Goal: Task Accomplishment & Management: Manage account settings

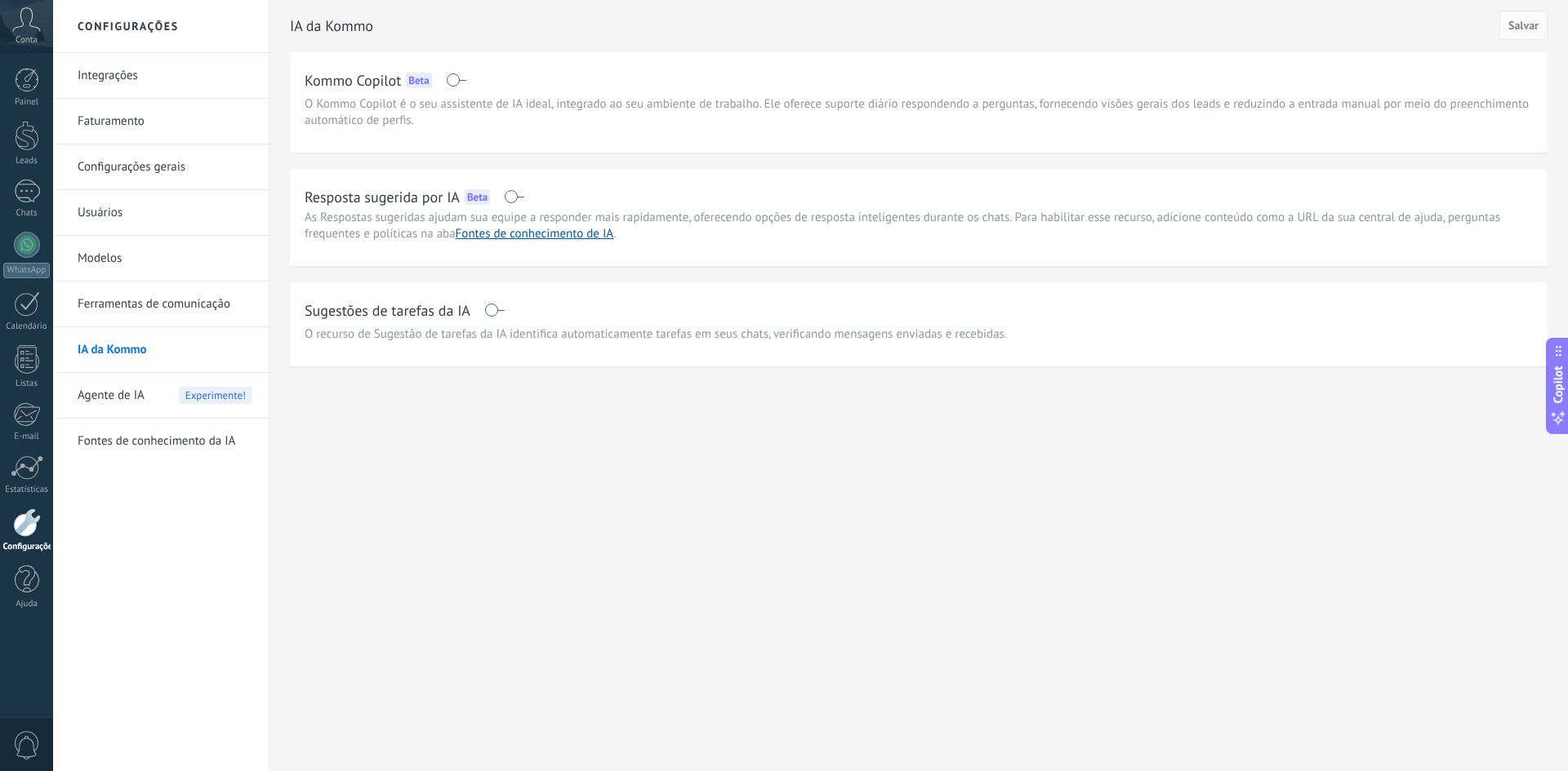
click at [156, 312] on link "Ferramentas de comunicação" at bounding box center [165, 305] width 174 height 46
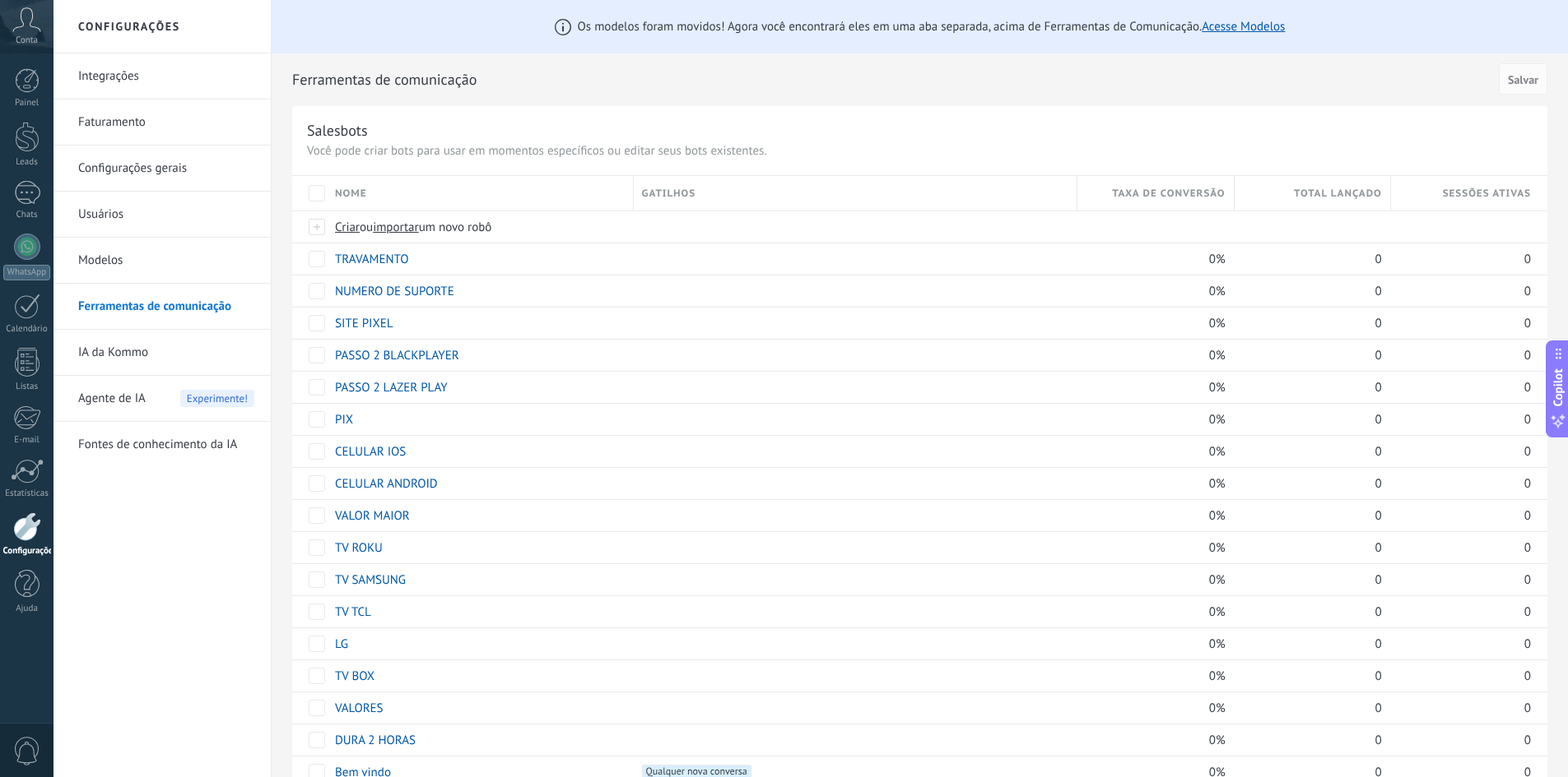
click at [148, 266] on link "Modelos" at bounding box center [166, 261] width 176 height 46
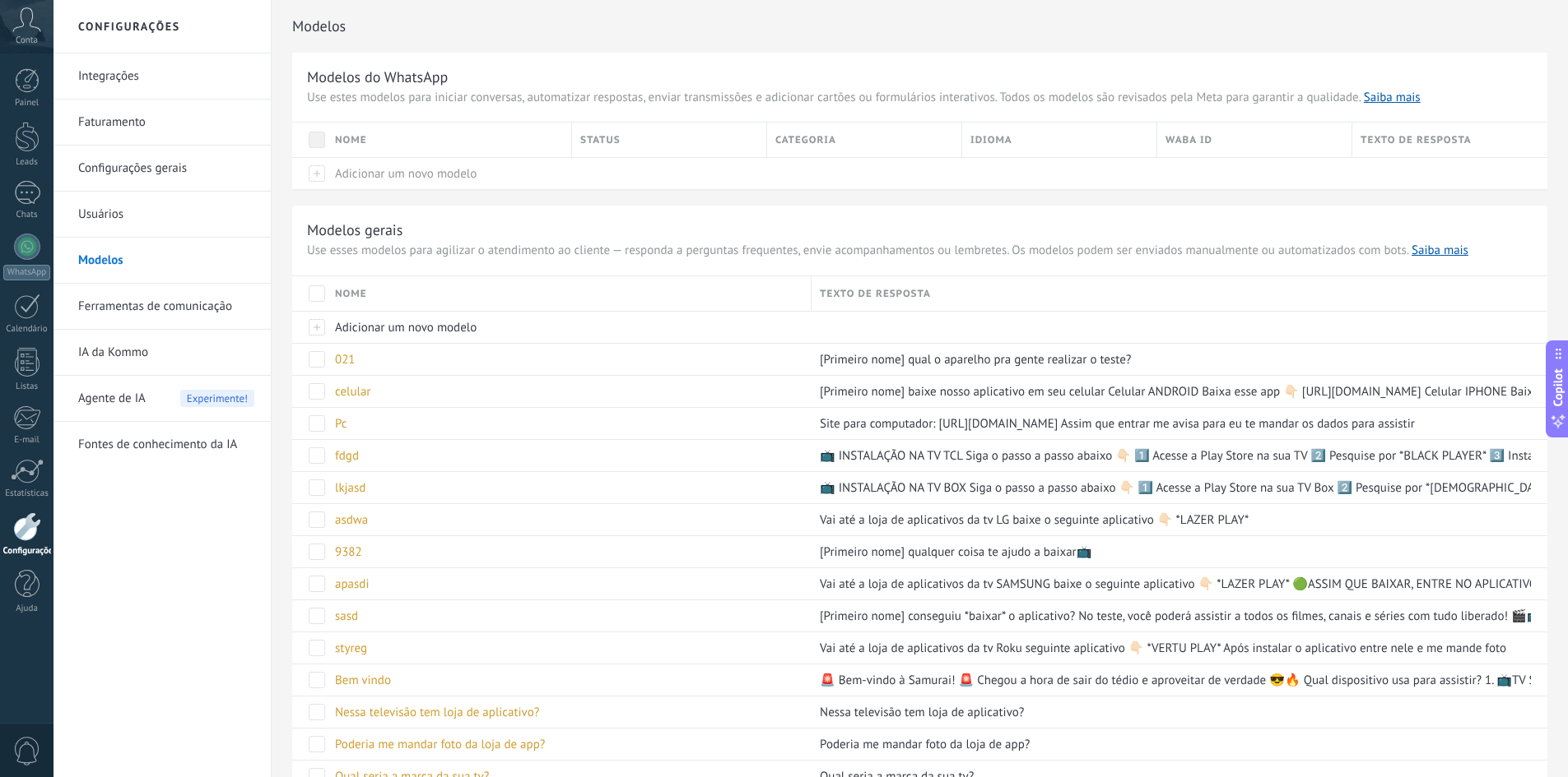
click at [126, 232] on link "Usuários" at bounding box center [166, 215] width 176 height 46
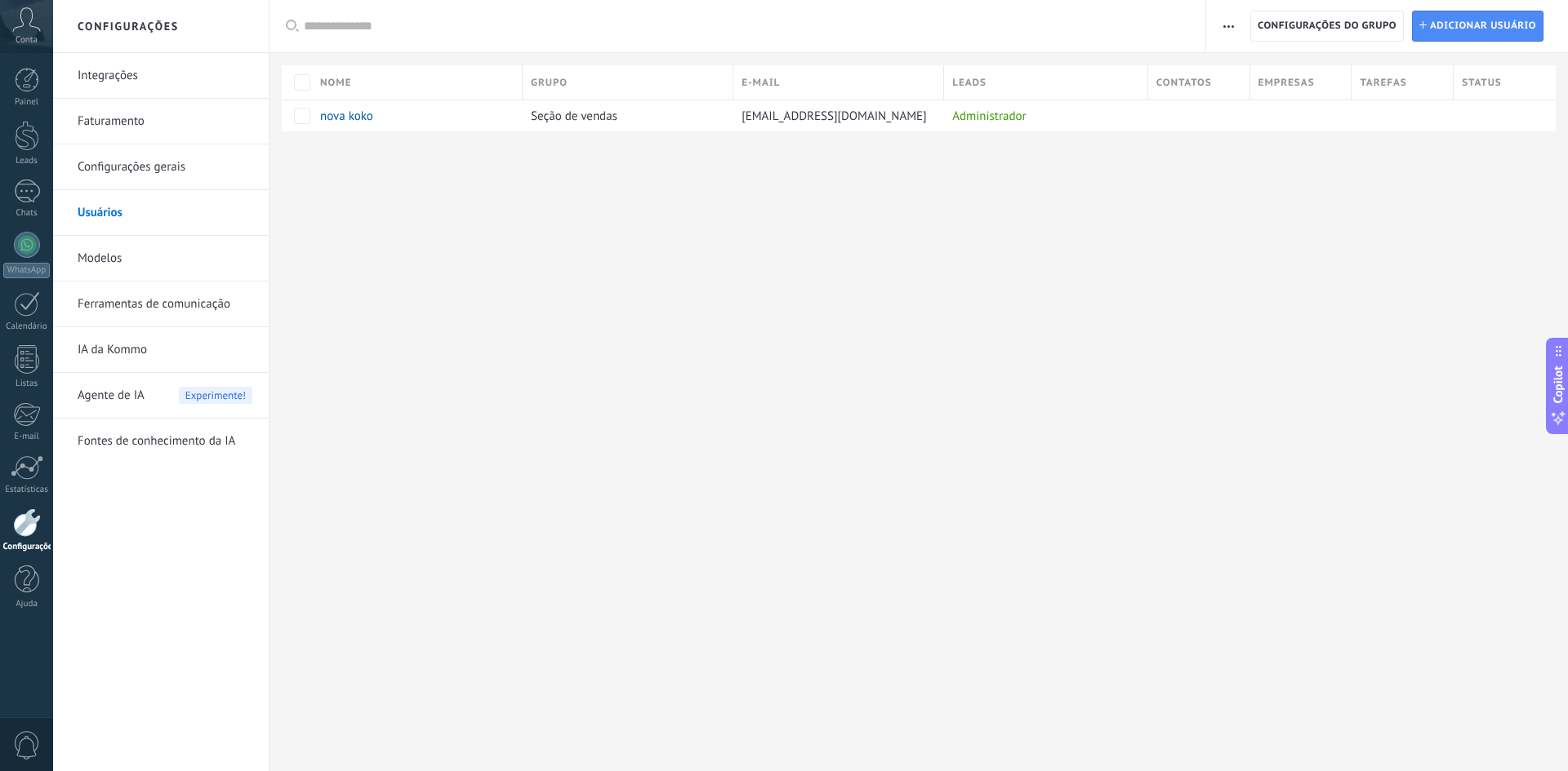
click at [129, 182] on link "Configurações gerais" at bounding box center [165, 167] width 174 height 46
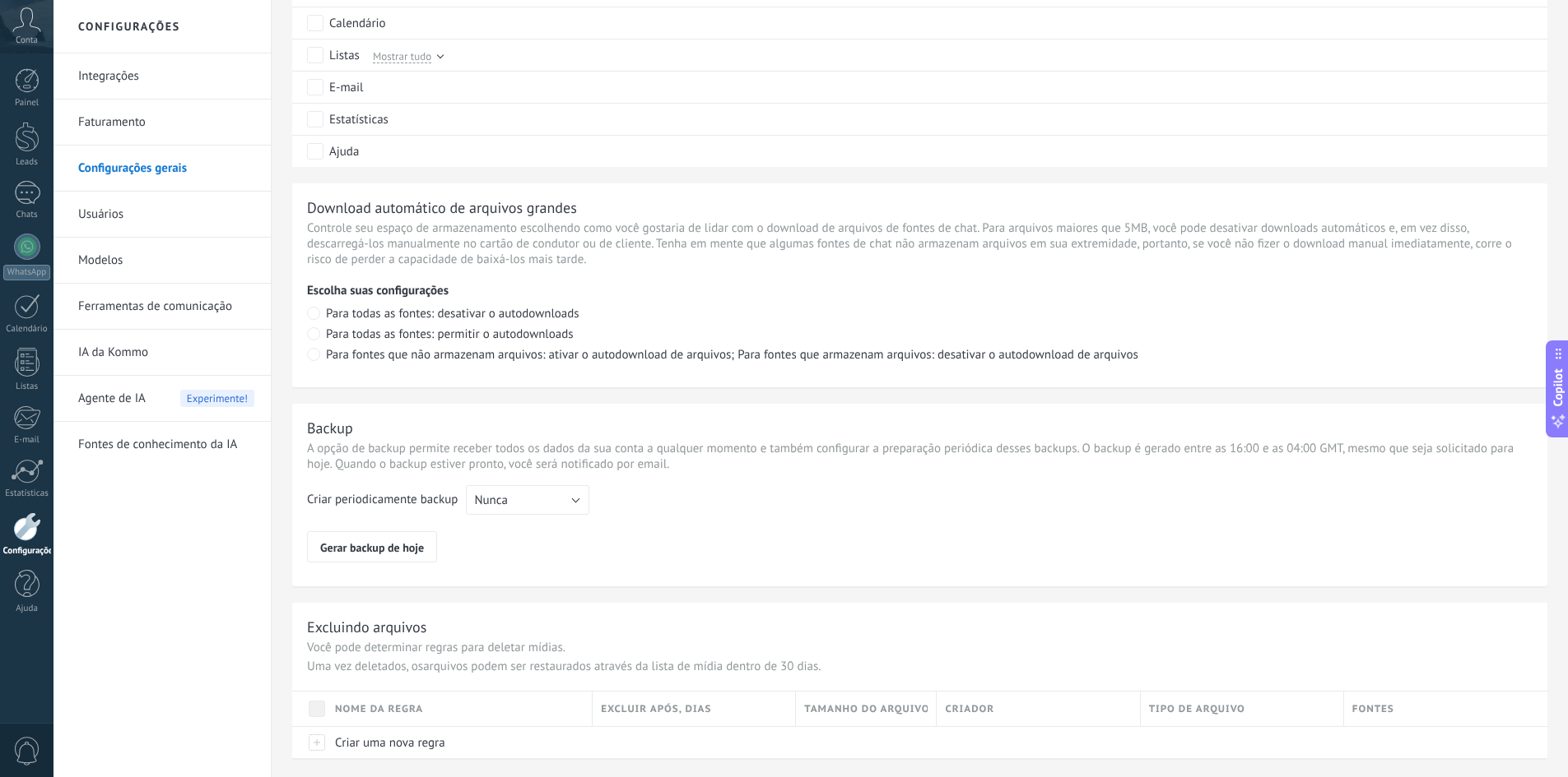
scroll to position [855, 0]
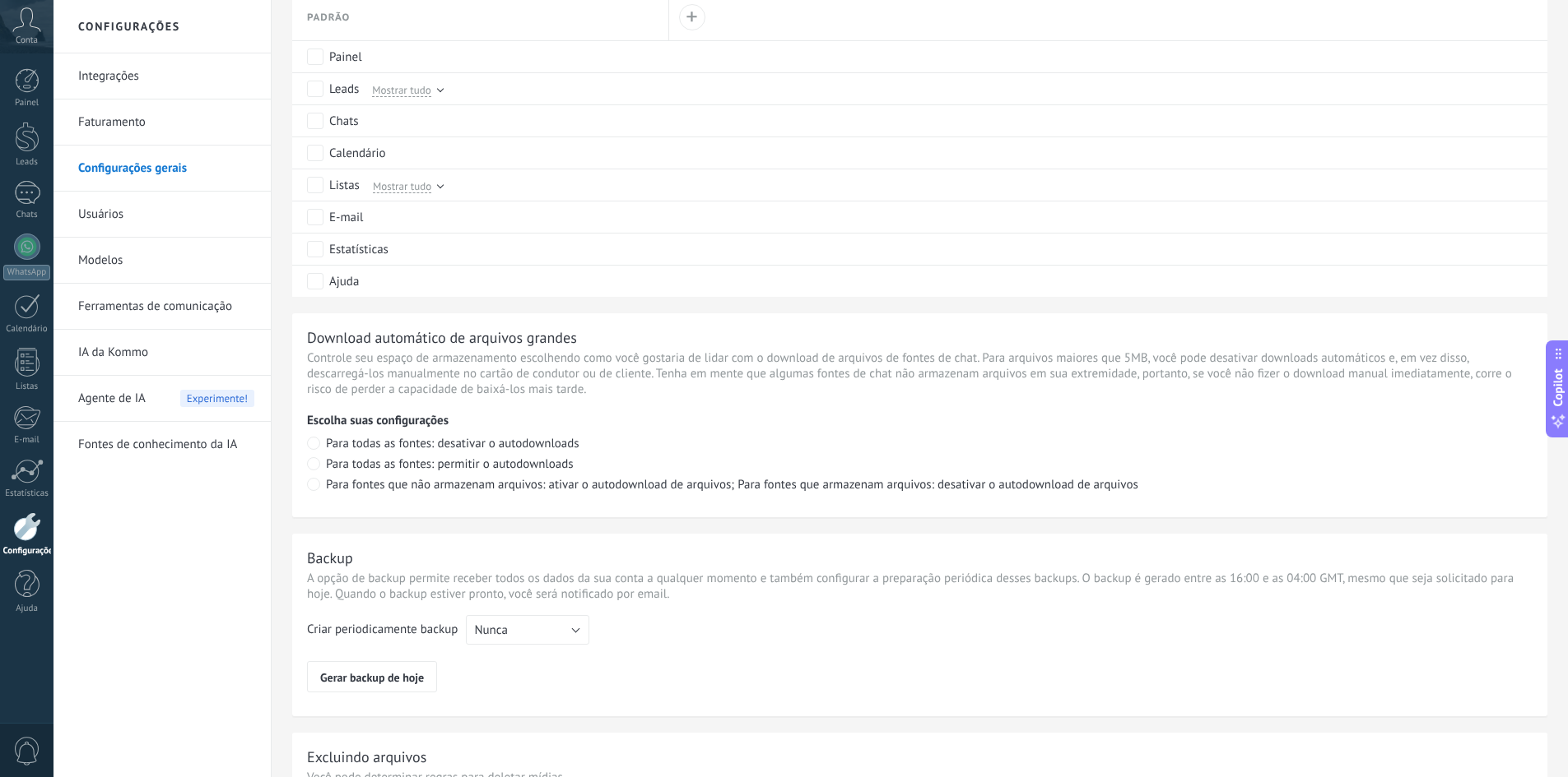
click at [138, 129] on link "Faturamento" at bounding box center [166, 122] width 176 height 46
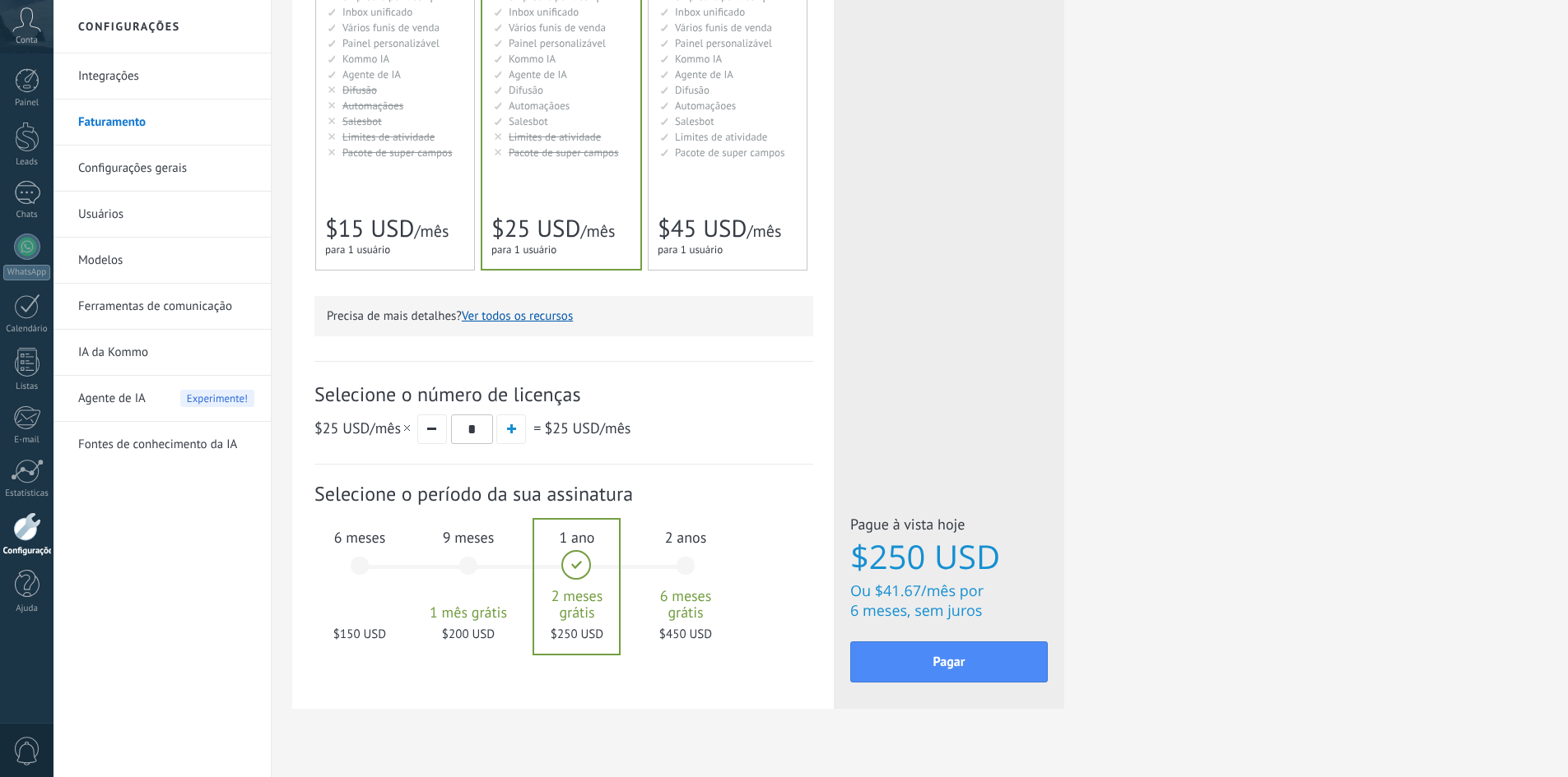
scroll to position [337, 0]
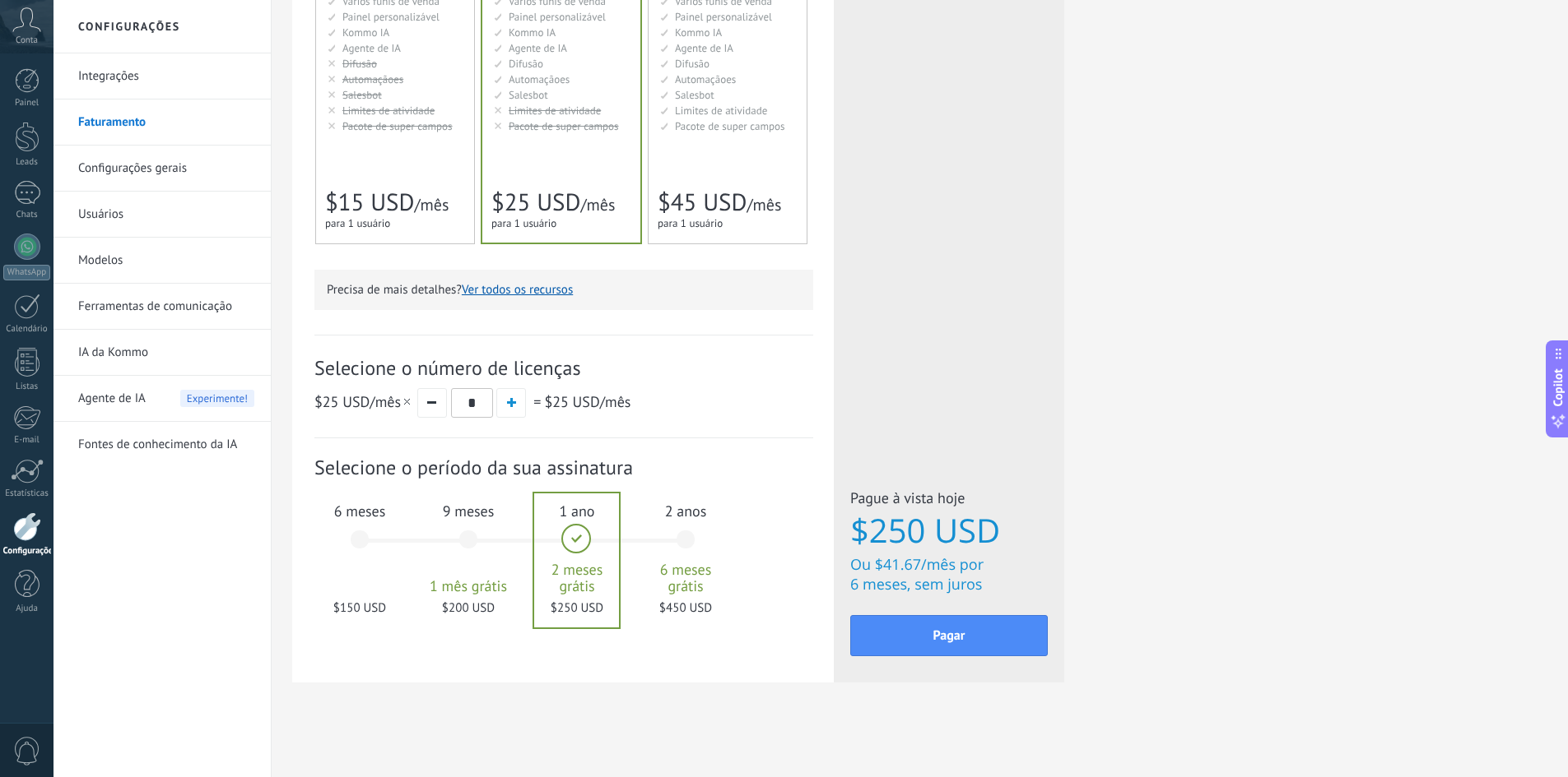
click at [128, 85] on link "Integrações" at bounding box center [166, 76] width 176 height 46
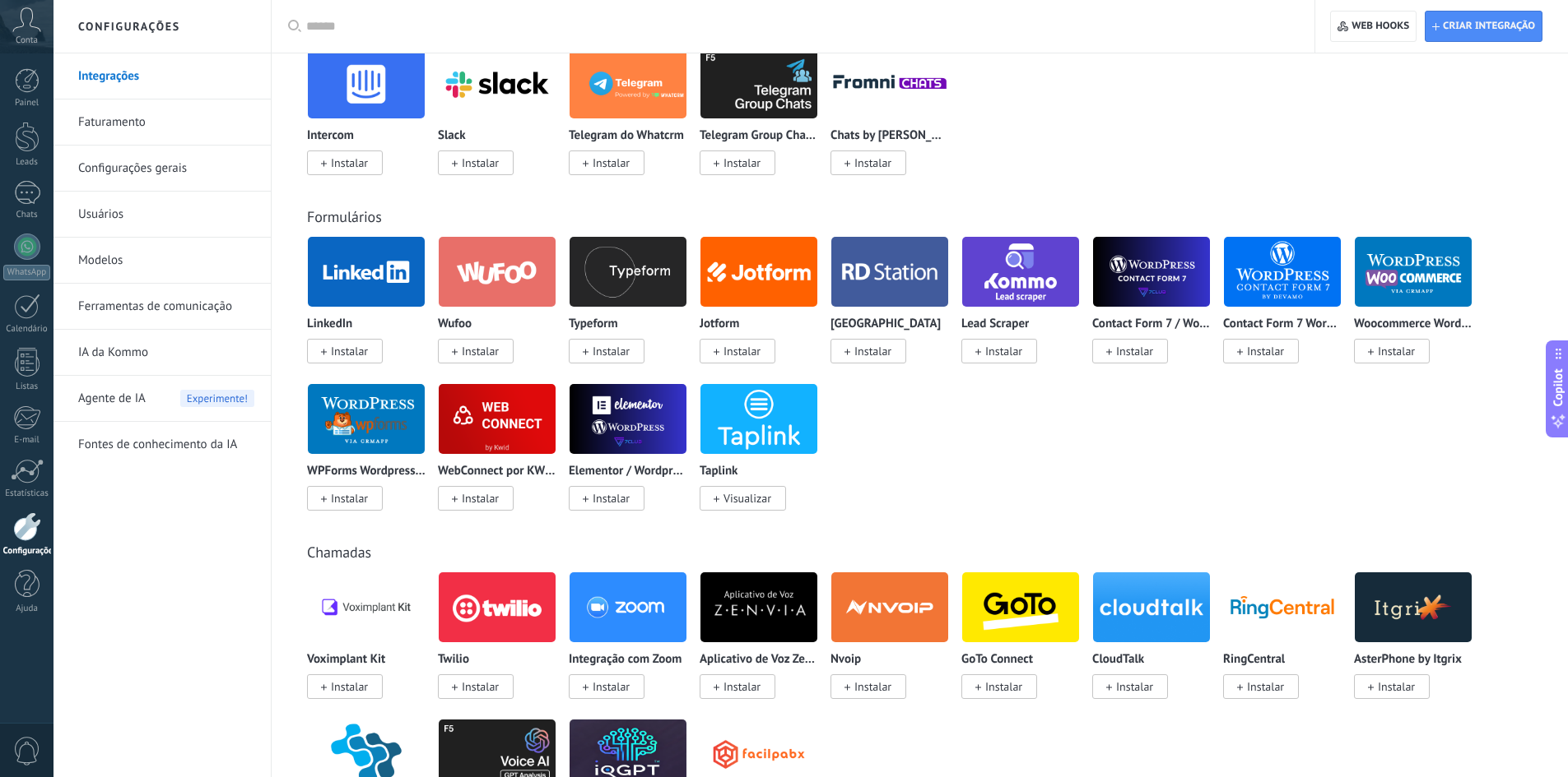
scroll to position [1234, 0]
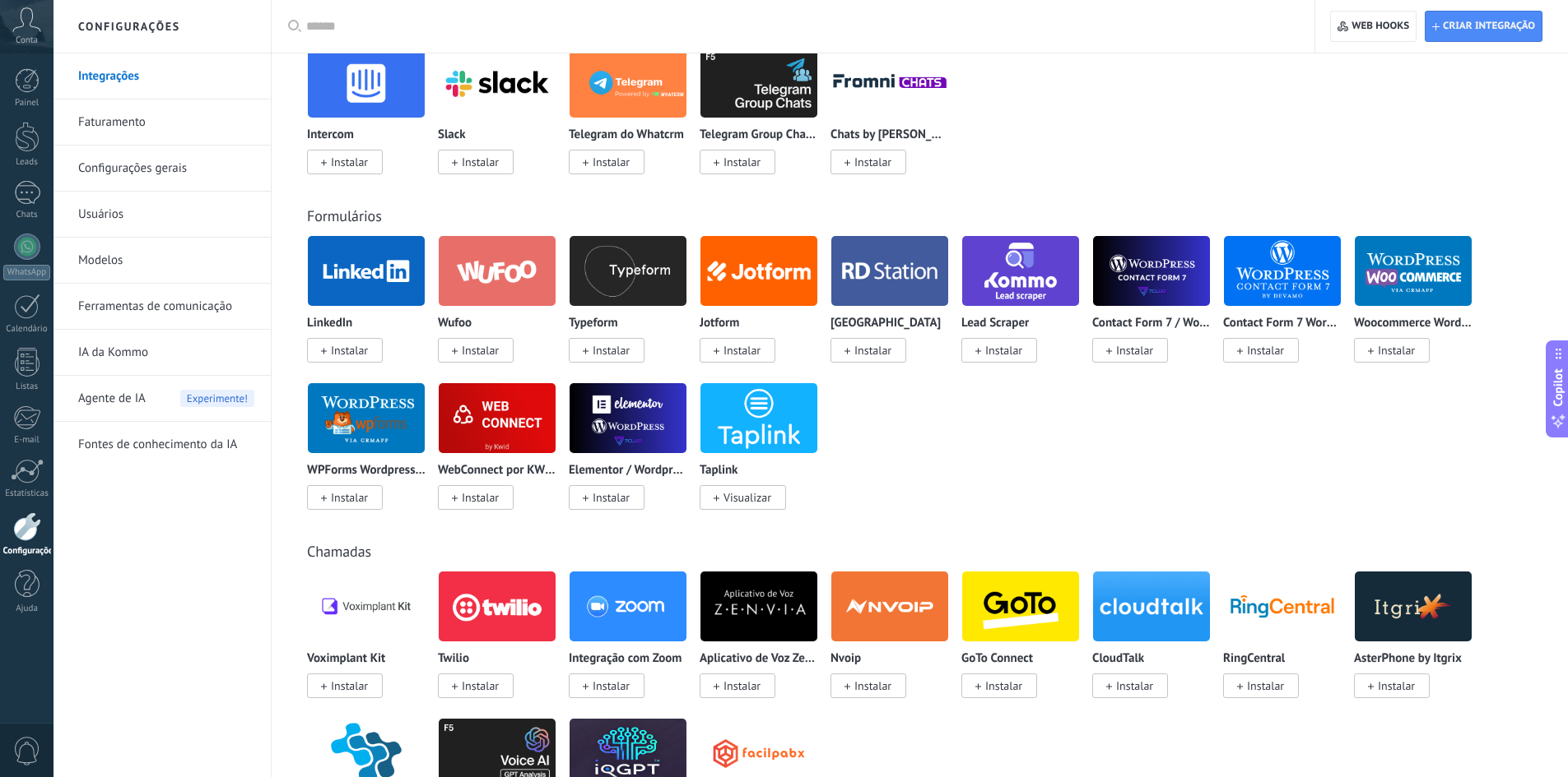
click at [166, 427] on link "Fontes de conhecimento da IA" at bounding box center [166, 445] width 176 height 46
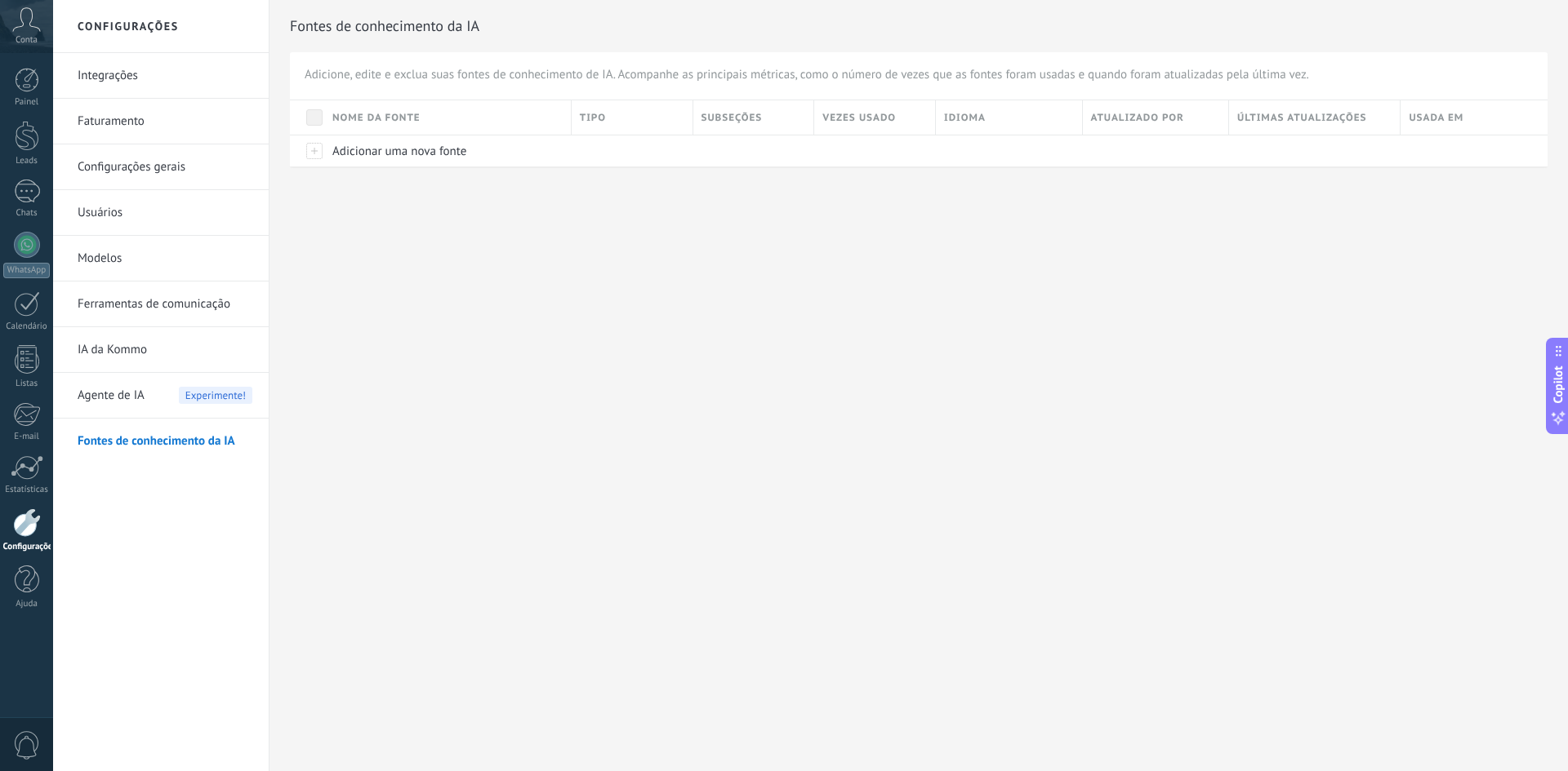
click at [130, 389] on span "Agente de IA" at bounding box center [111, 396] width 67 height 46
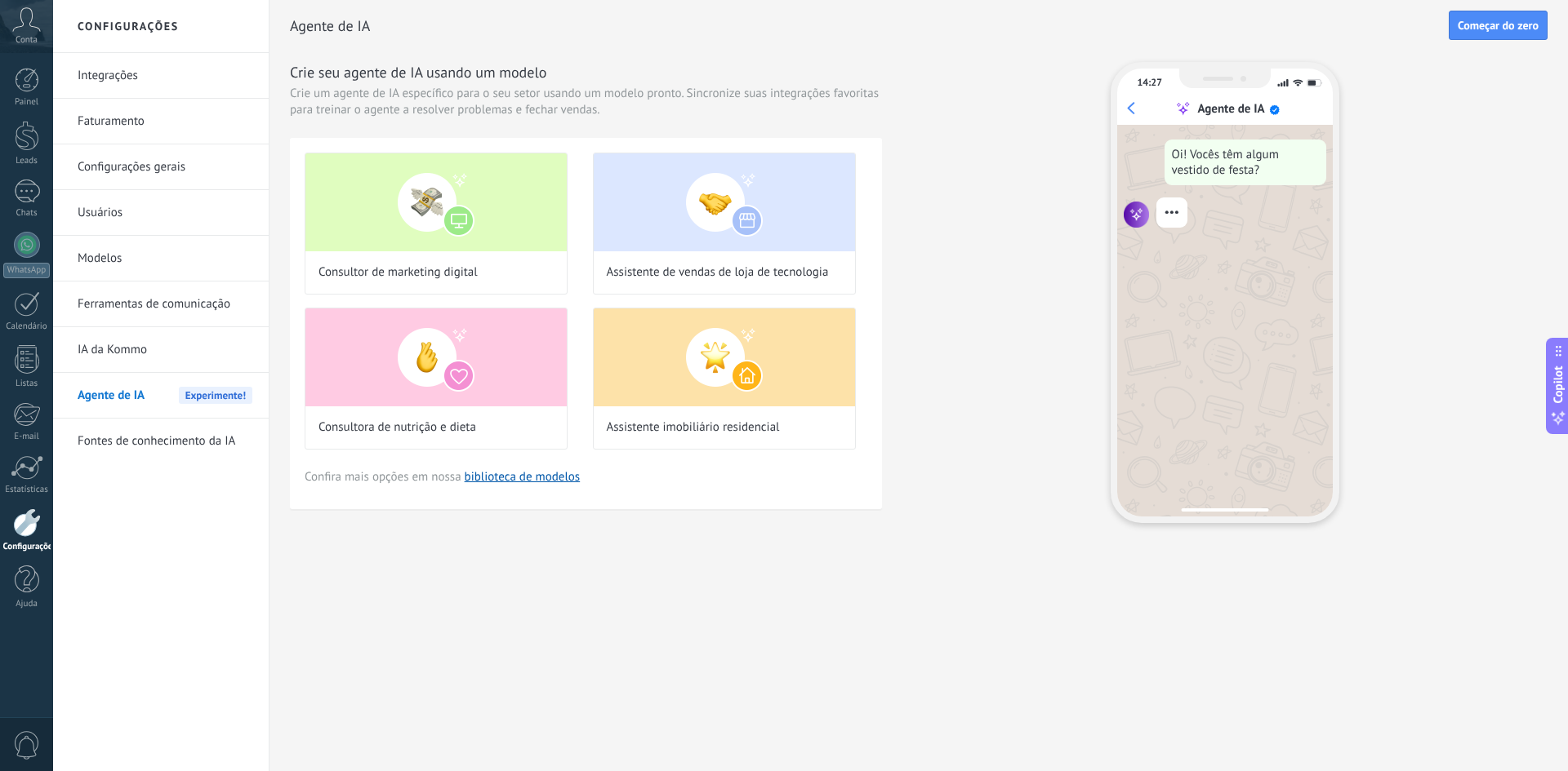
click at [160, 356] on link "IA da Kommo" at bounding box center [165, 350] width 174 height 46
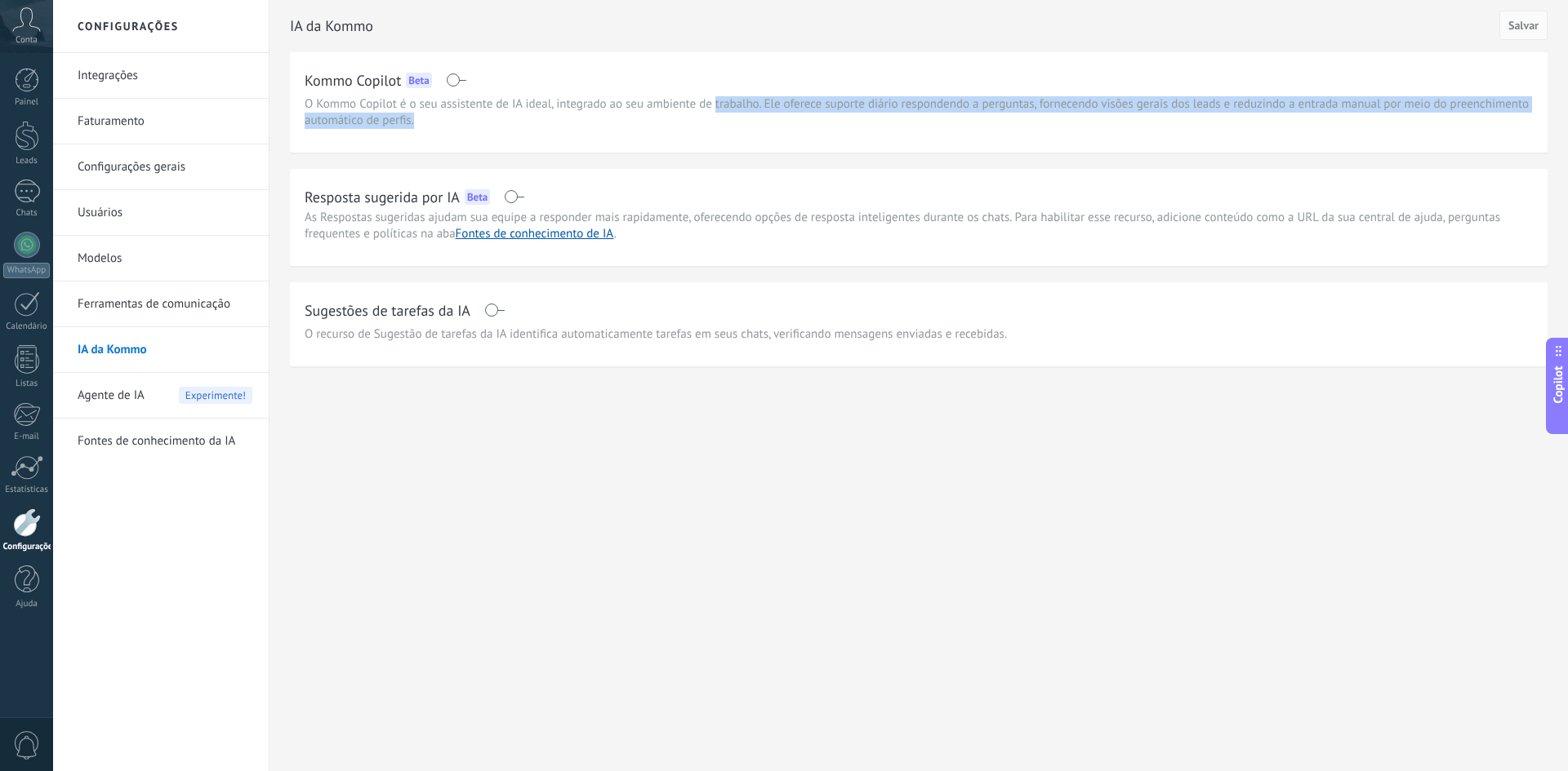
drag, startPoint x: 477, startPoint y: 113, endPoint x: 704, endPoint y: 112, distance: 227.0
click at [714, 108] on span "O Kommo Copilot é o seu assistente de IA ideal, integrado ao seu ambiente de tr…" at bounding box center [918, 112] width 1228 height 33
click at [165, 302] on link "Ferramentas de comunicação" at bounding box center [165, 305] width 174 height 46
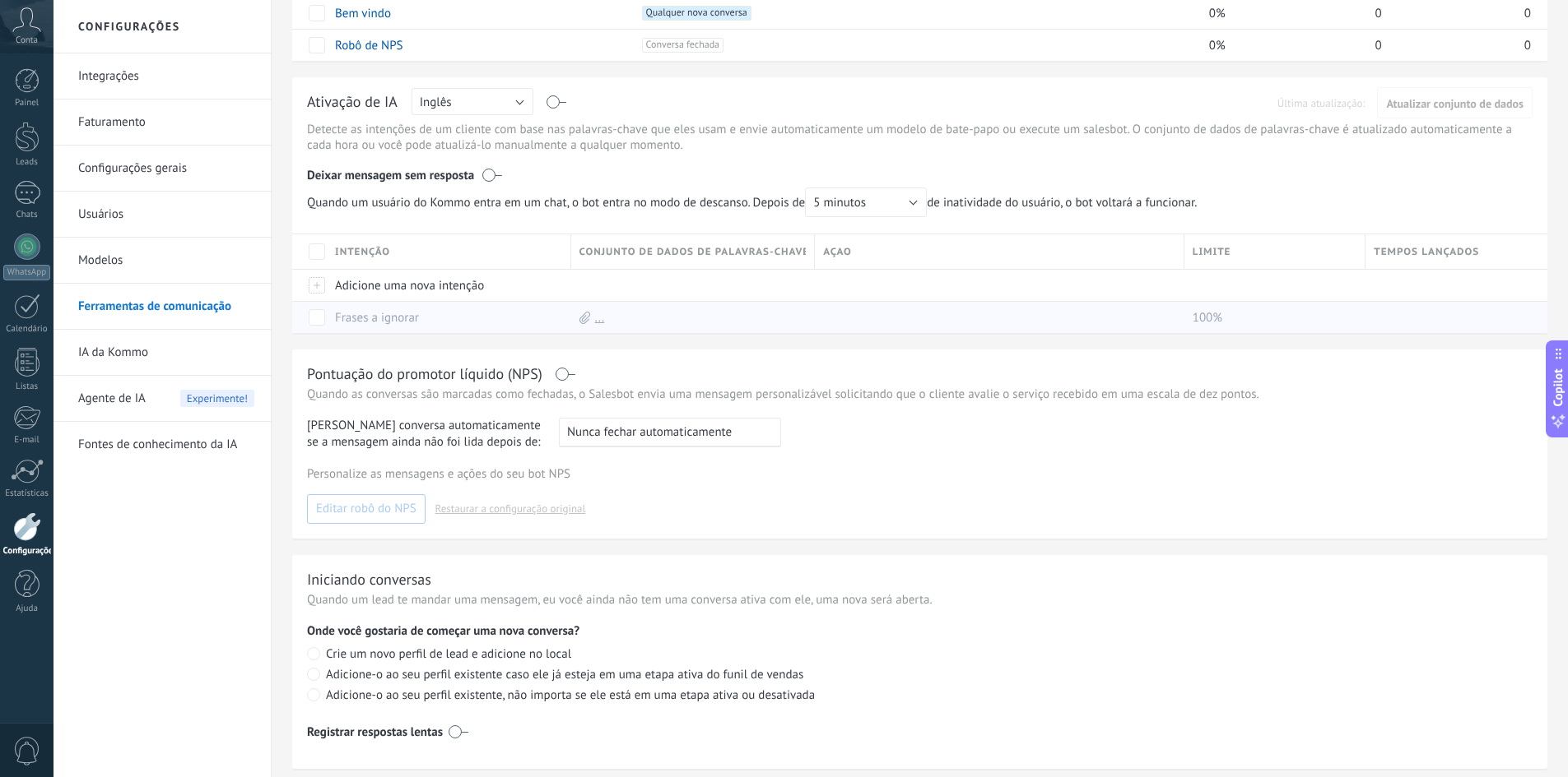
scroll to position [805, 0]
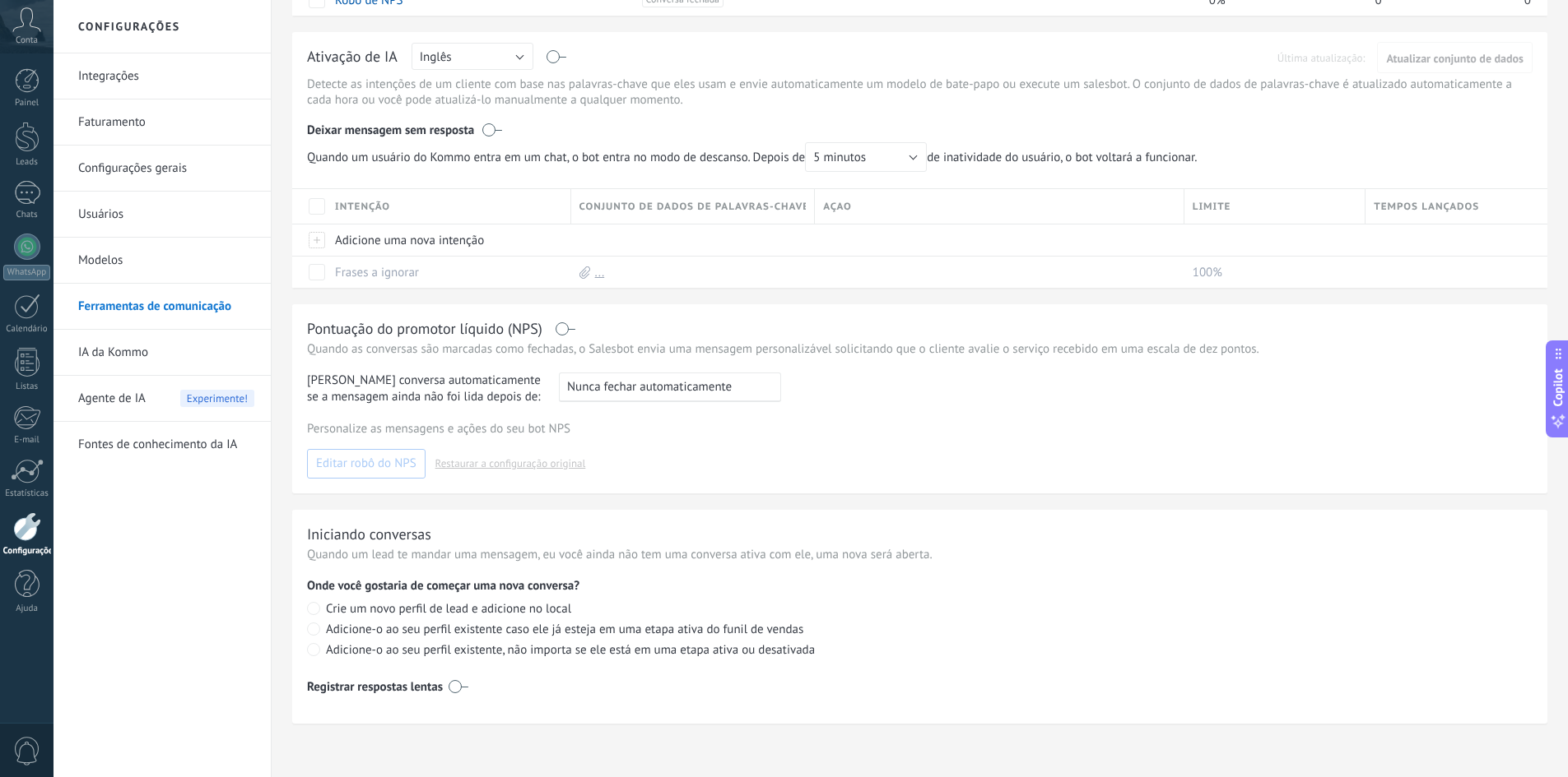
click at [138, 268] on link "Modelos" at bounding box center [166, 261] width 176 height 46
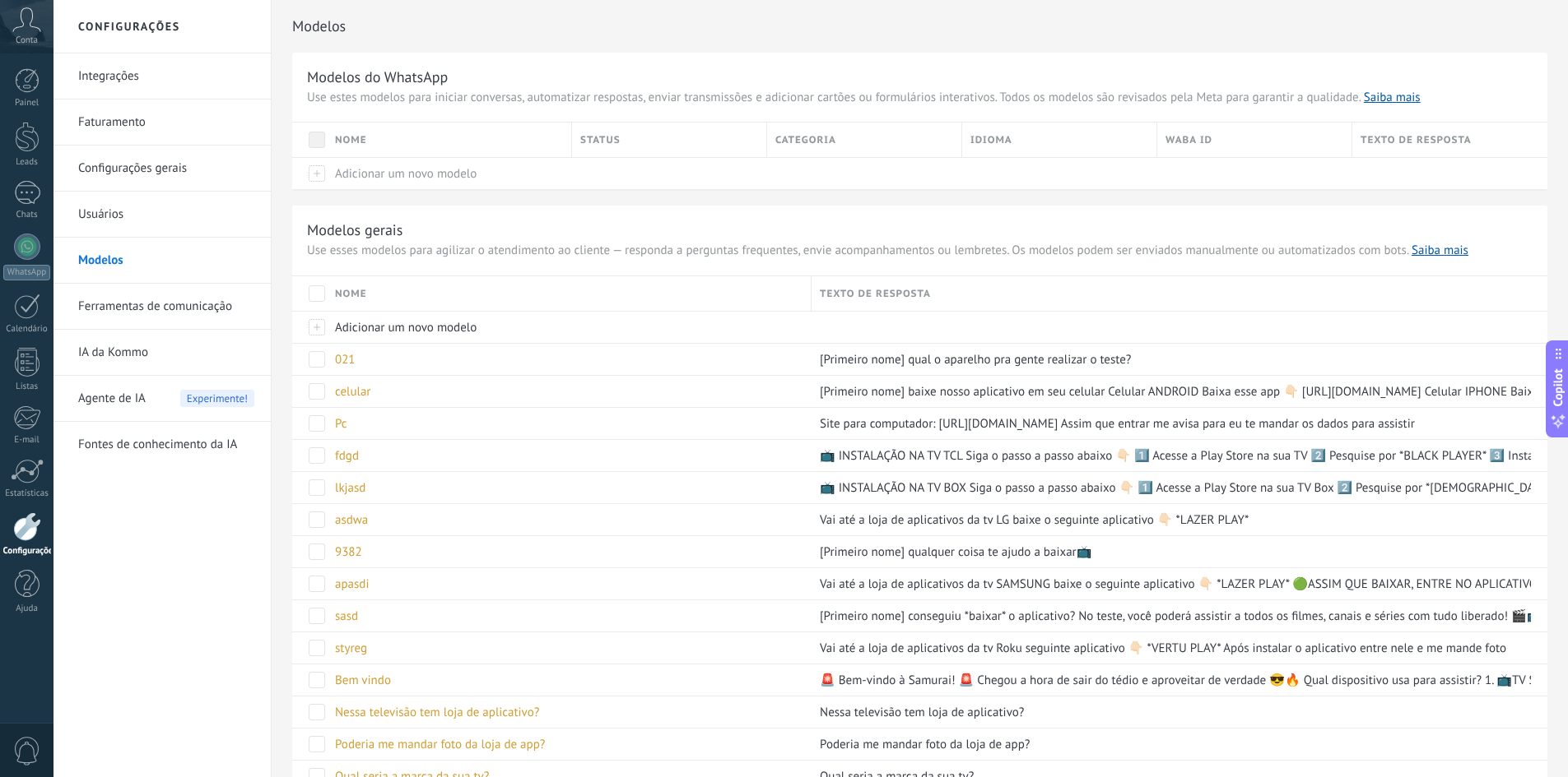
click at [142, 216] on link "Usuários" at bounding box center [166, 215] width 176 height 46
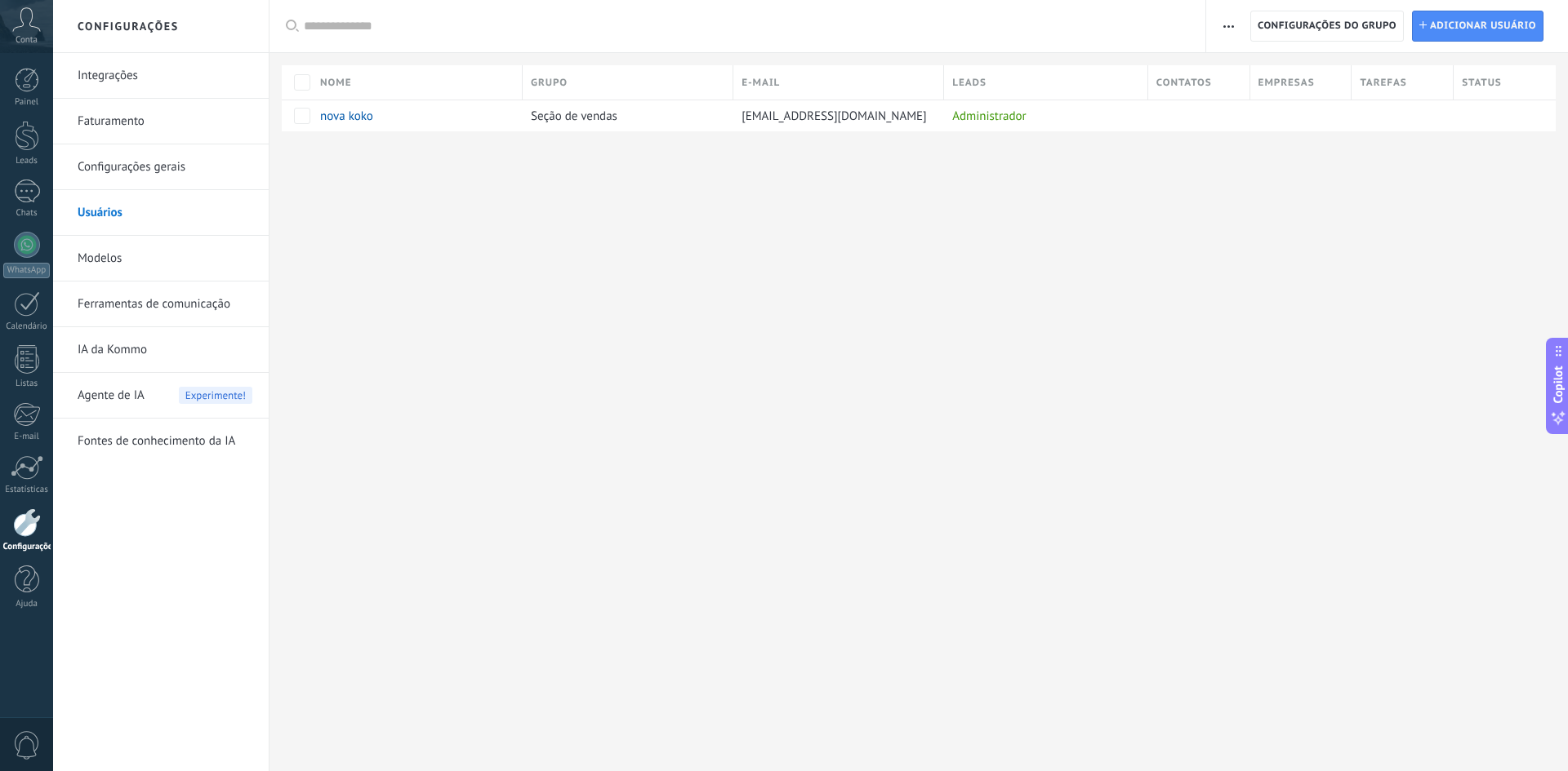
click at [186, 167] on link "Configurações gerais" at bounding box center [165, 167] width 174 height 46
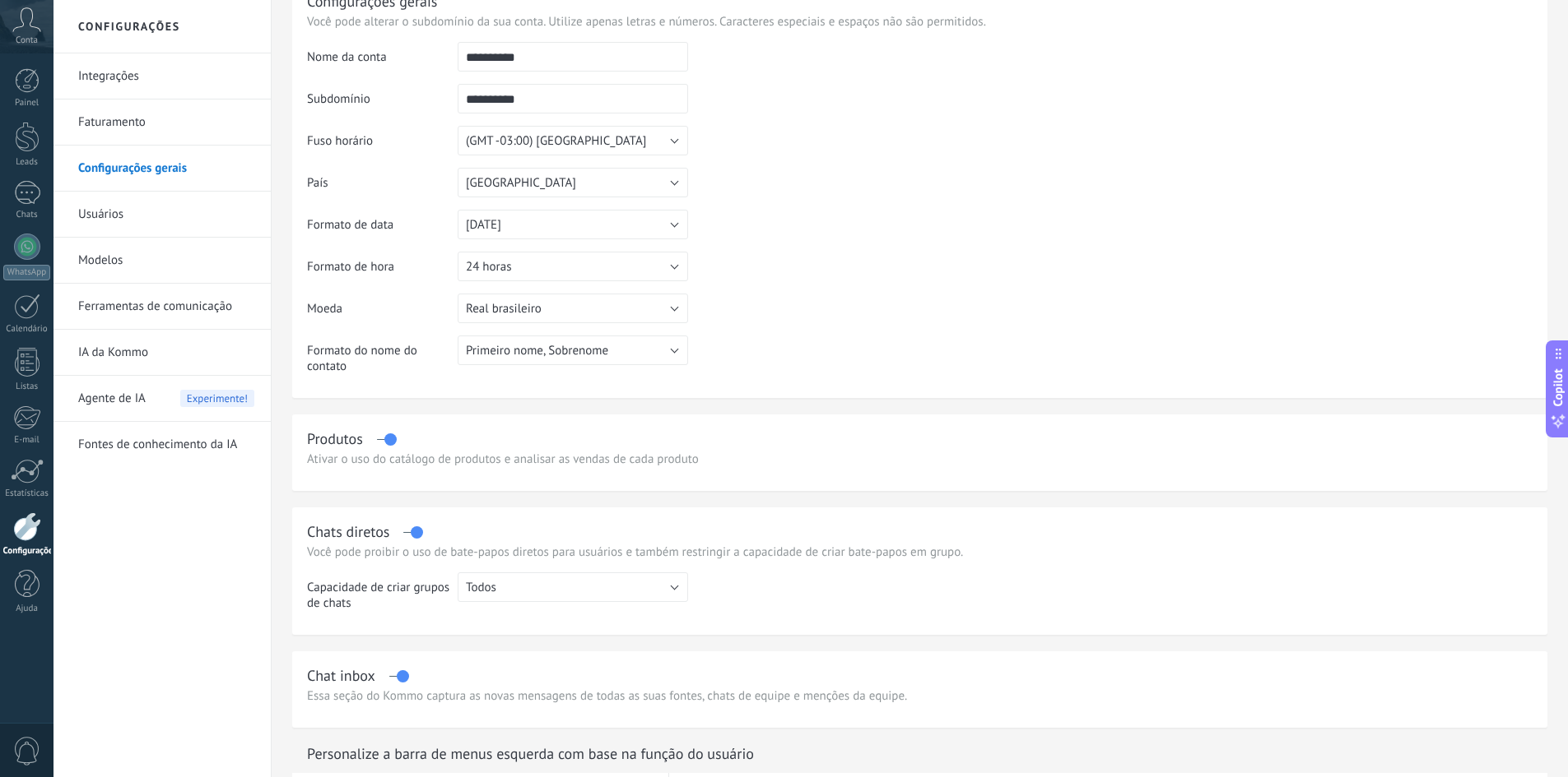
scroll to position [82, 0]
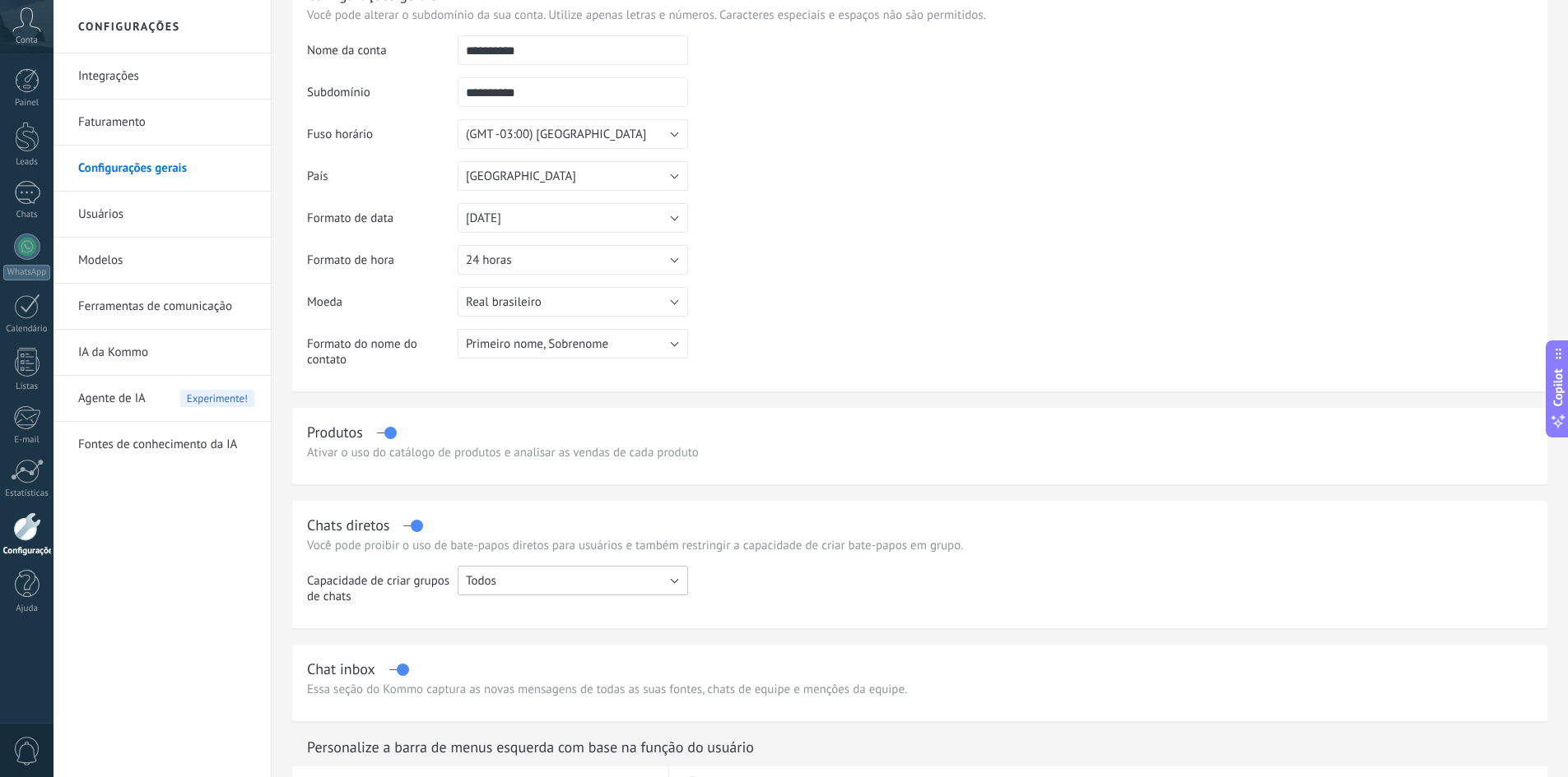
click at [550, 590] on button "Todos" at bounding box center [573, 580] width 231 height 29
click at [546, 580] on span "Todos" at bounding box center [564, 581] width 234 height 16
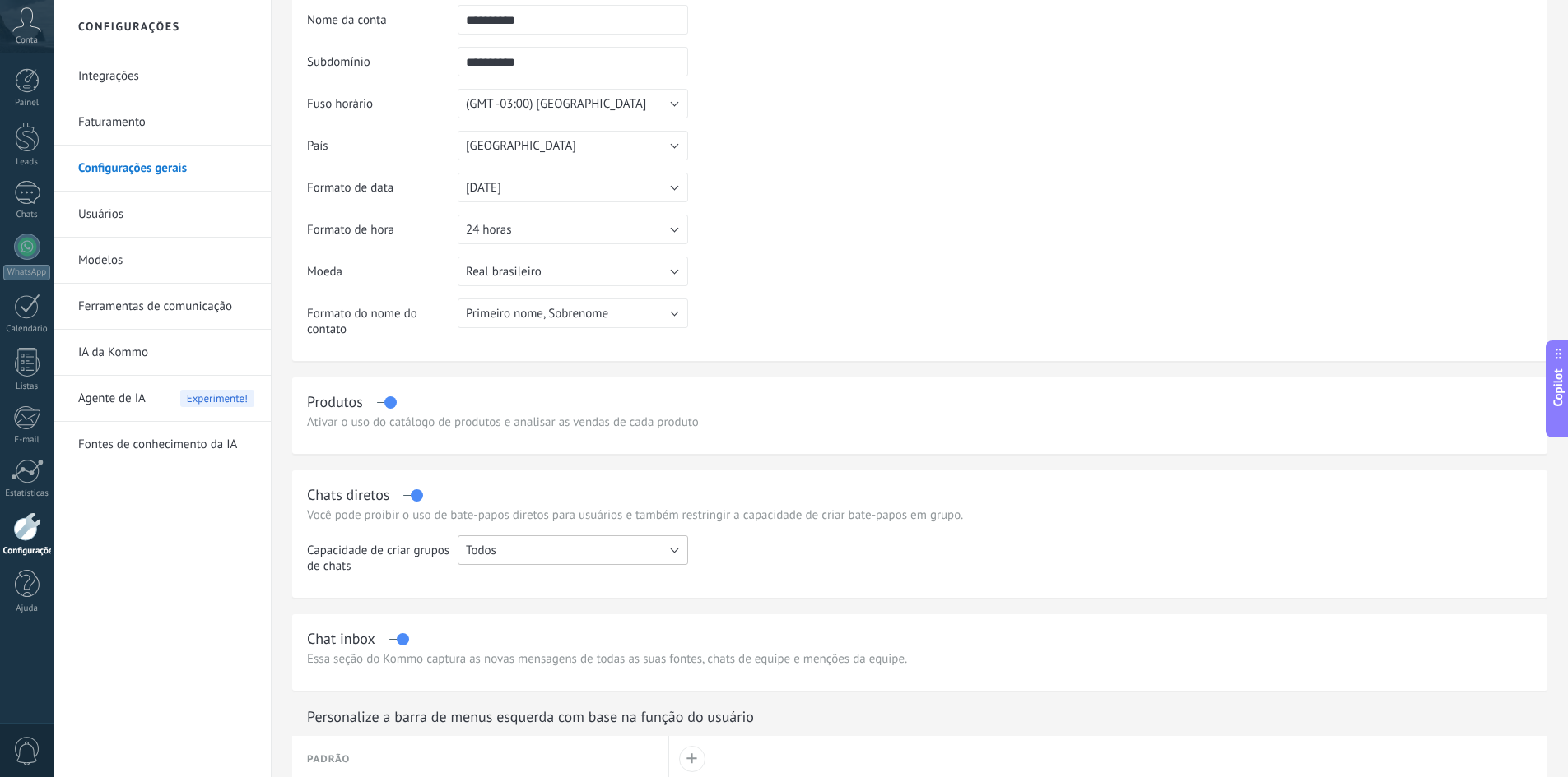
scroll to position [247, 0]
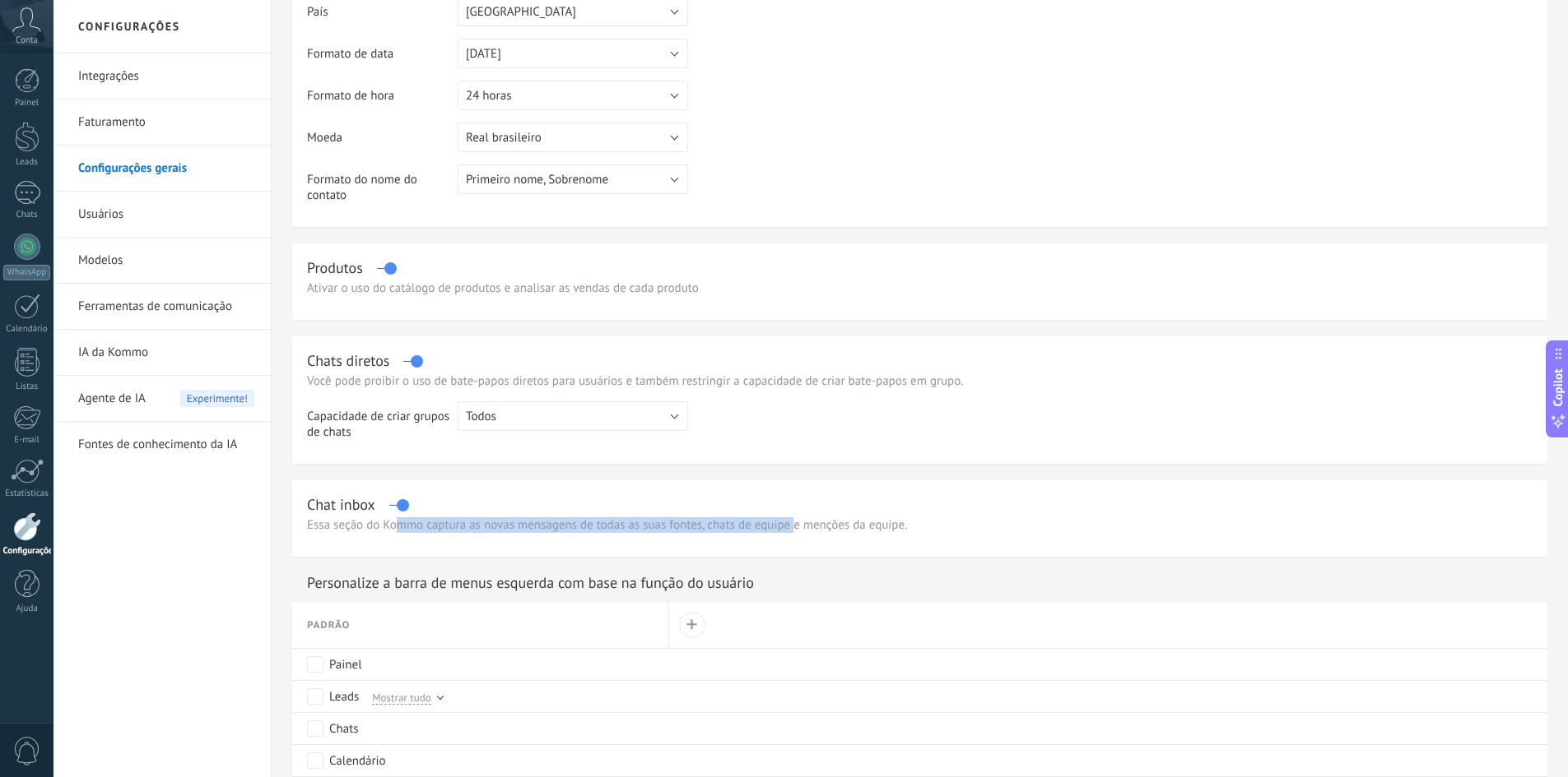
drag, startPoint x: 394, startPoint y: 532, endPoint x: 797, endPoint y: 531, distance: 403.0
click at [795, 531] on p "Essa seção do Kommo captura as novas mensagens de todas as suas fontes, chats d…" at bounding box center [919, 525] width 1225 height 16
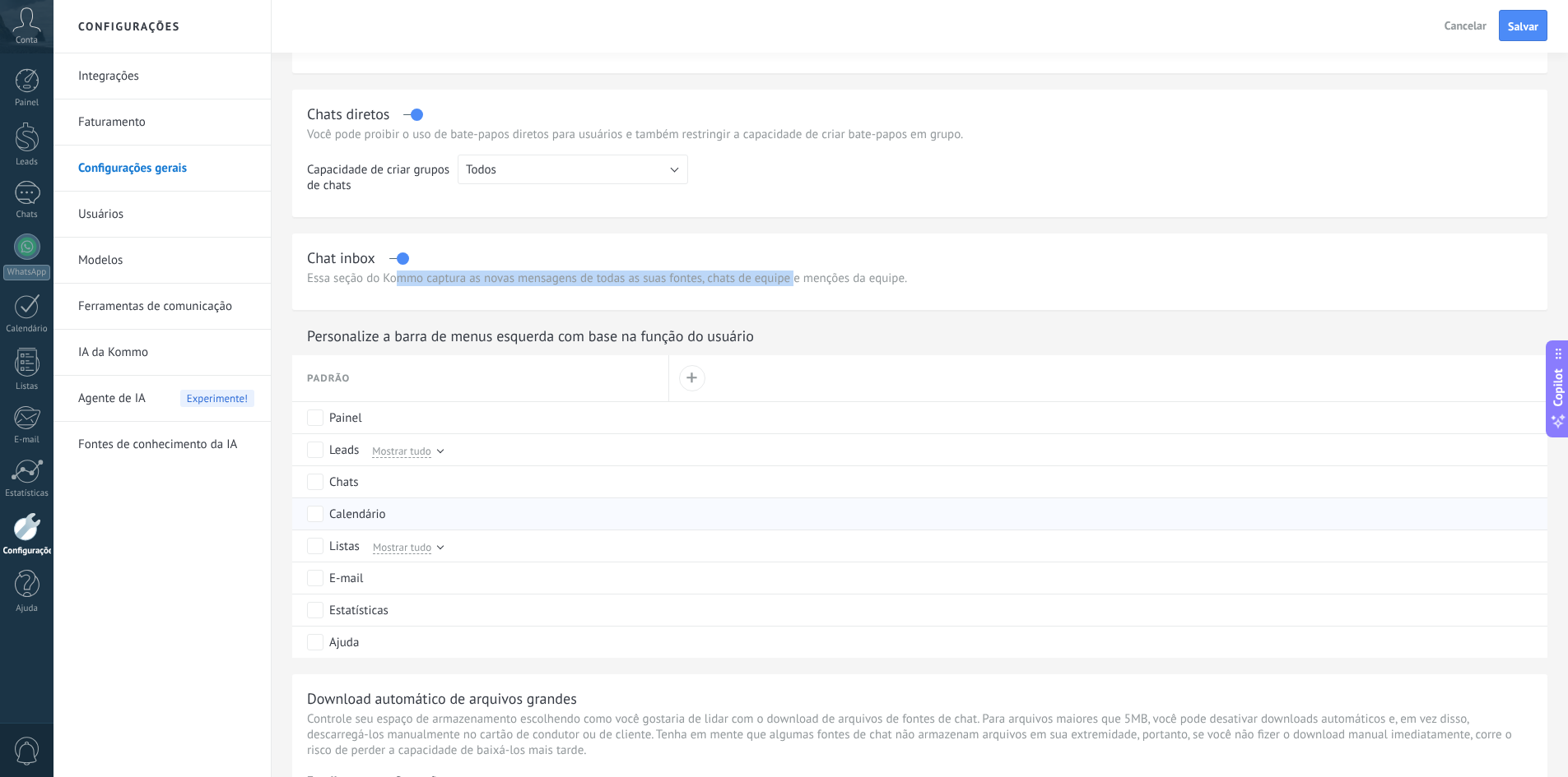
scroll to position [0, 0]
click at [1523, 18] on button "Salvar" at bounding box center [1523, 25] width 49 height 31
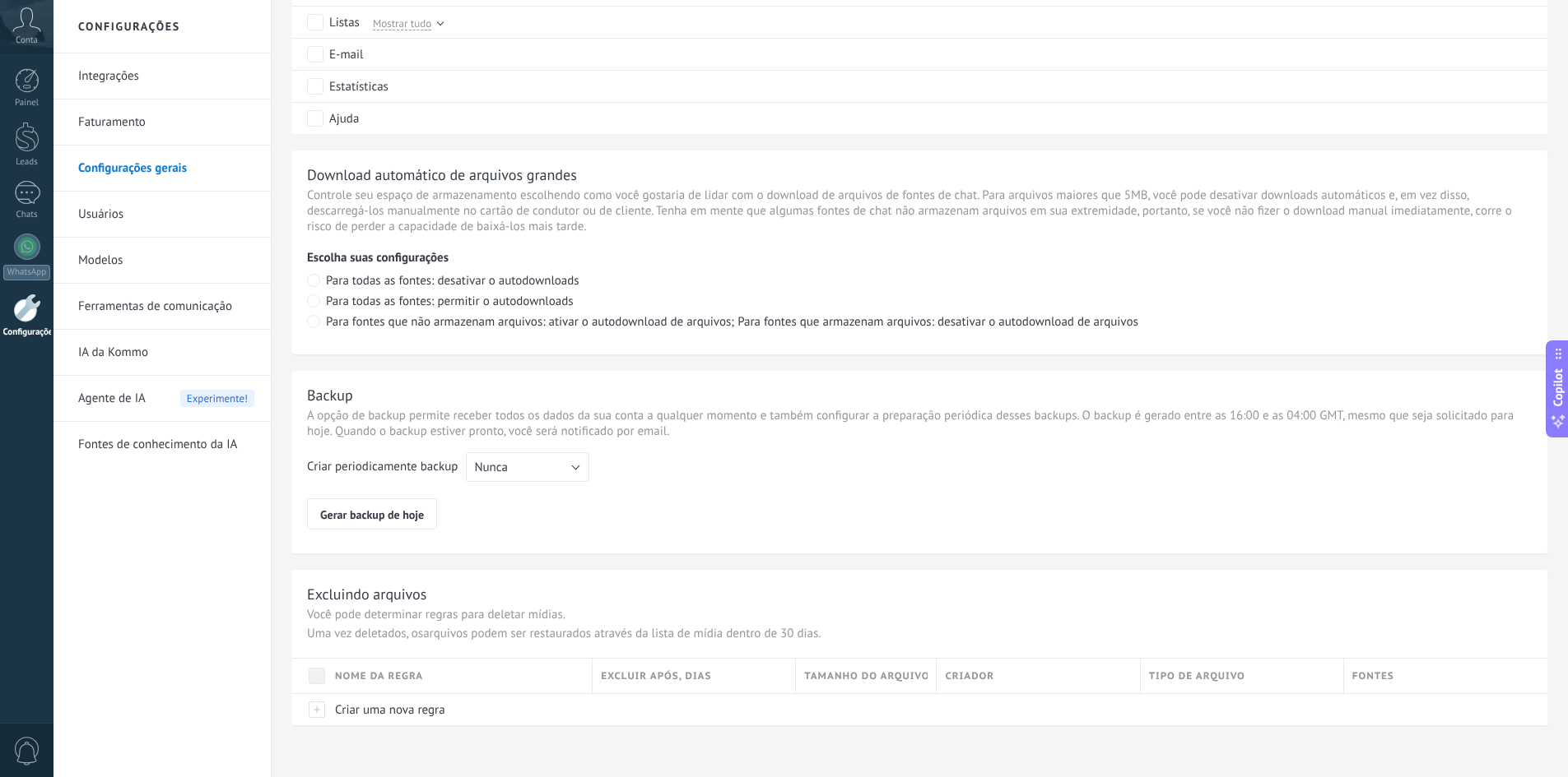
scroll to position [1019, 0]
click at [28, 198] on div at bounding box center [28, 192] width 27 height 24
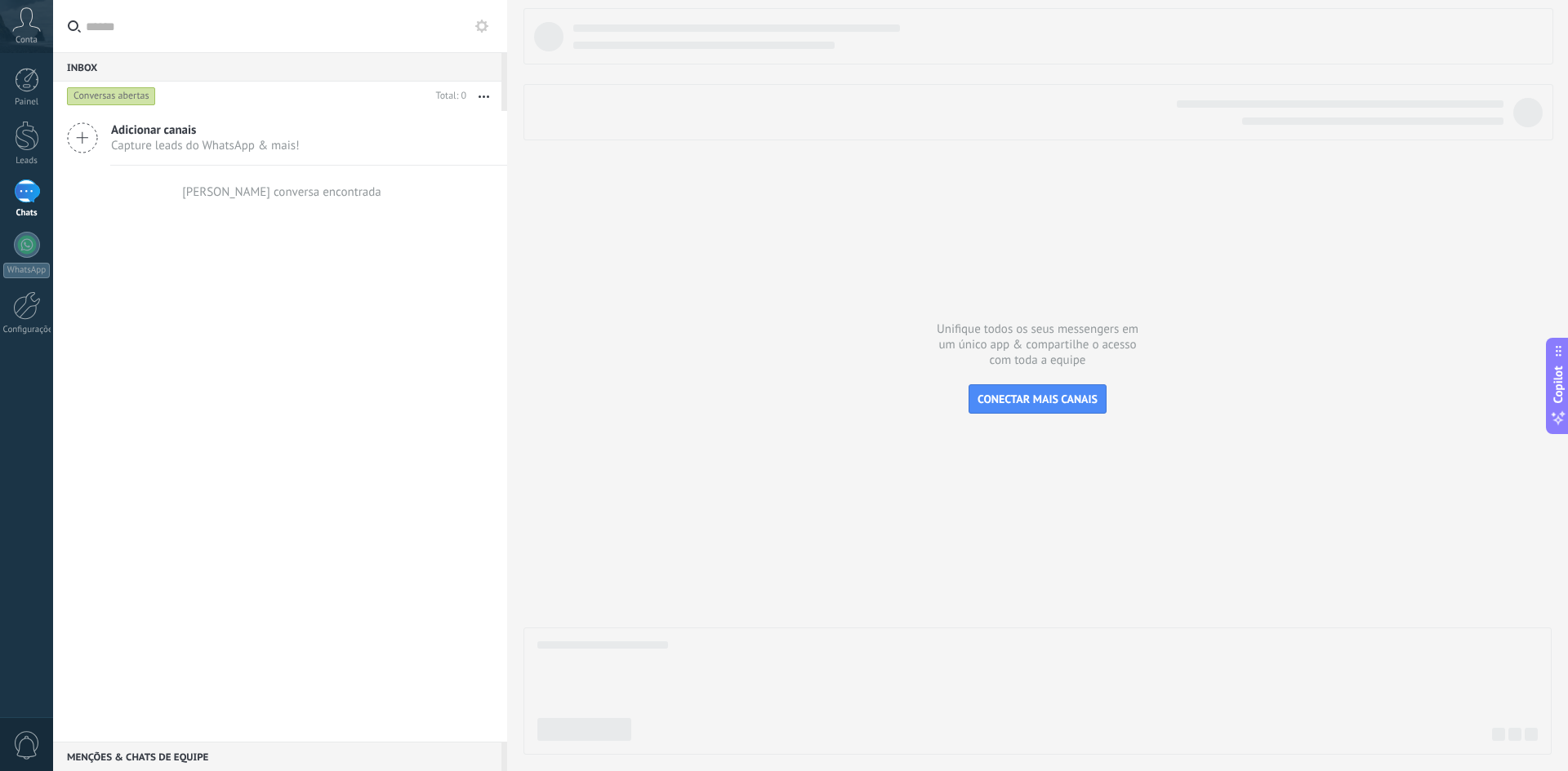
click at [476, 26] on use at bounding box center [482, 26] width 13 height 13
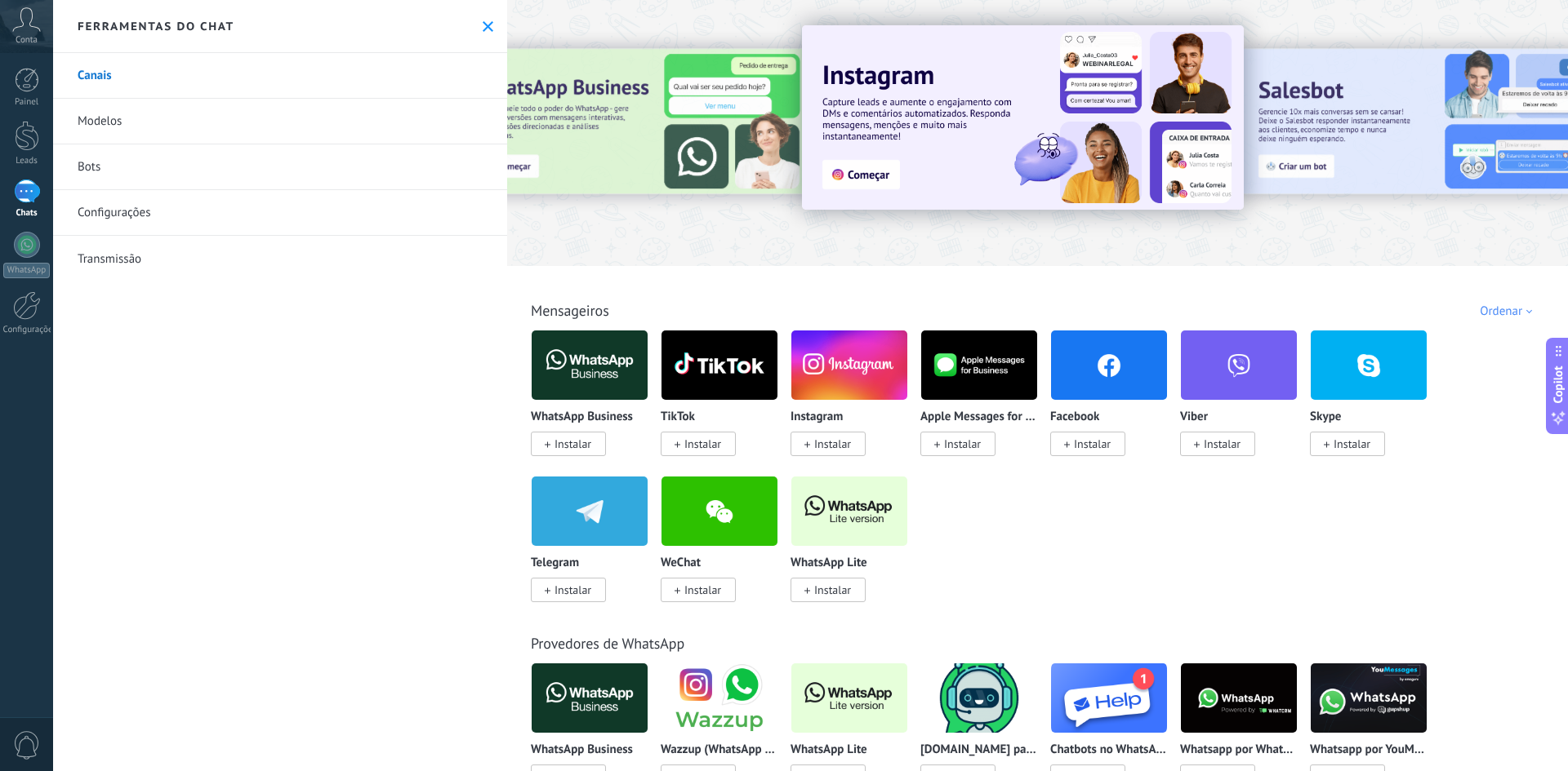
click at [109, 224] on link "Configurações" at bounding box center [280, 213] width 454 height 46
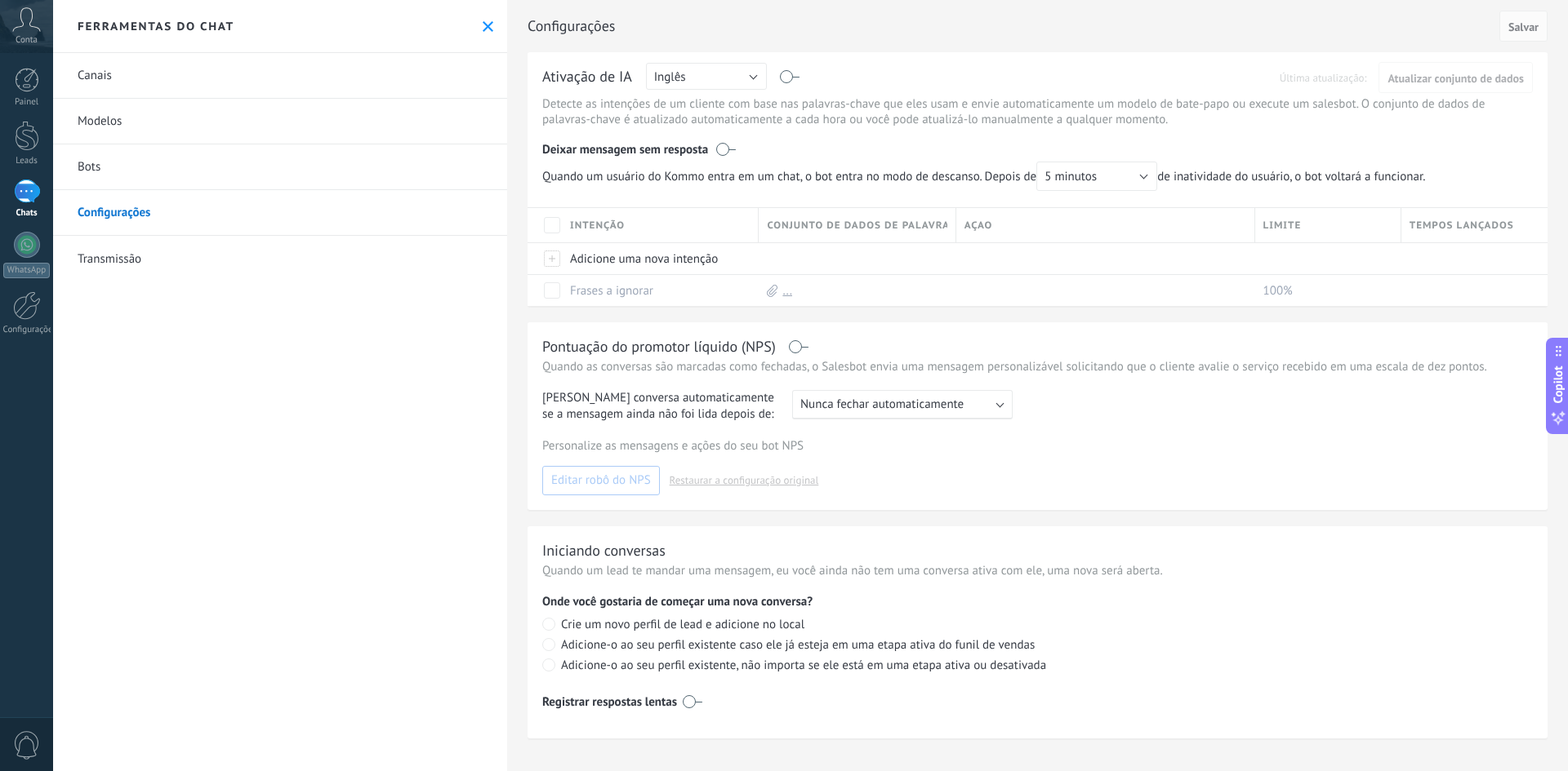
click at [87, 275] on link "Transmissão" at bounding box center [280, 259] width 454 height 46
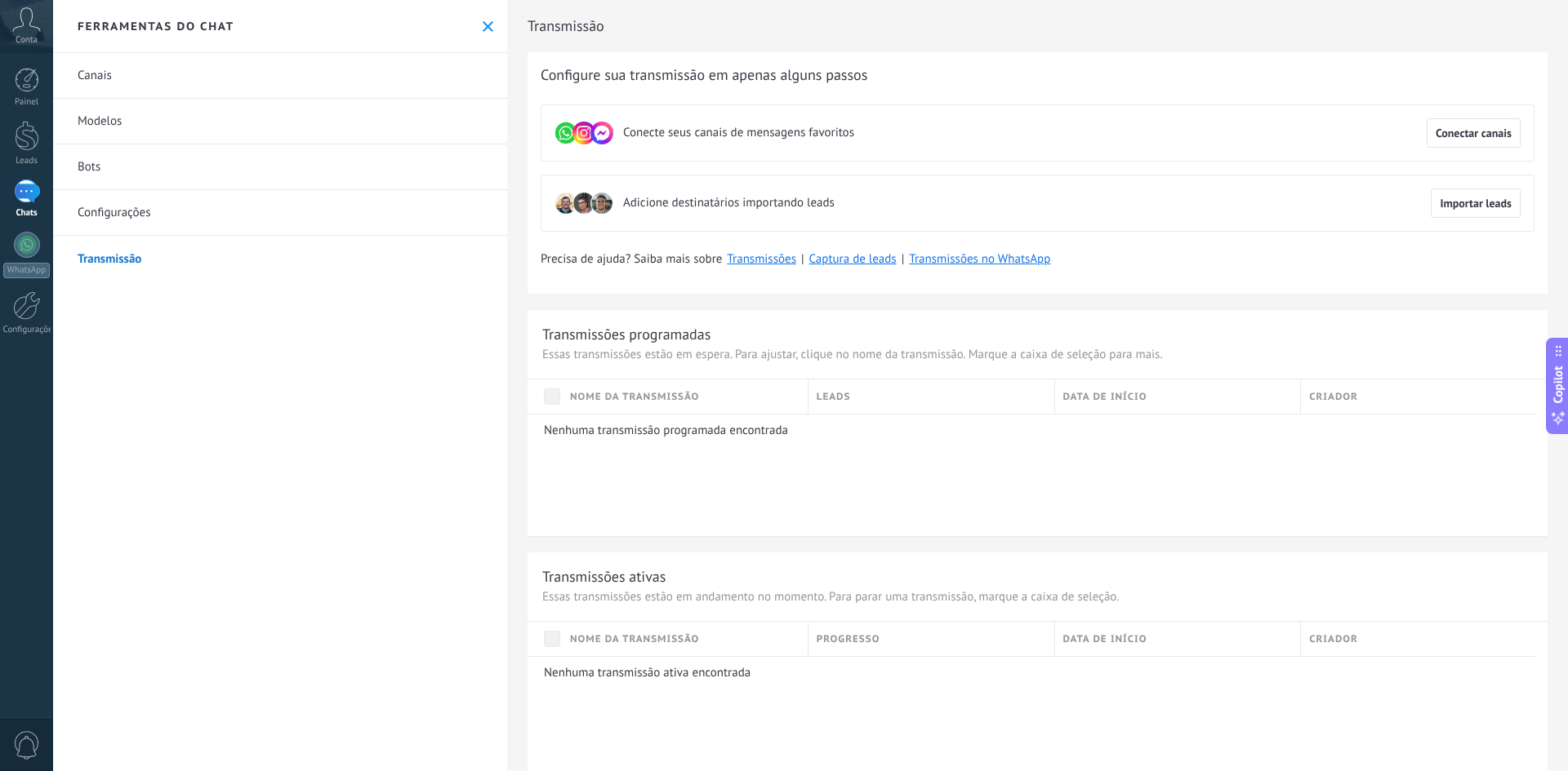
click at [120, 120] on link "Modelos" at bounding box center [280, 121] width 454 height 46
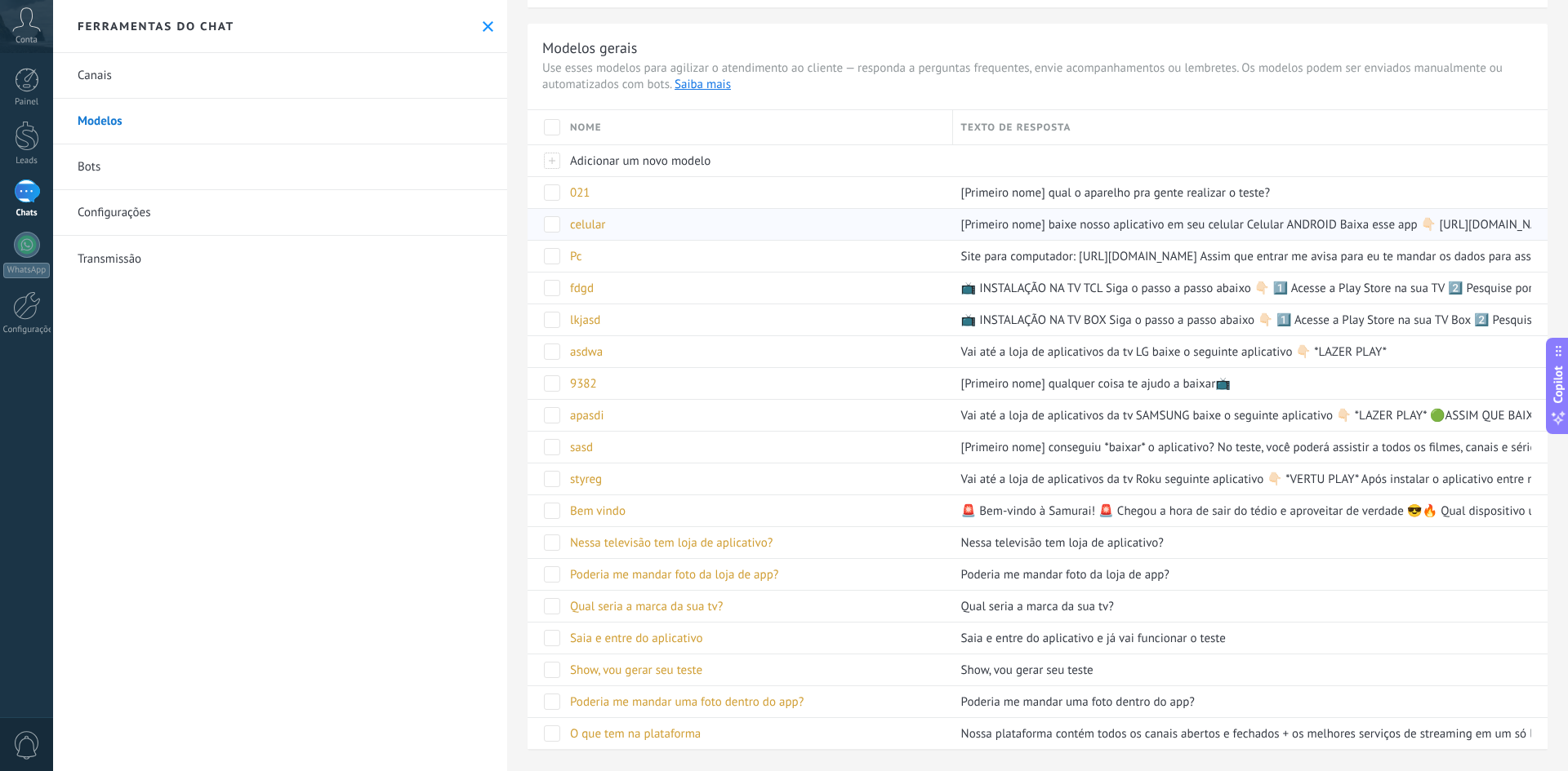
scroll to position [209, 0]
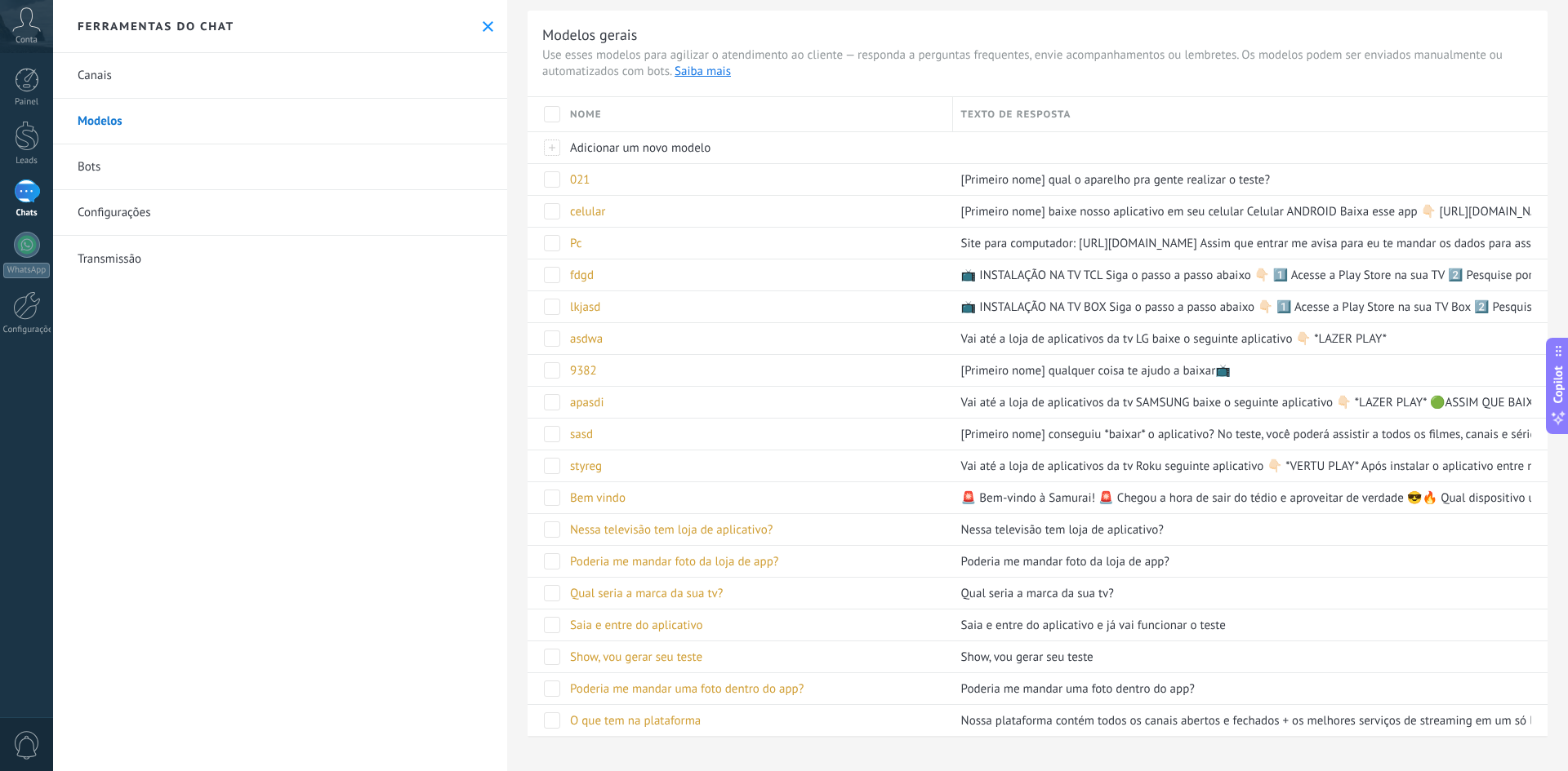
click at [129, 80] on link "Canais" at bounding box center [280, 76] width 454 height 46
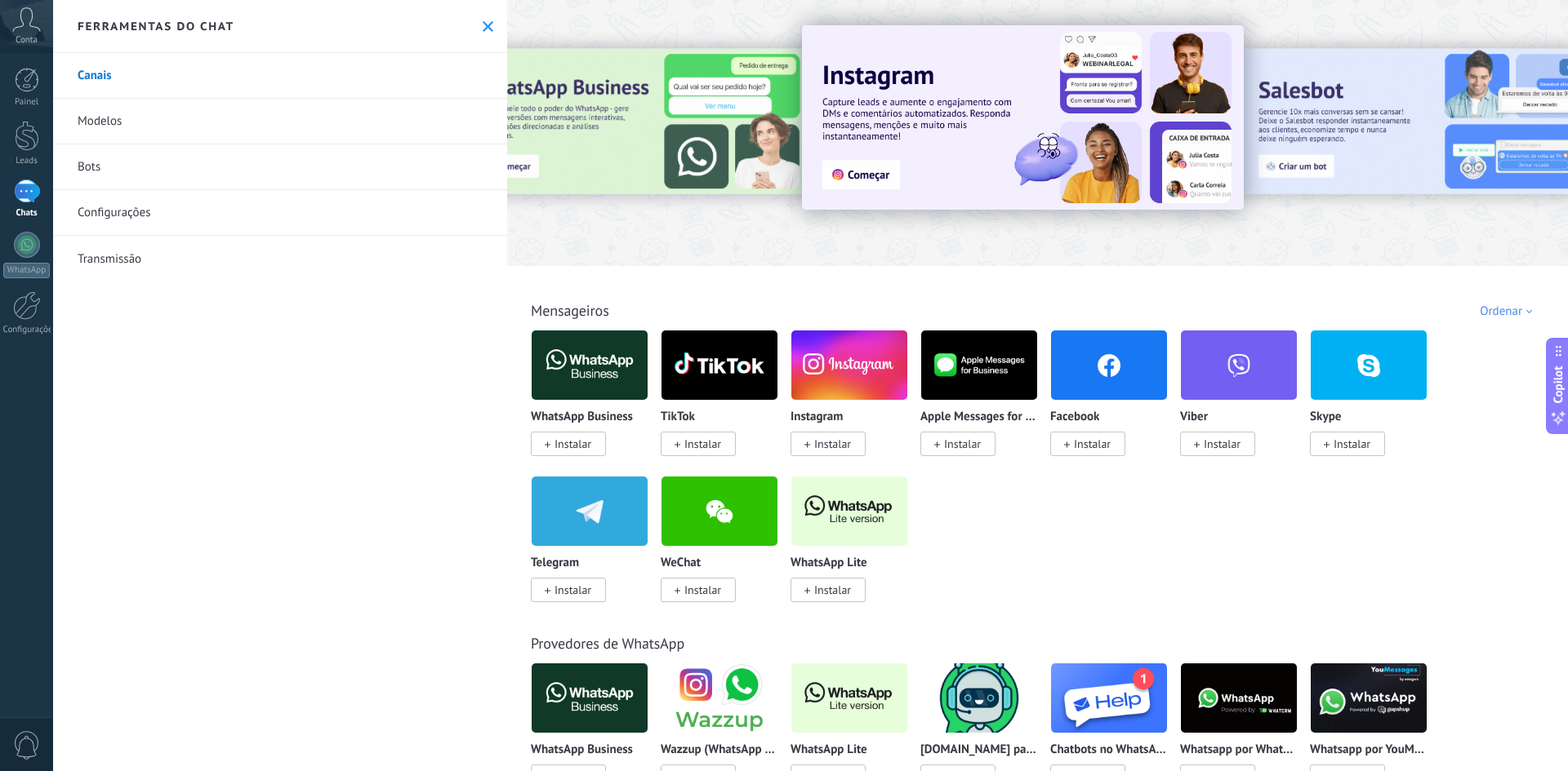
click at [830, 589] on span "Instalar" at bounding box center [833, 590] width 37 height 15
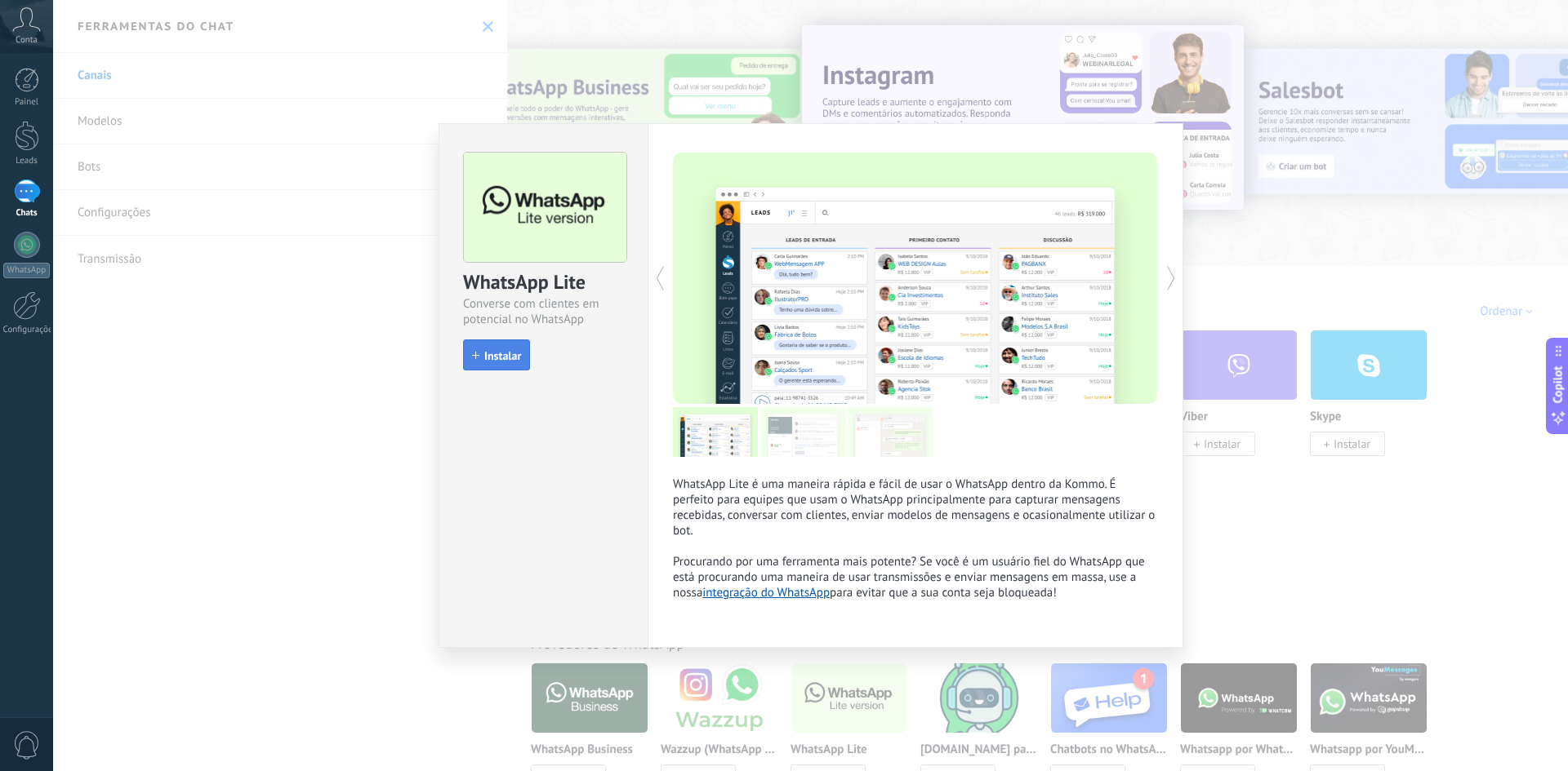
click at [498, 354] on span "Instalar" at bounding box center [503, 356] width 37 height 11
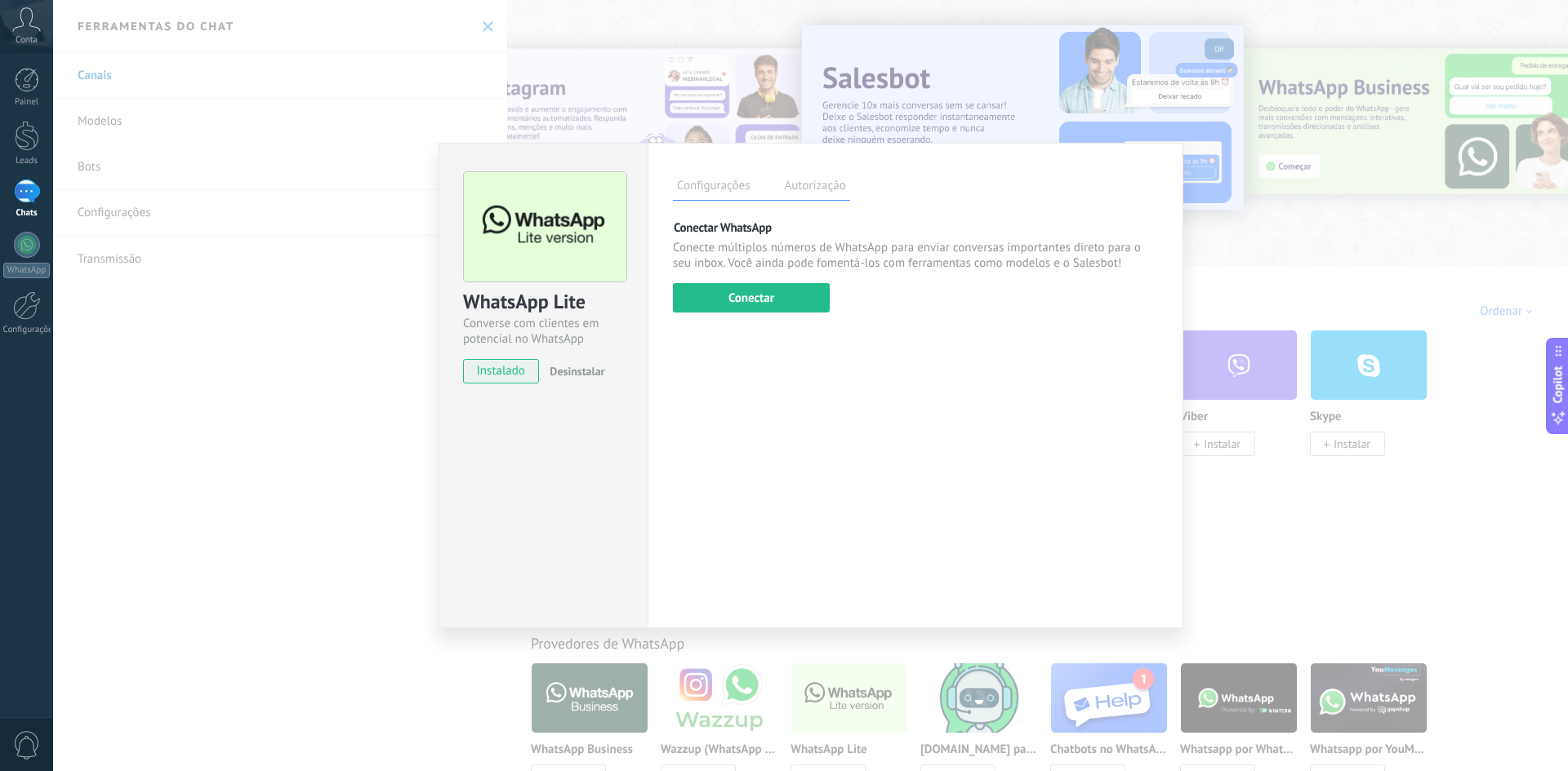
click at [1272, 271] on div "WhatsApp Lite Converse com clientes em potencial no WhatsApp instalado Desinsta…" at bounding box center [810, 386] width 1514 height 771
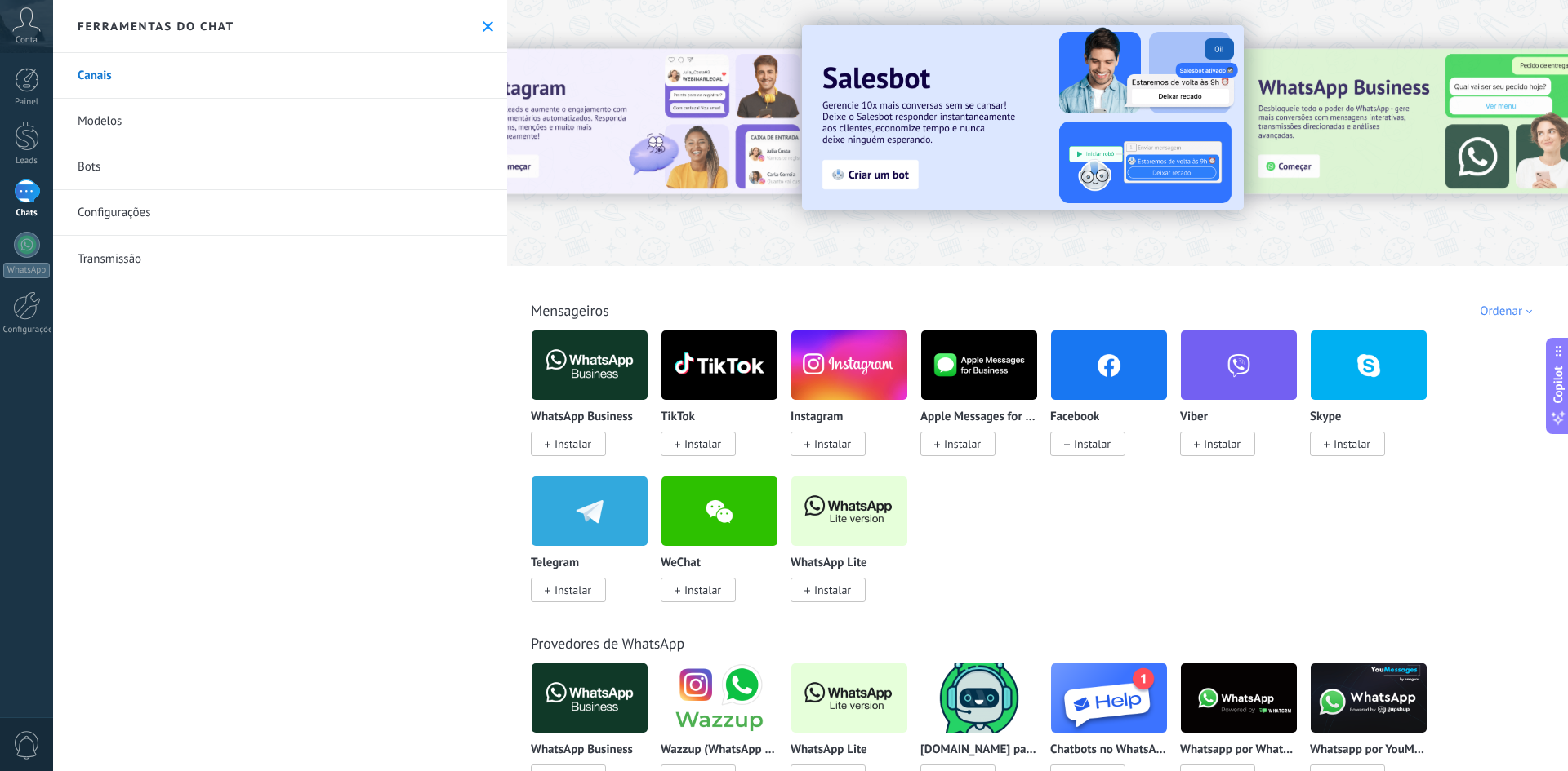
click at [173, 134] on link "Modelos" at bounding box center [280, 121] width 454 height 46
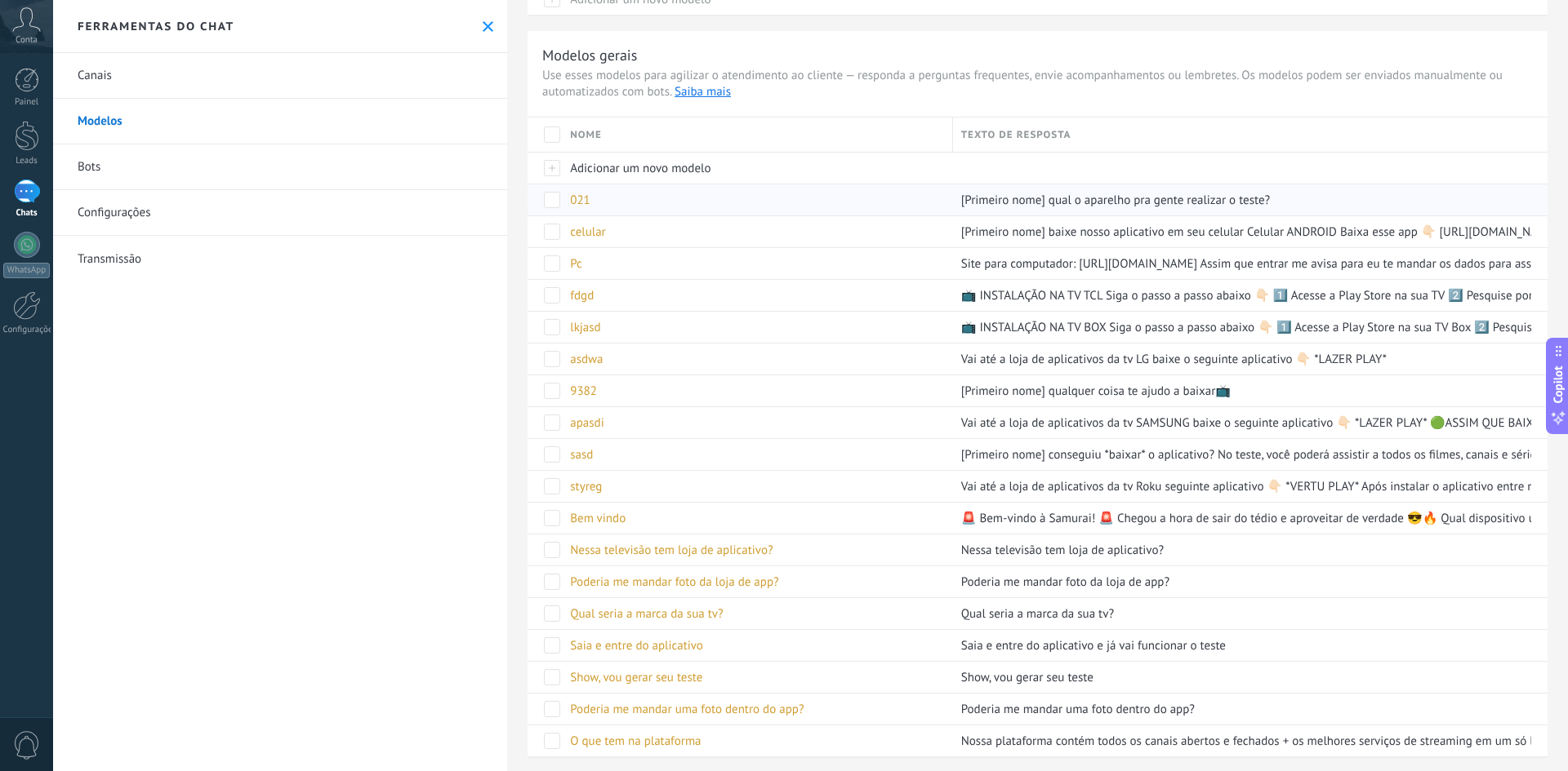
scroll to position [209, 0]
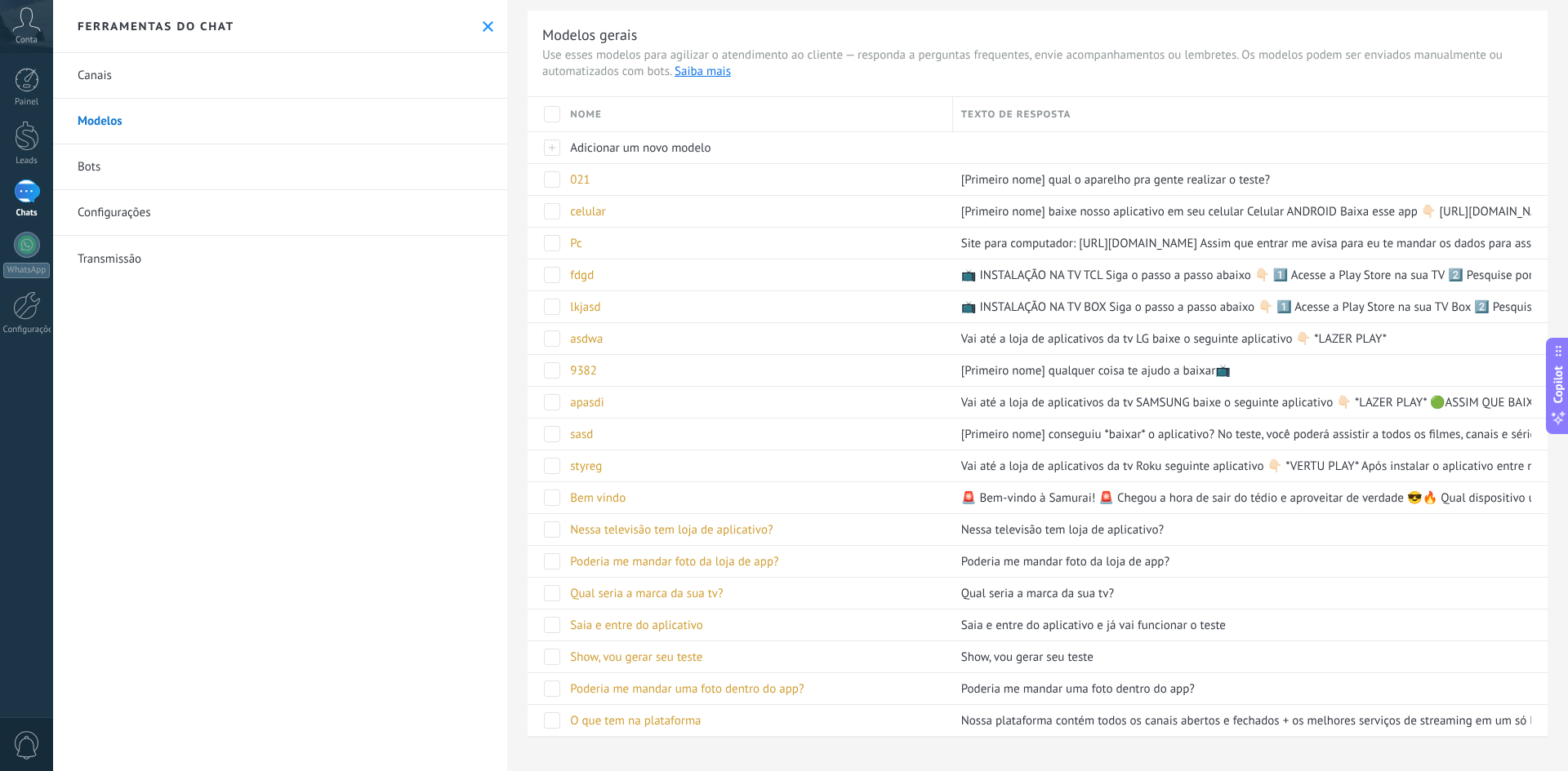
click at [98, 165] on link "Bots" at bounding box center [280, 167] width 454 height 46
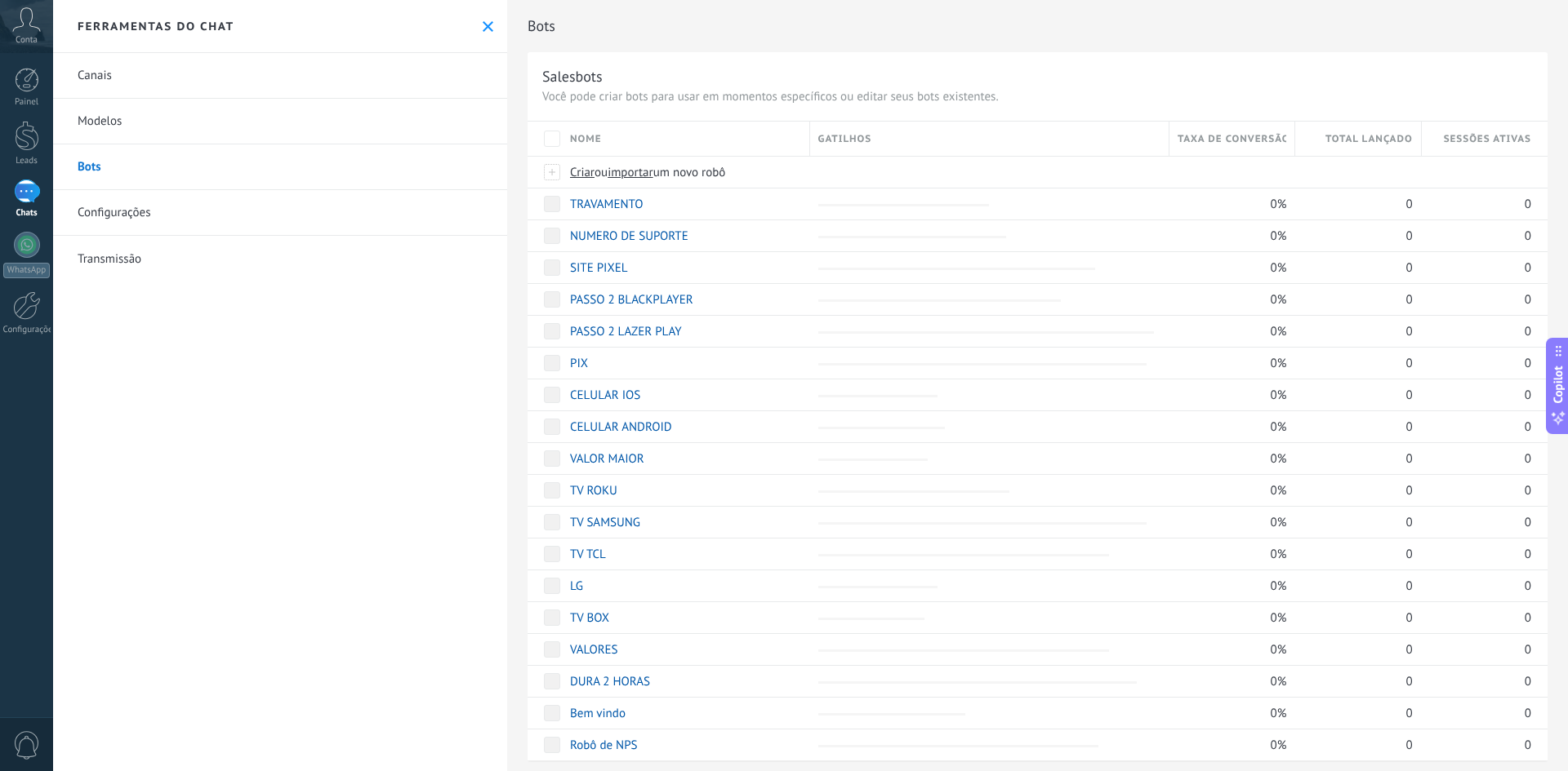
click at [116, 217] on link "Configurações" at bounding box center [280, 213] width 454 height 46
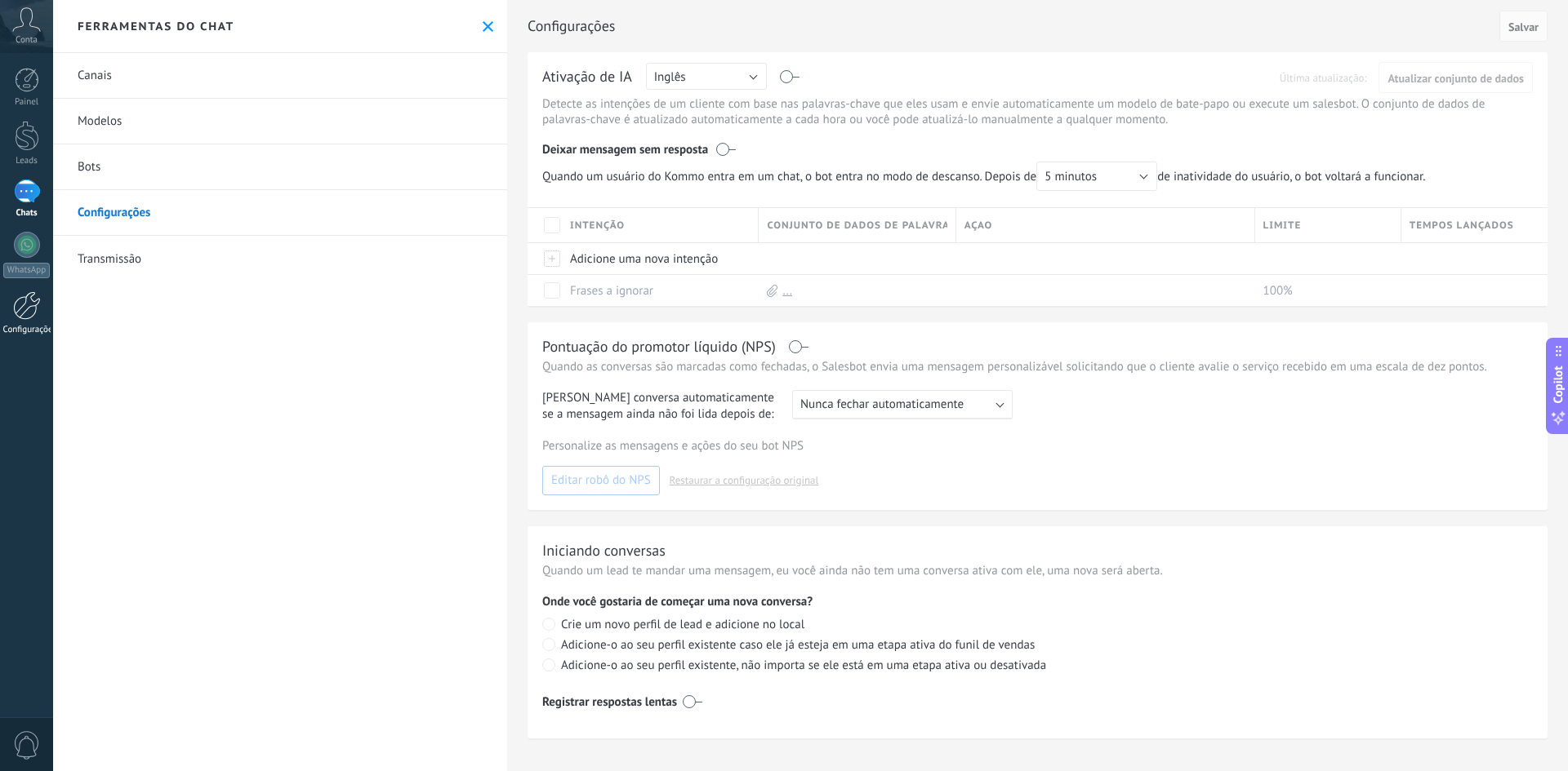
click at [33, 313] on div at bounding box center [27, 305] width 28 height 28
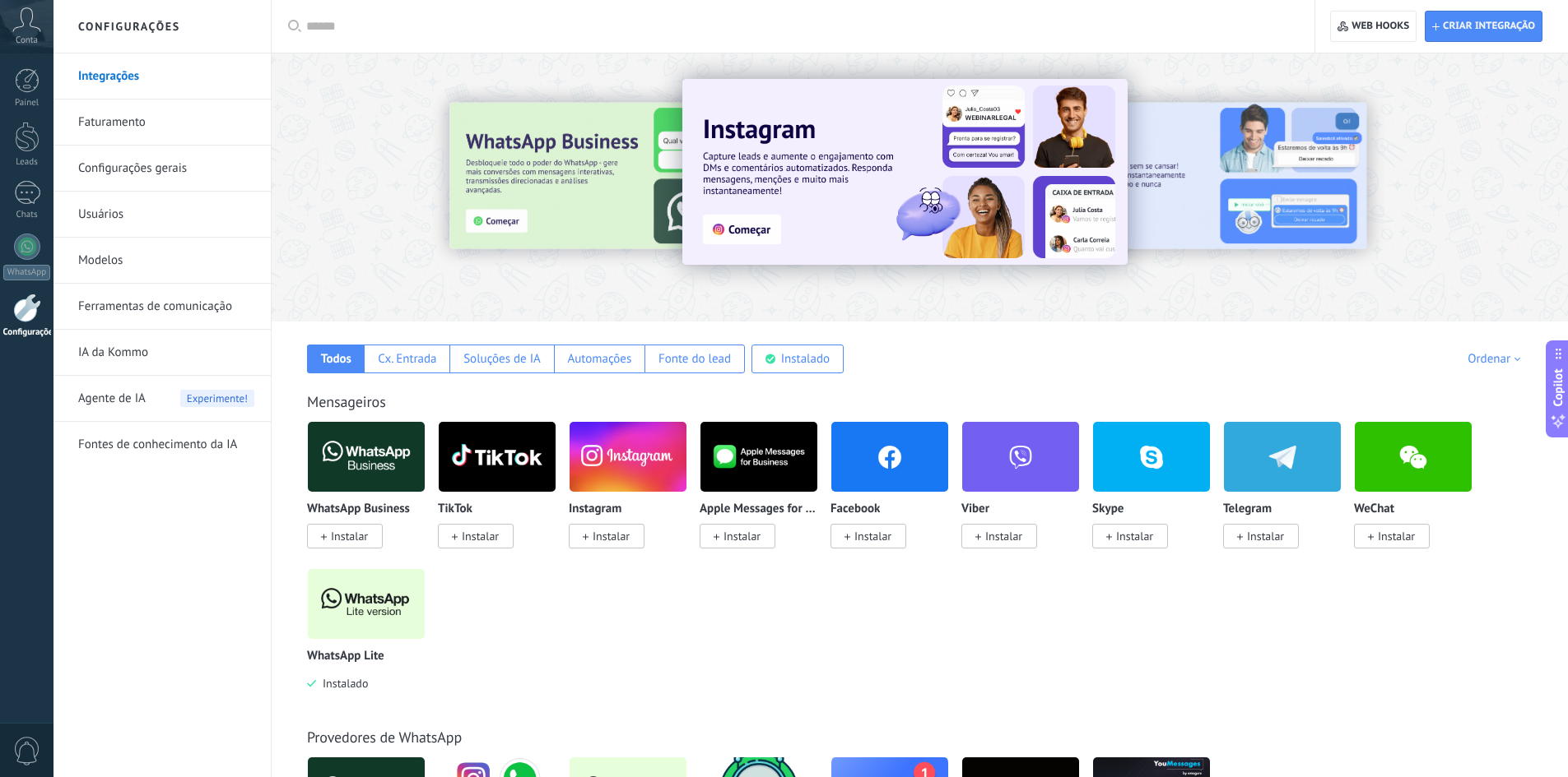
click at [122, 364] on link "IA da Kommo" at bounding box center [166, 353] width 176 height 46
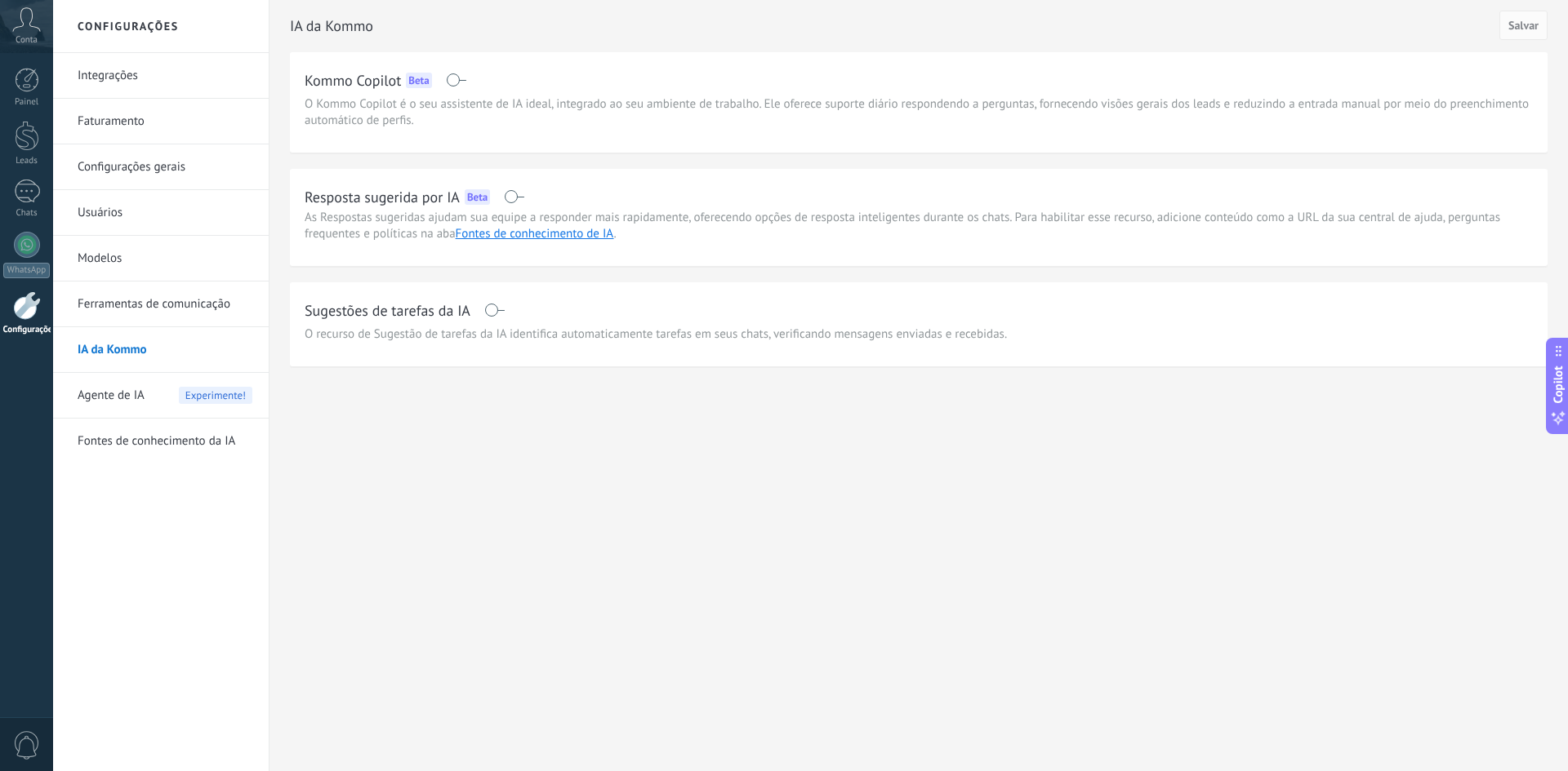
click at [123, 301] on link "Ferramentas de comunicação" at bounding box center [165, 305] width 174 height 46
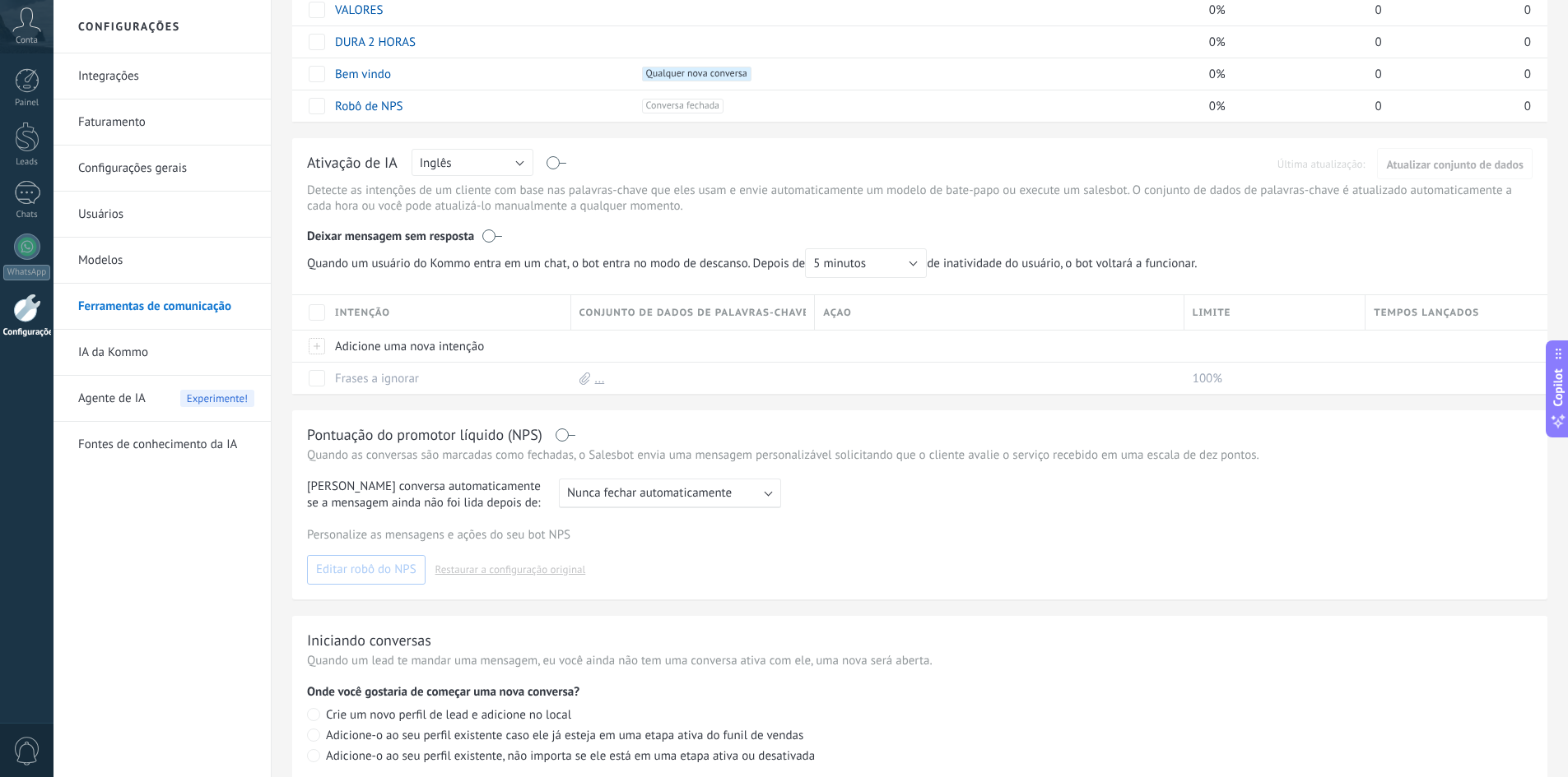
scroll to position [805, 0]
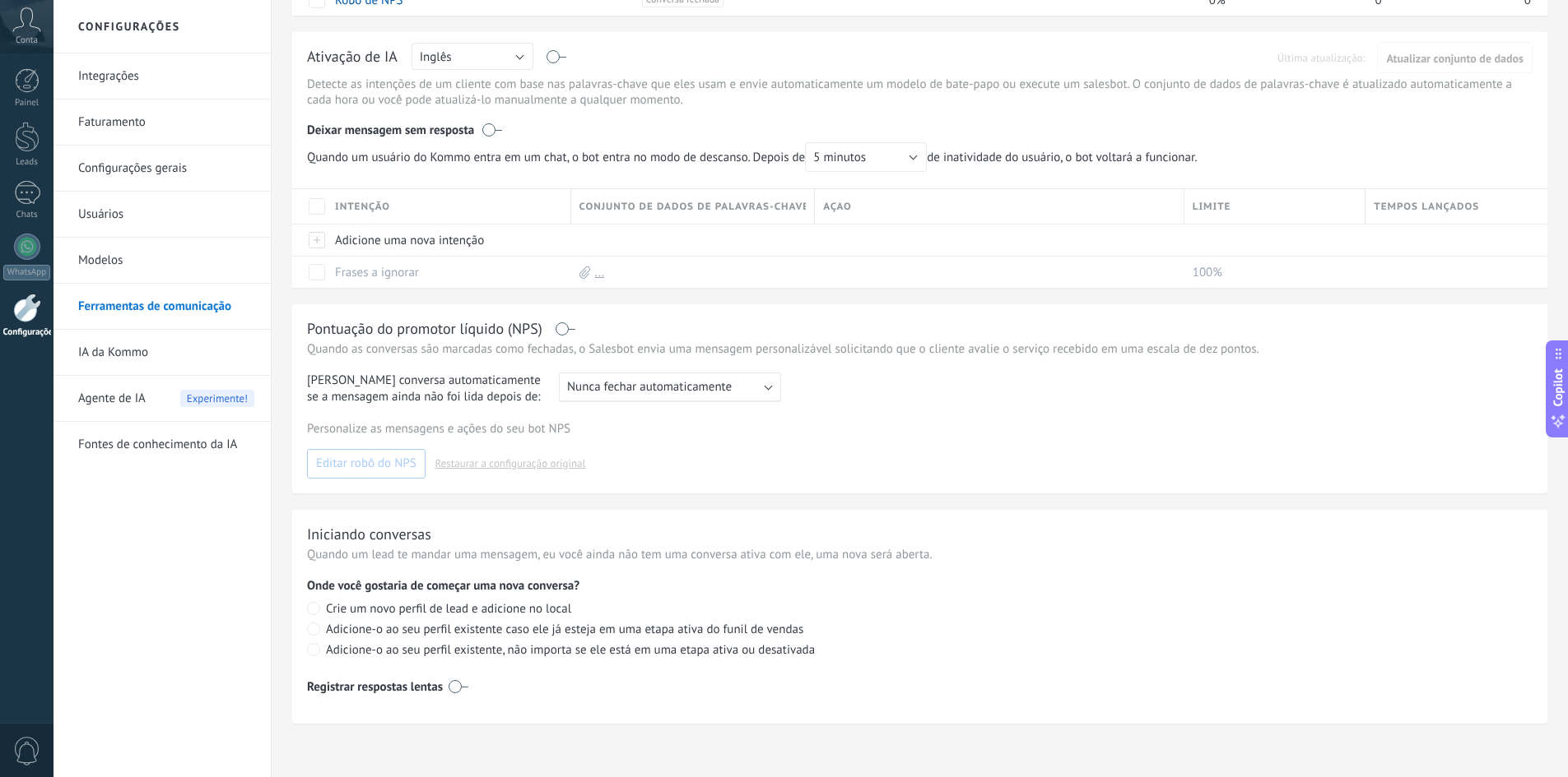
click at [117, 273] on link "Modelos" at bounding box center [166, 261] width 176 height 46
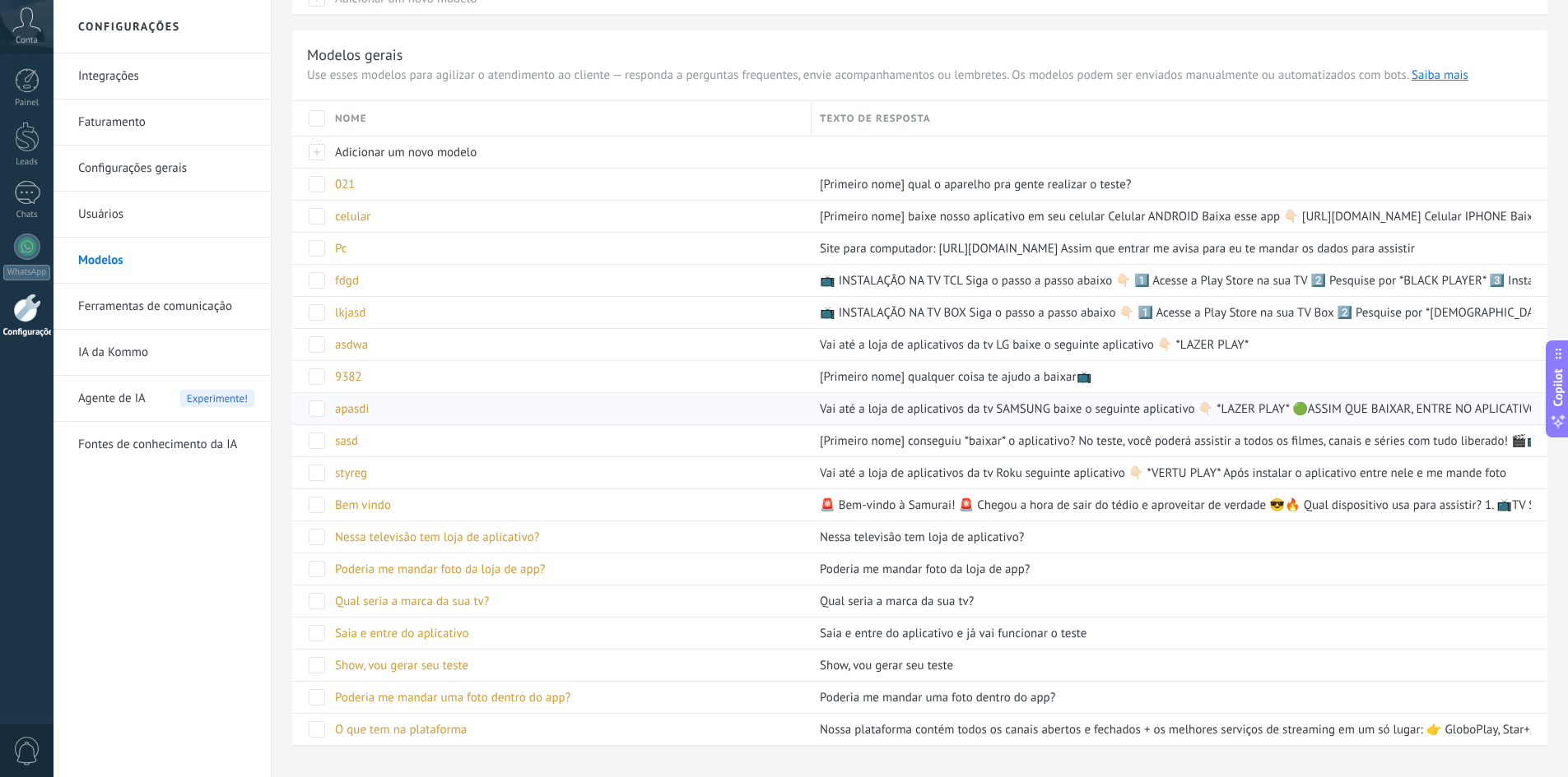
scroll to position [213, 0]
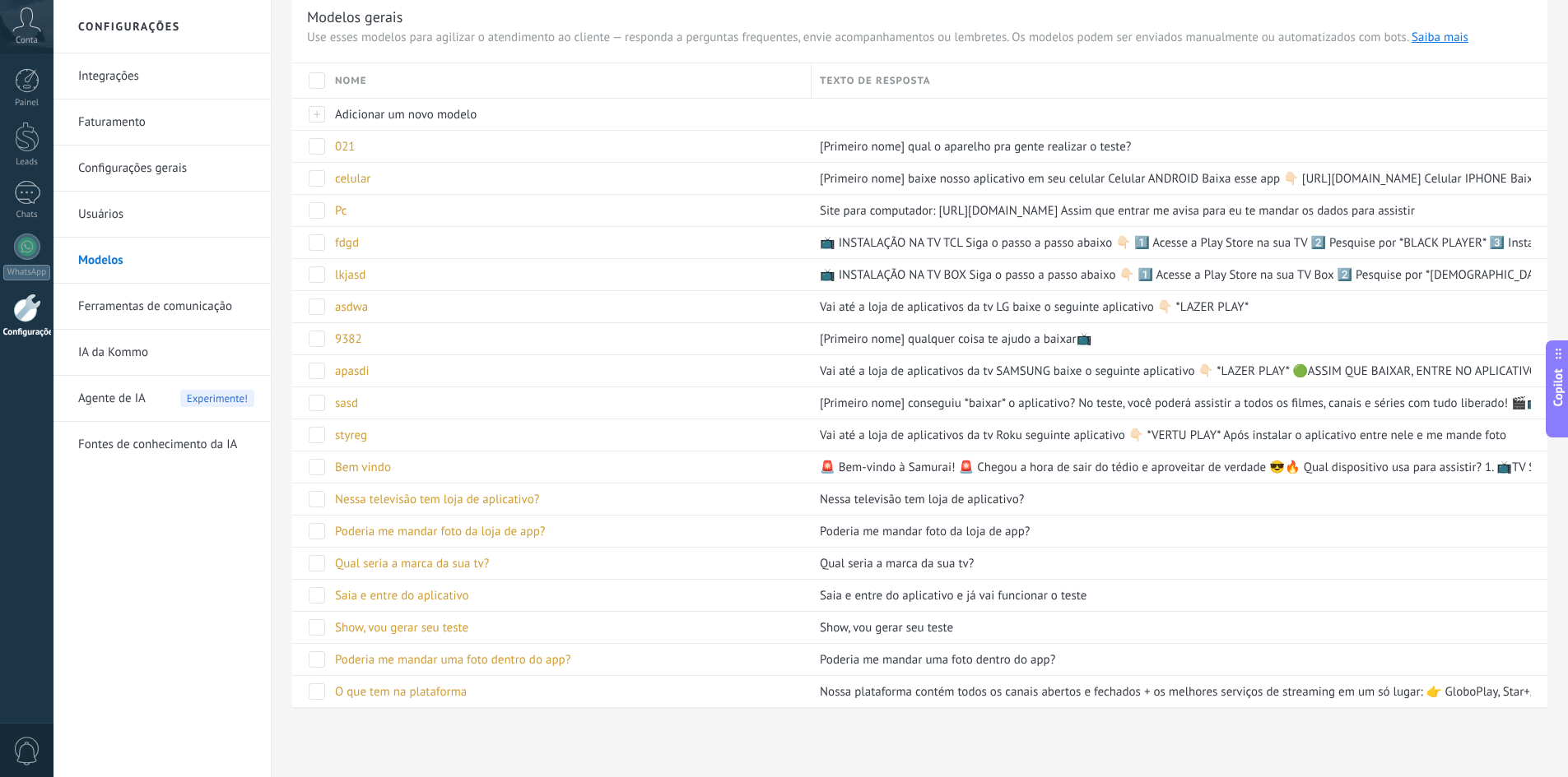
click at [135, 220] on link "Usuários" at bounding box center [166, 215] width 176 height 46
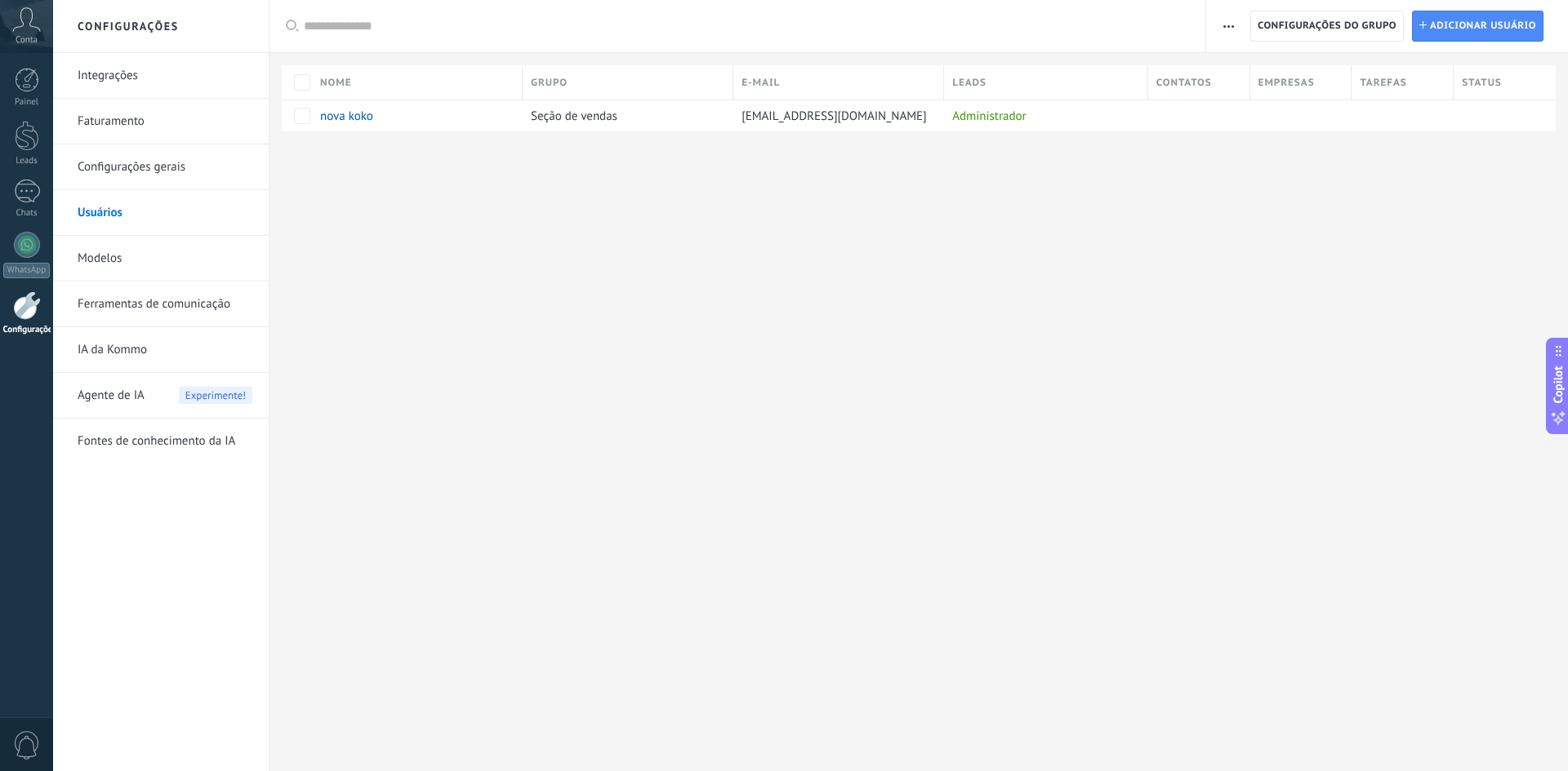
click at [95, 171] on link "Configurações gerais" at bounding box center [165, 167] width 174 height 46
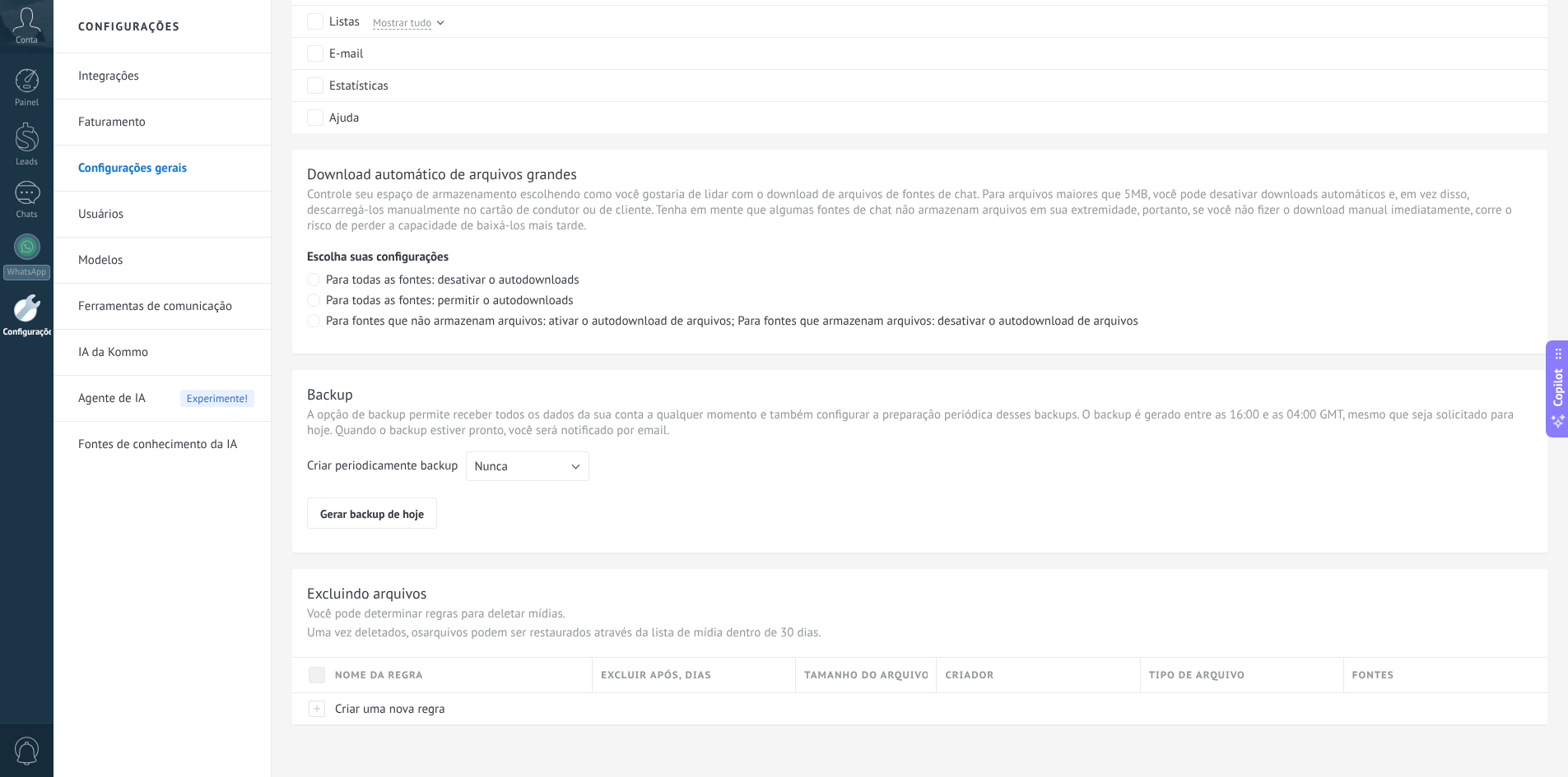
scroll to position [1019, 0]
click at [125, 131] on link "Faturamento" at bounding box center [166, 122] width 176 height 46
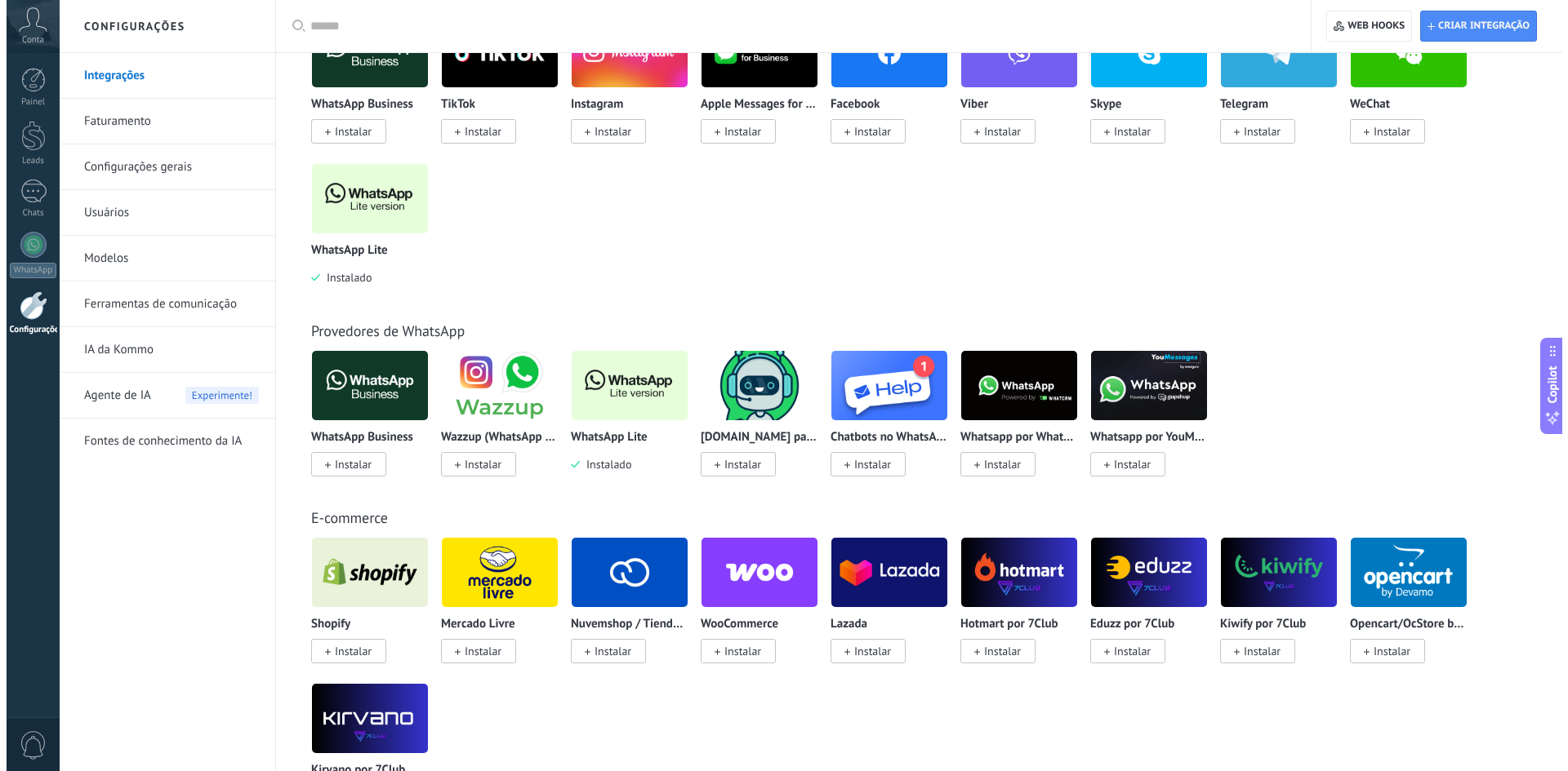
scroll to position [408, 0]
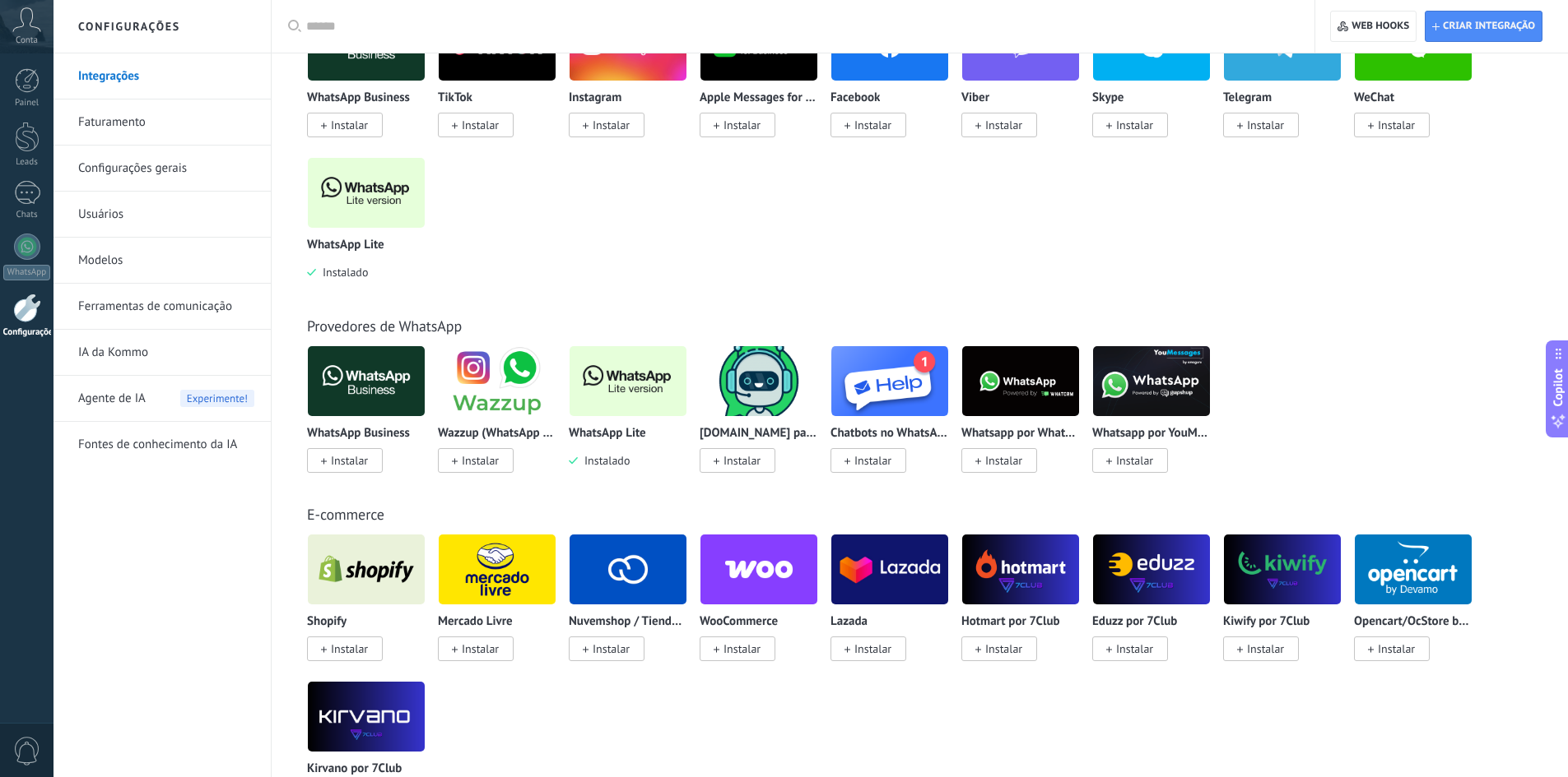
click at [346, 184] on img at bounding box center [366, 192] width 117 height 80
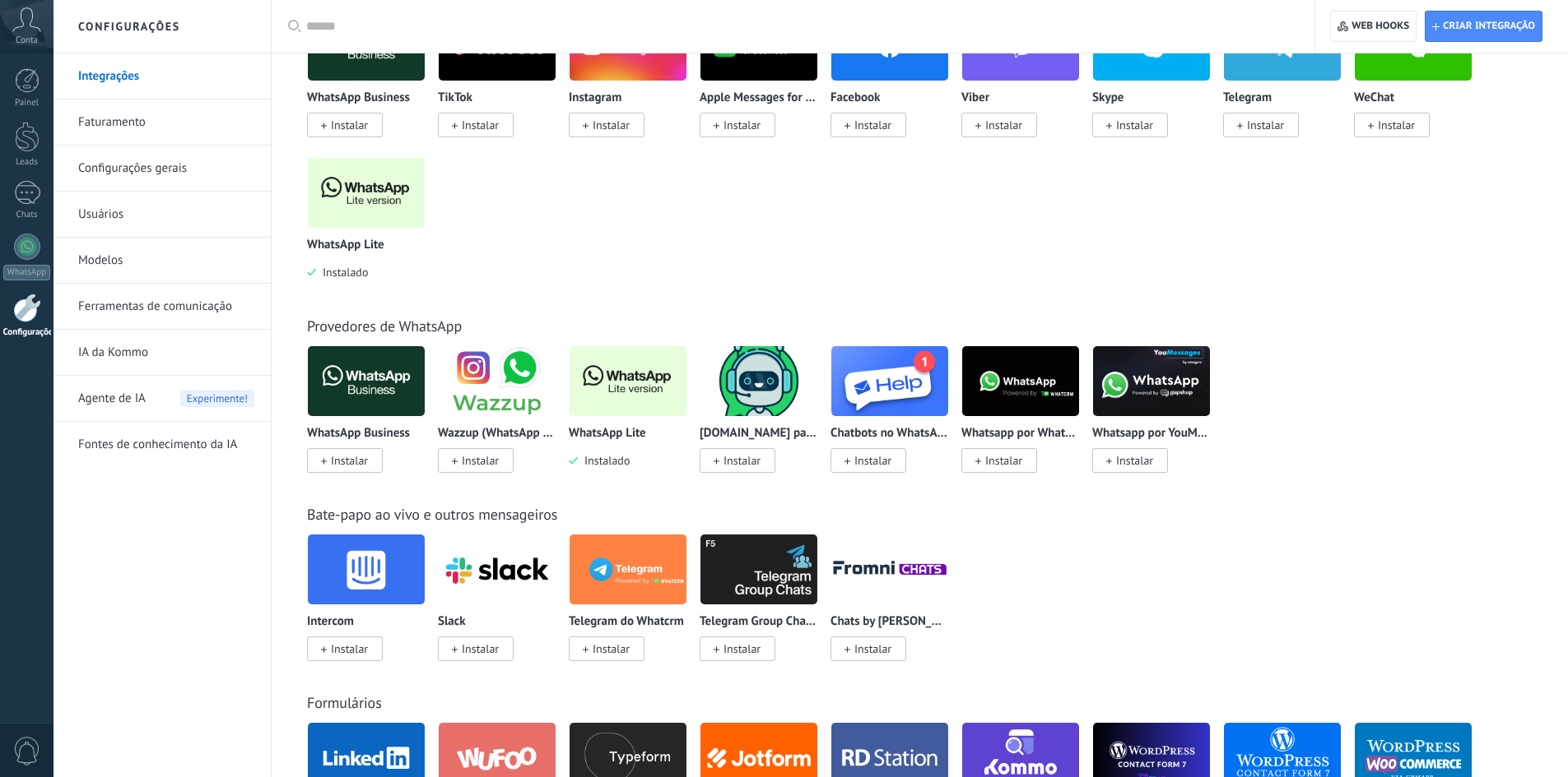
click at [150, 311] on link "Ferramentas de comunicação" at bounding box center [166, 307] width 176 height 46
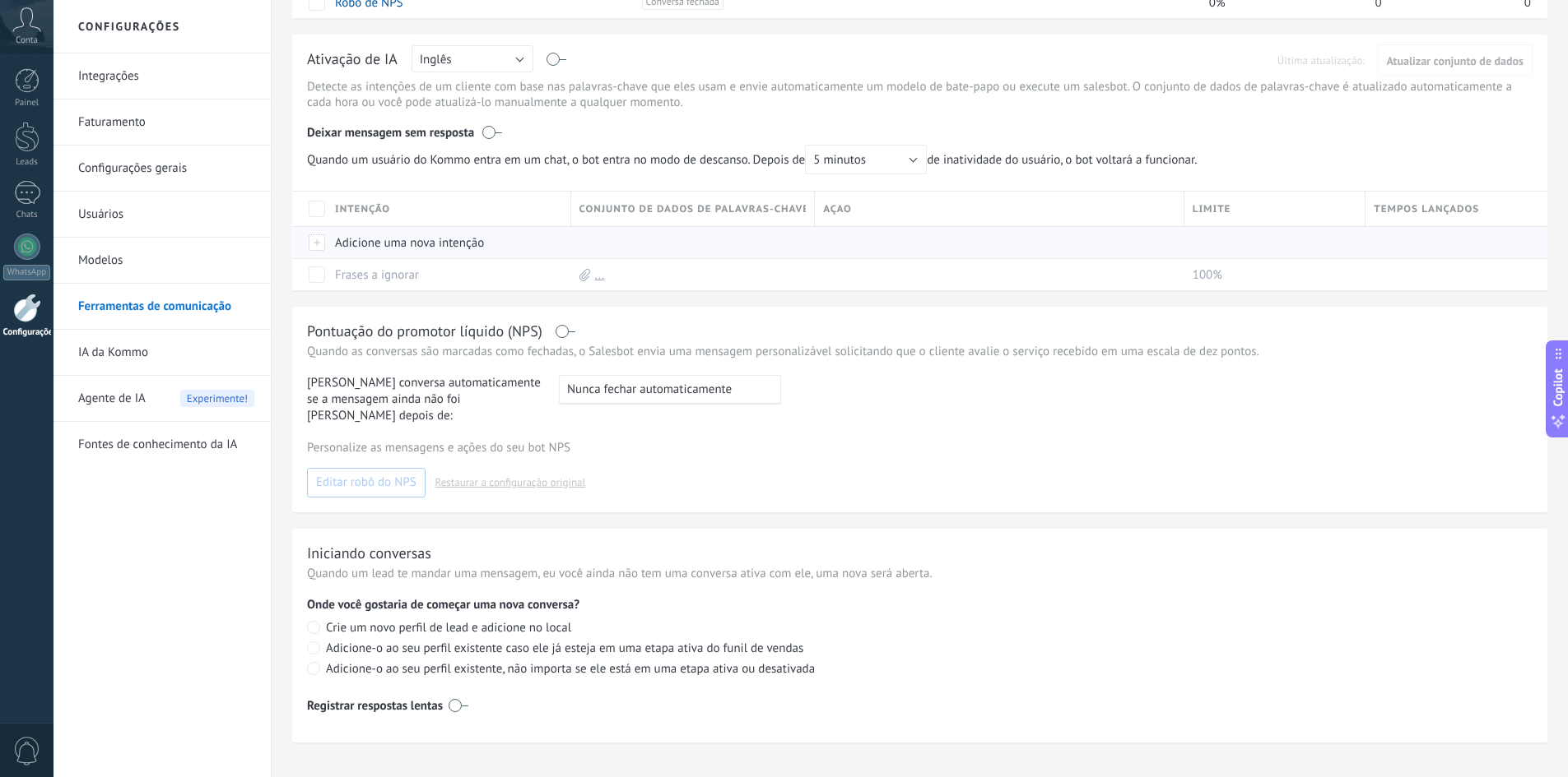
scroll to position [805, 0]
click at [114, 349] on link "IA da Kommo" at bounding box center [166, 353] width 176 height 46
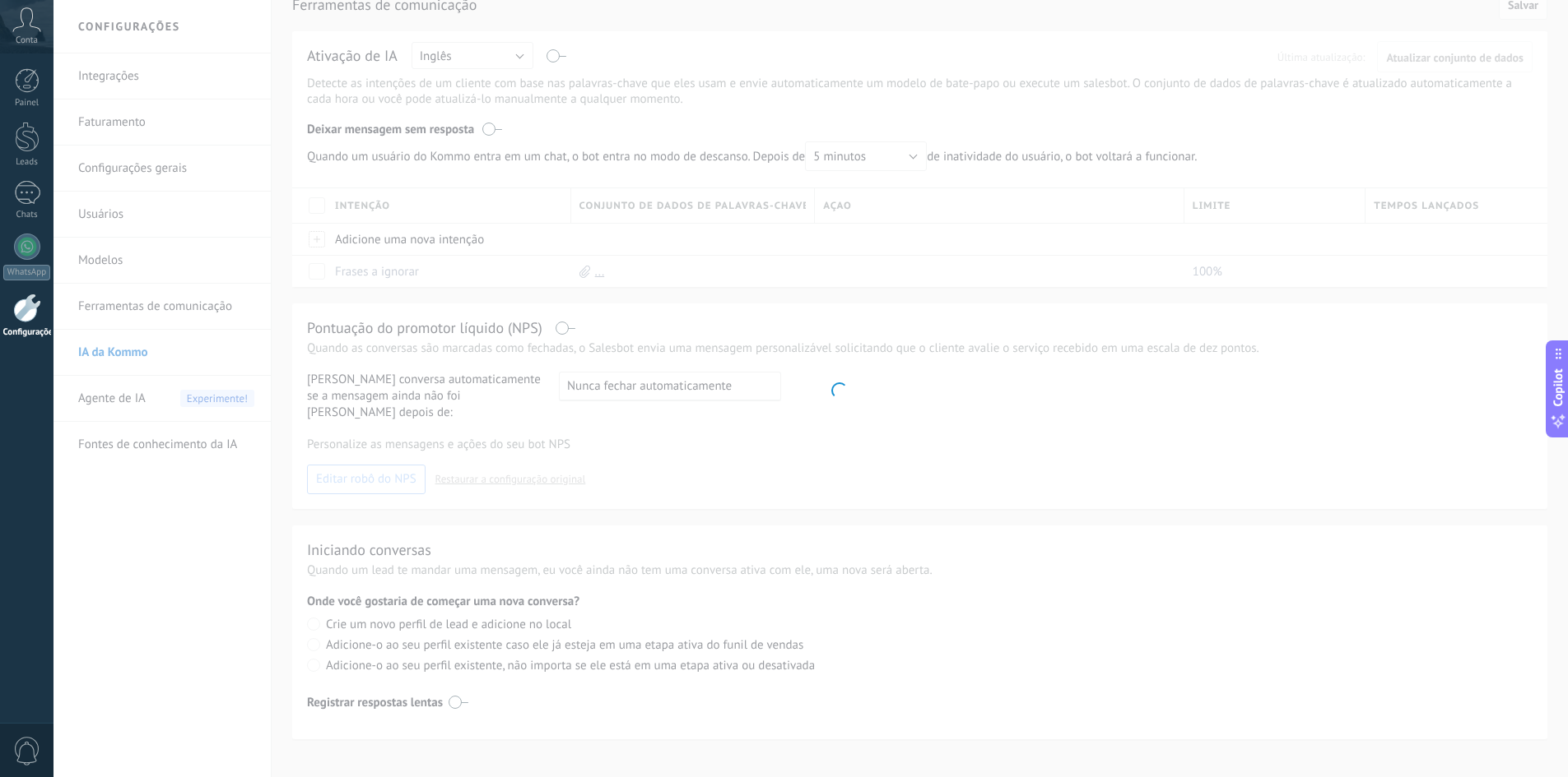
click at [115, 311] on body ".abccls-1,.abccls-2{fill-rule:evenodd}.abccls-2{fill:#fff} .abfcls-1{fill:none}…" at bounding box center [784, 314] width 1568 height 777
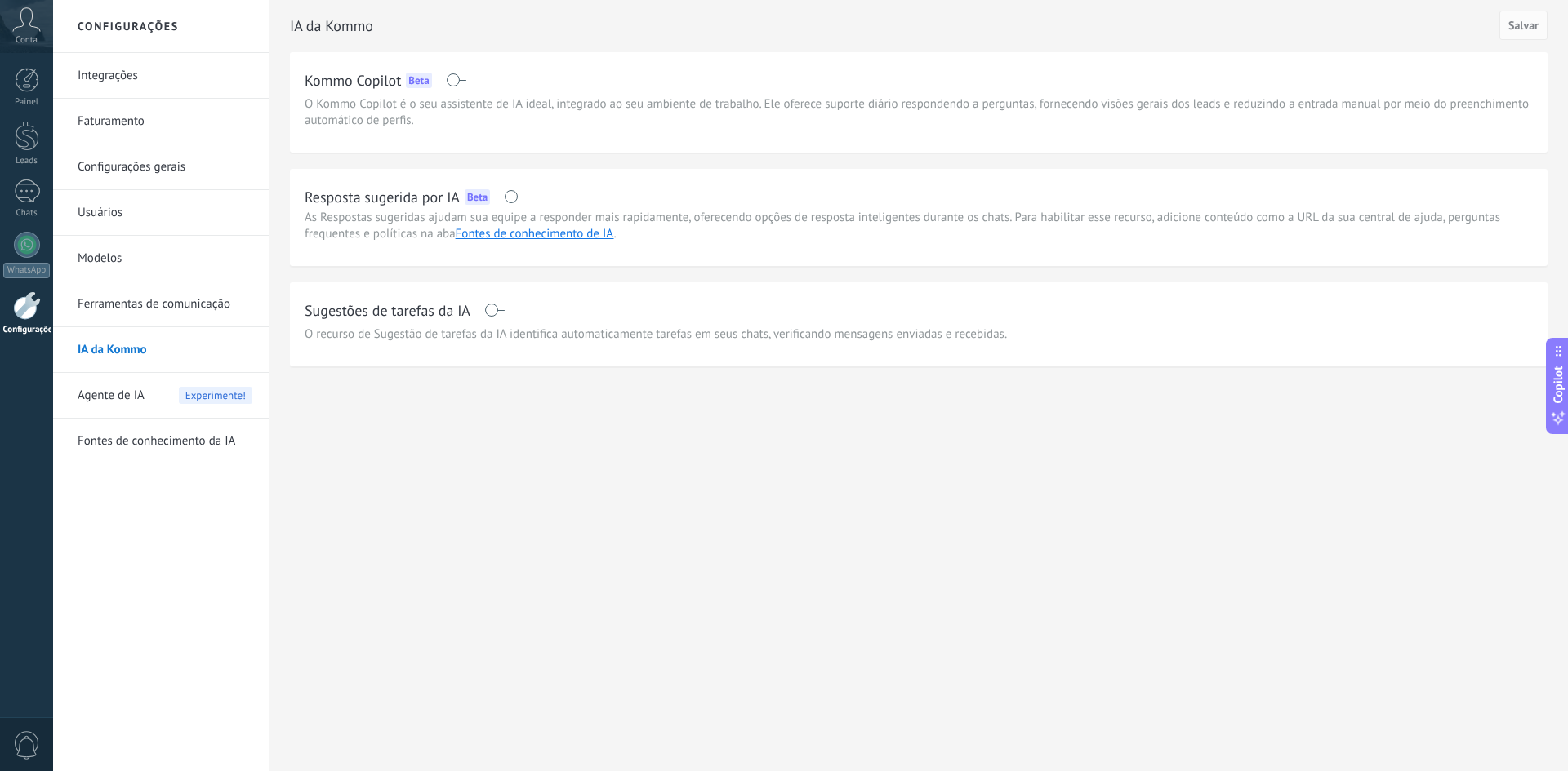
click at [118, 307] on link "Ferramentas de comunicação" at bounding box center [165, 305] width 174 height 46
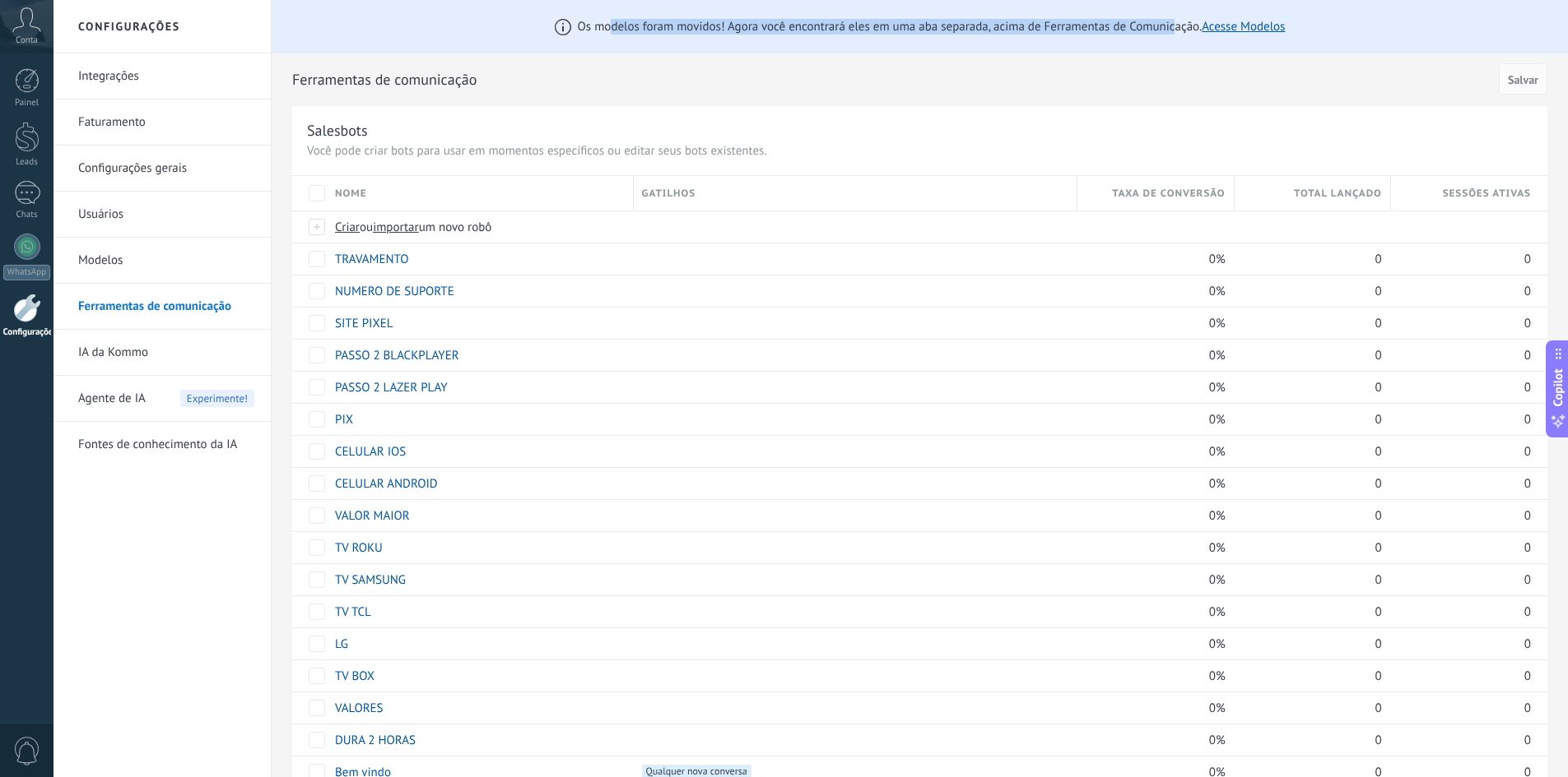
drag, startPoint x: 612, startPoint y: 33, endPoint x: 1176, endPoint y: 35, distance: 564.0
click at [1175, 35] on div "Os modelos foram movidos! Agora você encontrará eles em uma aba separada, acima…" at bounding box center [919, 27] width 1296 height 53
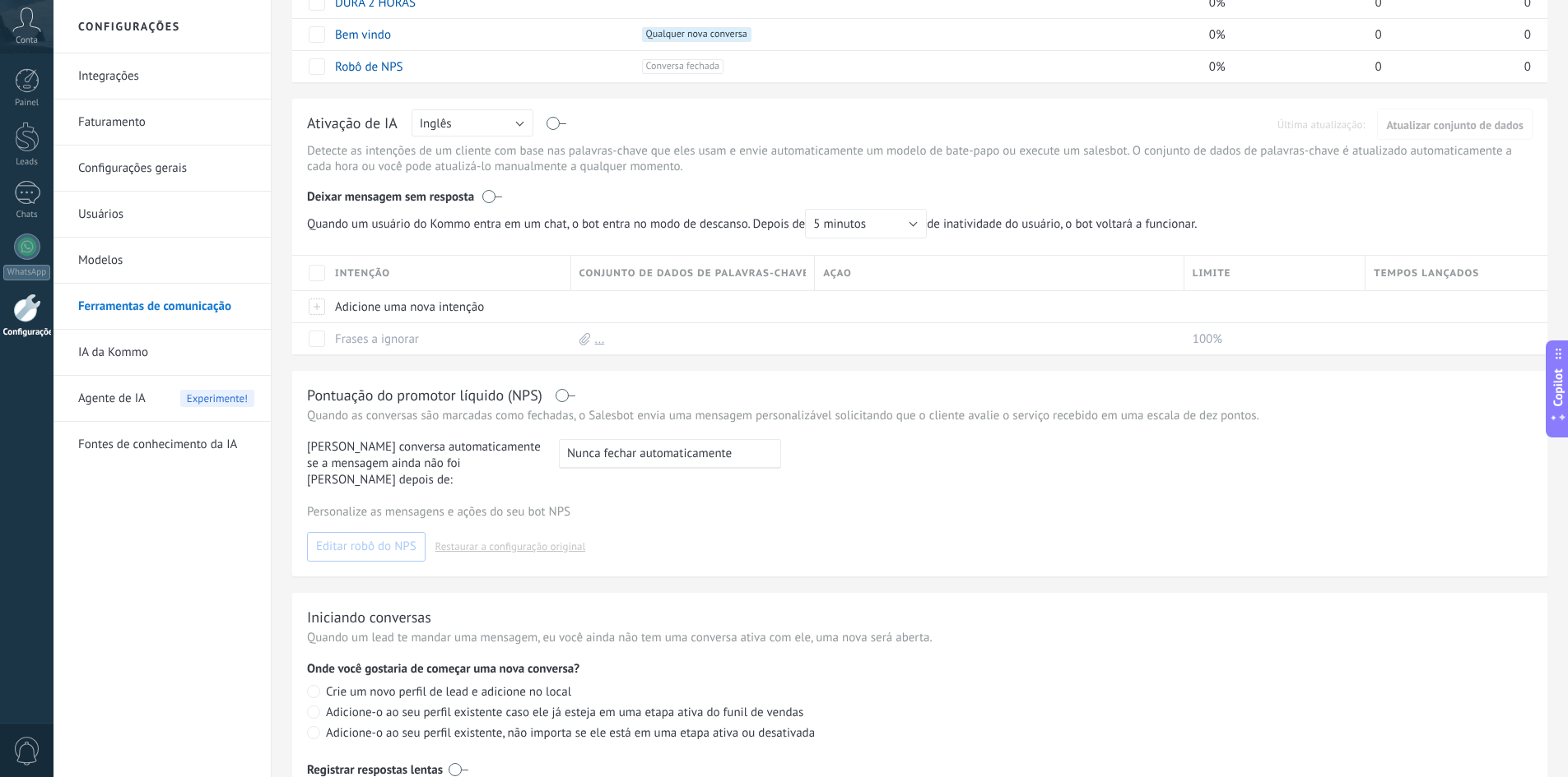
scroll to position [741, 0]
drag, startPoint x: 335, startPoint y: 405, endPoint x: 457, endPoint y: 405, distance: 122.0
click at [457, 405] on p "Quando as conversas são marcadas como fechadas, o Salesbot envia uma mensagem p…" at bounding box center [919, 413] width 1225 height 16
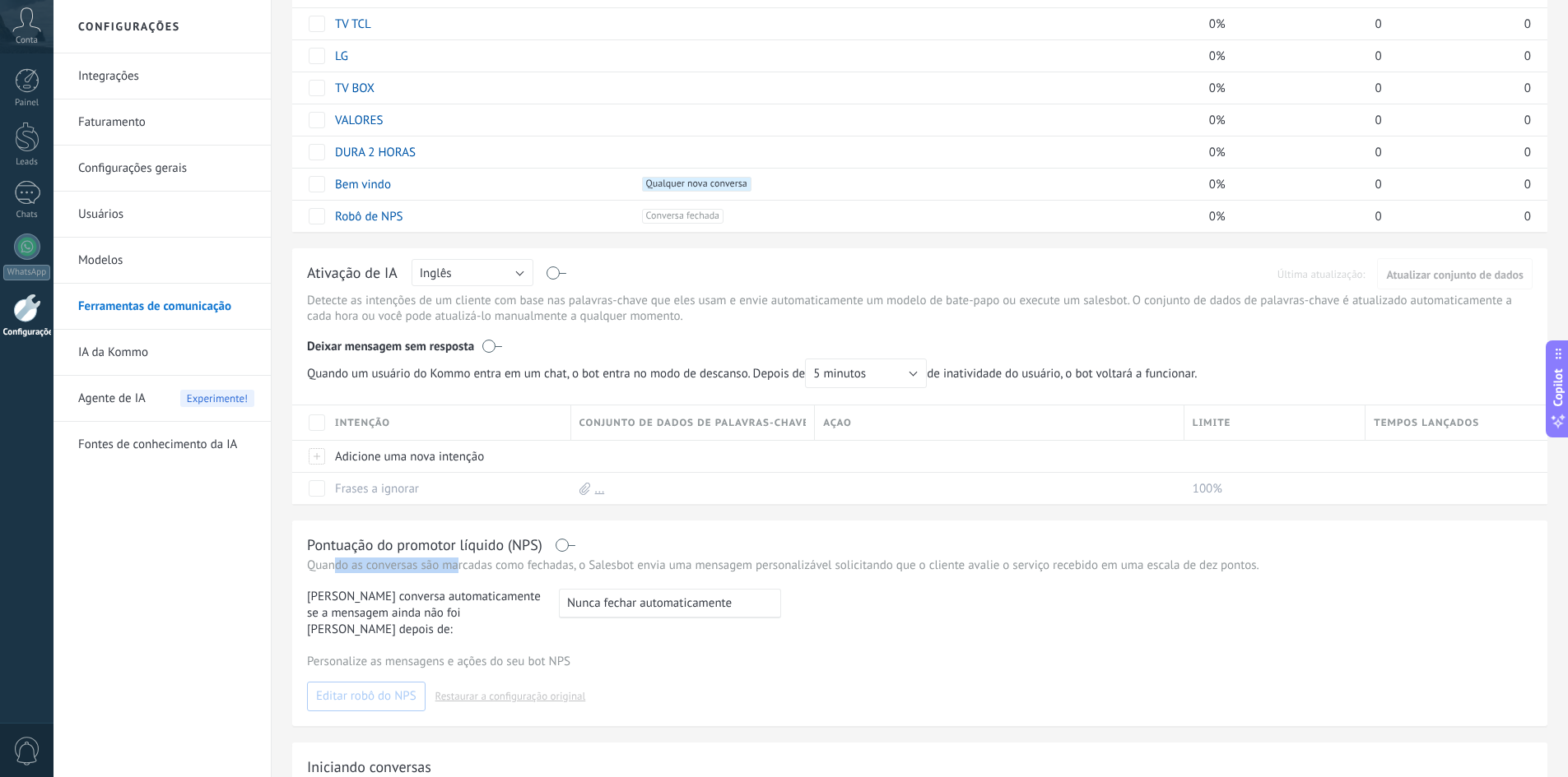
scroll to position [476, 0]
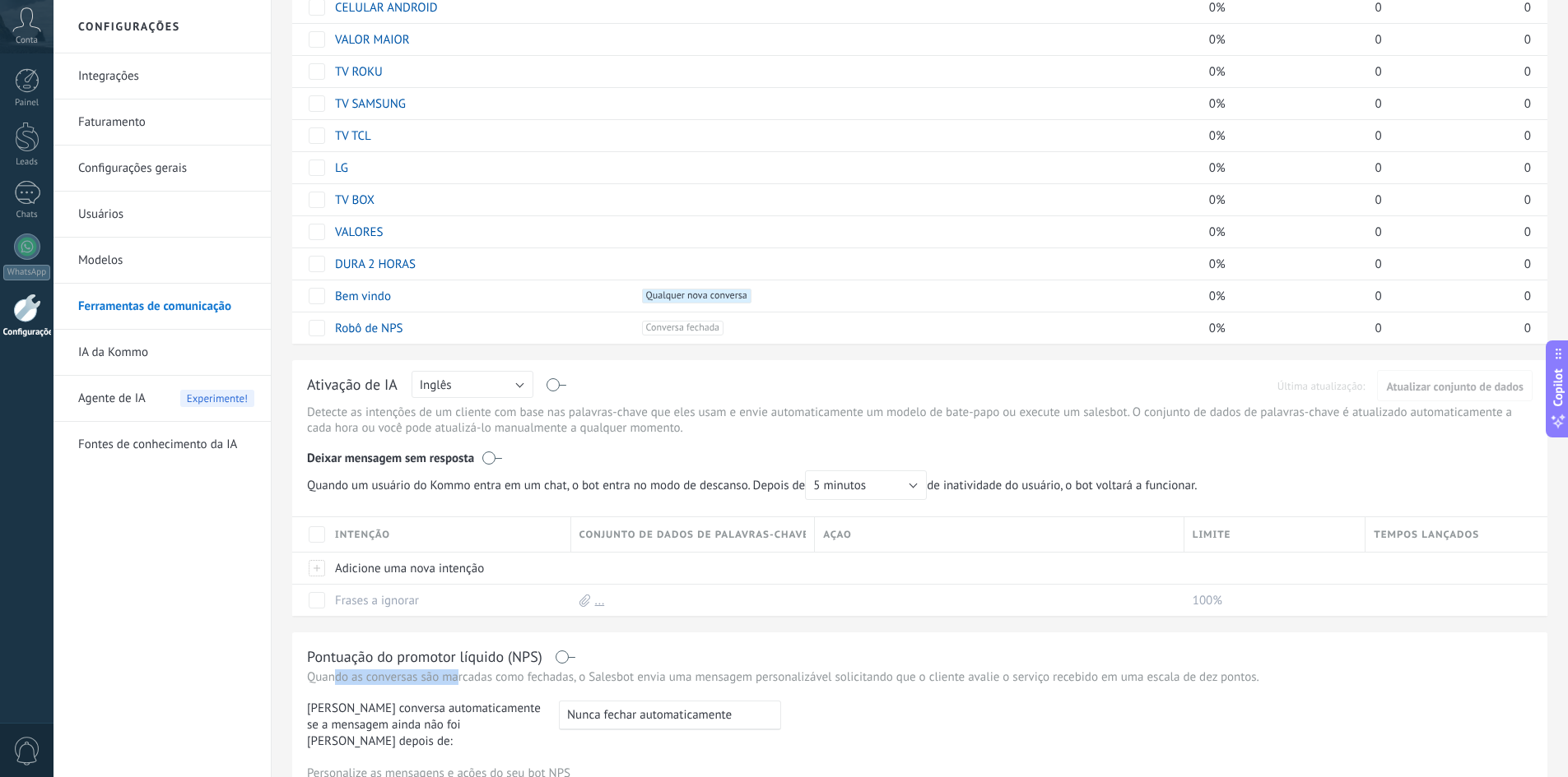
click at [143, 254] on link "Modelos" at bounding box center [166, 261] width 176 height 46
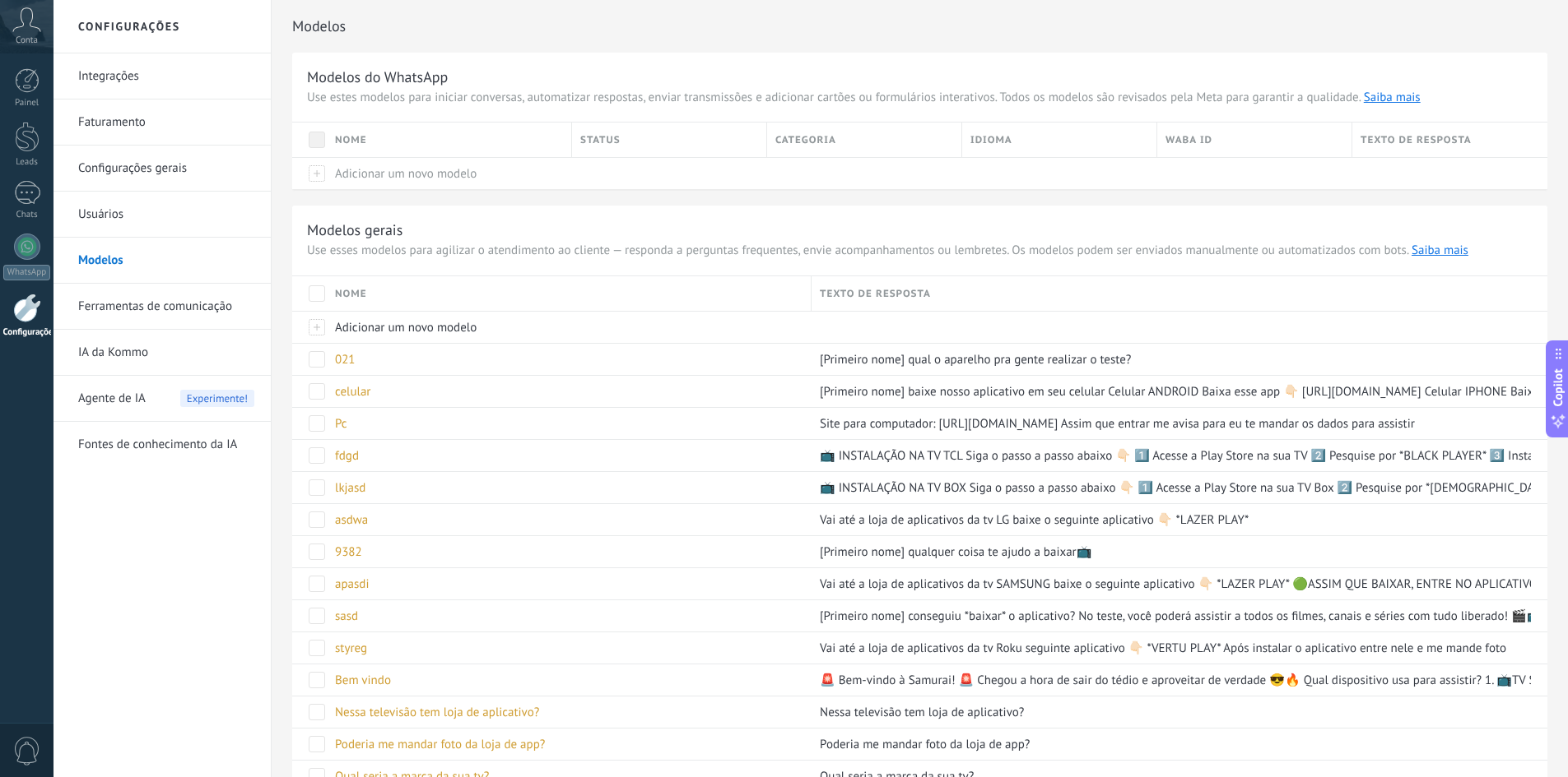
click at [137, 221] on link "Usuários" at bounding box center [166, 215] width 176 height 46
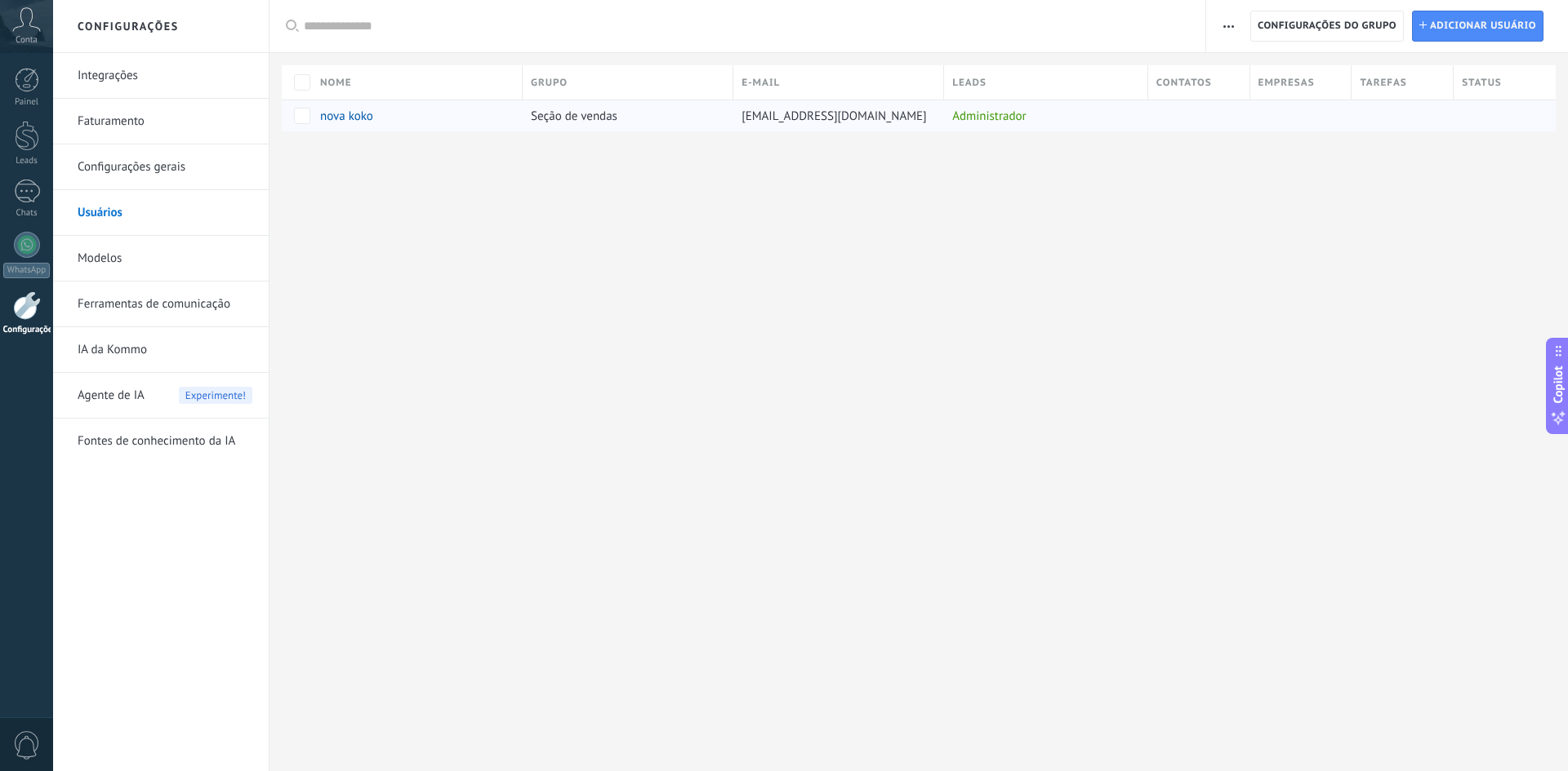
click at [342, 114] on span "nova koko" at bounding box center [347, 116] width 53 height 16
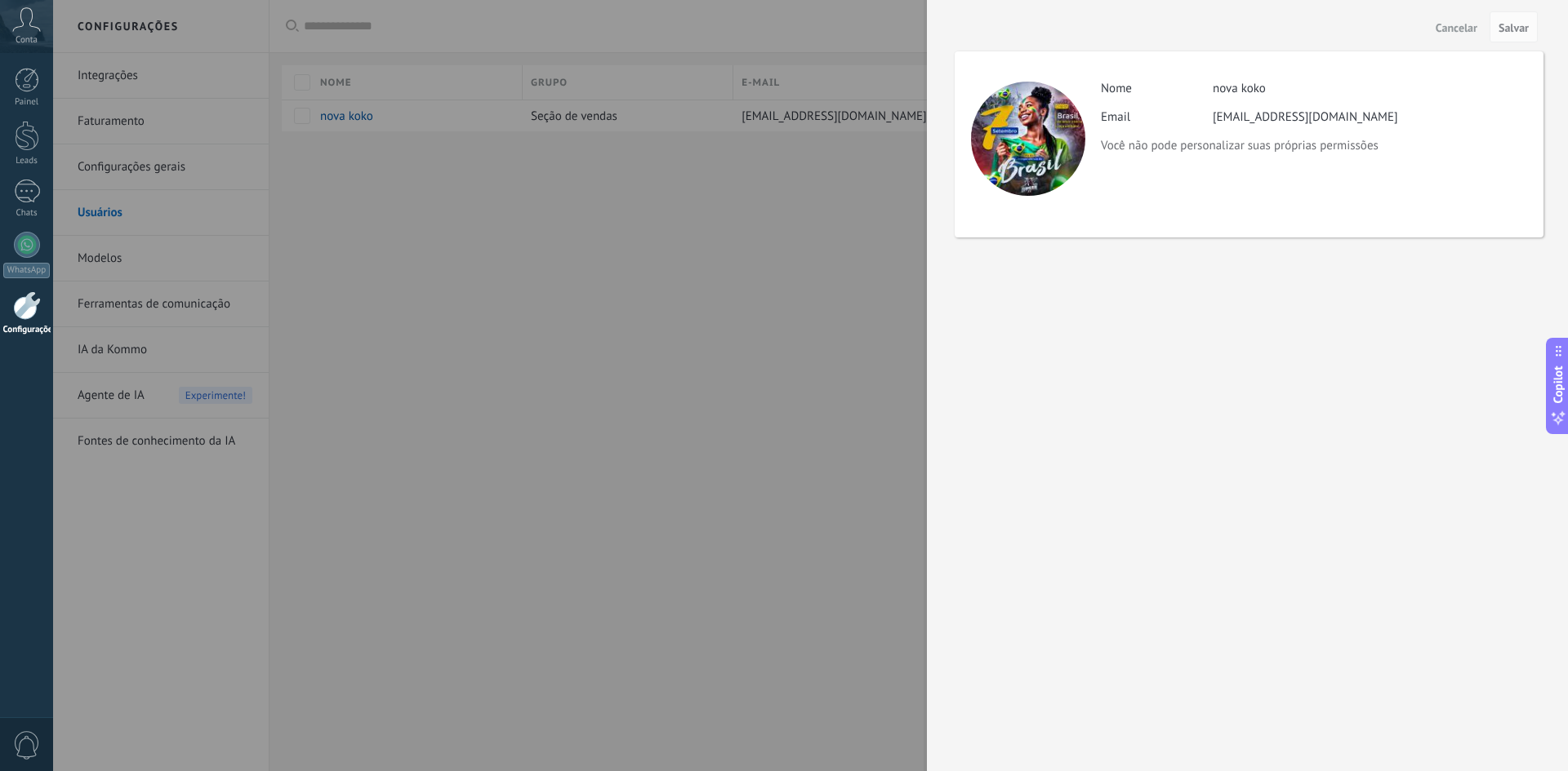
click at [343, 129] on div at bounding box center [784, 386] width 1568 height 771
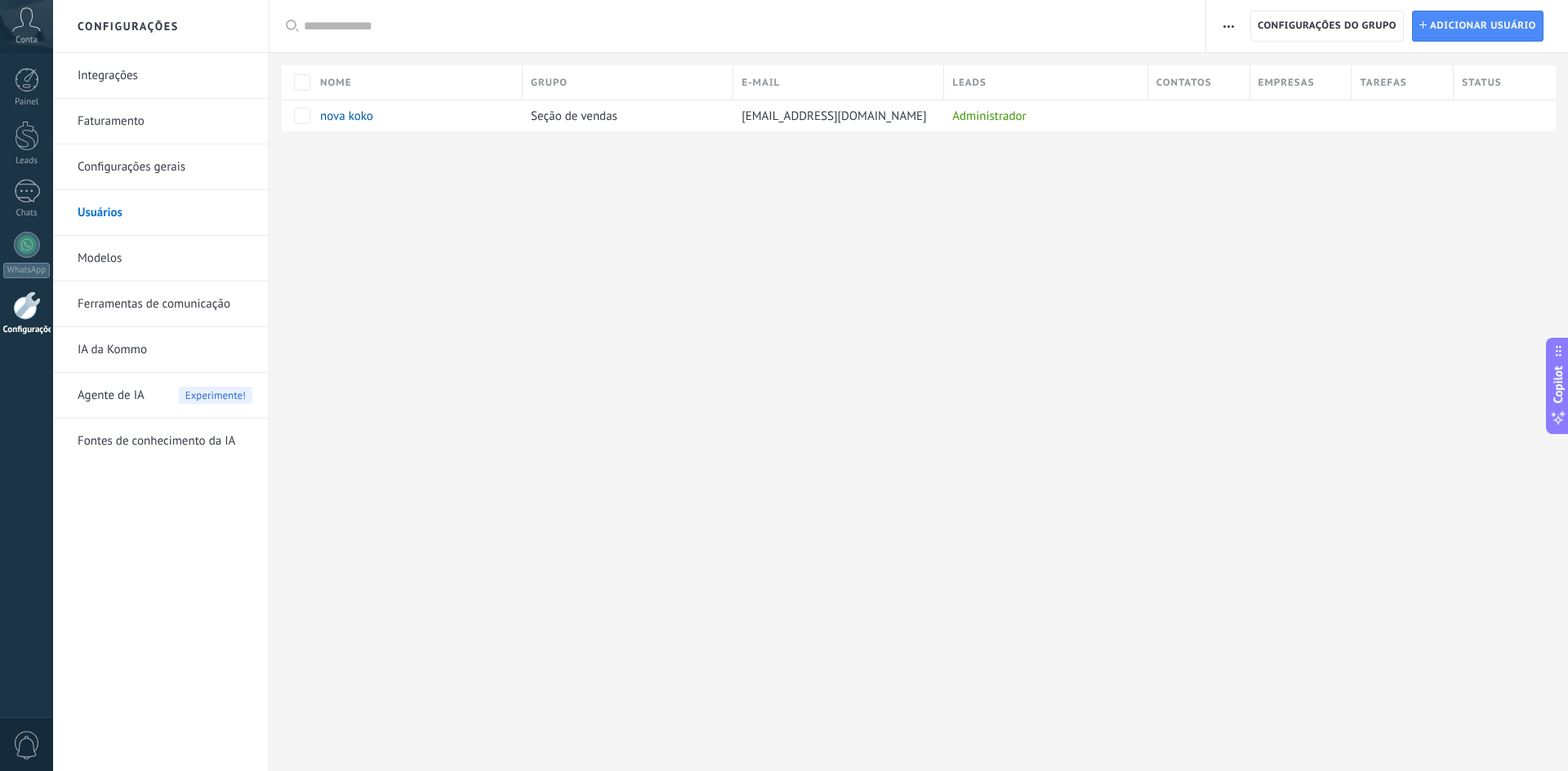
click at [167, 156] on link "Configurações gerais" at bounding box center [165, 167] width 174 height 46
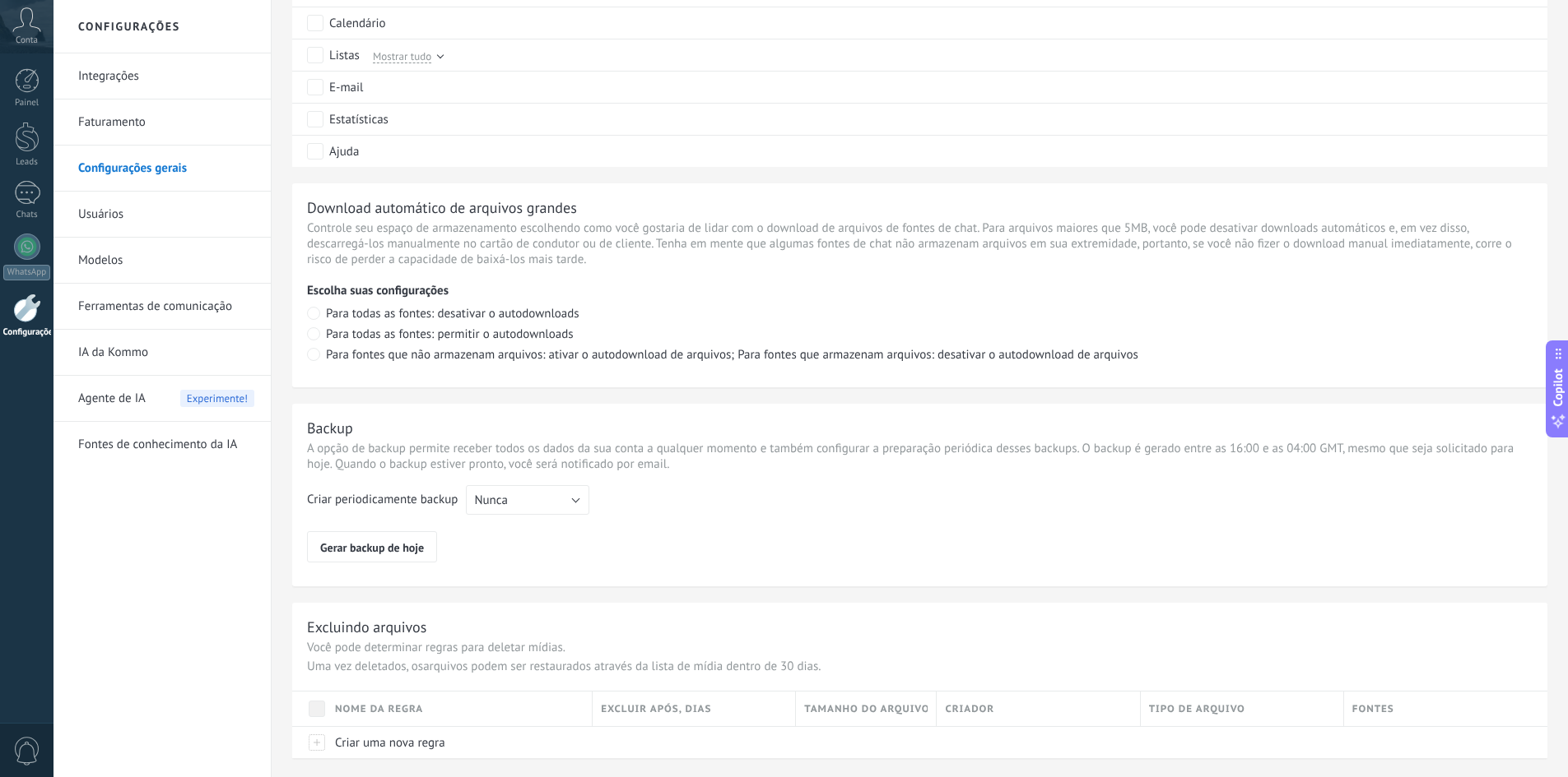
scroll to position [1019, 0]
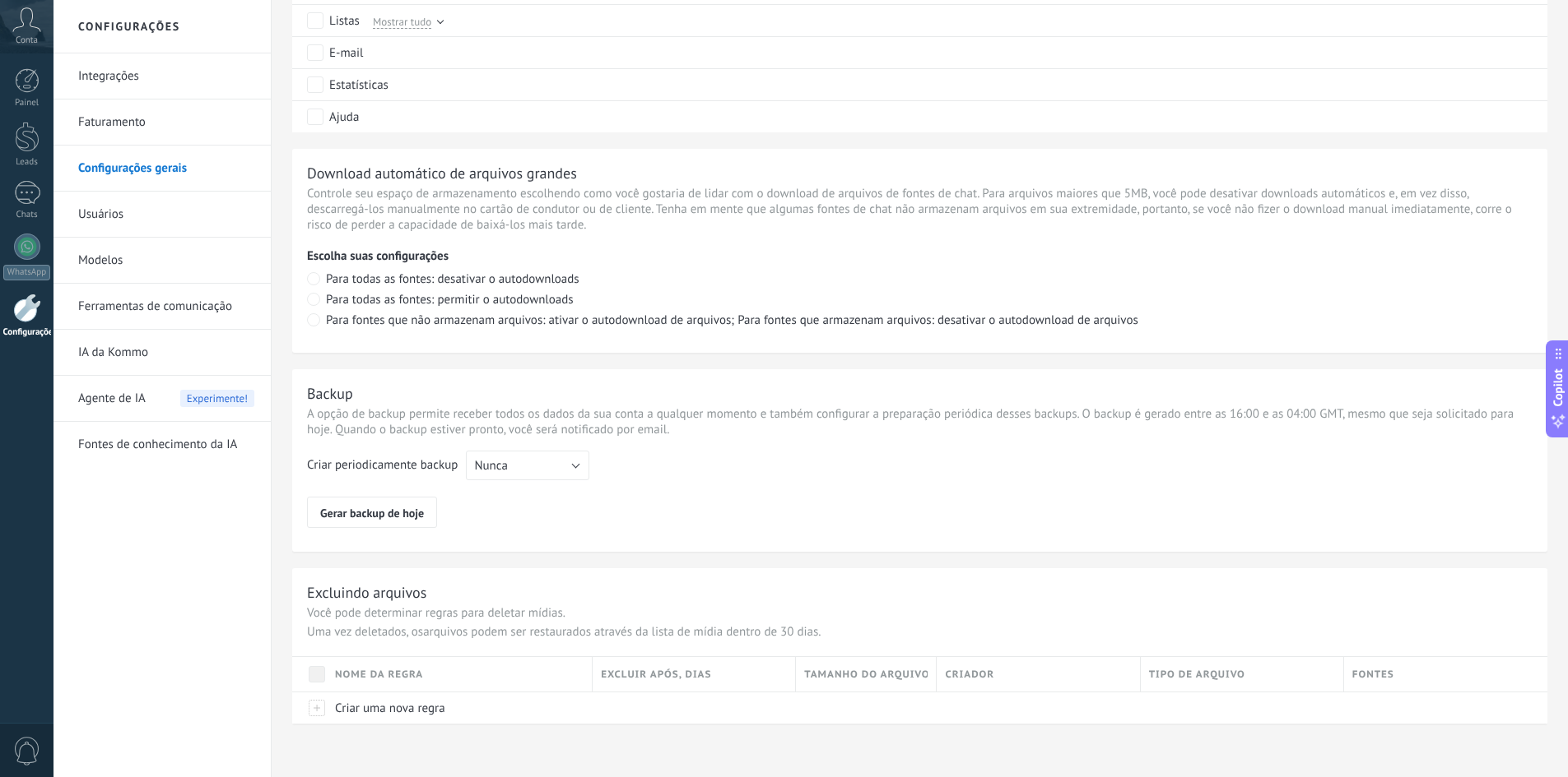
click at [108, 343] on link "IA da Kommo" at bounding box center [166, 353] width 176 height 46
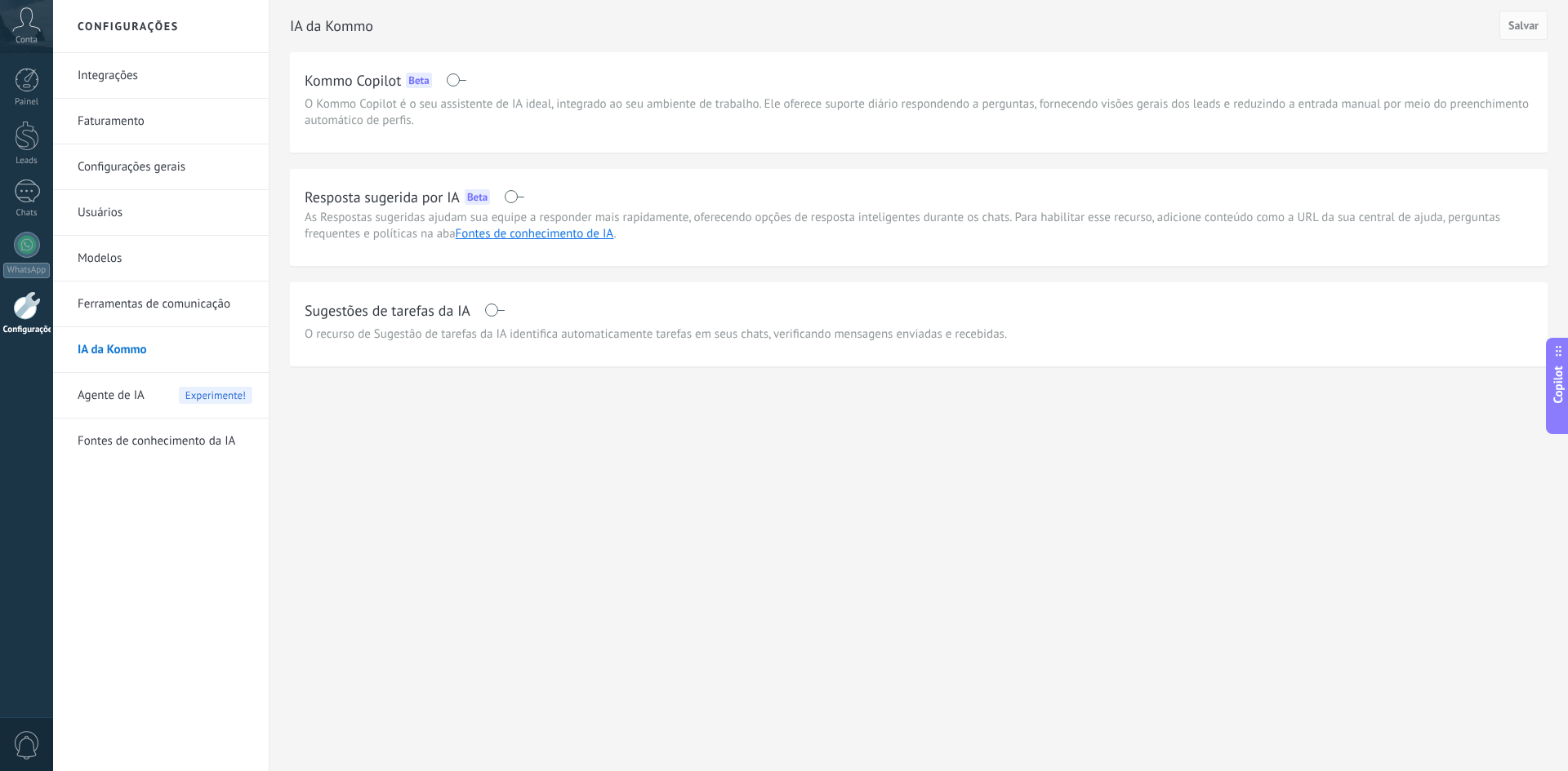
click at [131, 82] on link "Integrações" at bounding box center [165, 76] width 174 height 46
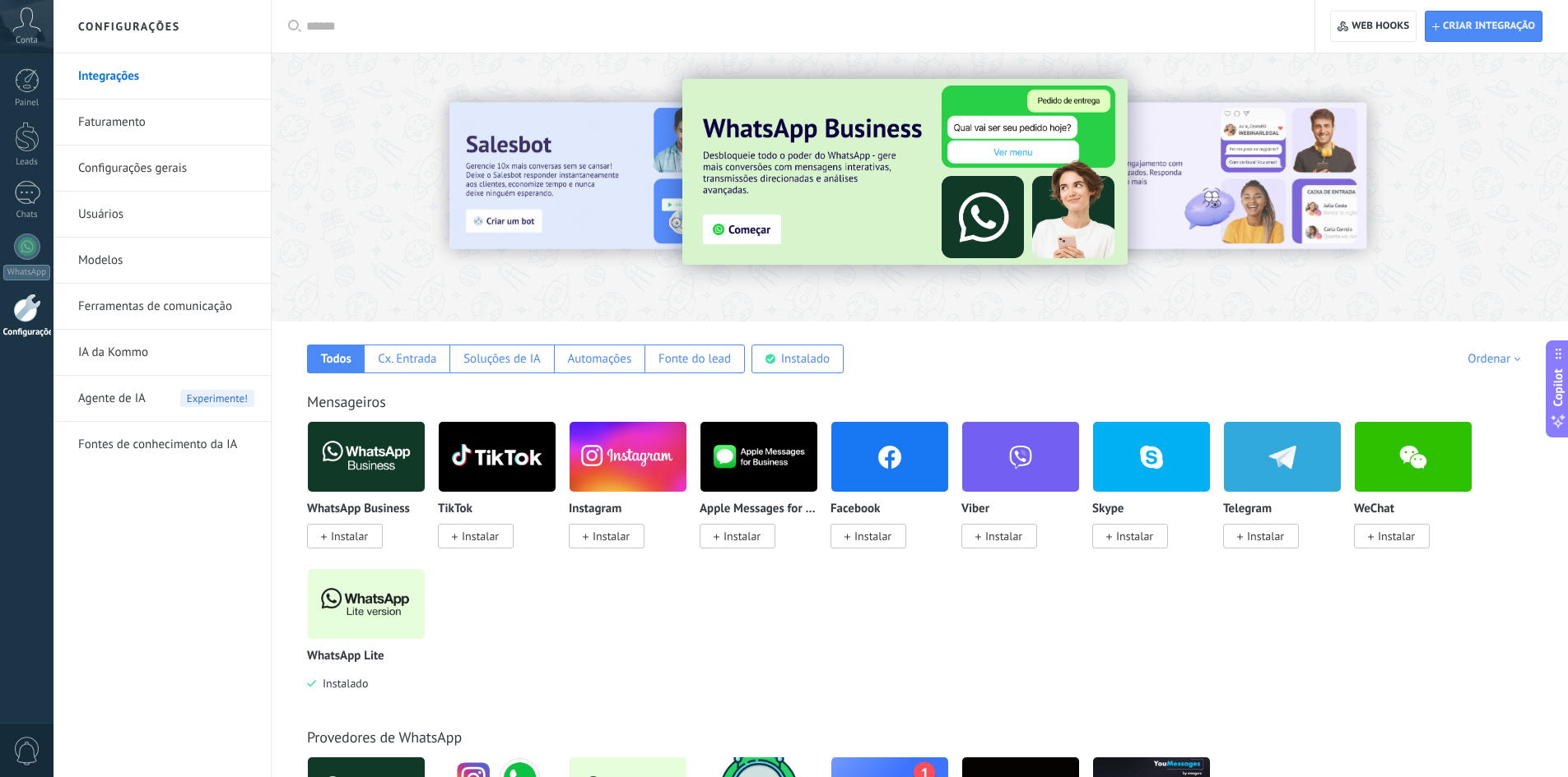
click at [40, 300] on div at bounding box center [28, 308] width 28 height 28
click at [19, 310] on div at bounding box center [28, 308] width 28 height 28
click at [21, 310] on div at bounding box center [28, 308] width 28 height 28
click at [22, 310] on div at bounding box center [28, 308] width 28 height 28
click at [104, 123] on link "Faturamento" at bounding box center [166, 122] width 176 height 46
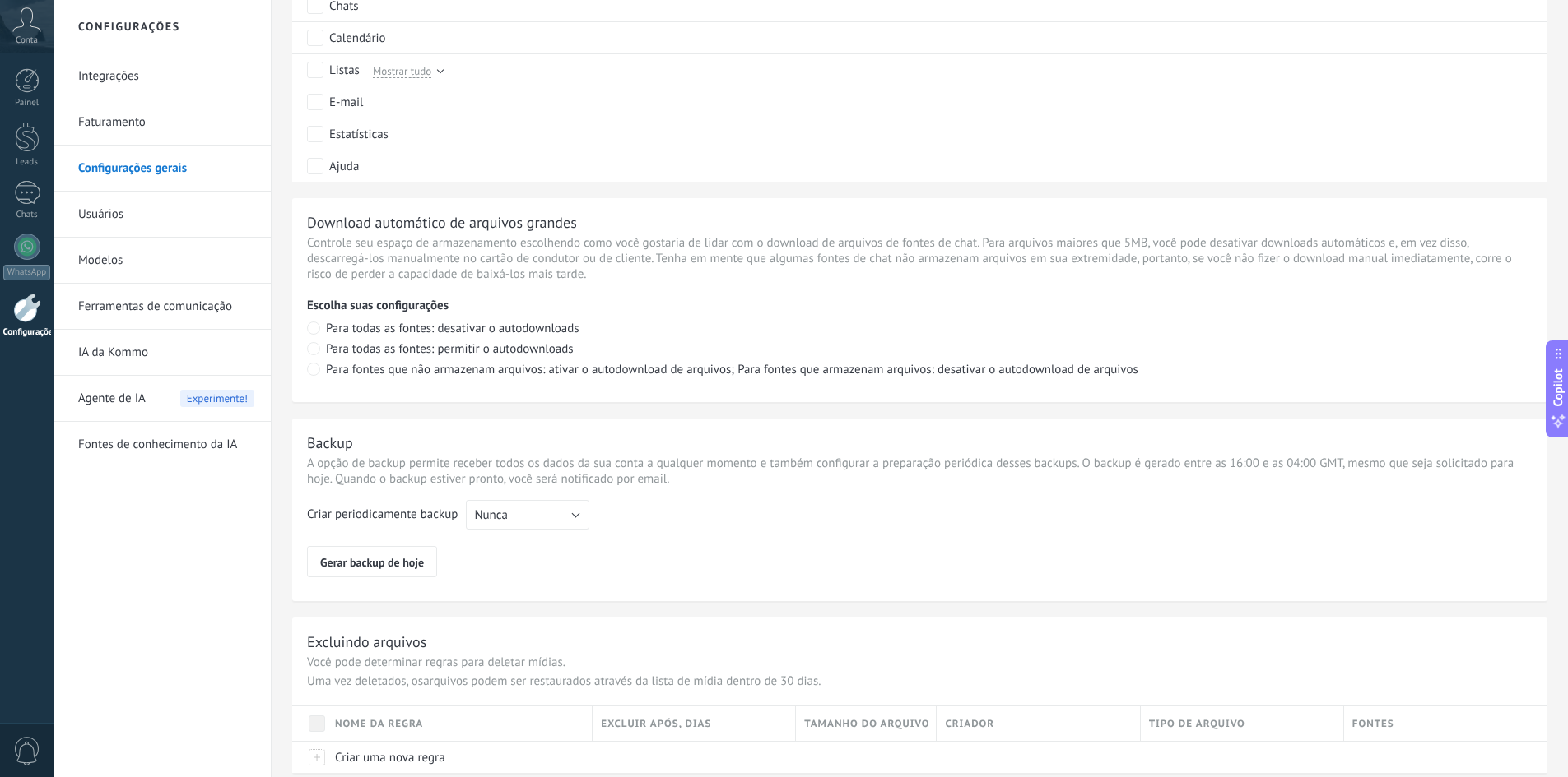
scroll to position [1019, 0]
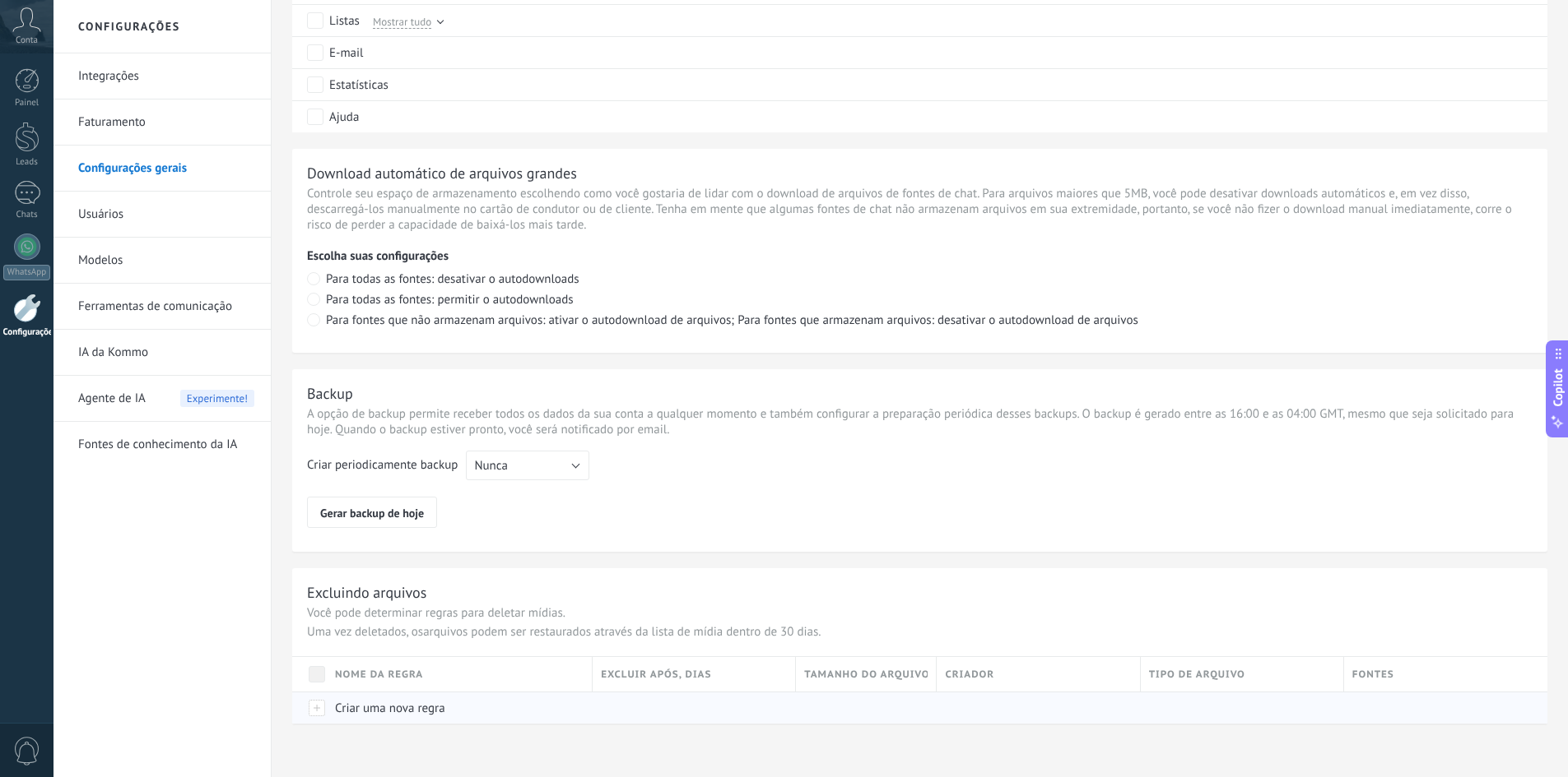
click at [409, 702] on span "Criar uma nova regra" at bounding box center [390, 709] width 110 height 16
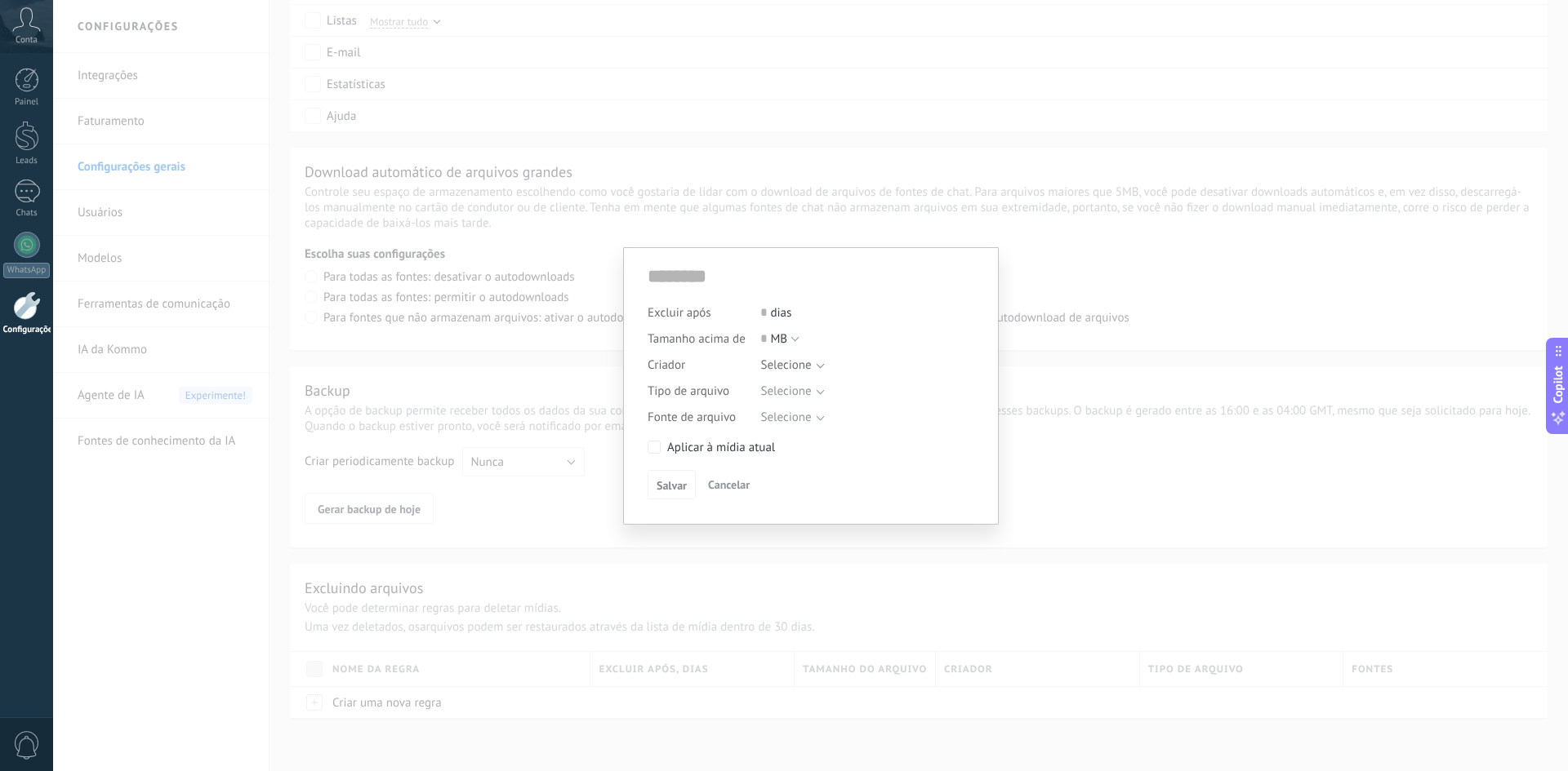
click at [719, 488] on span "Cancelar" at bounding box center [728, 485] width 41 height 15
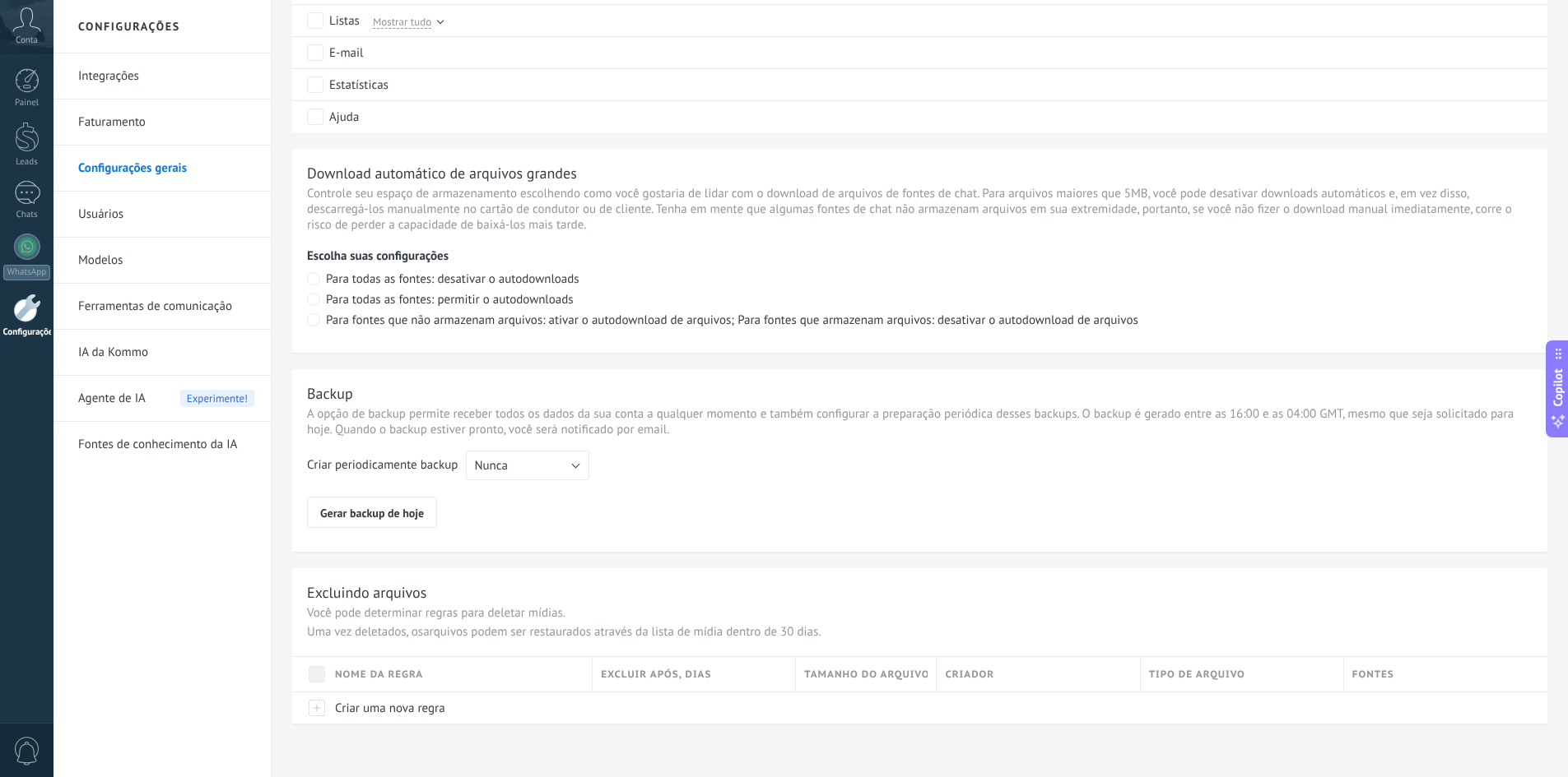
click at [147, 212] on link "Usuários" at bounding box center [166, 215] width 176 height 46
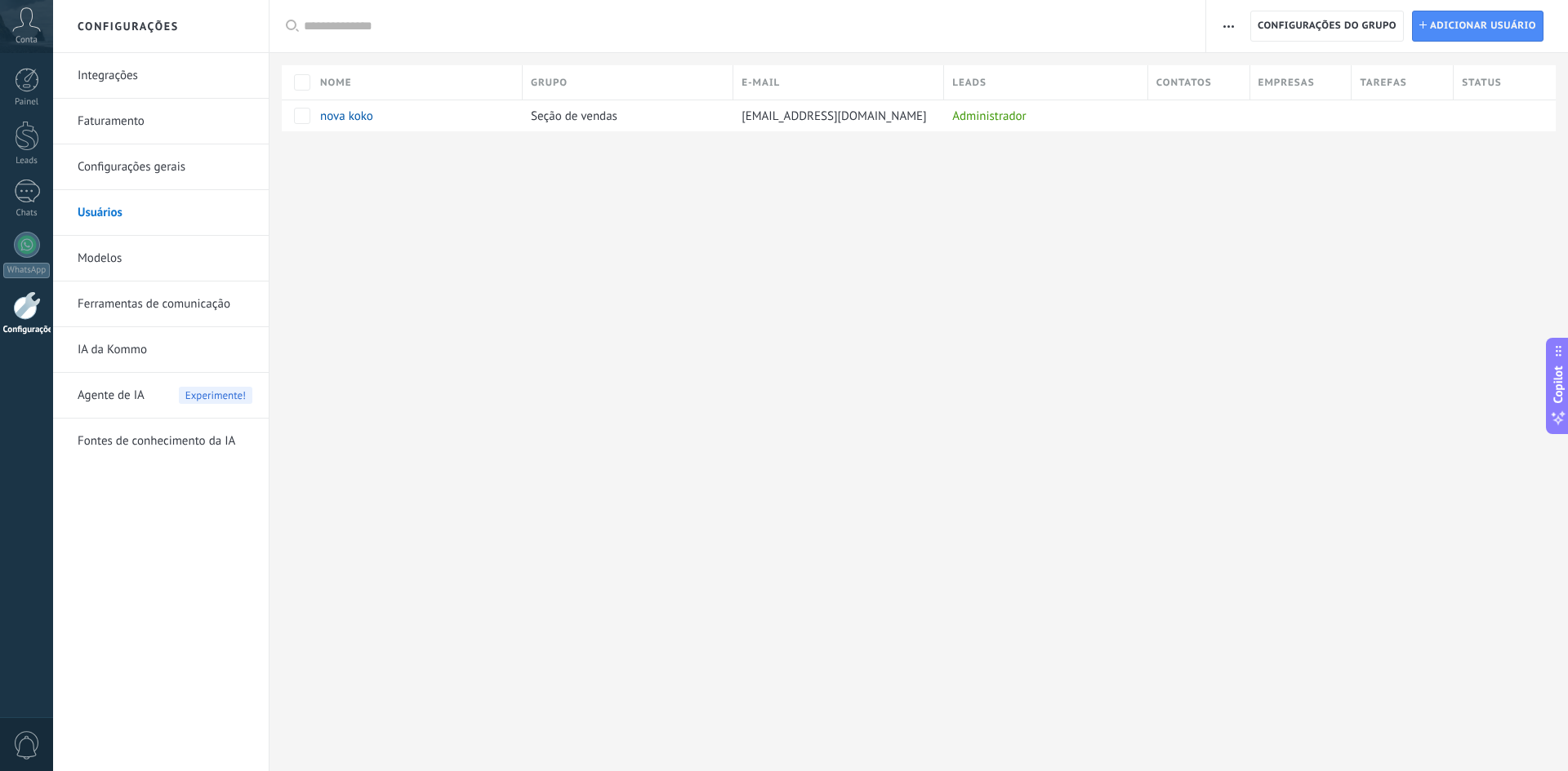
click at [155, 251] on link "Modelos" at bounding box center [165, 259] width 174 height 46
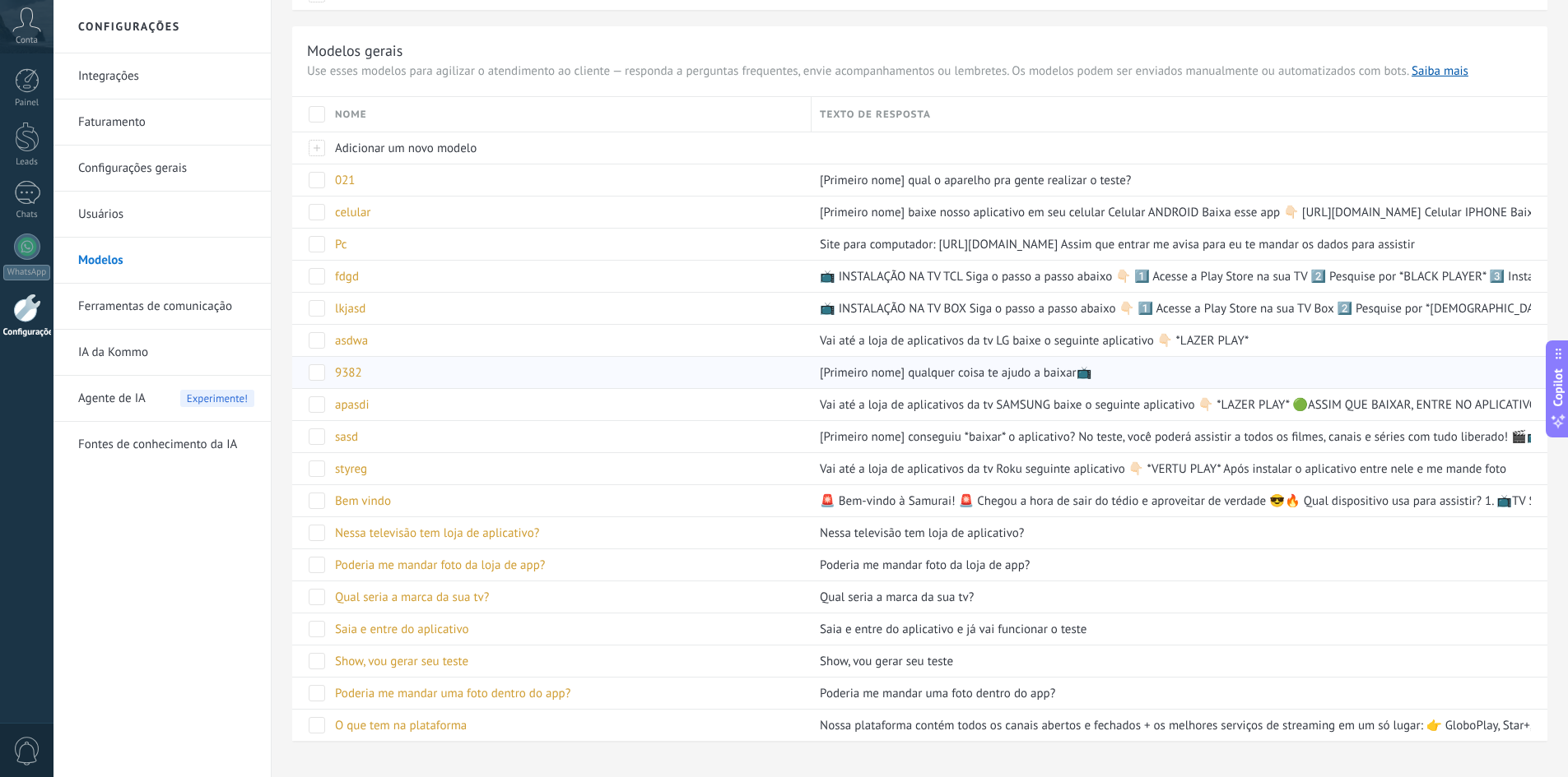
scroll to position [213, 0]
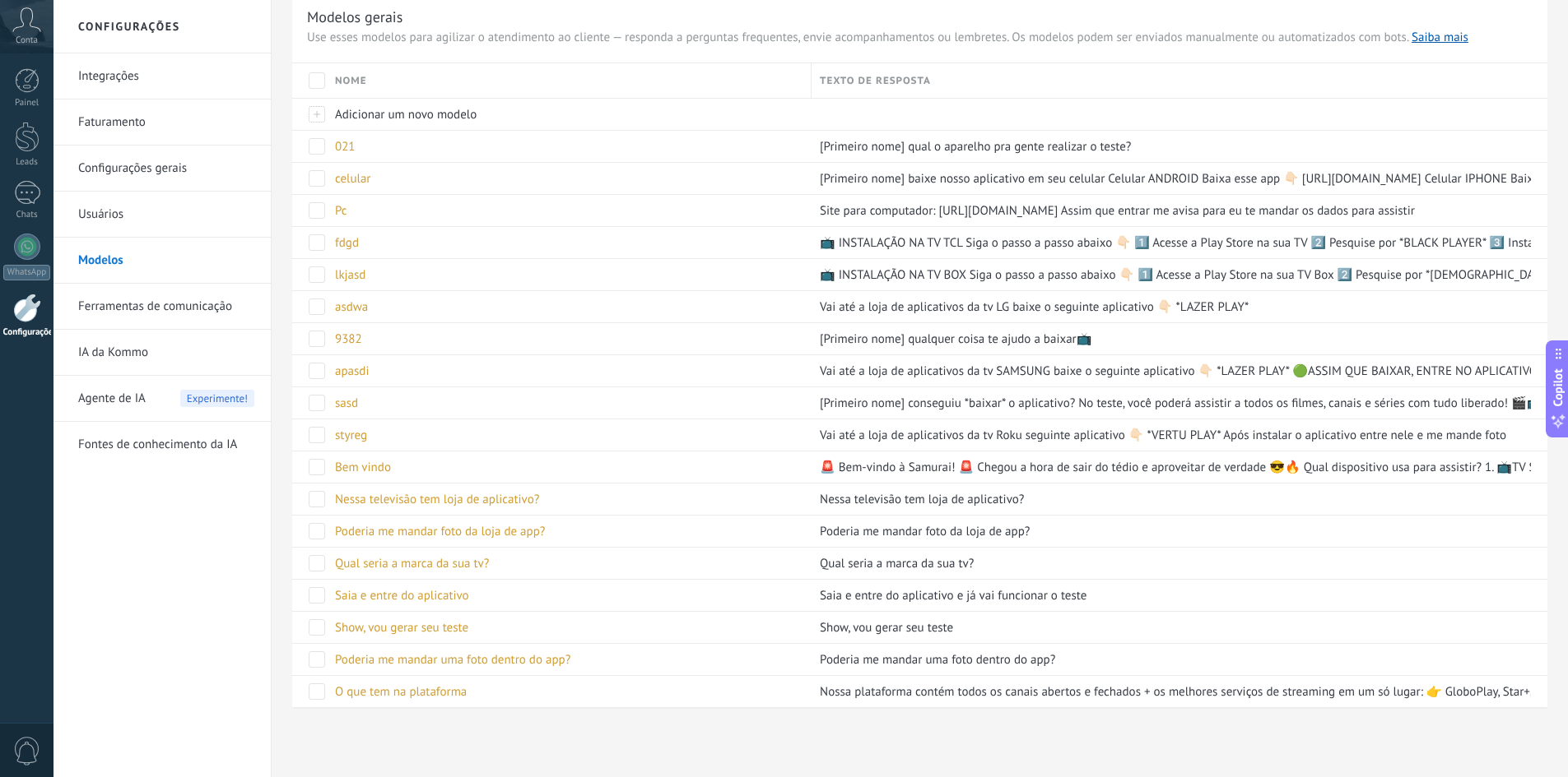
click at [145, 313] on link "Ferramentas de comunicação" at bounding box center [166, 307] width 176 height 46
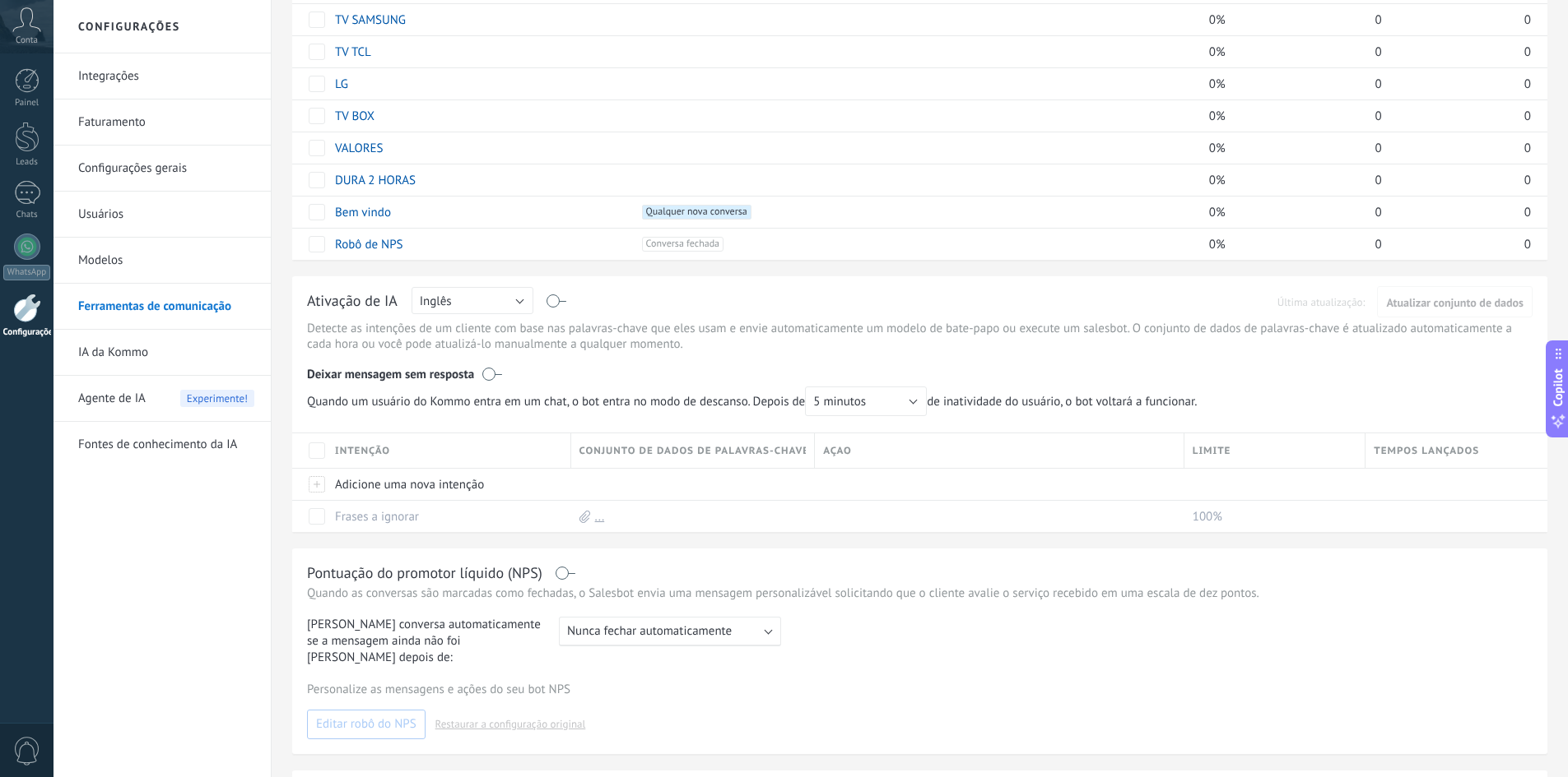
scroll to position [658, 0]
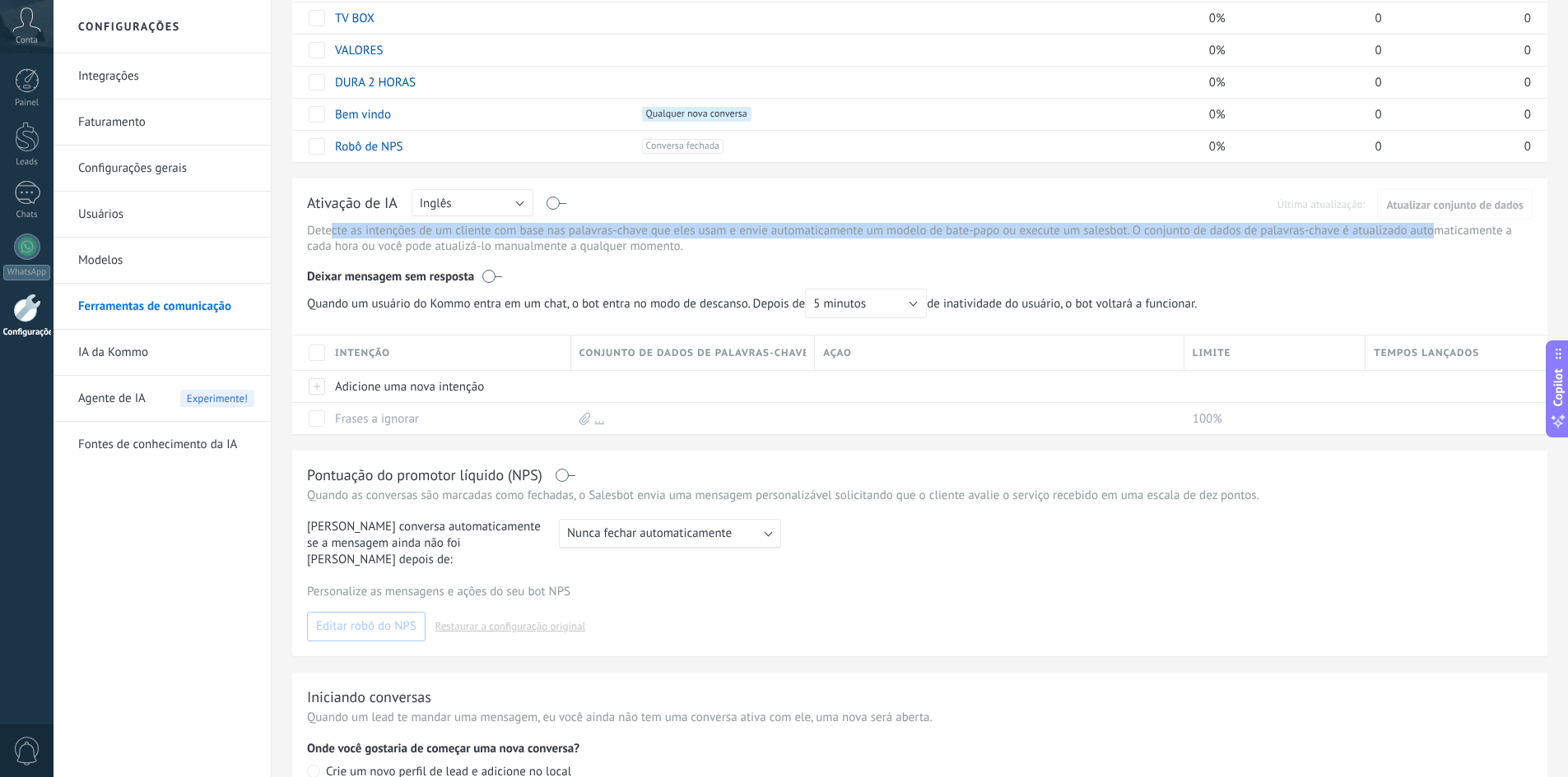
drag, startPoint x: 329, startPoint y: 238, endPoint x: 1436, endPoint y: 236, distance: 1107.0
click at [1436, 236] on p "Detecte as intenções de um cliente com base nas palavras-chave que eles usam e …" at bounding box center [919, 238] width 1225 height 31
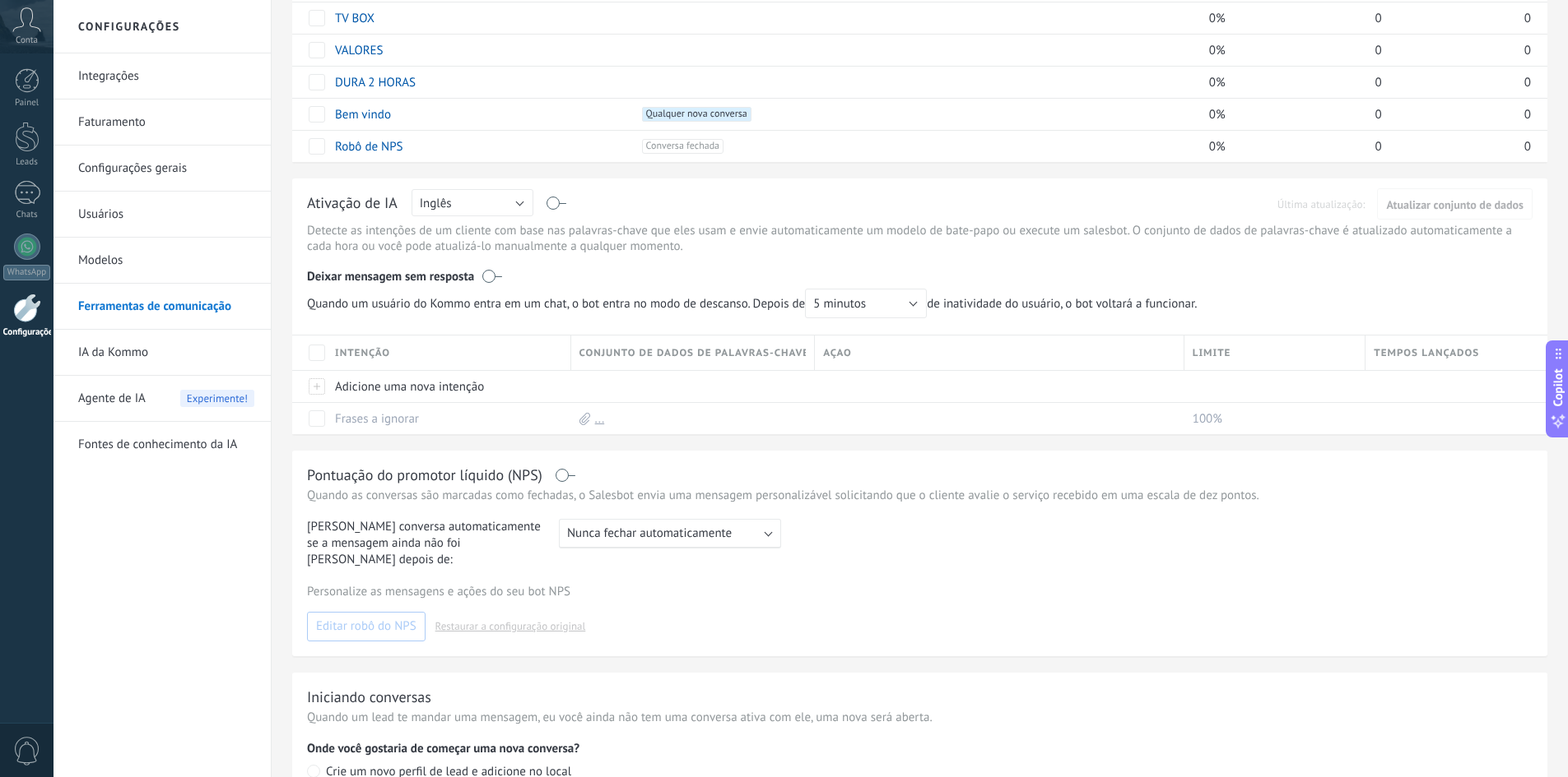
click at [637, 538] on span "Nunca fechar automaticamente" at bounding box center [649, 534] width 164 height 16
click at [643, 532] on span "Nunca fechar automaticamente" at bounding box center [649, 534] width 164 height 16
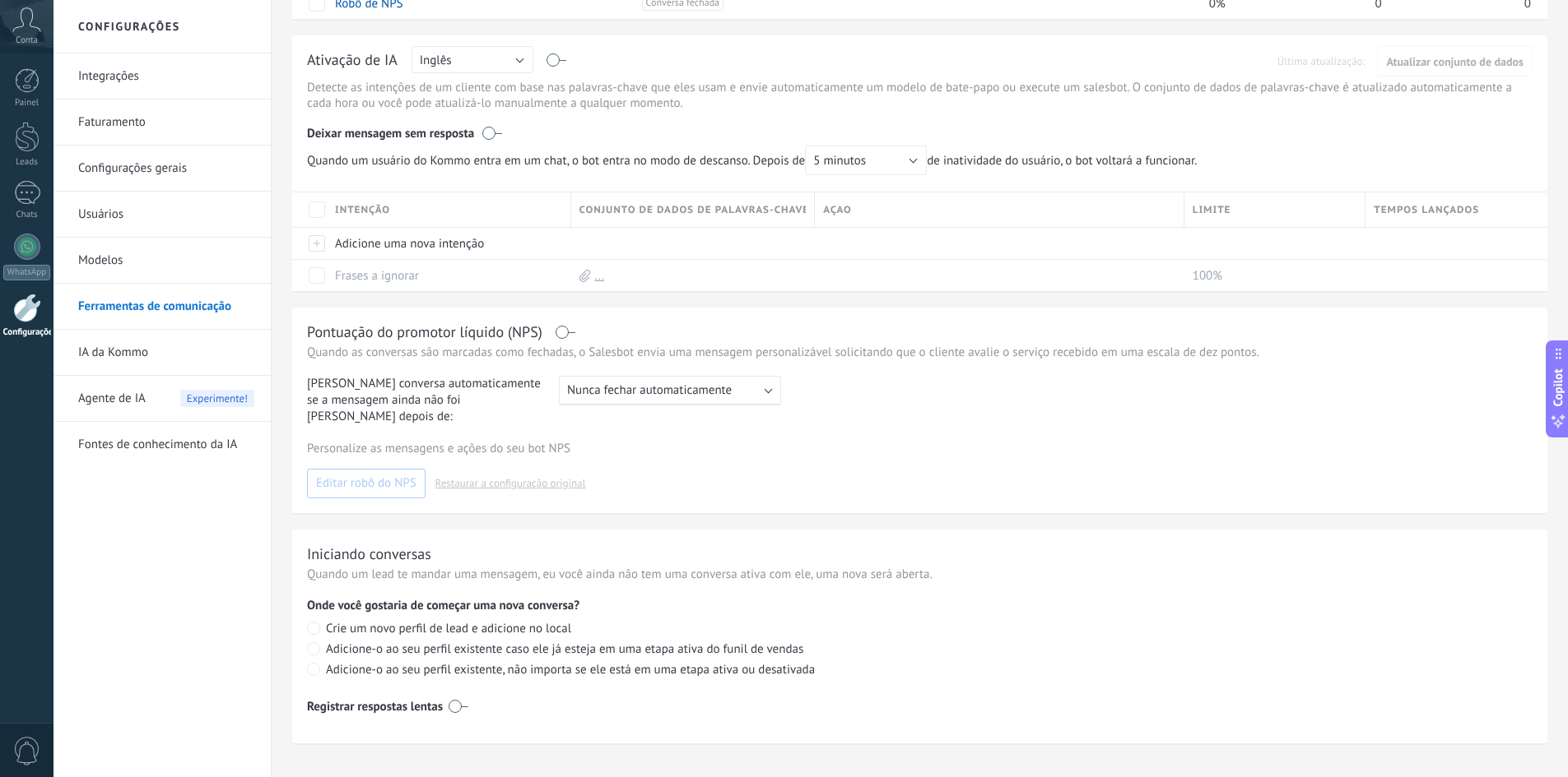
scroll to position [805, 0]
click at [112, 343] on link "IA da Kommo" at bounding box center [166, 353] width 176 height 46
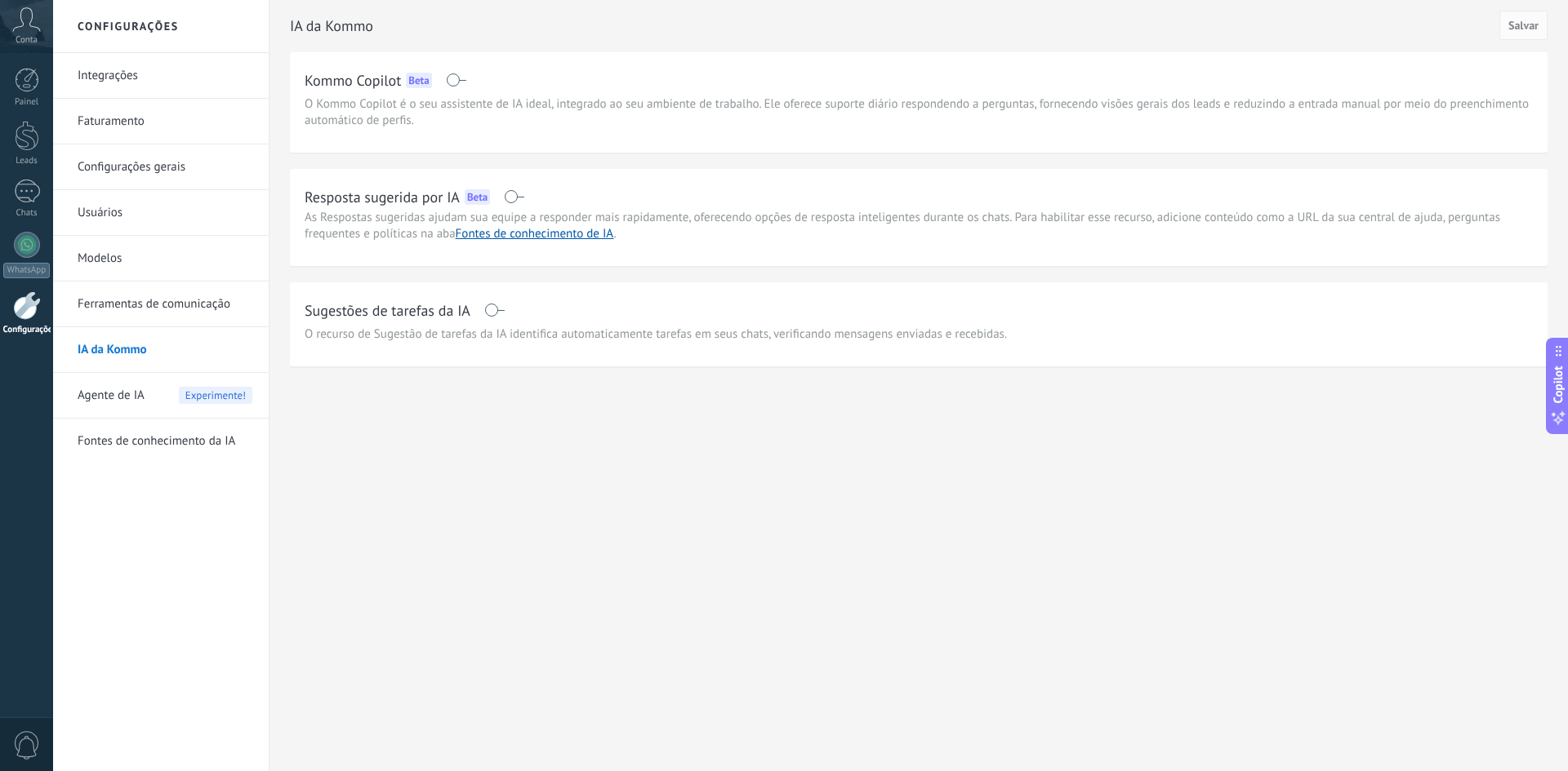
click at [196, 438] on link "Fontes de conhecimento da IA" at bounding box center [165, 442] width 174 height 46
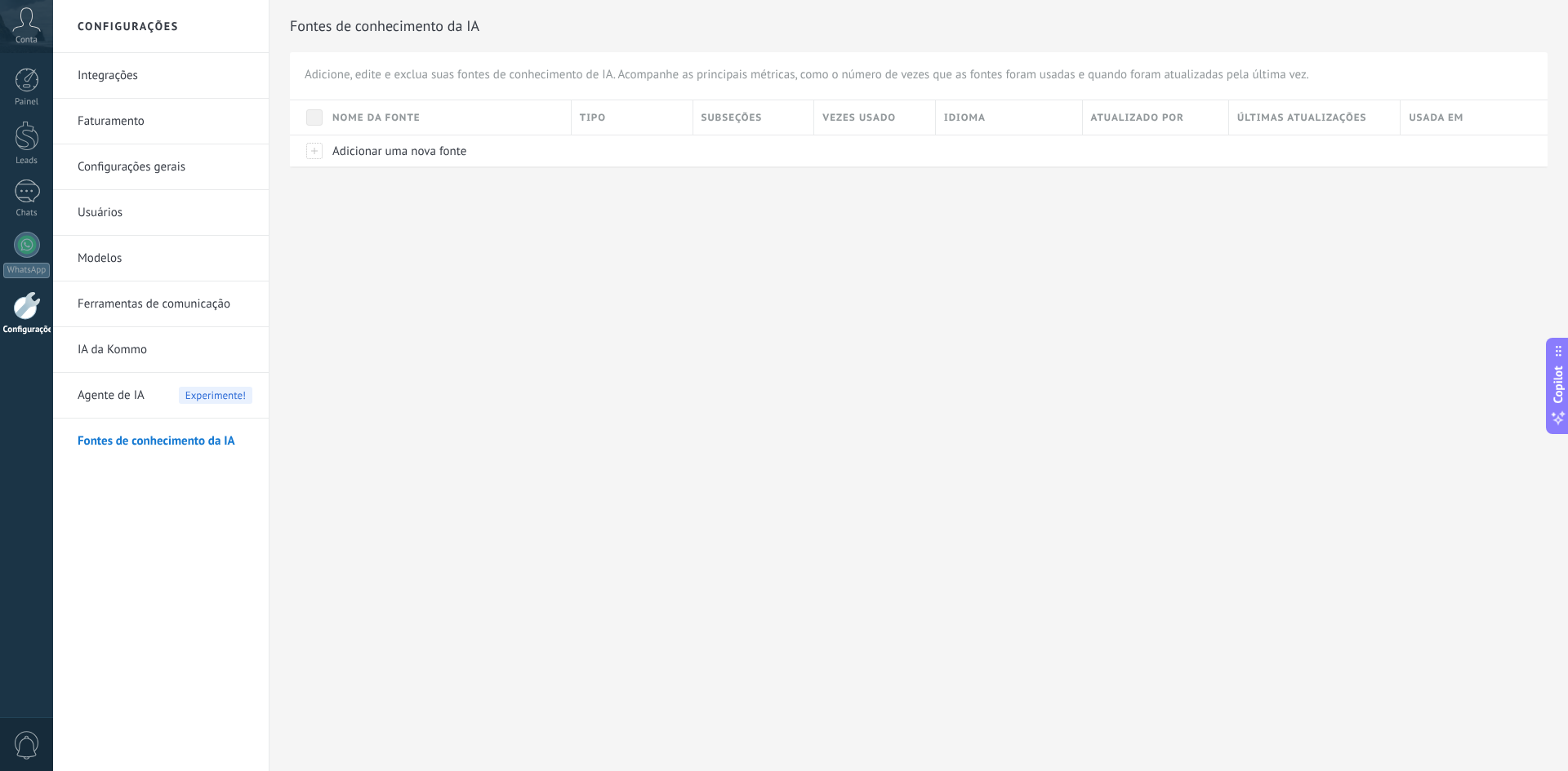
click at [120, 82] on link "Integrações" at bounding box center [165, 76] width 174 height 46
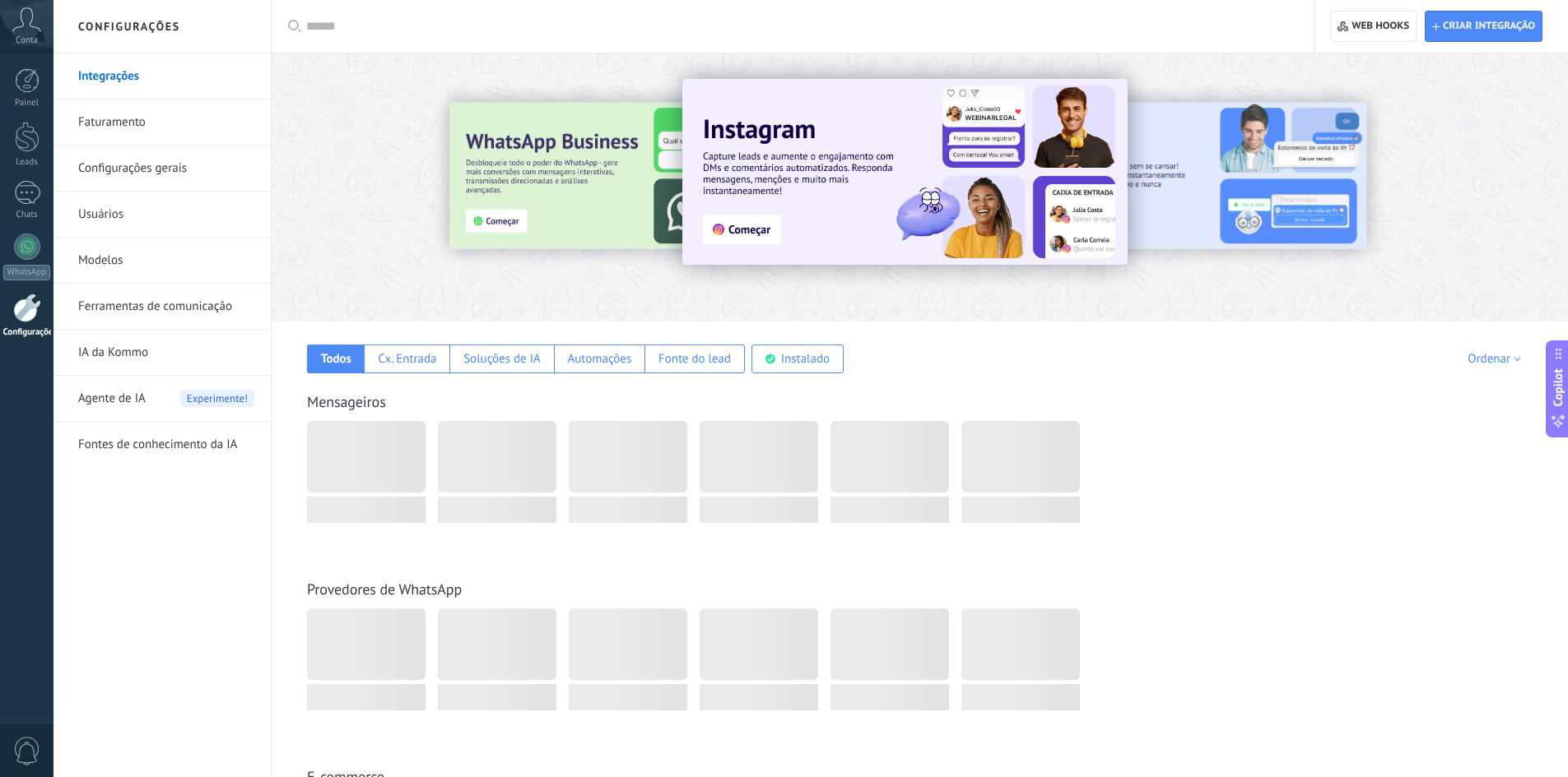
click at [125, 165] on link "Configurações gerais" at bounding box center [166, 169] width 176 height 46
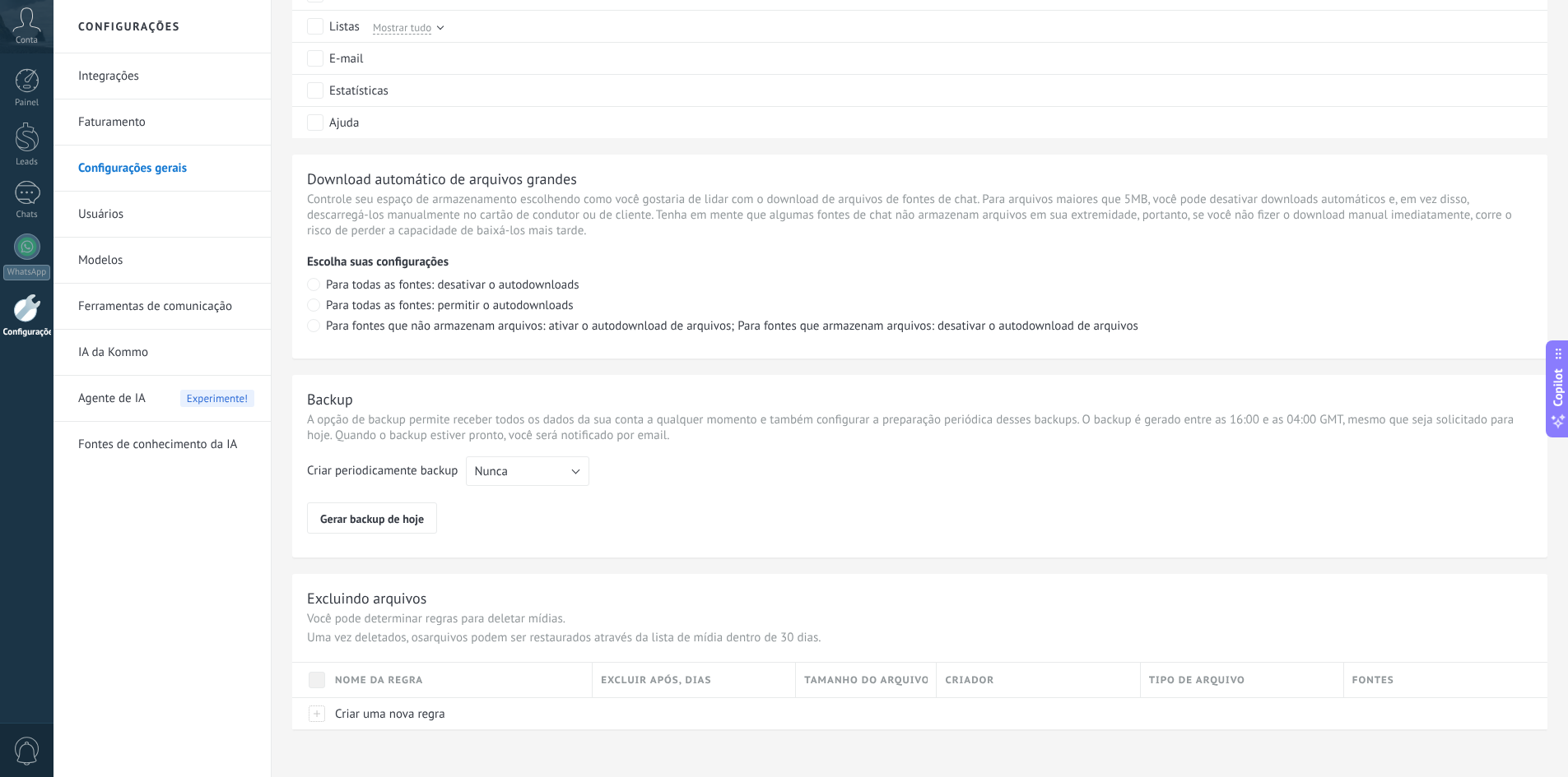
scroll to position [1019, 0]
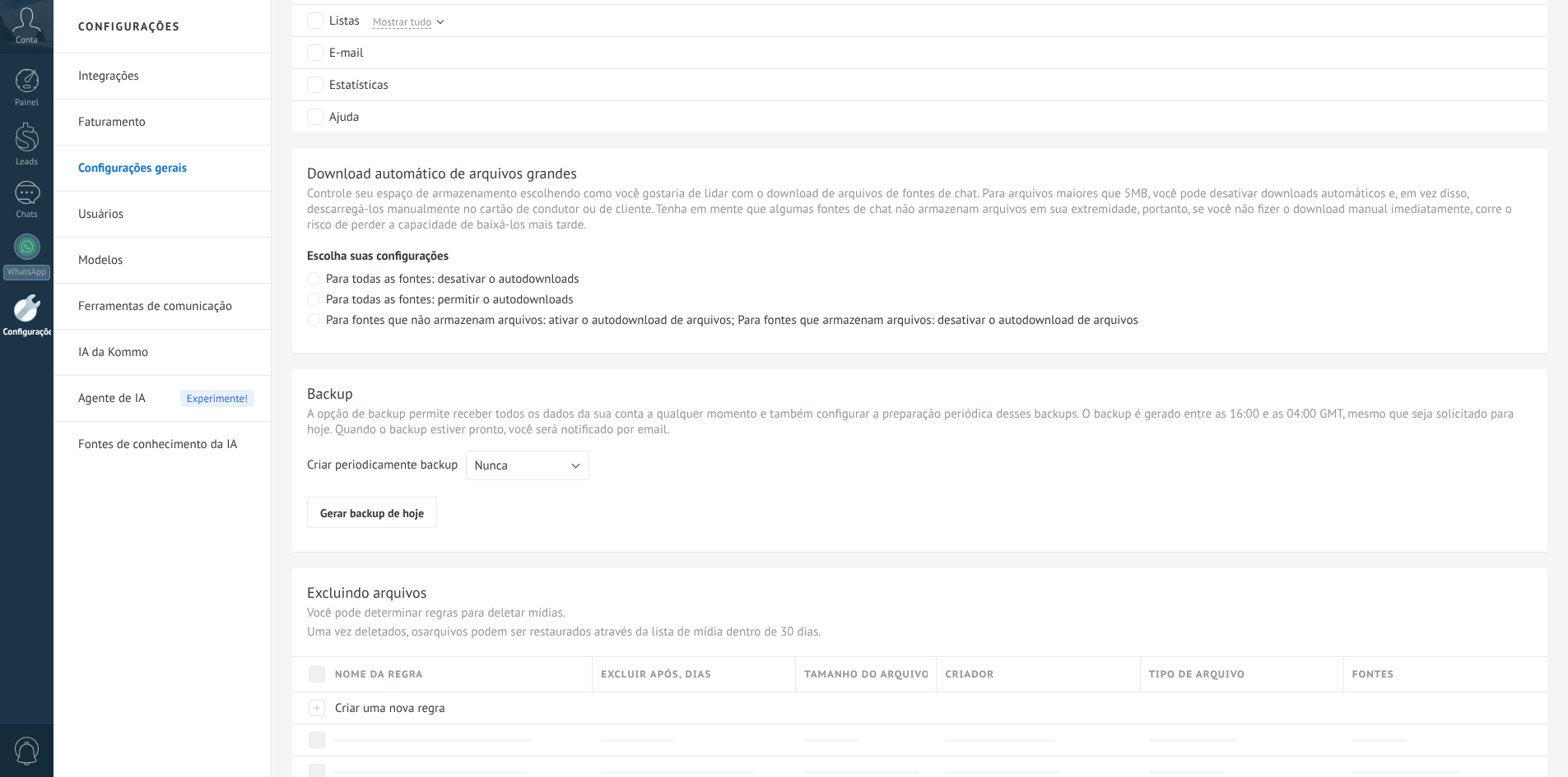
click at [27, 21] on icon at bounding box center [27, 20] width 28 height 25
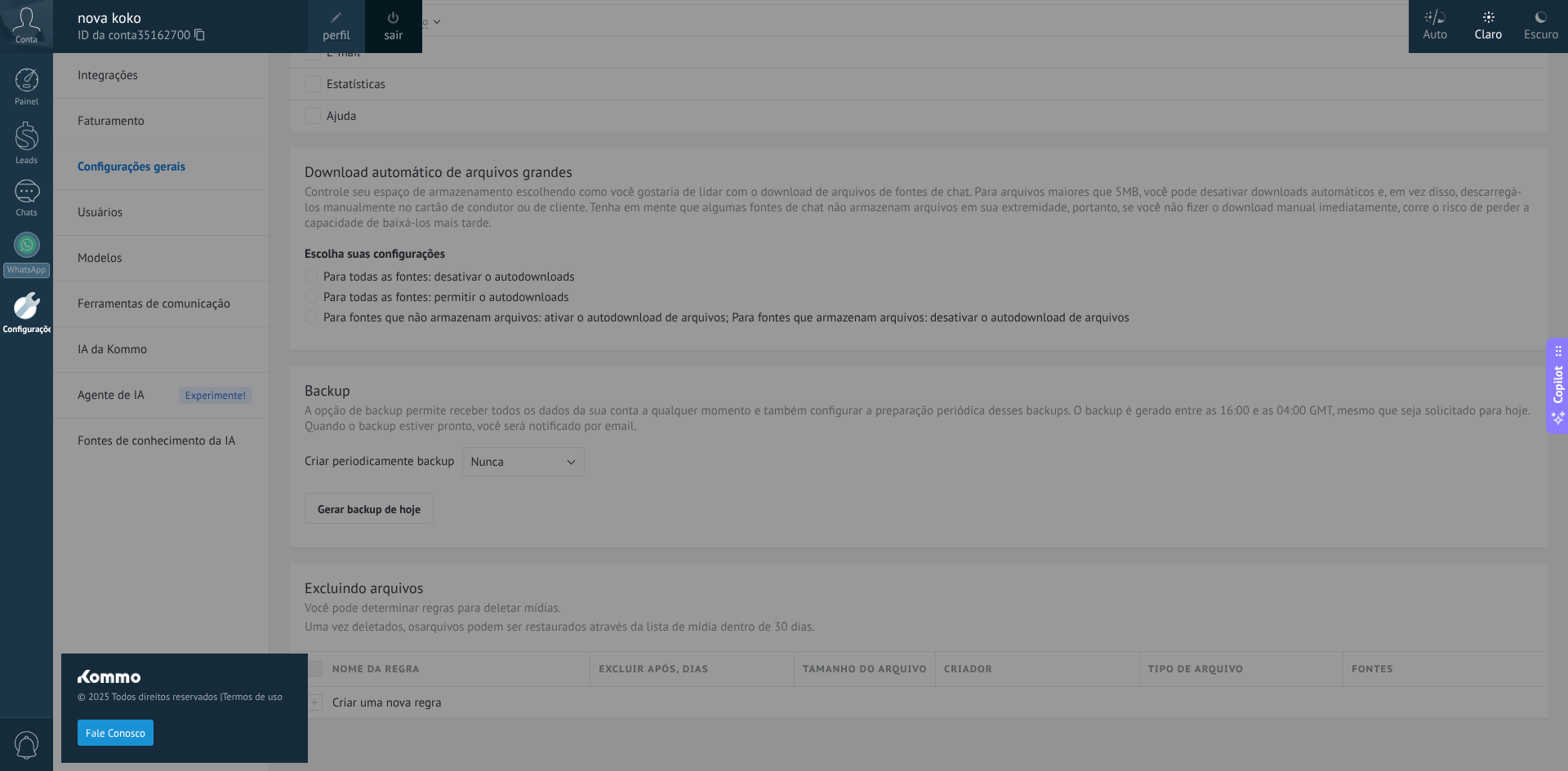
click at [334, 40] on span "perfil" at bounding box center [335, 36] width 27 height 18
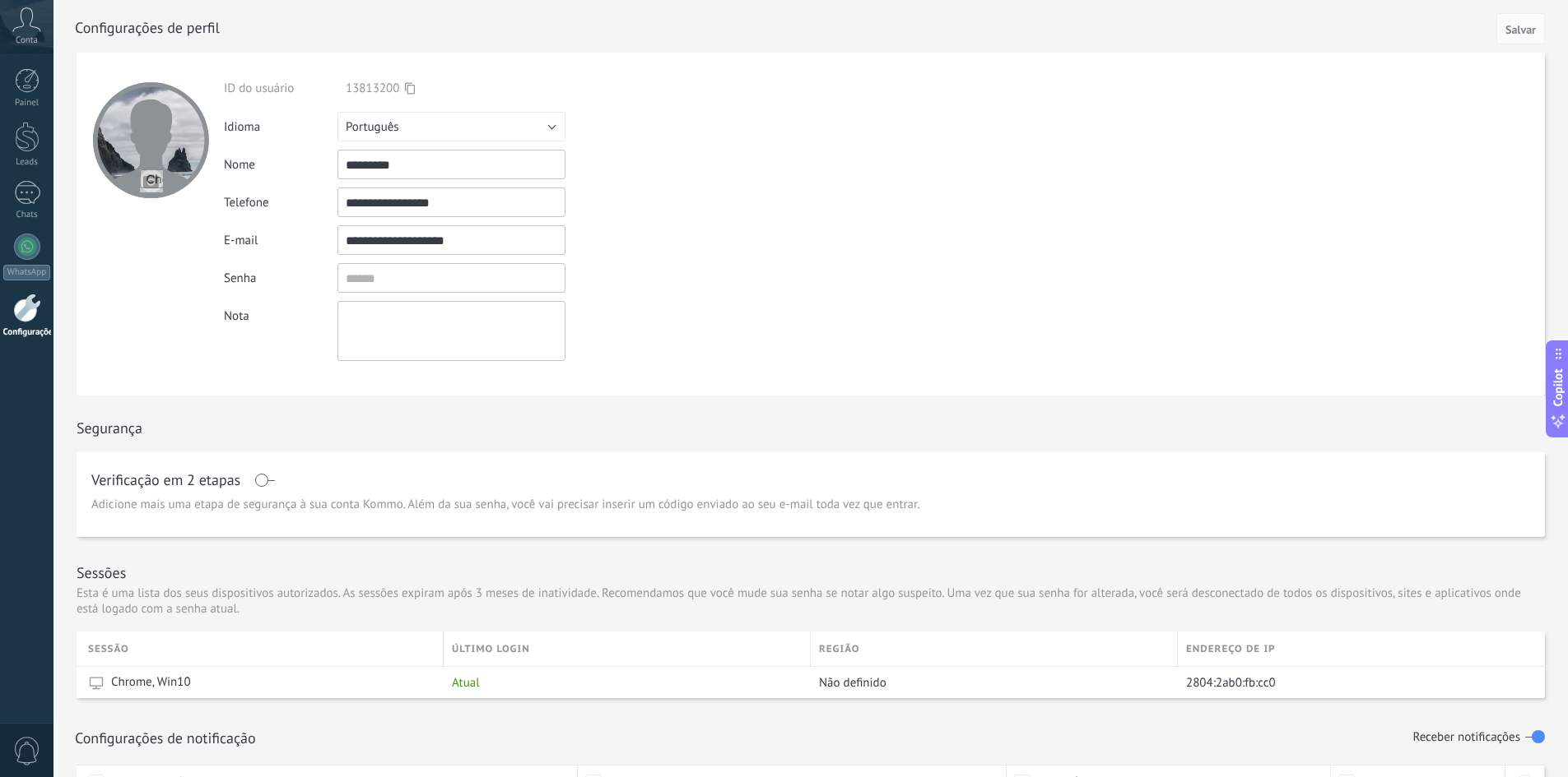
click at [144, 176] on input "file" at bounding box center [152, 181] width 23 height 23
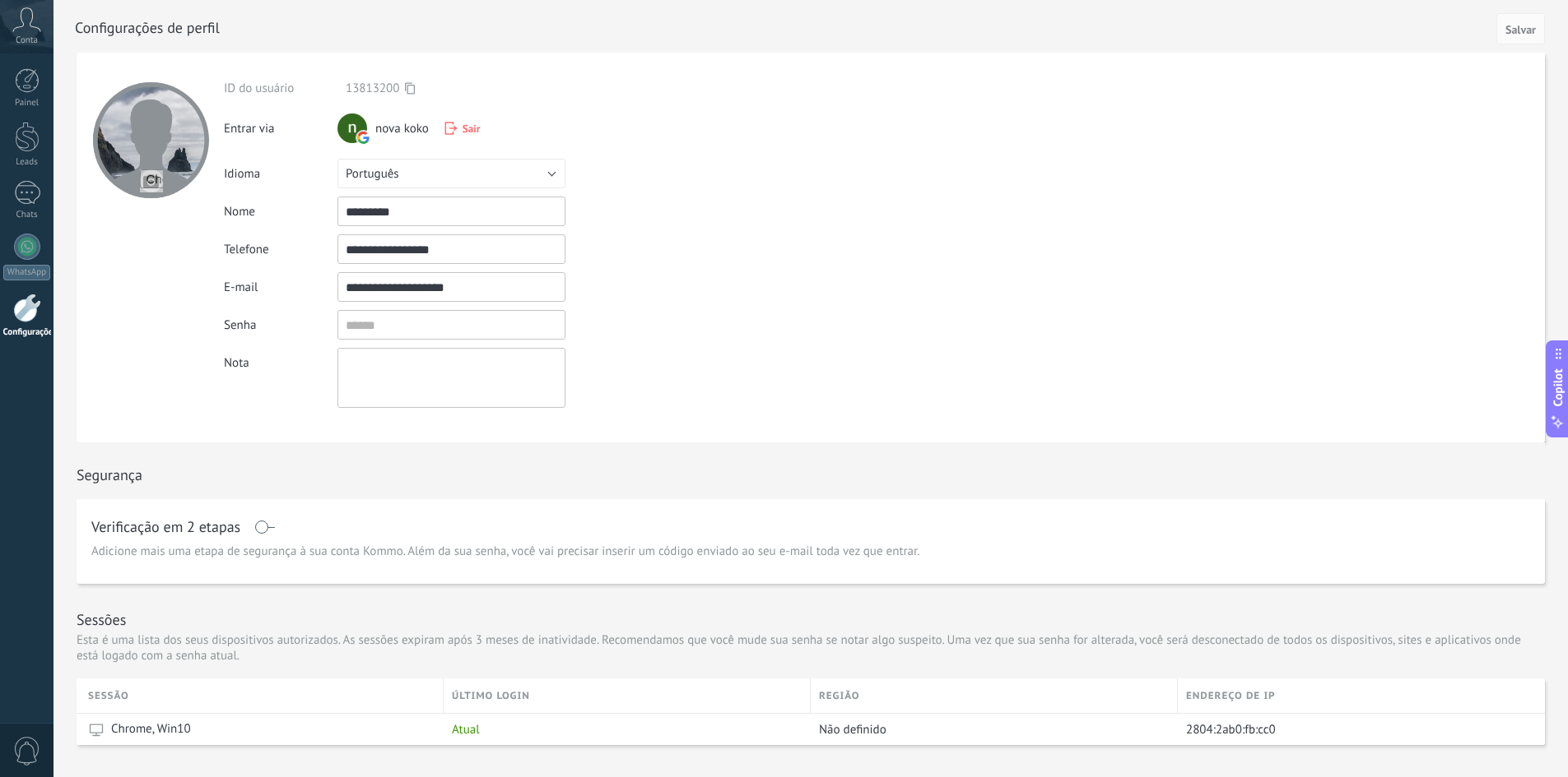
type input "**********"
click at [494, 169] on button "Português" at bounding box center [451, 173] width 228 height 29
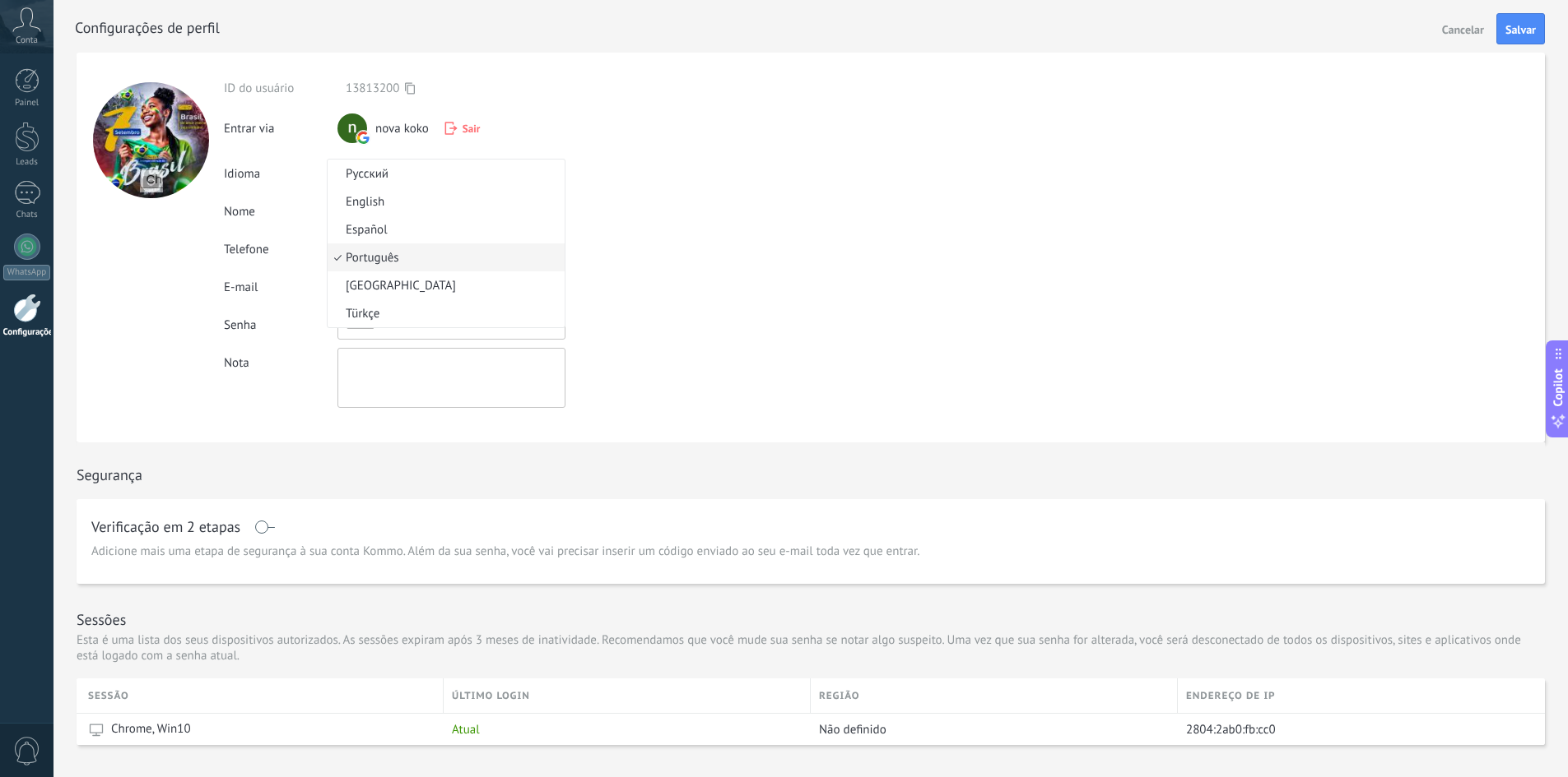
click at [825, 177] on form "**********" at bounding box center [810, 247] width 1468 height 390
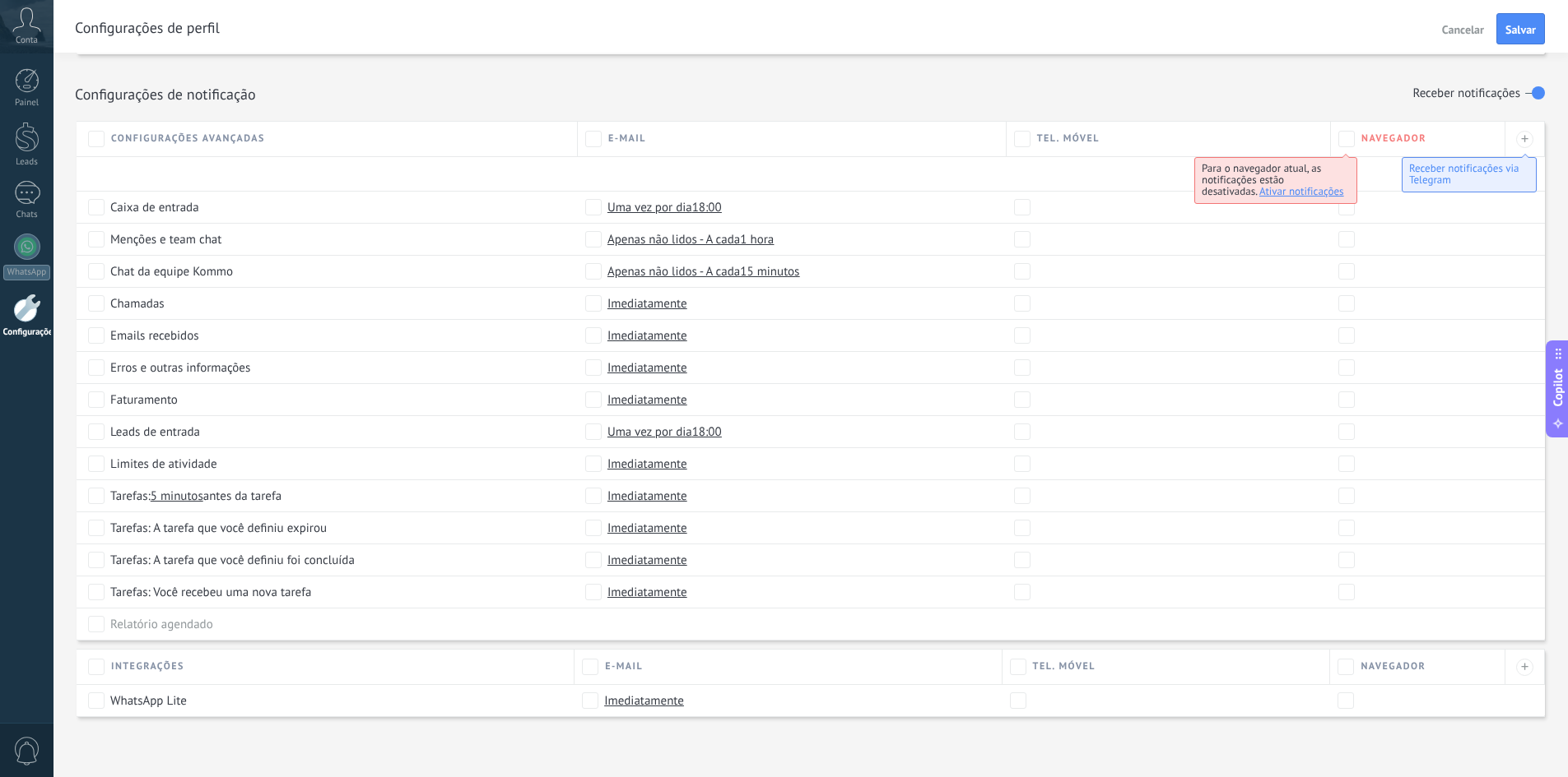
scroll to position [693, 0]
click at [21, 239] on div at bounding box center [28, 247] width 27 height 27
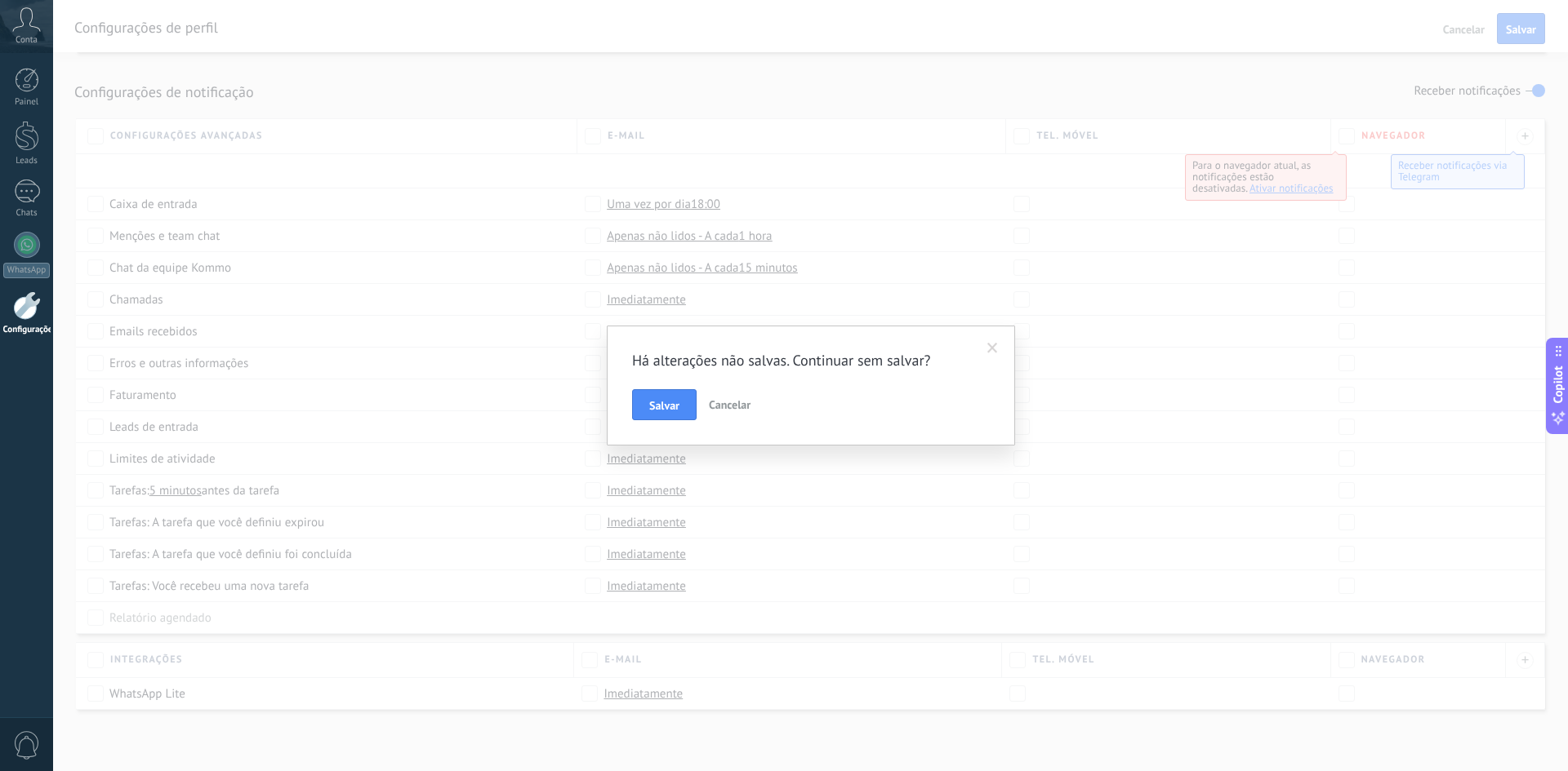
click at [729, 404] on span "Cancelar" at bounding box center [729, 405] width 41 height 15
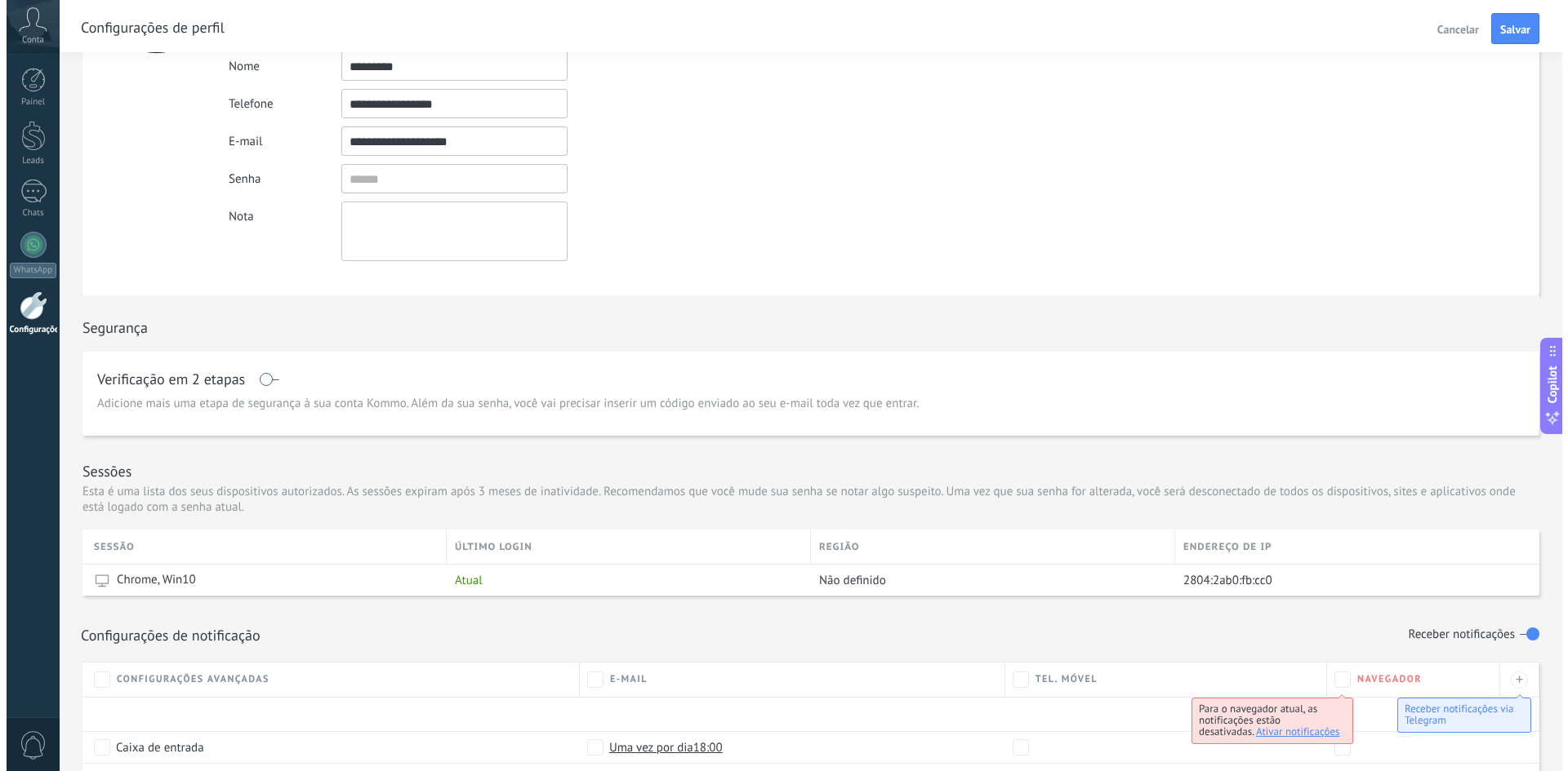
scroll to position [0, 0]
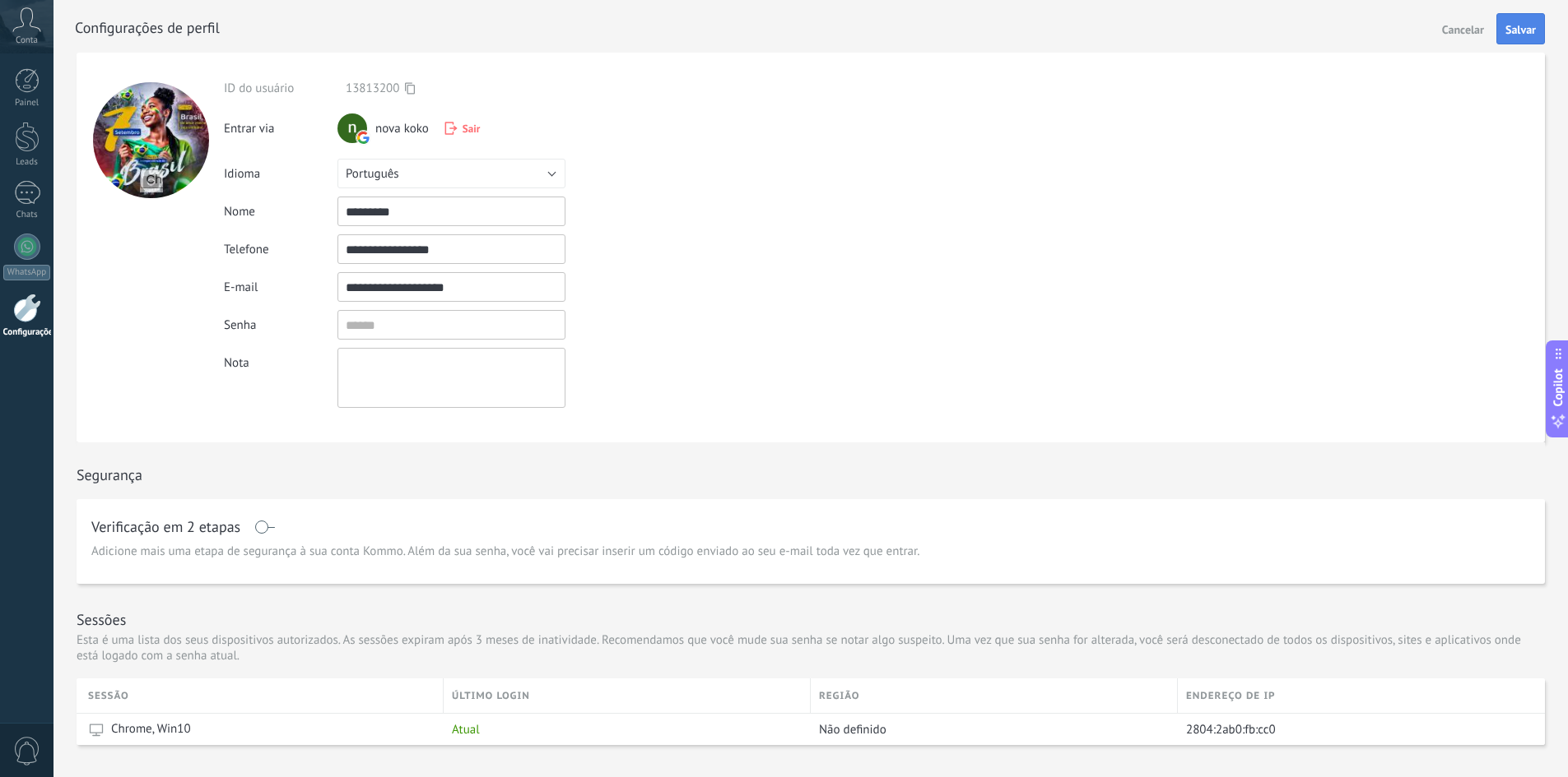
click at [1530, 29] on span "Salvar" at bounding box center [1520, 29] width 30 height 12
click at [25, 192] on div at bounding box center [28, 192] width 27 height 24
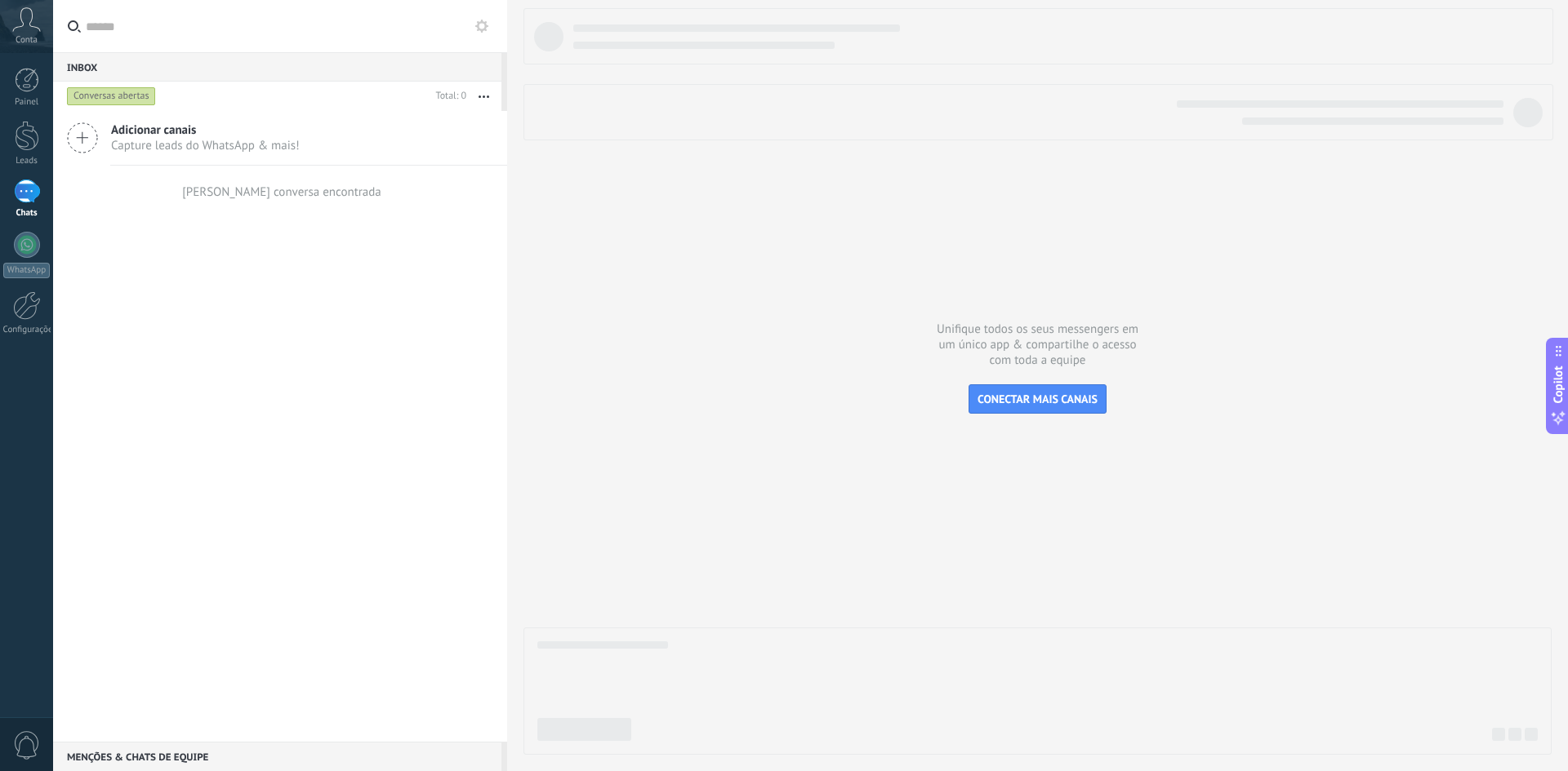
click at [490, 27] on button at bounding box center [482, 26] width 19 height 19
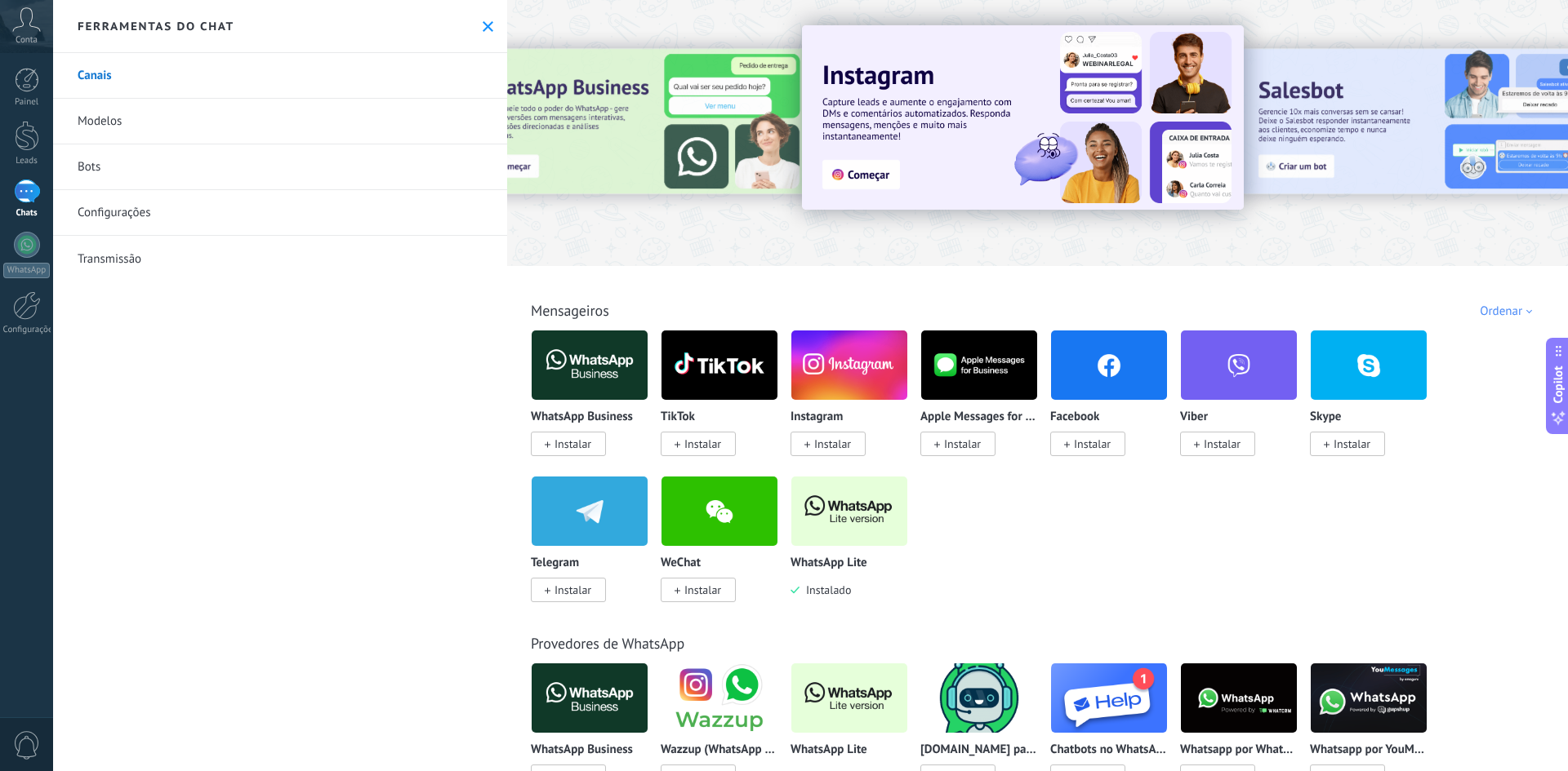
click at [133, 257] on link "Transmissão" at bounding box center [280, 259] width 454 height 46
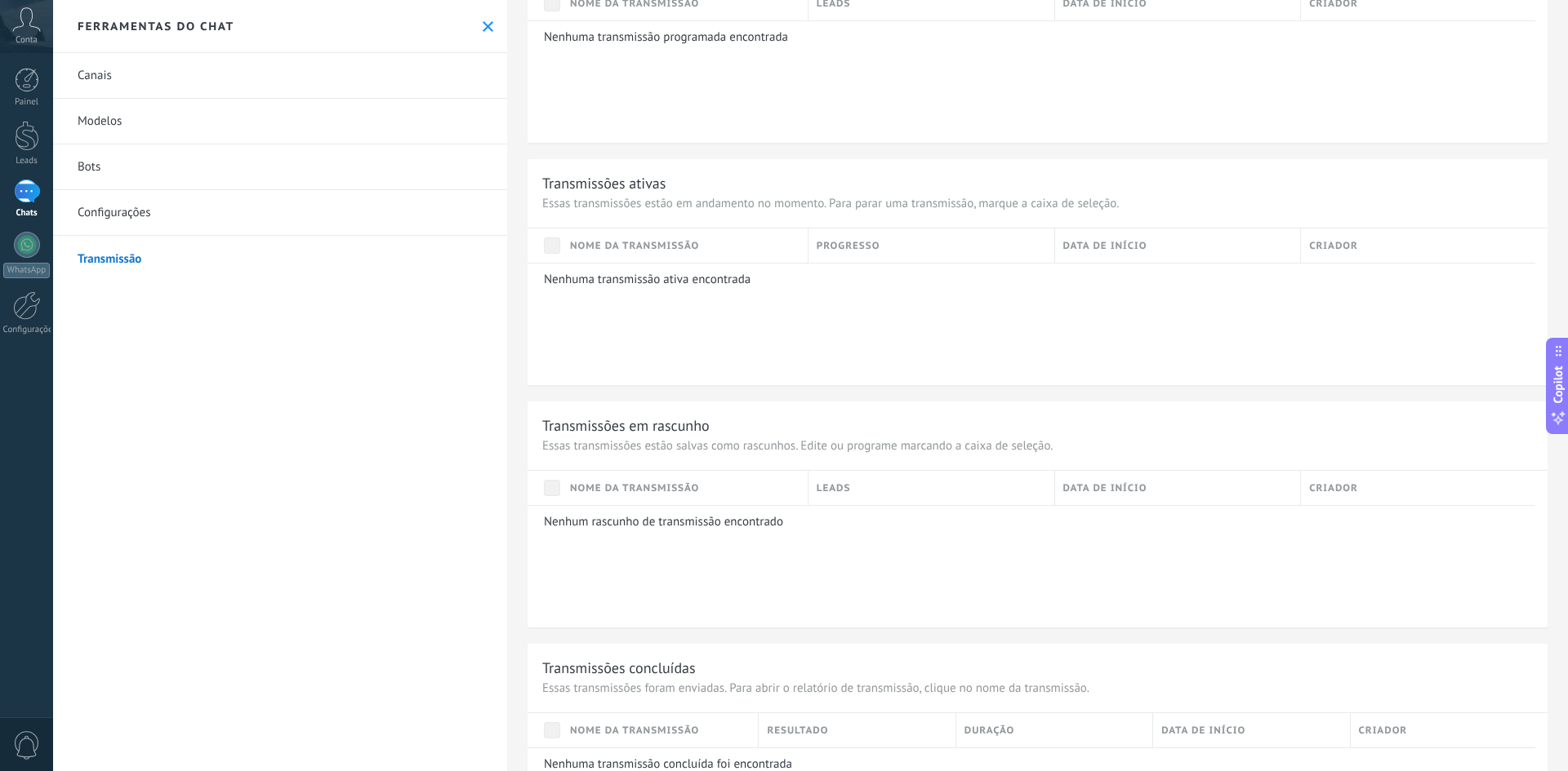
scroll to position [511, 0]
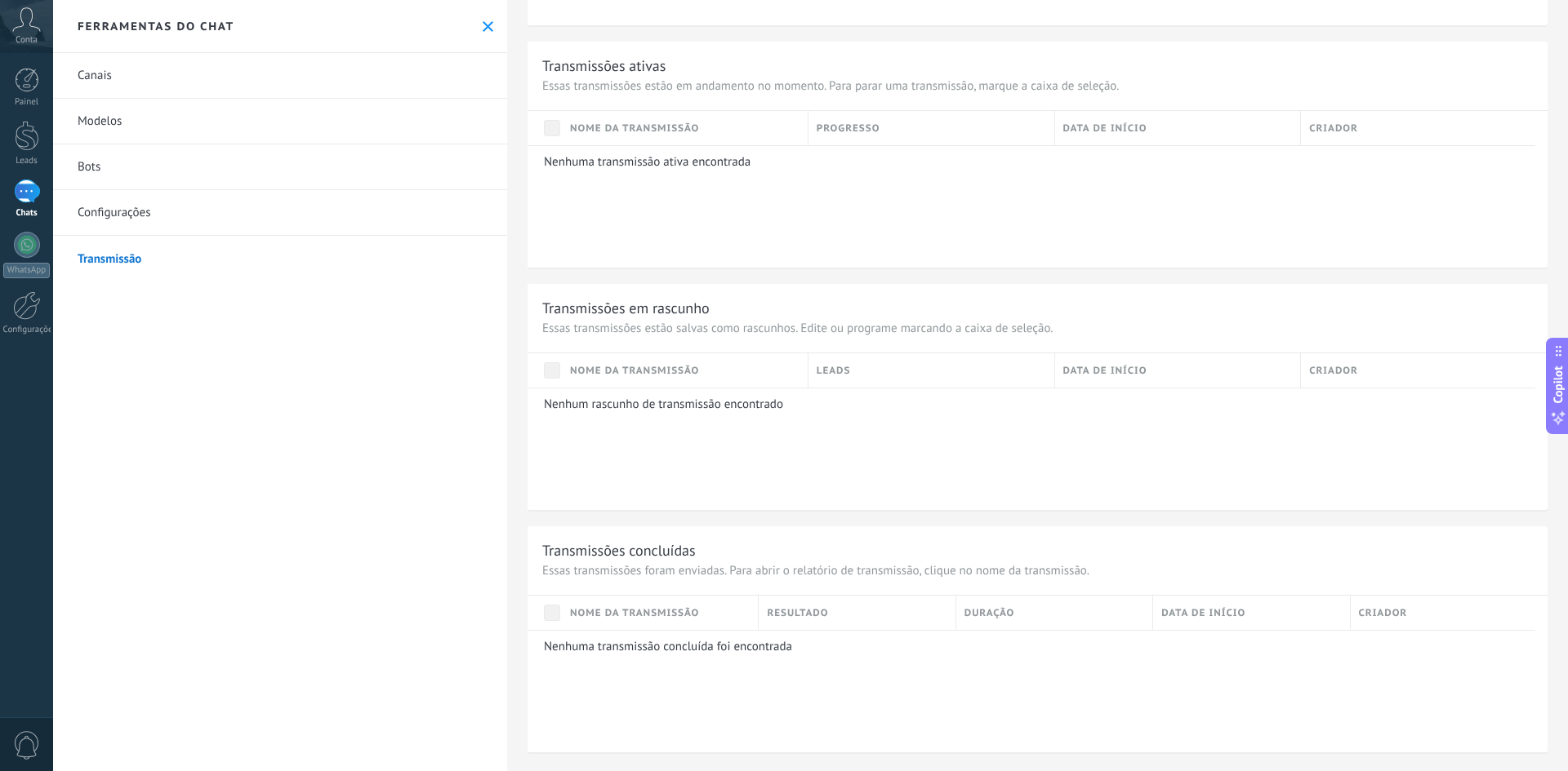
click at [180, 199] on link "Configurações" at bounding box center [280, 213] width 454 height 46
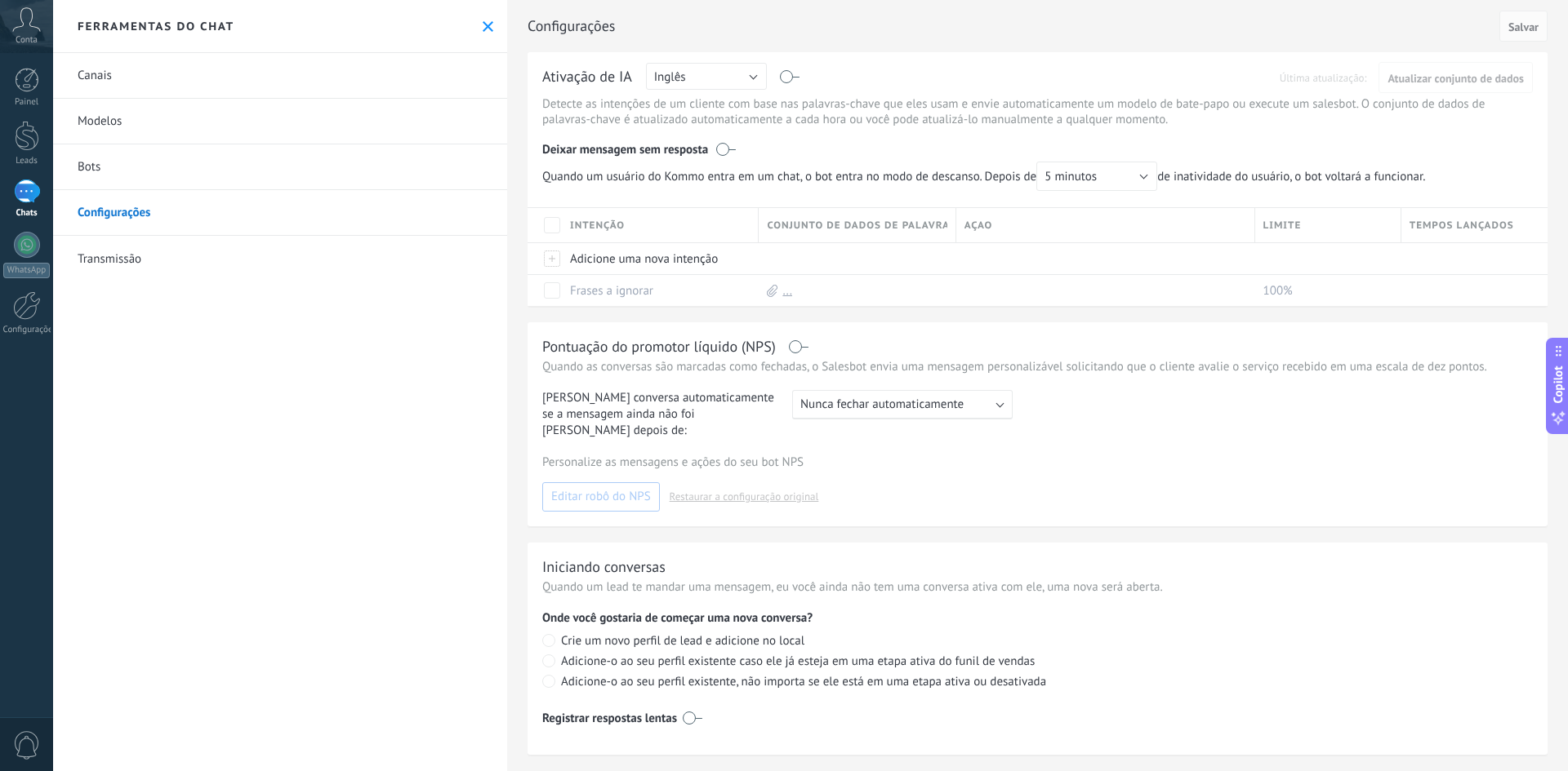
click at [162, 154] on link "Bots" at bounding box center [280, 167] width 454 height 46
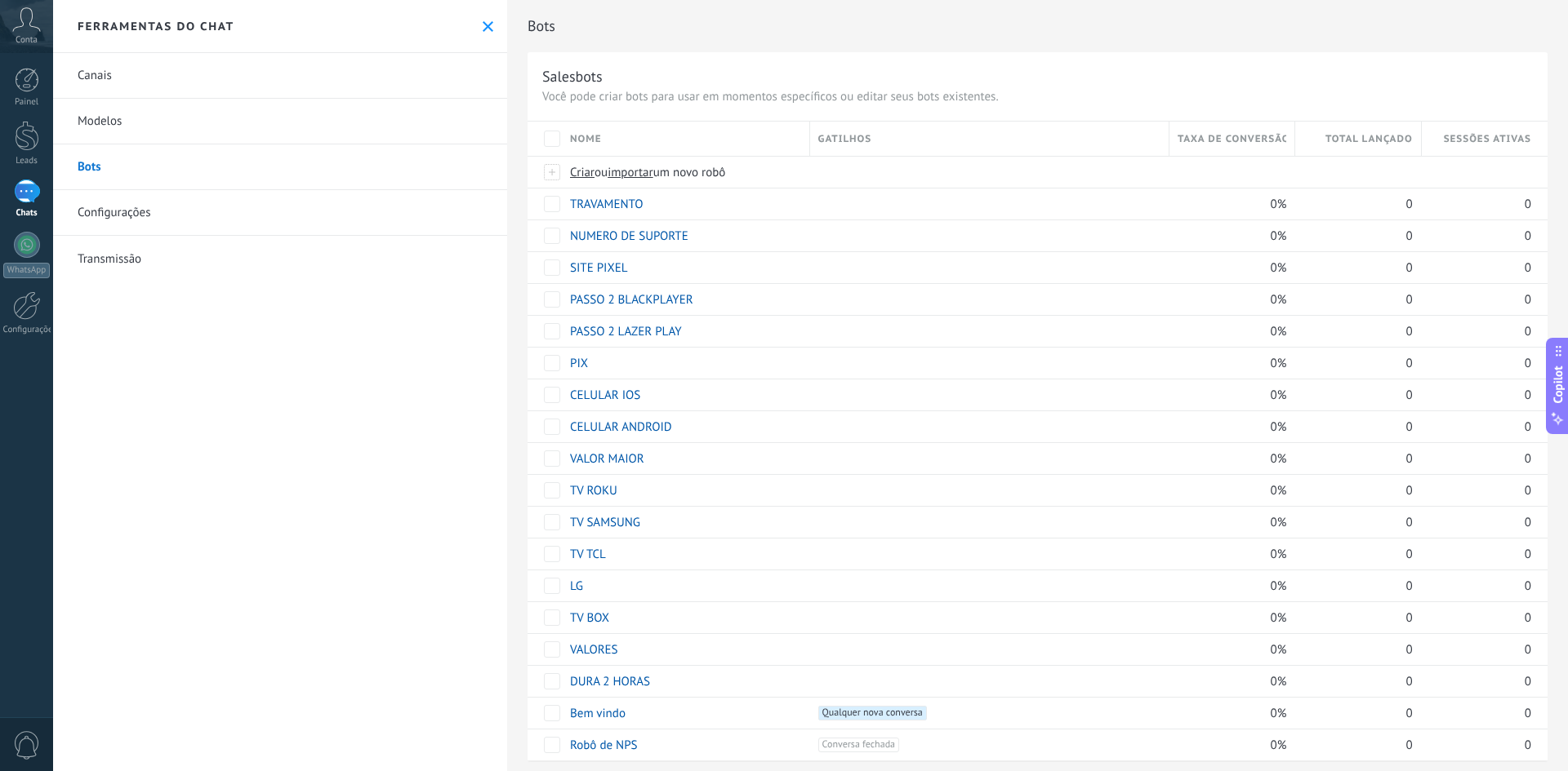
click at [165, 267] on link "Transmissão" at bounding box center [280, 259] width 454 height 46
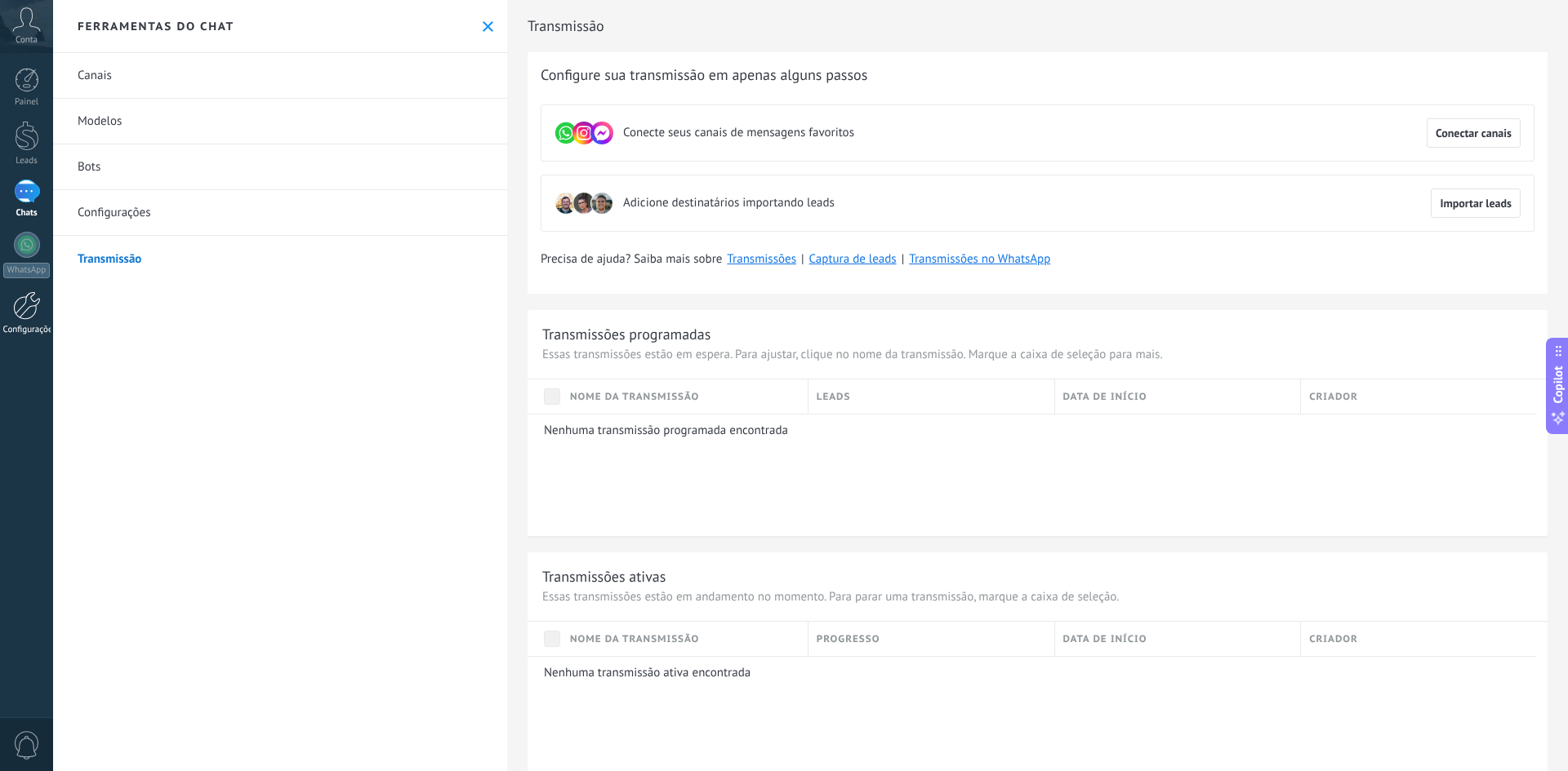
click at [18, 314] on div at bounding box center [27, 305] width 28 height 28
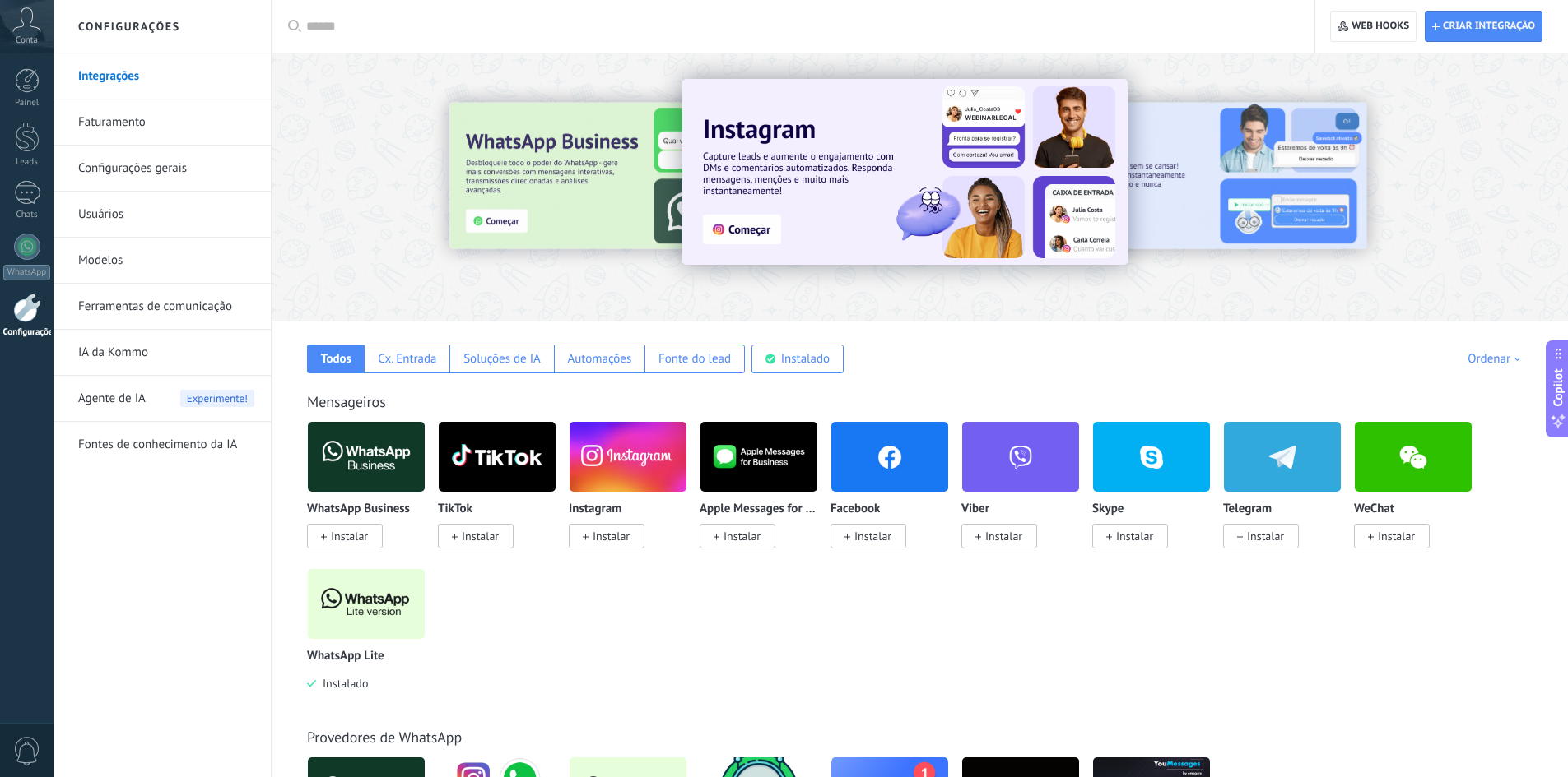
click at [153, 299] on link "Ferramentas de comunicação" at bounding box center [166, 307] width 176 height 46
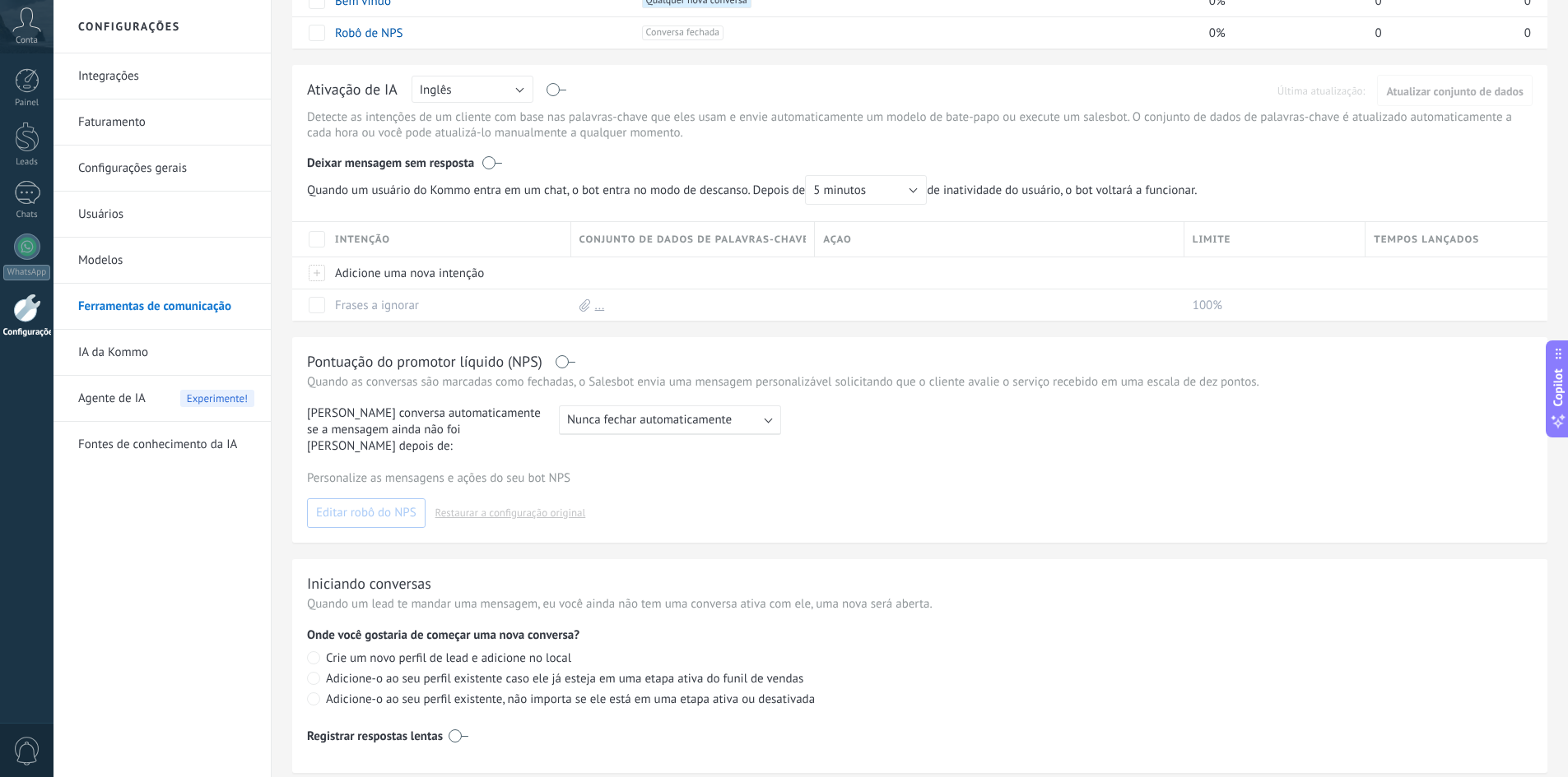
scroll to position [805, 0]
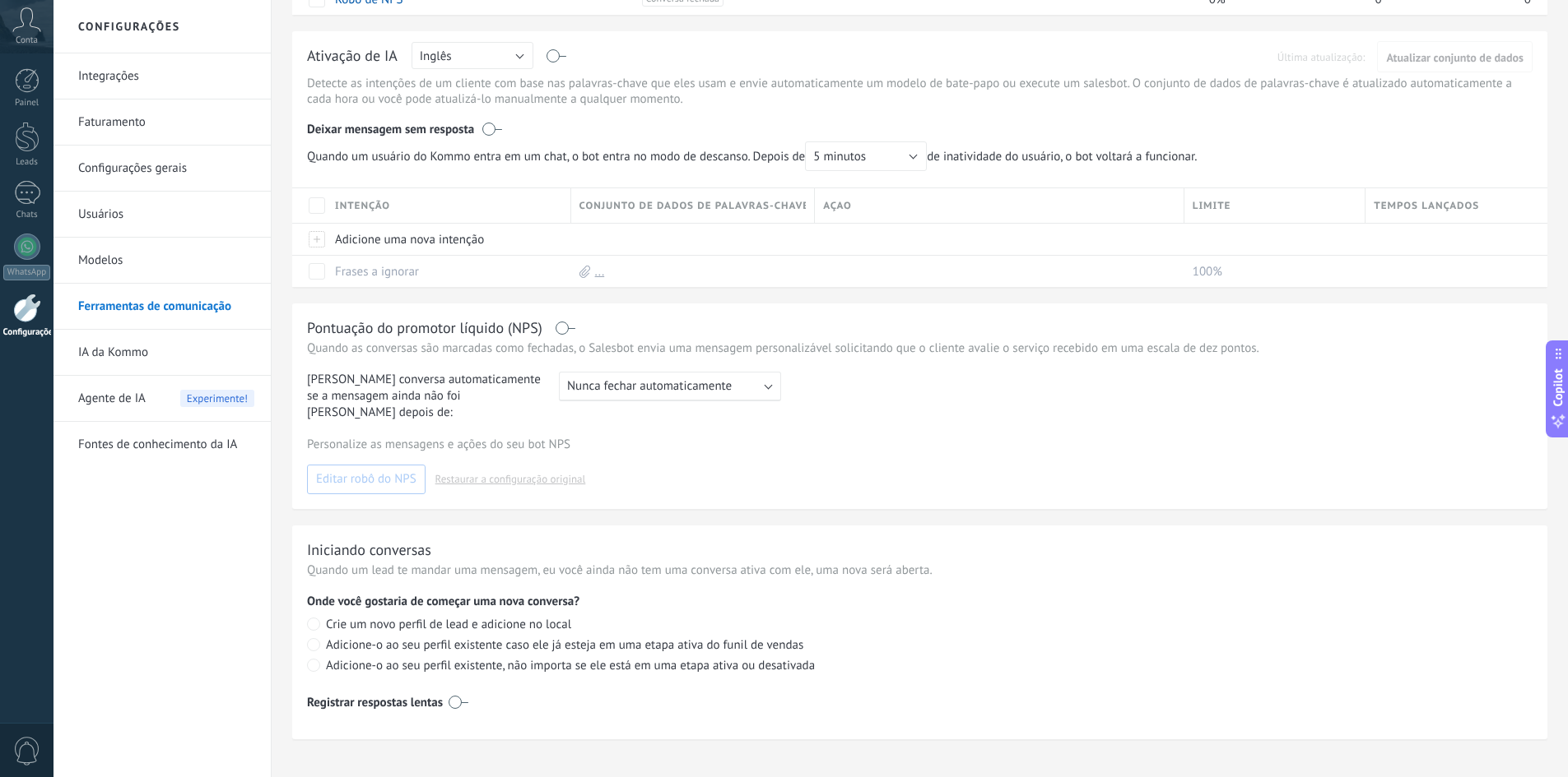
click at [134, 214] on link "Usuários" at bounding box center [166, 215] width 176 height 46
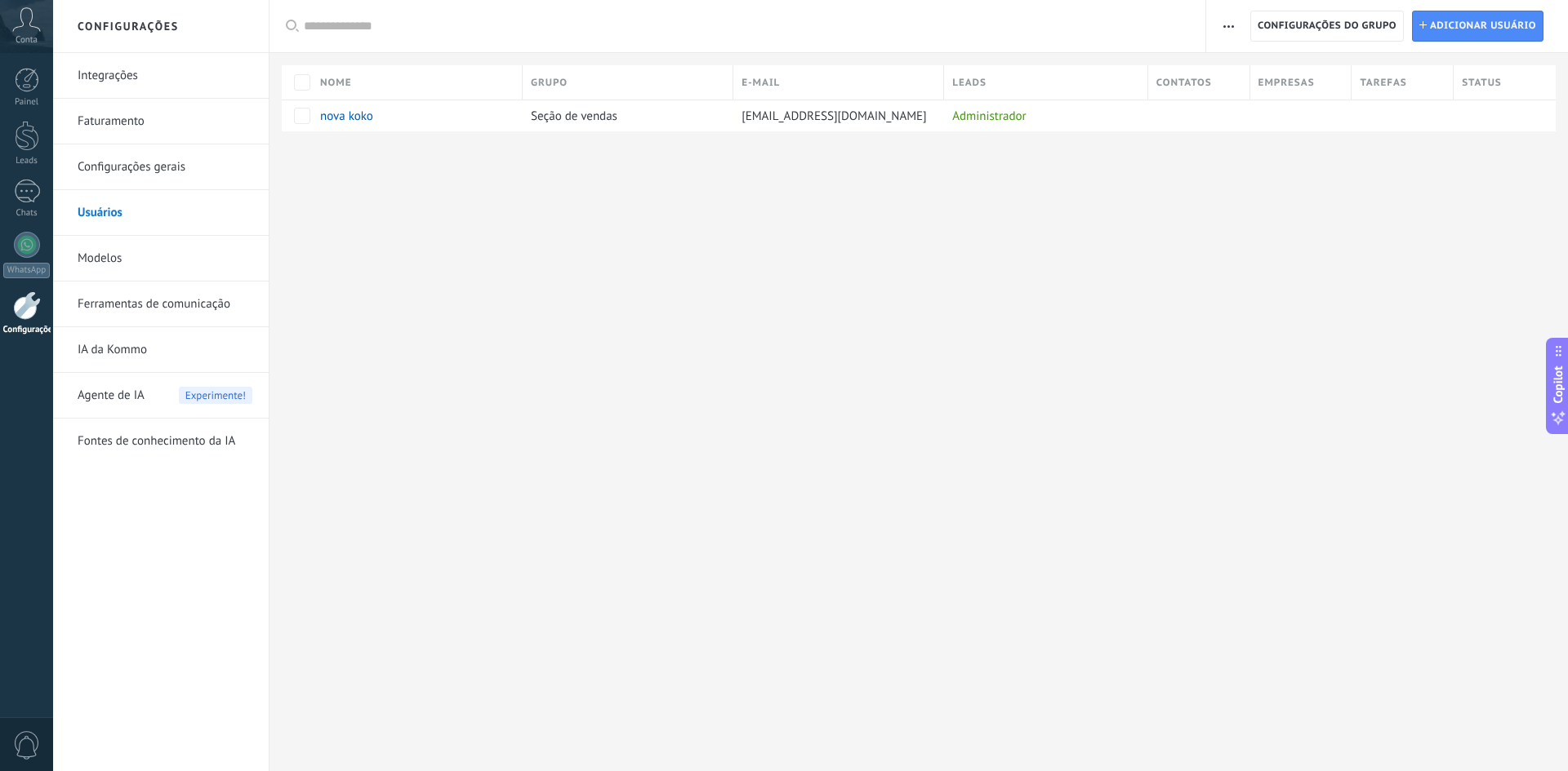
click at [123, 180] on link "Configurações gerais" at bounding box center [165, 167] width 174 height 46
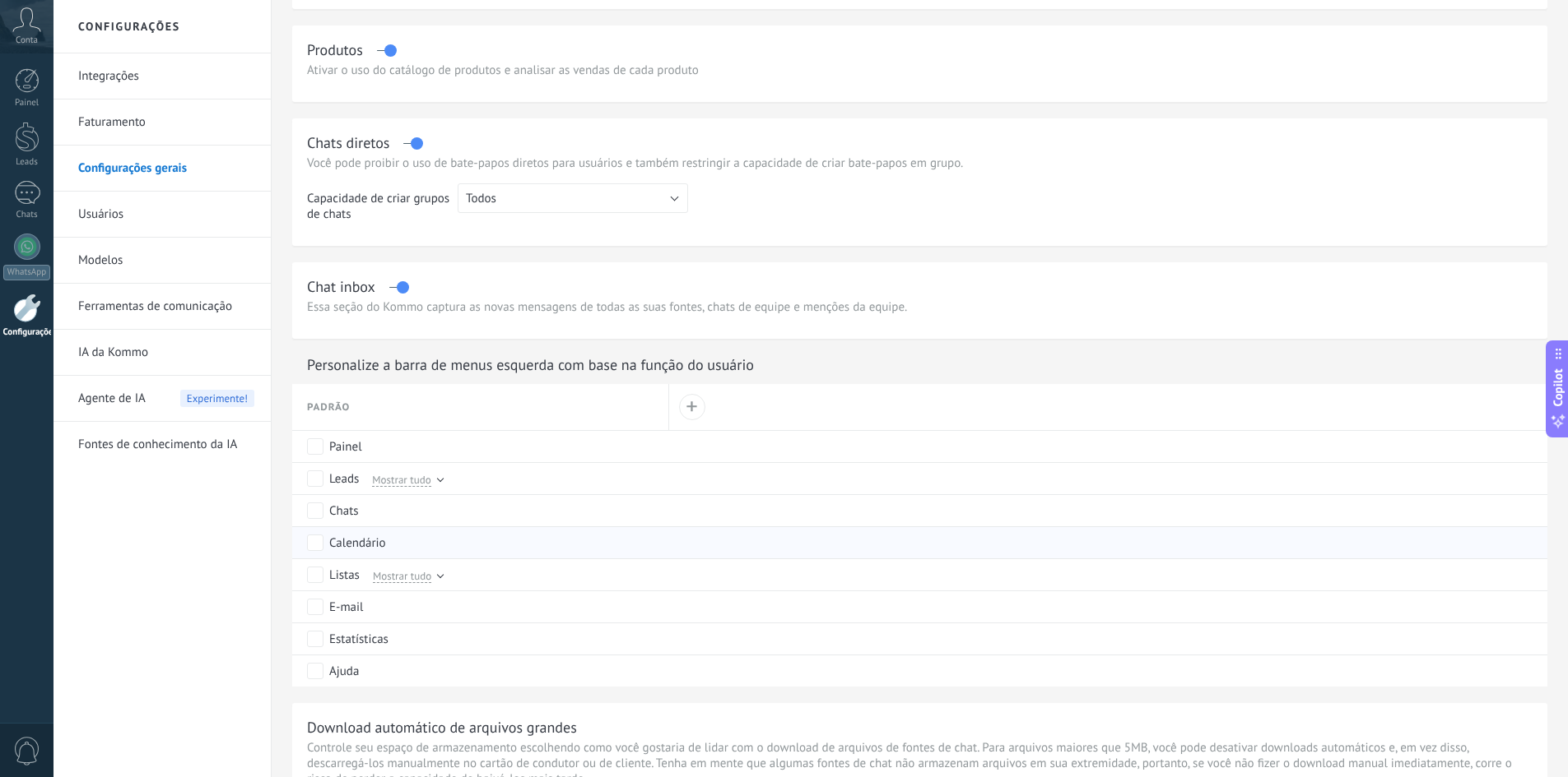
scroll to position [493, 0]
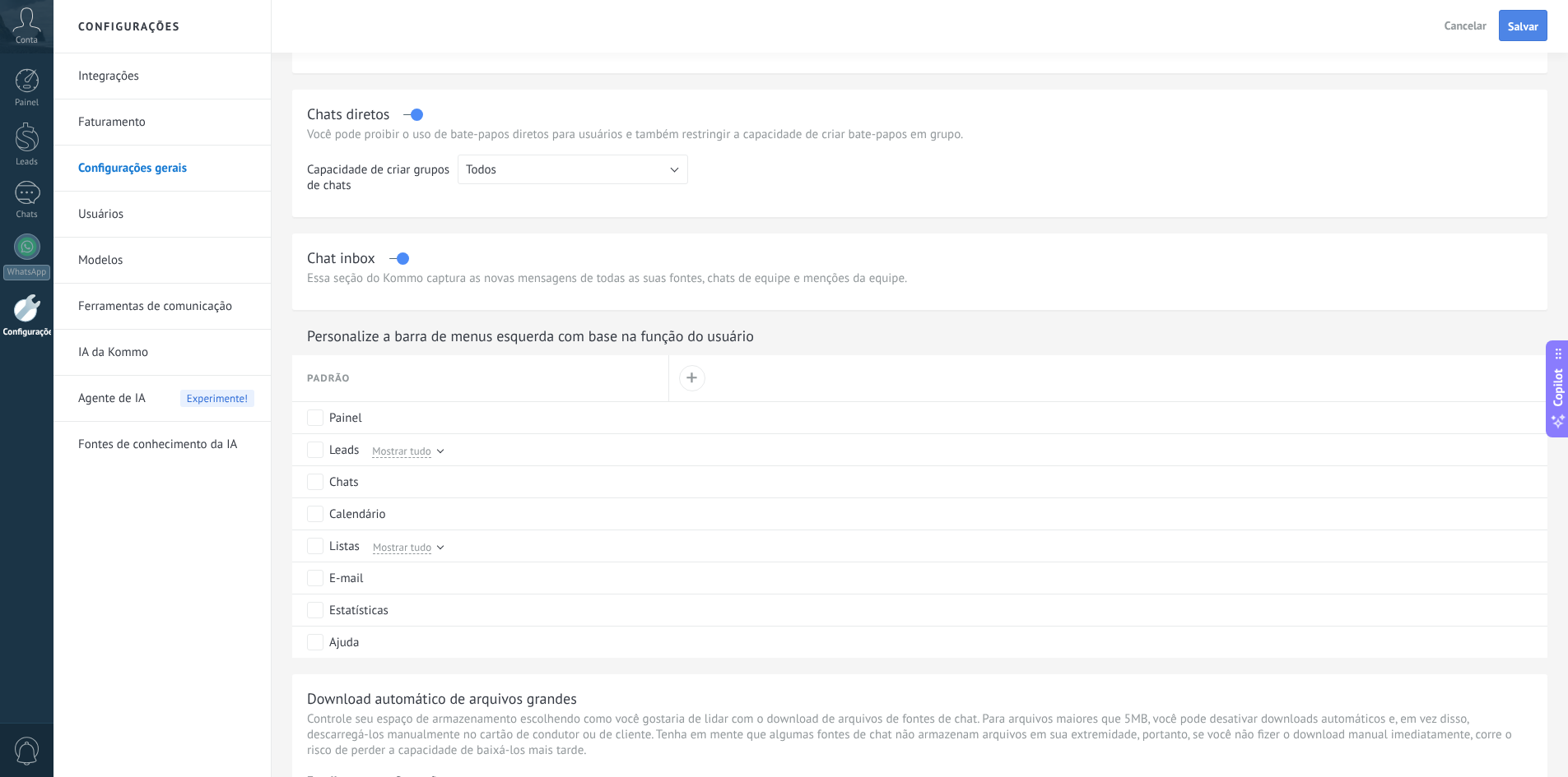
click at [1517, 27] on span "Salvar" at bounding box center [1523, 26] width 30 height 12
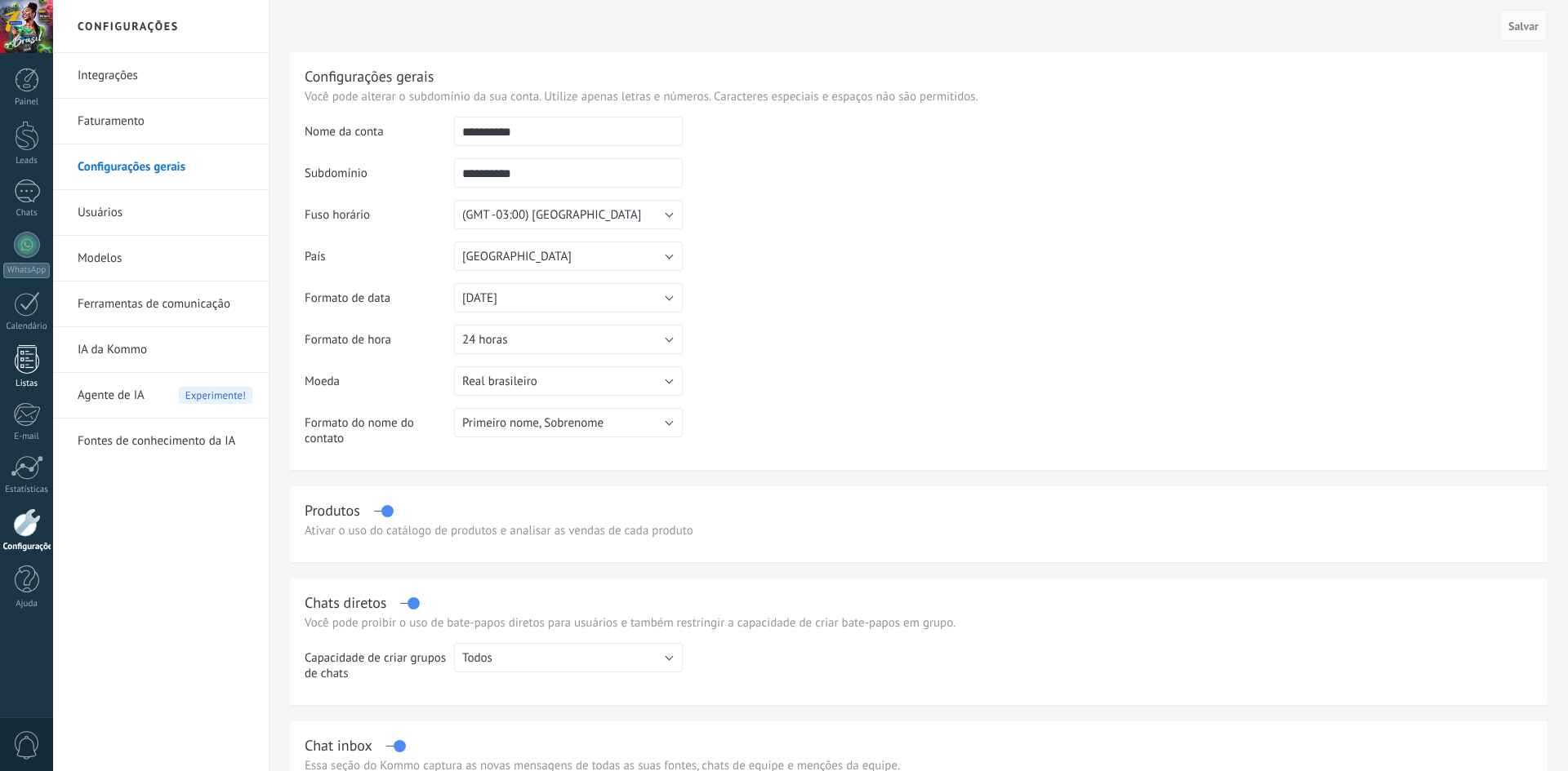
click at [39, 360] on link "Listas" at bounding box center [26, 367] width 53 height 44
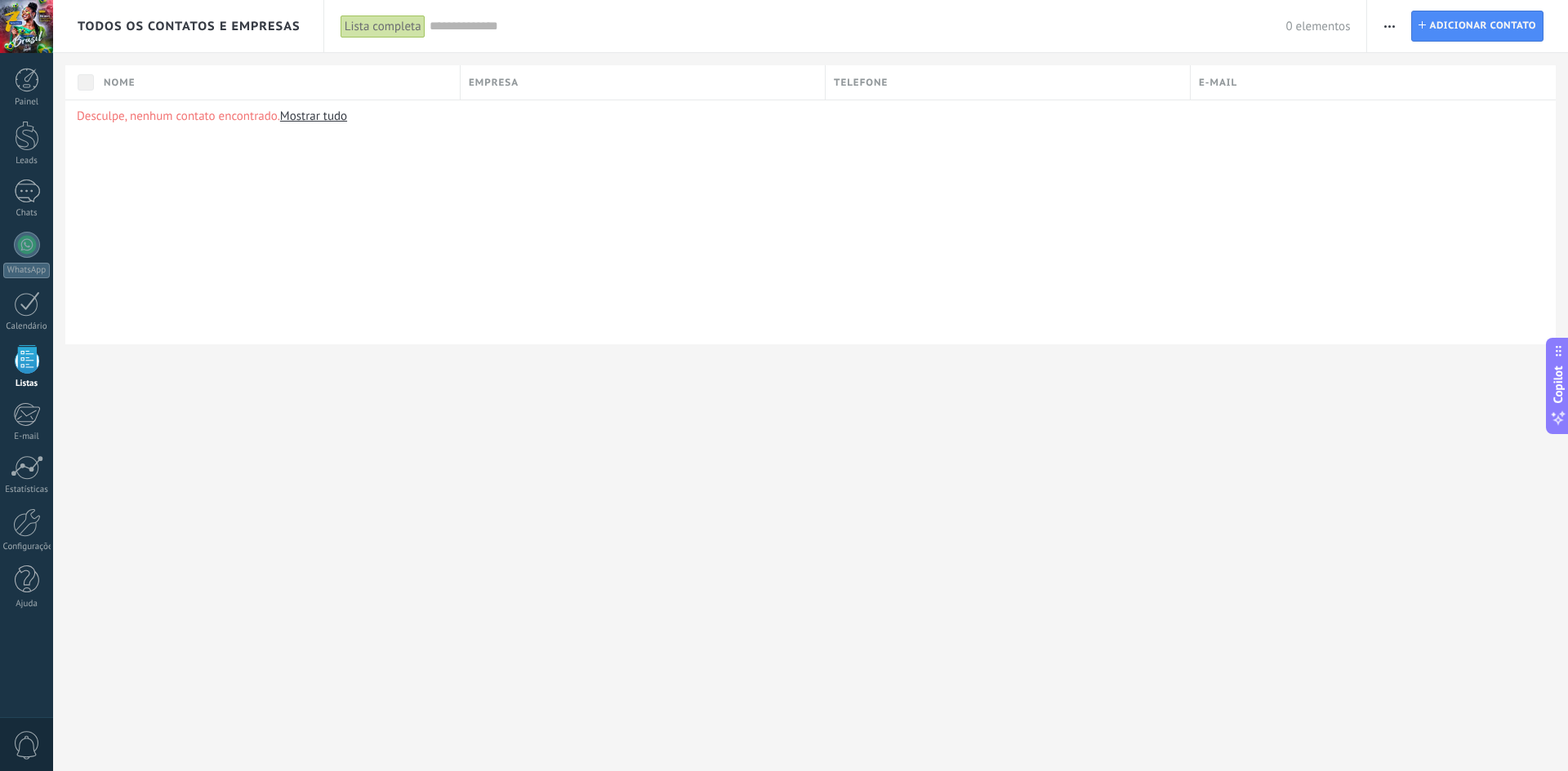
click at [1388, 24] on span "button" at bounding box center [1389, 26] width 11 height 31
click at [1412, 172] on span "Importar" at bounding box center [1421, 167] width 46 height 33
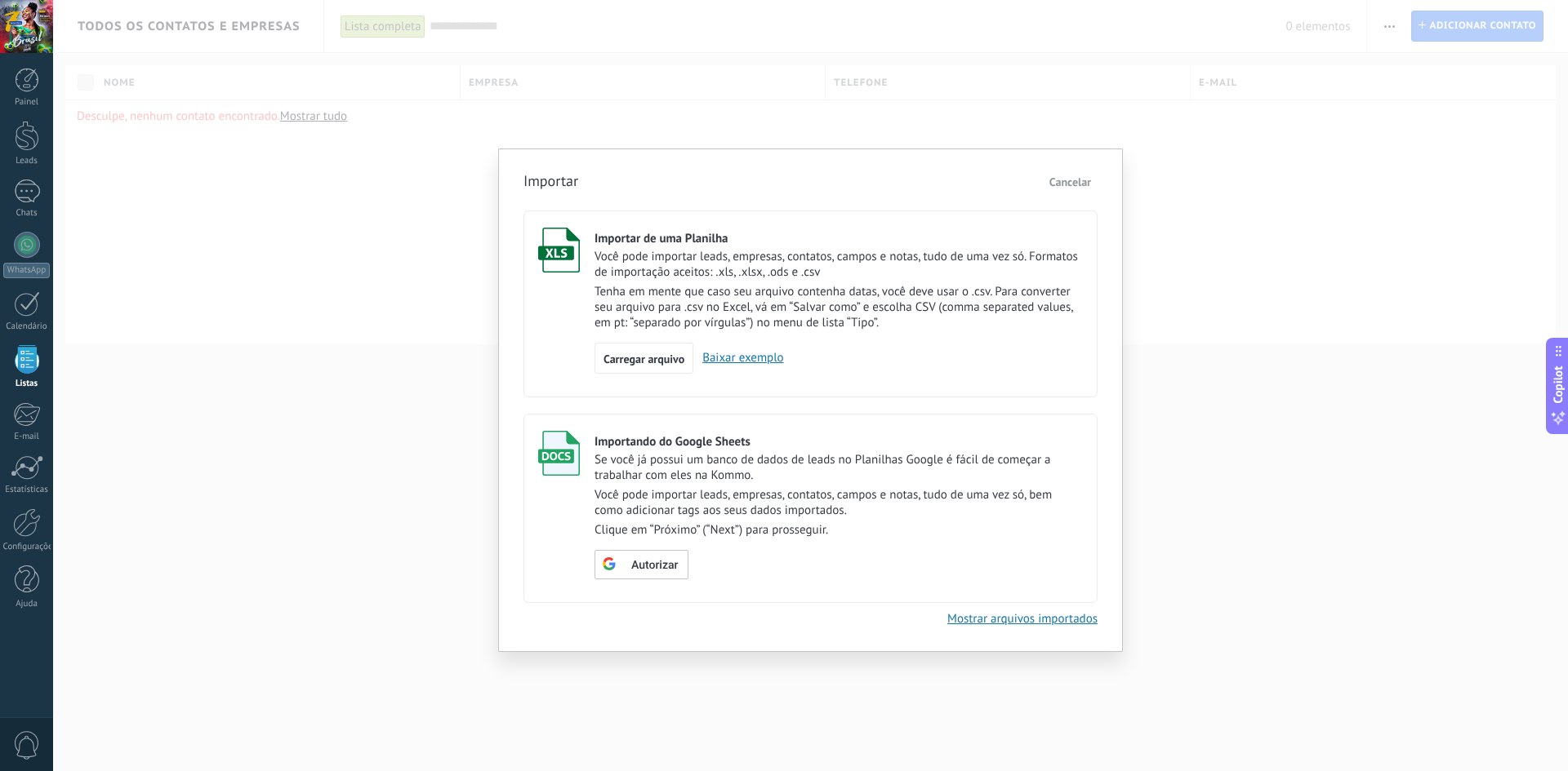
click at [759, 271] on p "Você pode importar leads, empresas, contatos, campos e notas, tudo de uma vez s…" at bounding box center [838, 264] width 489 height 31
click at [630, 377] on label "Importar de uma Planilha Você pode importar leads, empresas, contatos, campos e…" at bounding box center [810, 304] width 574 height 187
click at [630, 368] on div "Carregar arquivo" at bounding box center [644, 357] width 99 height 31
click at [0, 0] on input "Importar de uma Planilha Você pode importar leads, empresas, contatos, campos e…" at bounding box center [0, 0] width 0 height 0
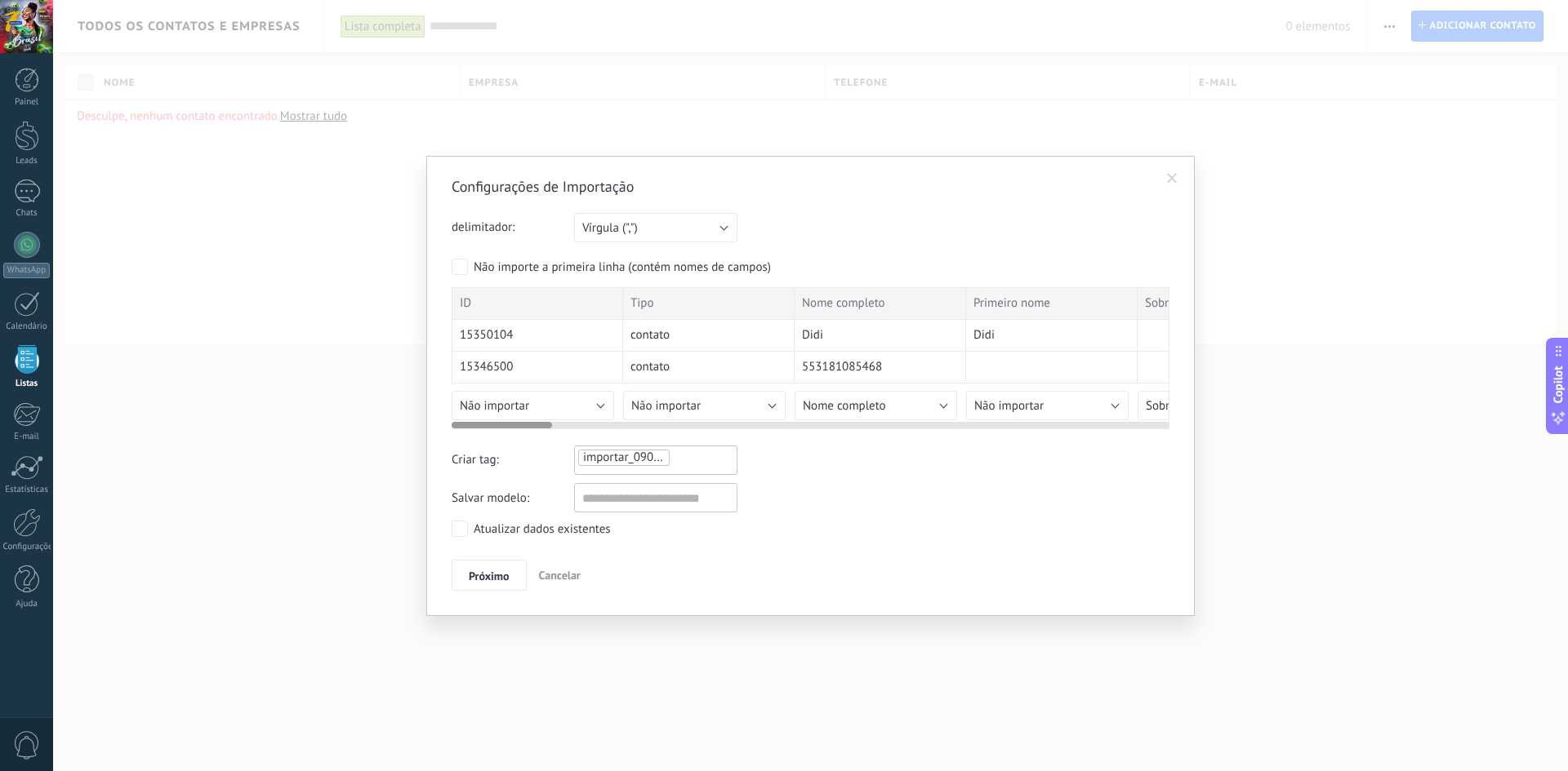
drag, startPoint x: 520, startPoint y: 422, endPoint x: 309, endPoint y: 464, distance: 215.1
click at [290, 464] on div "Configurações de Importação delimitador: Ponto e vírgula (";") Vírgula (",") Ta…" at bounding box center [810, 386] width 1514 height 771
click at [659, 227] on button "Vírgula (",")" at bounding box center [655, 227] width 163 height 29
click at [850, 207] on div "Configurações de Importação delimitador: Ponto e vírgula (";") Vírgula (",") Ta…" at bounding box center [810, 384] width 718 height 414
click at [459, 423] on div at bounding box center [502, 424] width 100 height 6
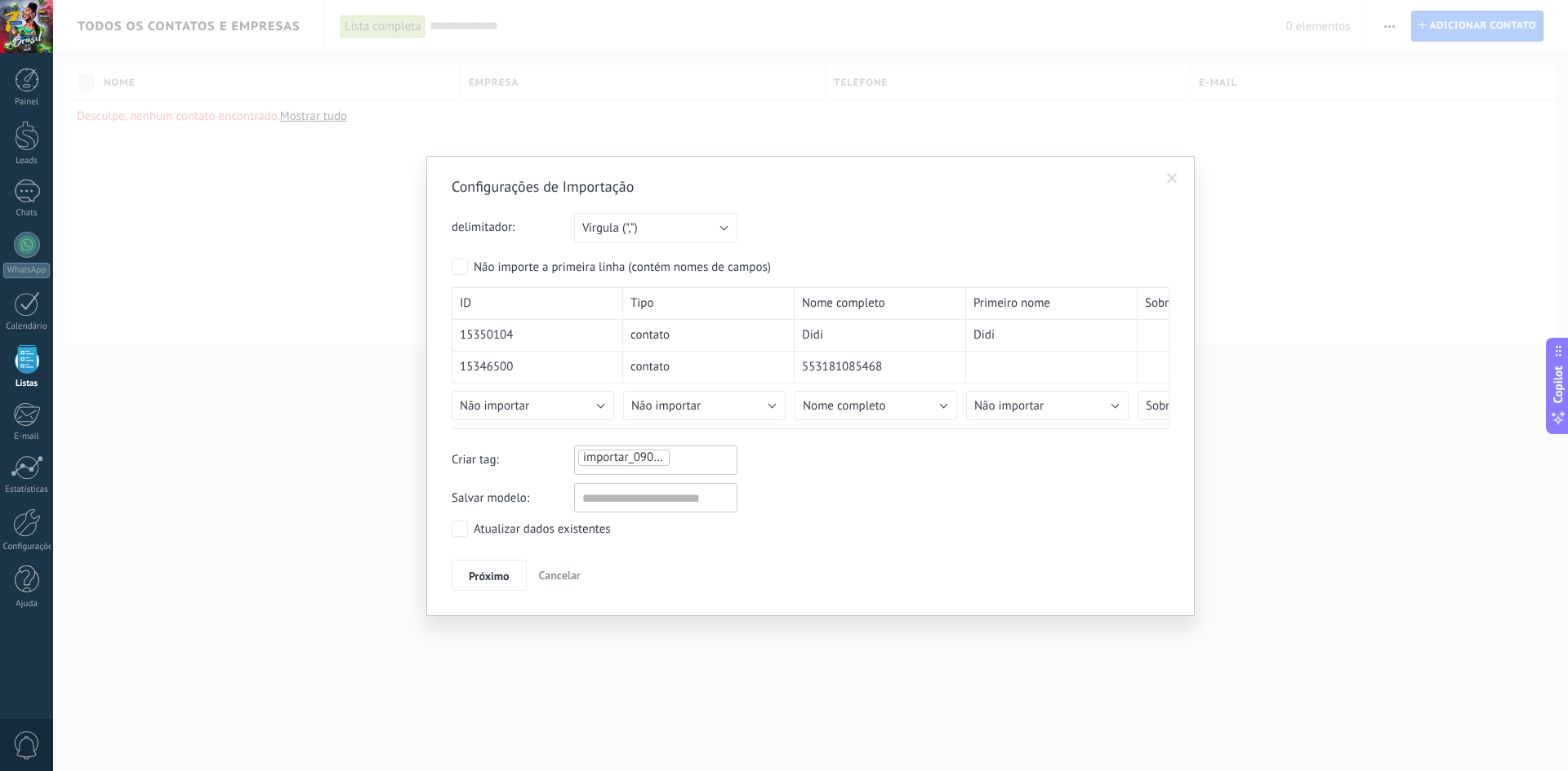
click at [634, 457] on span "importar_09092025_1438" at bounding box center [651, 458] width 136 height 16
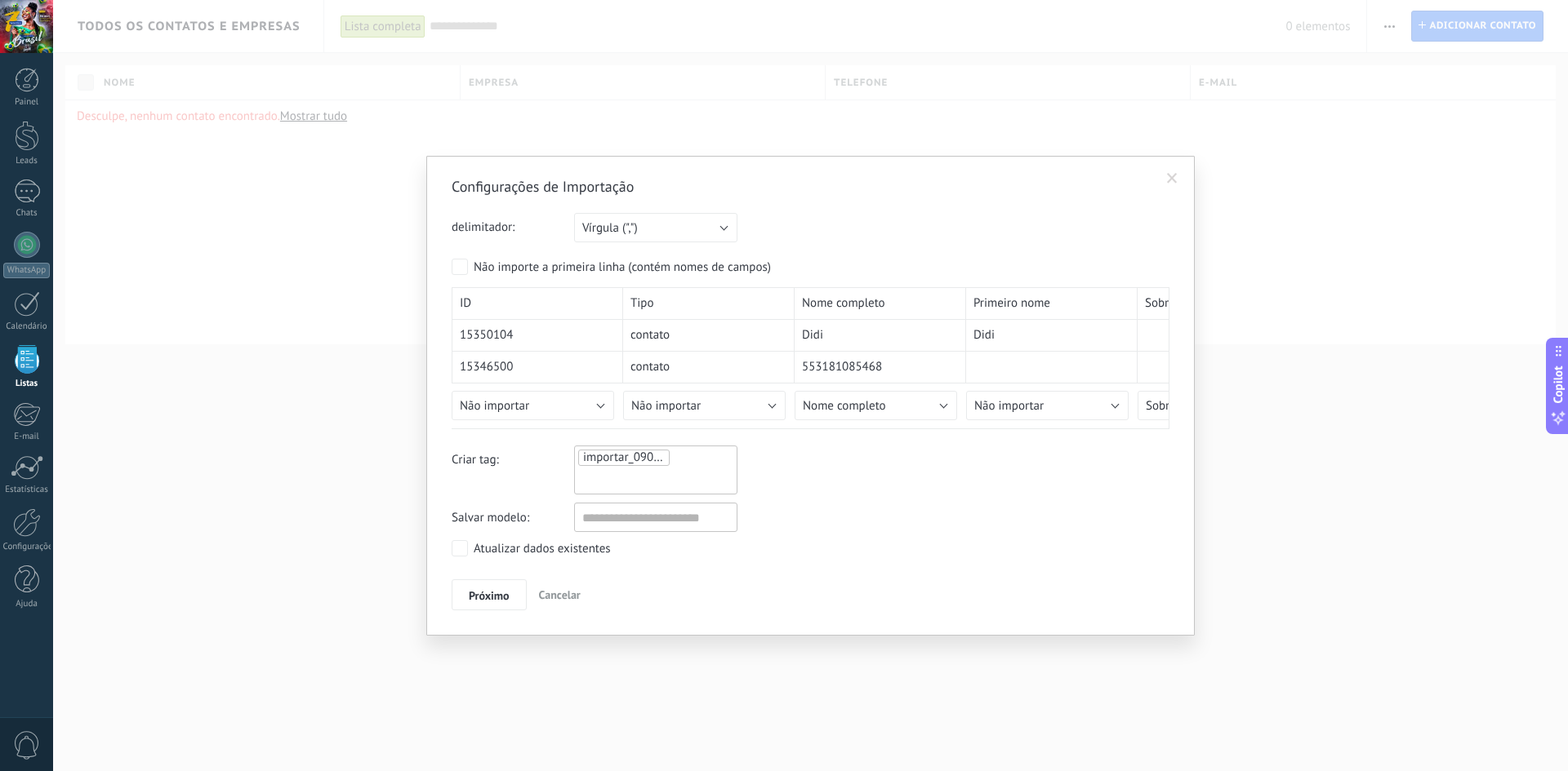
click at [609, 460] on span "importar_09092025_1438" at bounding box center [651, 458] width 136 height 16
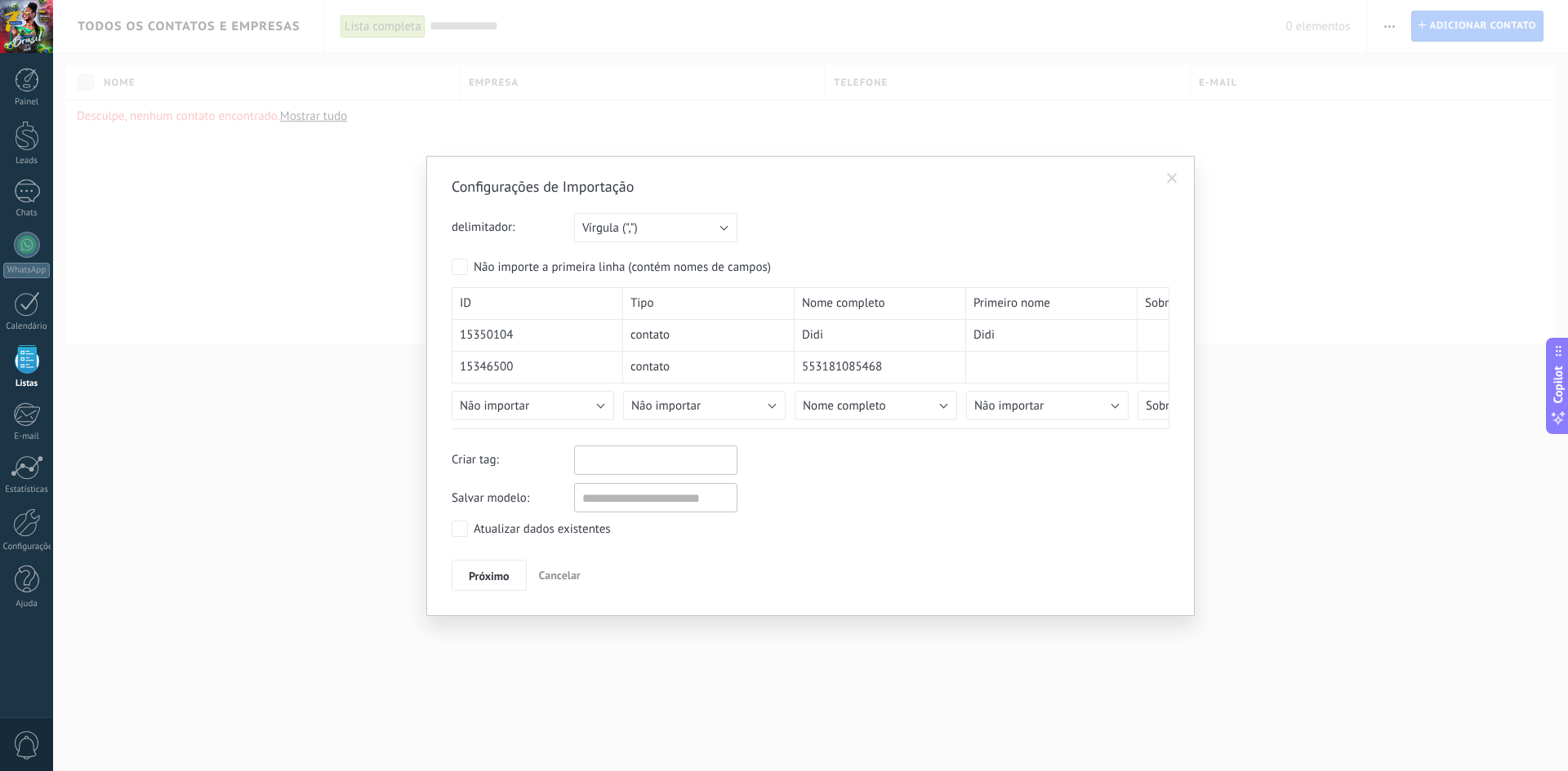
click at [608, 460] on input "text" at bounding box center [620, 460] width 82 height 25
type input "**********"
click at [826, 516] on div "Configurações de Importação delimitador: Ponto e vírgula (";") Vírgula (",") Ta…" at bounding box center [810, 384] width 718 height 414
click at [490, 570] on span "Próximo" at bounding box center [489, 576] width 40 height 11
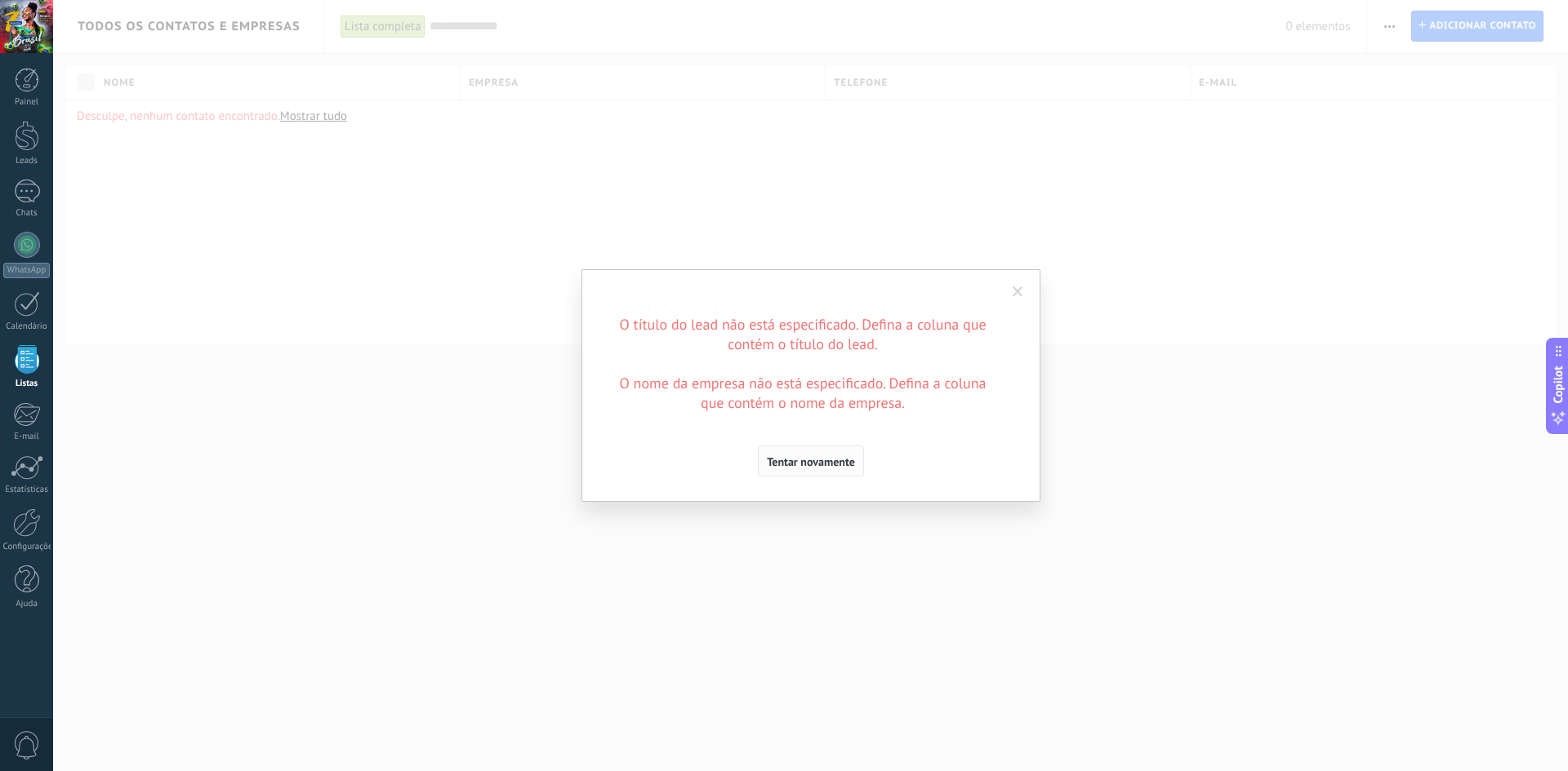
click at [848, 473] on button "Tentar novamente" at bounding box center [811, 460] width 107 height 31
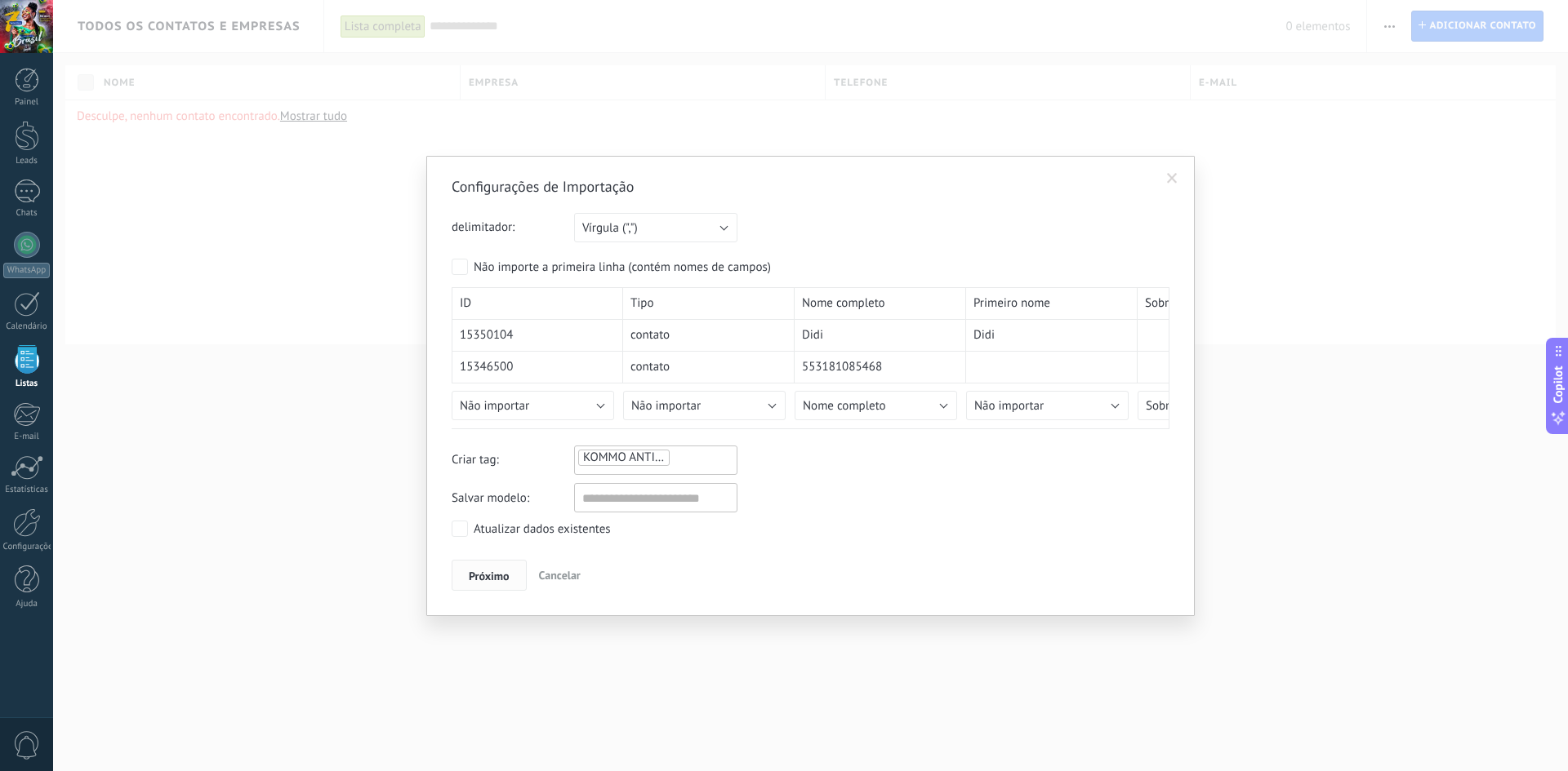
click at [482, 564] on button "Próximo" at bounding box center [489, 575] width 75 height 31
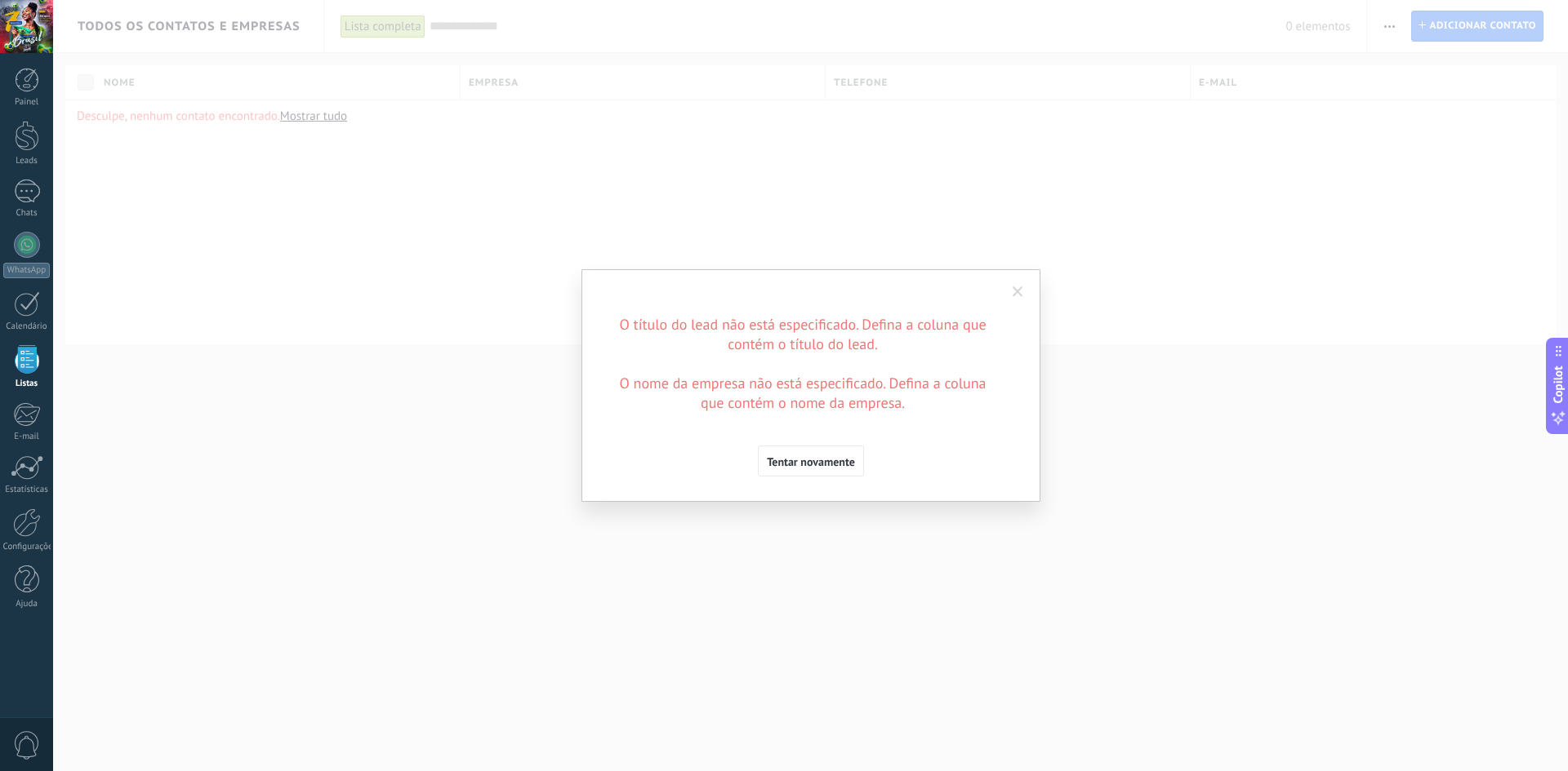
click at [859, 460] on button "Tentar novamente" at bounding box center [811, 460] width 107 height 31
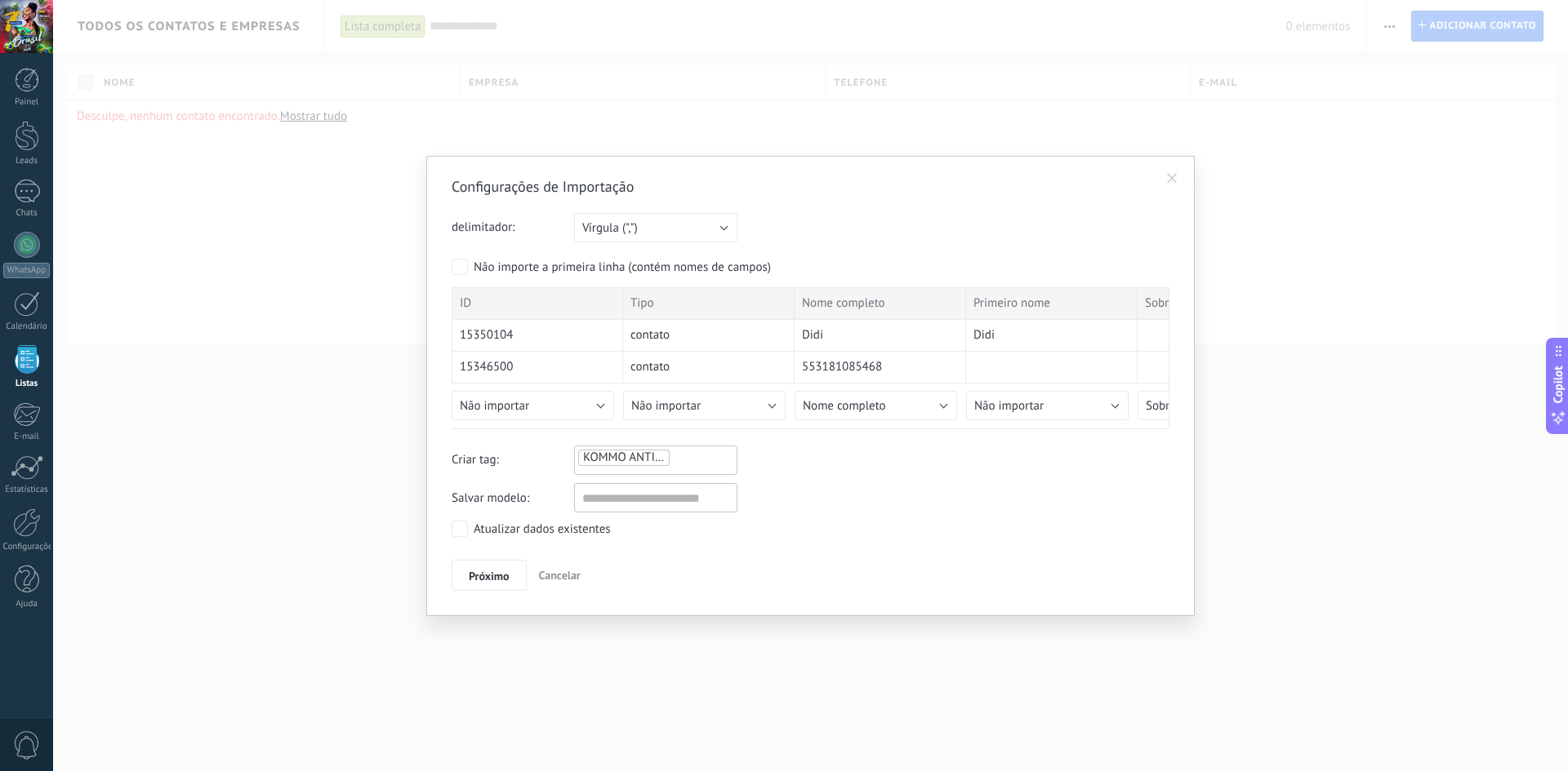
click at [489, 578] on span "Próximo" at bounding box center [489, 576] width 40 height 11
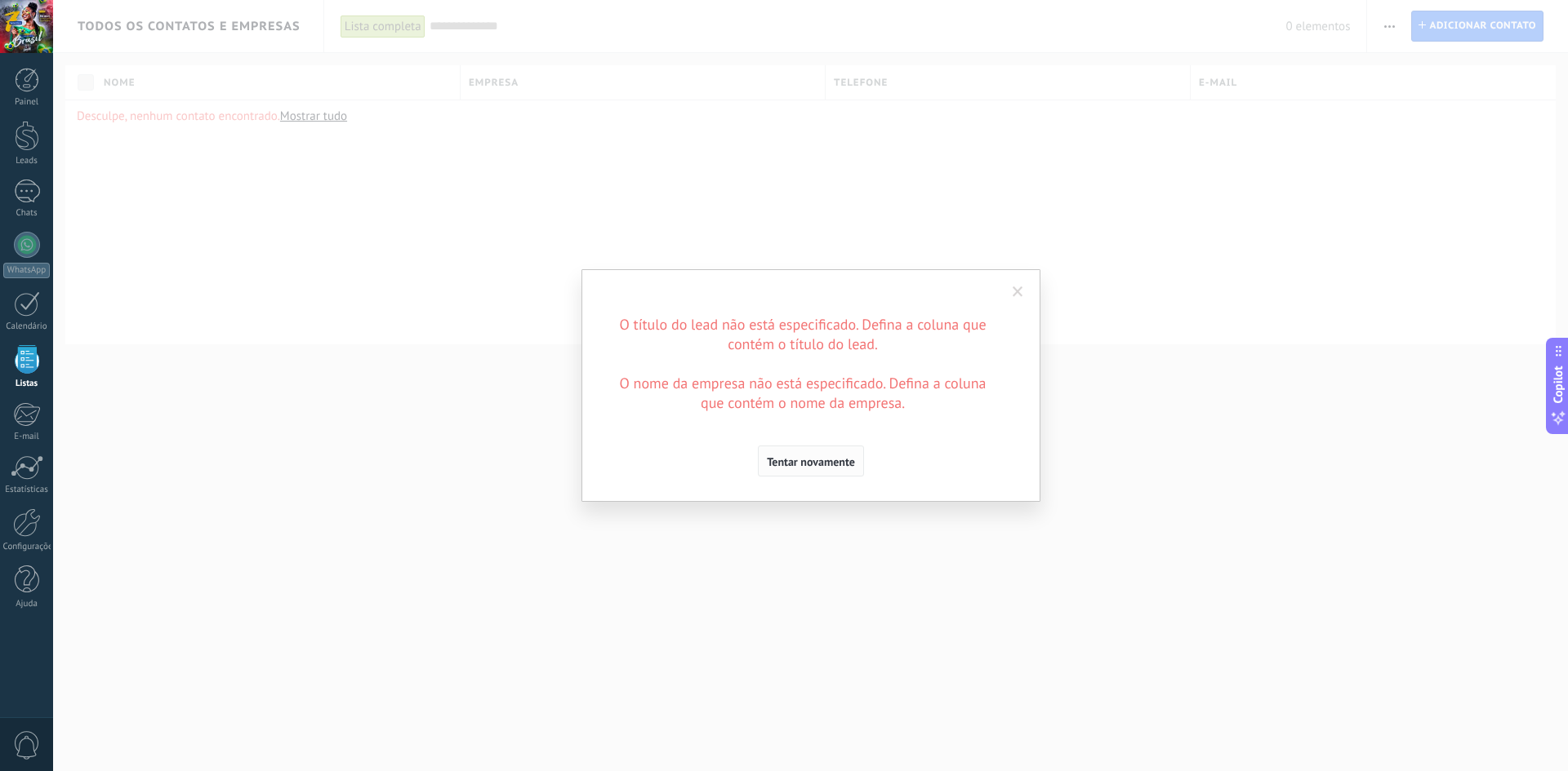
click at [809, 466] on span "Tentar novamente" at bounding box center [811, 461] width 88 height 11
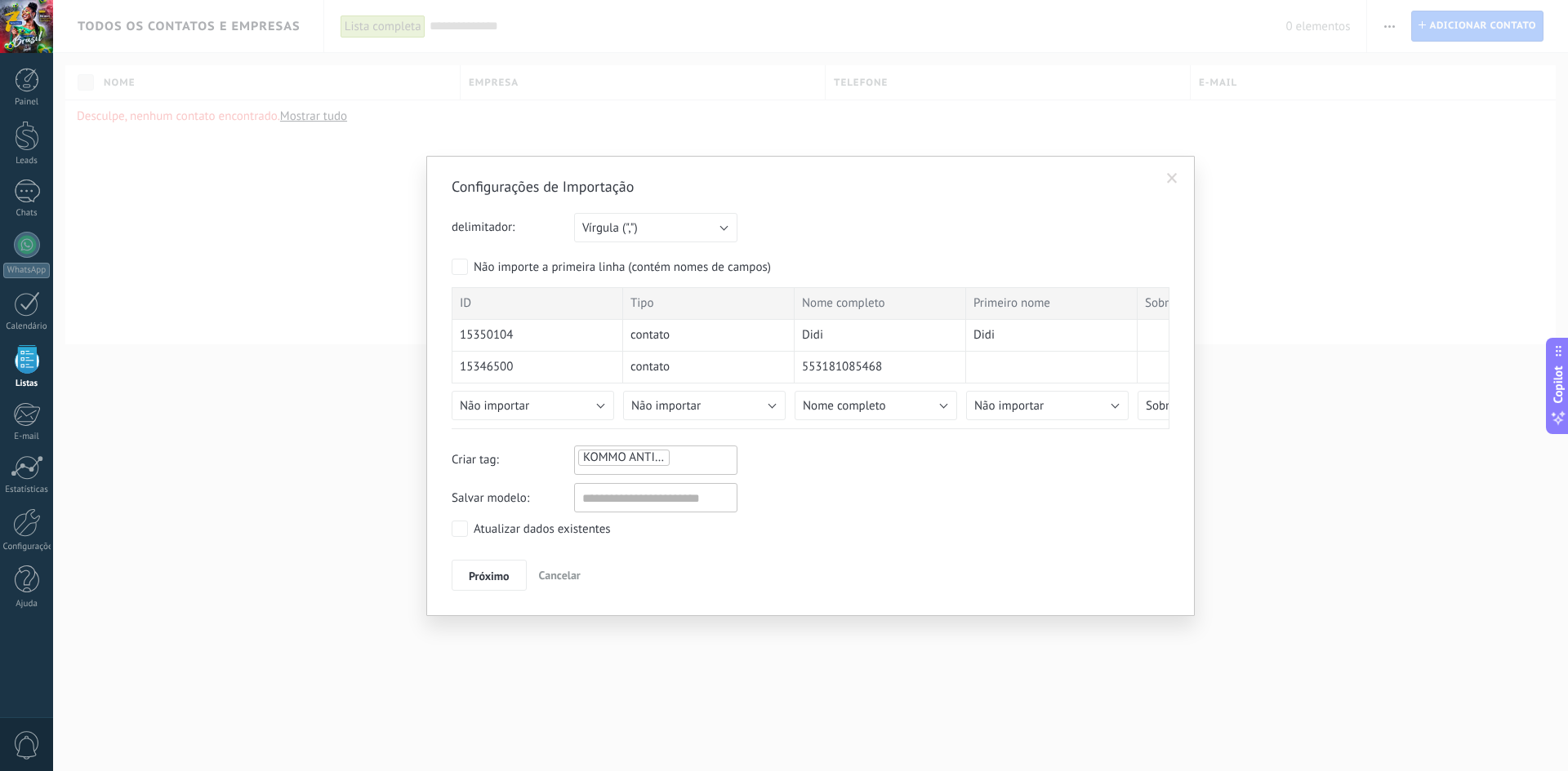
drag, startPoint x: 1174, startPoint y: 180, endPoint x: 1182, endPoint y: 177, distance: 8.5
click at [1174, 180] on span at bounding box center [1172, 179] width 11 height 11
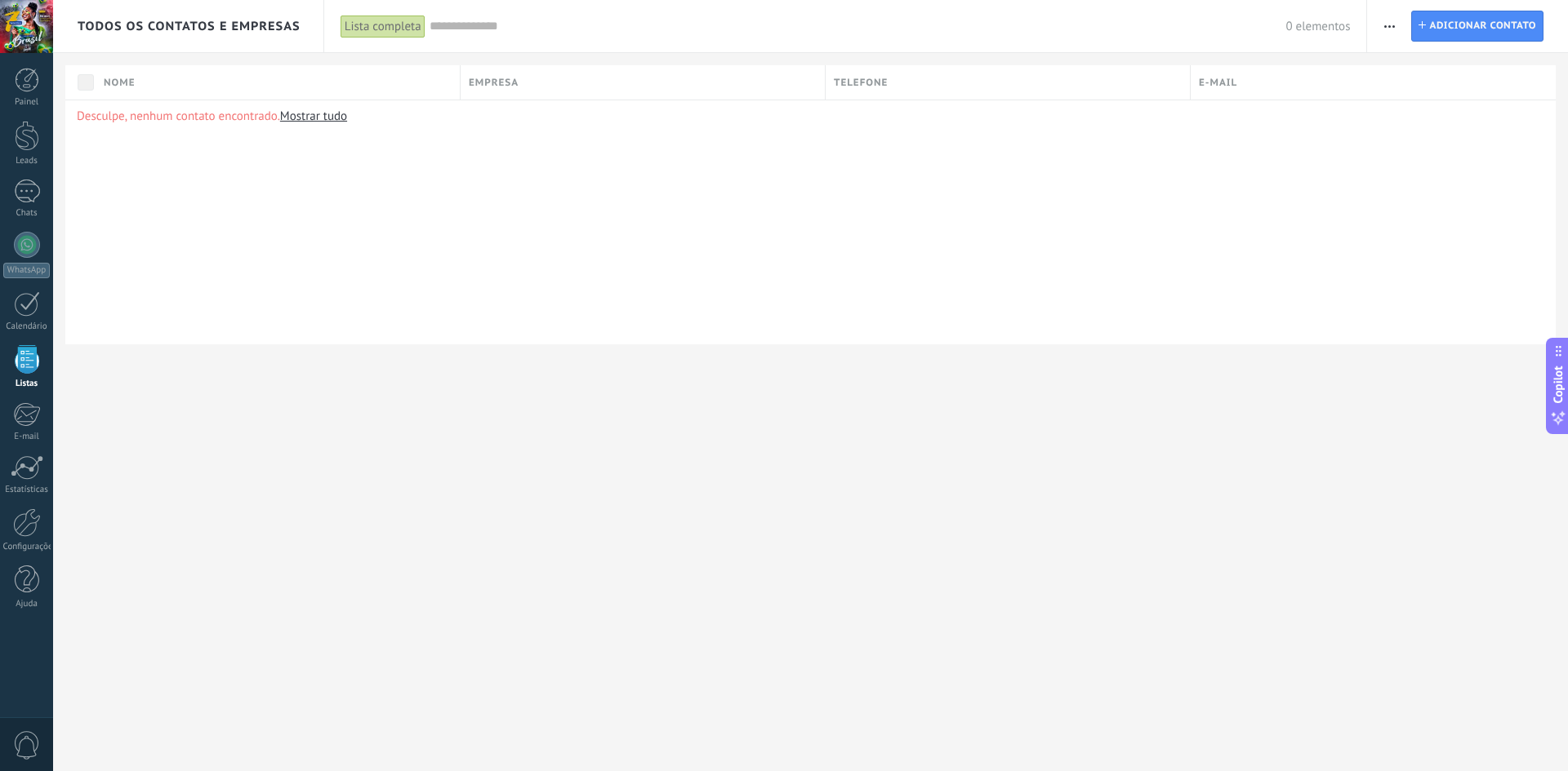
click at [1377, 24] on div "Imprimir Adicionar empresa Exportar Importar Processos de negócios Localizar du…" at bounding box center [1389, 26] width 28 height 32
click at [1387, 26] on icon "button" at bounding box center [1389, 26] width 11 height 3
click at [1445, 161] on div "Importar" at bounding box center [1447, 167] width 160 height 33
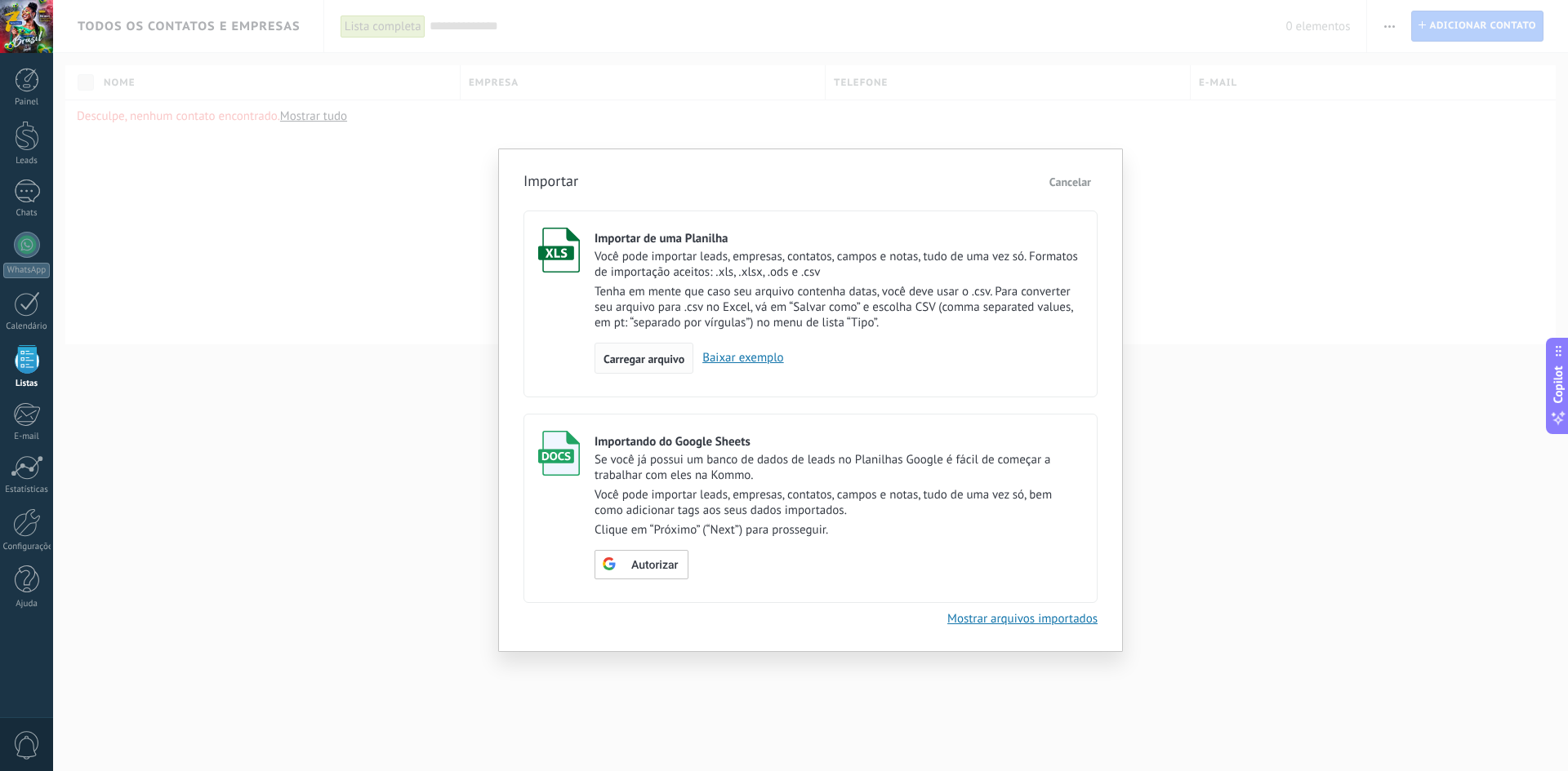
click at [659, 356] on span "Carregar arquivo" at bounding box center [644, 359] width 81 height 11
click at [0, 0] on input "Importar de uma Planilha Você pode importar leads, empresas, contatos, campos e…" at bounding box center [0, 0] width 0 height 0
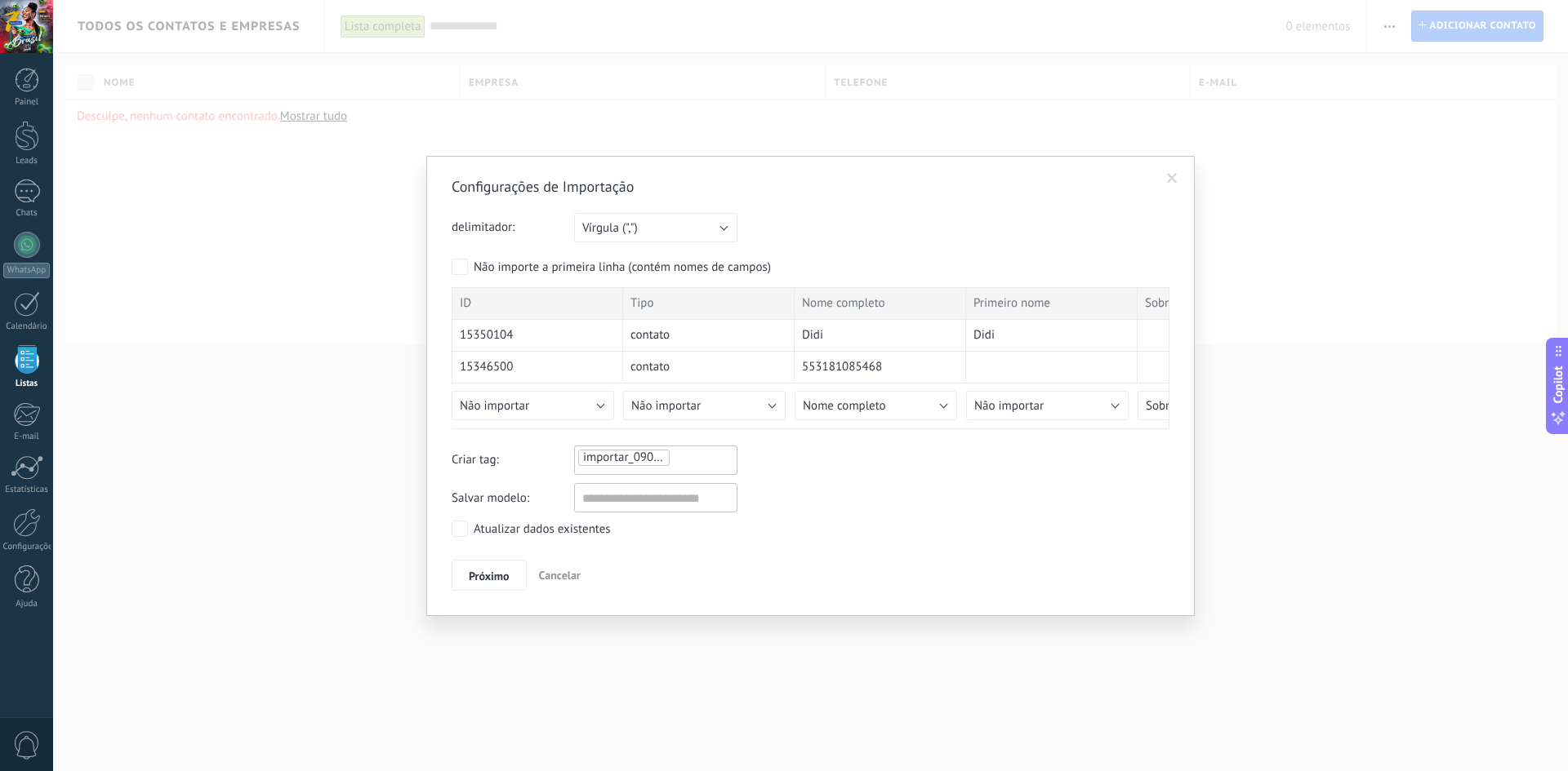
click at [488, 570] on span "Próximo" at bounding box center [489, 576] width 40 height 11
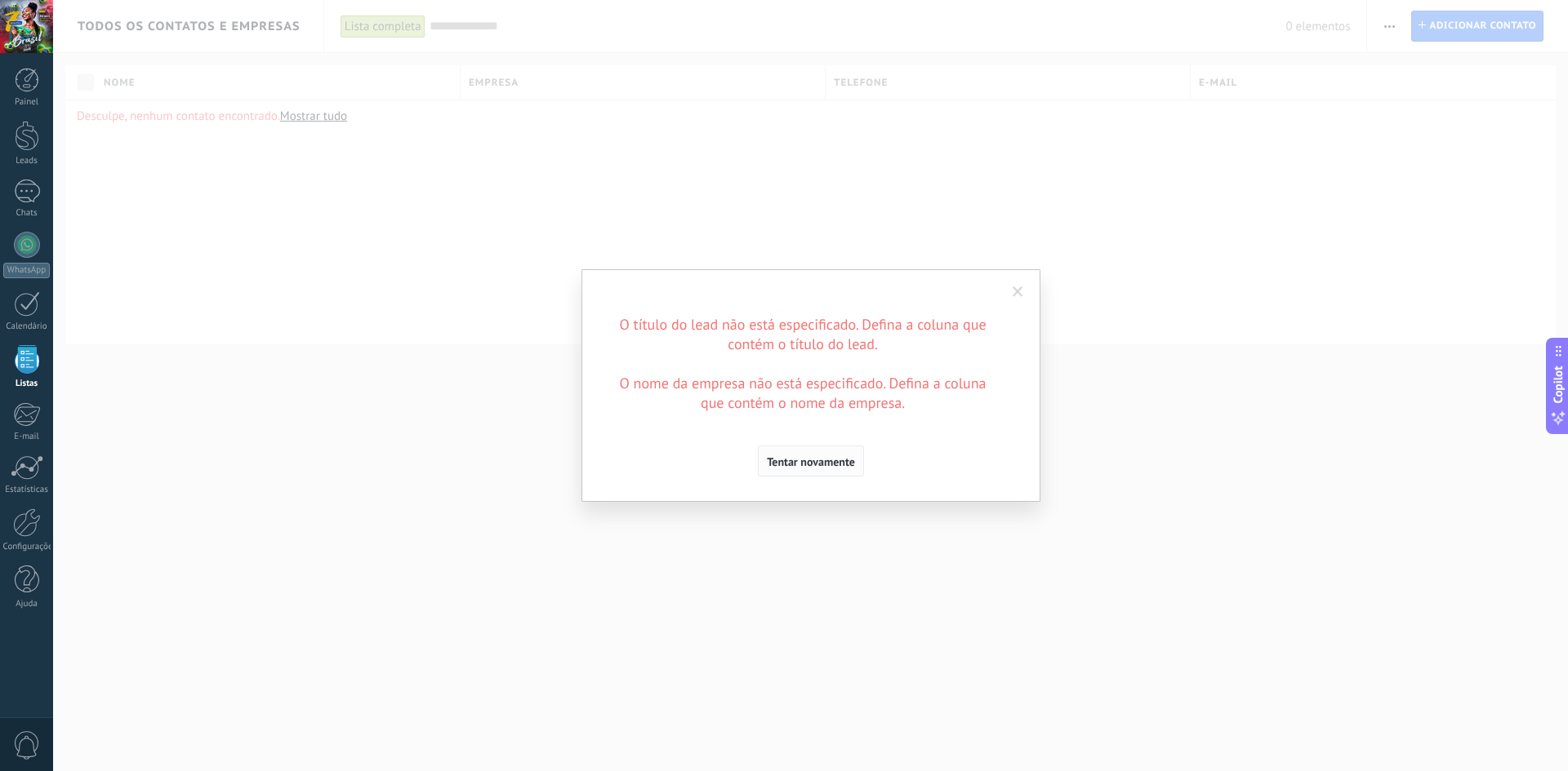
click at [836, 466] on span "Tentar novamente" at bounding box center [811, 461] width 88 height 11
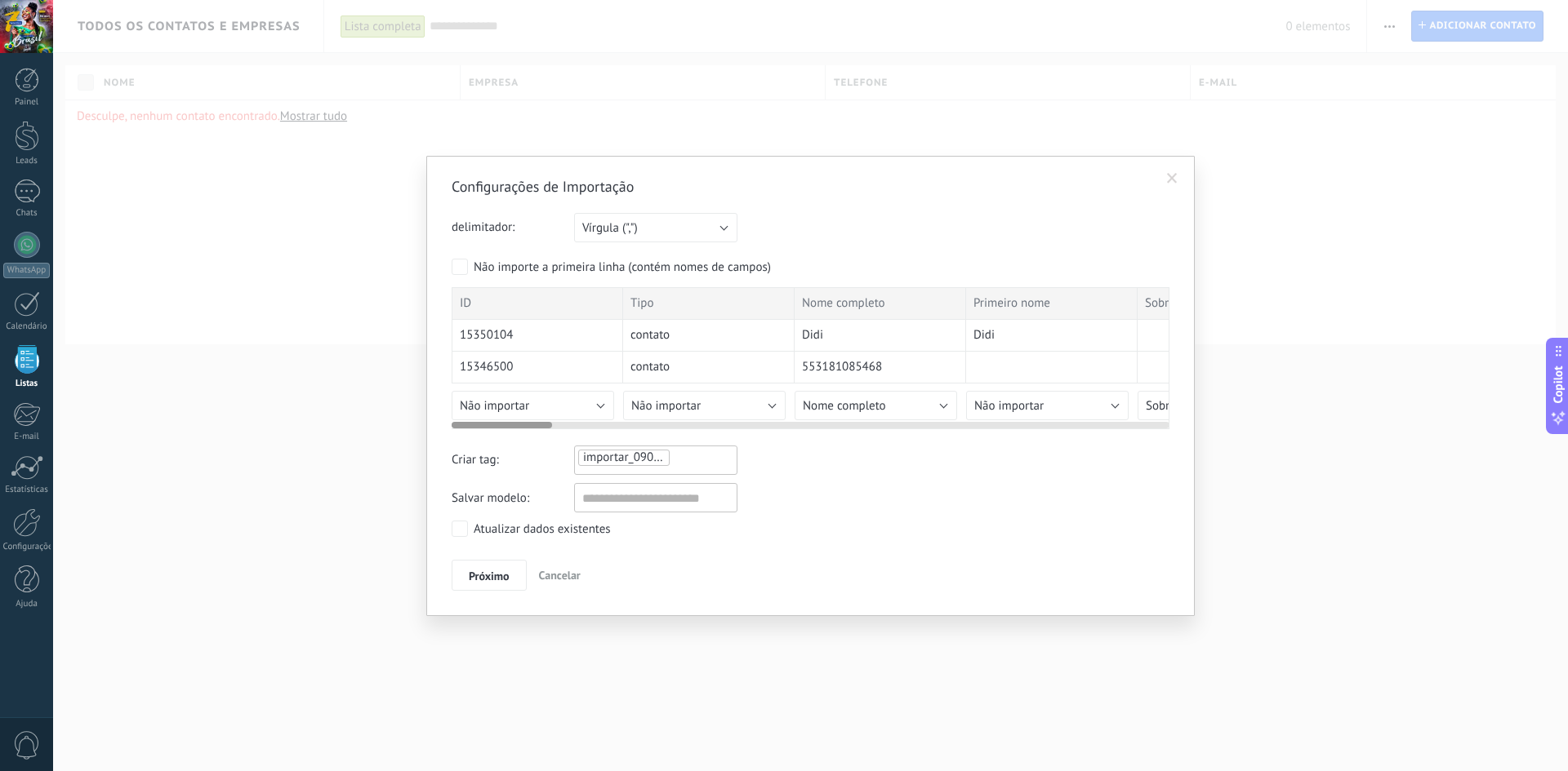
drag, startPoint x: 521, startPoint y: 425, endPoint x: 480, endPoint y: 395, distance: 50.8
click at [482, 422] on div at bounding box center [502, 424] width 100 height 6
click at [487, 314] on div "ID" at bounding box center [537, 303] width 172 height 33
click at [496, 332] on span "15350104" at bounding box center [486, 335] width 53 height 17
click at [600, 333] on div "15350104" at bounding box center [537, 336] width 172 height 32
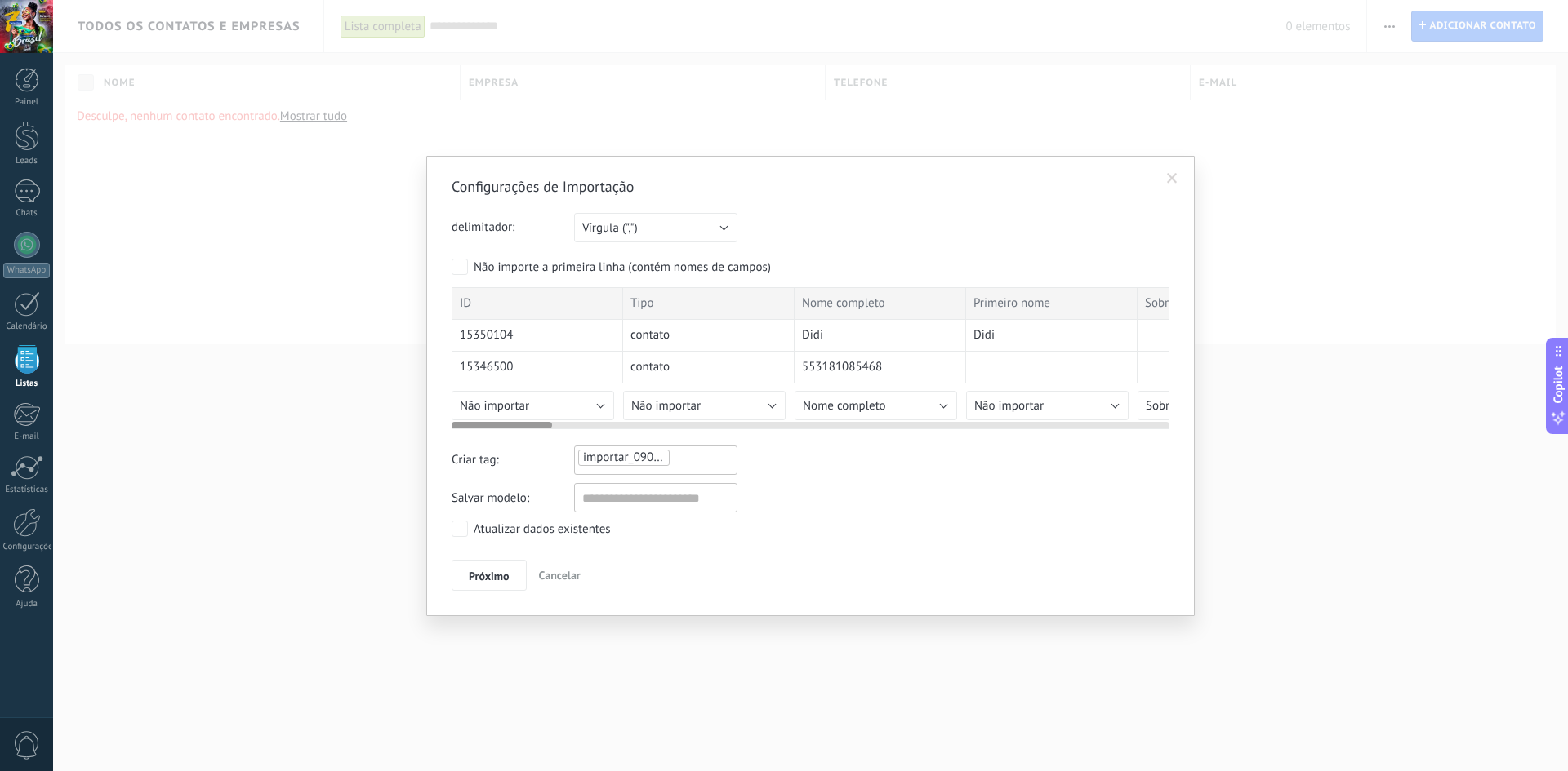
click at [717, 349] on div "contato" at bounding box center [709, 336] width 172 height 32
click at [579, 395] on button "Não importar" at bounding box center [533, 405] width 163 height 29
click at [506, 532] on div "Atualizar dados existentes" at bounding box center [542, 530] width 137 height 17
click at [498, 590] on button "Próximo" at bounding box center [489, 575] width 75 height 31
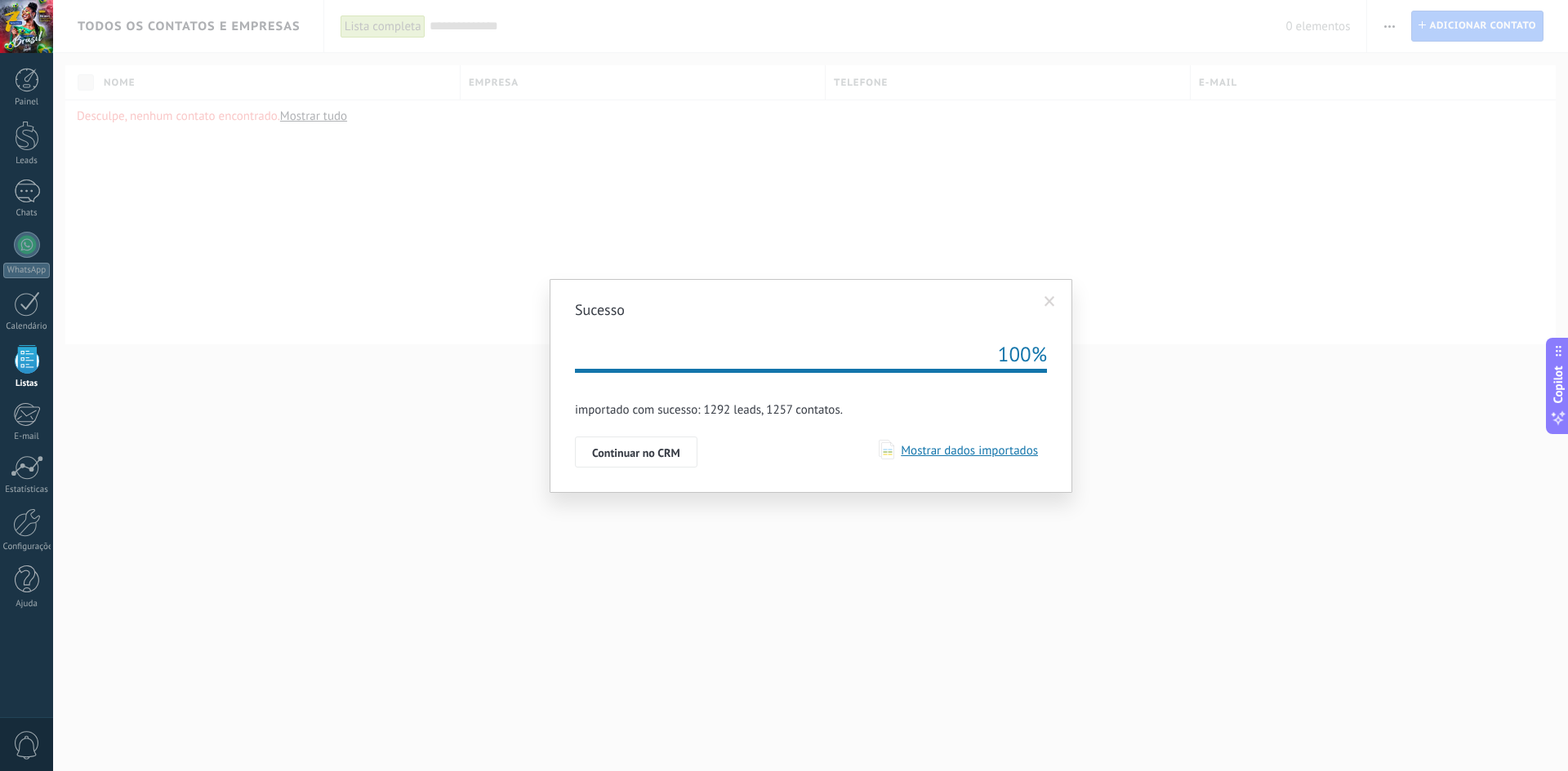
click at [956, 447] on span "Mostrar dados importados" at bounding box center [965, 452] width 144 height 16
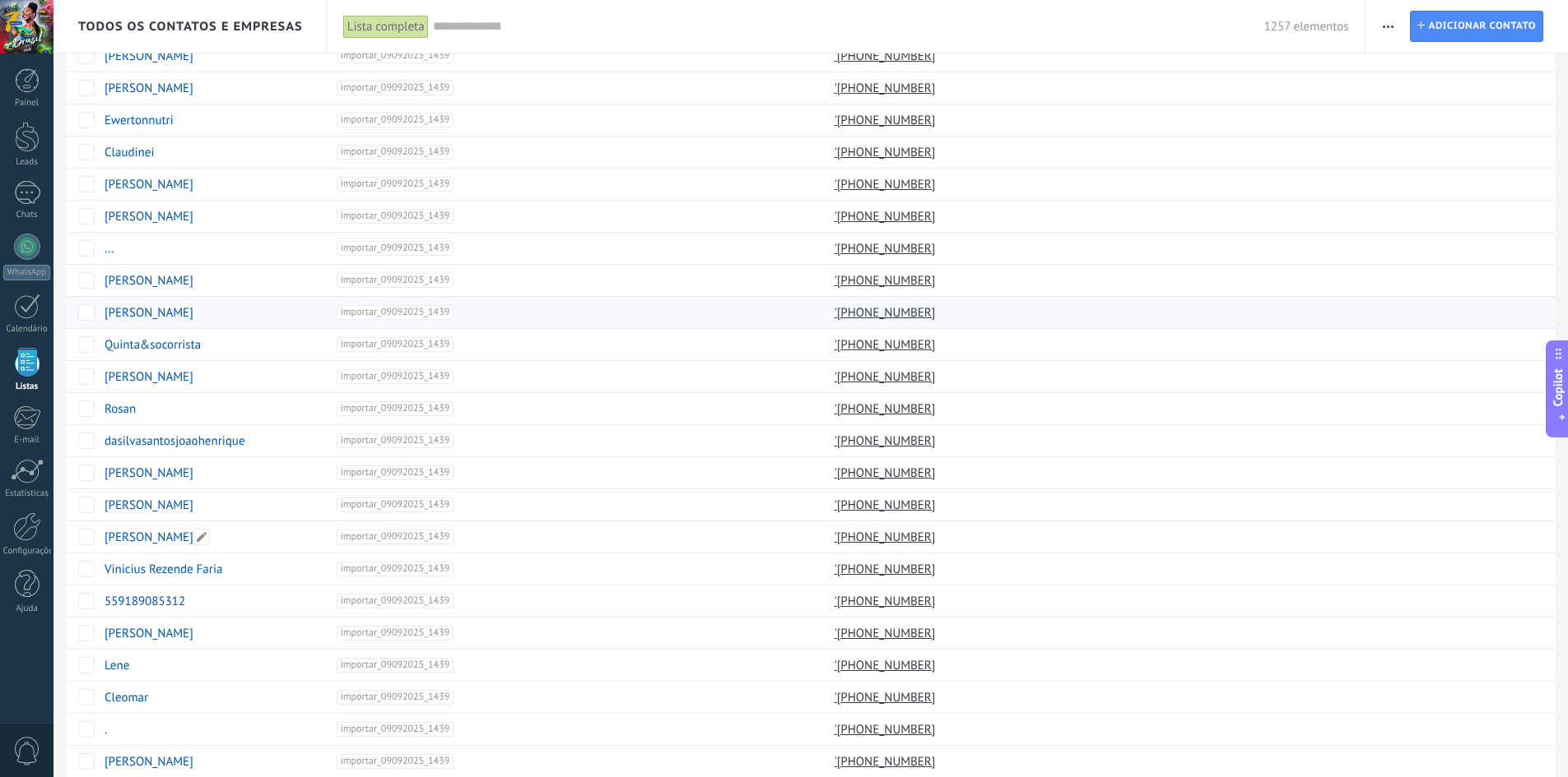
scroll to position [569, 0]
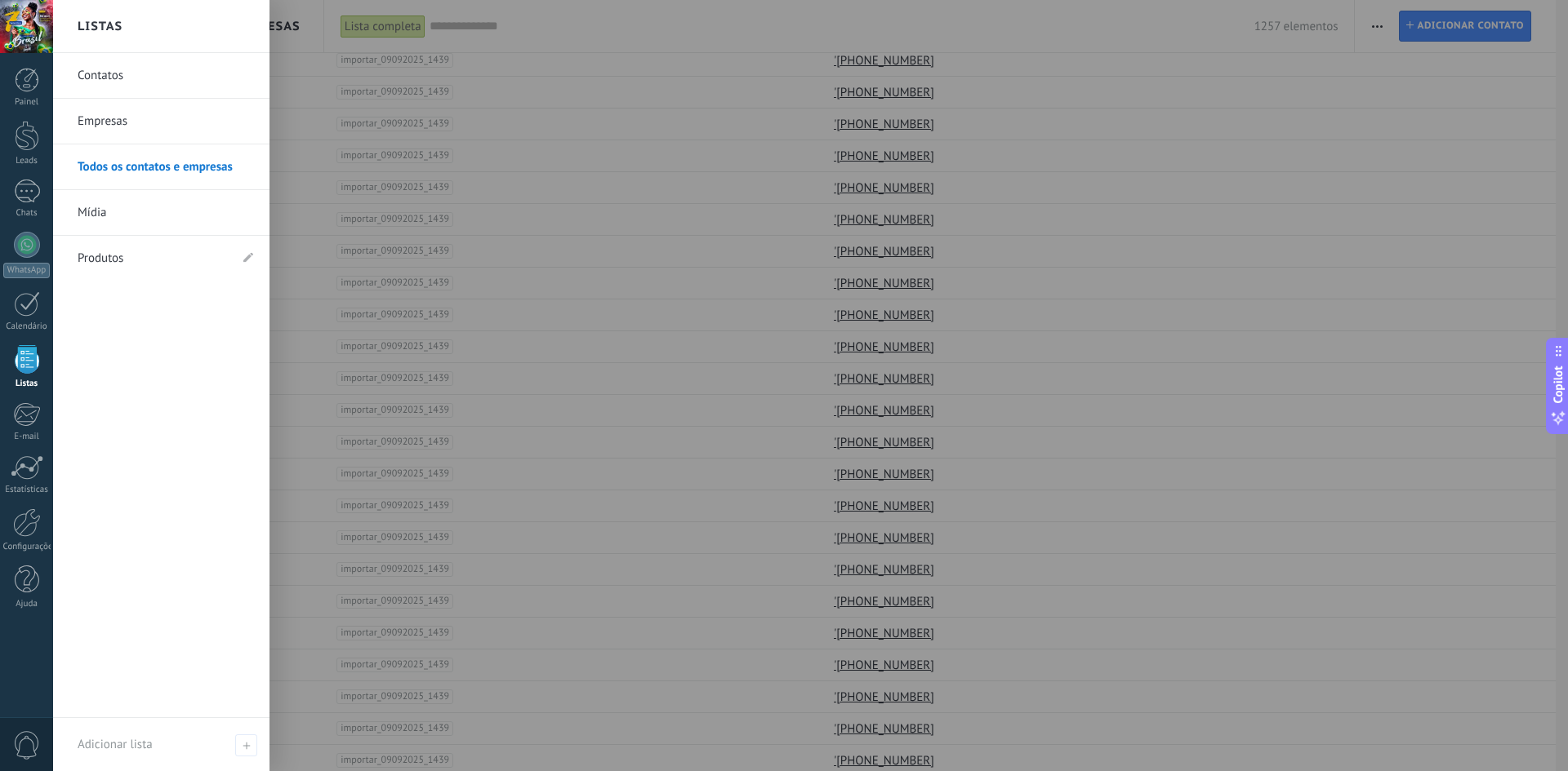
click at [24, 365] on div at bounding box center [27, 359] width 25 height 28
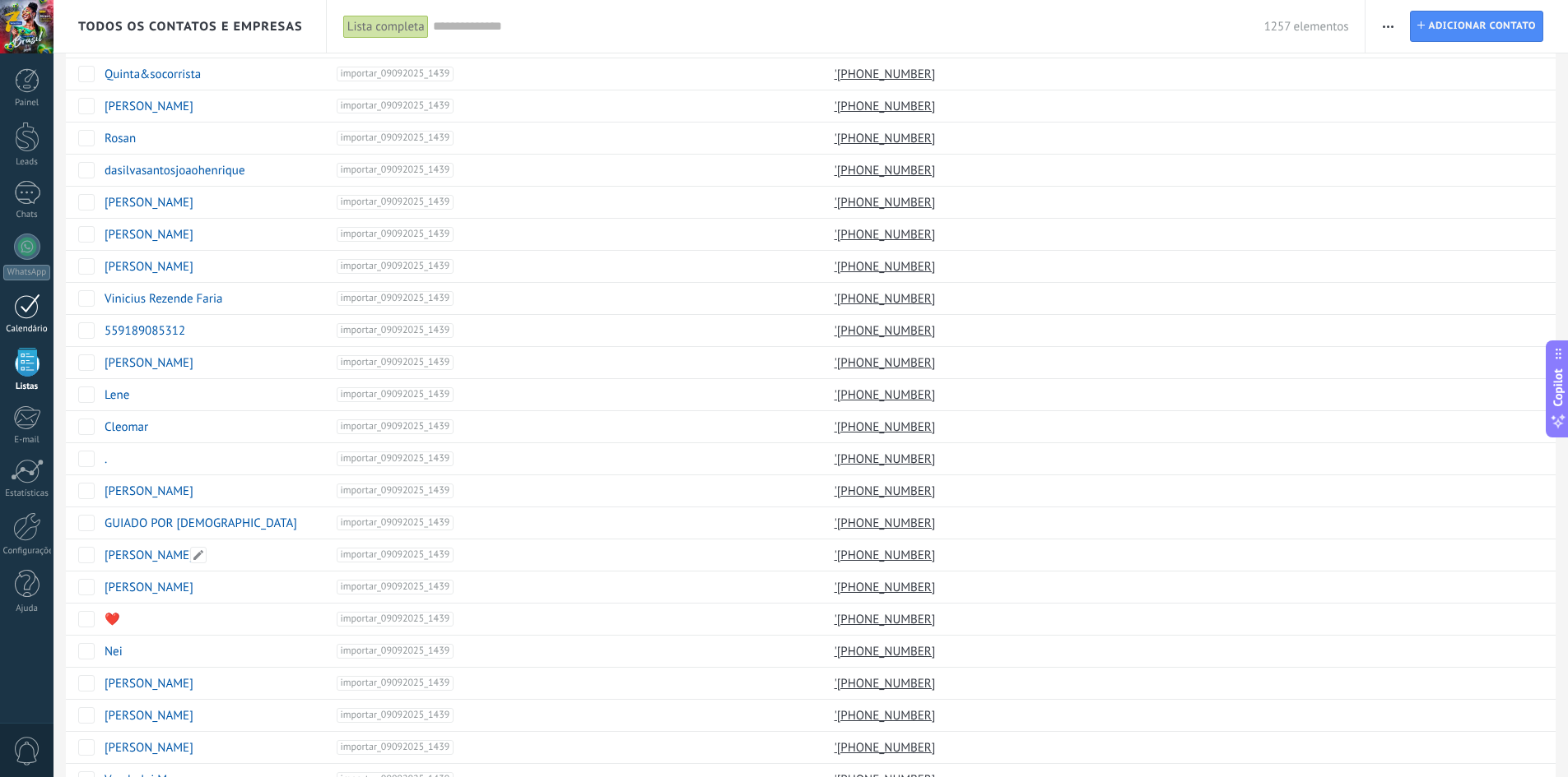
scroll to position [734, 0]
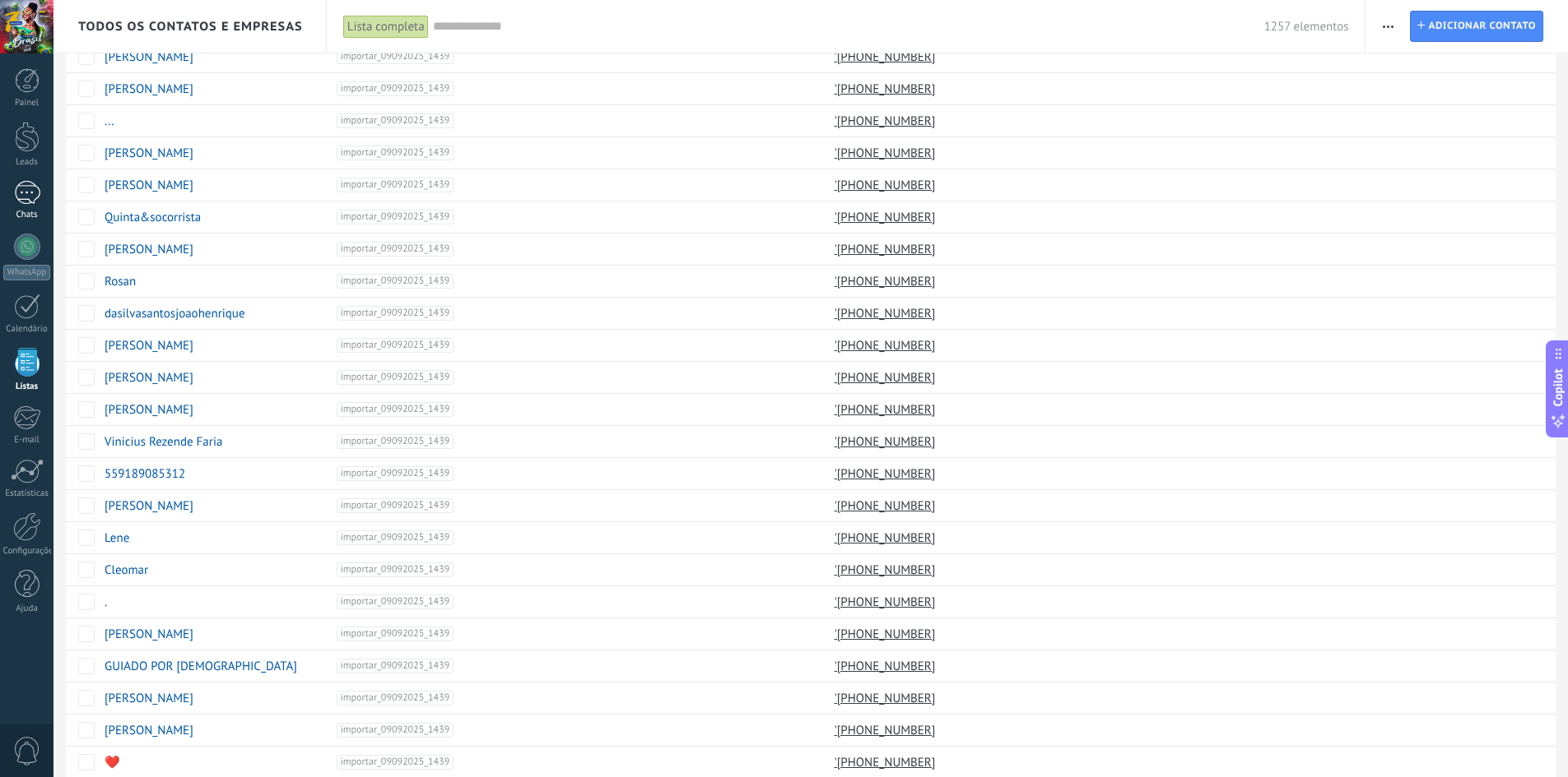
click at [28, 218] on div "Chats" at bounding box center [28, 215] width 48 height 11
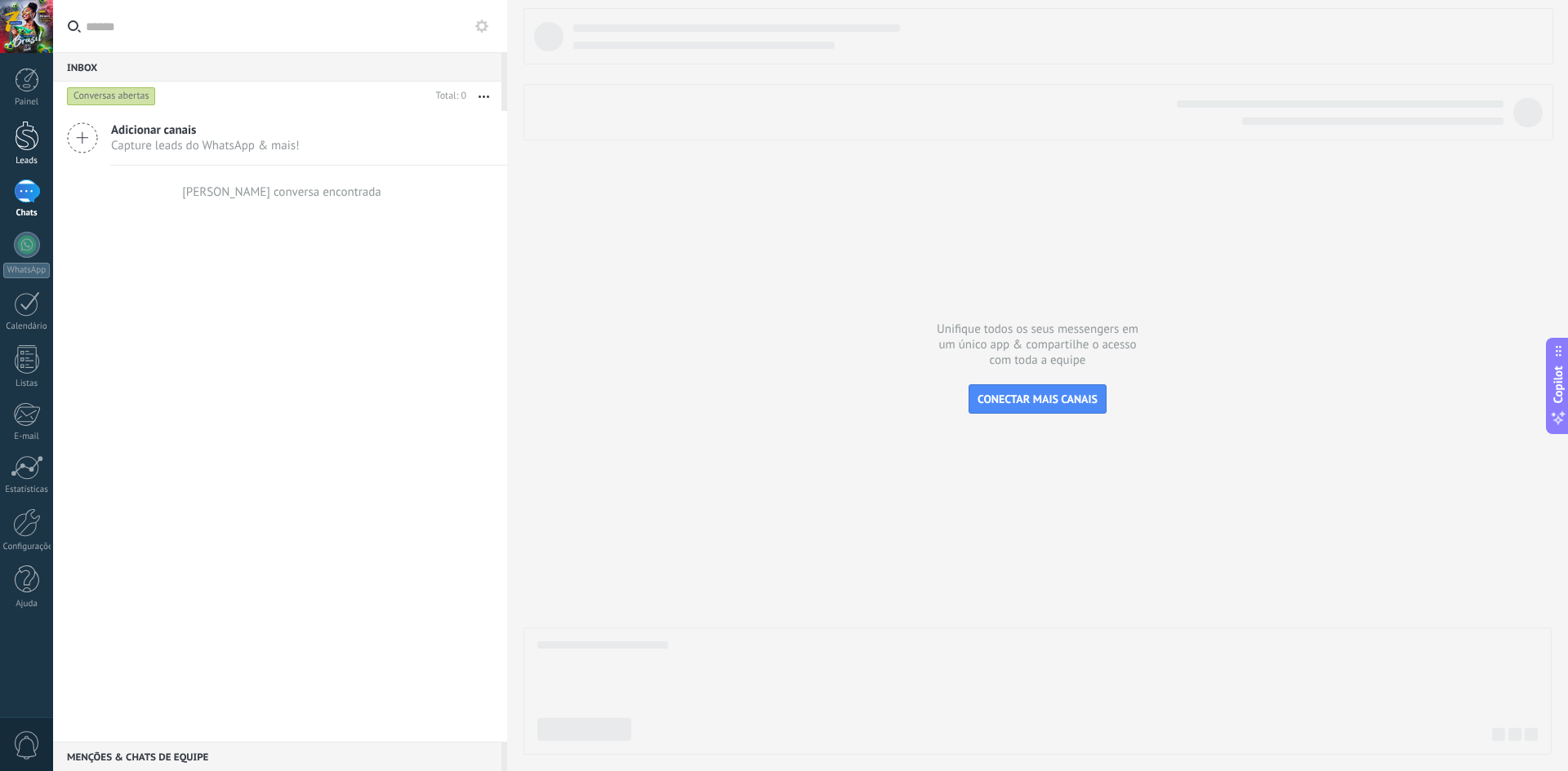
click at [25, 146] on div at bounding box center [27, 136] width 25 height 30
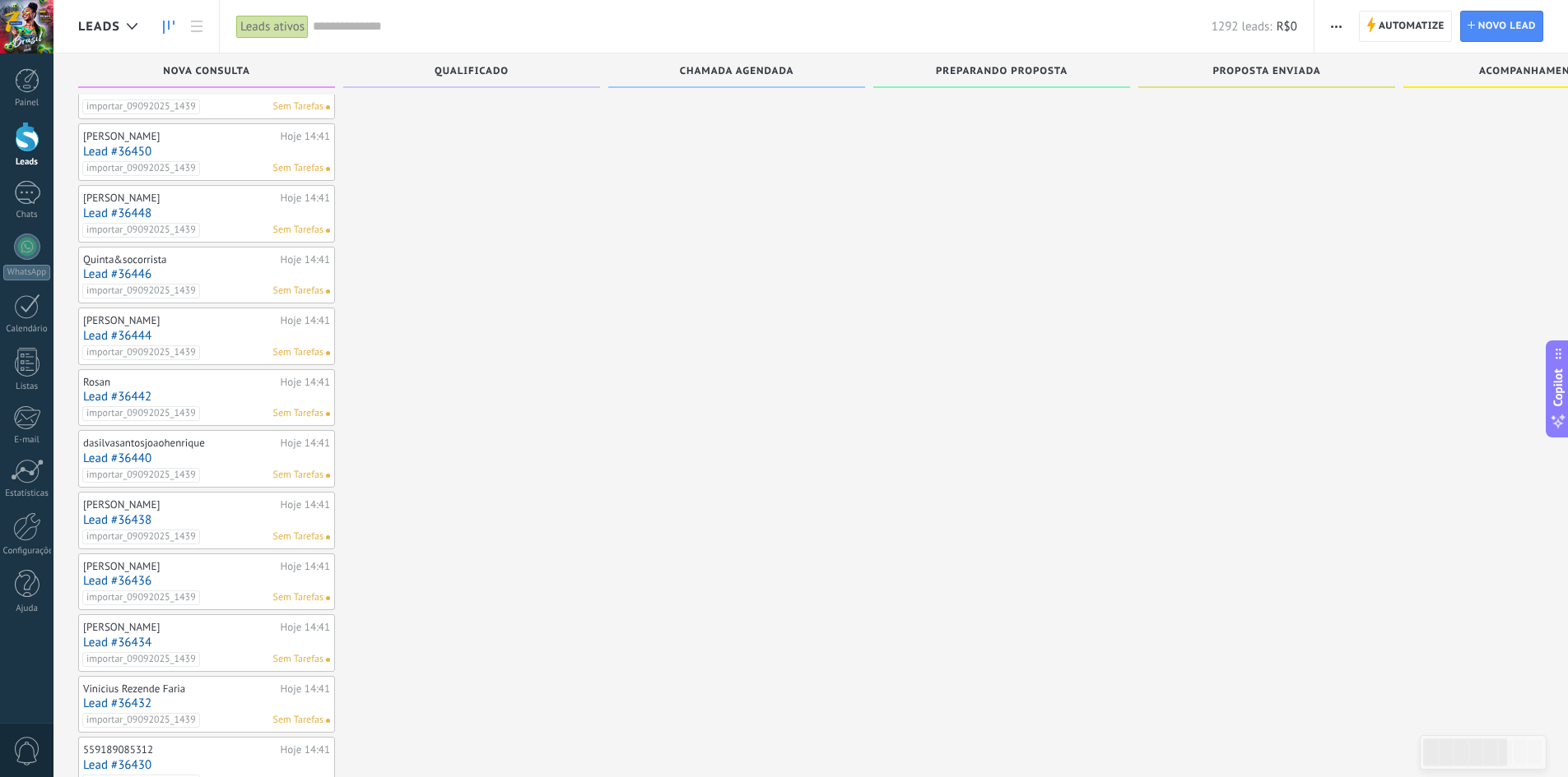
scroll to position [1666, 0]
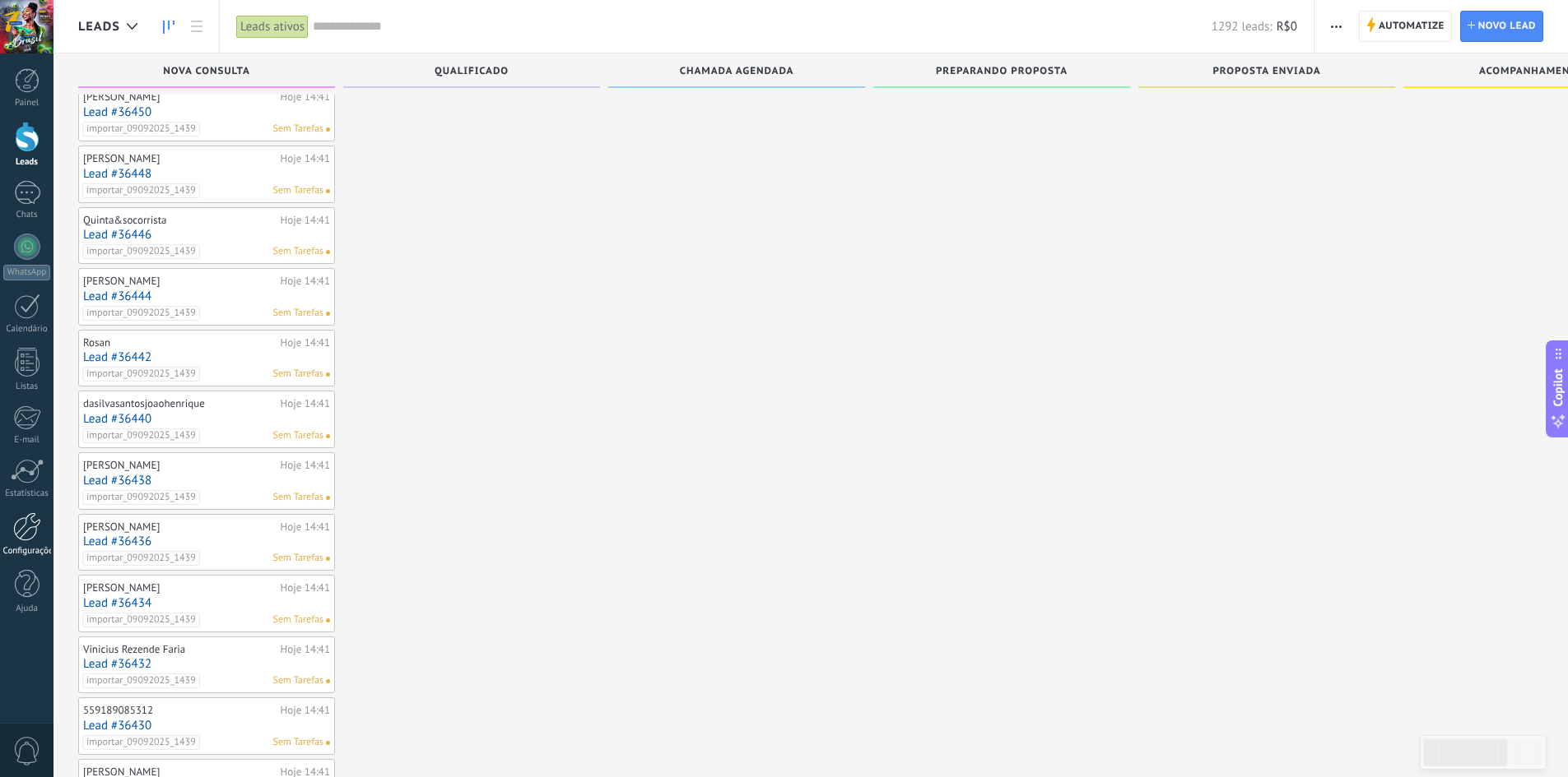
click at [25, 539] on div at bounding box center [28, 527] width 28 height 28
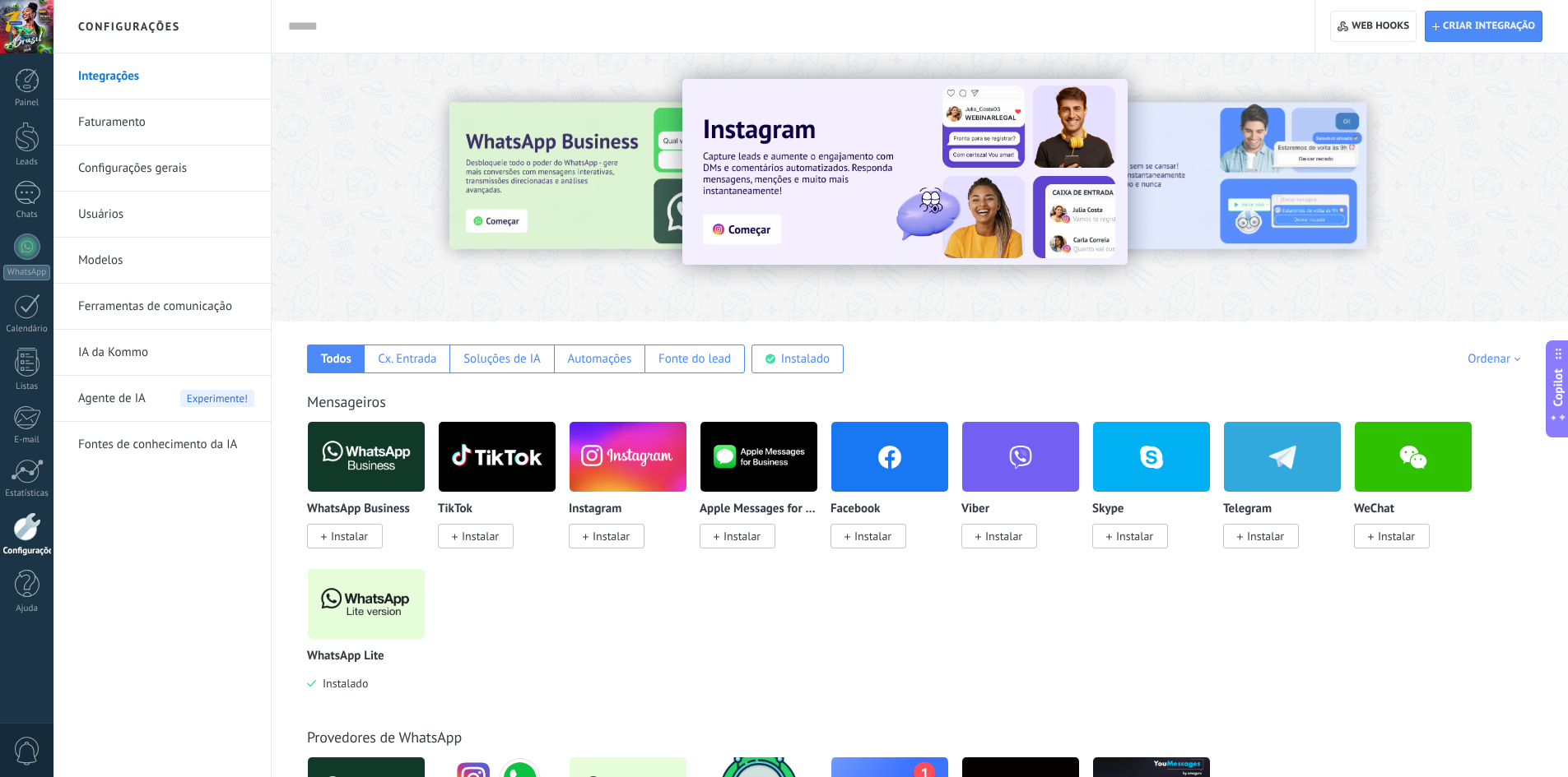
click at [132, 80] on link "Integrações" at bounding box center [166, 76] width 176 height 46
click at [143, 165] on link "Configurações gerais" at bounding box center [166, 169] width 176 height 46
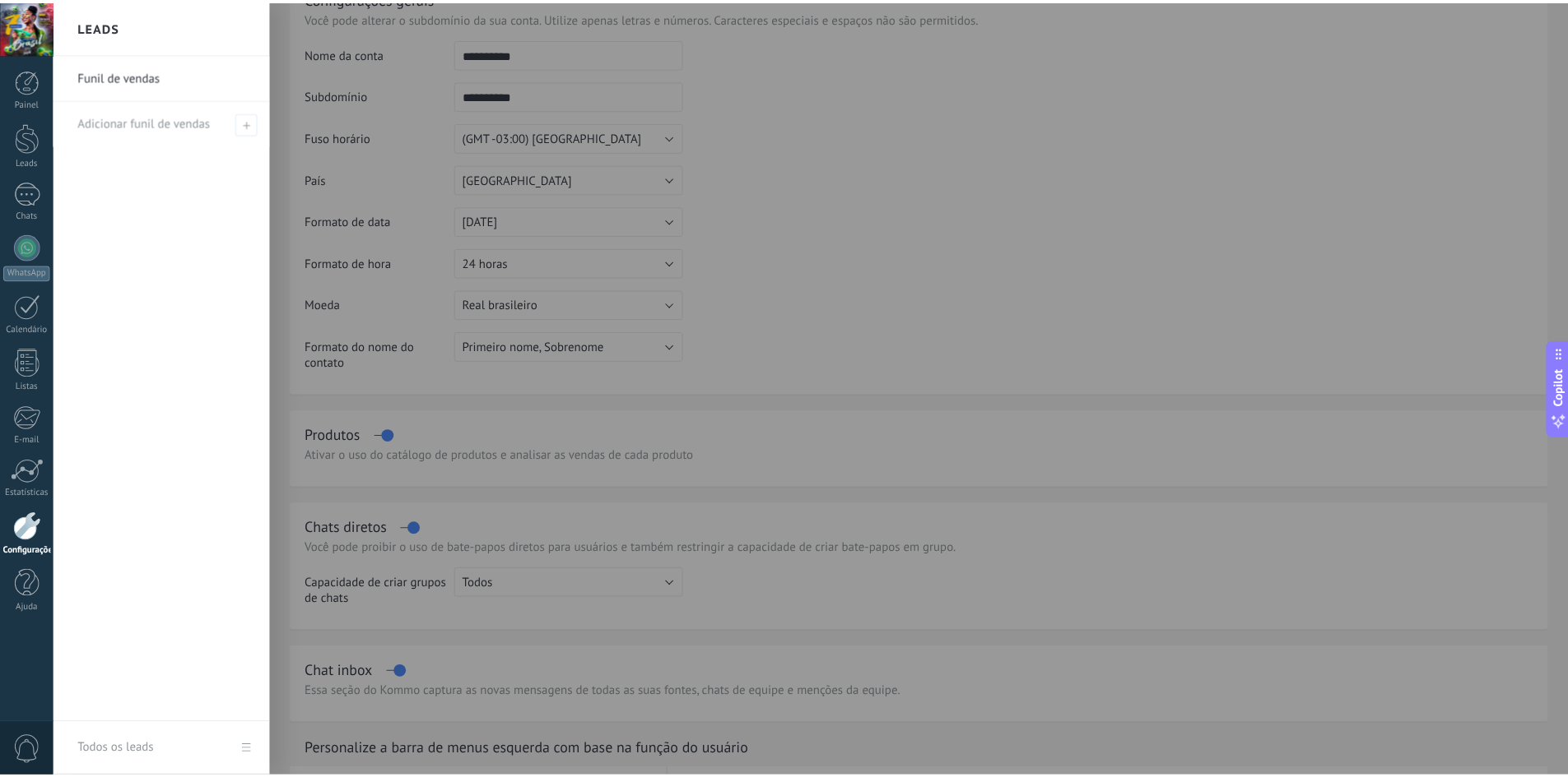
scroll to position [82, 0]
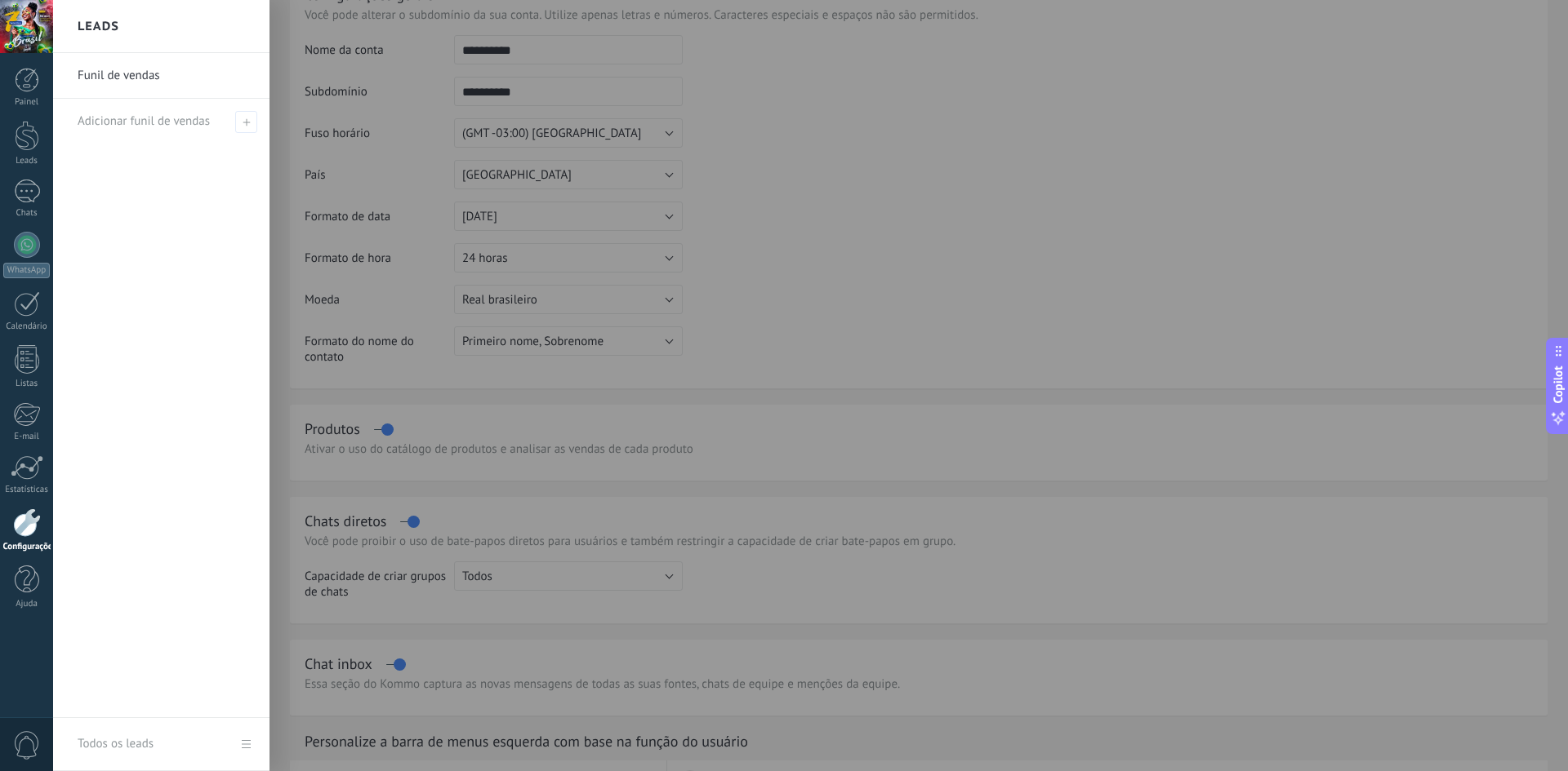
click at [122, 224] on div "Funil de vendas Adicionar funil de vendas" at bounding box center [161, 386] width 217 height 665
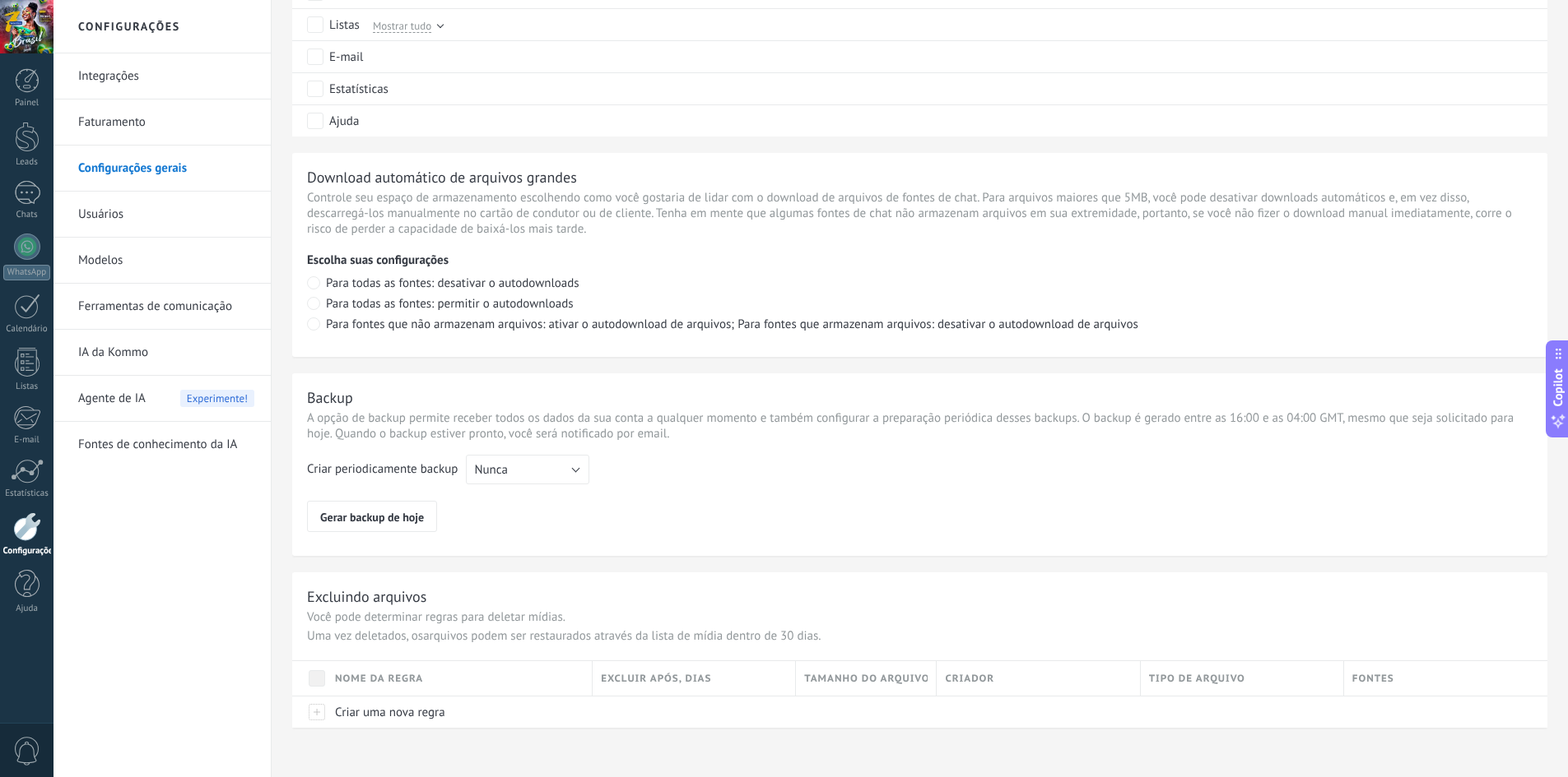
scroll to position [1019, 0]
click at [130, 303] on link "Ferramentas de comunicação" at bounding box center [166, 307] width 176 height 46
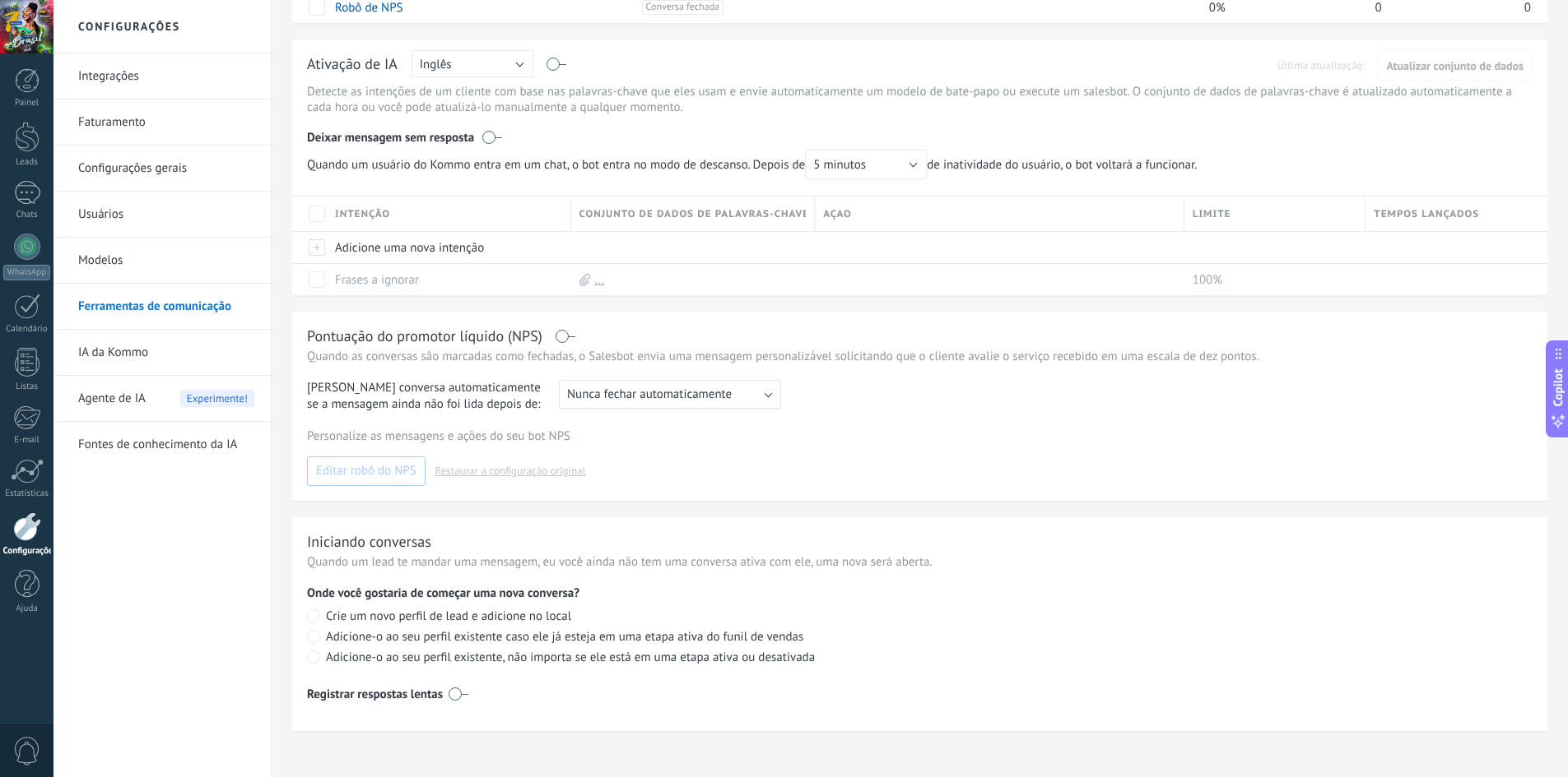
scroll to position [805, 0]
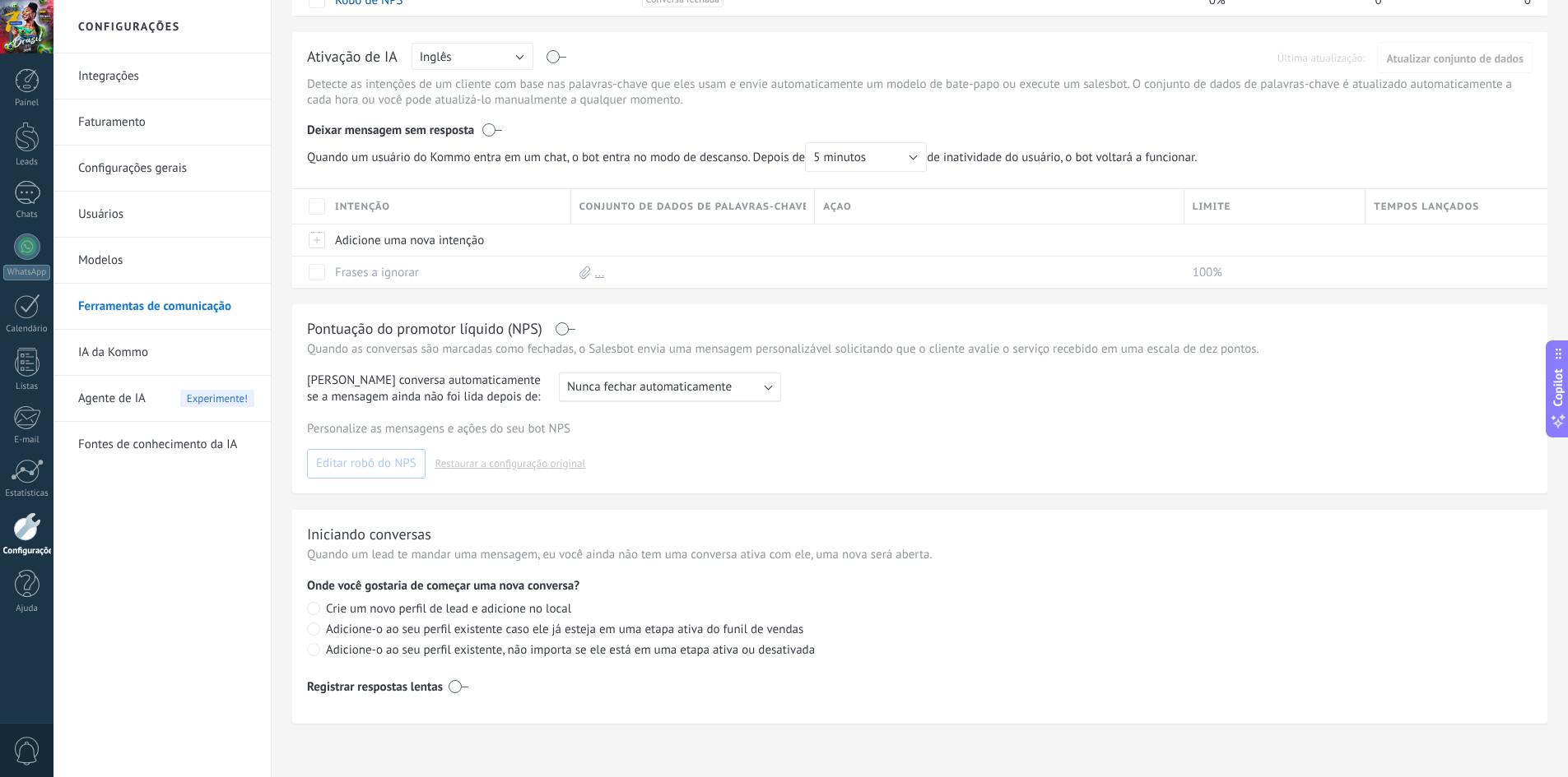
click at [114, 364] on link "IA da Kommo" at bounding box center [166, 353] width 176 height 46
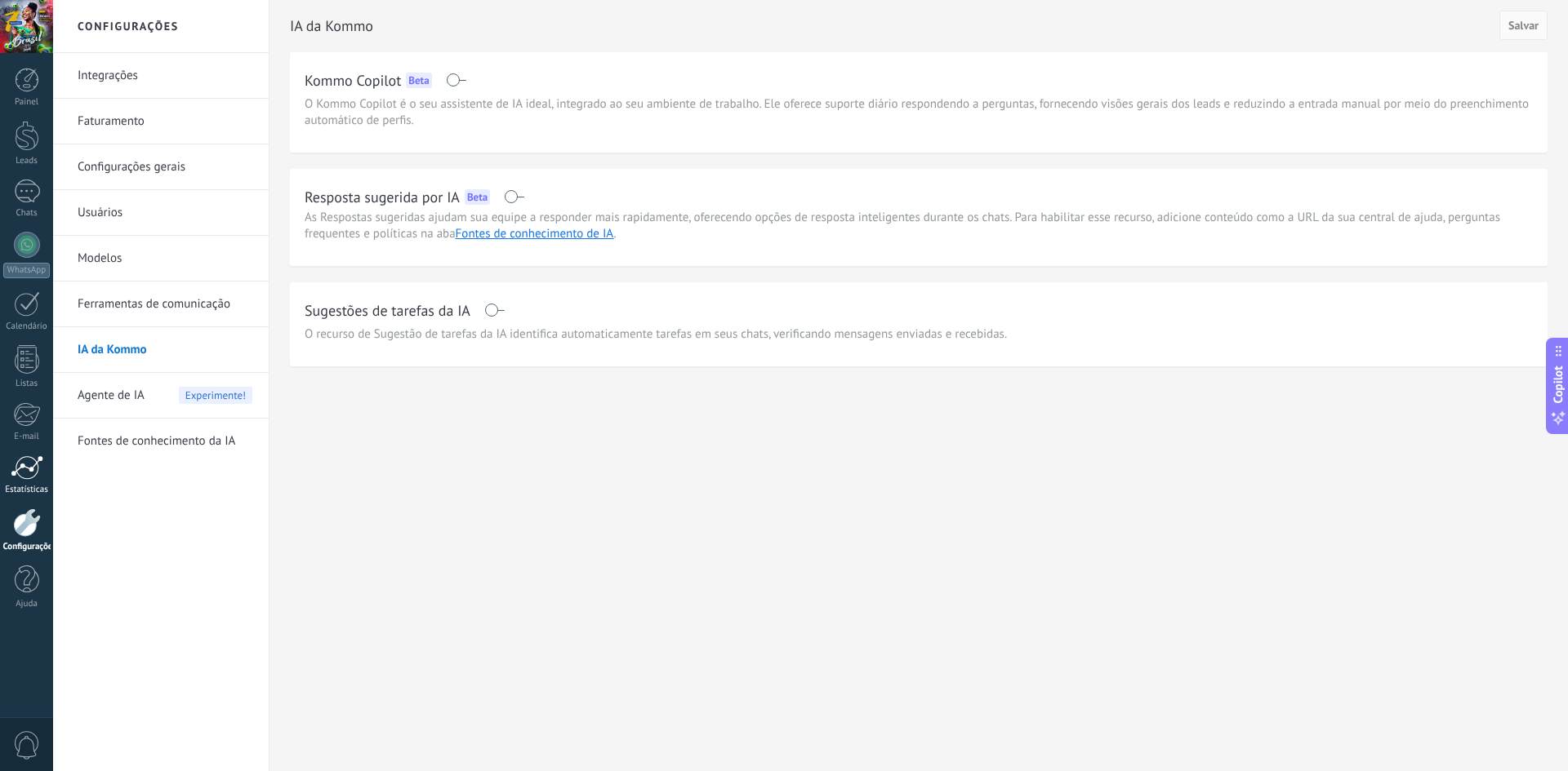
click at [28, 471] on div at bounding box center [26, 467] width 33 height 25
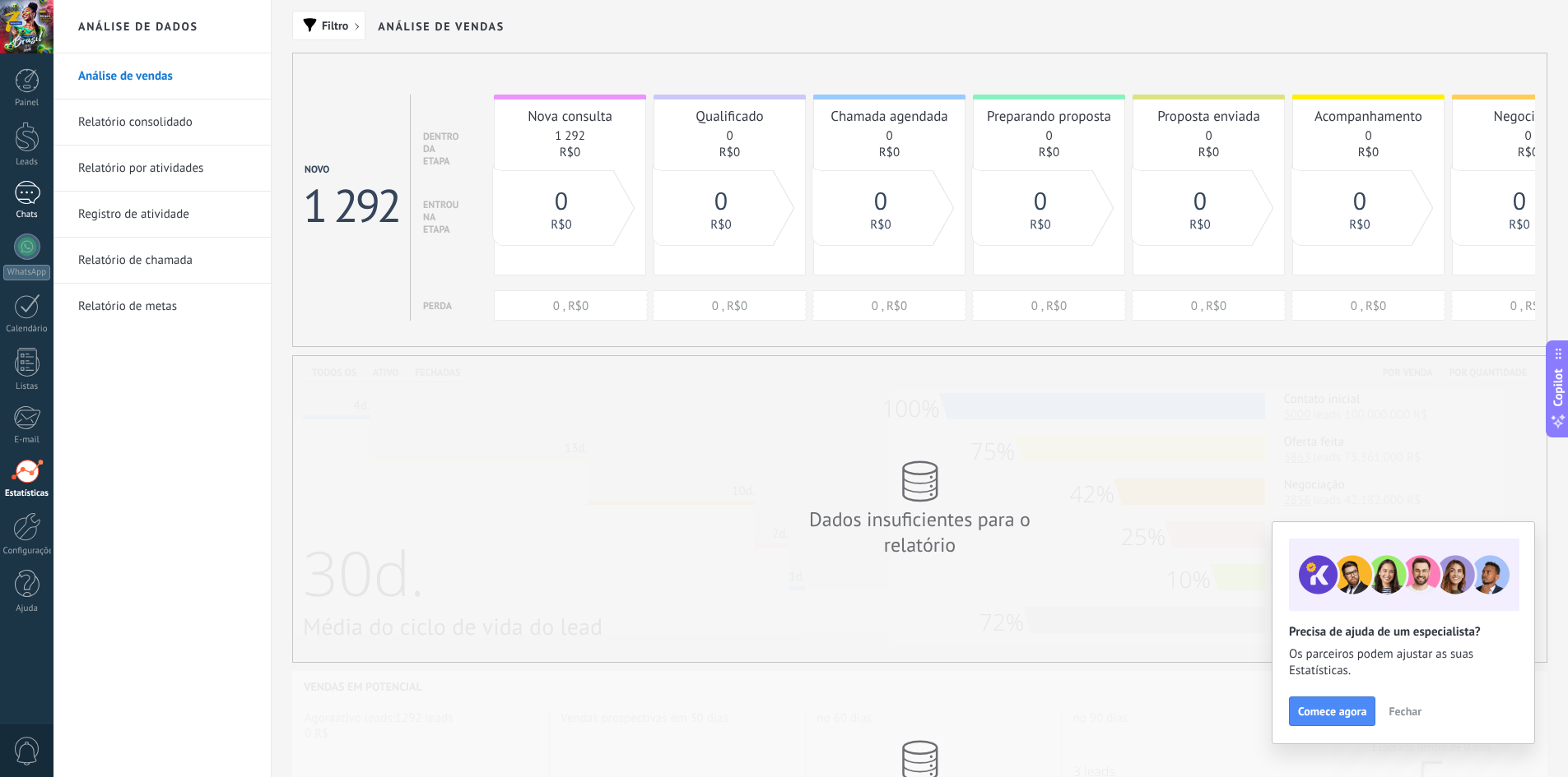
click at [35, 186] on div at bounding box center [28, 192] width 27 height 24
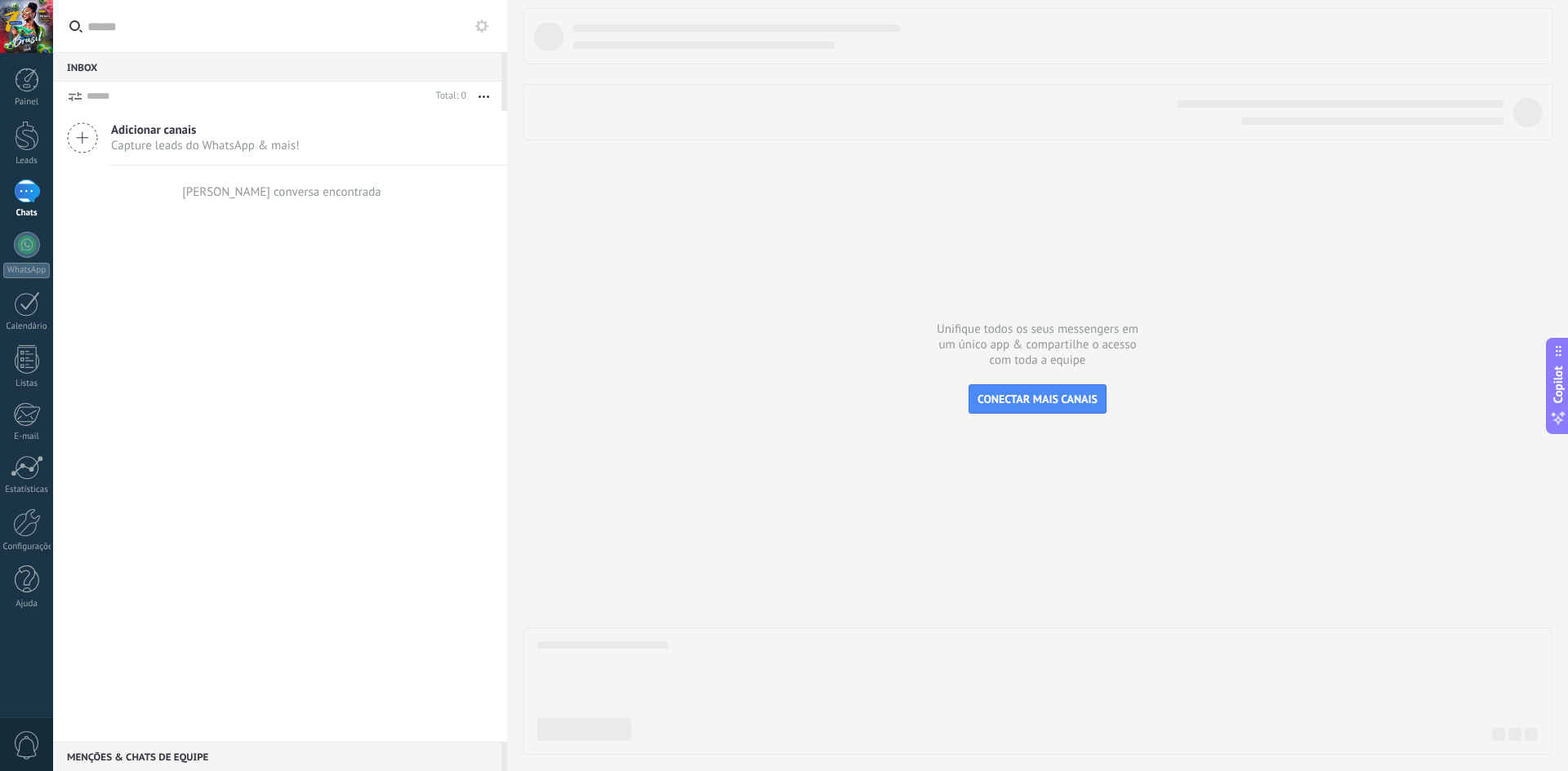
click at [478, 29] on icon at bounding box center [482, 26] width 13 height 13
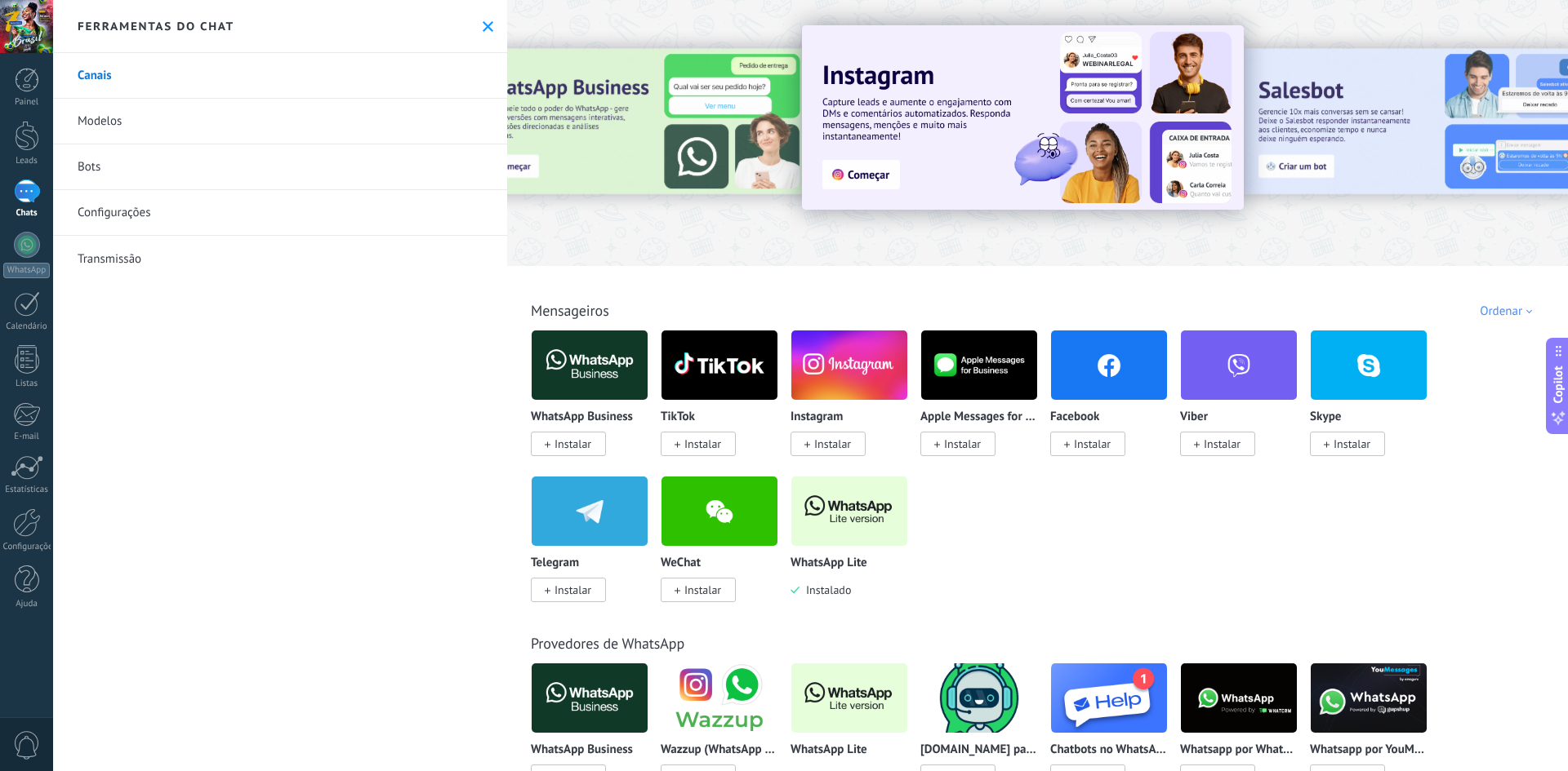
click at [115, 126] on link "Modelos" at bounding box center [280, 121] width 454 height 46
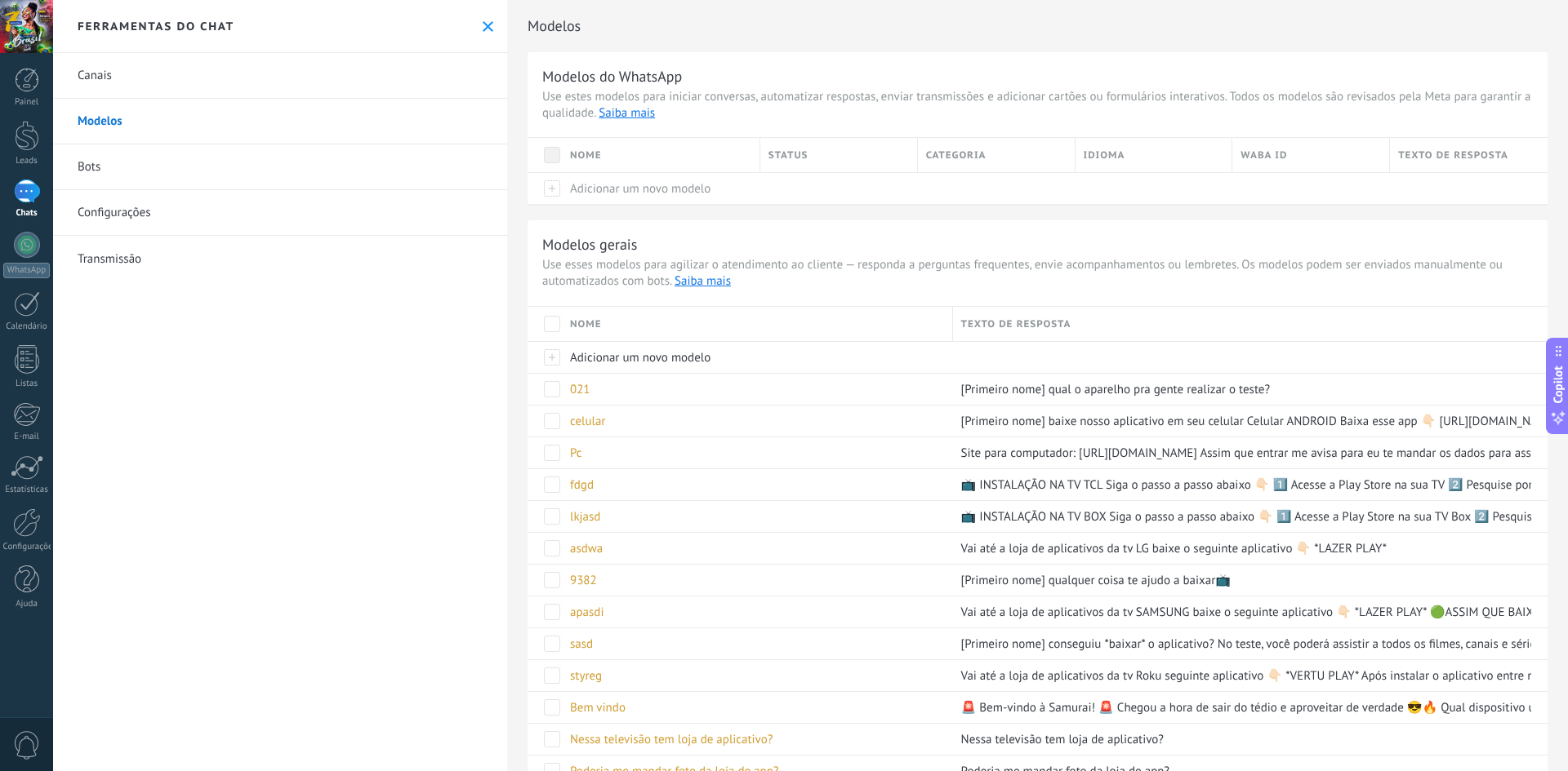
click at [166, 202] on link "Configurações" at bounding box center [280, 213] width 454 height 46
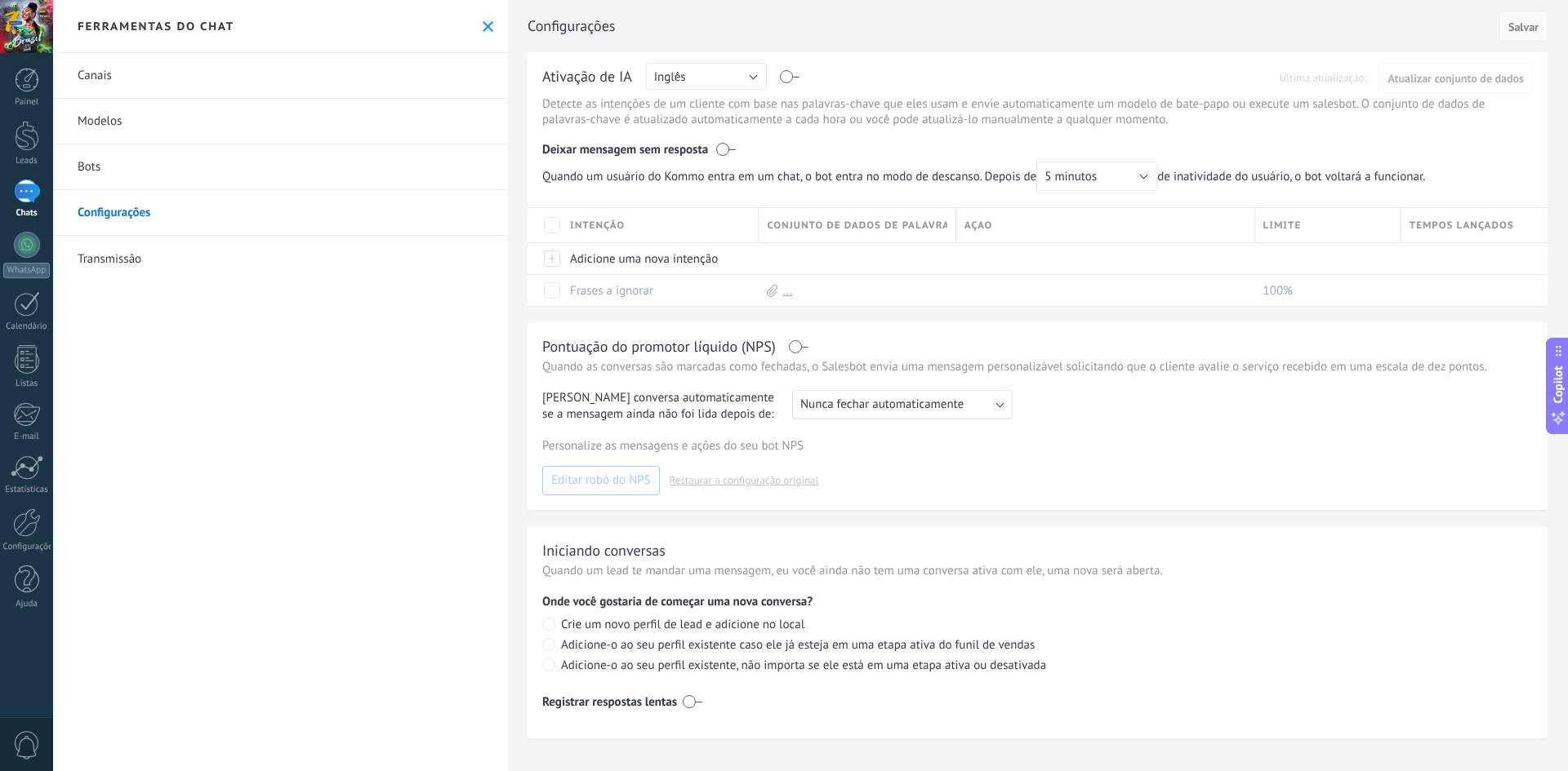
click at [127, 89] on link "Canais" at bounding box center [280, 76] width 454 height 46
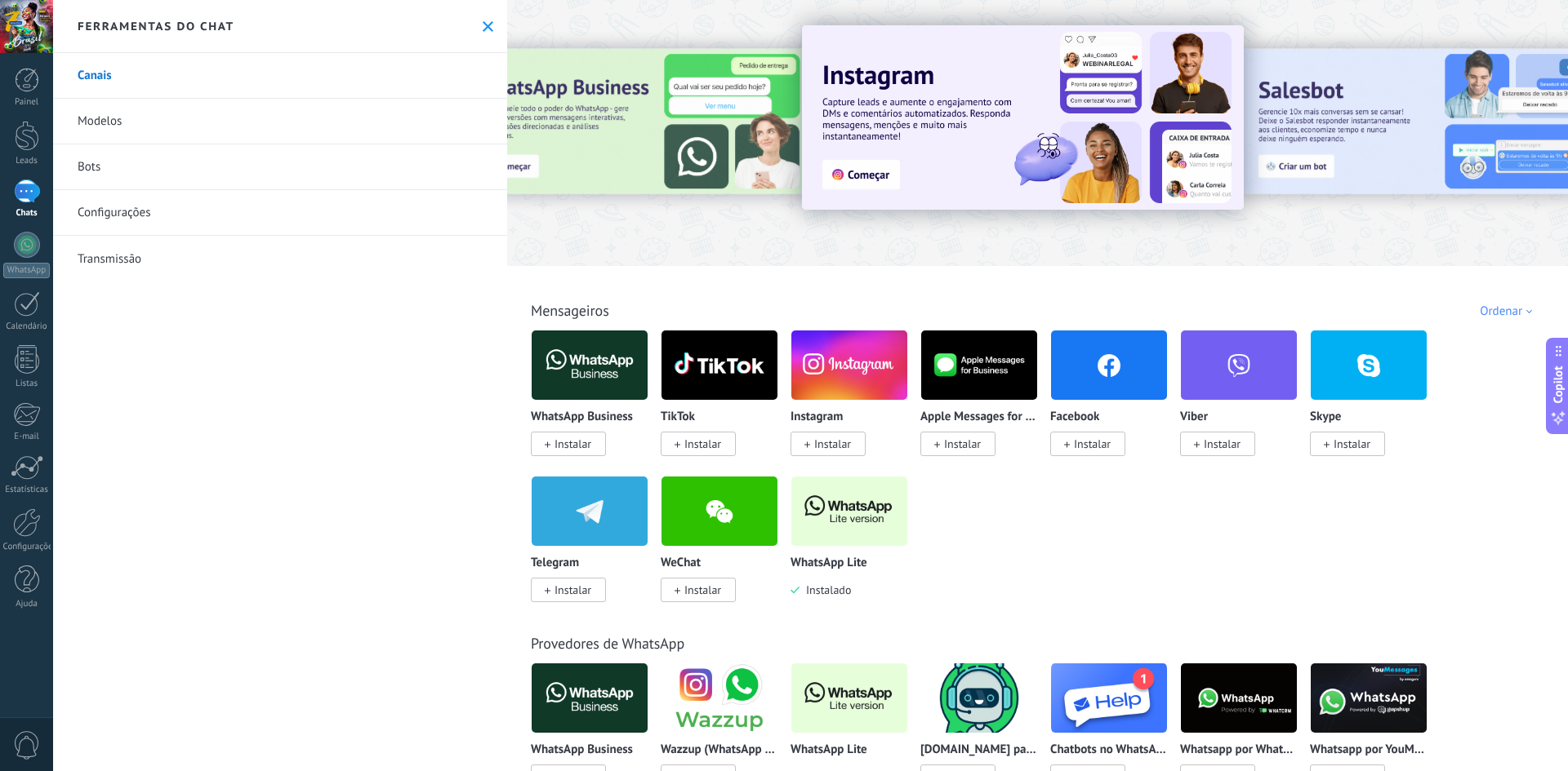
click at [841, 501] on img at bounding box center [850, 511] width 116 height 79
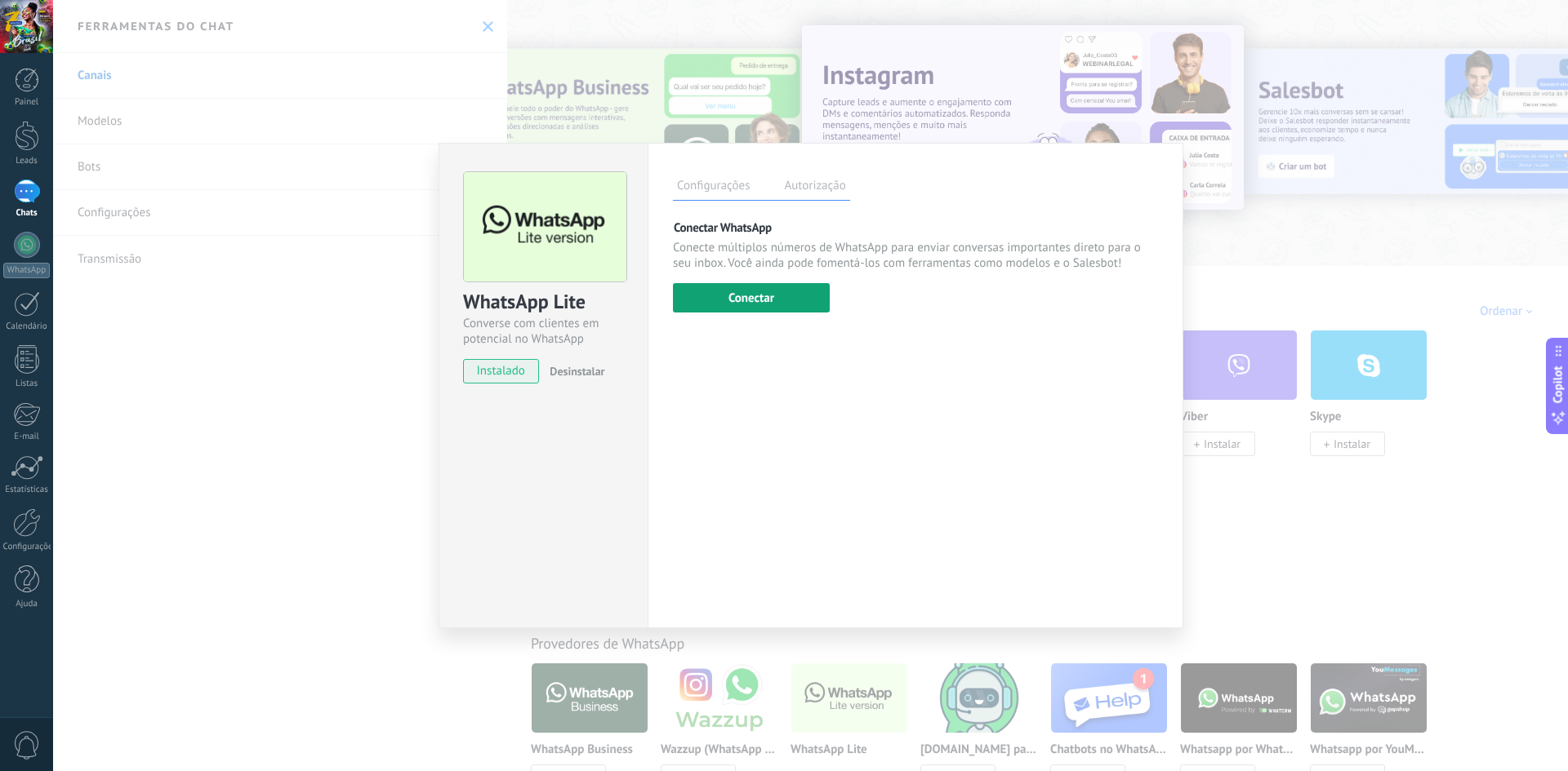
click at [769, 302] on button "Conectar" at bounding box center [751, 297] width 157 height 29
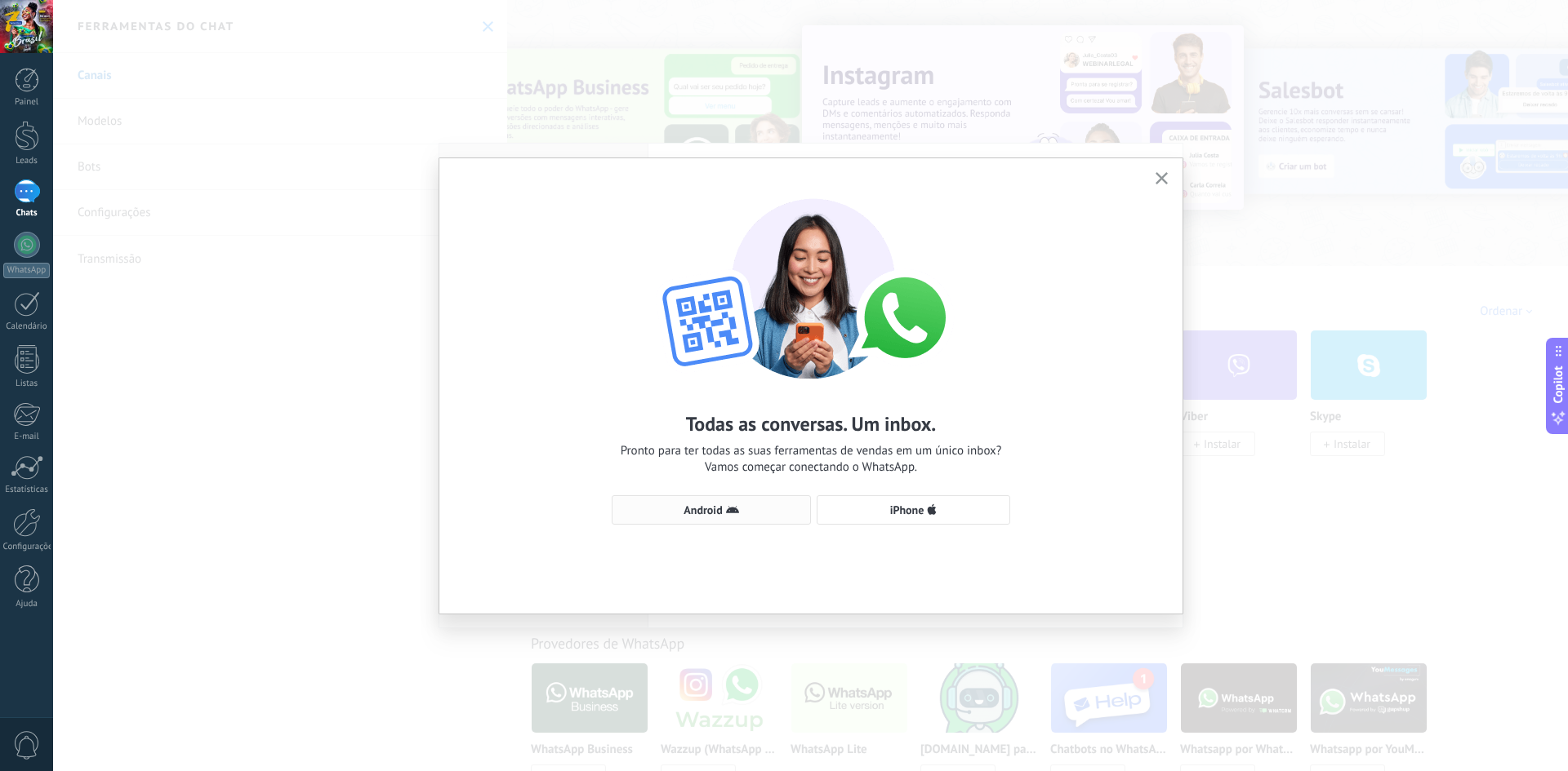
click at [740, 510] on span "Android" at bounding box center [711, 510] width 181 height 13
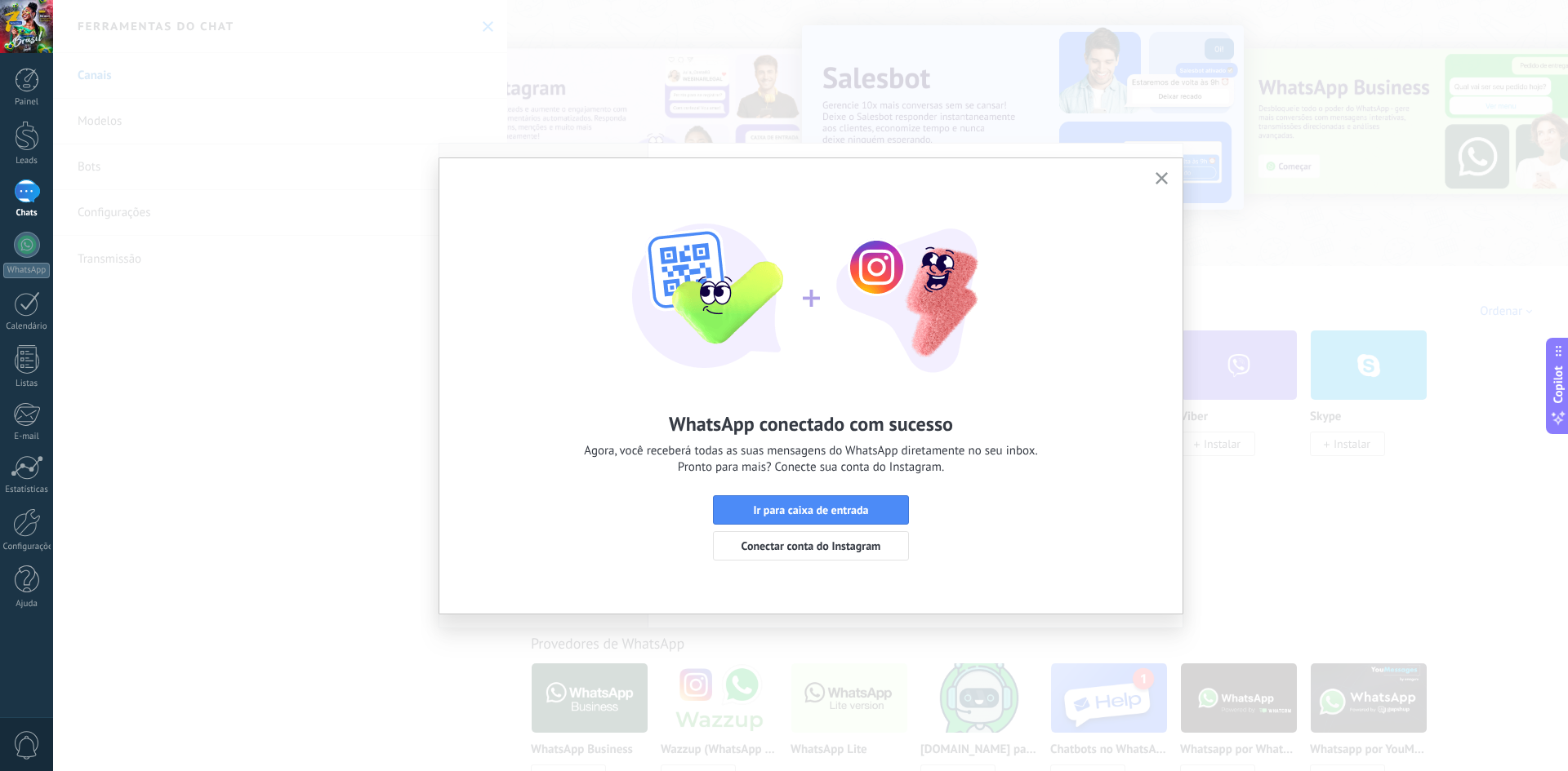
click at [295, 486] on div "WhatsApp conectado com sucesso Agora, você receberá todas as suas mensagens do …" at bounding box center [810, 386] width 1514 height 771
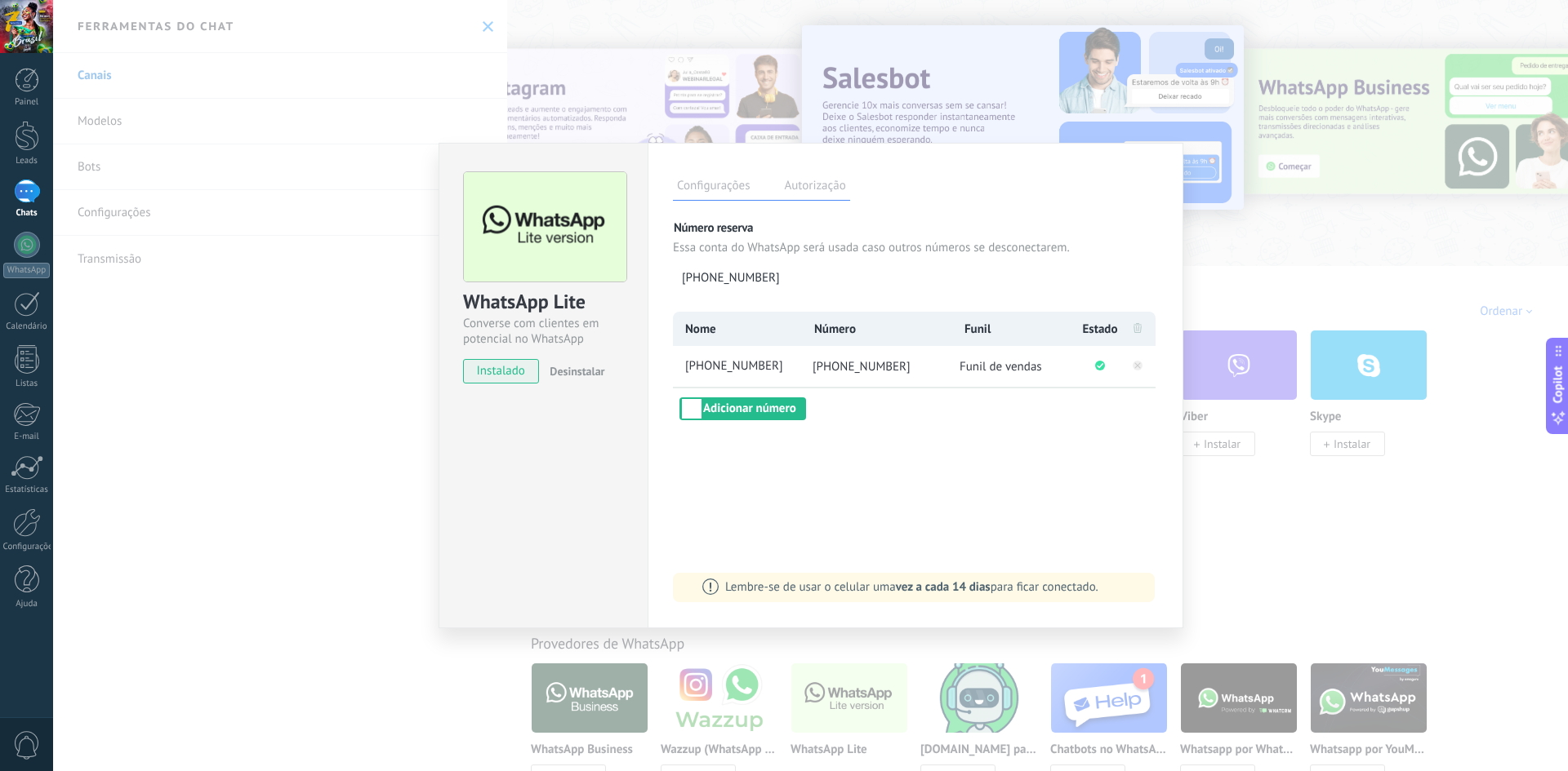
click at [701, 380] on li "[PHONE_NUMBER]" at bounding box center [736, 366] width 128 height 40
click at [714, 370] on span "[PHONE_NUMBER]" at bounding box center [740, 366] width 118 height 17
click at [714, 370] on input "**********" at bounding box center [740, 366] width 118 height 17
type input "**********"
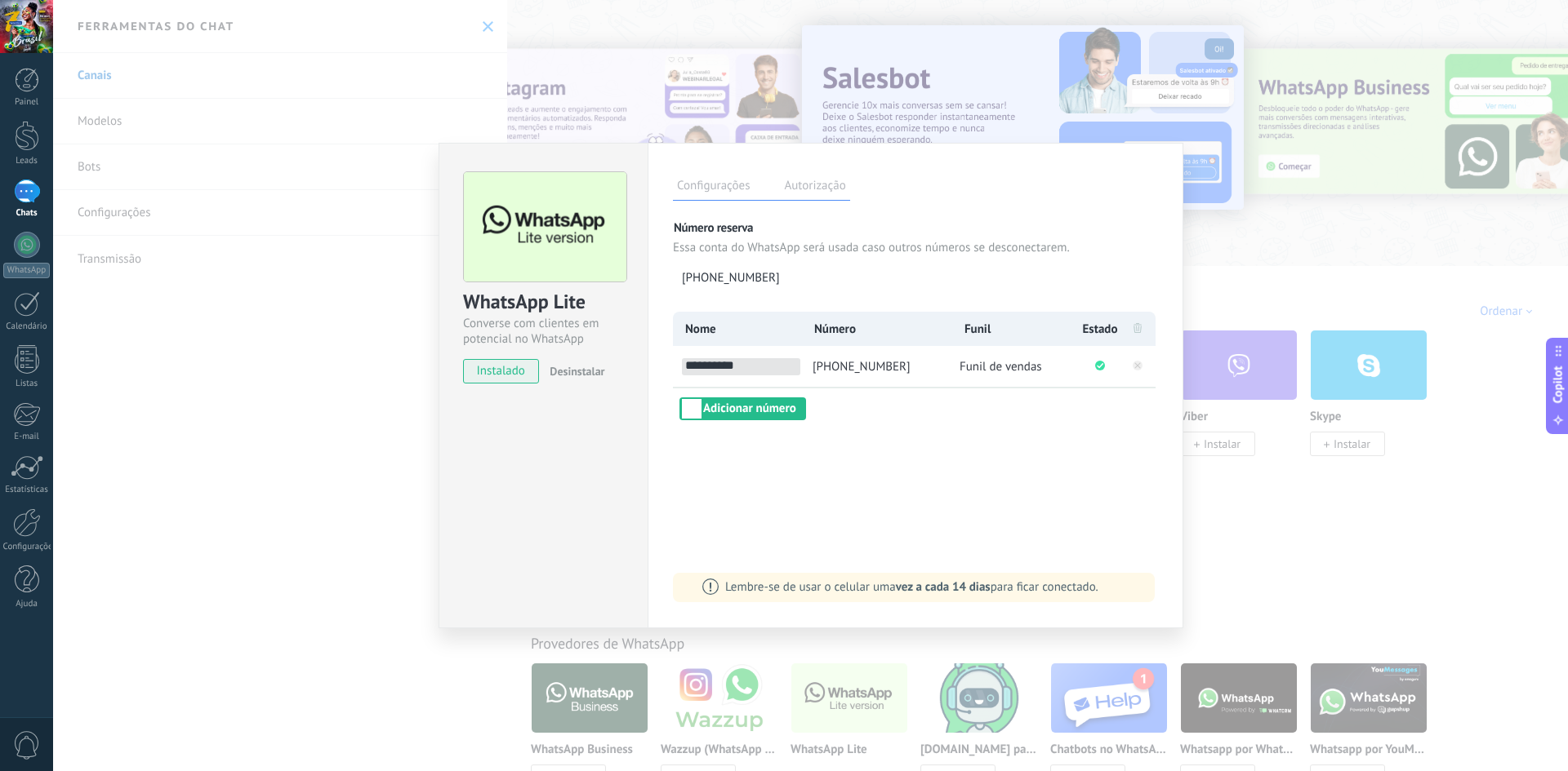
drag, startPoint x: 816, startPoint y: 503, endPoint x: 852, endPoint y: 499, distance: 36.2
click at [821, 504] on div "**********" at bounding box center [915, 386] width 535 height 486
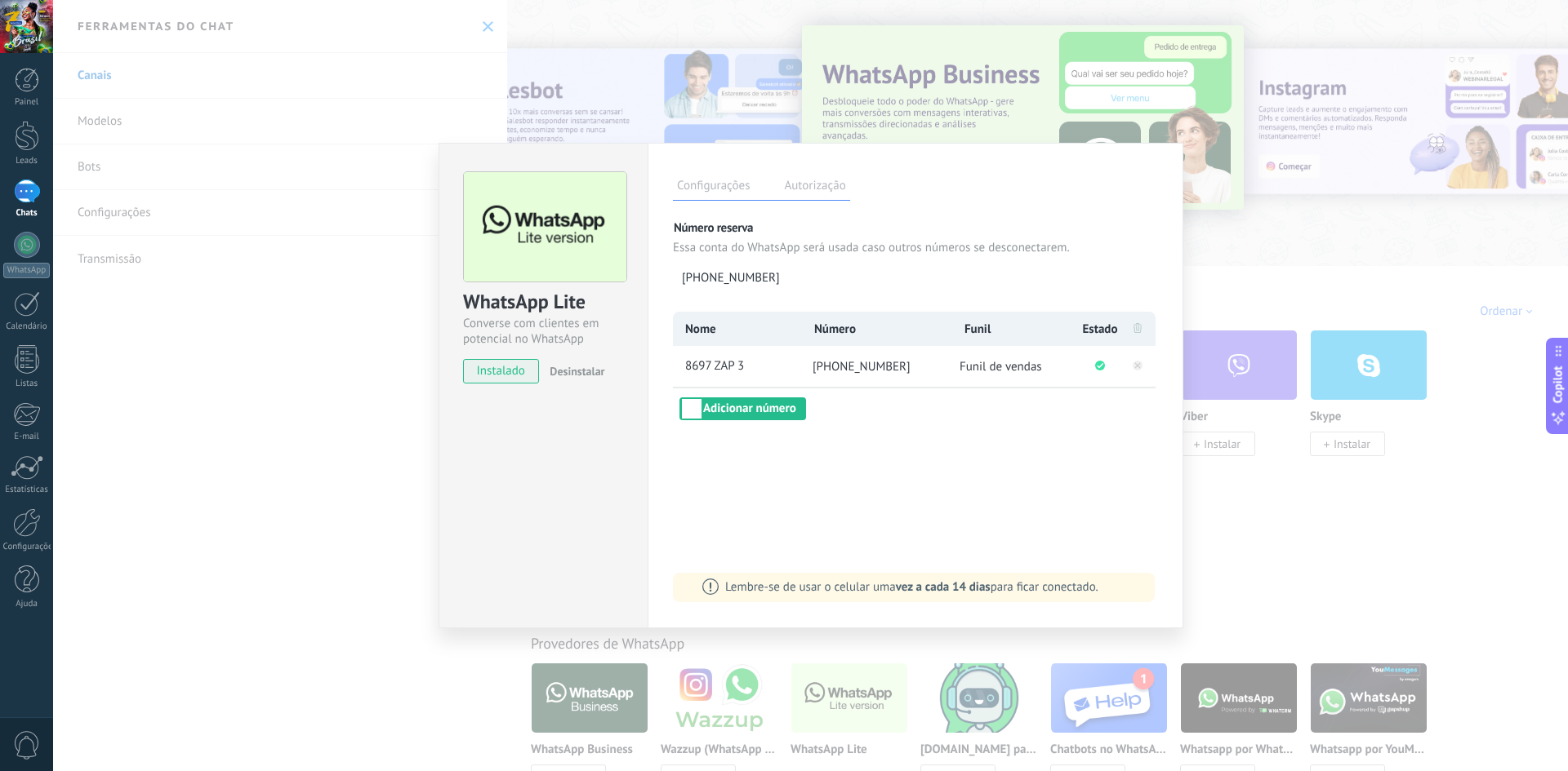
click at [747, 397] on div "Nome Número Funil Estado 8697 ZAP 3 [PHONE_NUMBER] Funil de vendas Adicionar nú…" at bounding box center [915, 365] width 485 height 108
click at [755, 403] on button "Adicionar número" at bounding box center [743, 409] width 127 height 23
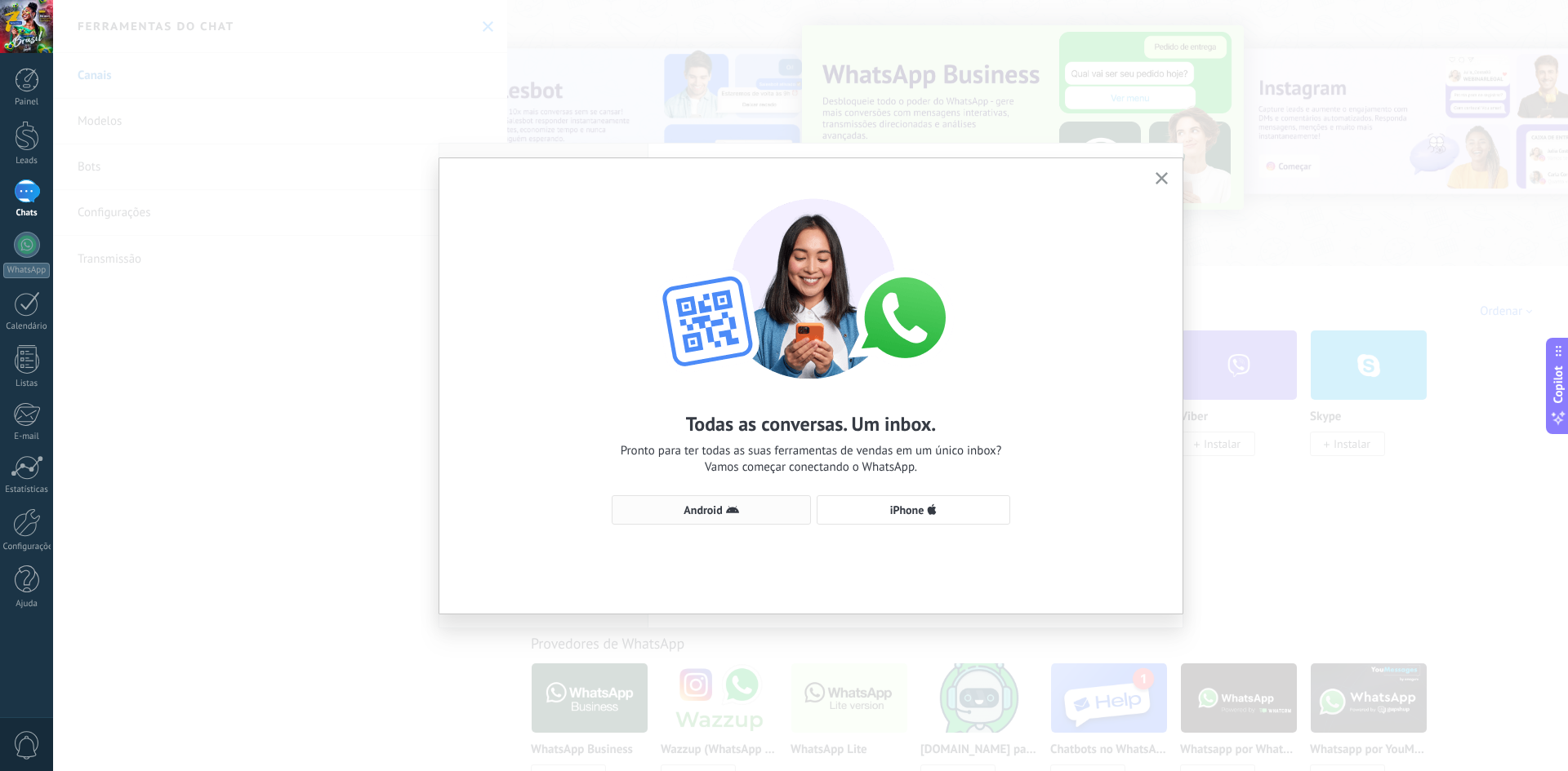
click at [723, 512] on span "Android" at bounding box center [711, 510] width 181 height 13
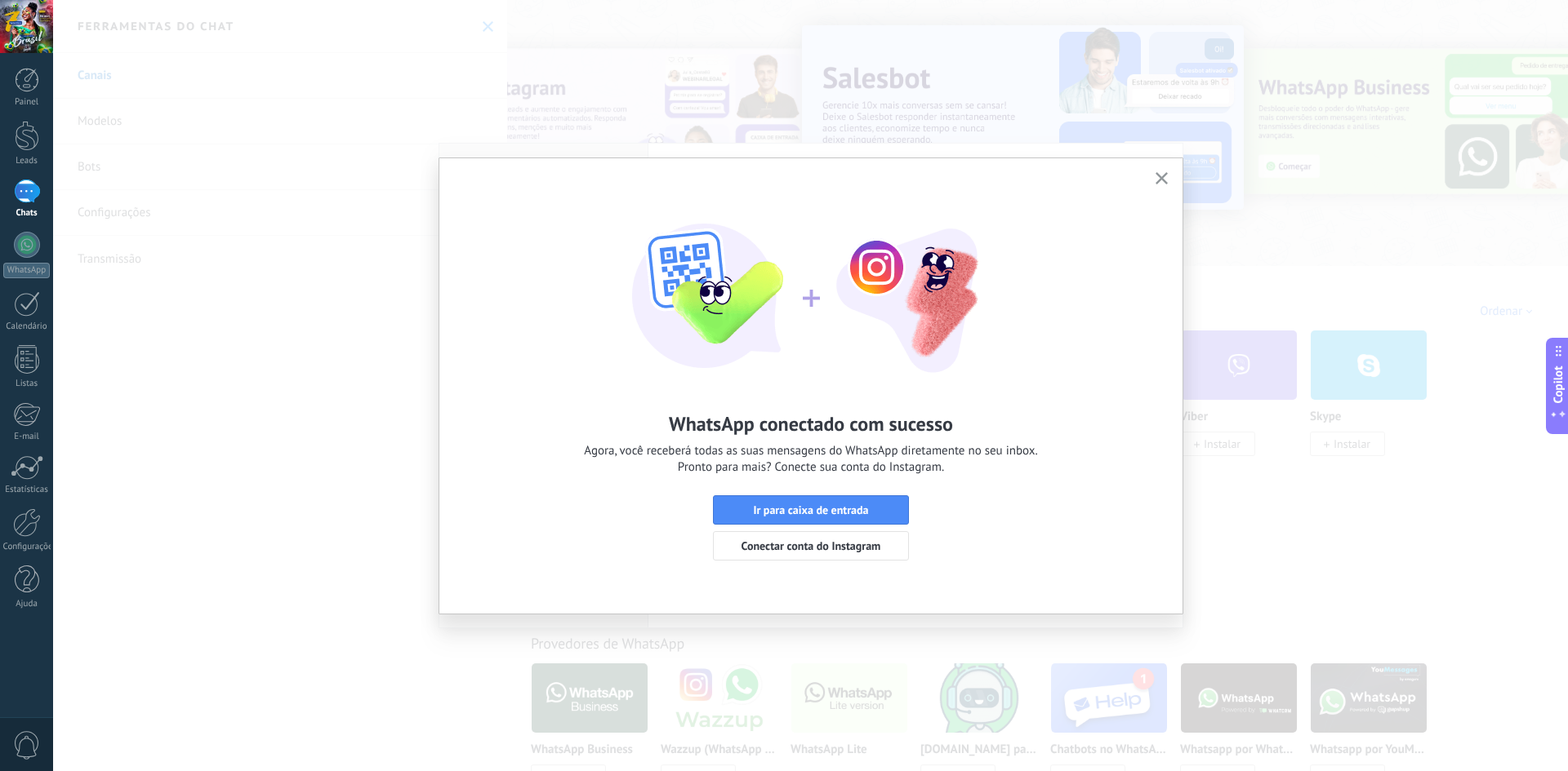
click at [1159, 179] on icon "button" at bounding box center [1161, 179] width 12 height 12
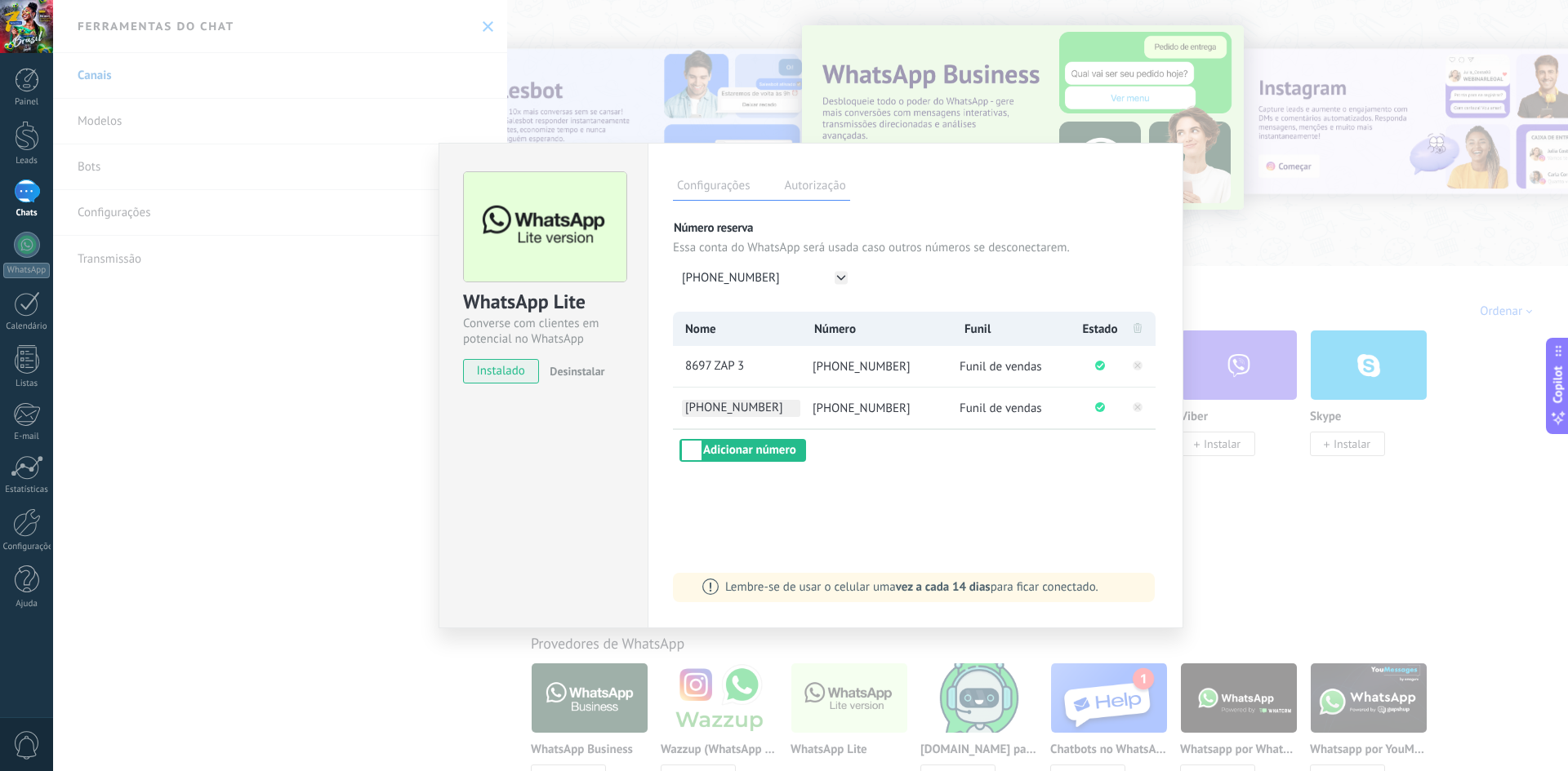
click at [737, 407] on span "[PHONE_NUMBER]" at bounding box center [740, 408] width 118 height 17
click at [737, 407] on input "**********" at bounding box center [740, 408] width 118 height 17
type input "**********"
click at [981, 495] on div "Configurações Autorização Esta aba registra os usuários que permitiram acesso à…" at bounding box center [915, 386] width 535 height 486
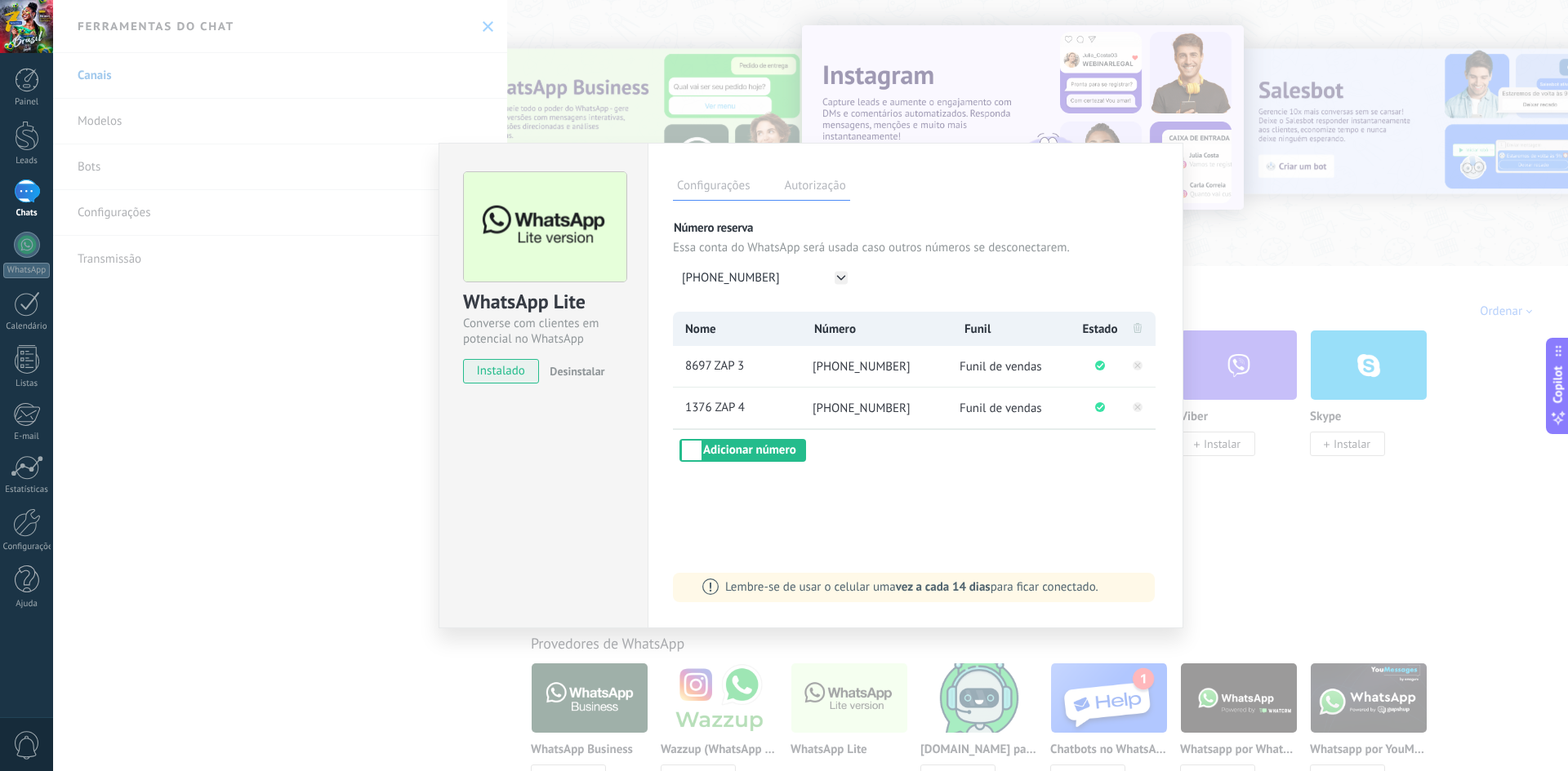
click at [20, 29] on div at bounding box center [26, 26] width 53 height 53
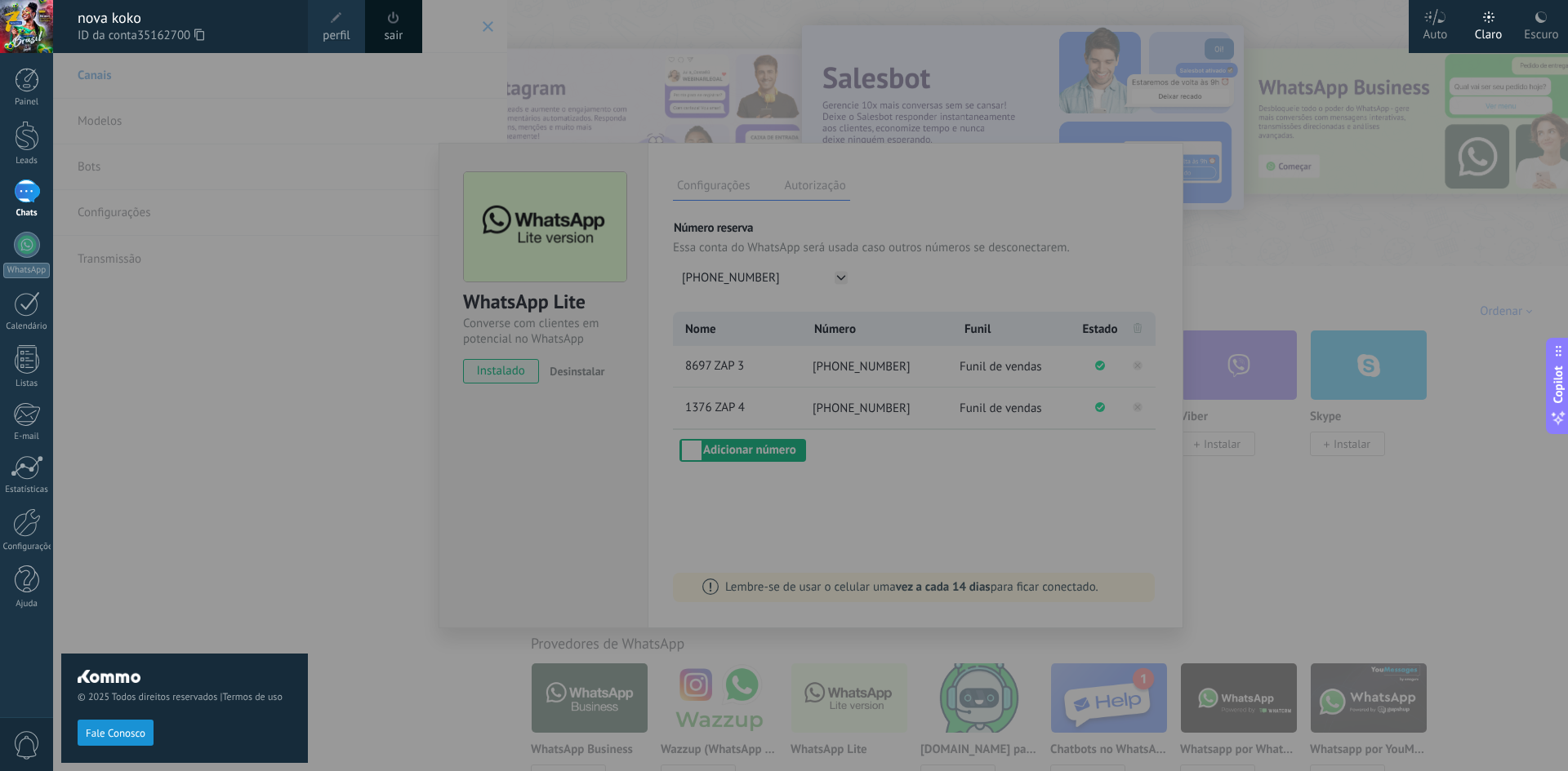
click at [1555, 23] on label "Escuro" at bounding box center [1541, 26] width 53 height 53
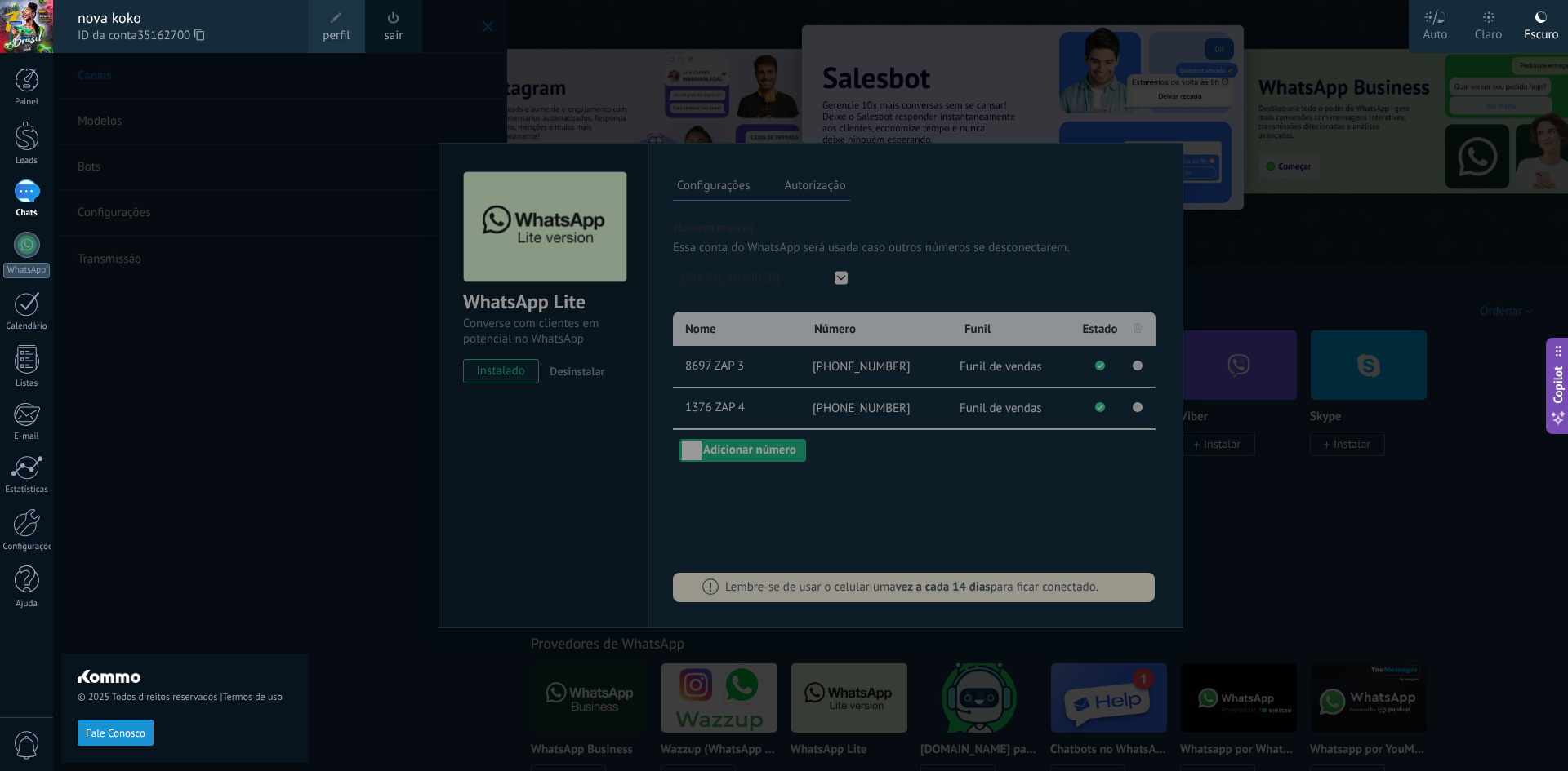
click at [1404, 274] on div at bounding box center [836, 386] width 1568 height 771
click at [929, 182] on div at bounding box center [836, 386] width 1568 height 771
click at [18, 29] on div at bounding box center [26, 26] width 53 height 53
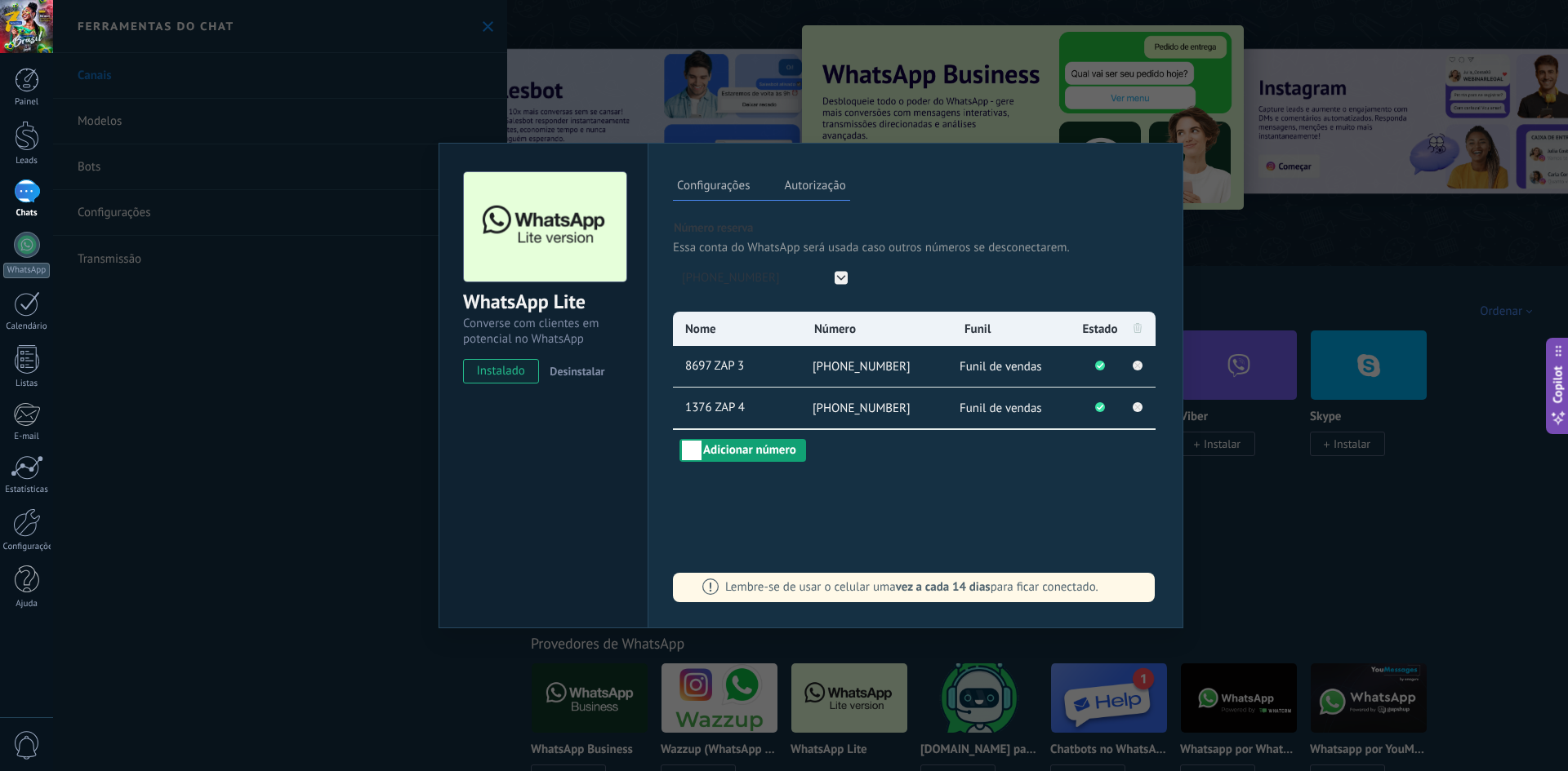
click at [699, 452] on button "Adicionar número" at bounding box center [743, 451] width 127 height 23
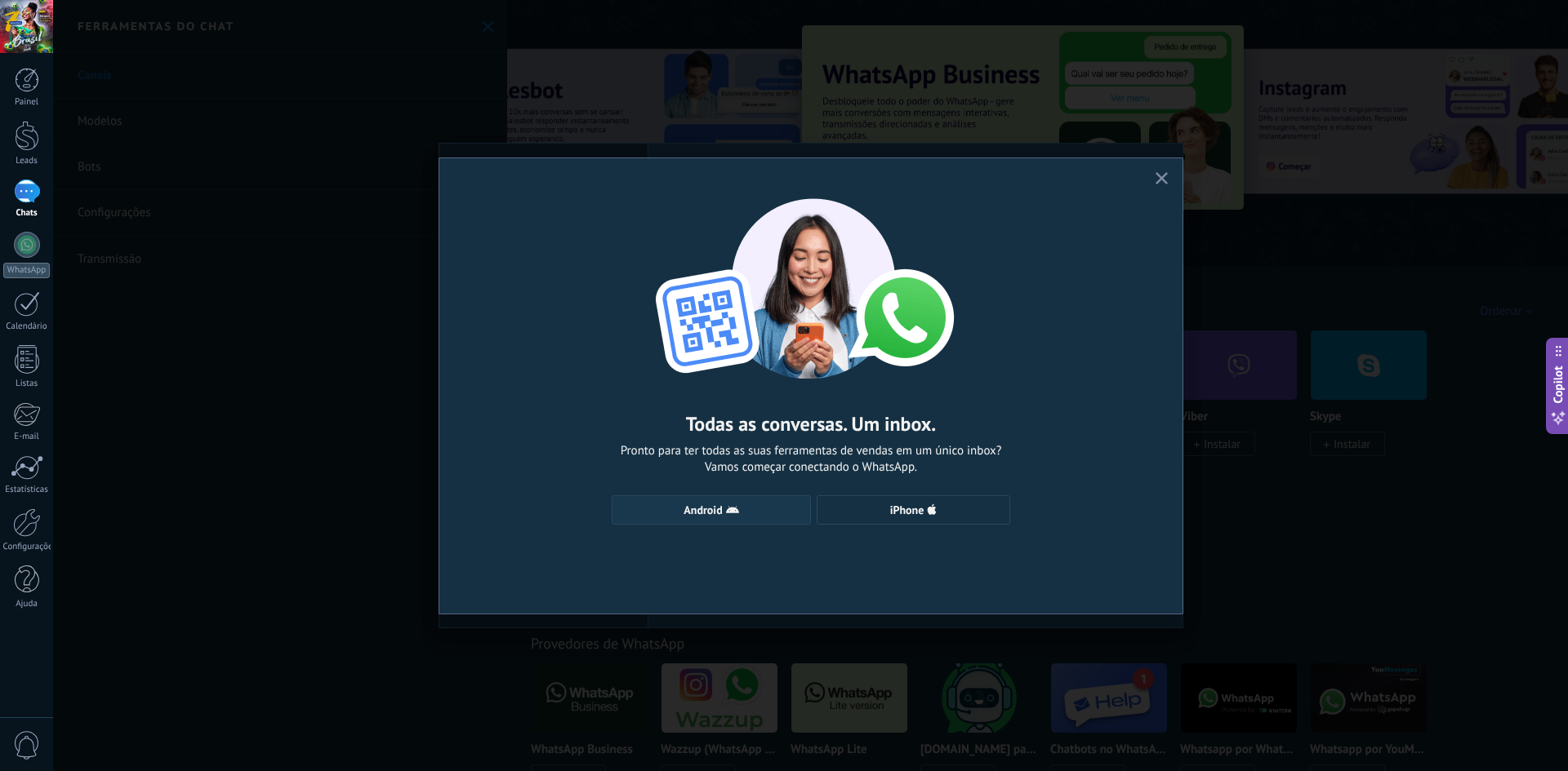
click at [770, 506] on span "Android" at bounding box center [711, 510] width 181 height 13
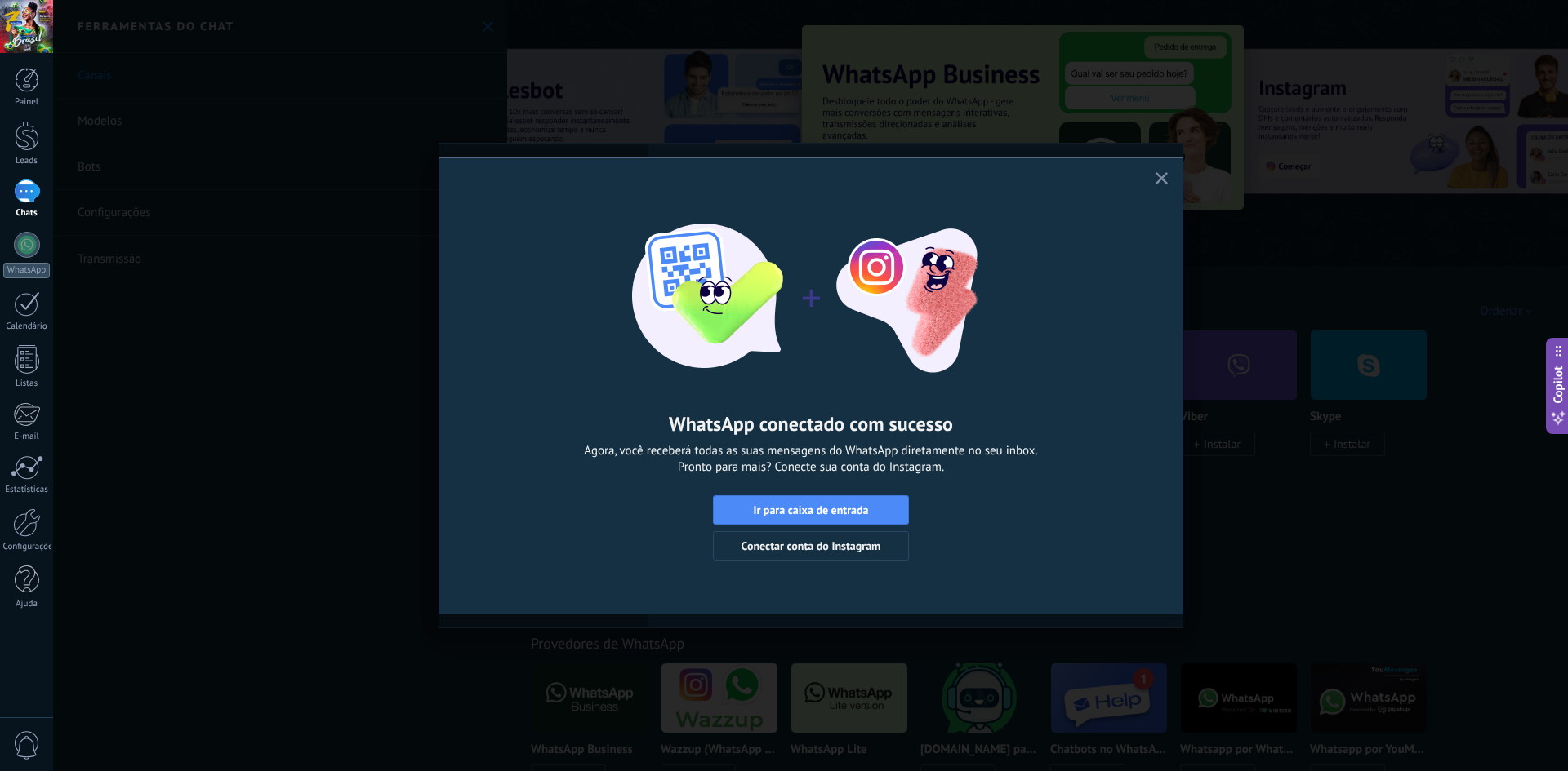
click at [1164, 181] on use "button" at bounding box center [1161, 179] width 12 height 12
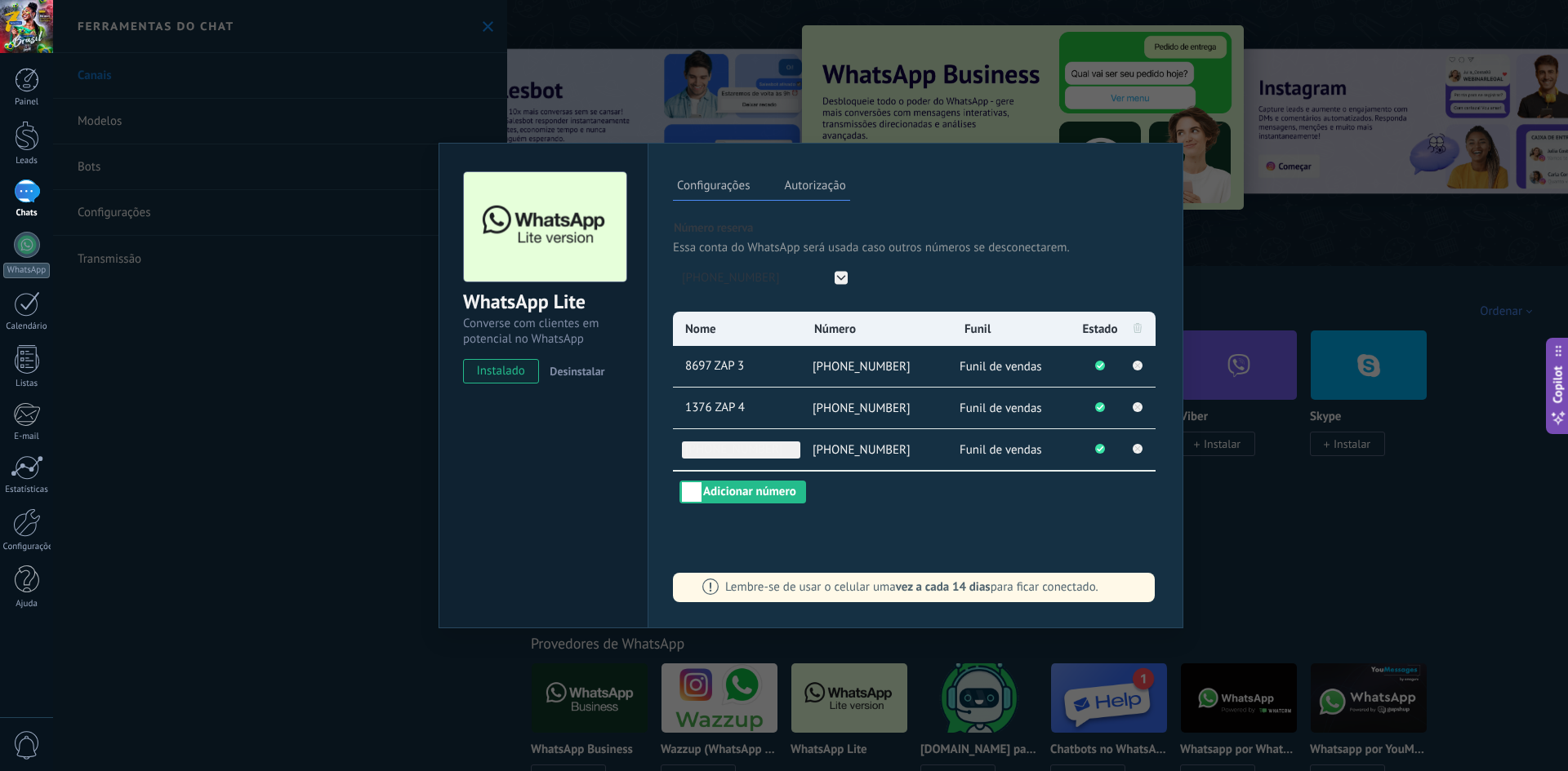
click at [718, 450] on span "[PHONE_NUMBER]" at bounding box center [740, 450] width 118 height 17
click at [718, 450] on input "**********" at bounding box center [740, 450] width 118 height 17
type input "**********"
click at [929, 521] on div "Configurações Autorização Esta aba registra os usuários que permitiram acesso à…" at bounding box center [915, 386] width 535 height 486
click at [771, 491] on button "Adicionar número" at bounding box center [743, 492] width 127 height 23
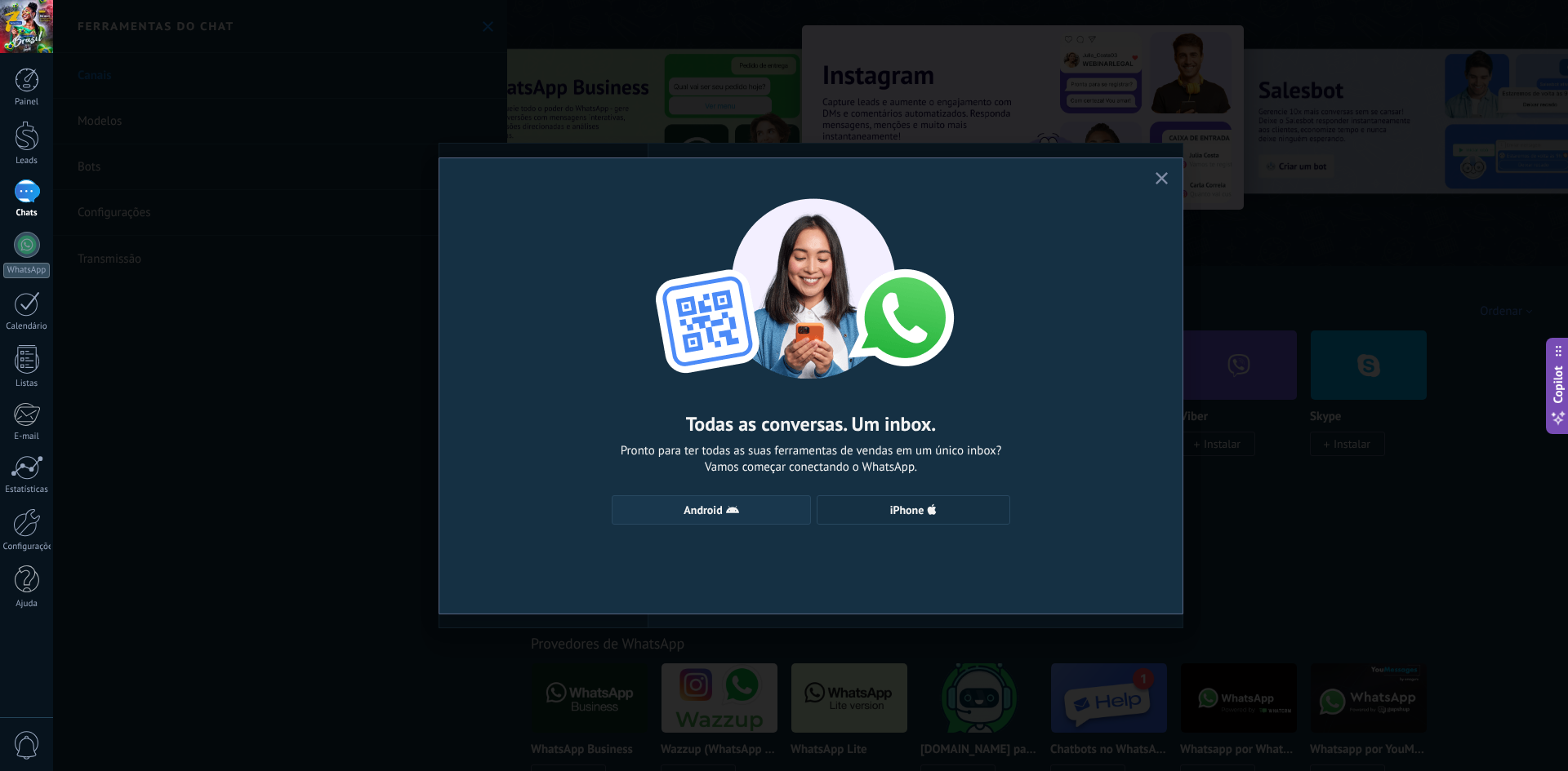
click at [748, 515] on span "Android" at bounding box center [711, 510] width 181 height 13
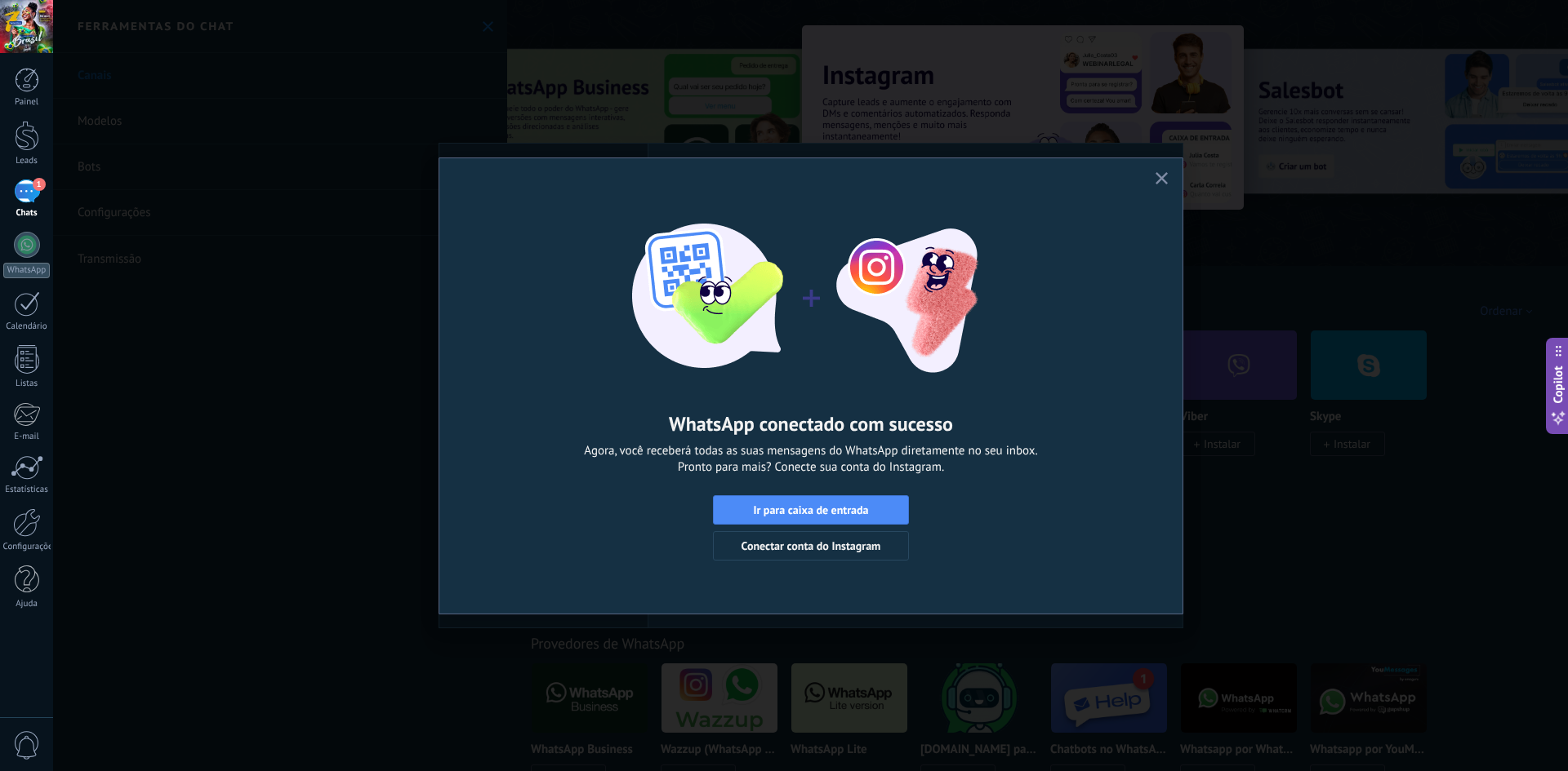
click at [1158, 178] on icon "button" at bounding box center [1161, 179] width 12 height 12
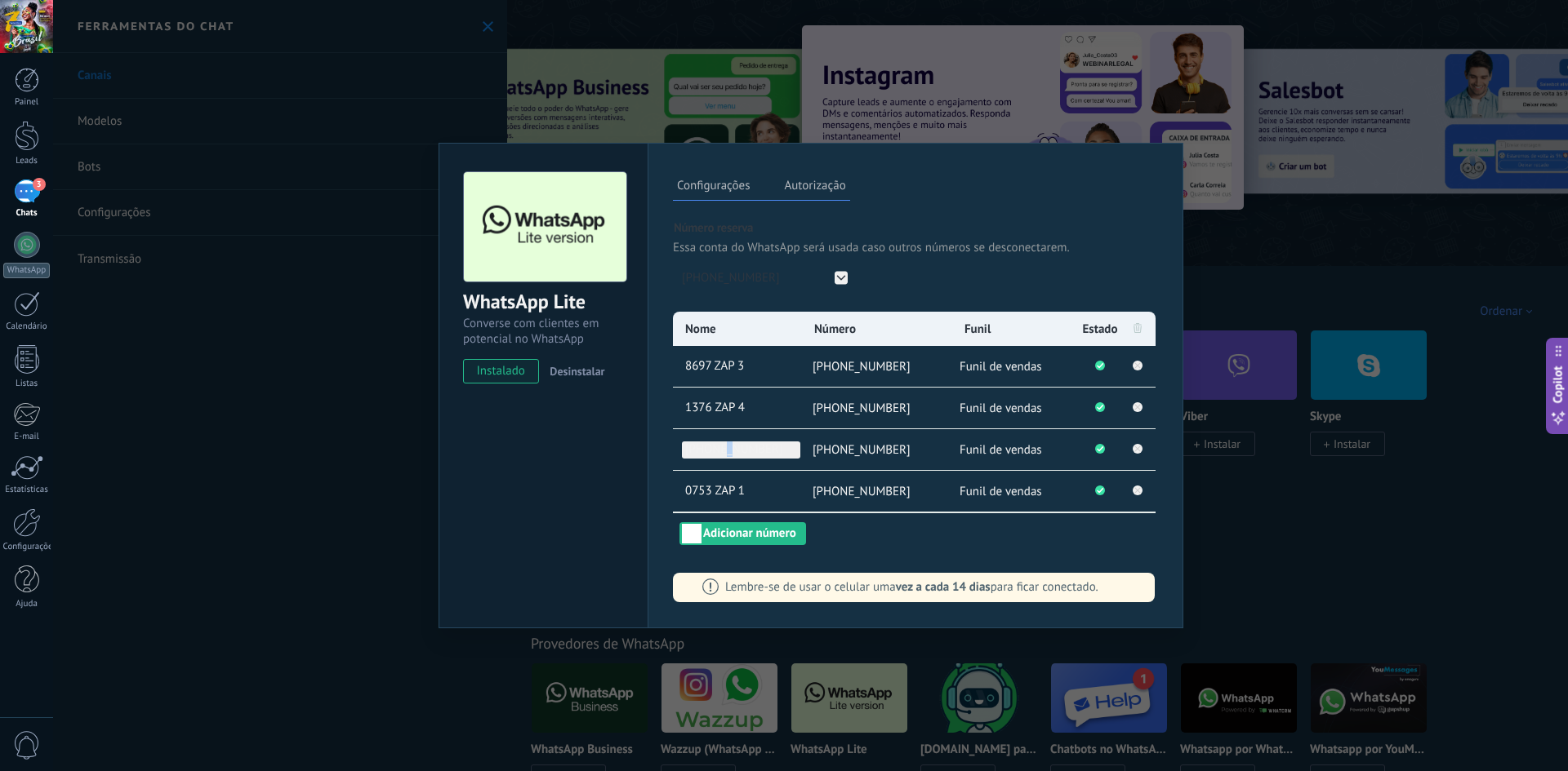
click at [724, 454] on span "[PHONE_NUMBER]" at bounding box center [740, 450] width 118 height 17
click at [725, 454] on input "**********" at bounding box center [740, 450] width 118 height 17
click at [725, 454] on input "**********" at bounding box center [740, 450] width 118 height 17
type input "**********"
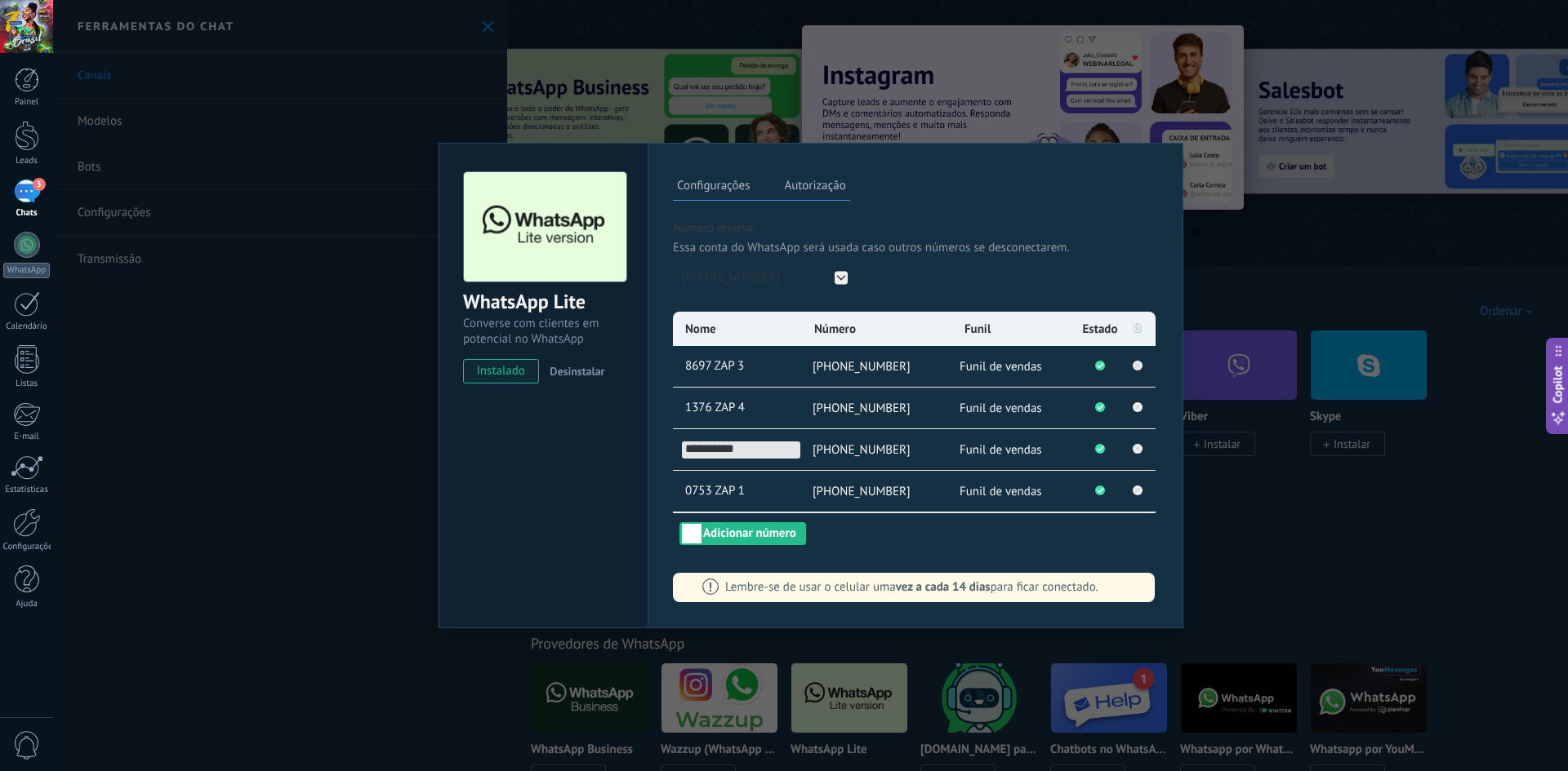
click at [949, 540] on div "**********" at bounding box center [915, 428] width 485 height 233
click at [287, 332] on div "WhatsApp Lite Converse com clientes em potencial no WhatsApp instalado Desinsta…" at bounding box center [810, 386] width 1514 height 771
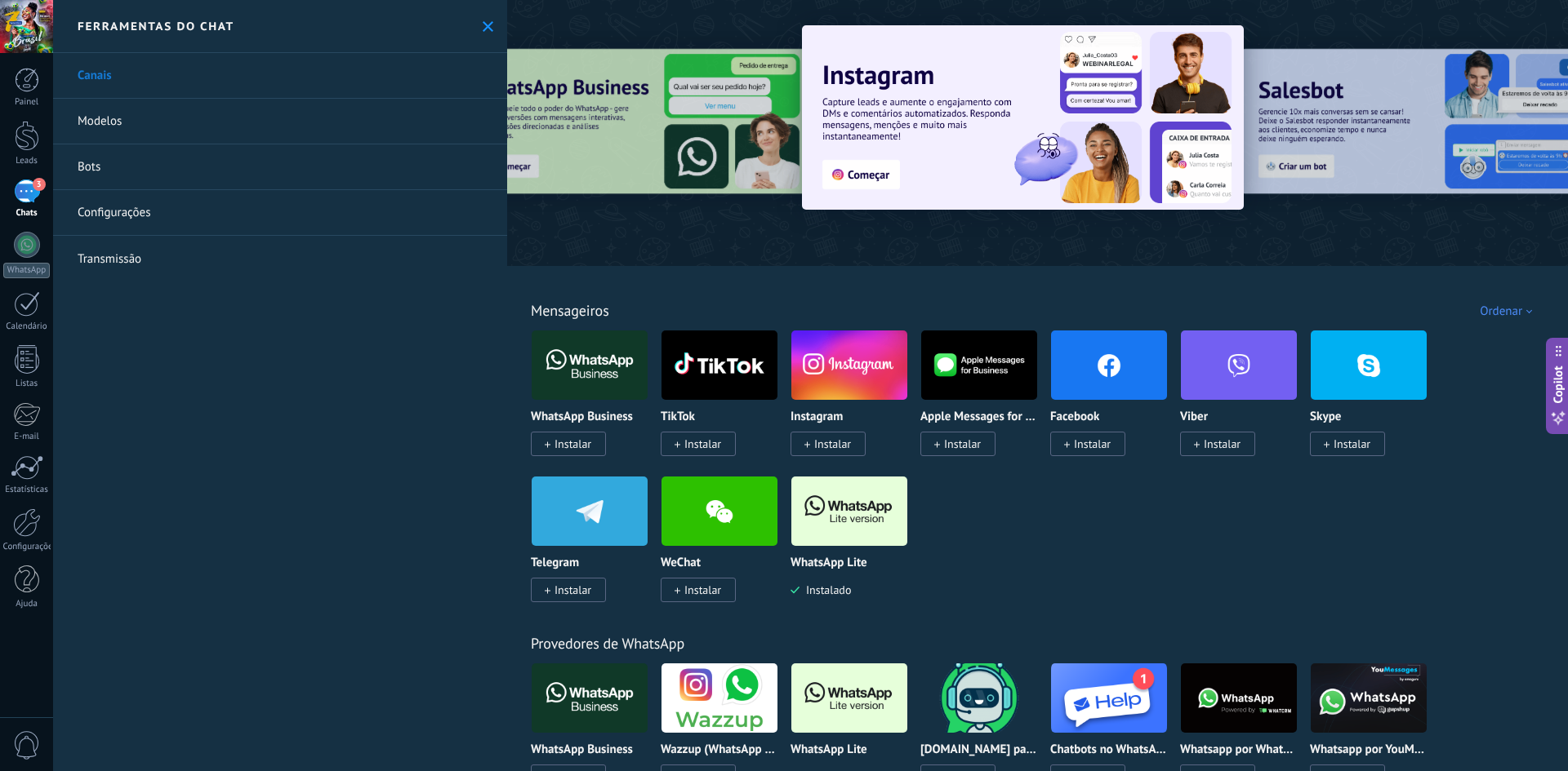
click at [18, 187] on div "3" at bounding box center [27, 191] width 26 height 24
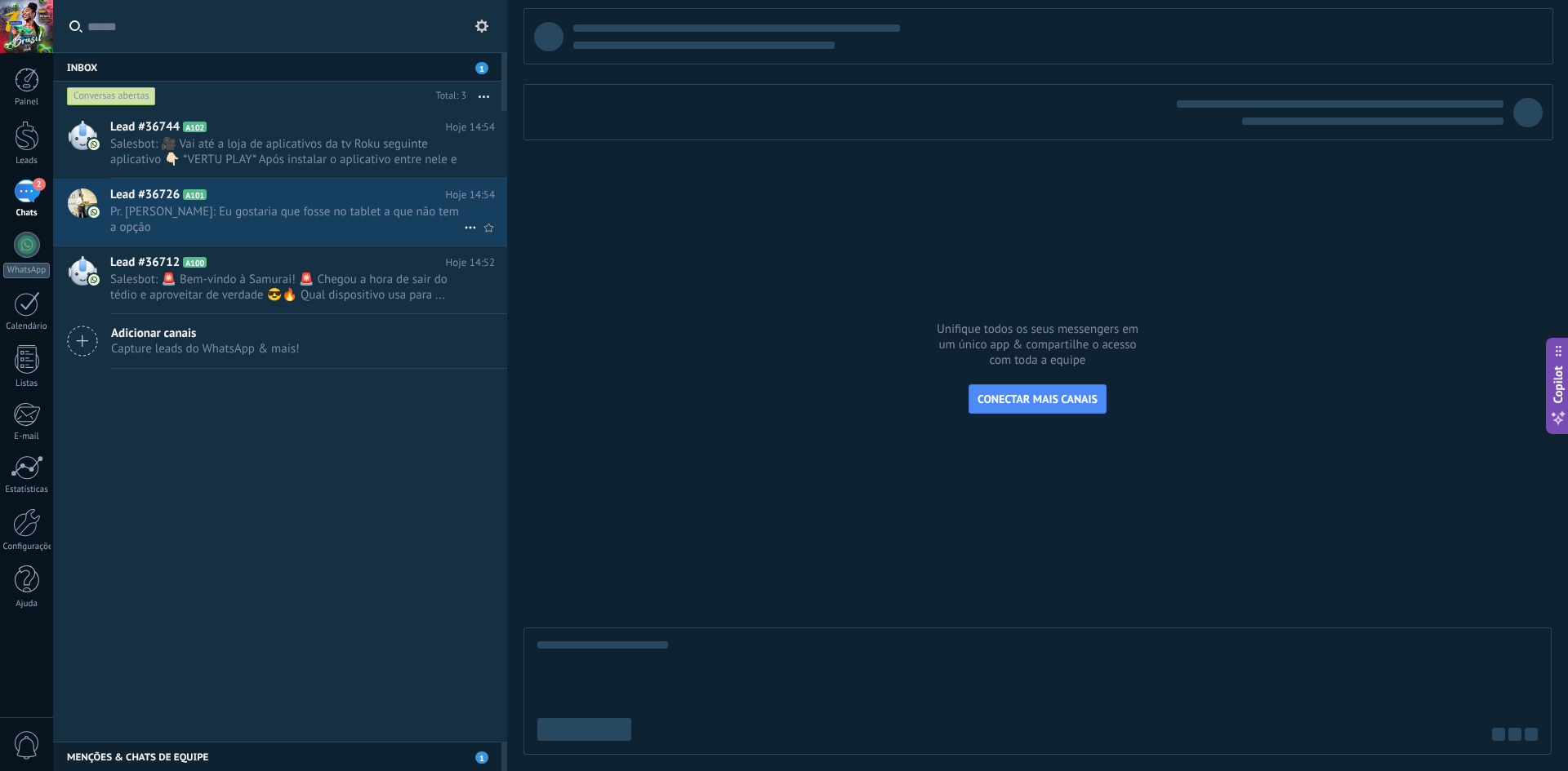
drag, startPoint x: 342, startPoint y: 219, endPoint x: 335, endPoint y: 223, distance: 8.1
click at [342, 219] on span "Pr. [PERSON_NAME]: Eu gostaria que fosse no tablet a que não tem a opção" at bounding box center [287, 219] width 354 height 31
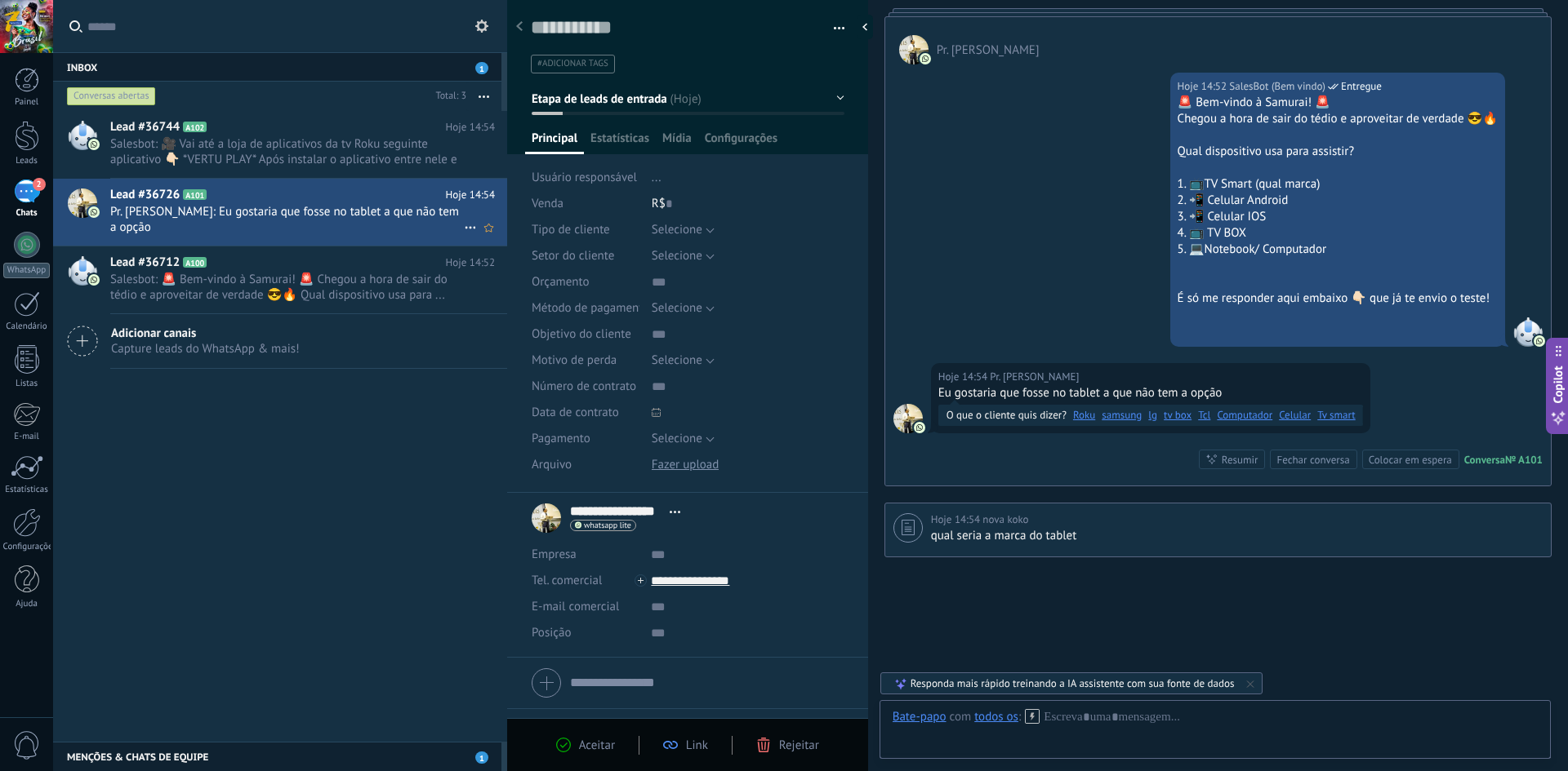
scroll to position [312, 0]
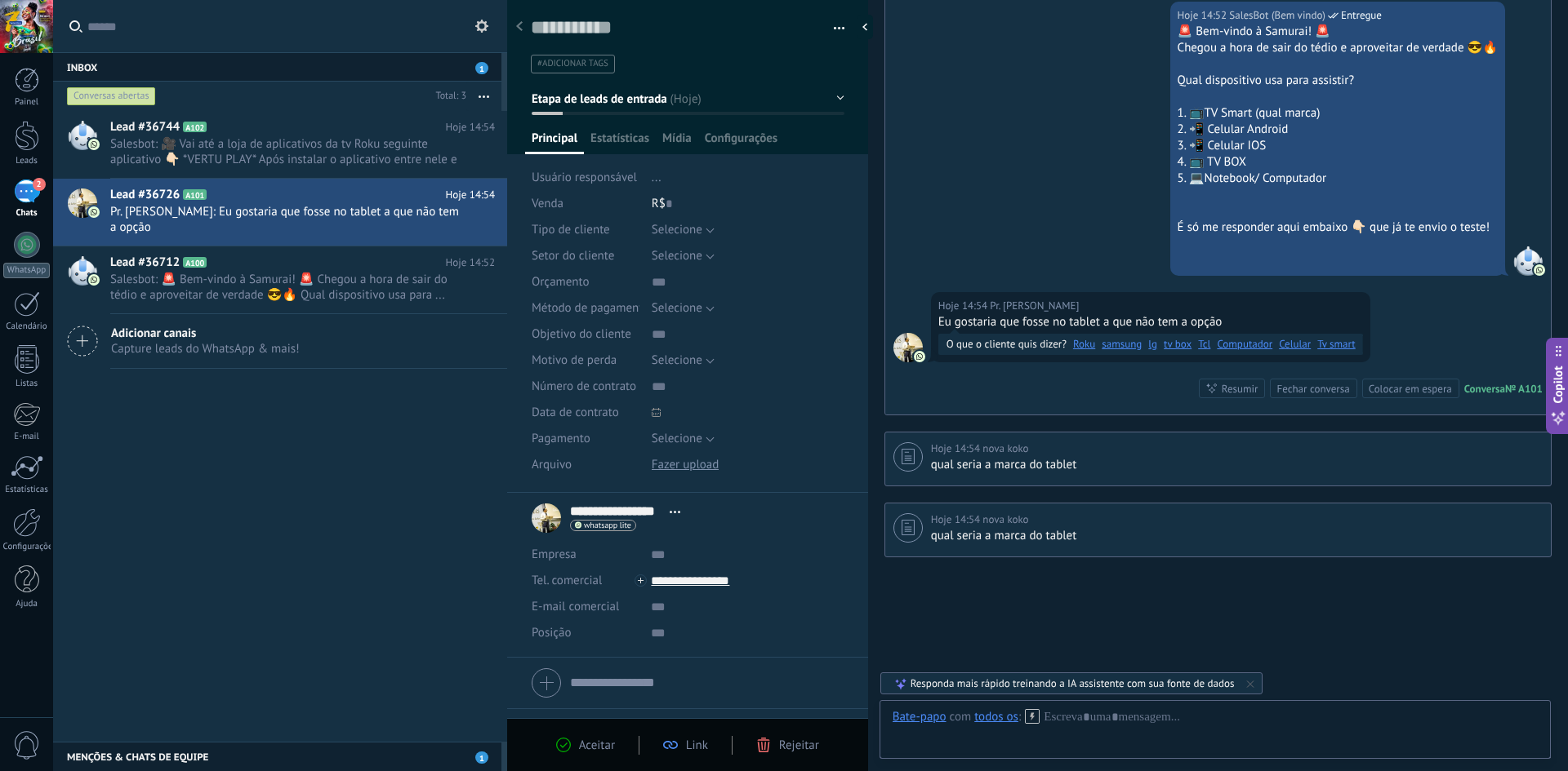
click at [985, 722] on div "todos os" at bounding box center [996, 716] width 44 height 15
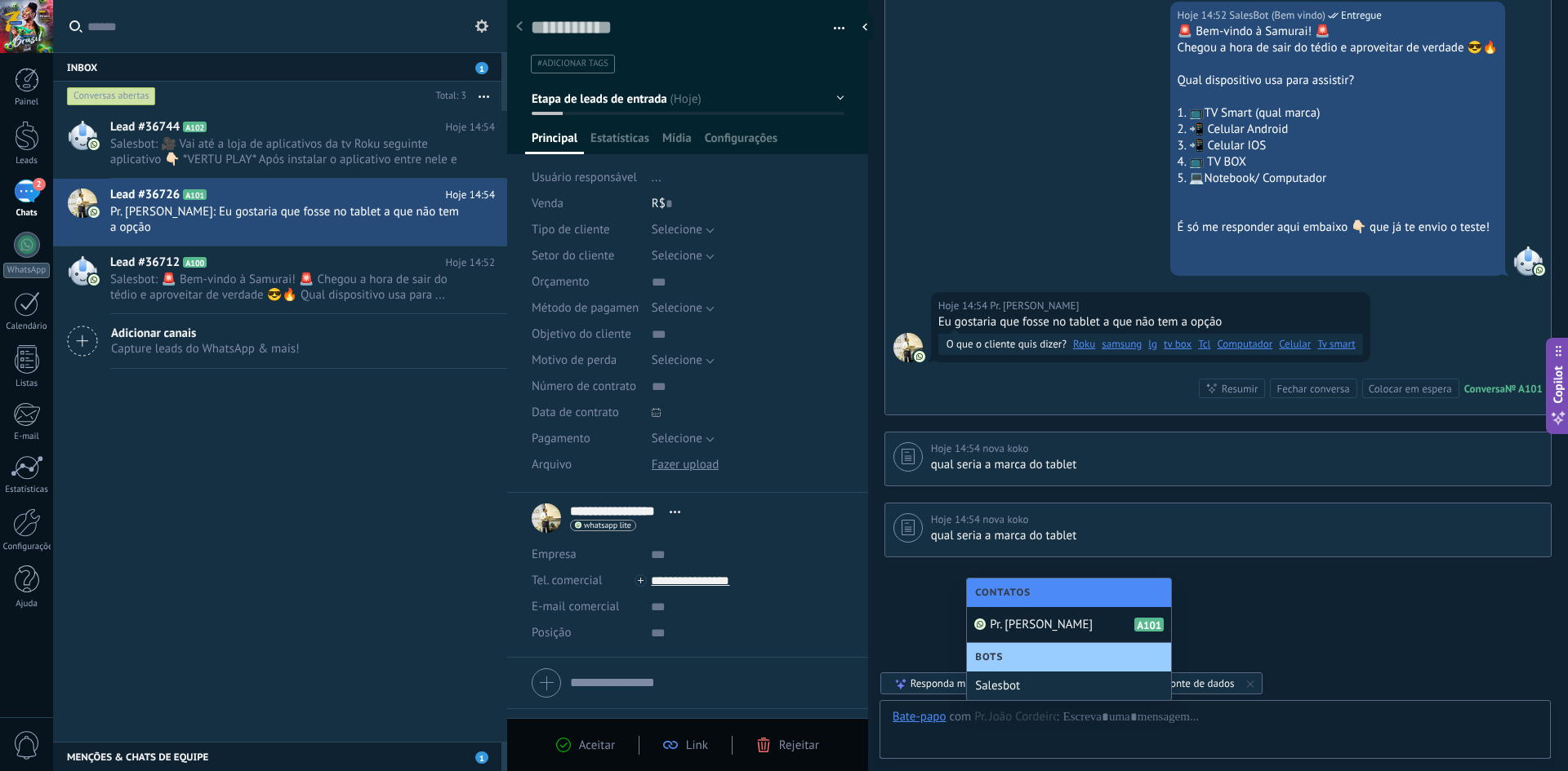
click at [1018, 620] on span "Pr. [PERSON_NAME]" at bounding box center [1041, 625] width 103 height 16
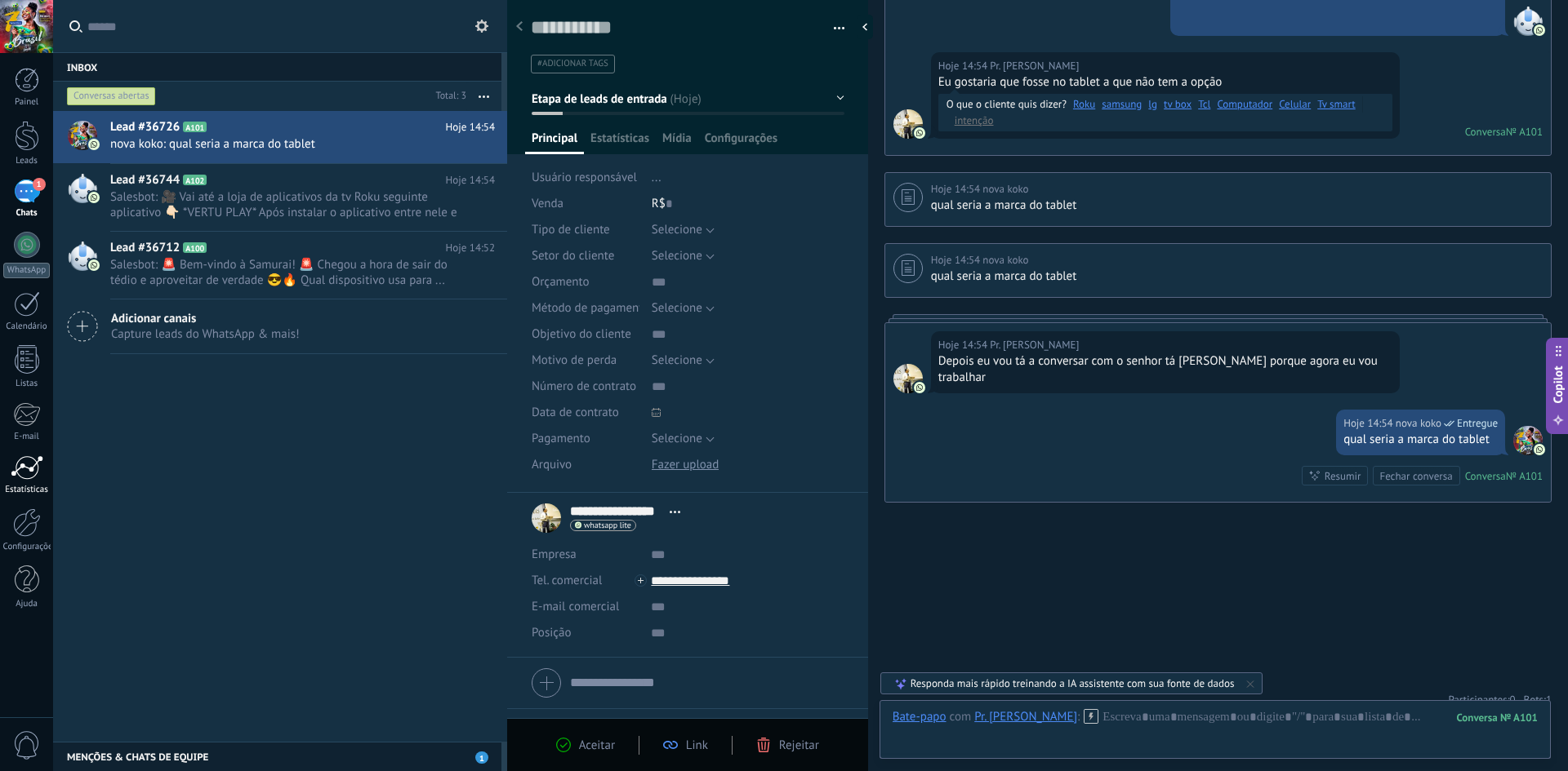
scroll to position [650, 0]
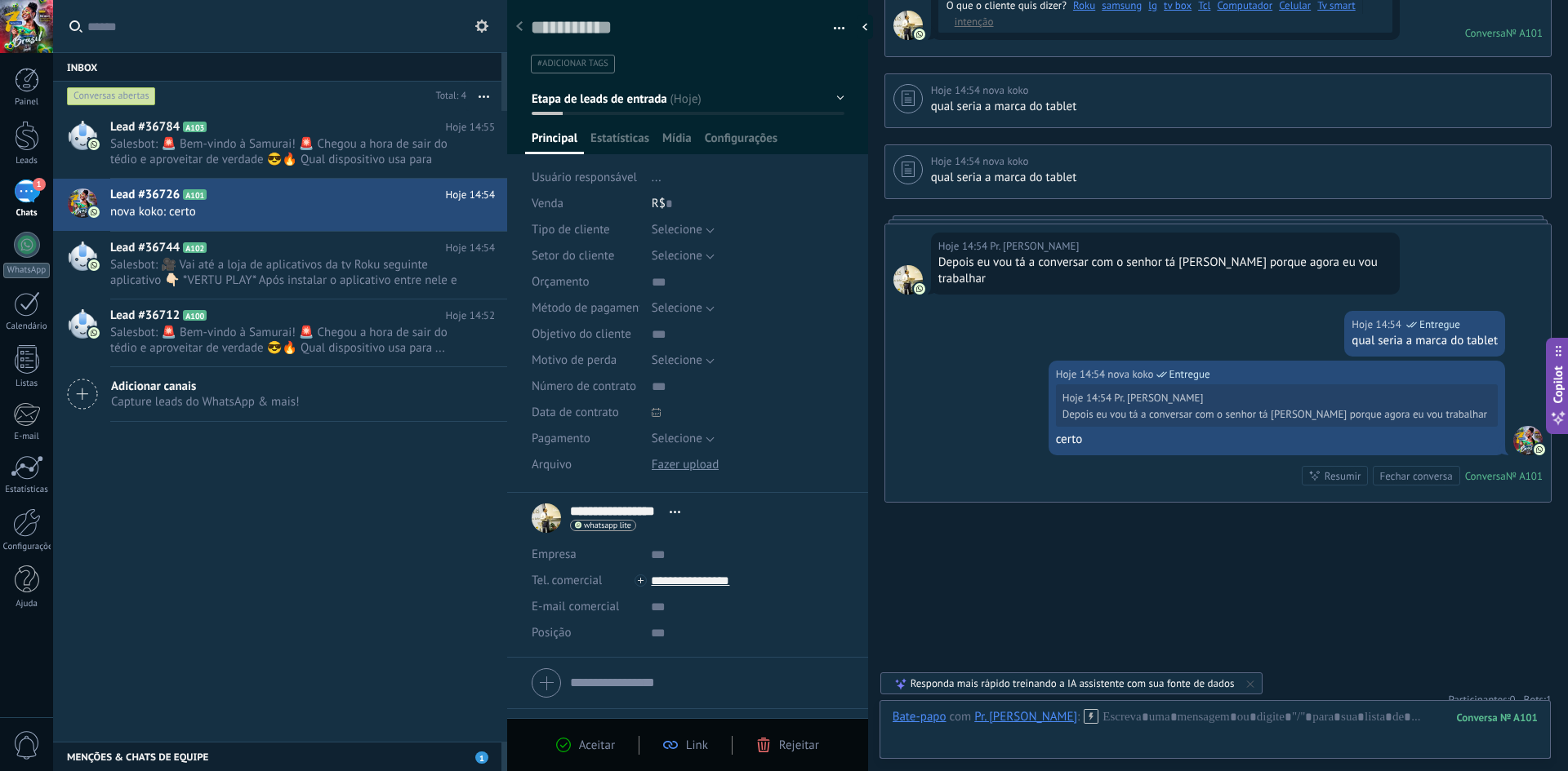
click at [166, 7] on input "text" at bounding box center [289, 26] width 403 height 52
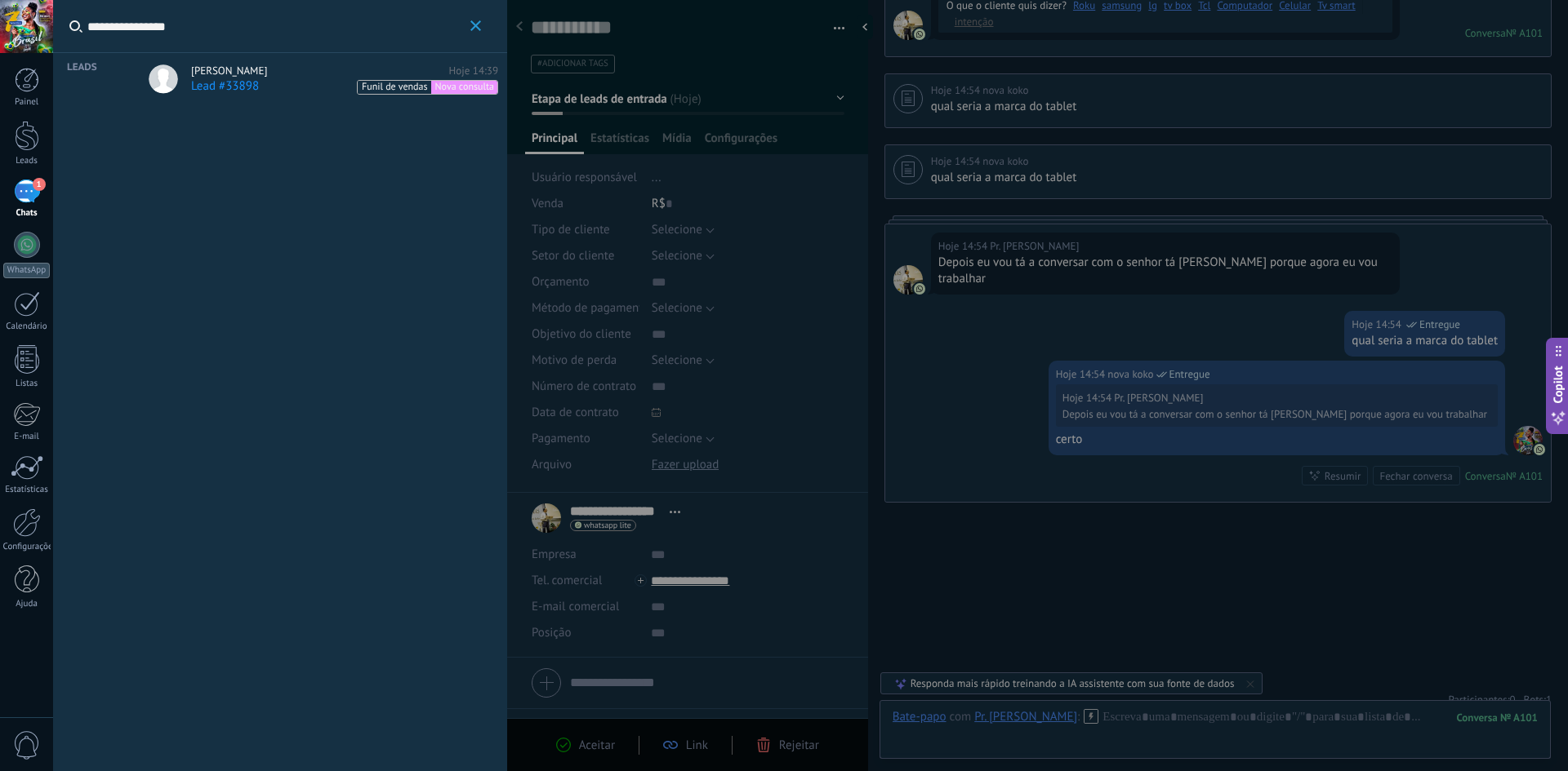
type input "**********"
click at [223, 70] on span "[PERSON_NAME]" at bounding box center [229, 70] width 76 height 13
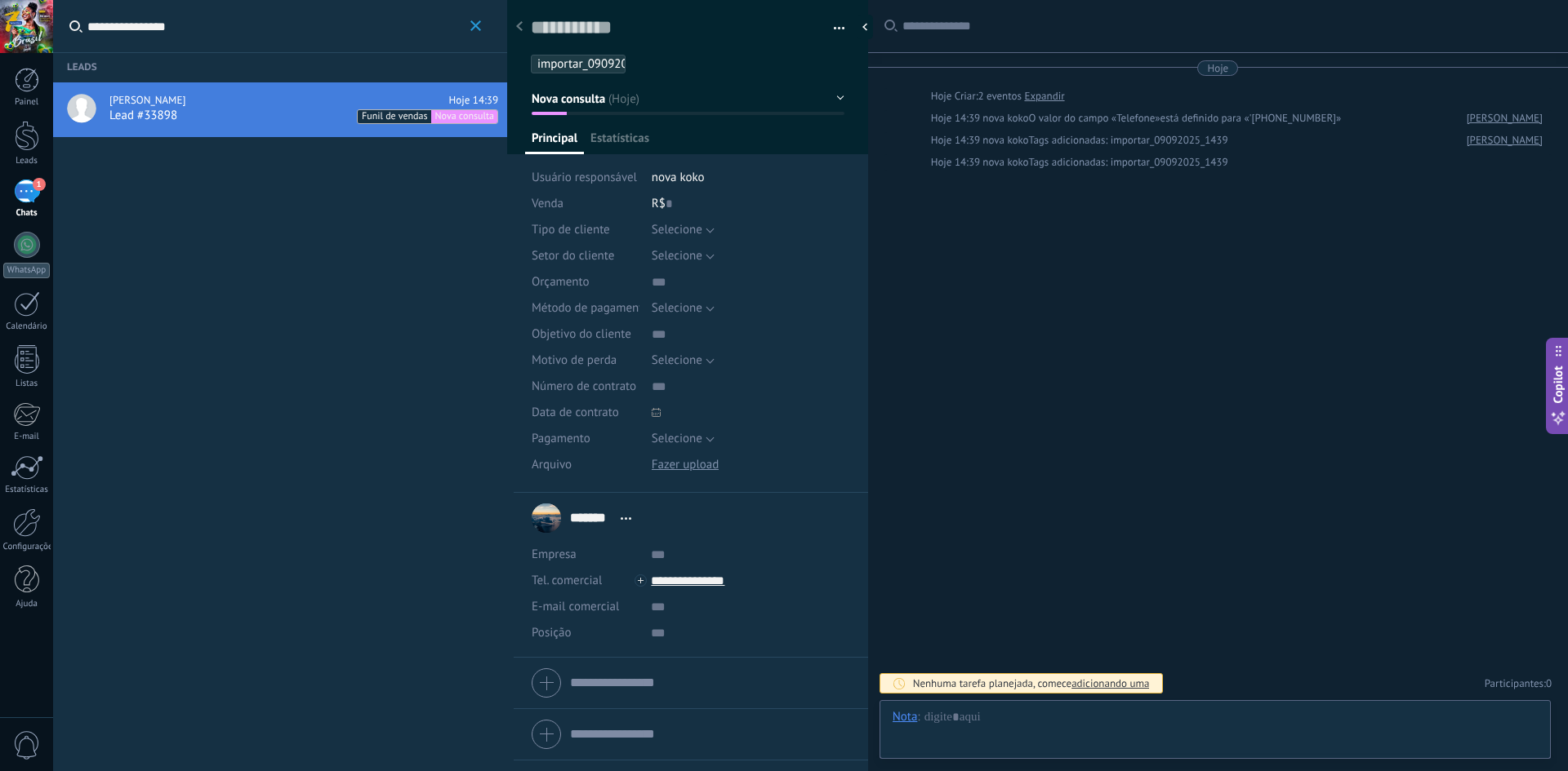
scroll to position [25, 0]
click at [605, 66] on span "importar_09092025_1439" at bounding box center [605, 64] width 136 height 16
click at [842, 98] on div at bounding box center [688, 71] width 362 height 165
click at [831, 95] on button "Nova consulta" at bounding box center [688, 99] width 313 height 29
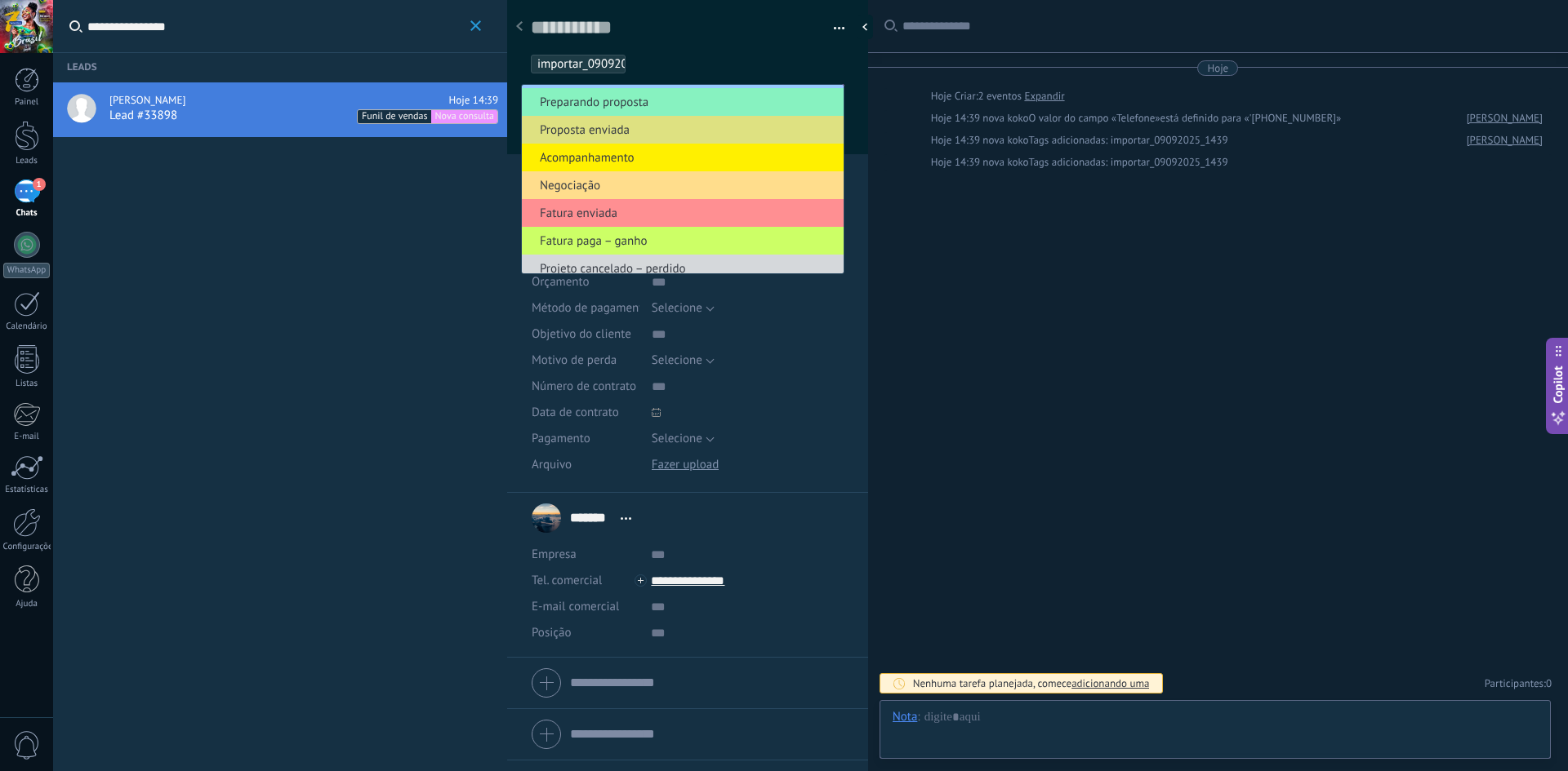
scroll to position [82, 0]
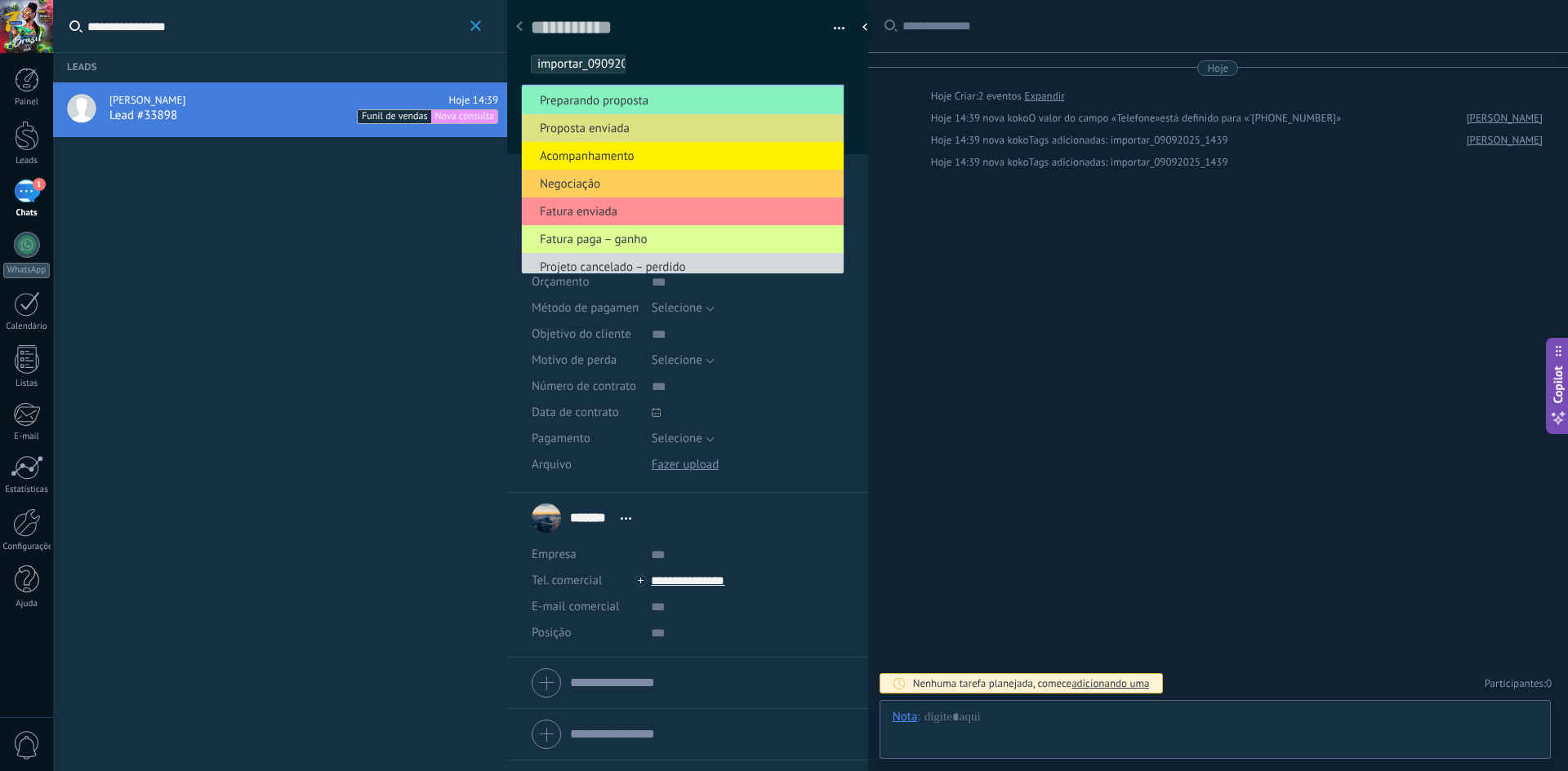
click at [645, 241] on span "Fatura paga – ganho" at bounding box center [681, 239] width 317 height 16
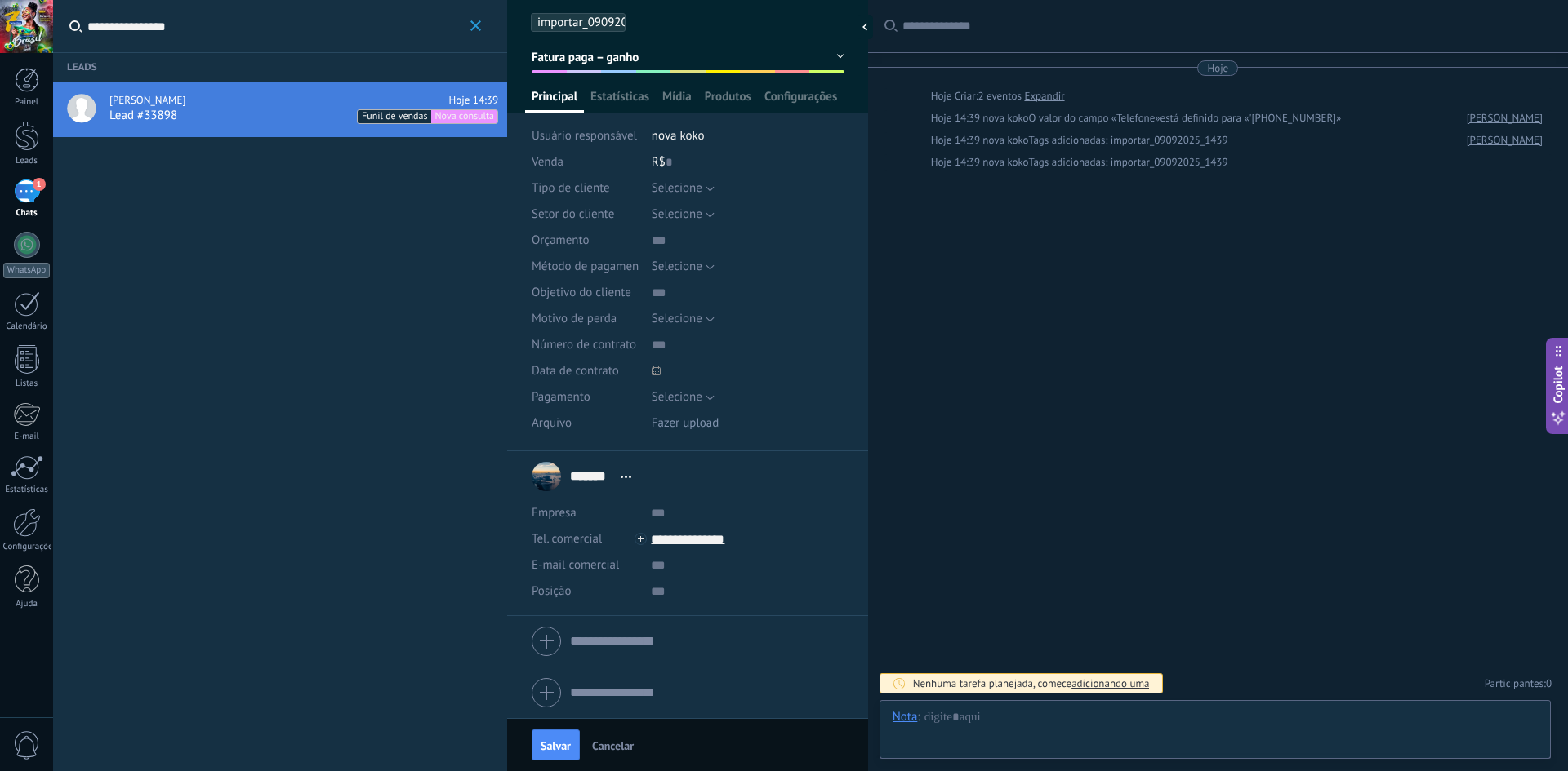
scroll to position [42, 0]
click at [559, 750] on span "Salvar" at bounding box center [556, 745] width 30 height 11
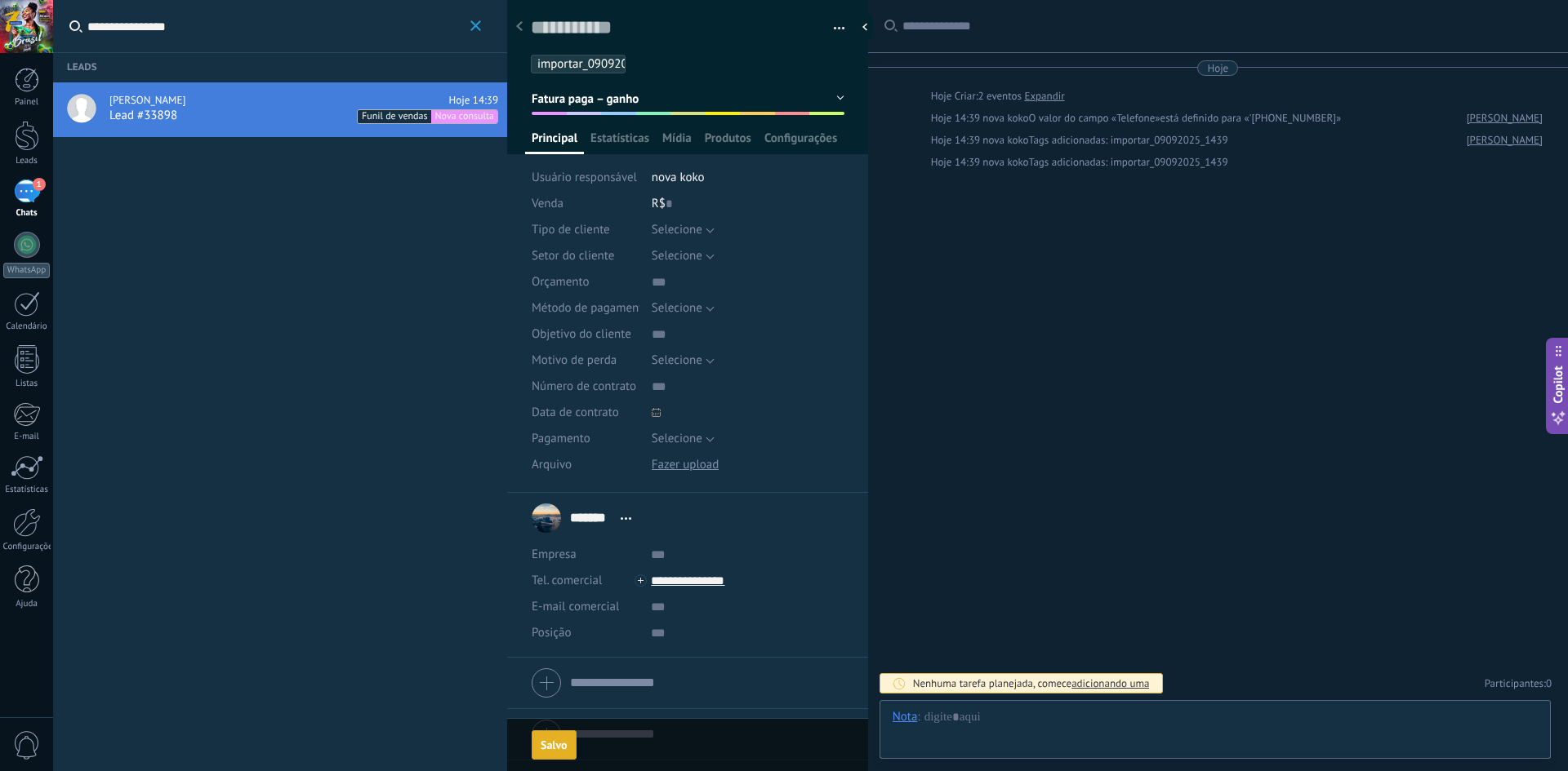
scroll to position [0, 0]
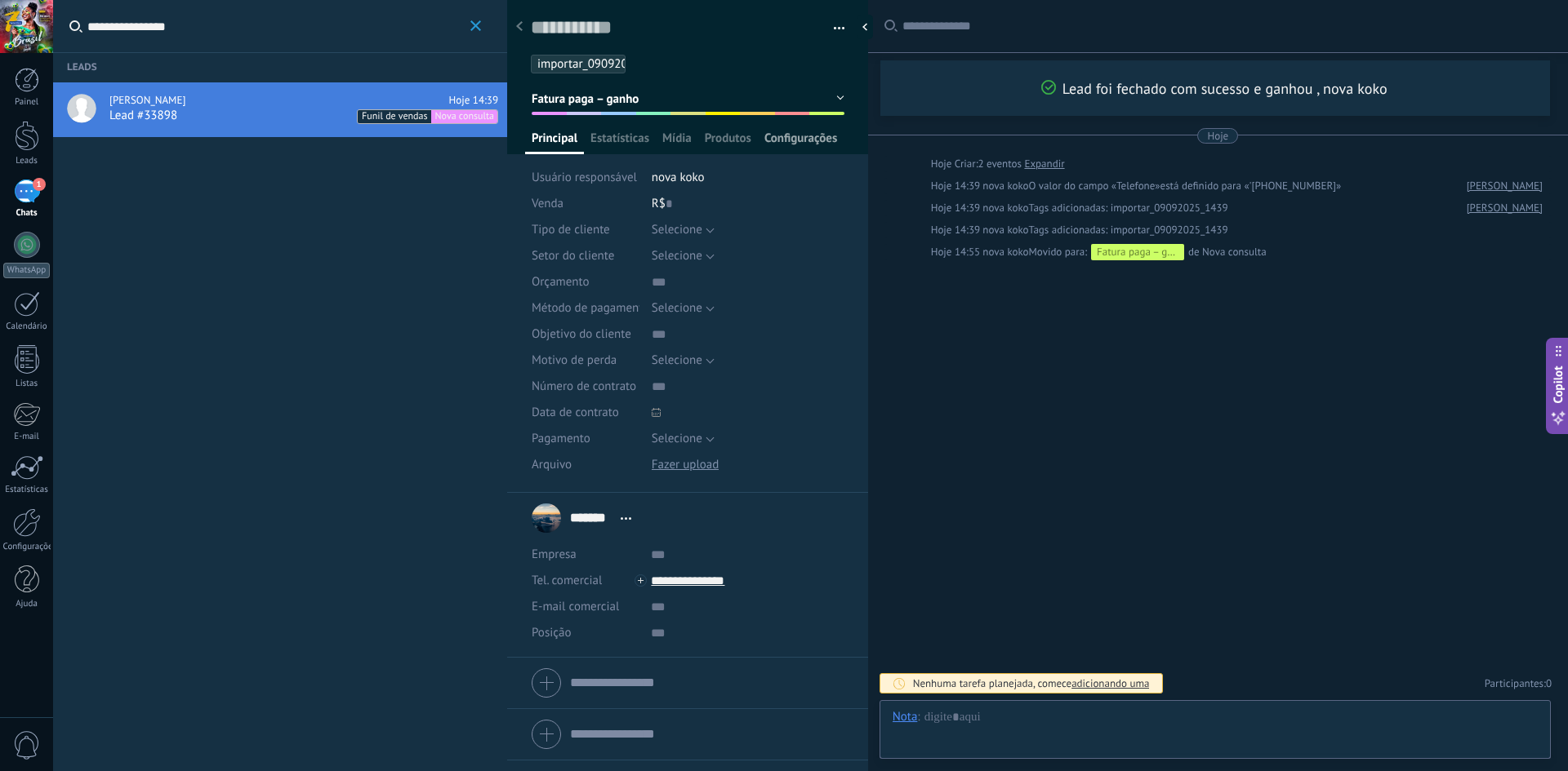
click at [801, 140] on span "Configurações" at bounding box center [800, 142] width 73 height 24
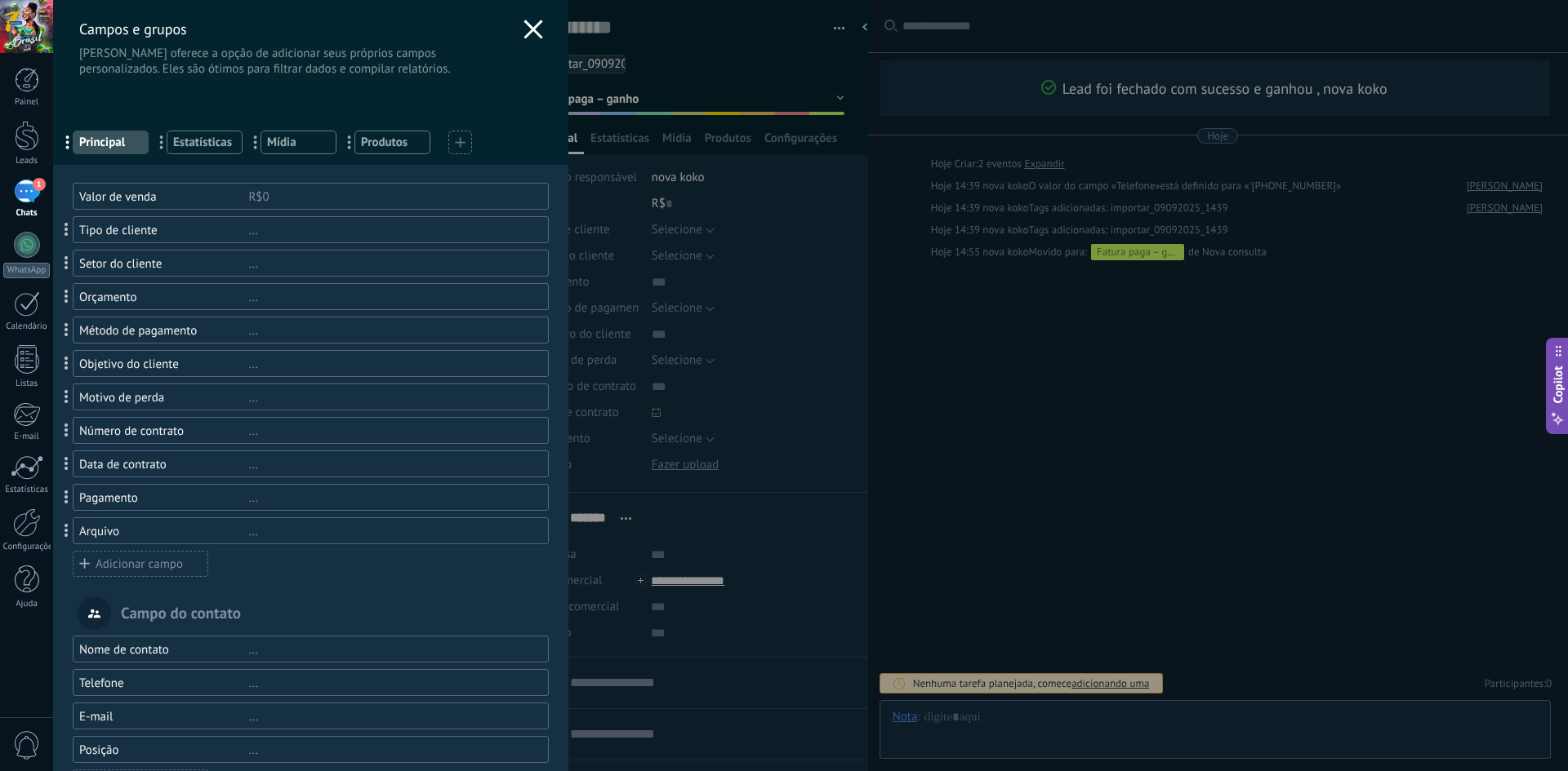
click at [528, 33] on icon at bounding box center [533, 29] width 19 height 19
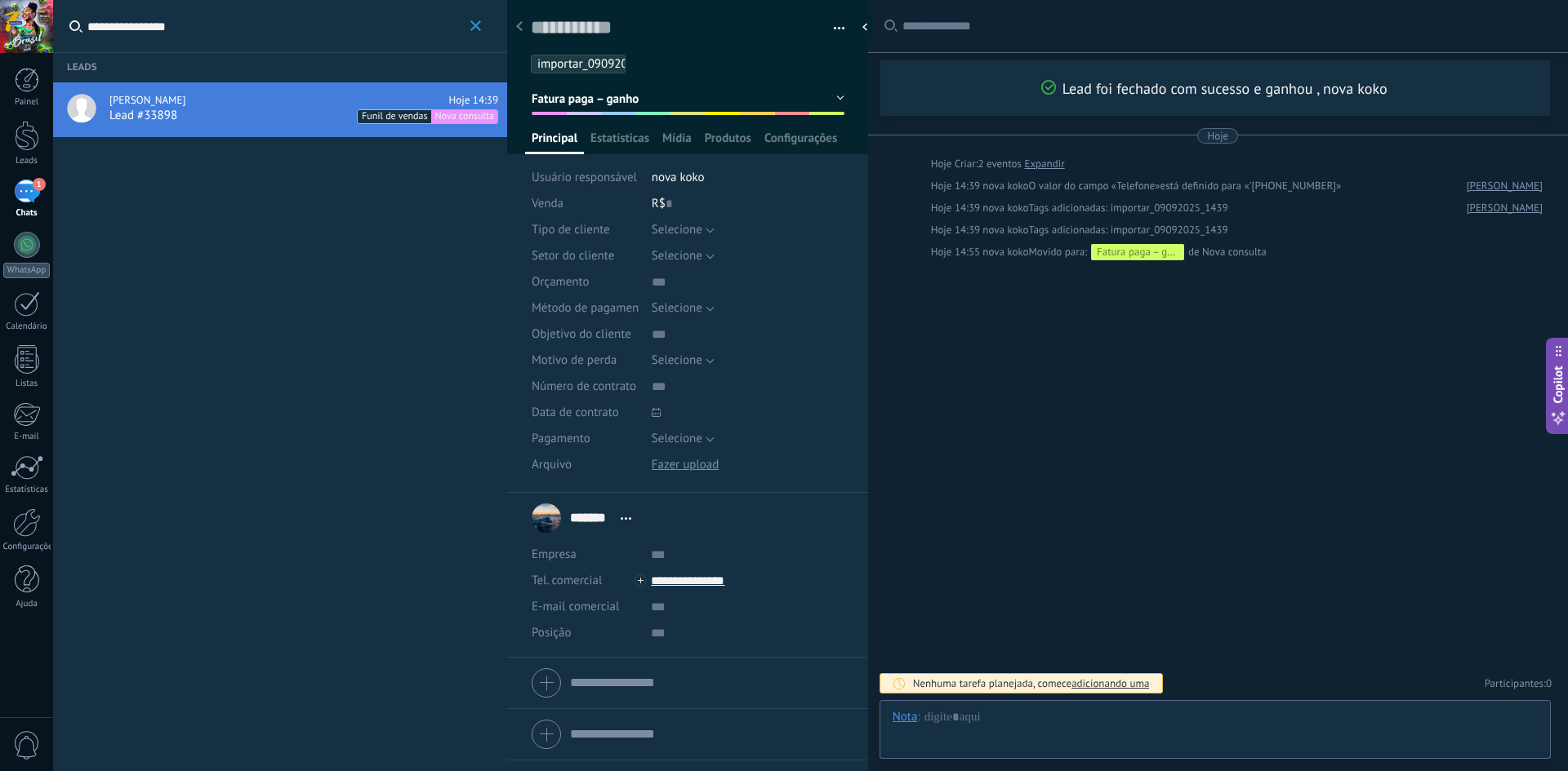
click at [830, 26] on button "button" at bounding box center [833, 29] width 24 height 25
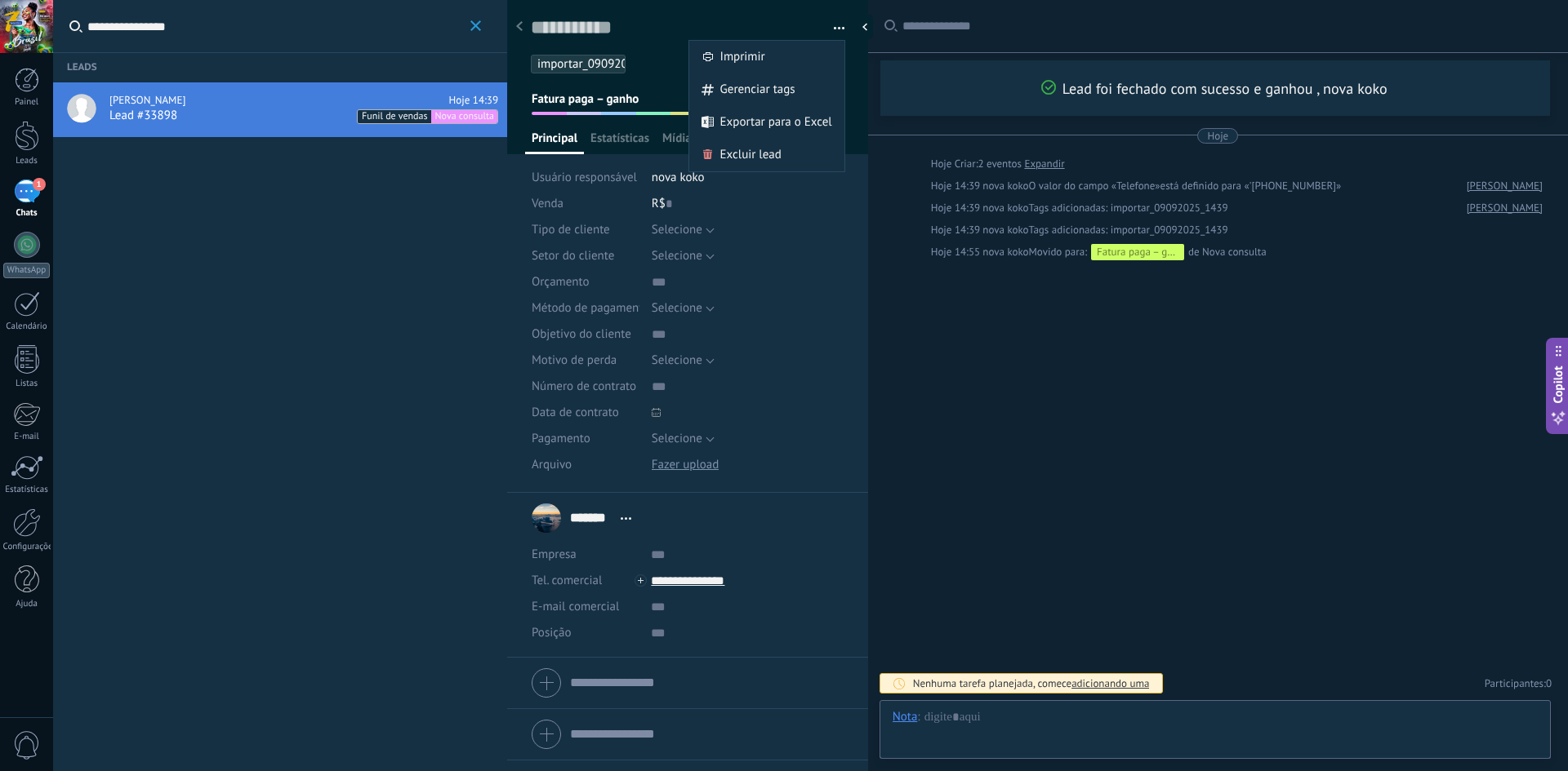
click at [784, 198] on div "R$ 0" at bounding box center [747, 204] width 193 height 26
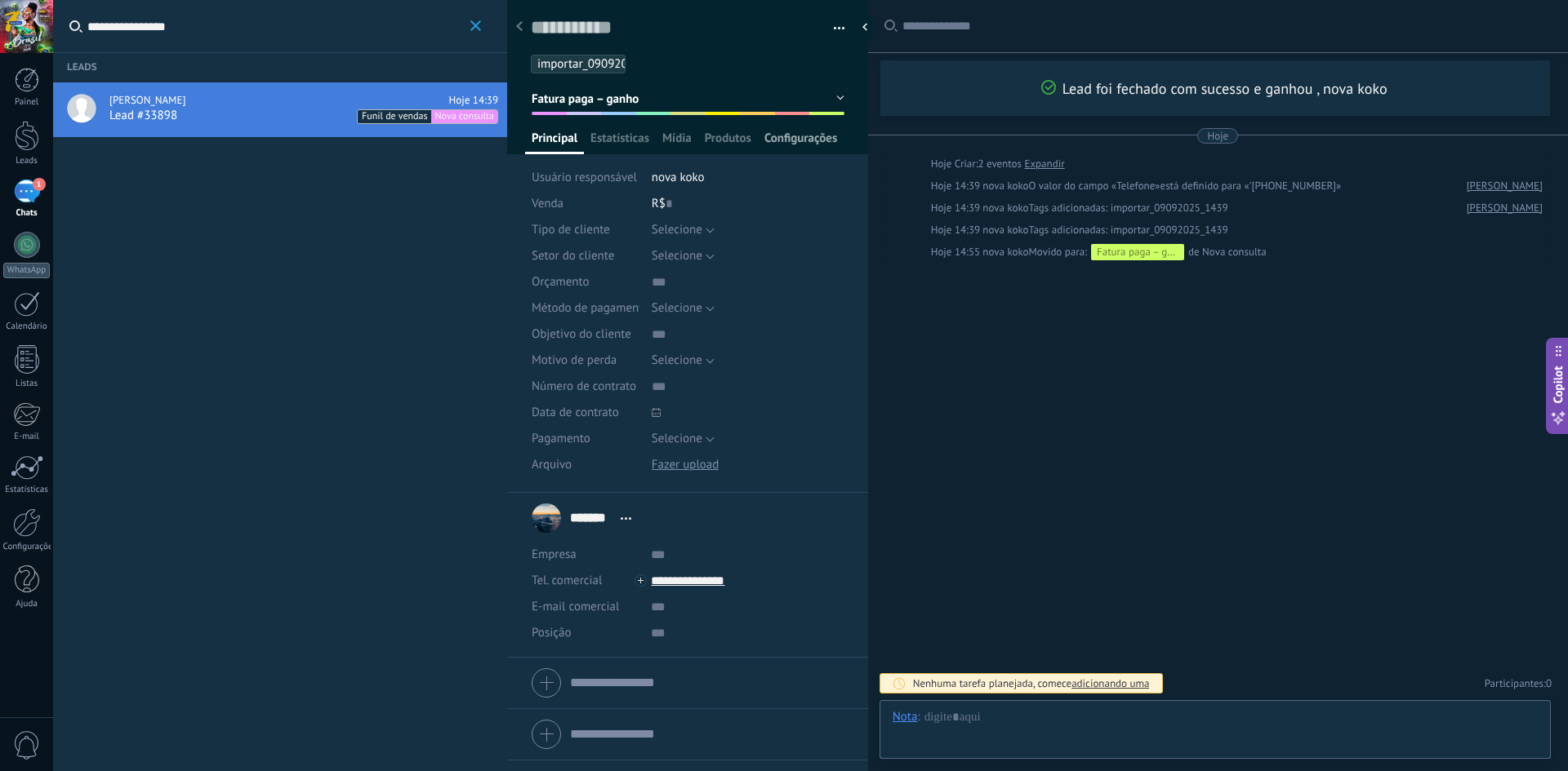
click at [803, 131] on span "Configurações" at bounding box center [800, 142] width 73 height 24
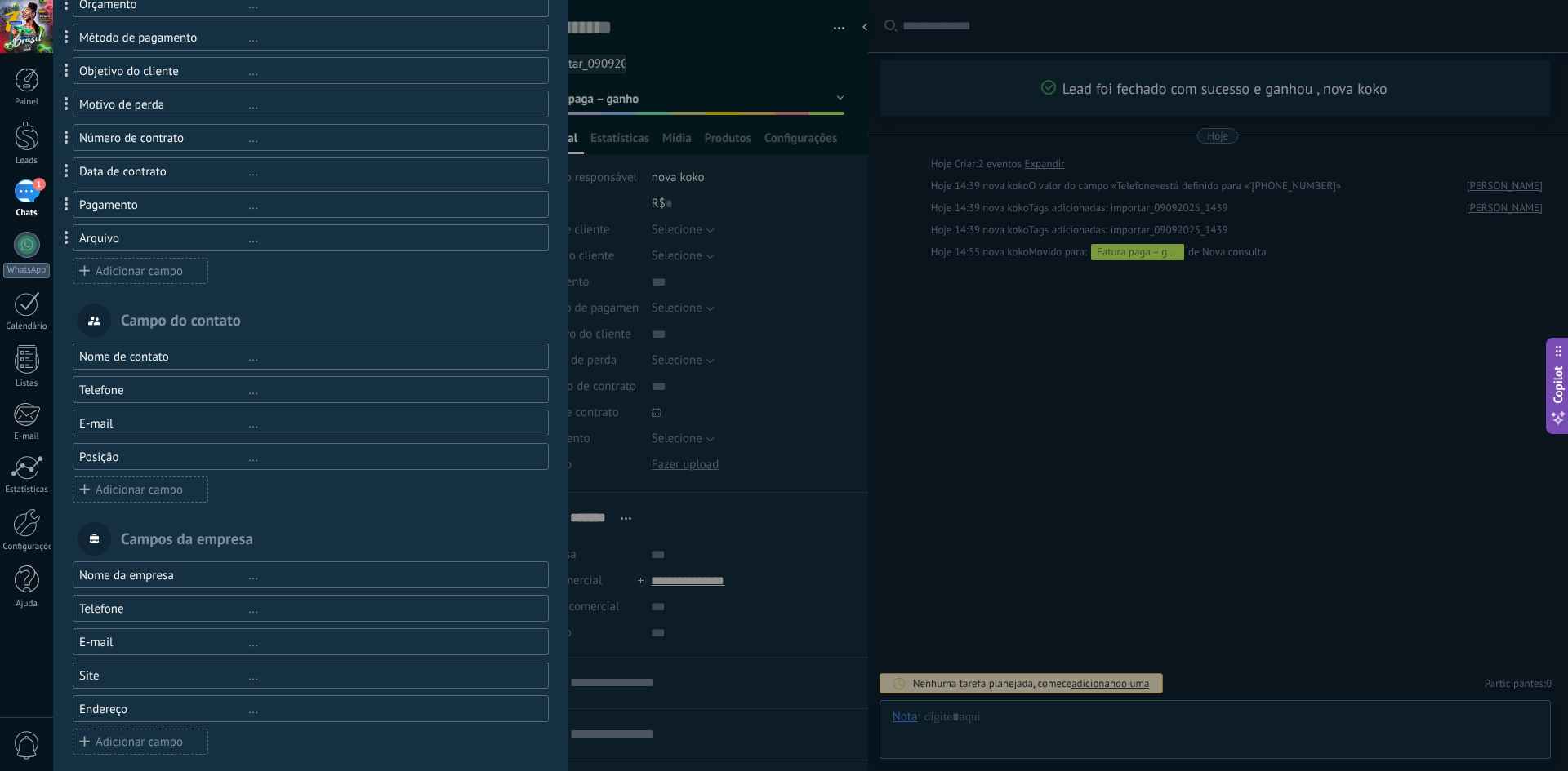
scroll to position [305, 0]
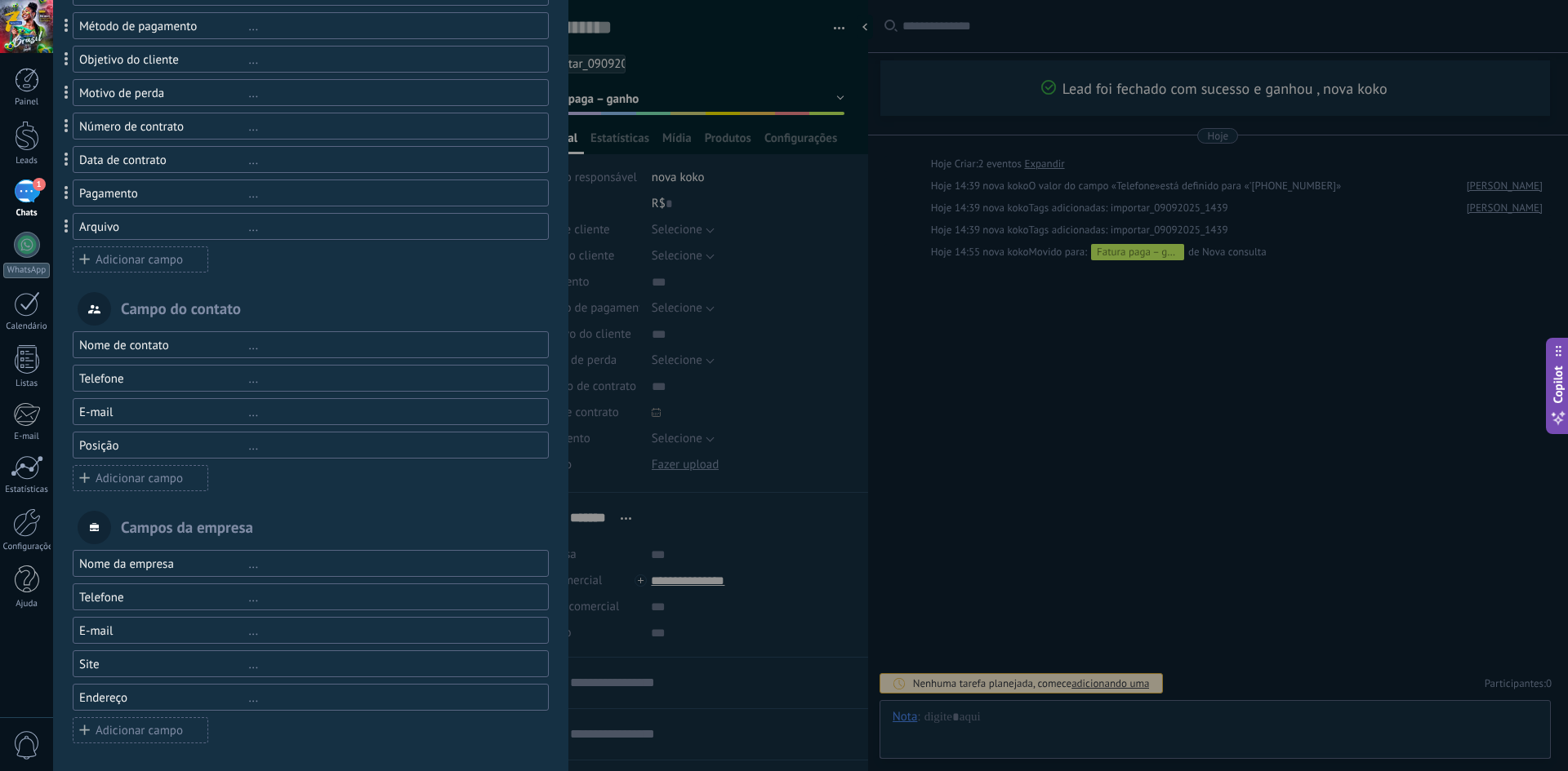
click at [1020, 514] on div "[PERSON_NAME] e grupos Kommo oferece a opção de adicionar seus próprios campos …" at bounding box center [810, 386] width 1514 height 771
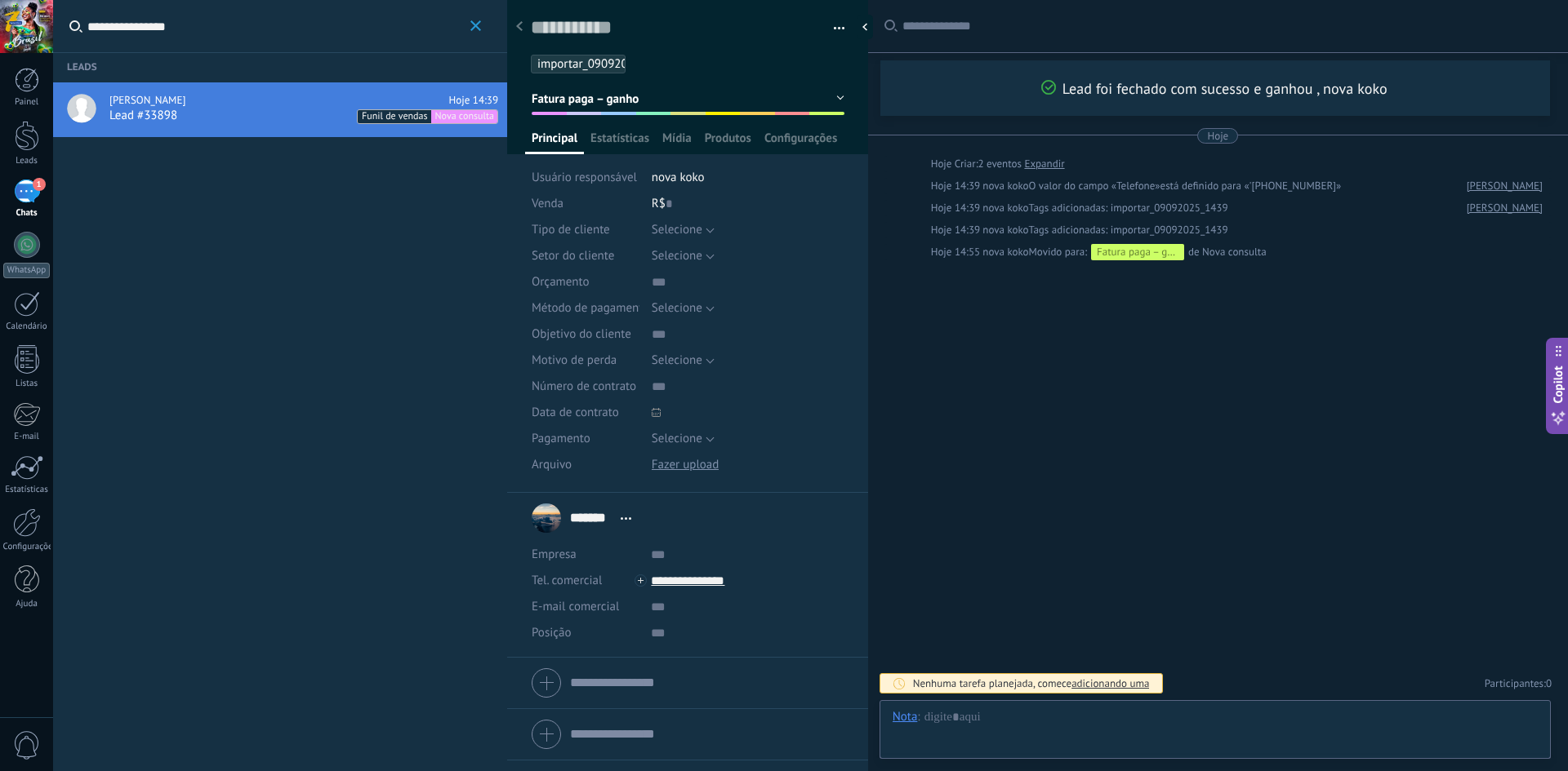
click at [12, 193] on link "1 Chats" at bounding box center [26, 199] width 53 height 40
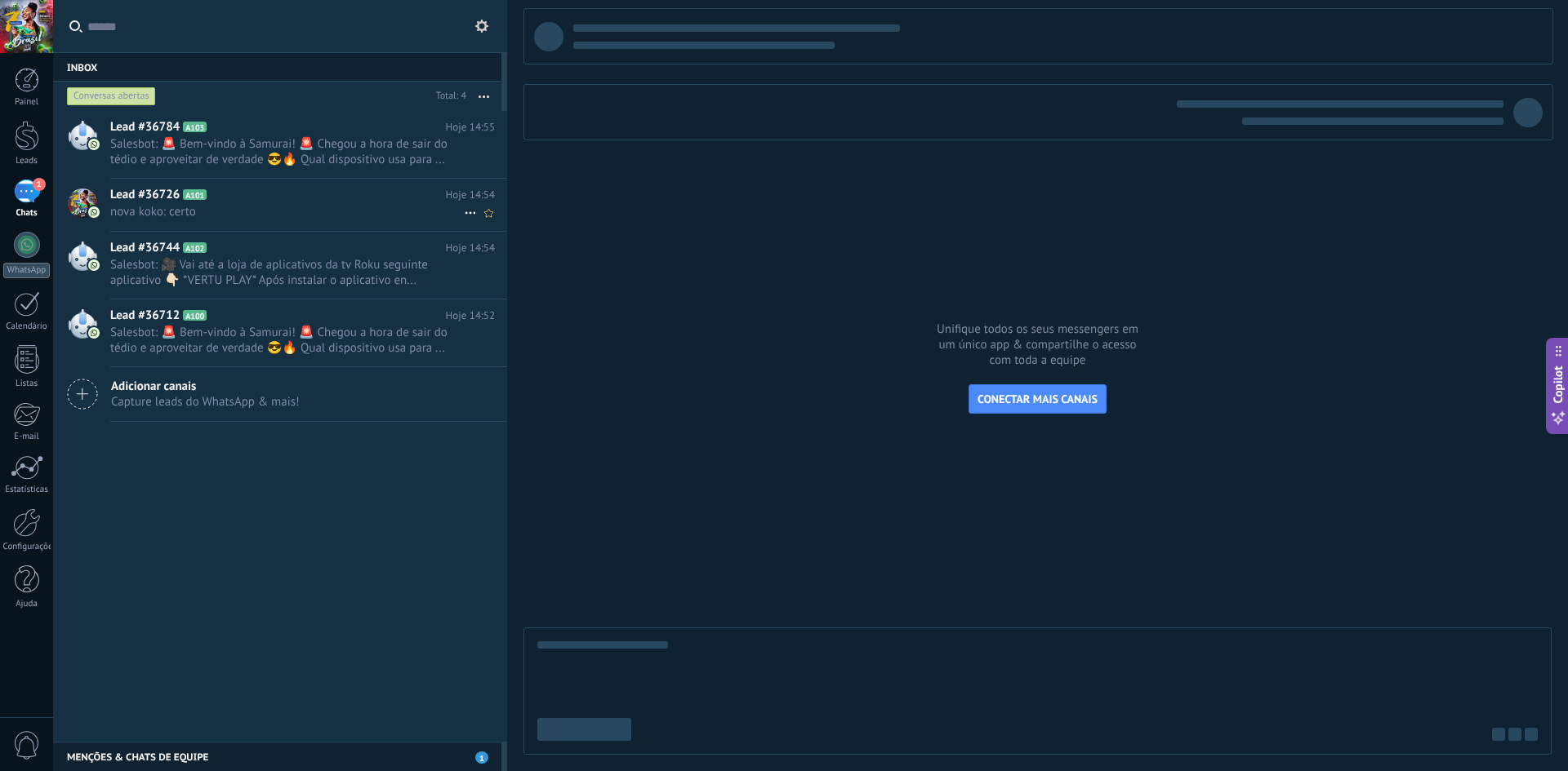
click at [241, 194] on h2 "Lead #36726 A101" at bounding box center [277, 195] width 335 height 17
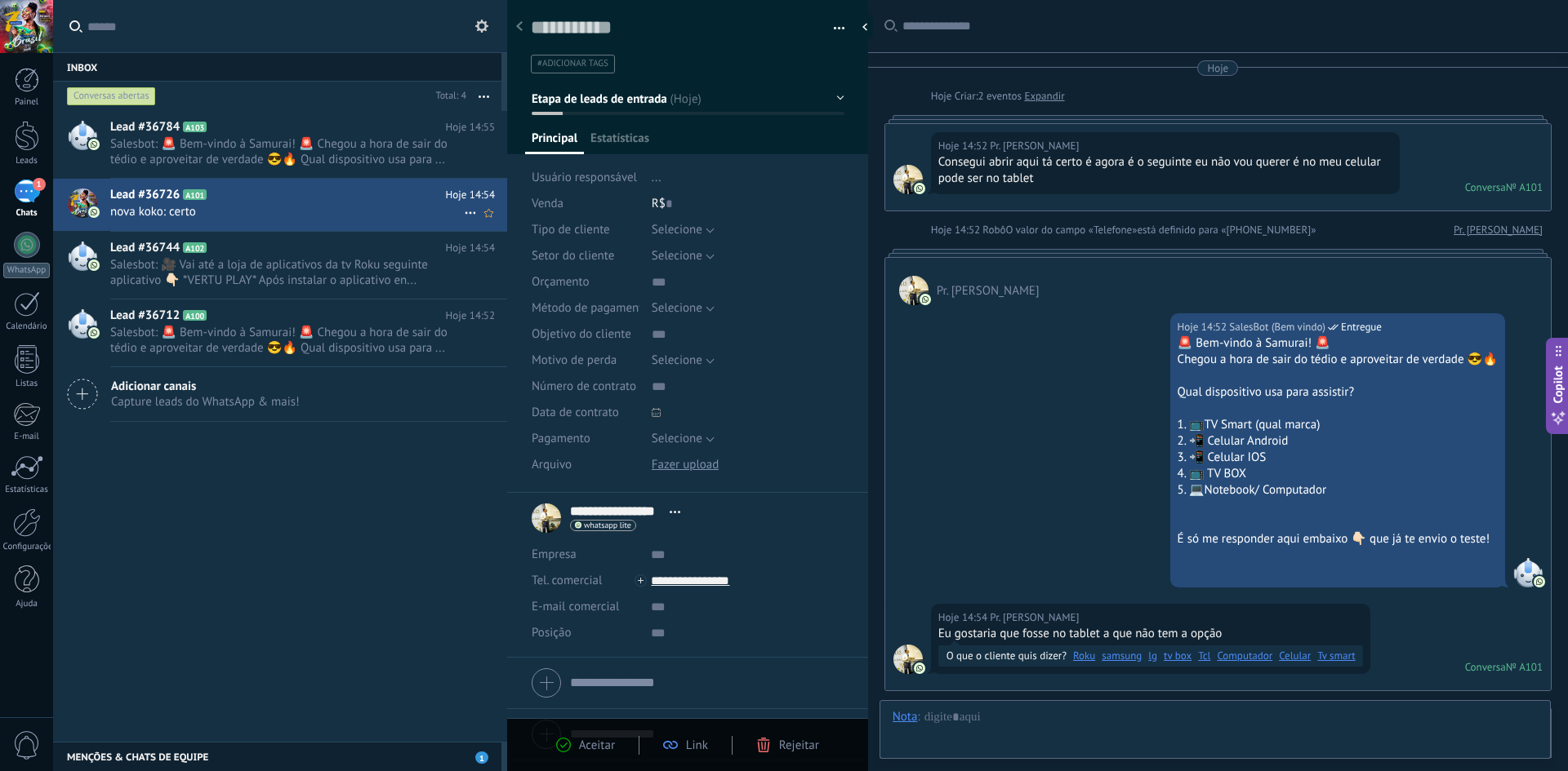
scroll to position [563, 0]
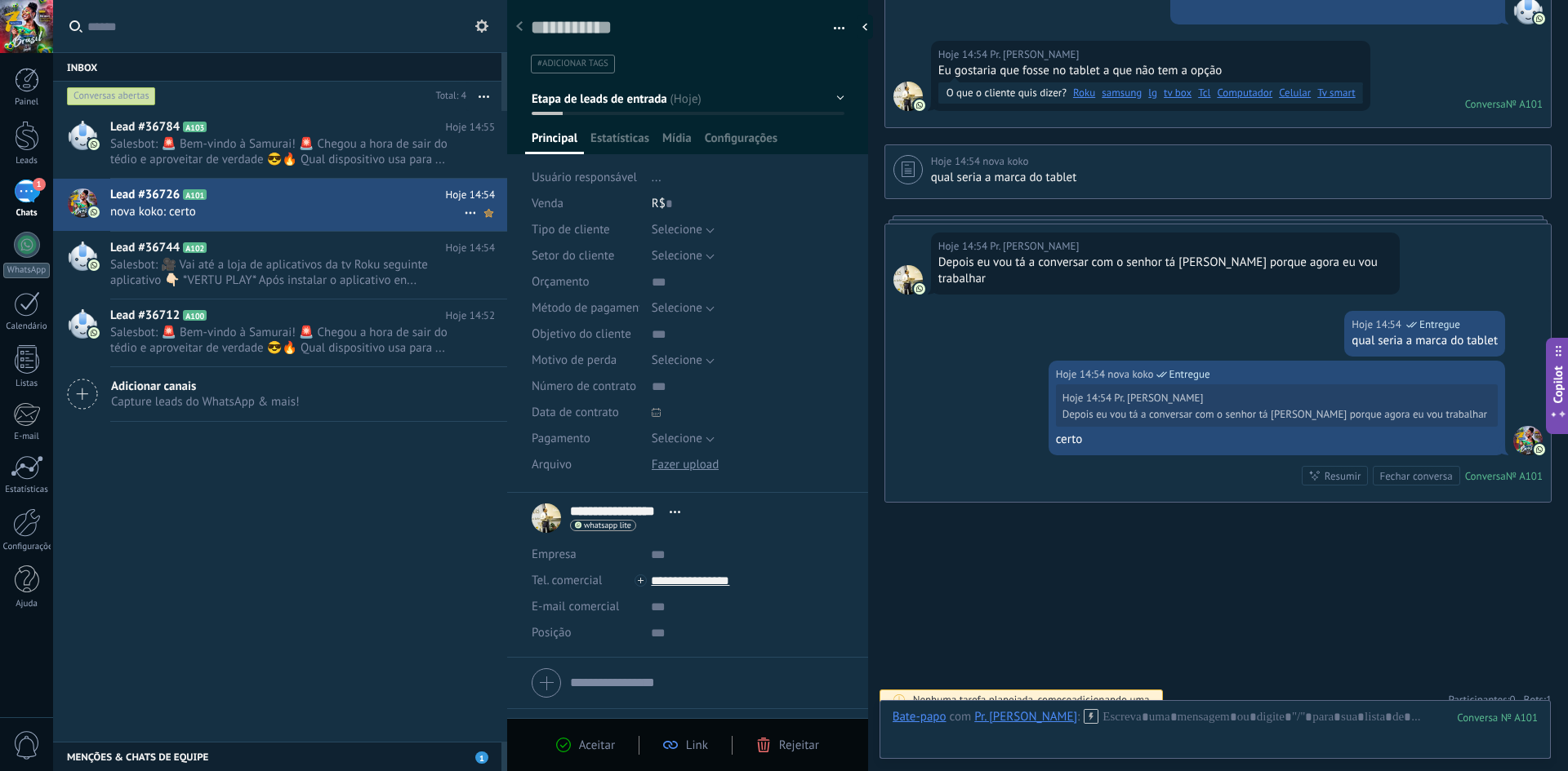
click at [481, 218] on icon at bounding box center [488, 213] width 17 height 19
click at [363, 586] on div "Lead #36784 A103 Hoje 14:55 Salesbot: 🚨 Bem-vindo à Samurai! 🚨 Chegou a hora de…" at bounding box center [280, 426] width 454 height 631
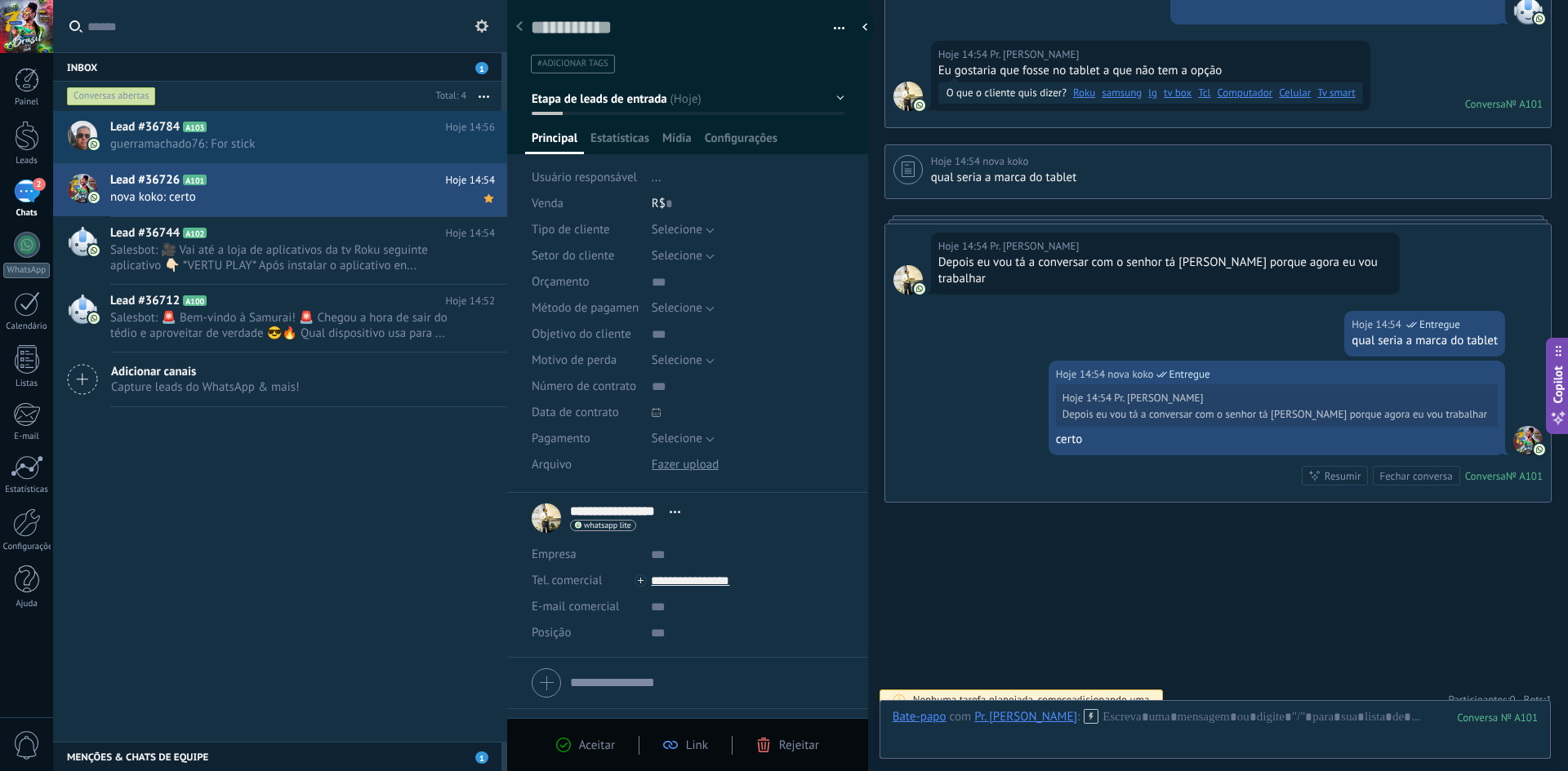
click at [489, 93] on button "button" at bounding box center [484, 96] width 35 height 29
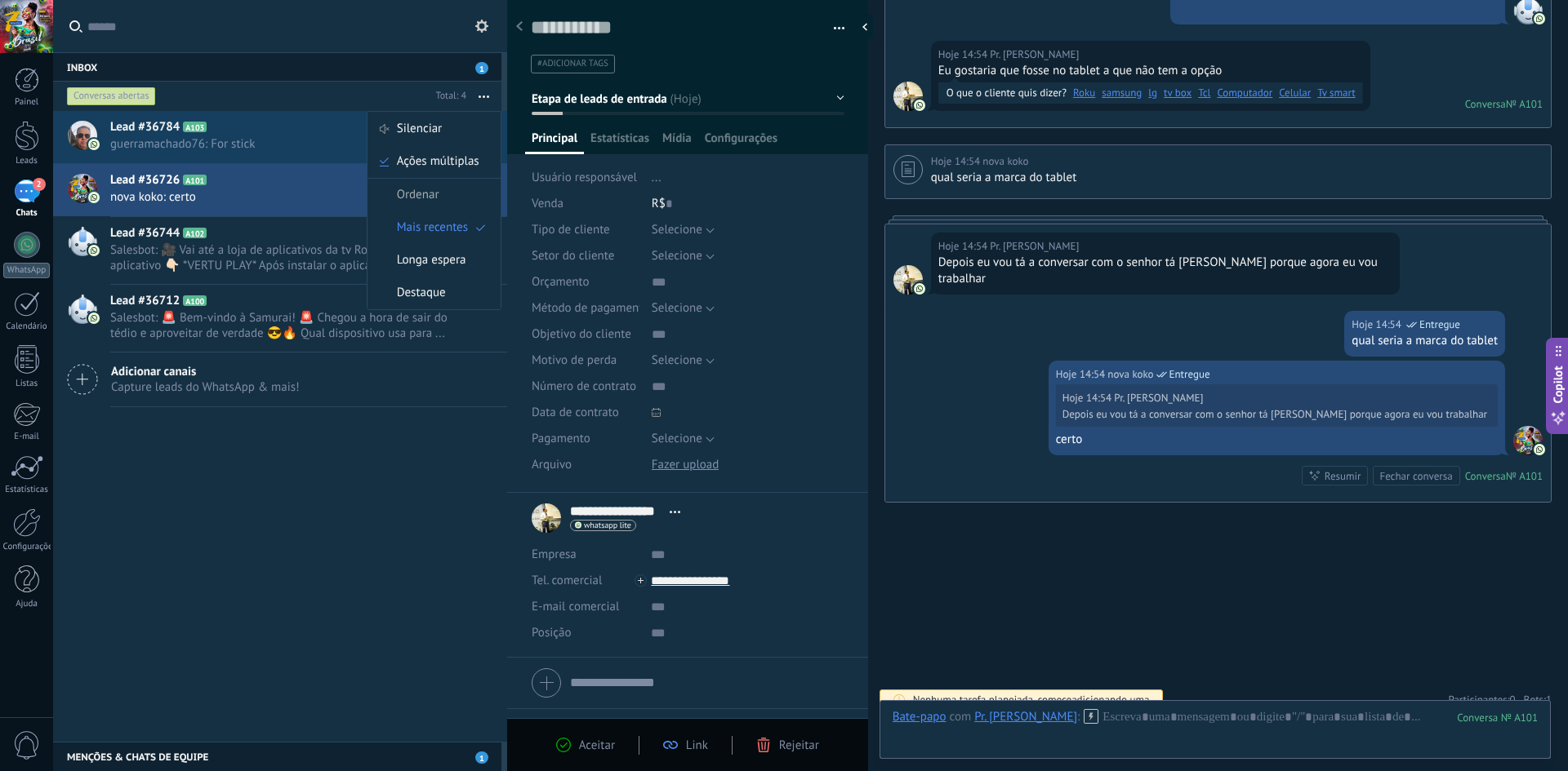
click at [109, 96] on div "Conversas abertas" at bounding box center [111, 96] width 89 height 19
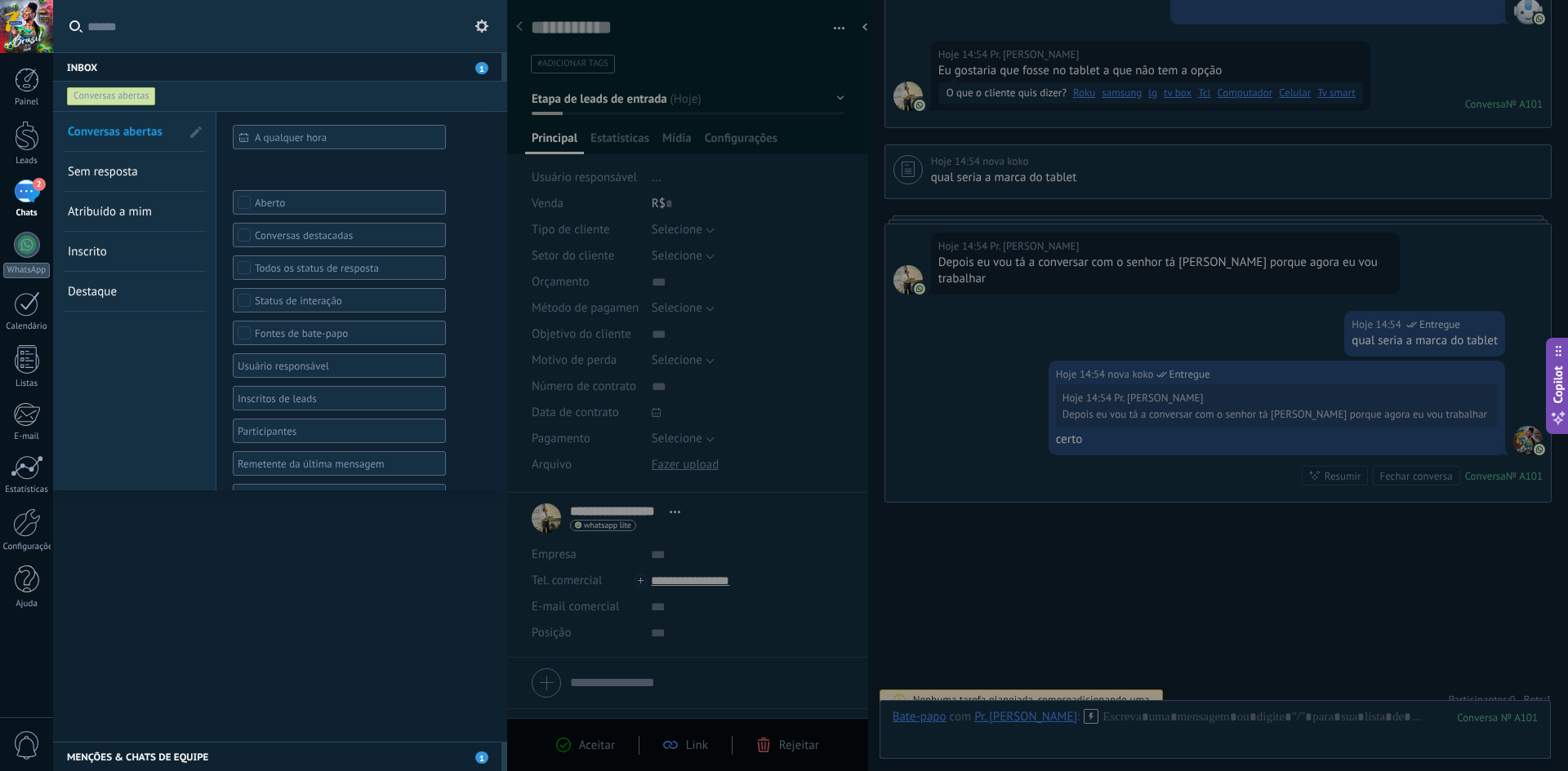
click at [116, 127] on span "Conversas abertas" at bounding box center [115, 132] width 95 height 16
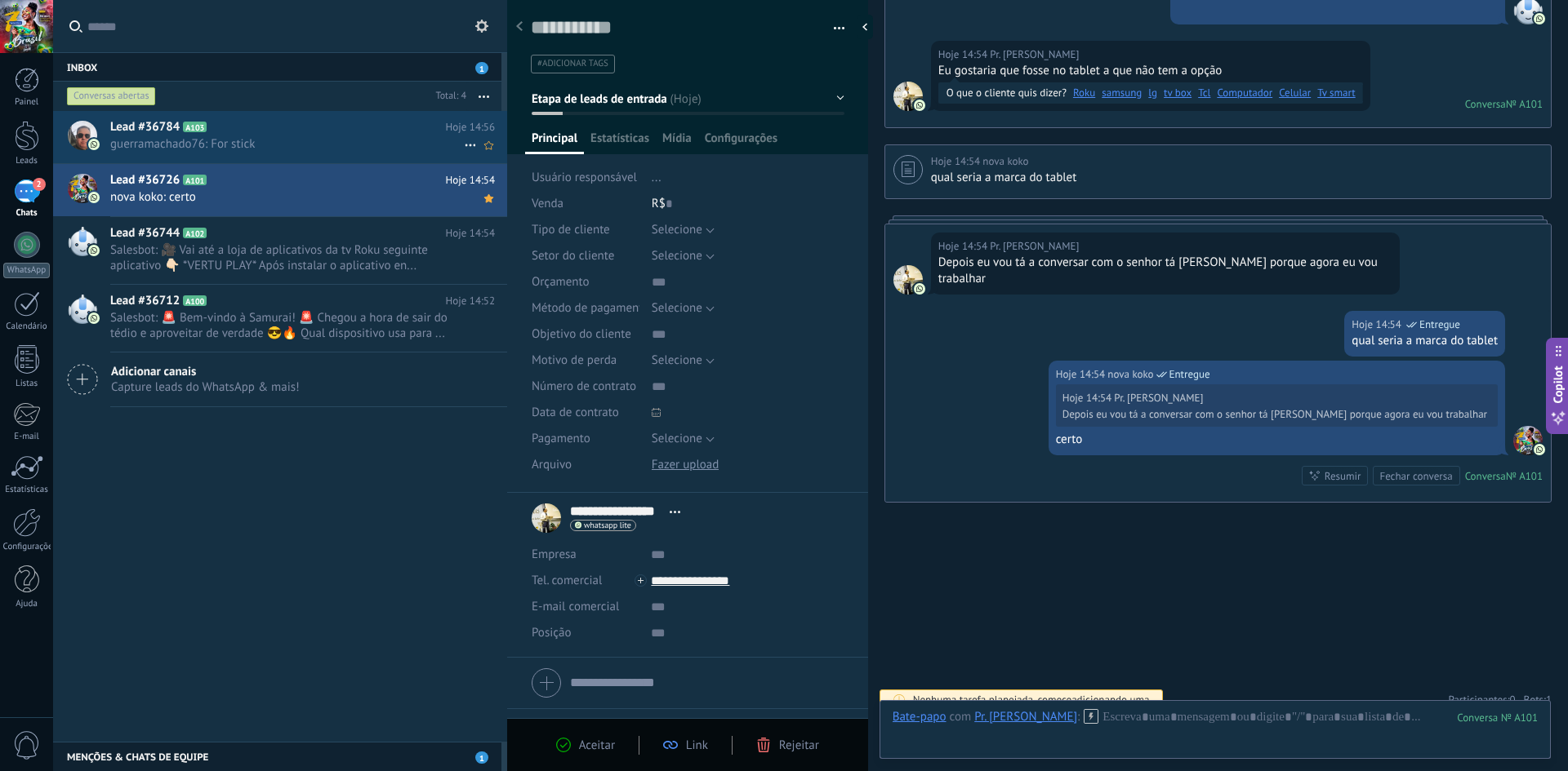
click at [316, 136] on span "guerramachado76: For stick" at bounding box center [287, 144] width 354 height 16
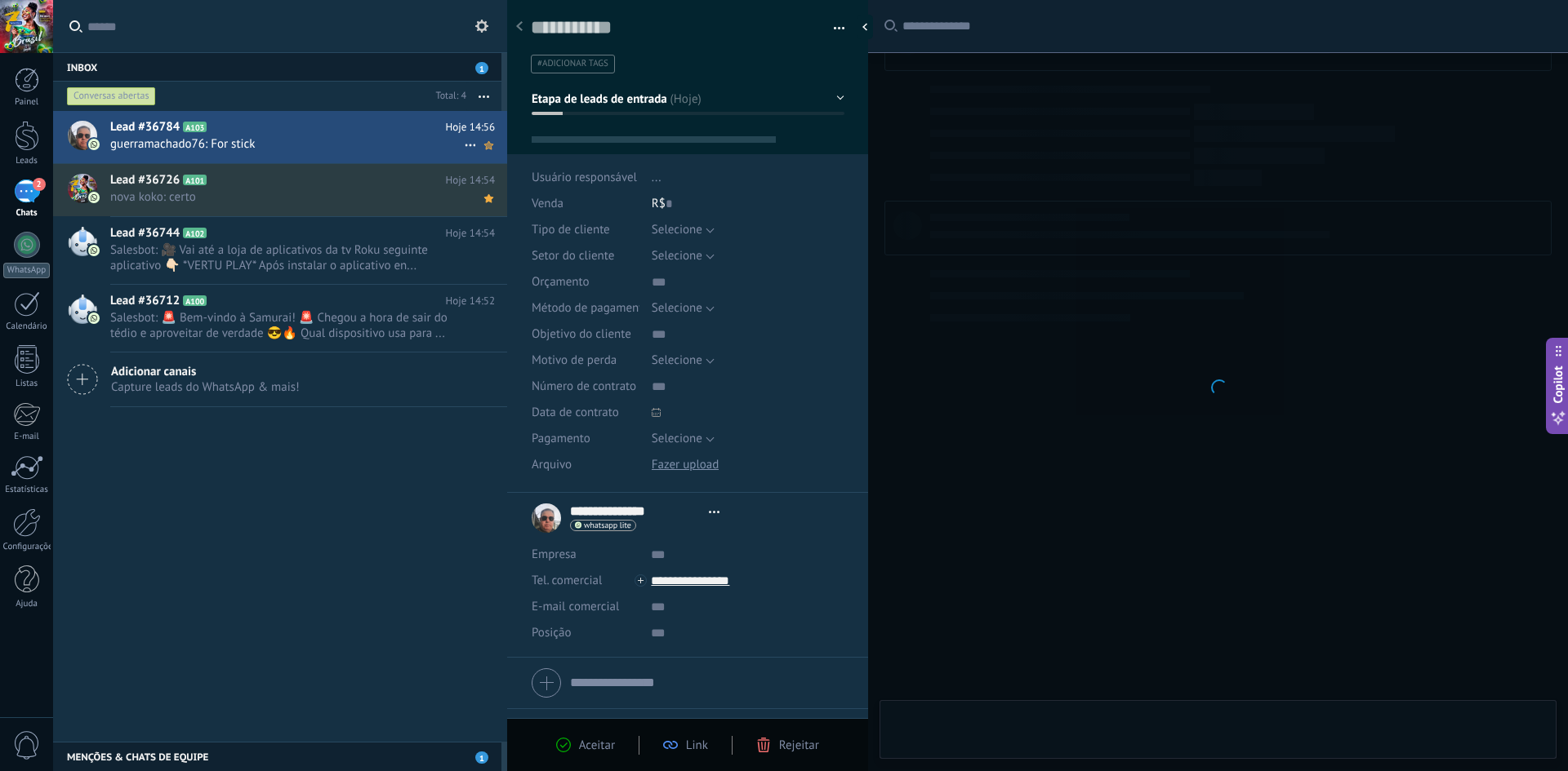
click at [484, 145] on use at bounding box center [489, 144] width 9 height 8
type textarea "**********"
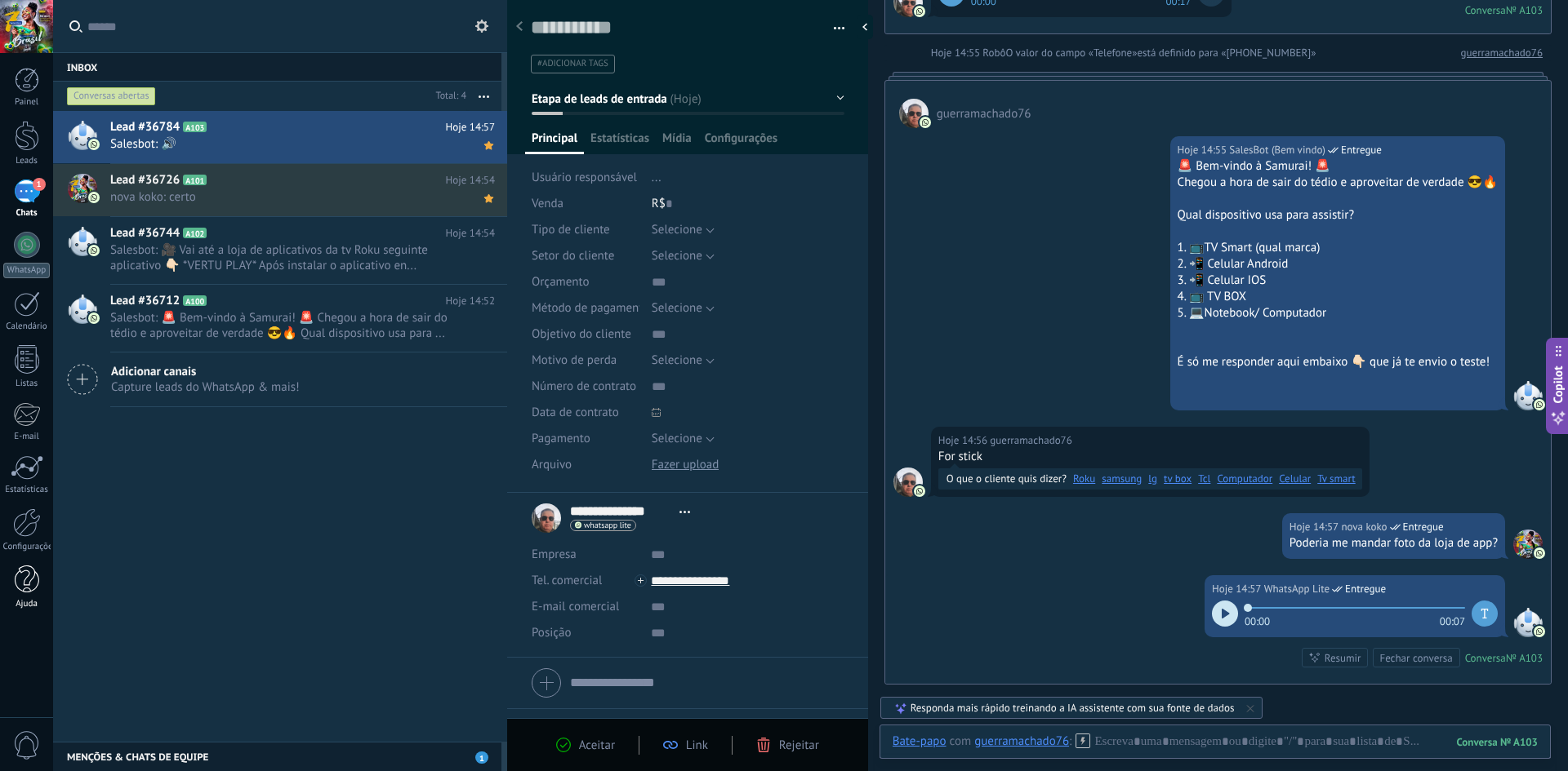
scroll to position [297, 0]
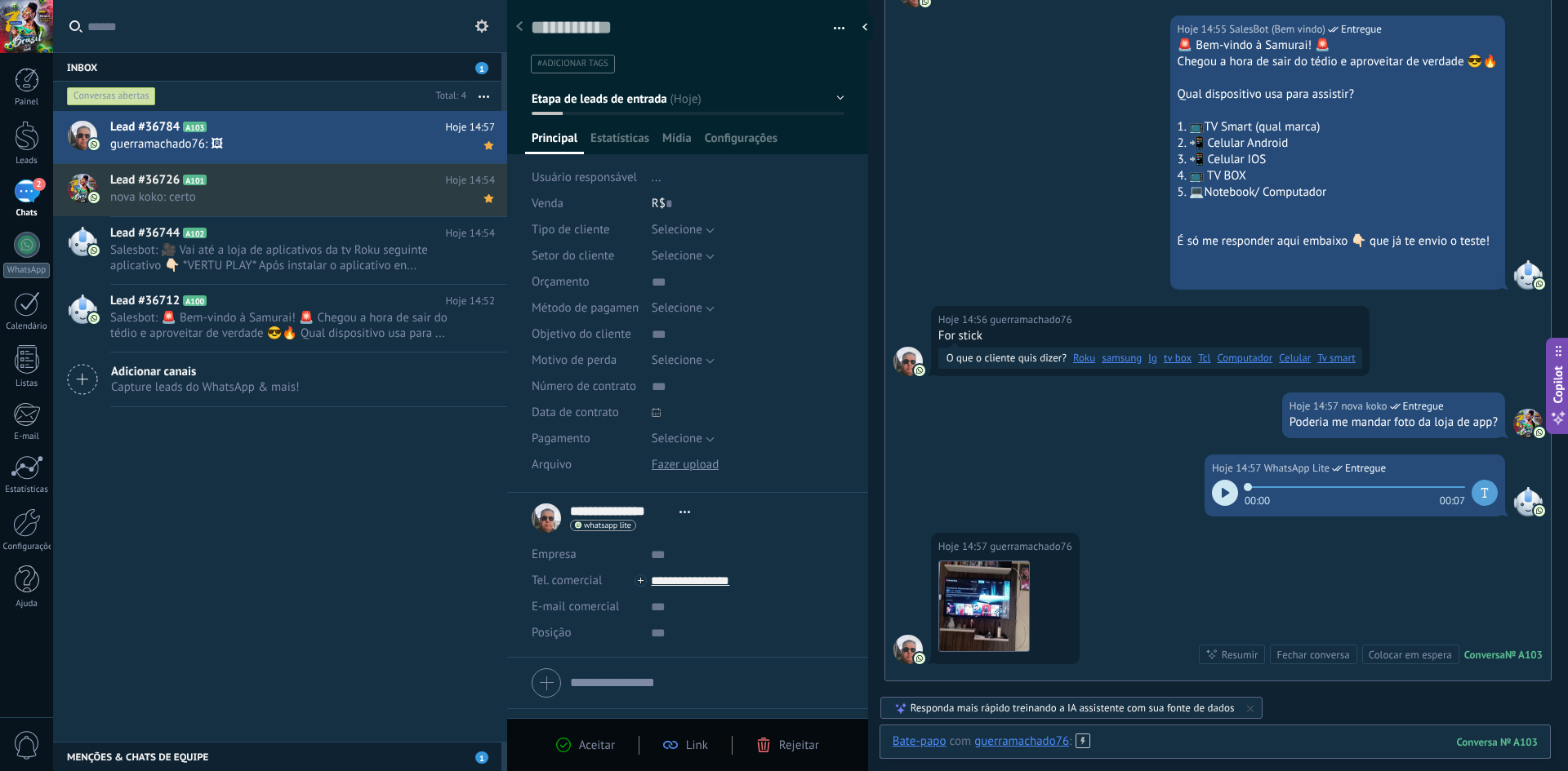
click at [1255, 741] on div at bounding box center [1215, 759] width 645 height 49
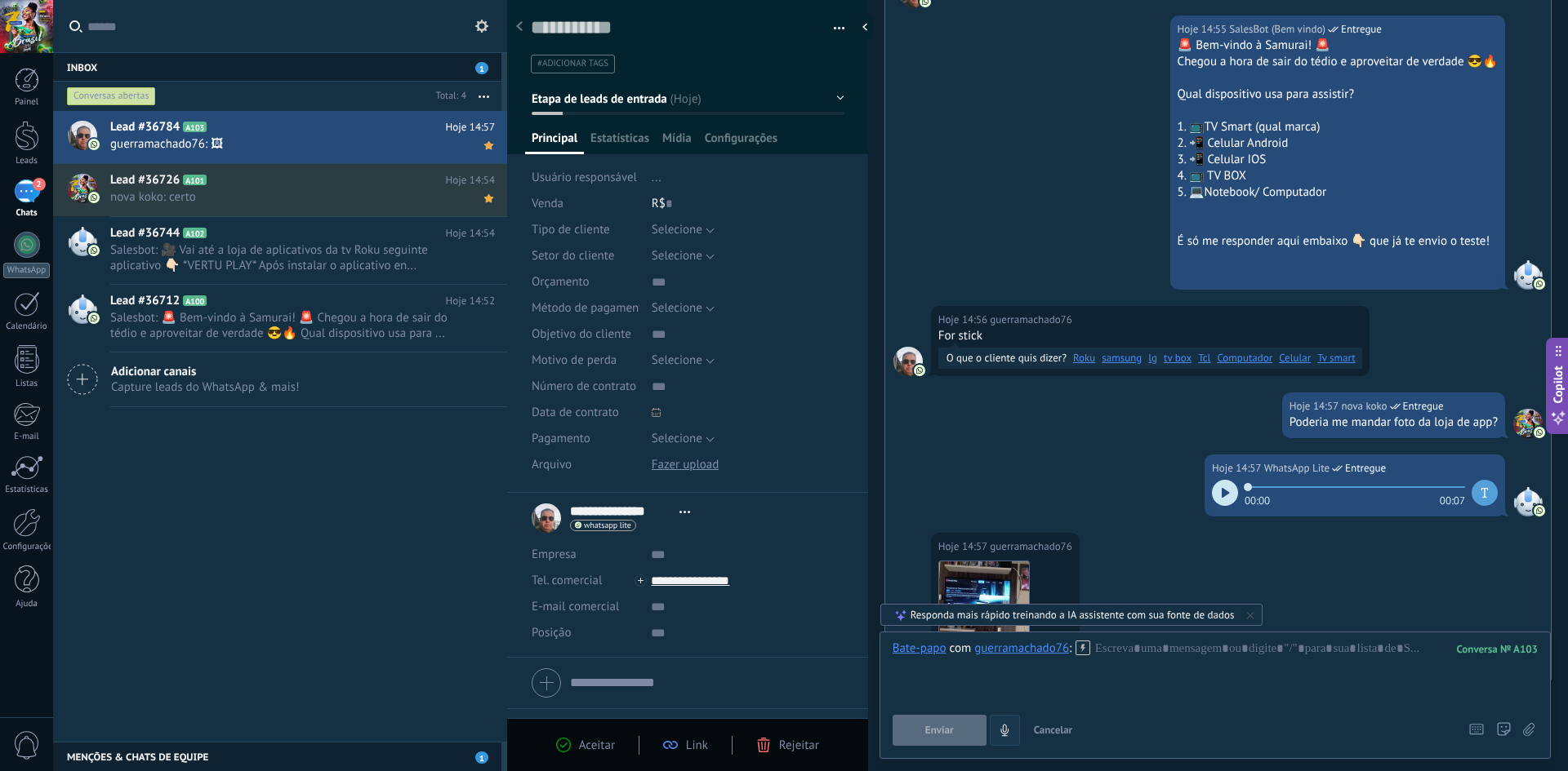
click at [1012, 729] on button "4" at bounding box center [1005, 730] width 30 height 31
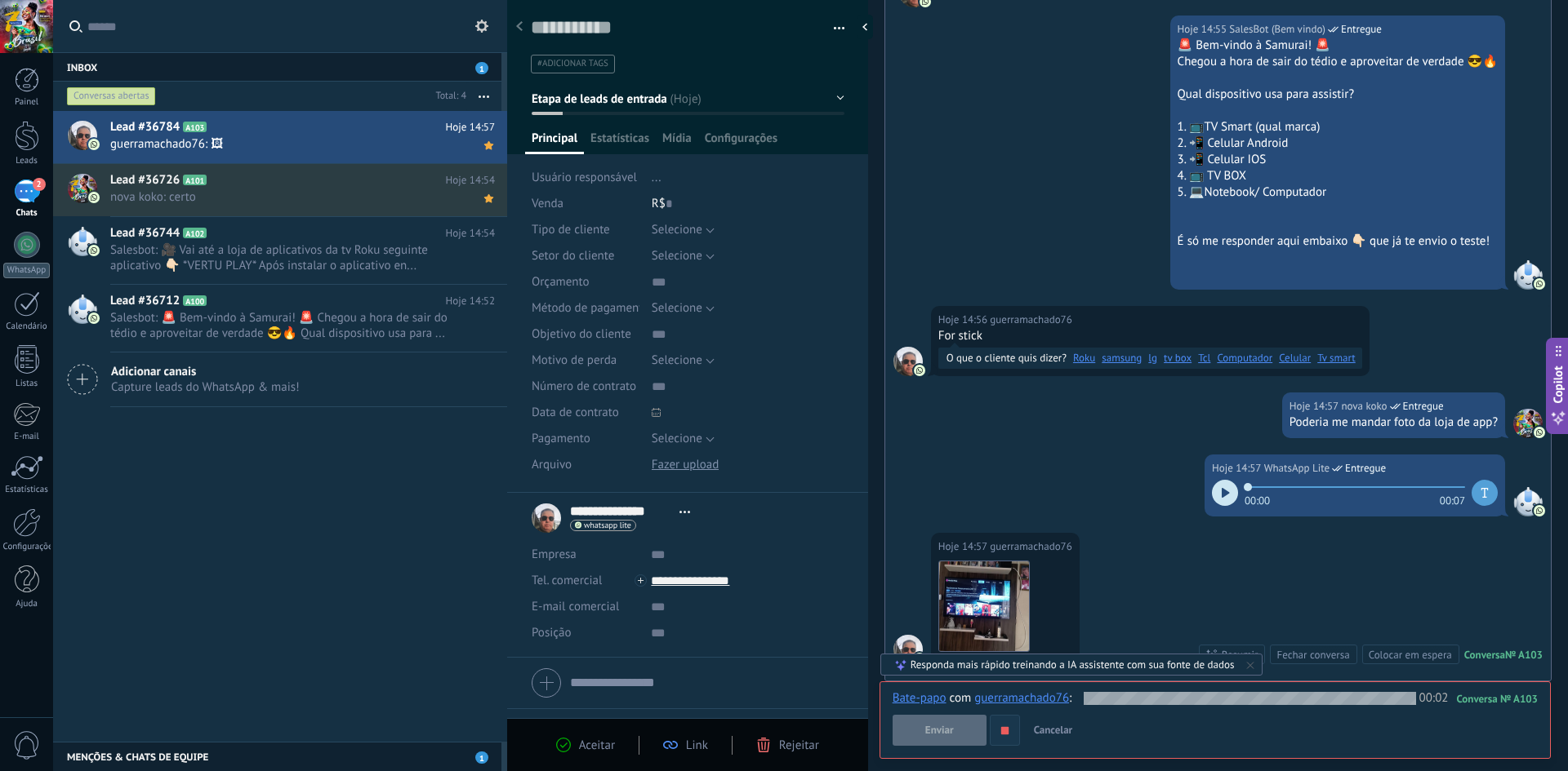
click at [1012, 736] on button "button" at bounding box center [1005, 730] width 30 height 31
click at [948, 731] on span "Enviar" at bounding box center [939, 731] width 28 height 11
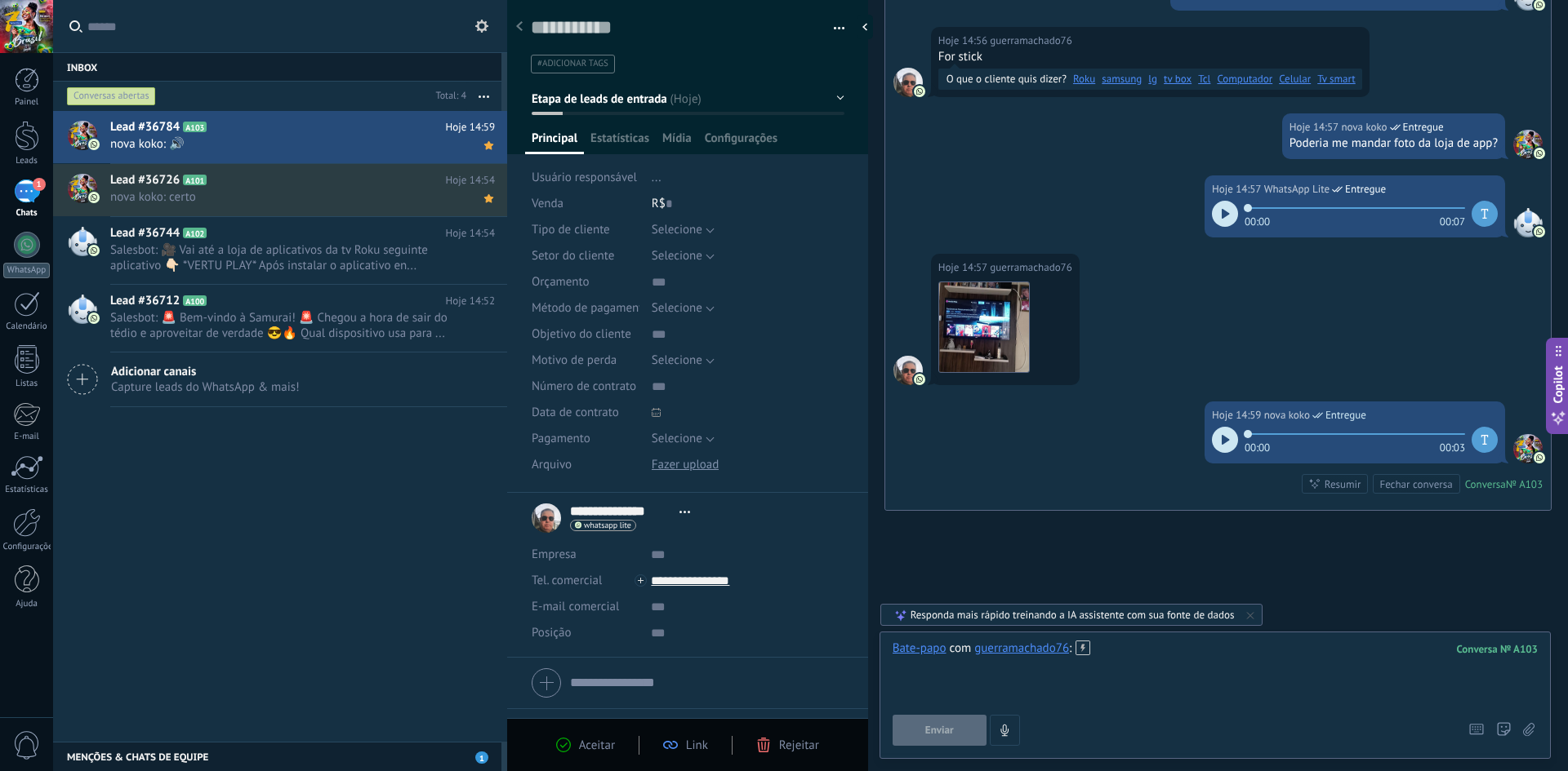
scroll to position [601, 0]
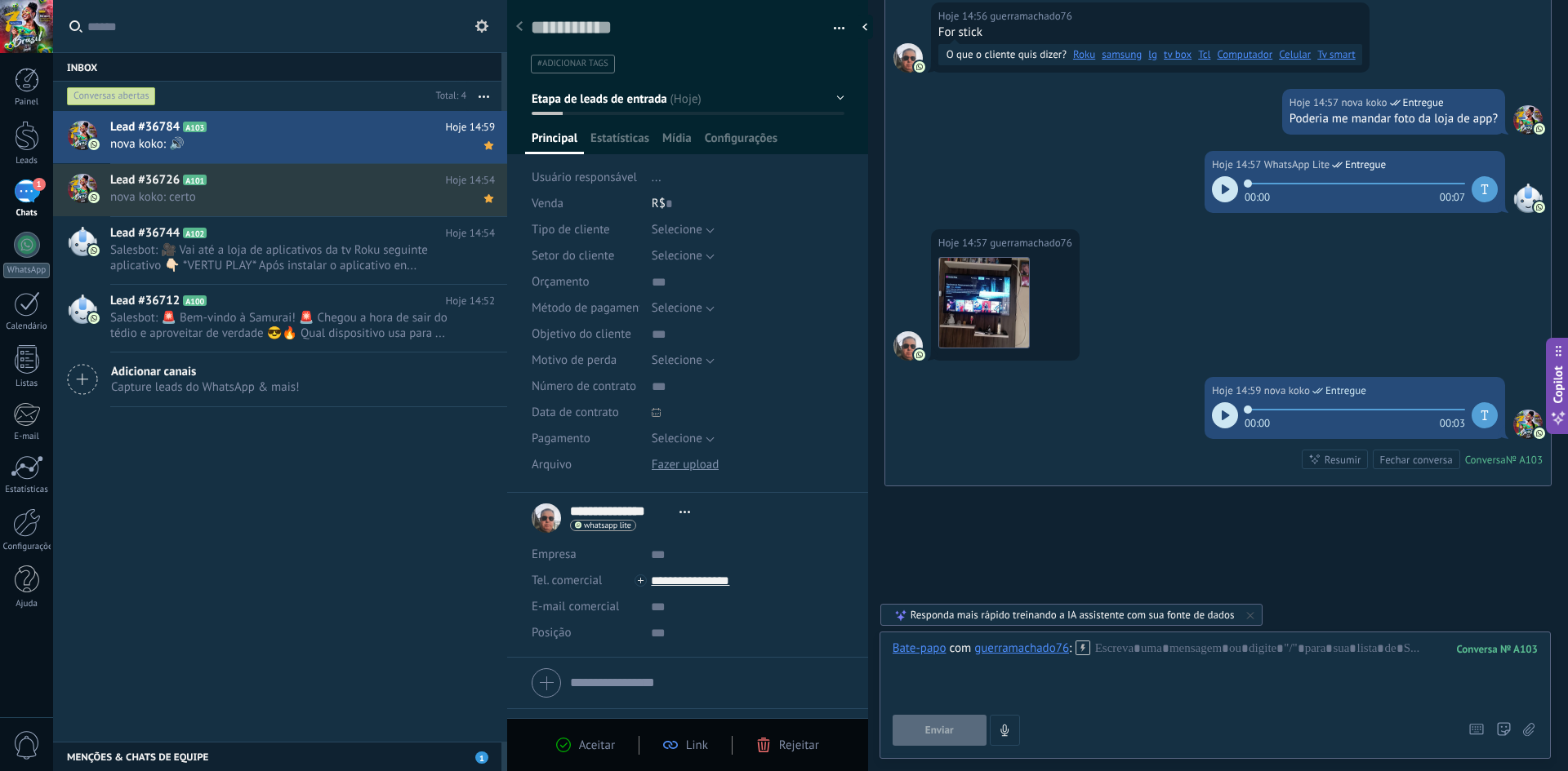
click at [961, 457] on div "Hoje 14:59 nova koko Entregue 00:00 00:03 Conversa № A103 Conversa № A103 Resum…" at bounding box center [1218, 430] width 666 height 108
click at [168, 467] on div "Lead #36784 A103 Hoje 14:59 nova koko: 🔊 Lead #36726 A101 Hoje 14:54" at bounding box center [280, 426] width 454 height 631
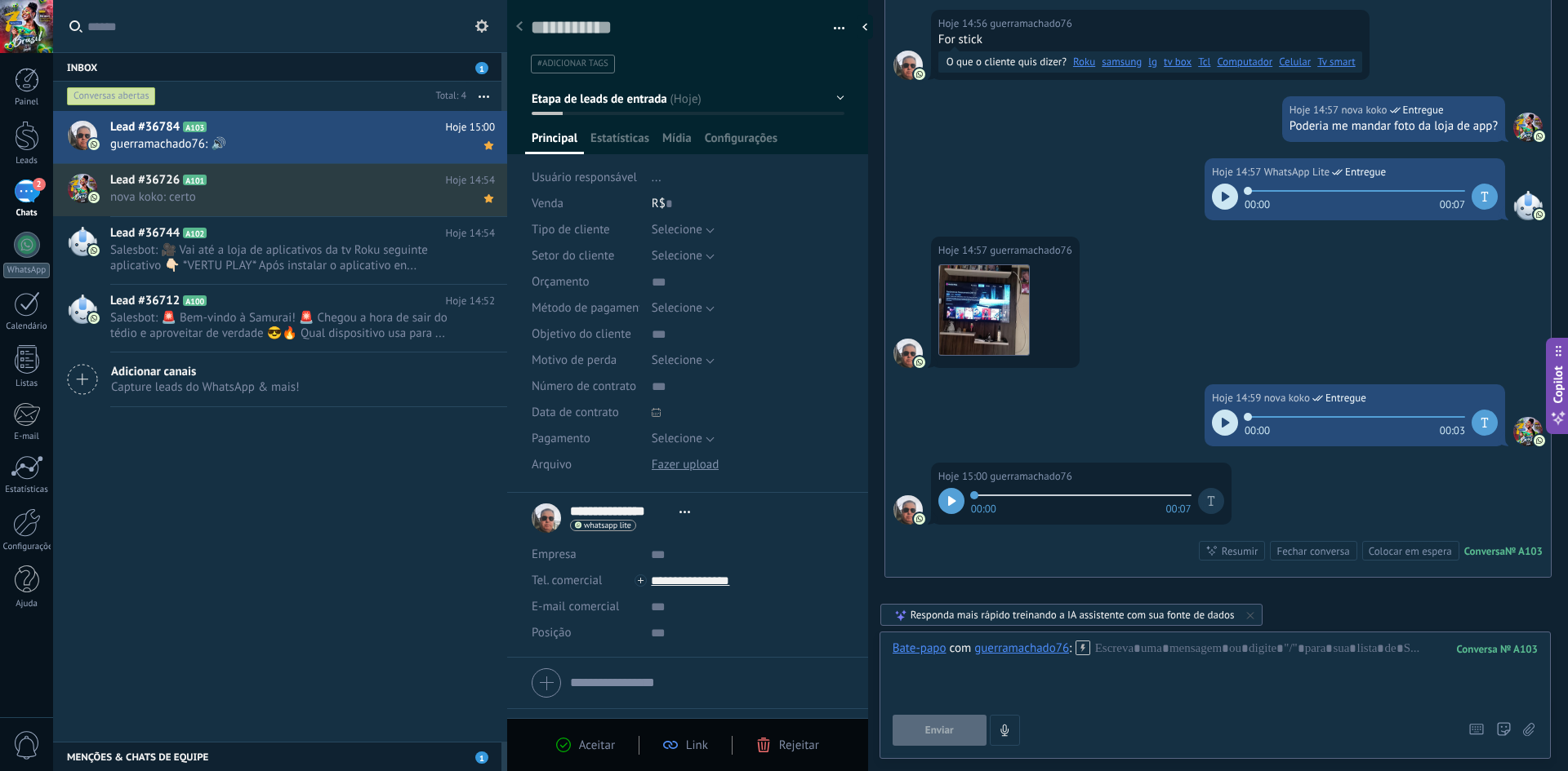
scroll to position [607, 0]
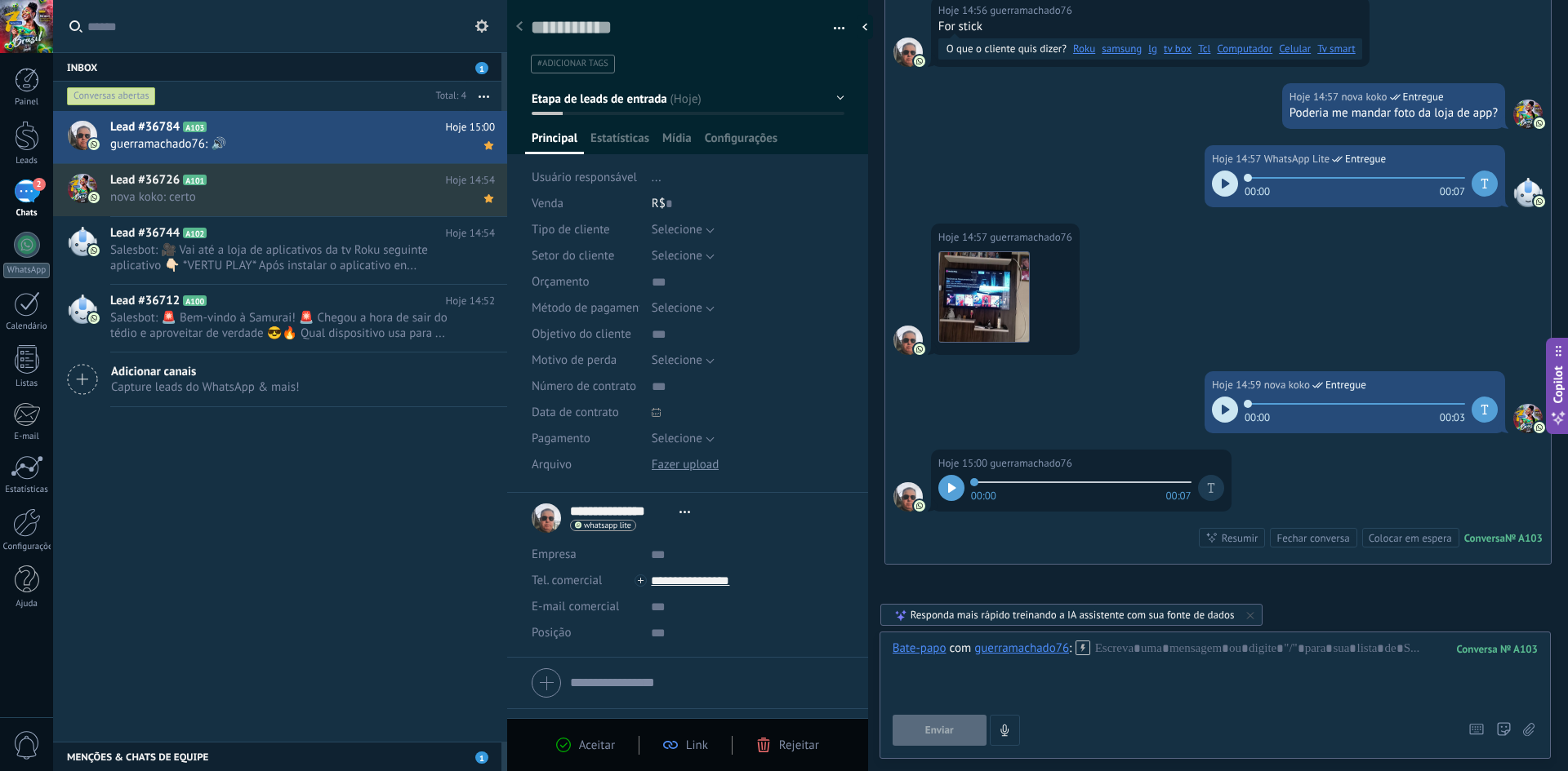
click at [950, 489] on icon at bounding box center [952, 488] width 7 height 10
click at [1223, 401] on div at bounding box center [1225, 410] width 26 height 26
click at [1140, 672] on div at bounding box center [1215, 672] width 645 height 62
click at [1138, 650] on div "**********" at bounding box center [1215, 672] width 645 height 62
click at [1299, 651] on div "**********" at bounding box center [1215, 672] width 645 height 62
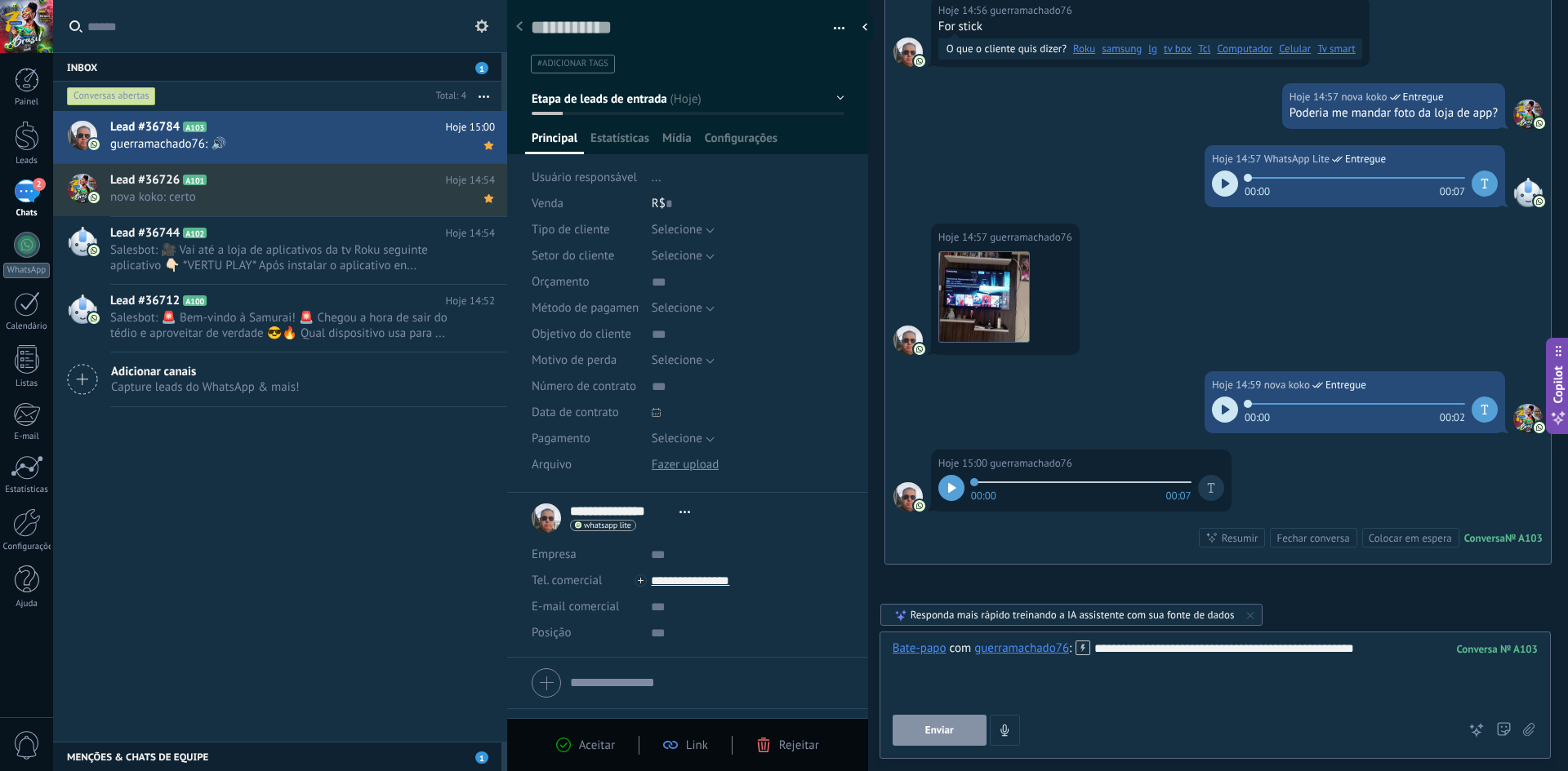
click at [951, 738] on button "Enviar" at bounding box center [939, 730] width 94 height 31
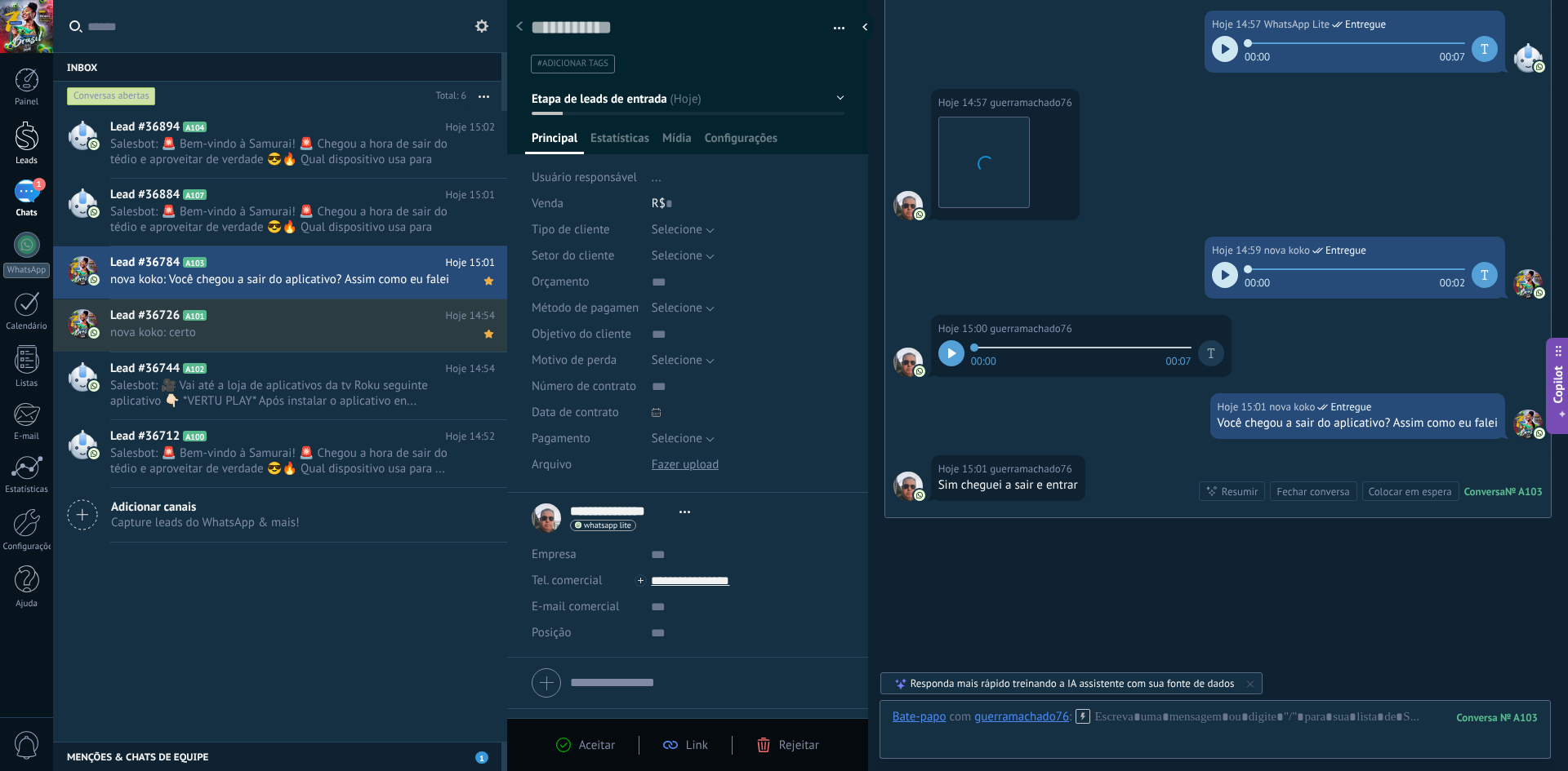
scroll to position [774, 0]
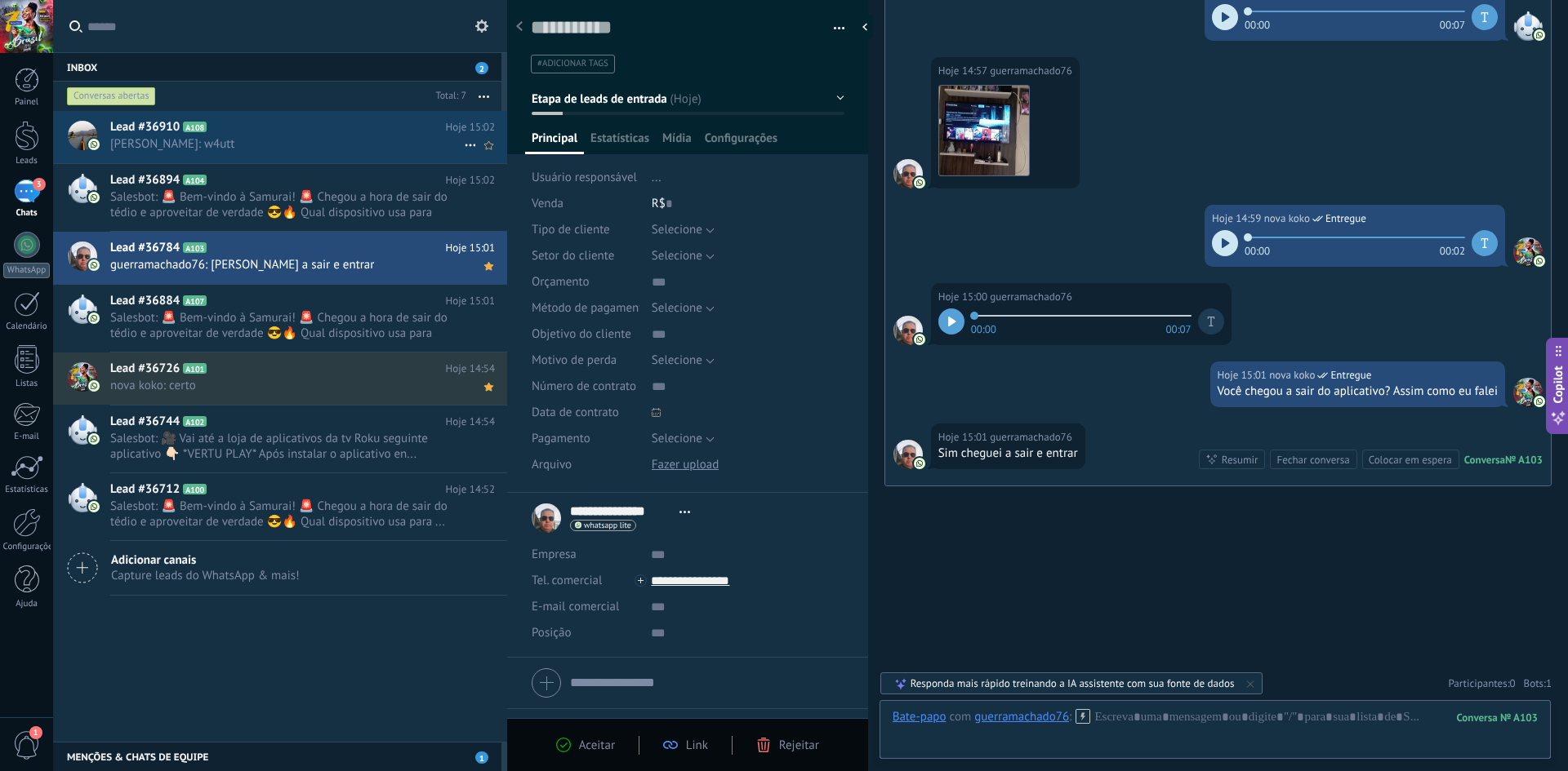
click at [285, 138] on span "[PERSON_NAME]: w4utt" at bounding box center [287, 144] width 354 height 16
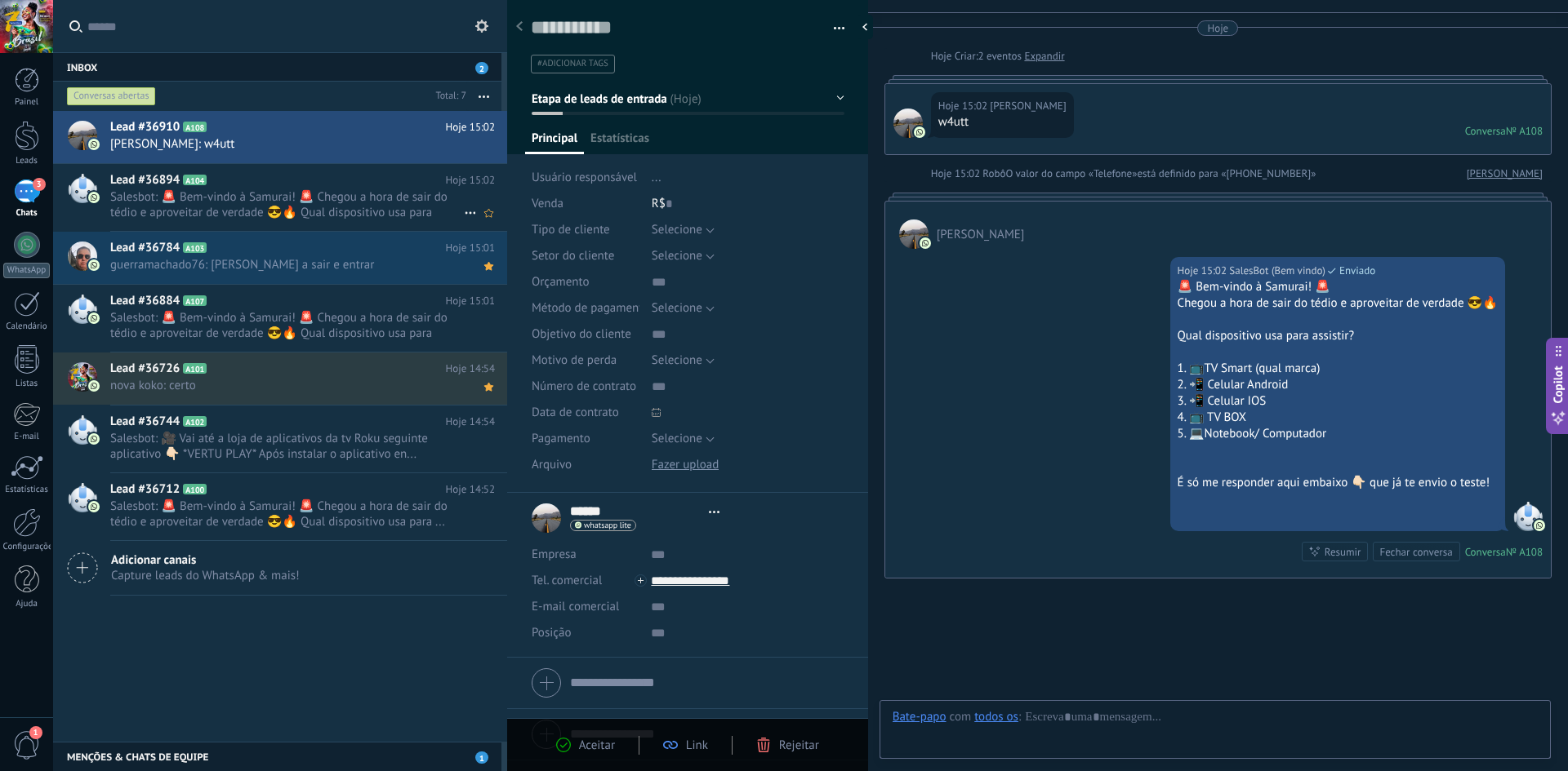
scroll to position [25, 0]
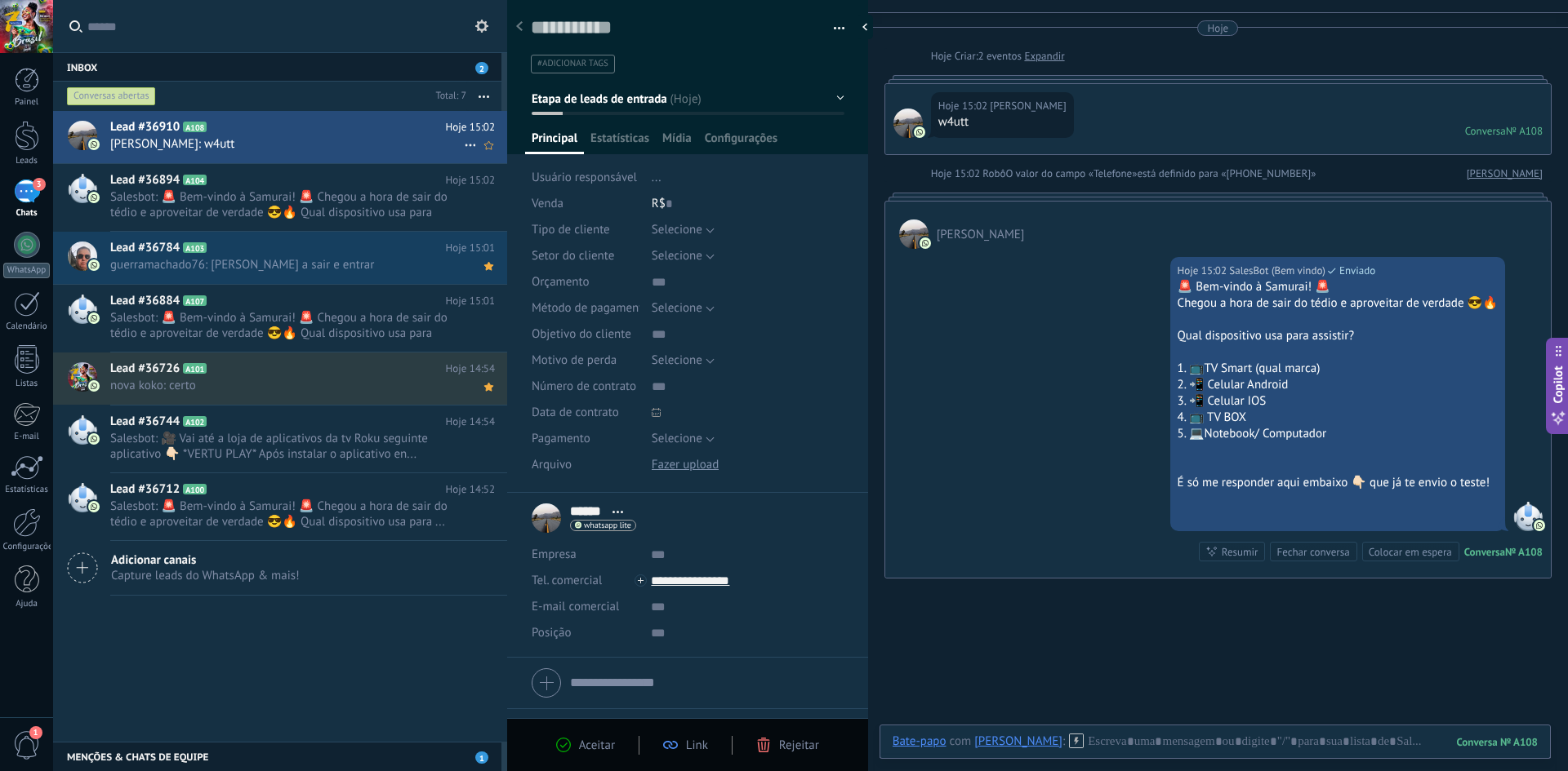
click at [465, 146] on use at bounding box center [470, 145] width 11 height 3
click at [407, 131] on div at bounding box center [784, 386] width 1568 height 771
click at [306, 266] on span "guerramachado76: [PERSON_NAME] a sair e entrar" at bounding box center [287, 265] width 354 height 16
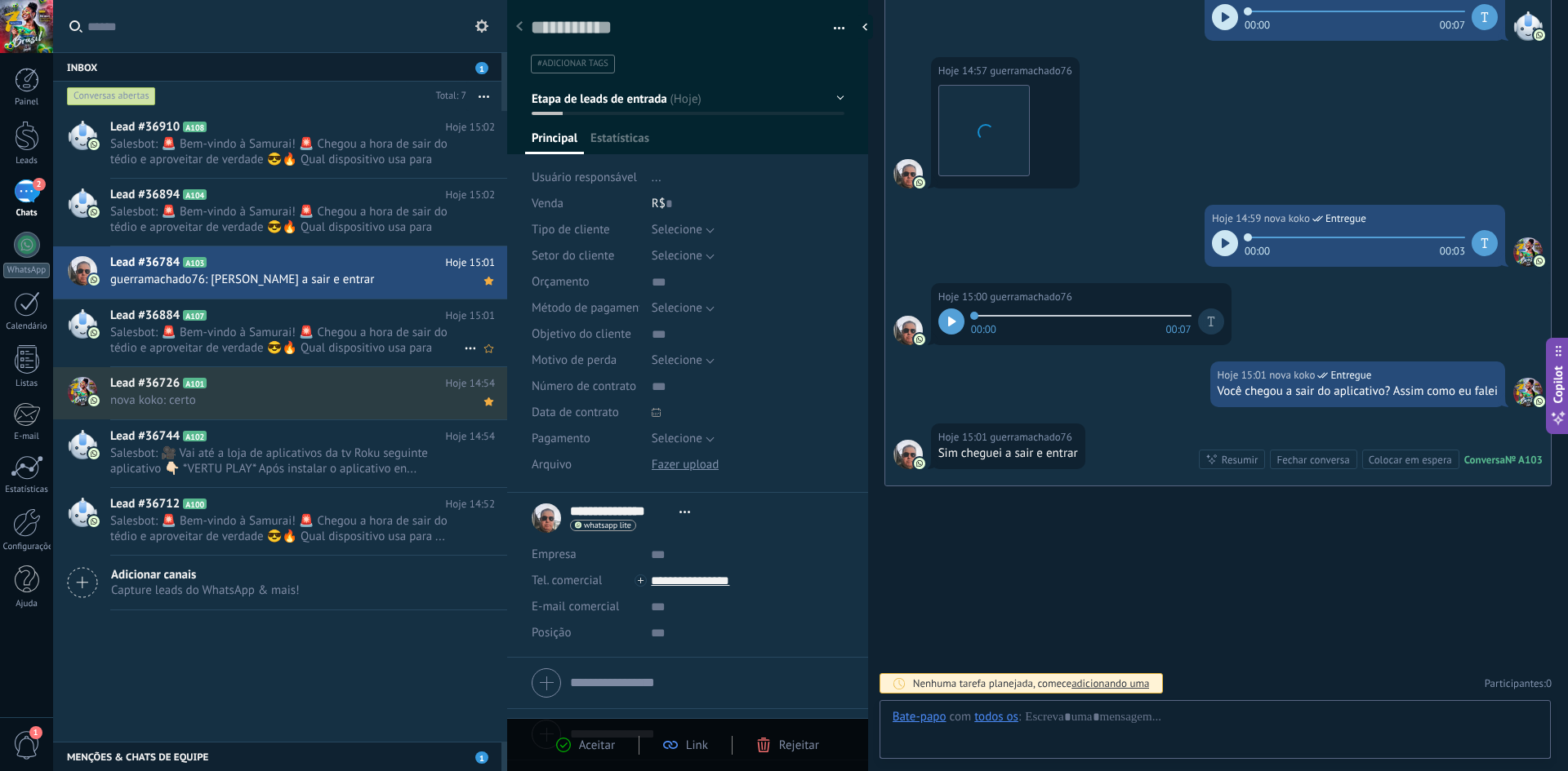
scroll to position [25, 0]
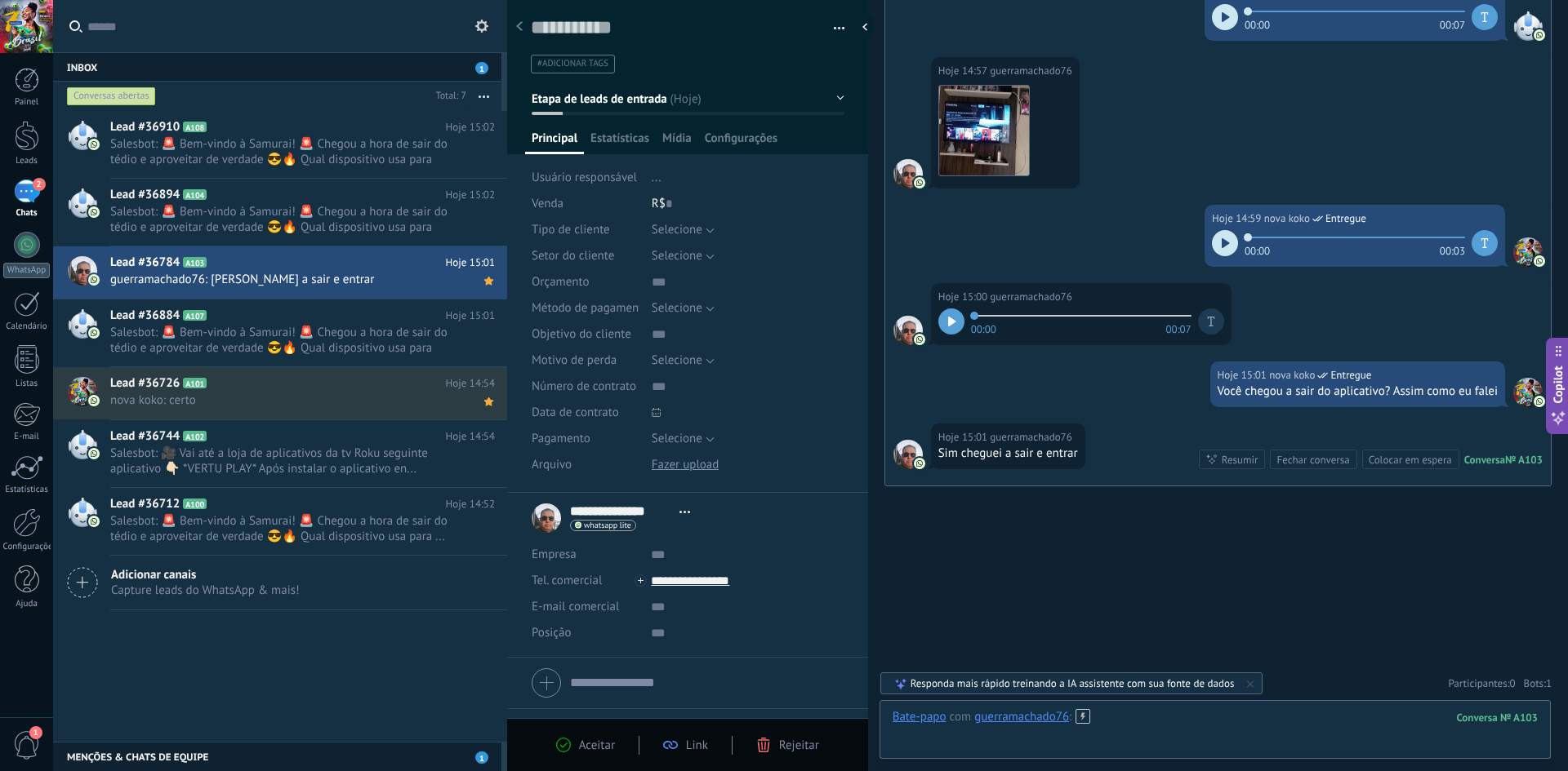
click at [1290, 727] on div at bounding box center [1215, 734] width 645 height 49
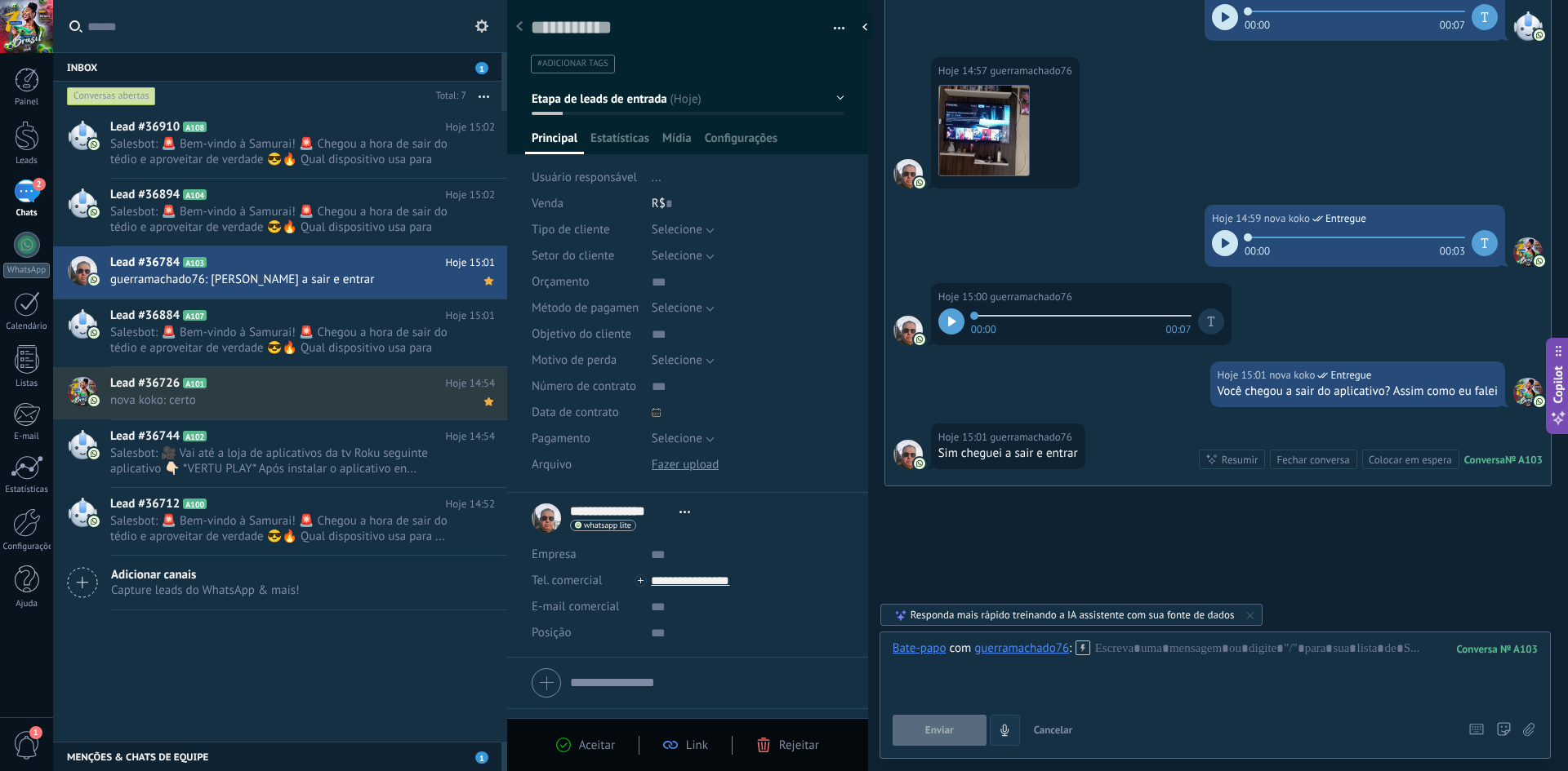
click at [1008, 725] on icon "4" at bounding box center [1005, 731] width 14 height 14
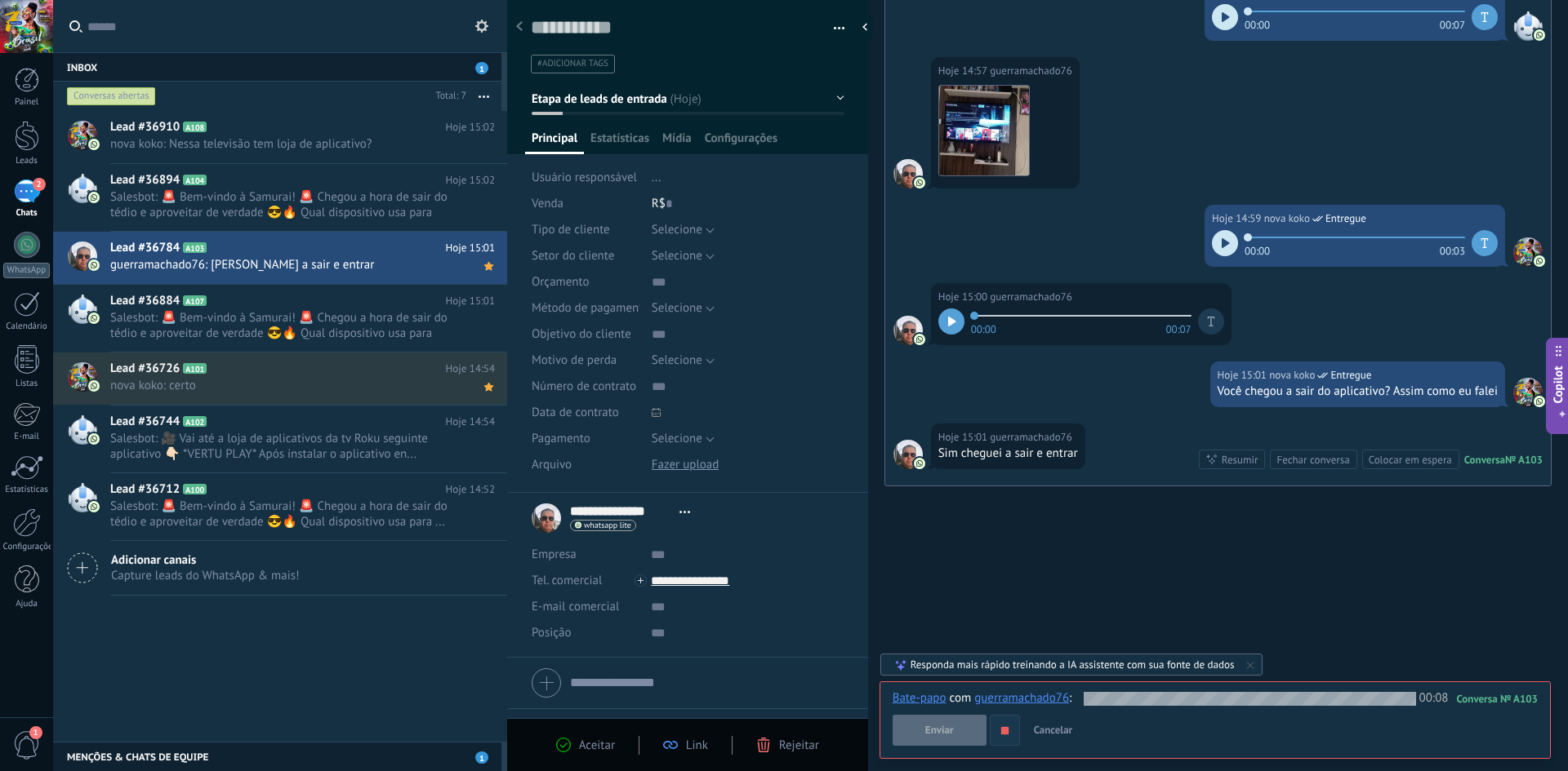
click at [1004, 736] on icon "button" at bounding box center [1005, 731] width 14 height 14
click at [959, 735] on button "Enviar" at bounding box center [939, 730] width 94 height 31
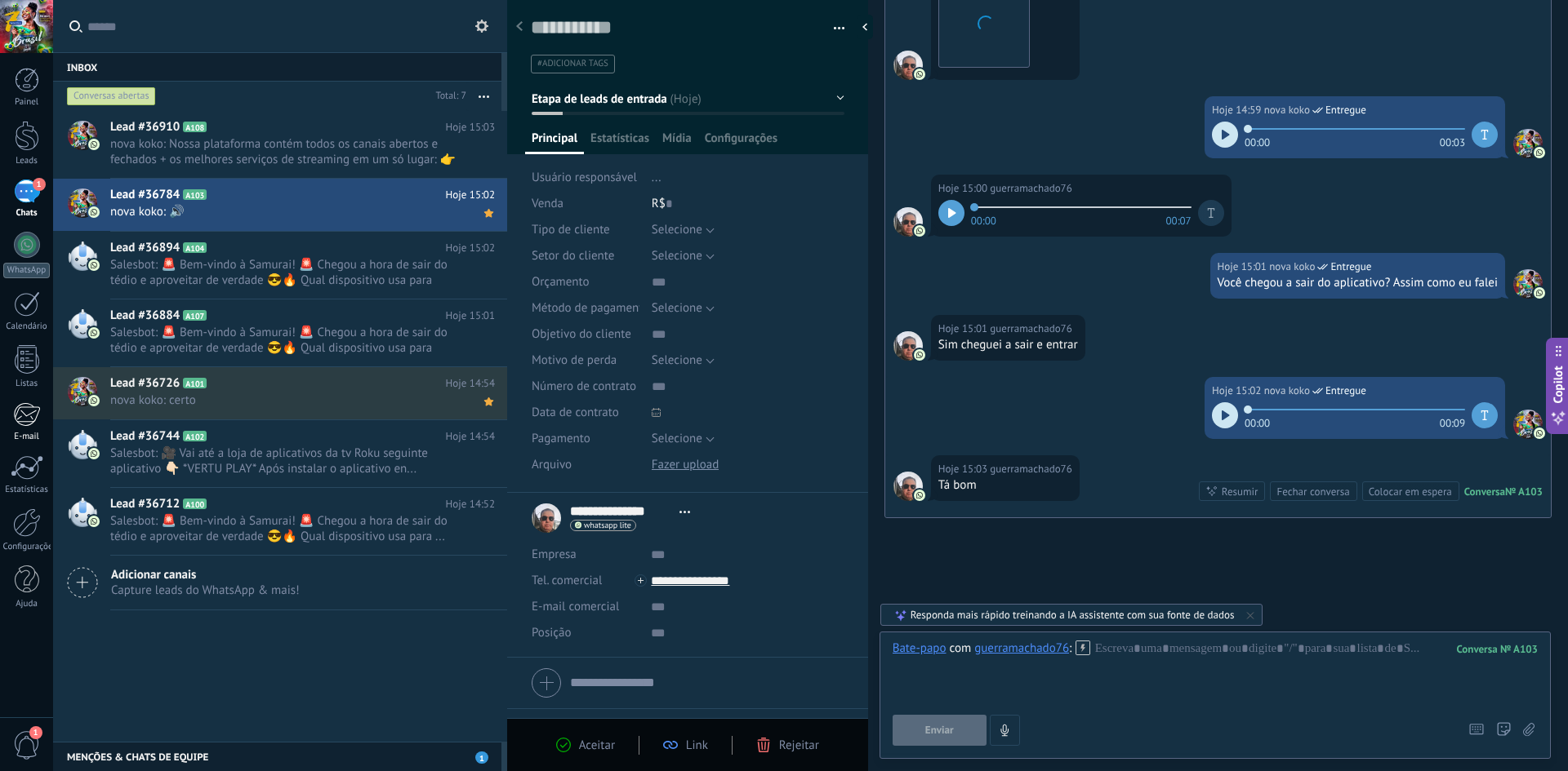
scroll to position [914, 0]
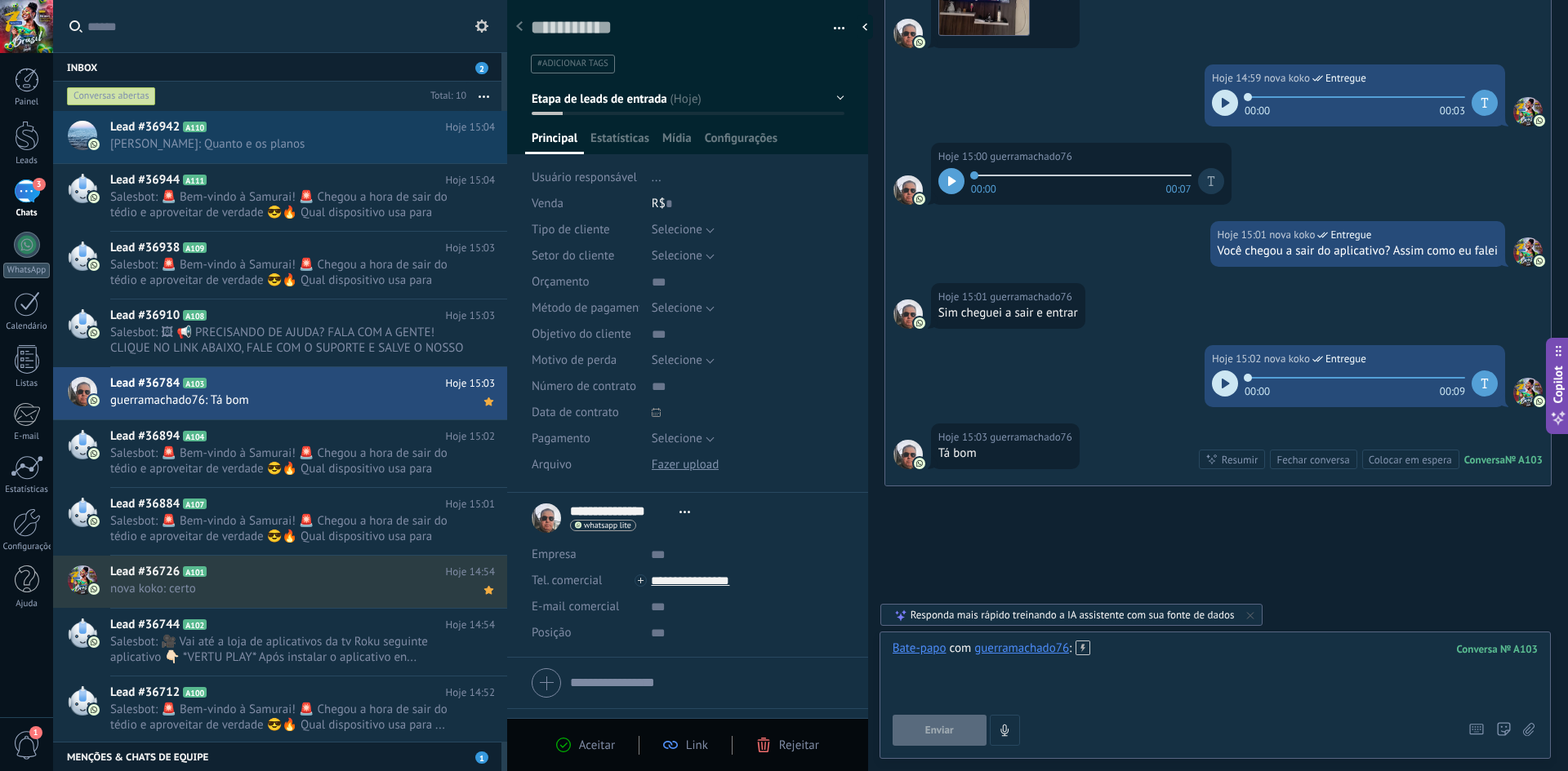
drag, startPoint x: 1134, startPoint y: 654, endPoint x: 1115, endPoint y: 661, distance: 20.2
click at [1134, 656] on div at bounding box center [1215, 672] width 645 height 62
click at [1079, 646] on icon at bounding box center [1082, 648] width 15 height 15
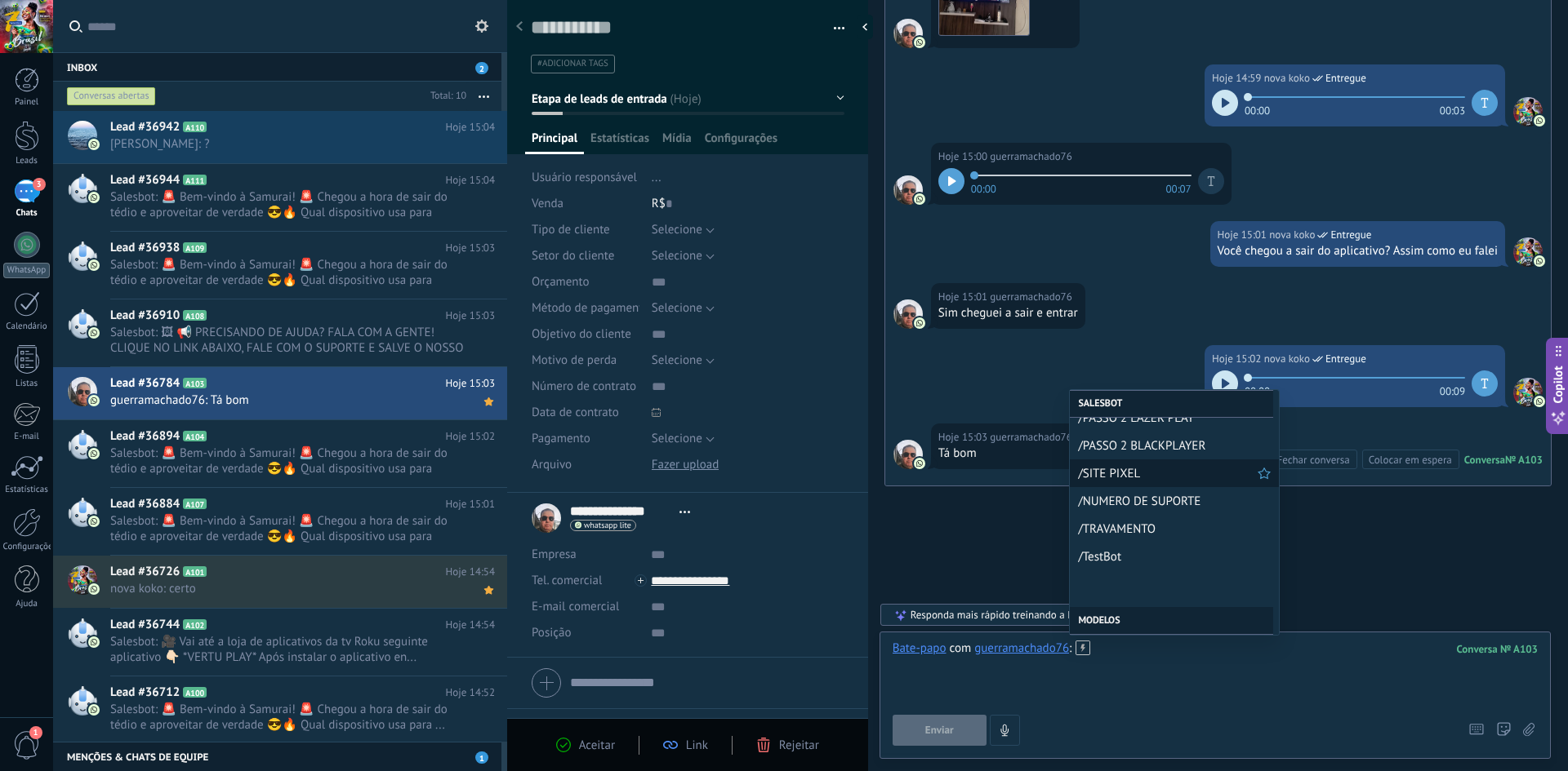
scroll to position [408, 0]
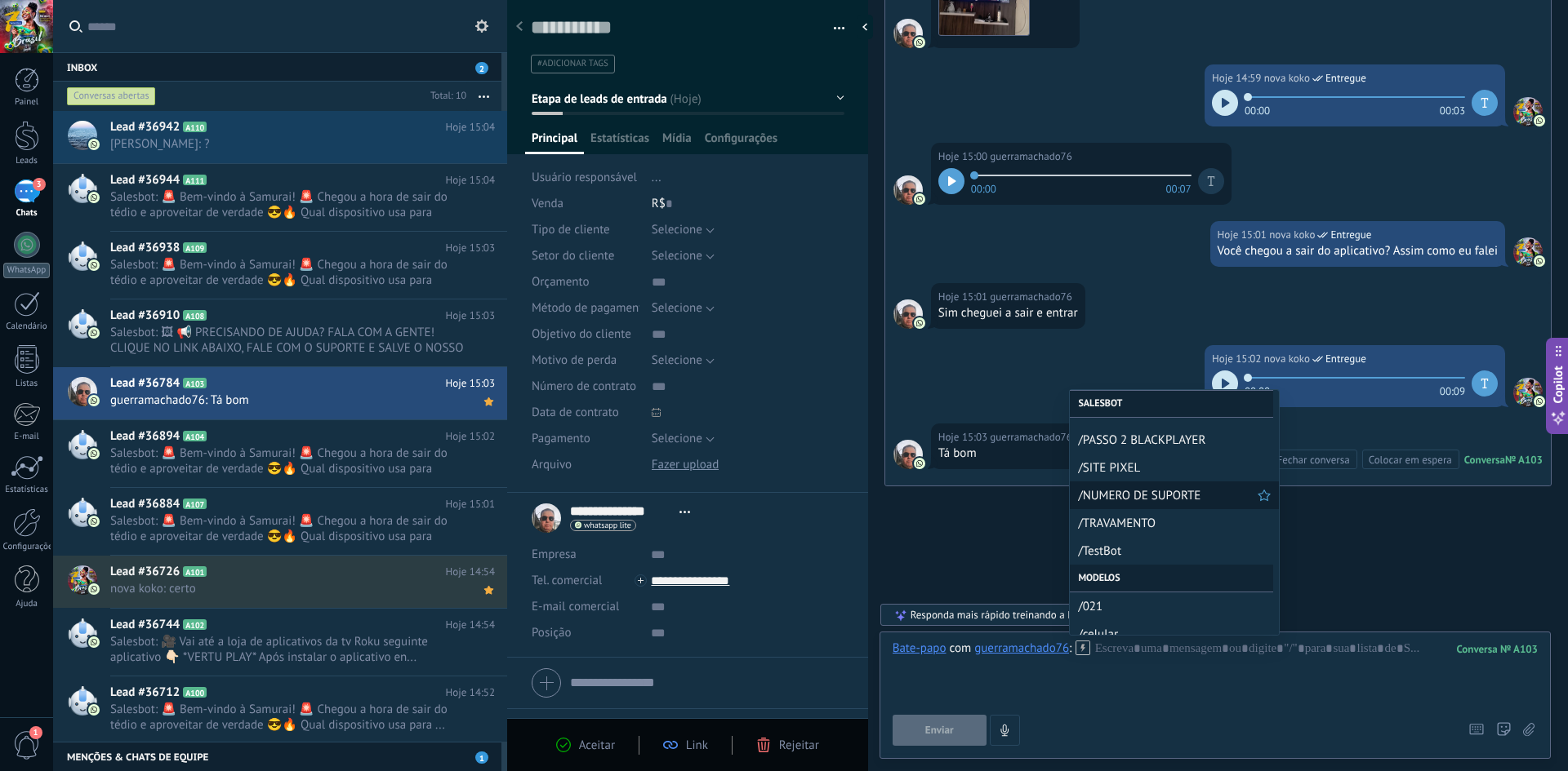
click at [1165, 484] on div "/NUMERO DE SUPORTE" at bounding box center [1174, 496] width 209 height 28
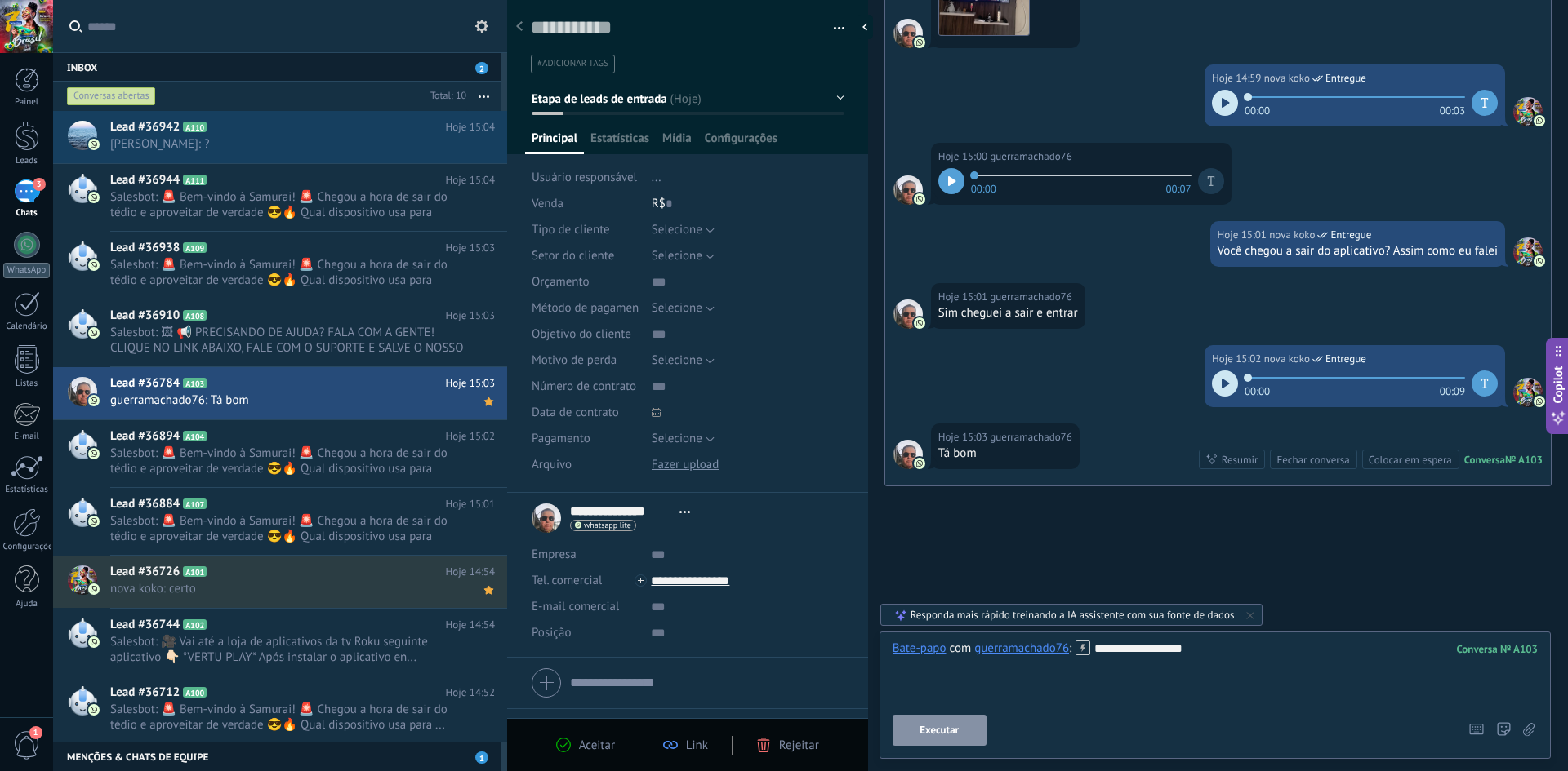
click at [950, 734] on span "Executar" at bounding box center [939, 731] width 40 height 11
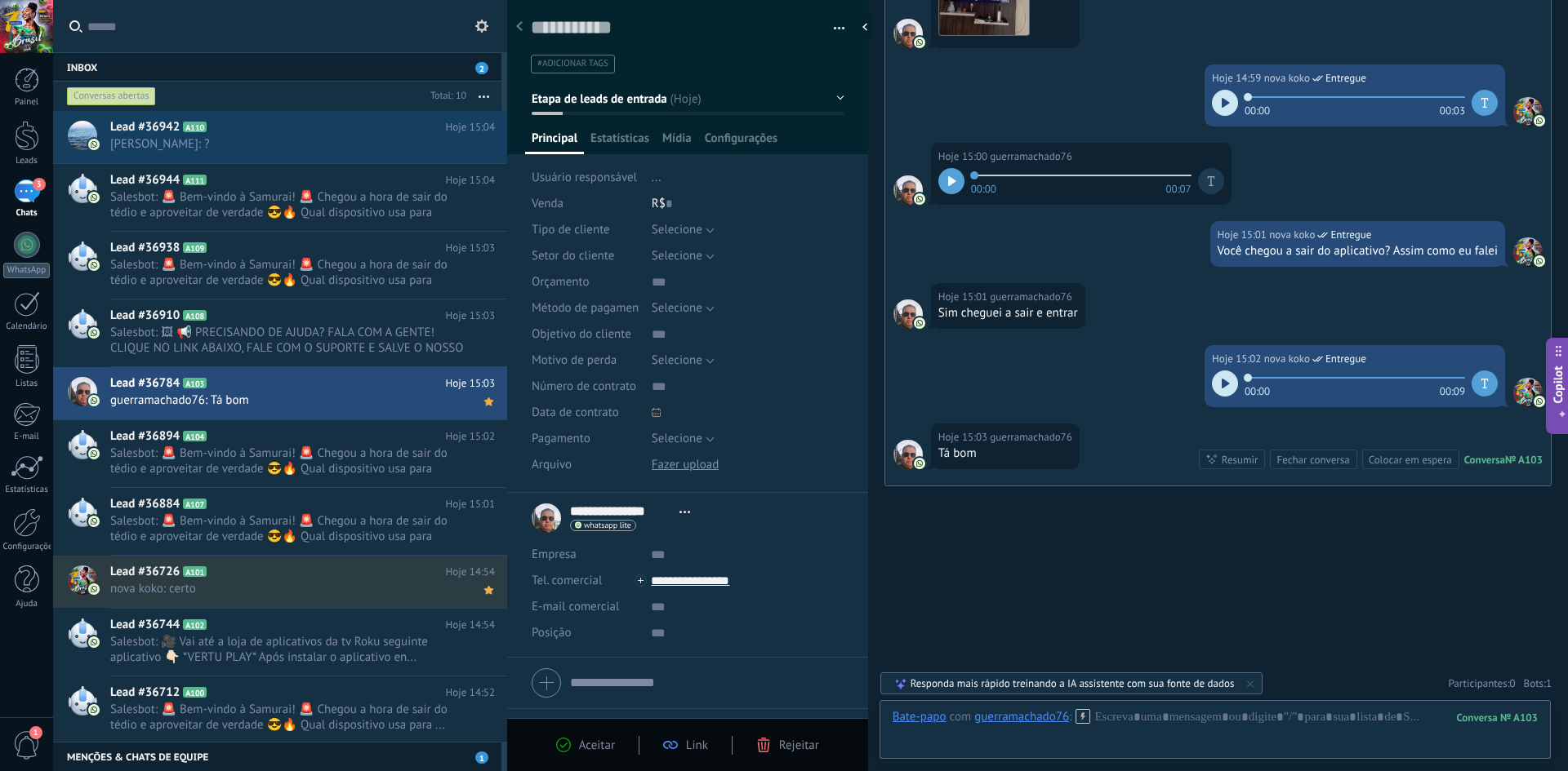
scroll to position [1304, 0]
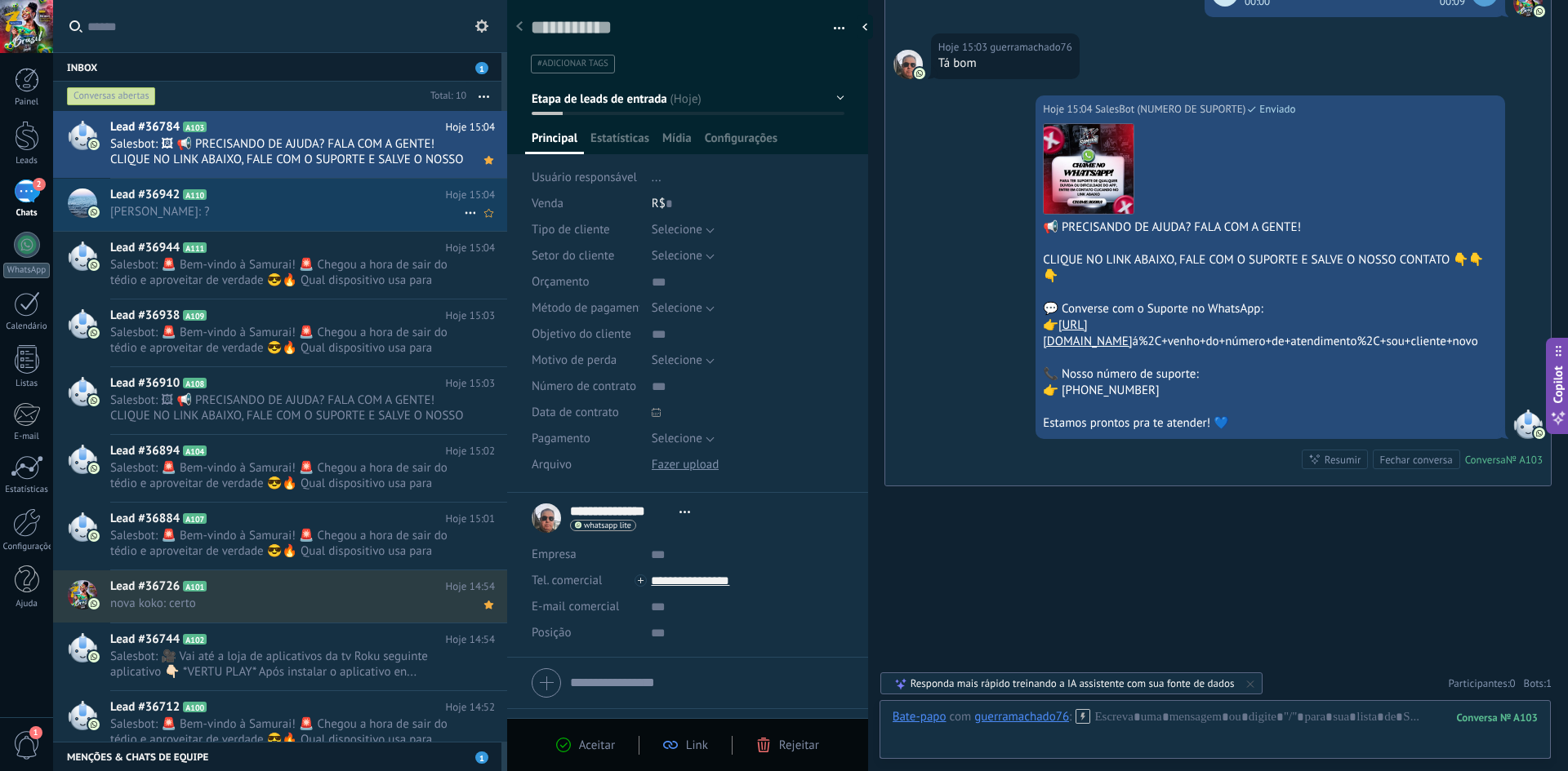
click at [242, 206] on span "[PERSON_NAME]: ?" at bounding box center [287, 212] width 354 height 16
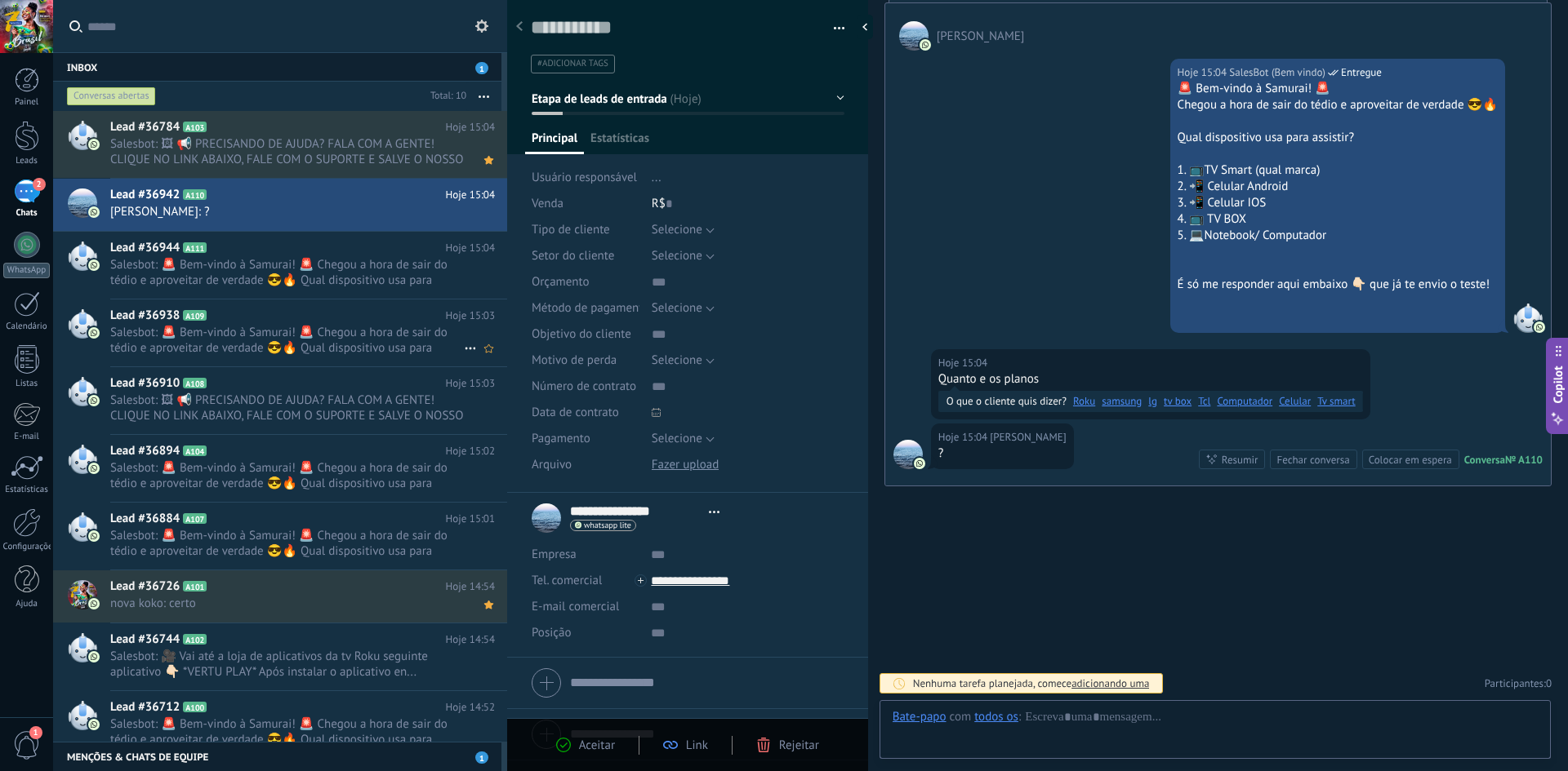
scroll to position [25, 0]
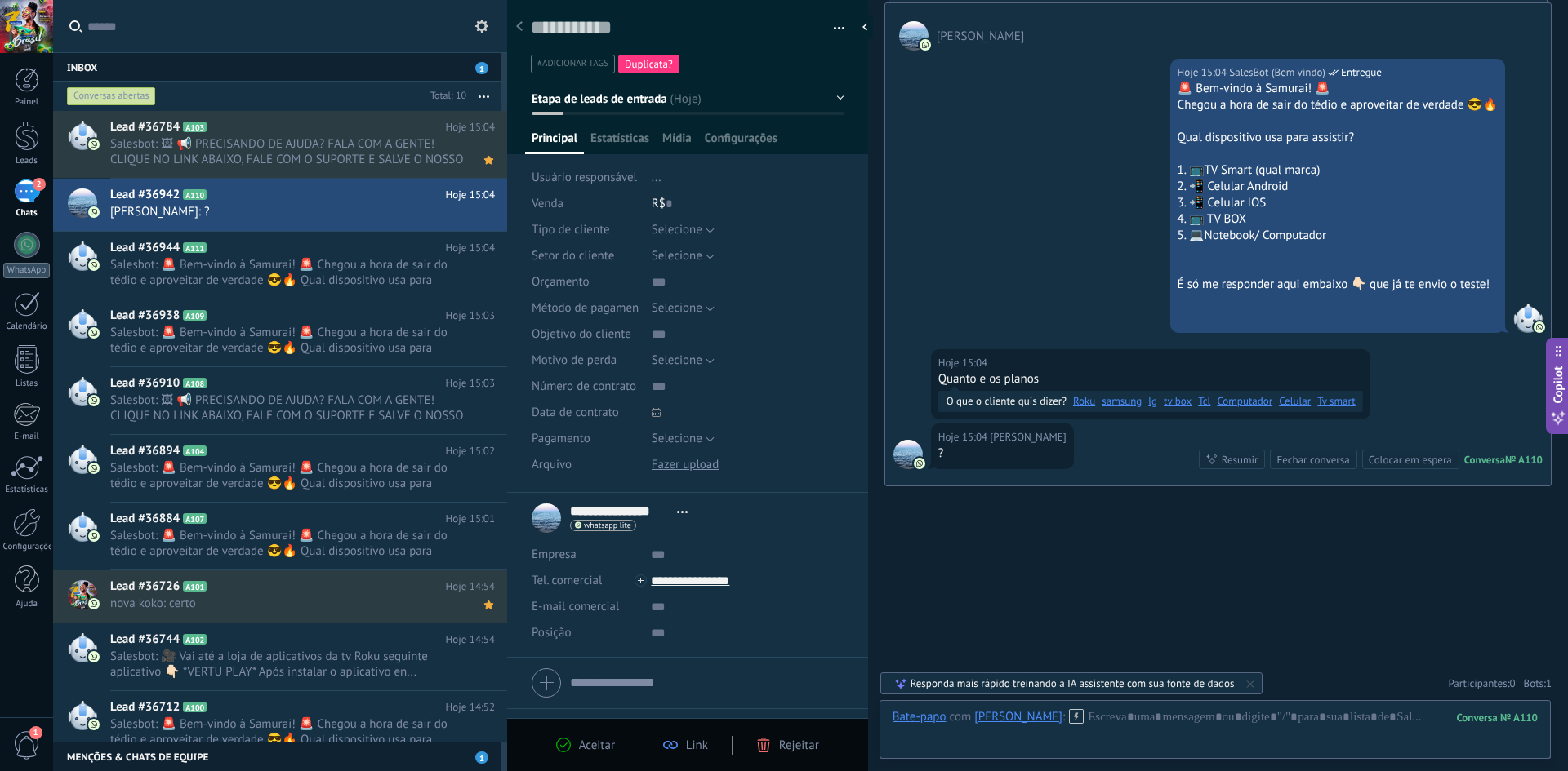
click at [1084, 709] on use at bounding box center [1077, 716] width 14 height 14
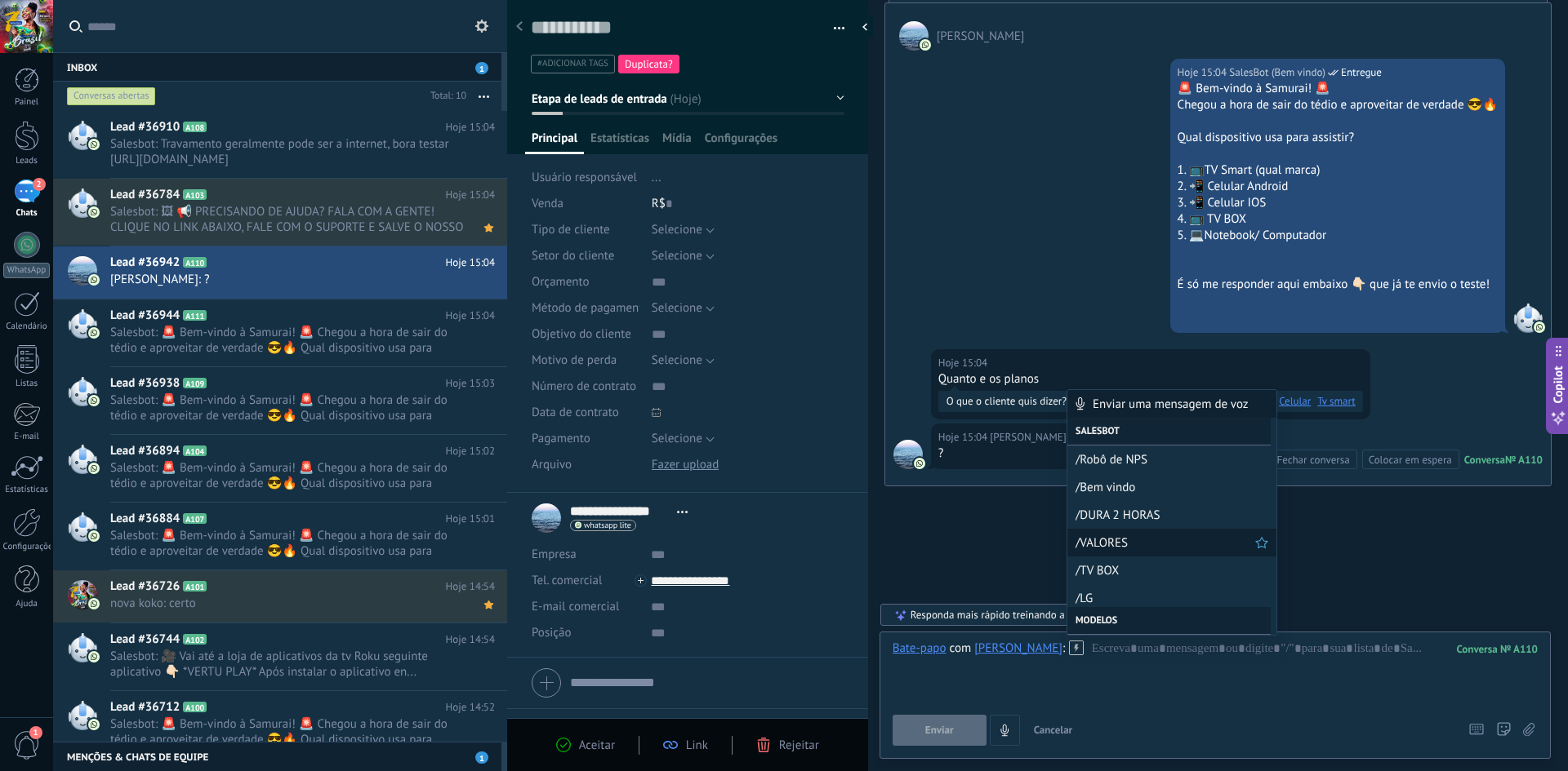
click at [1117, 545] on span "/VALORES" at bounding box center [1165, 543] width 180 height 16
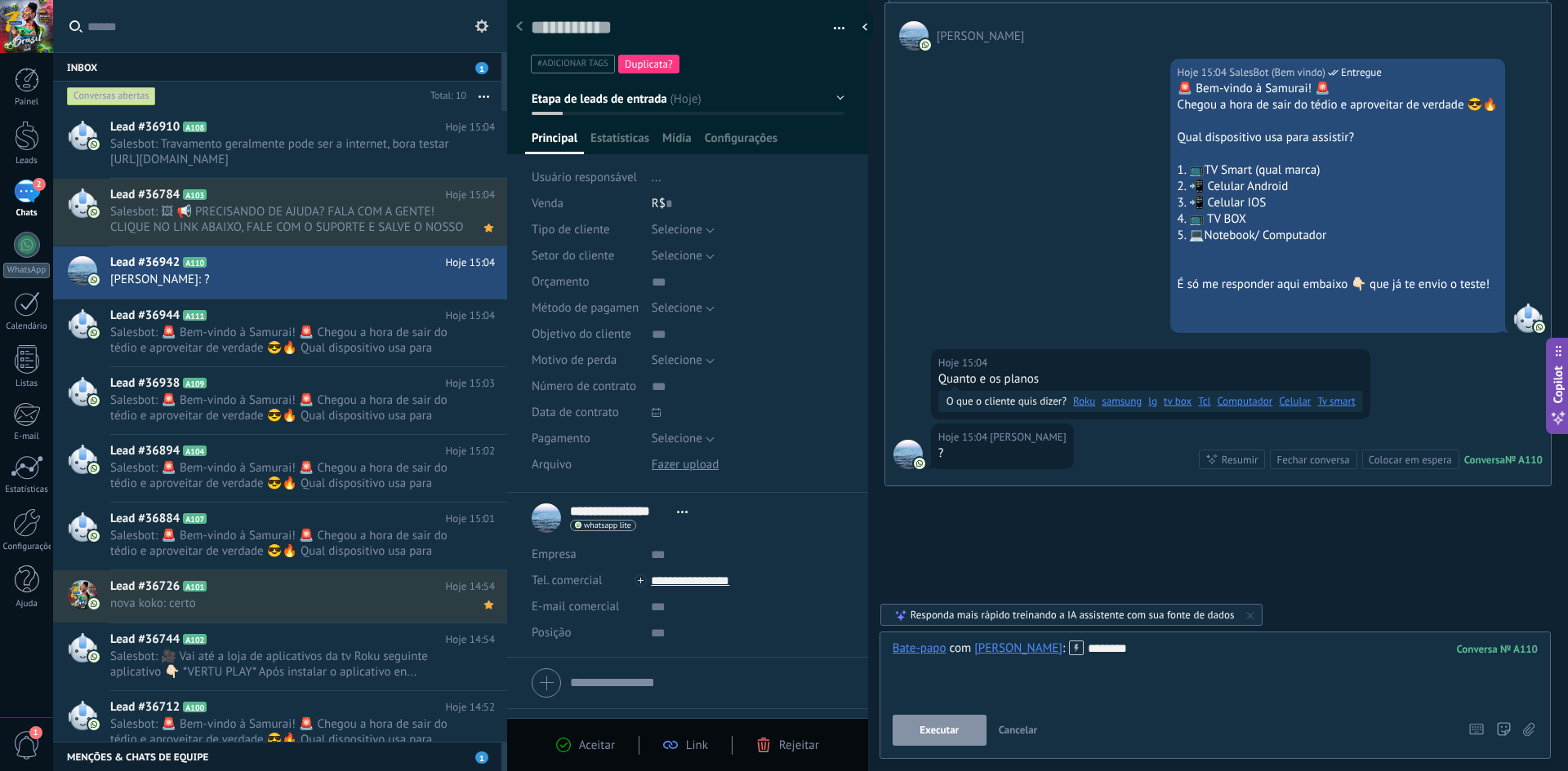
click at [953, 731] on span "Executar" at bounding box center [939, 731] width 40 height 11
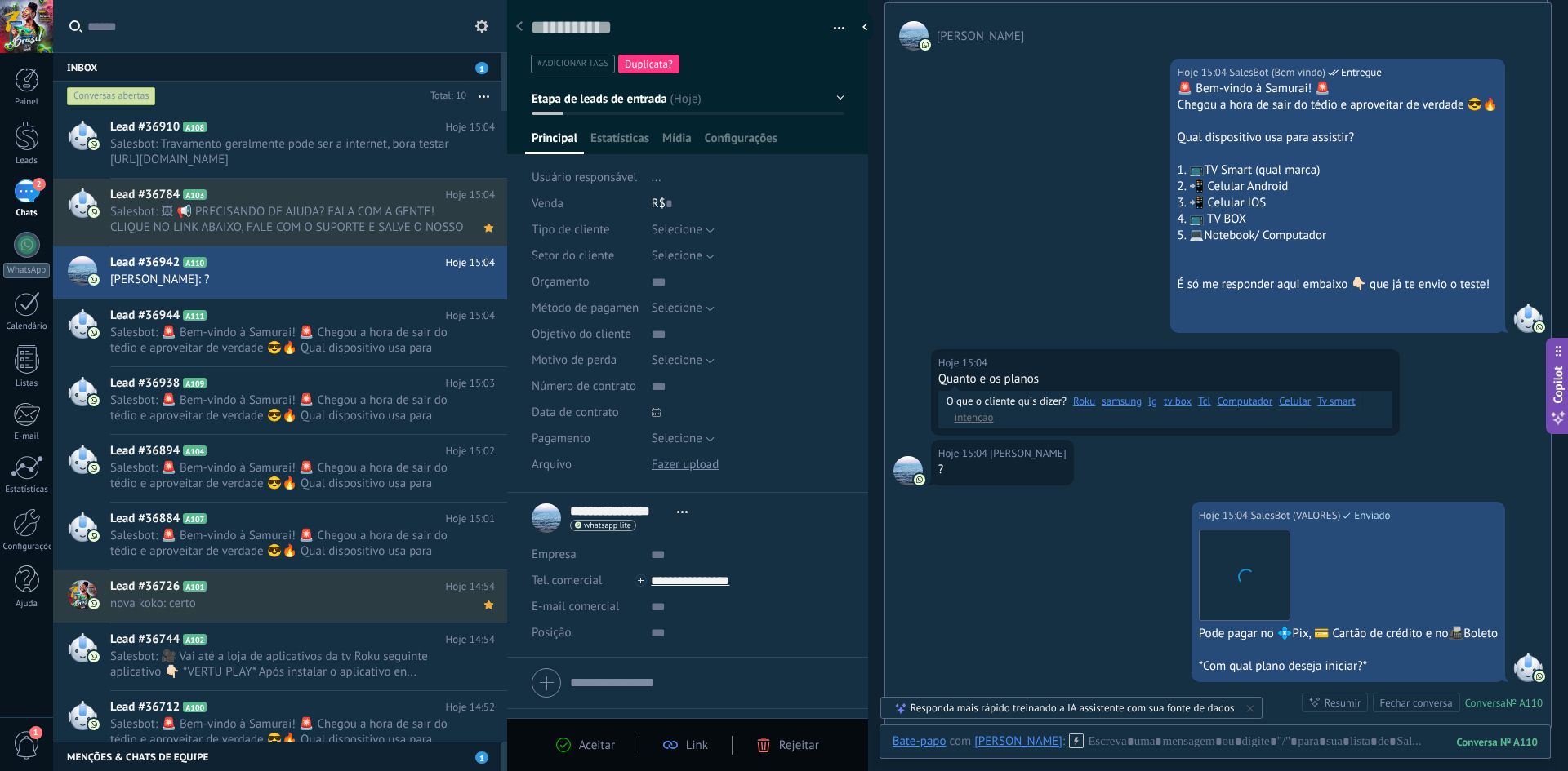
scroll to position [485, 0]
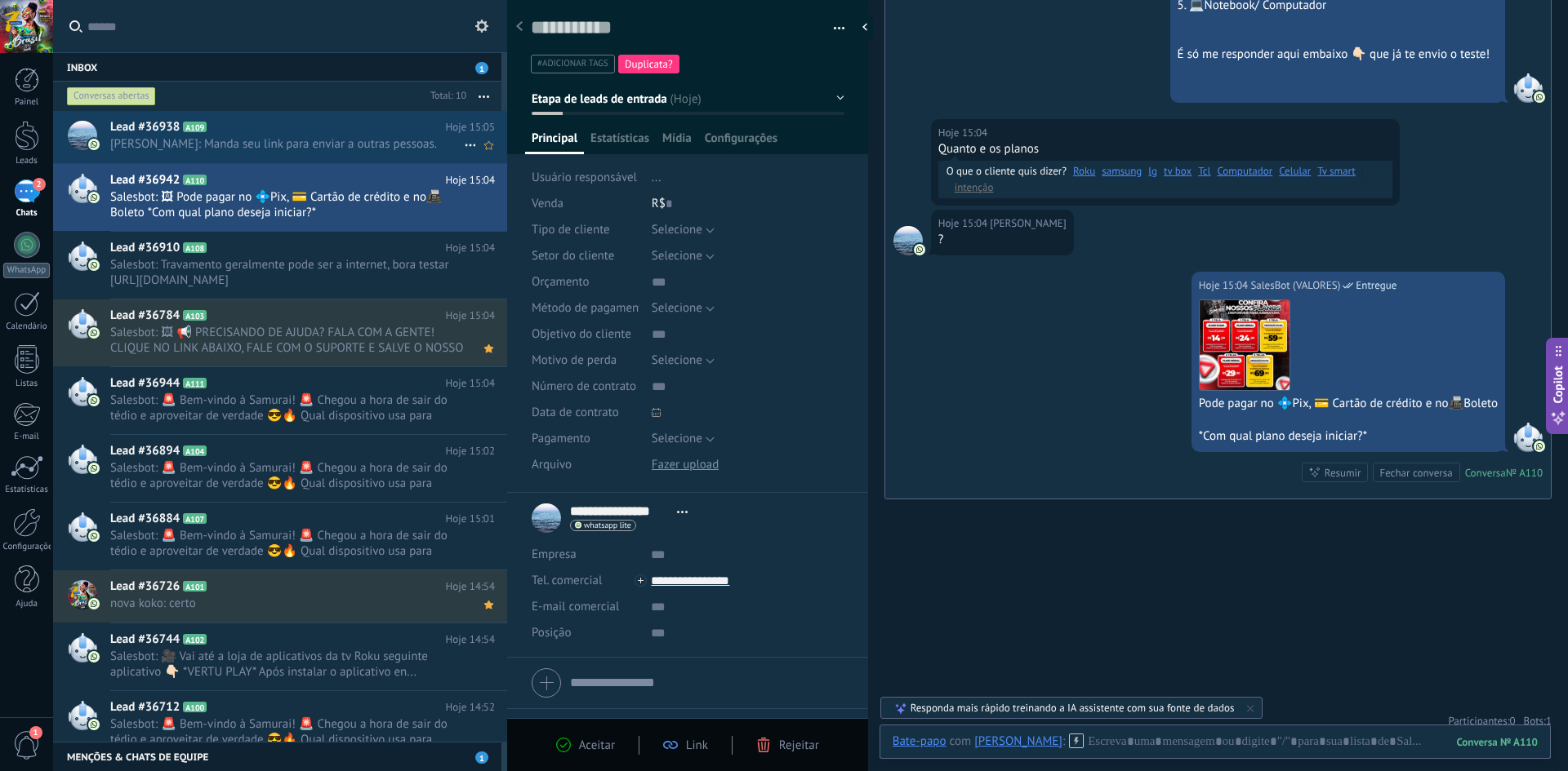
click at [298, 143] on span "[PERSON_NAME]: Manda seu link para enviar a outras pessoas." at bounding box center [287, 144] width 354 height 16
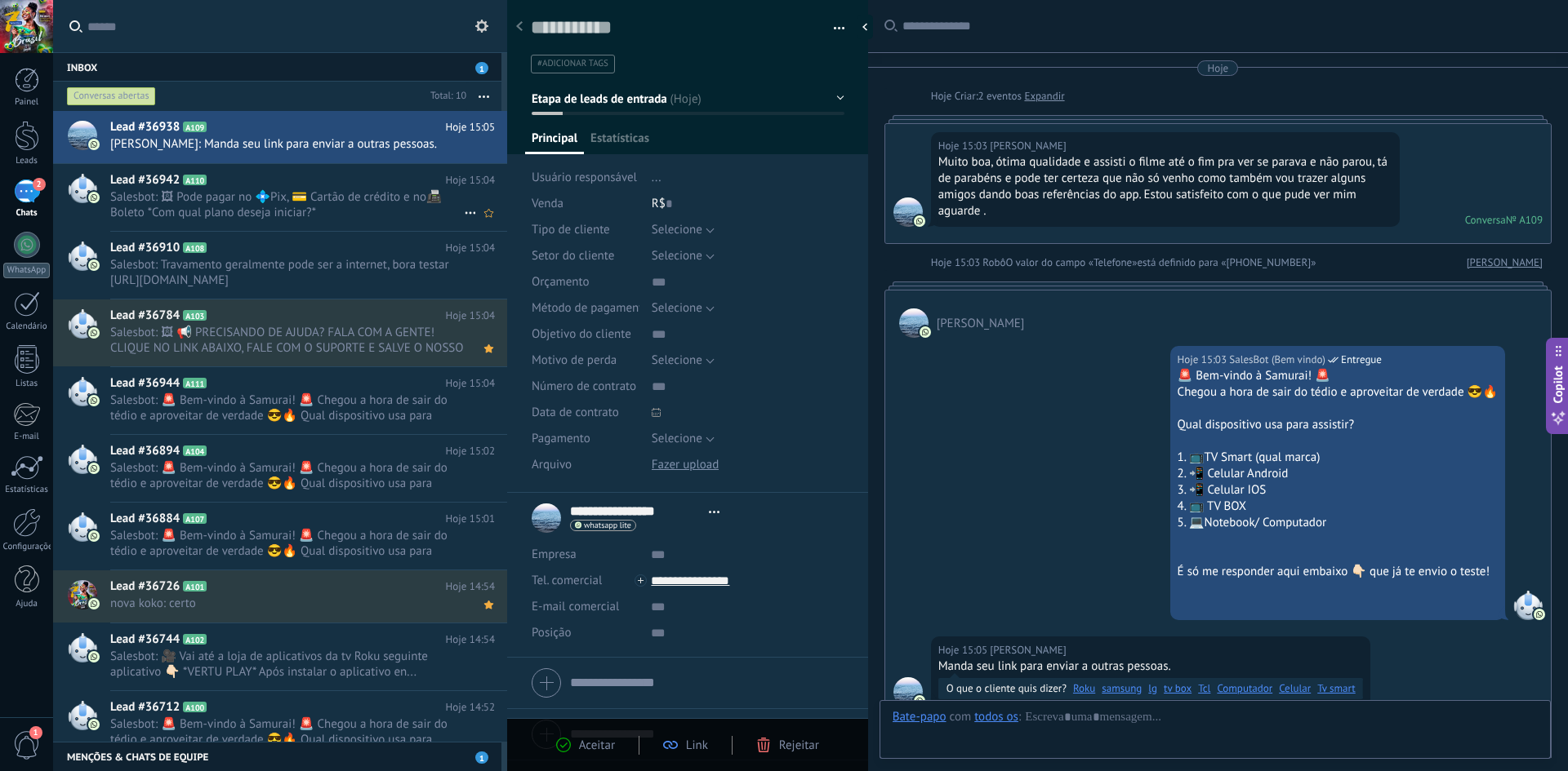
scroll to position [274, 0]
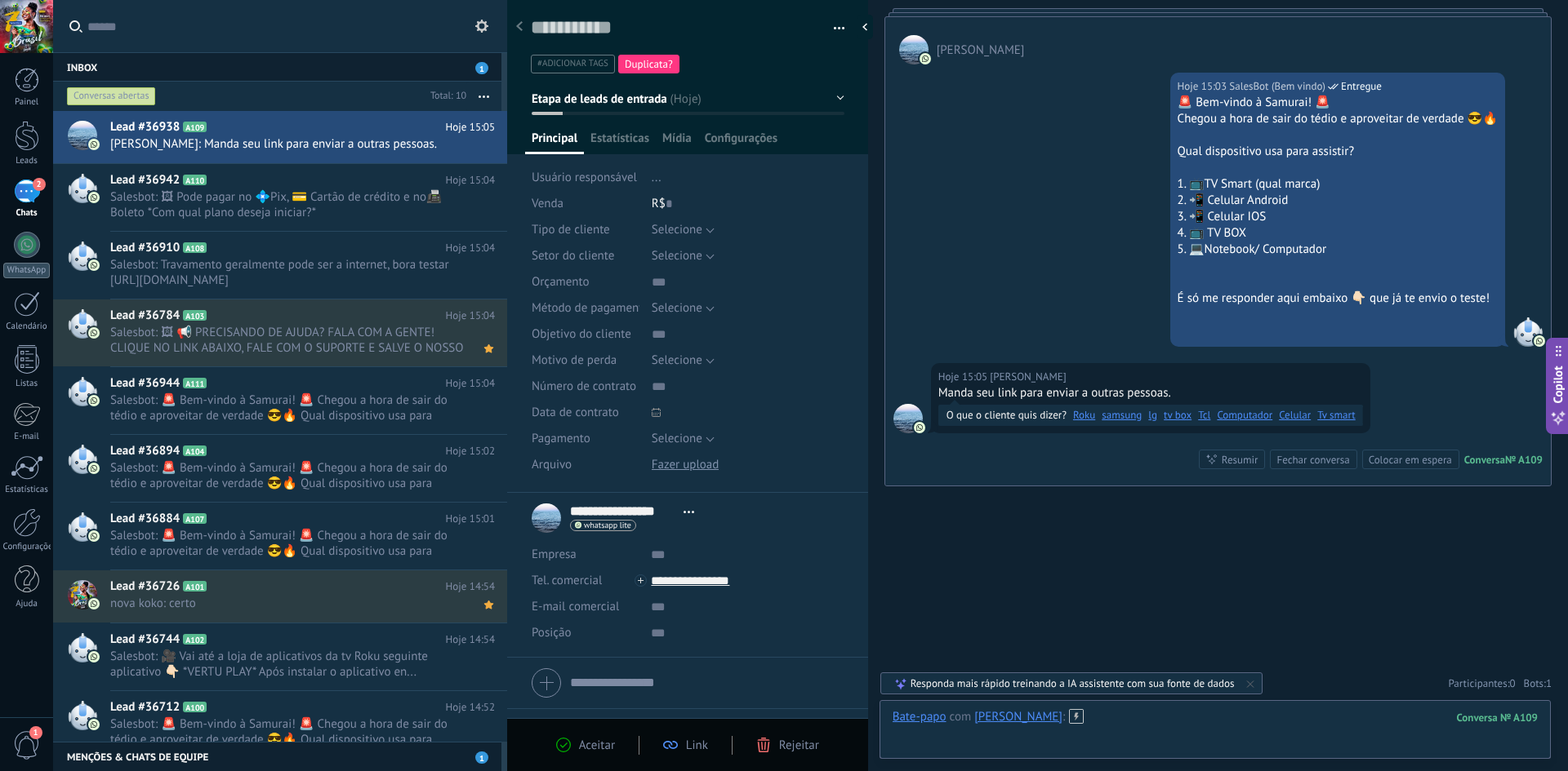
click at [1251, 717] on div at bounding box center [1215, 734] width 645 height 49
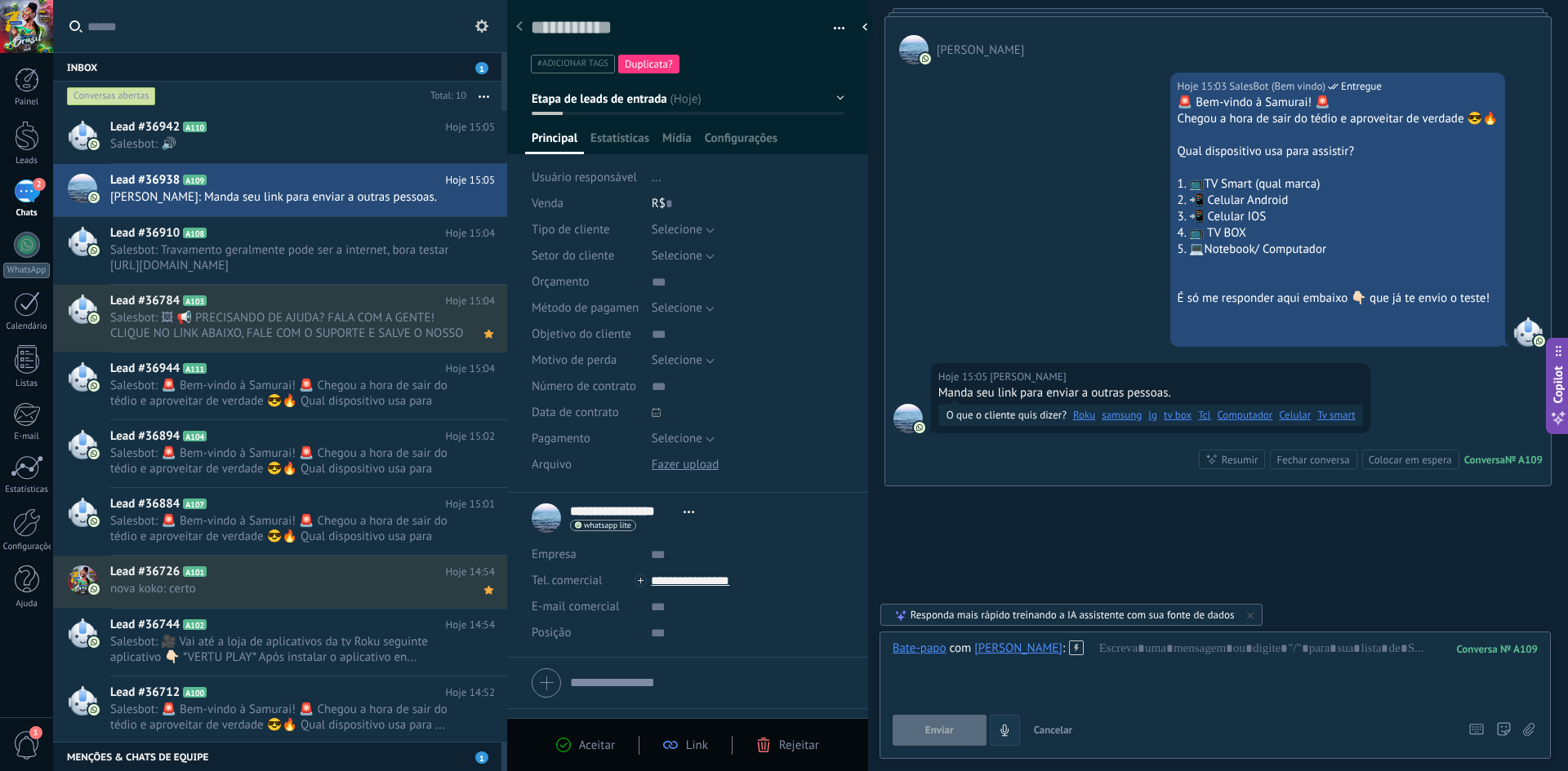
click at [1001, 721] on button "4" at bounding box center [1005, 730] width 30 height 31
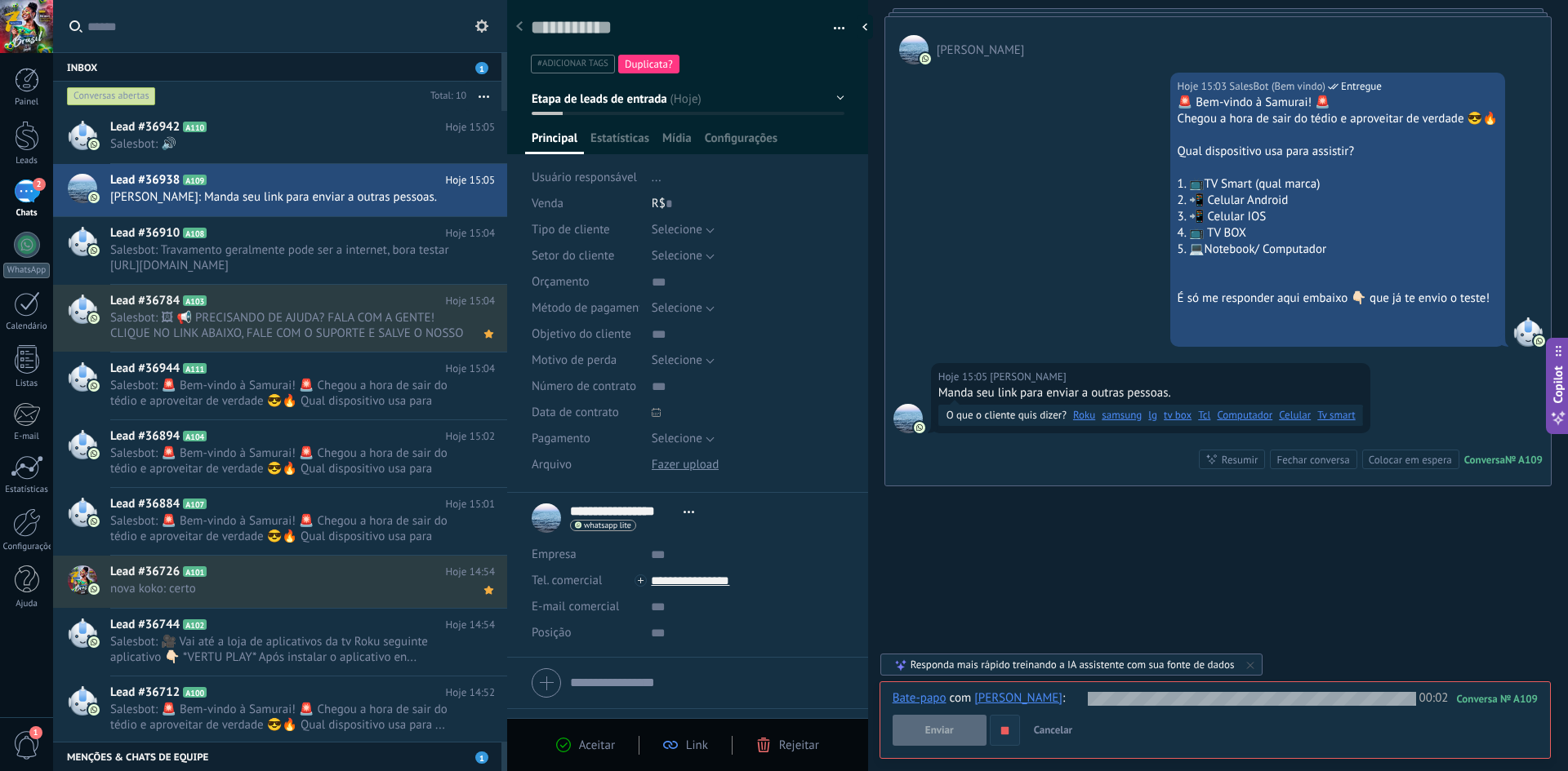
click at [1005, 734] on use "button" at bounding box center [1004, 730] width 7 height 7
click at [955, 732] on button "Enviar" at bounding box center [939, 730] width 94 height 31
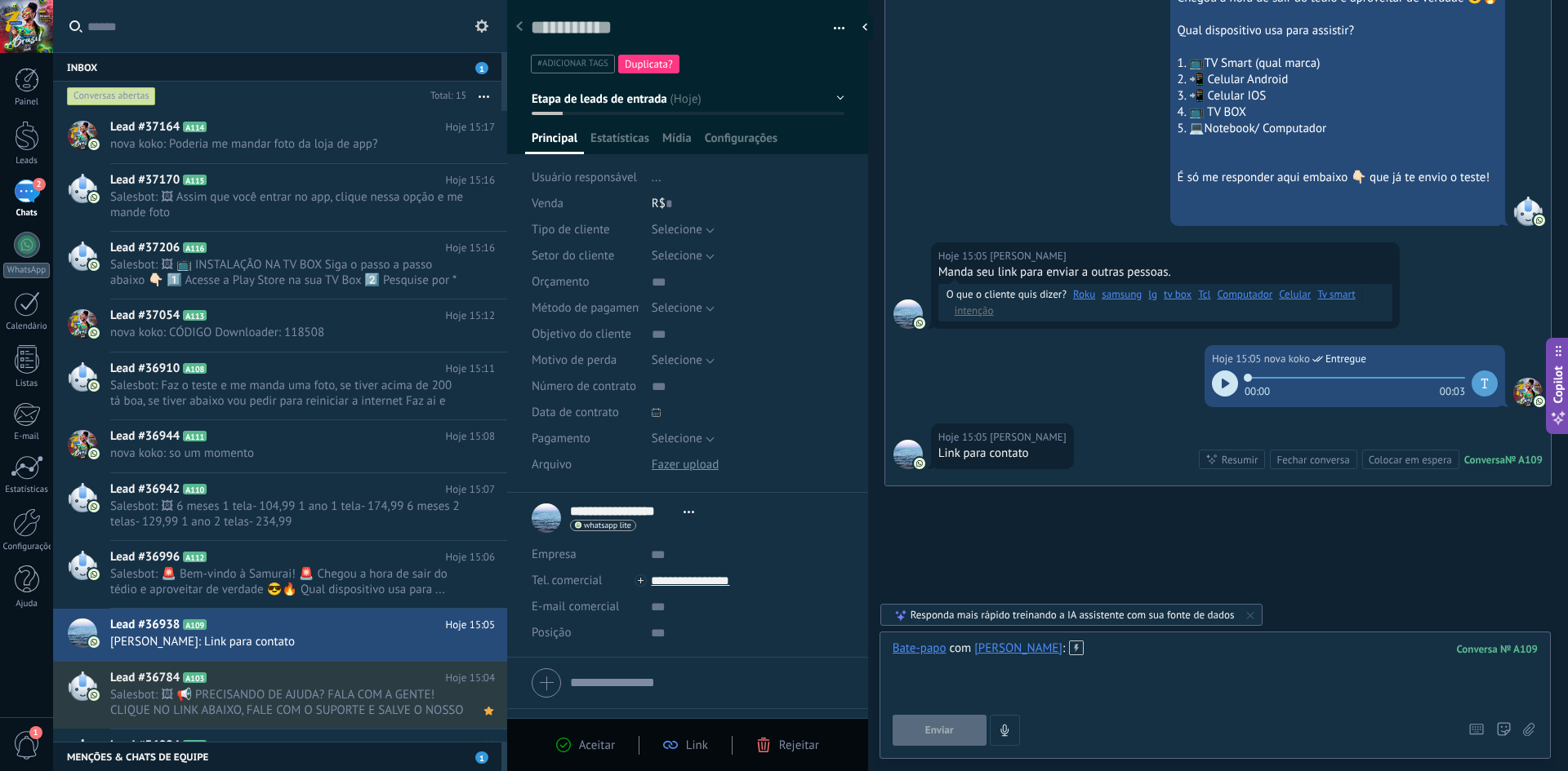
scroll to position [16, 0]
click at [828, 38] on button "button" at bounding box center [833, 29] width 24 height 25
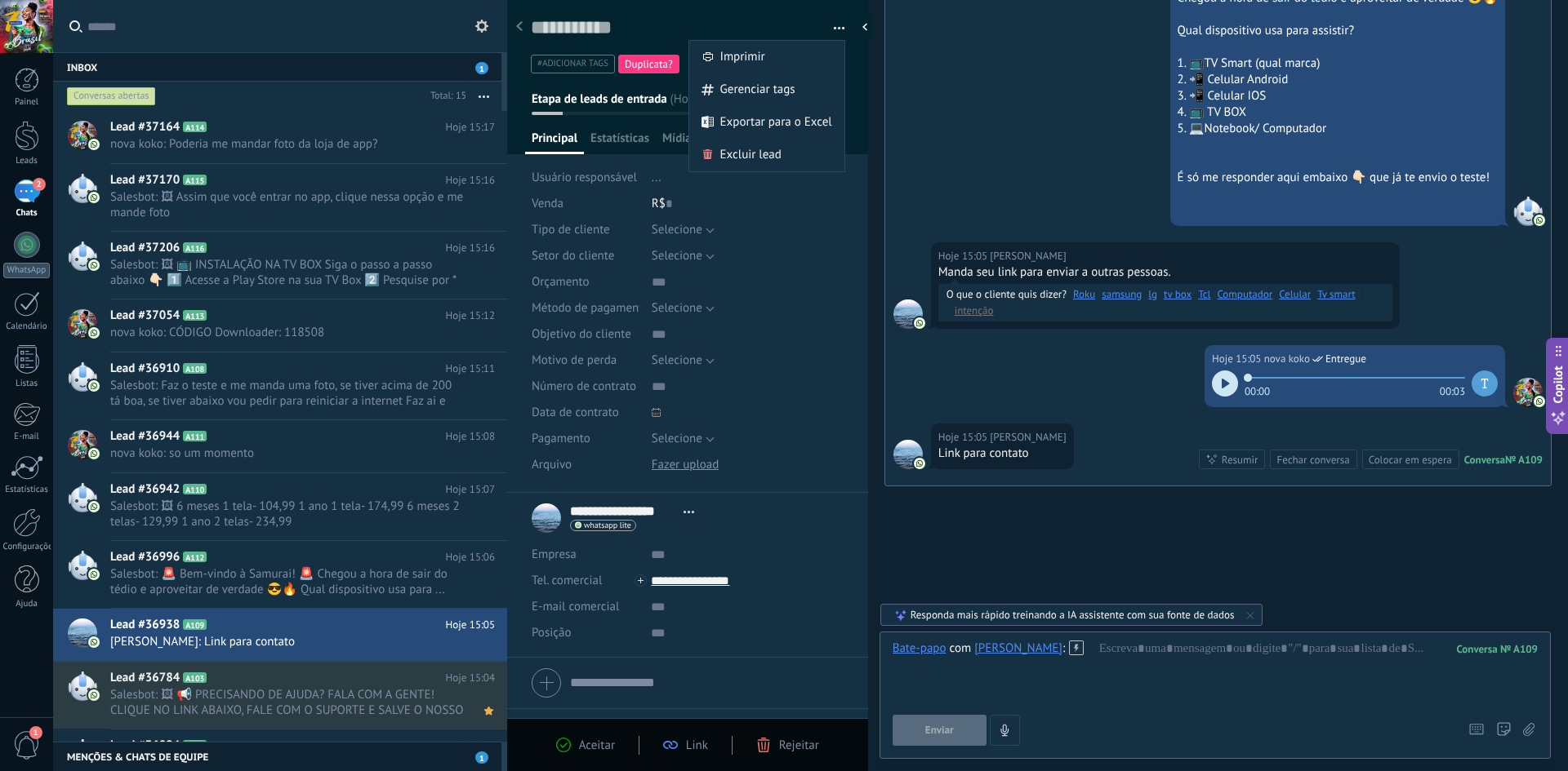
click at [784, 4] on div "Salvar e criar Imprimir Gerenciar tags Exportar para o Excel" at bounding box center [688, 32] width 362 height 84
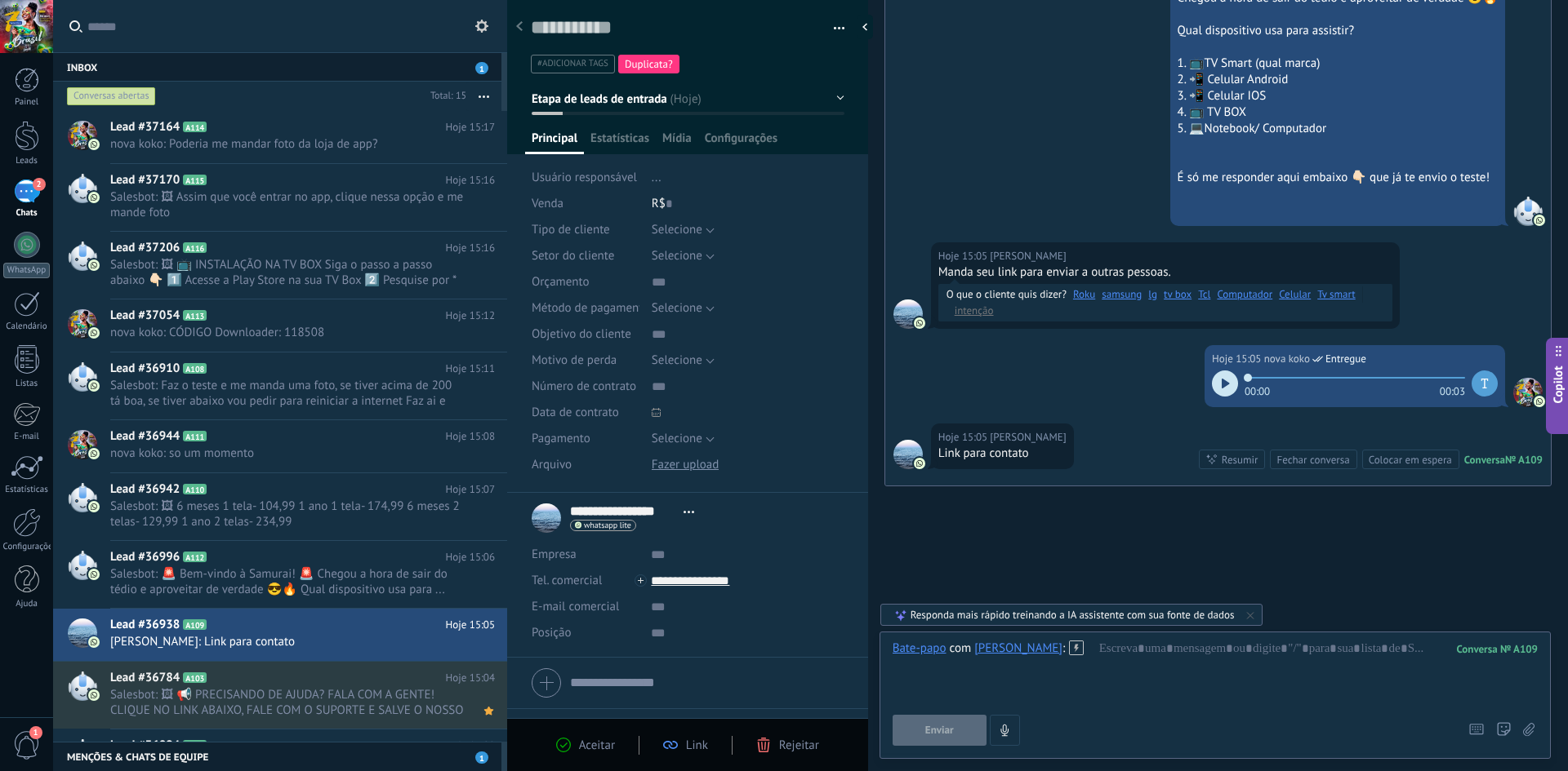
click at [656, 67] on span "Duplicata?" at bounding box center [648, 64] width 48 height 14
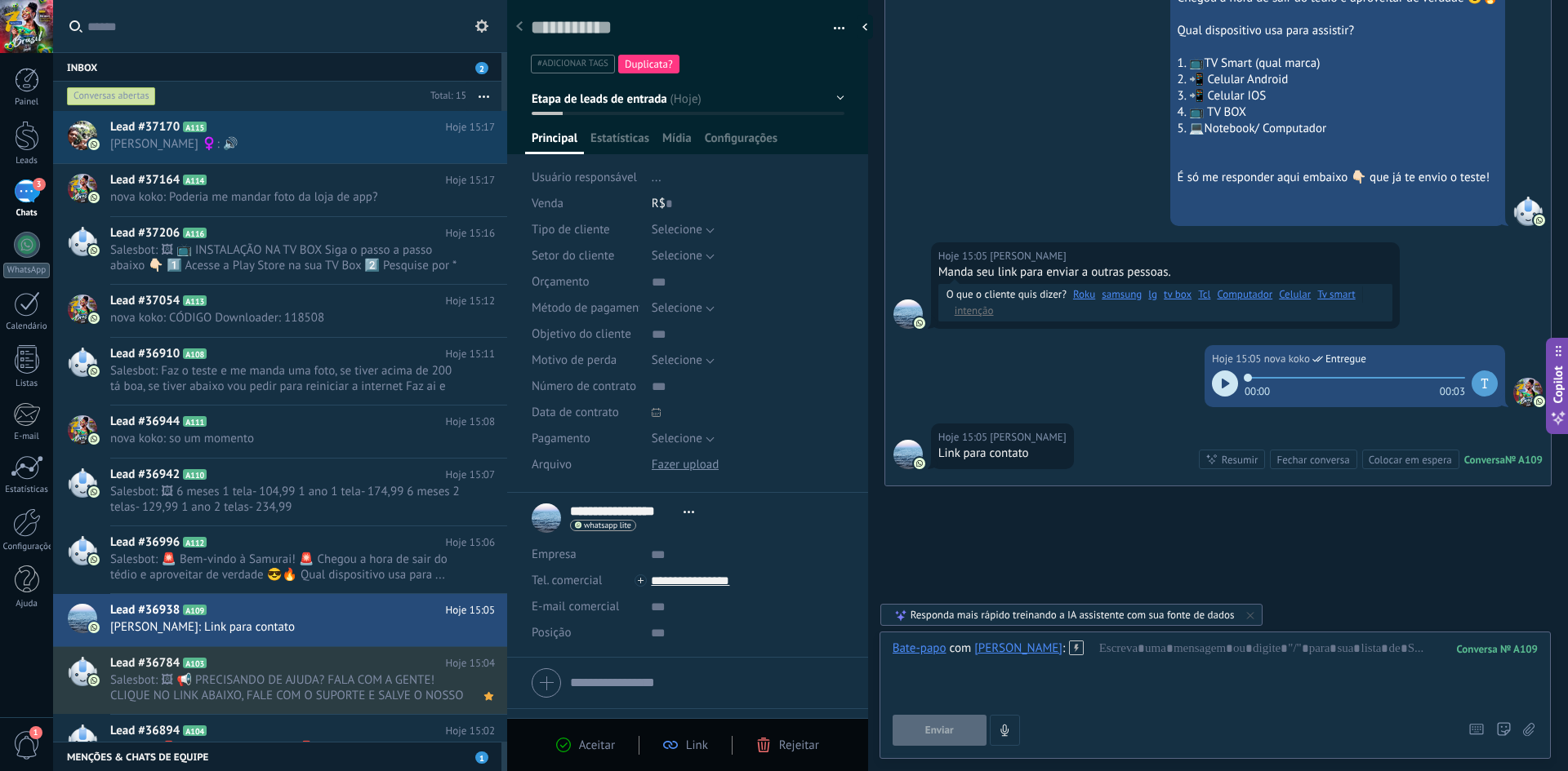
scroll to position [25, 0]
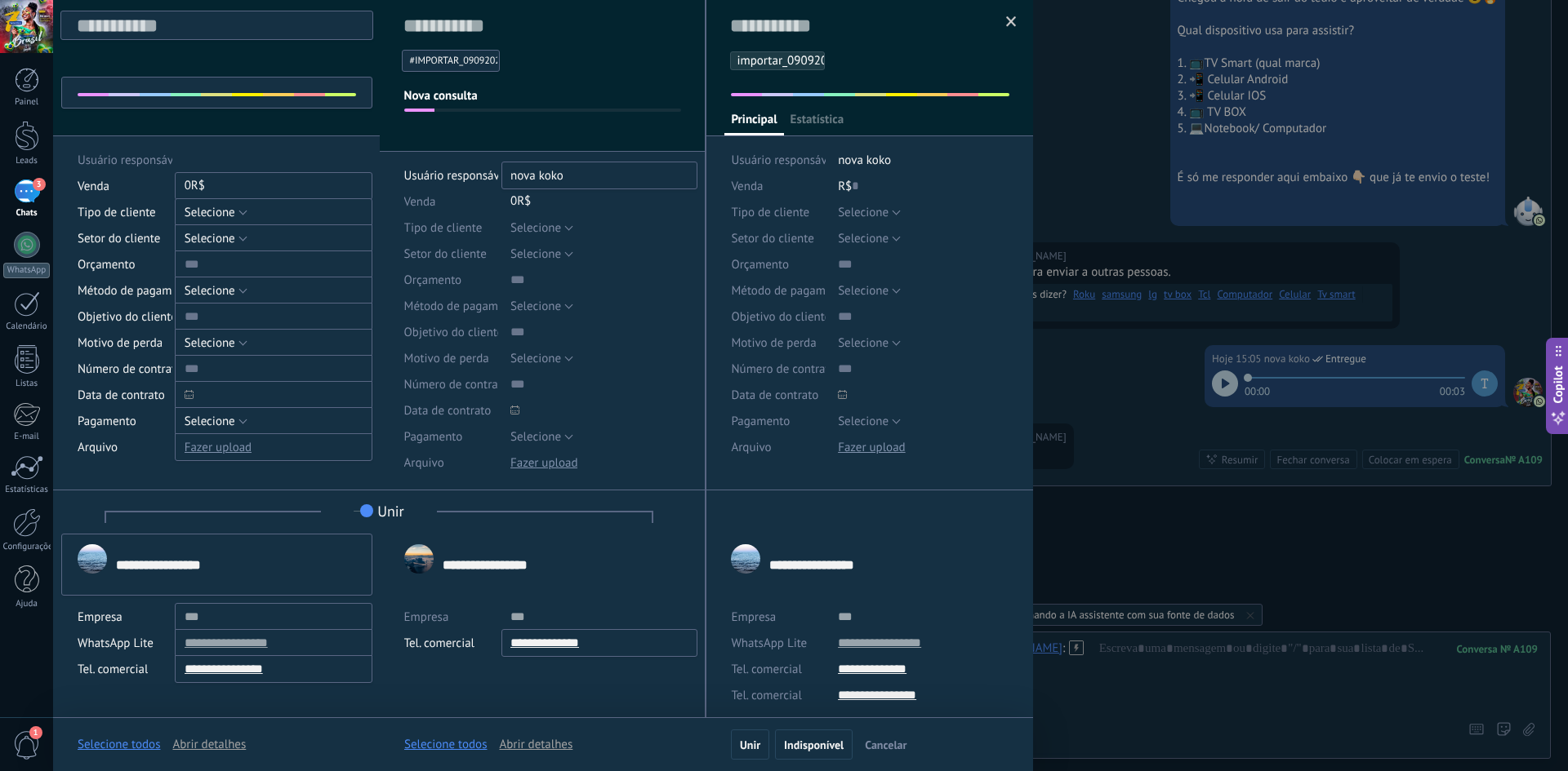
drag, startPoint x: 297, startPoint y: 673, endPoint x: 193, endPoint y: 689, distance: 105.2
click at [193, 689] on div "**********" at bounding box center [217, 614] width 278 height 163
click at [1006, 22] on span at bounding box center [1012, 22] width 11 height 11
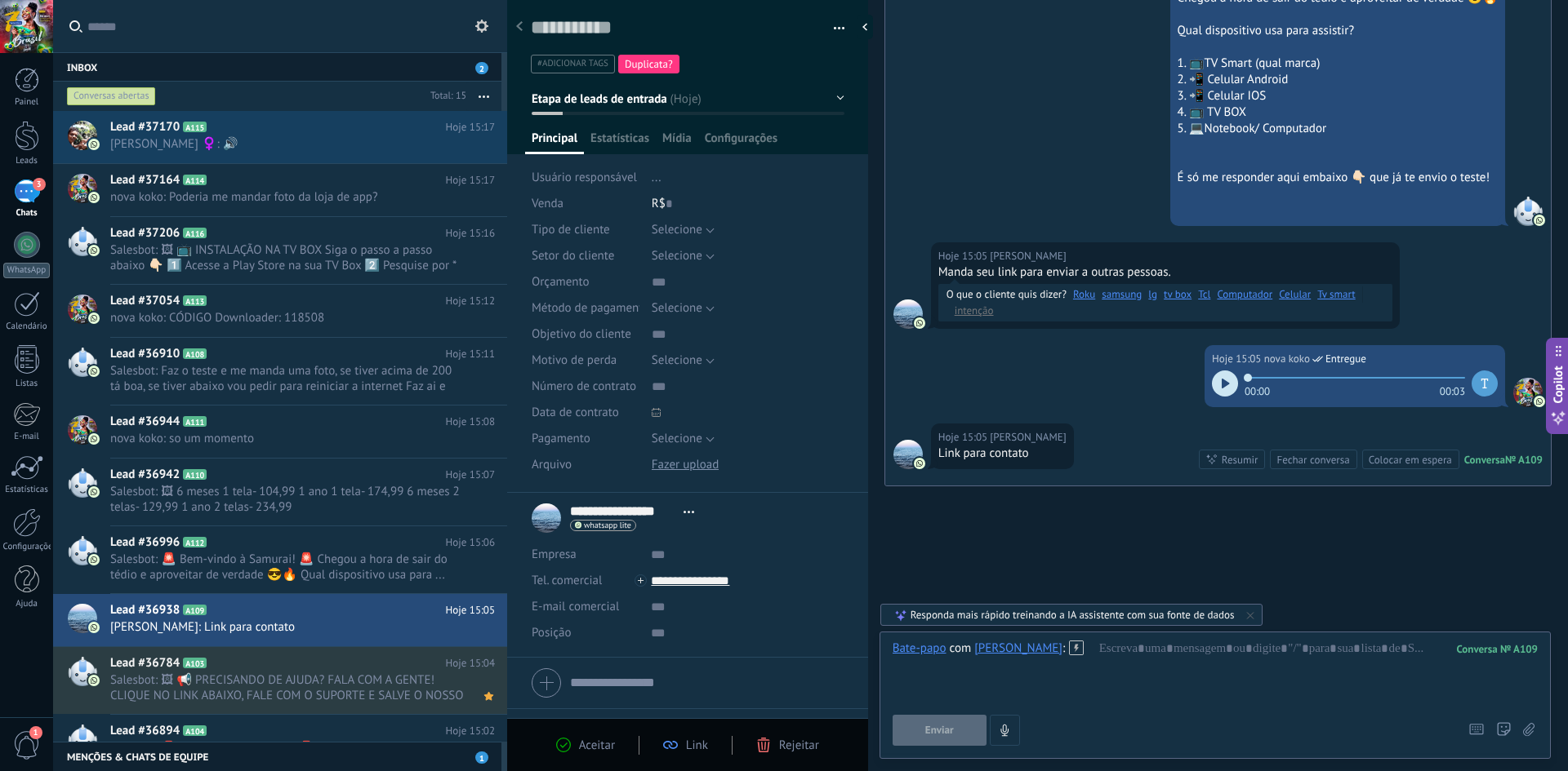
click at [831, 28] on button "button" at bounding box center [833, 29] width 24 height 25
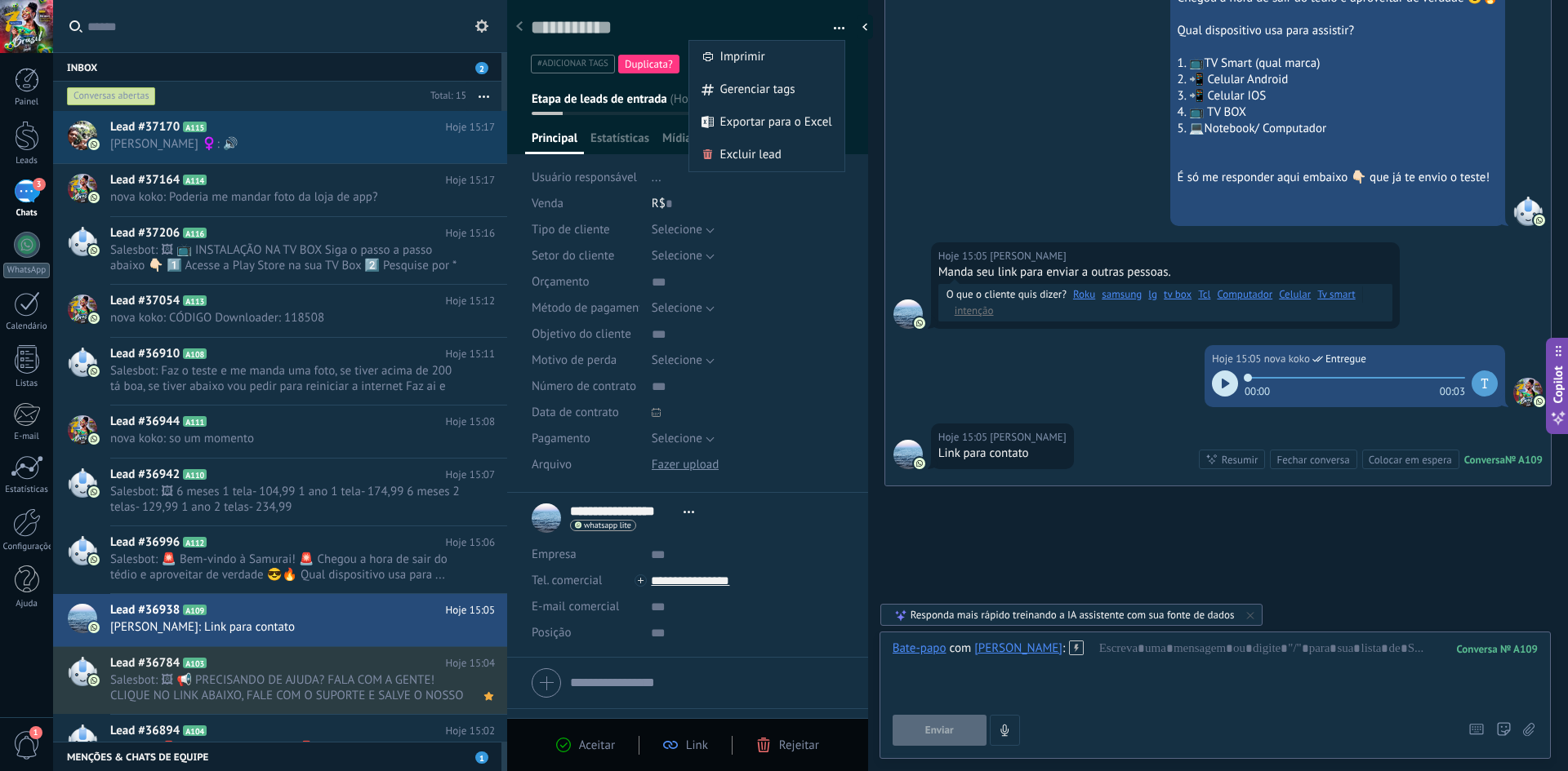
click at [747, 63] on span "Imprimir" at bounding box center [742, 56] width 45 height 33
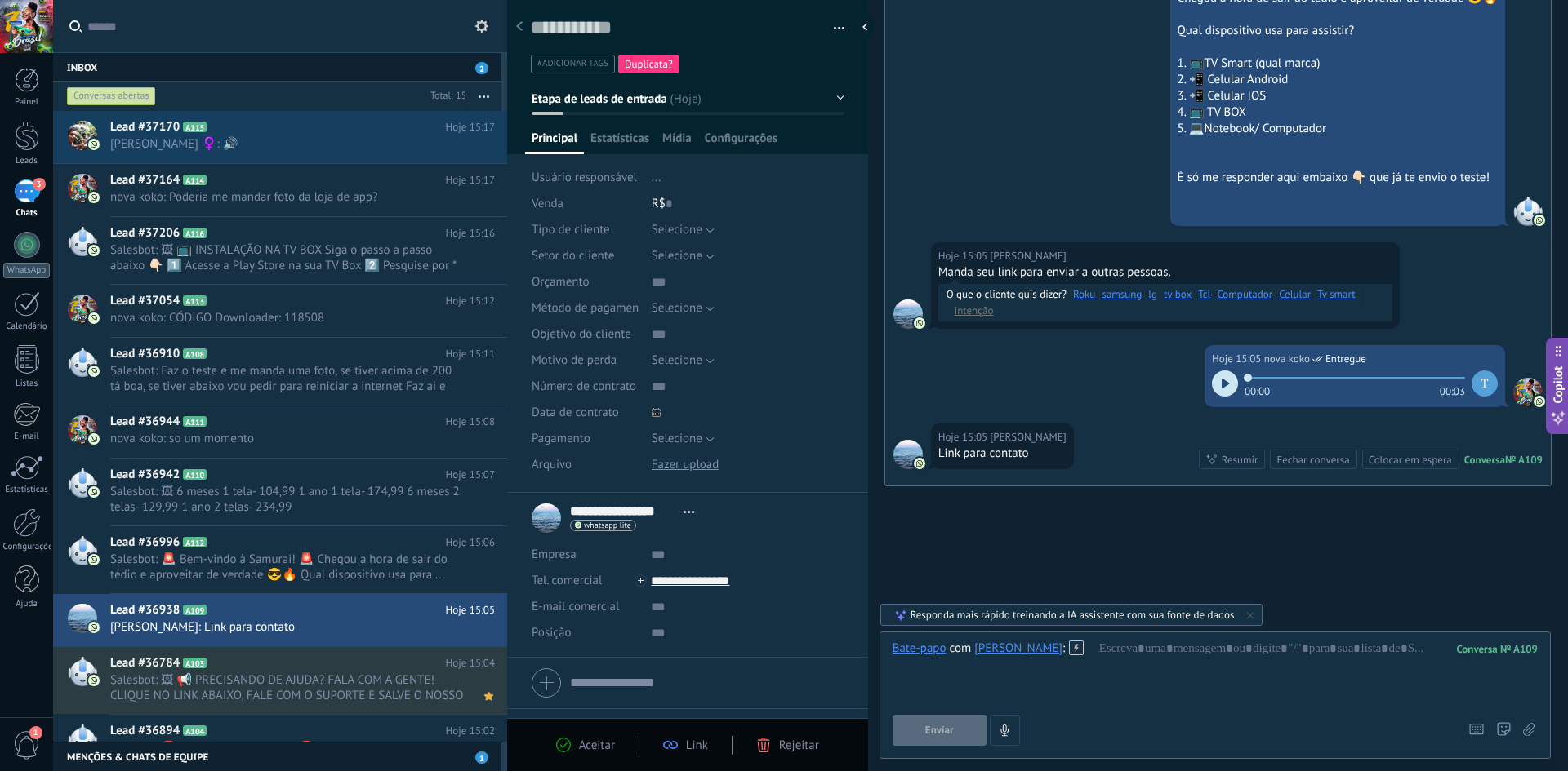
scroll to position [394, 0]
click at [865, 28] on div at bounding box center [869, 27] width 25 height 25
type textarea "**********"
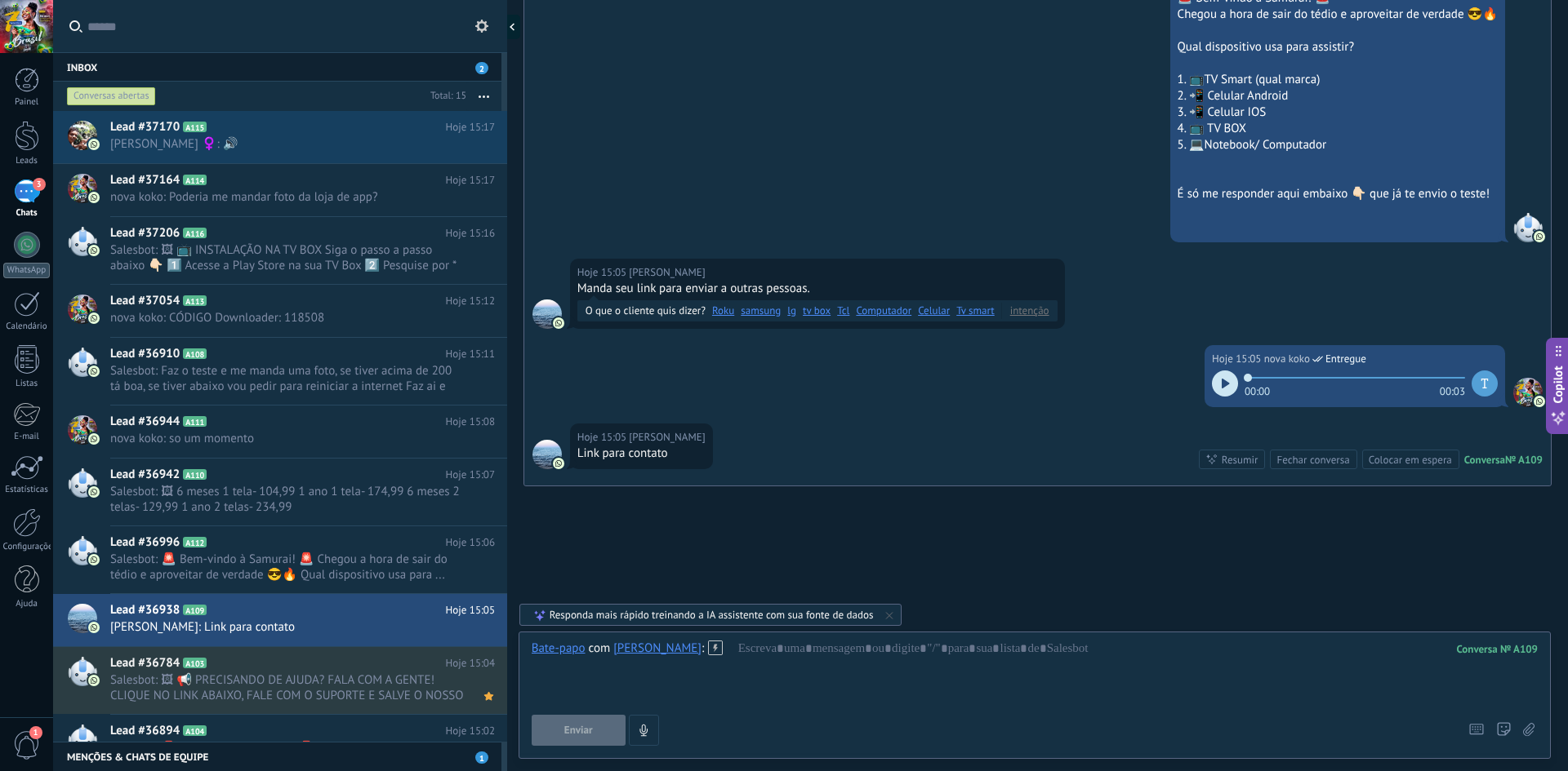
scroll to position [345, 0]
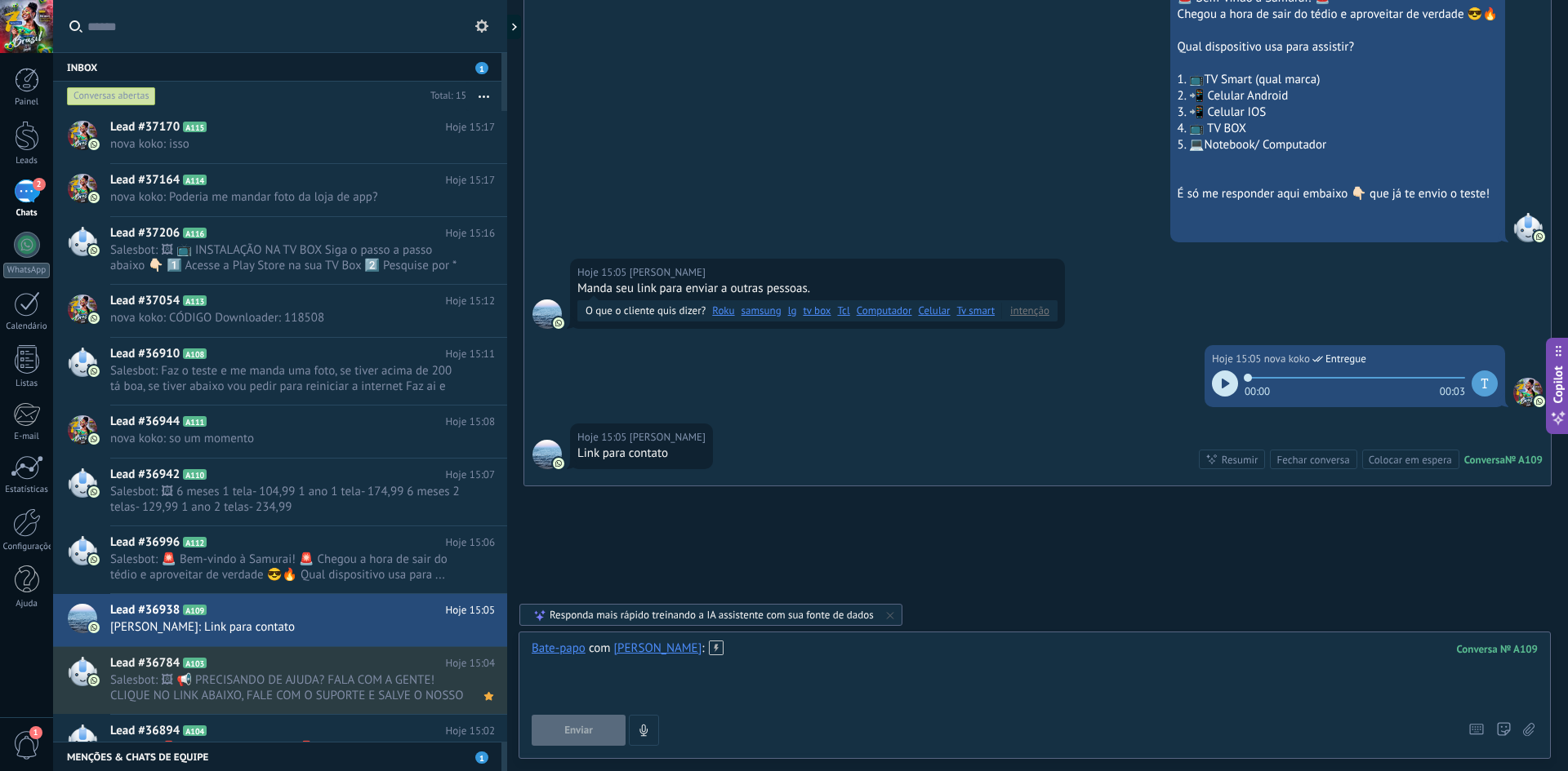
click at [843, 653] on div at bounding box center [1034, 672] width 1006 height 62
click at [588, 720] on button "Enviar" at bounding box center [578, 730] width 94 height 31
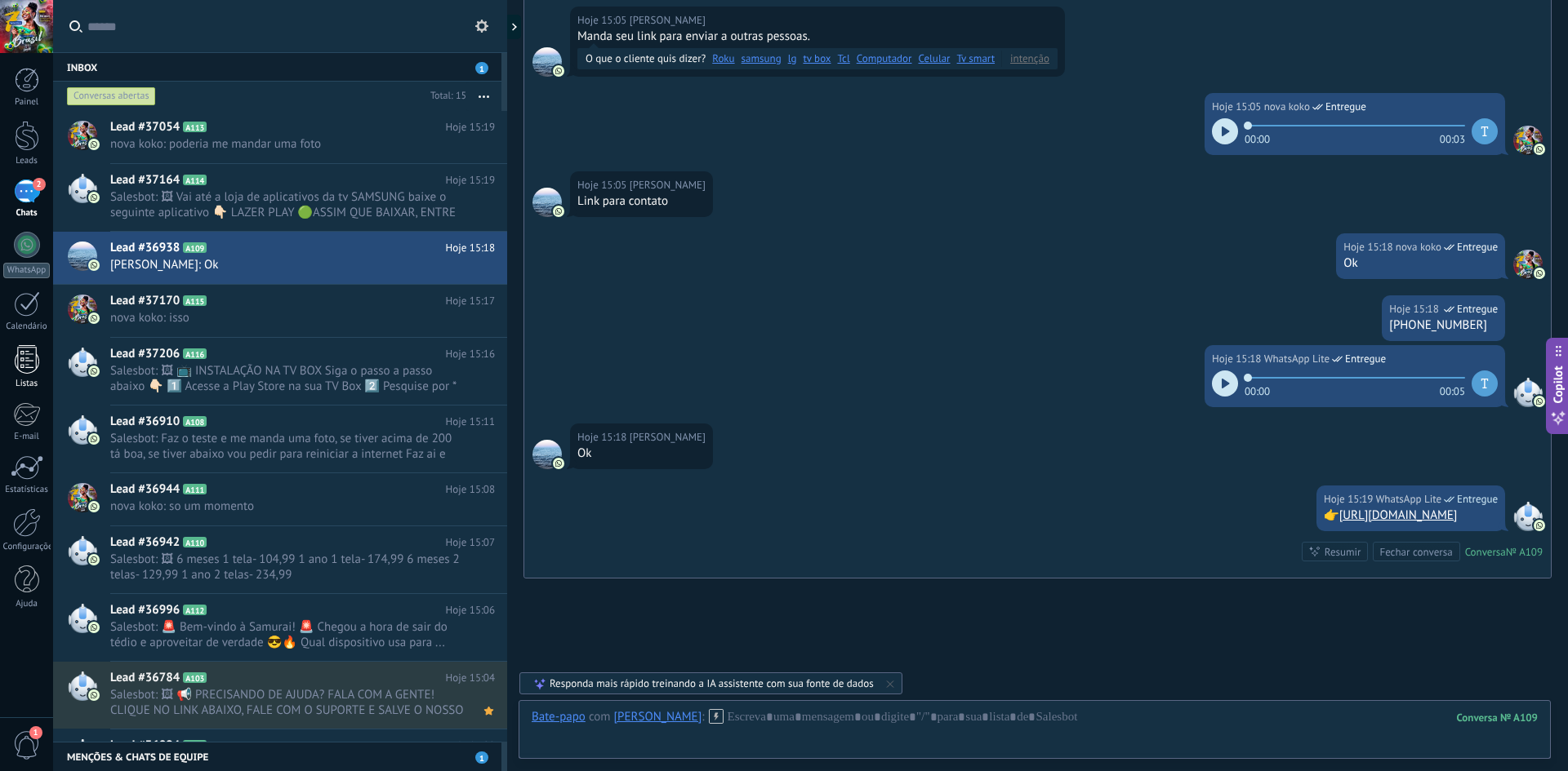
scroll to position [690, 0]
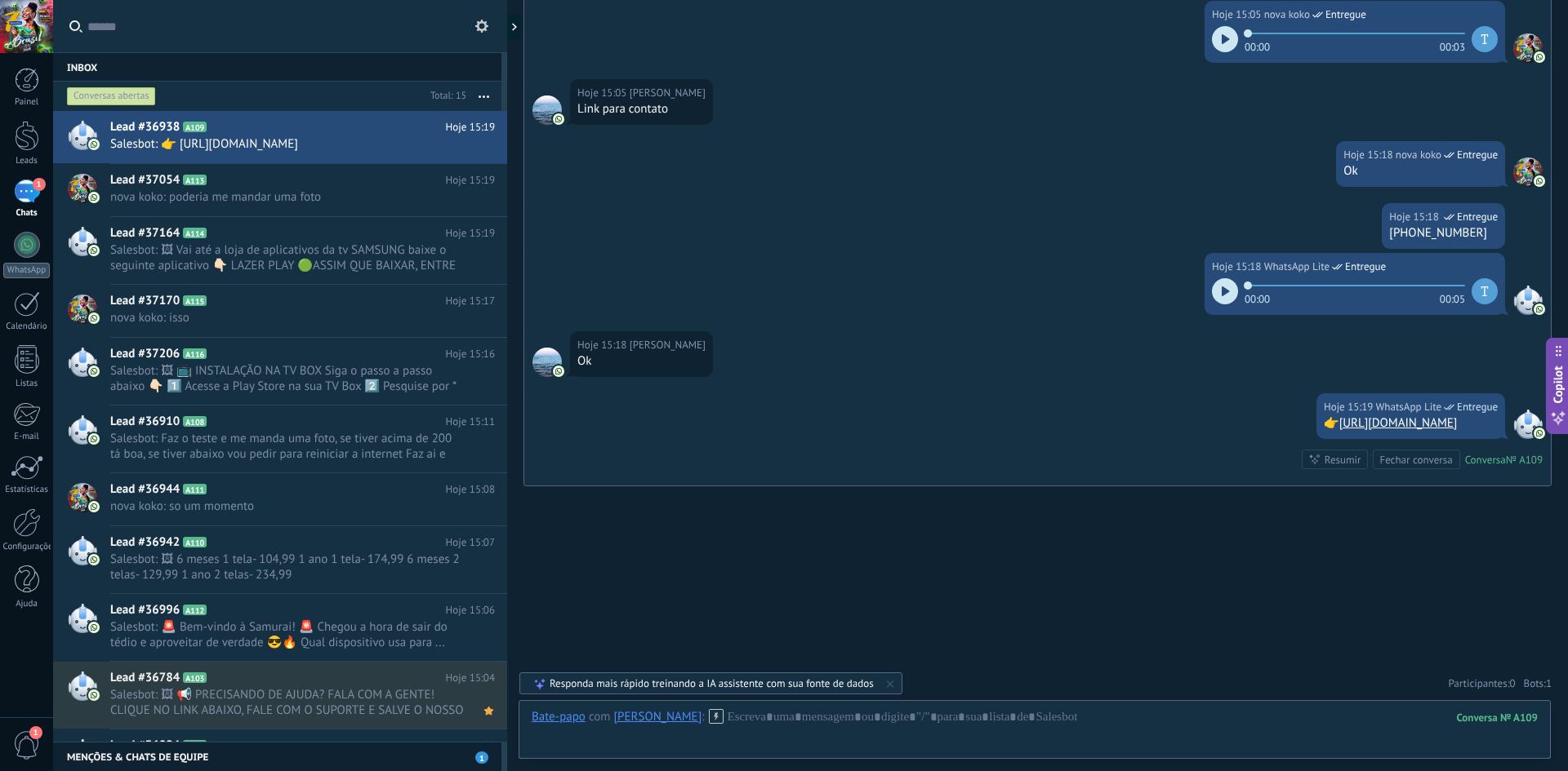
click at [22, 195] on div "1" at bounding box center [27, 191] width 26 height 24
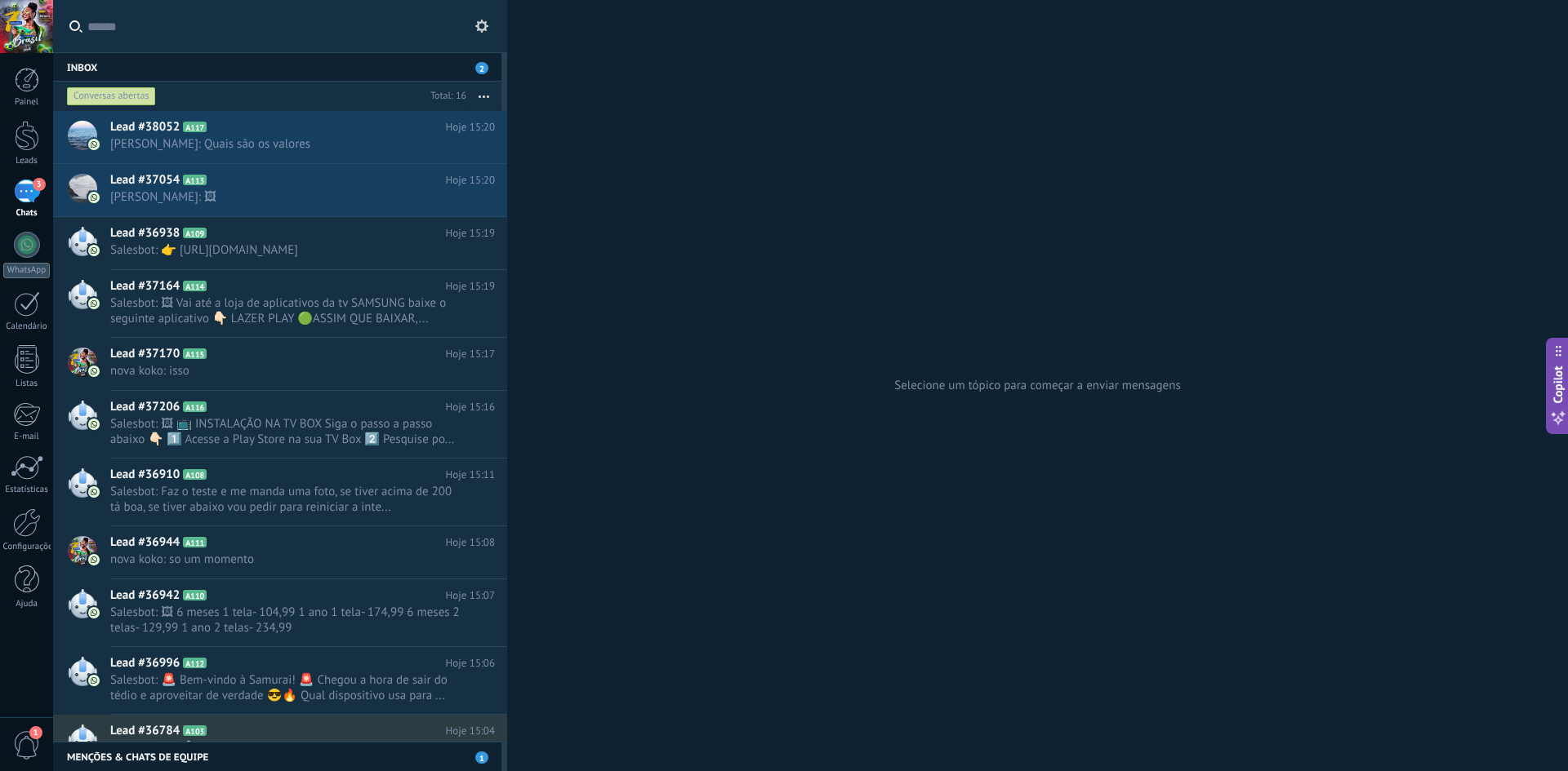
type textarea "**********"
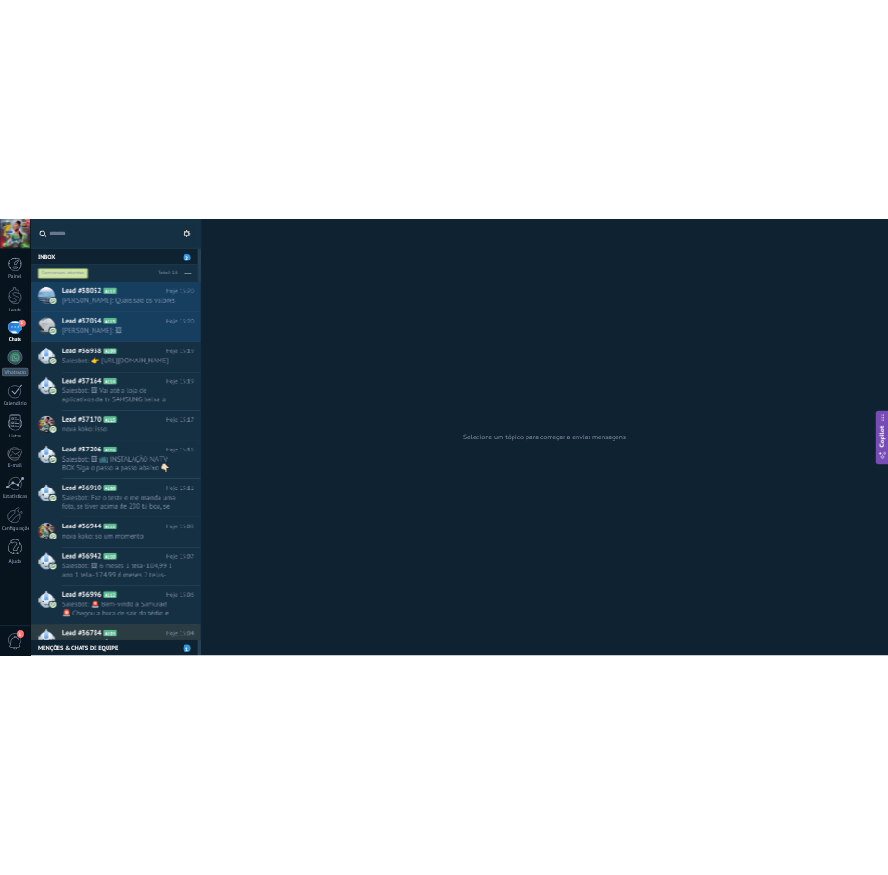
scroll to position [18, 0]
